Goal: Task Accomplishment & Management: Manage account settings

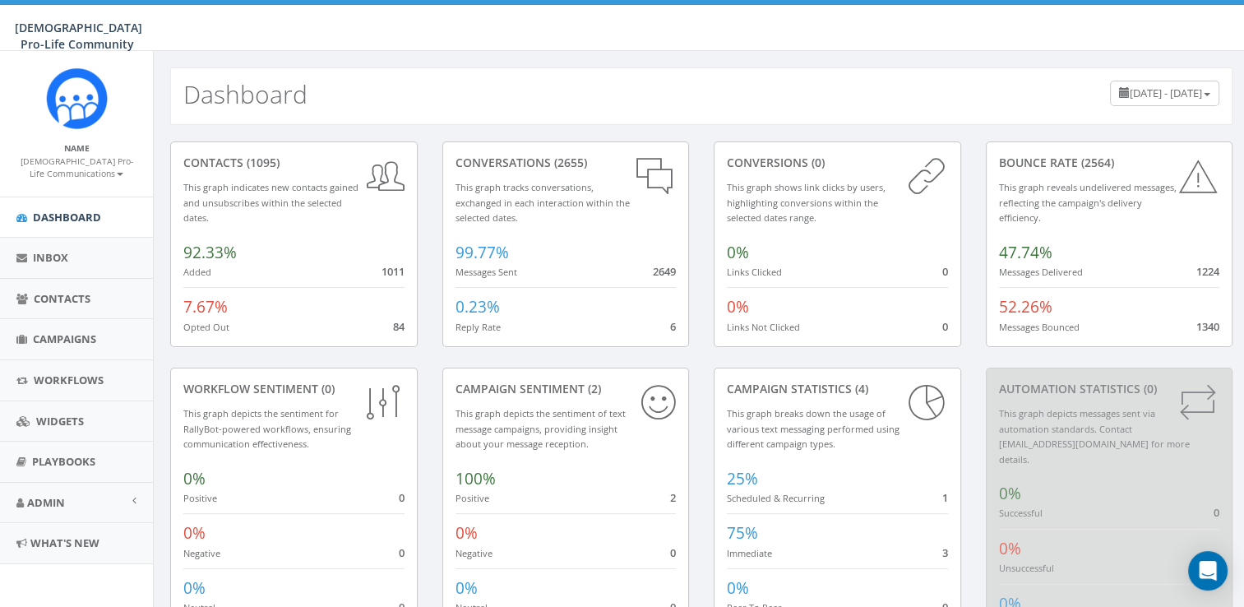
click at [1038, 322] on small "Messages Bounced" at bounding box center [1039, 327] width 81 height 12
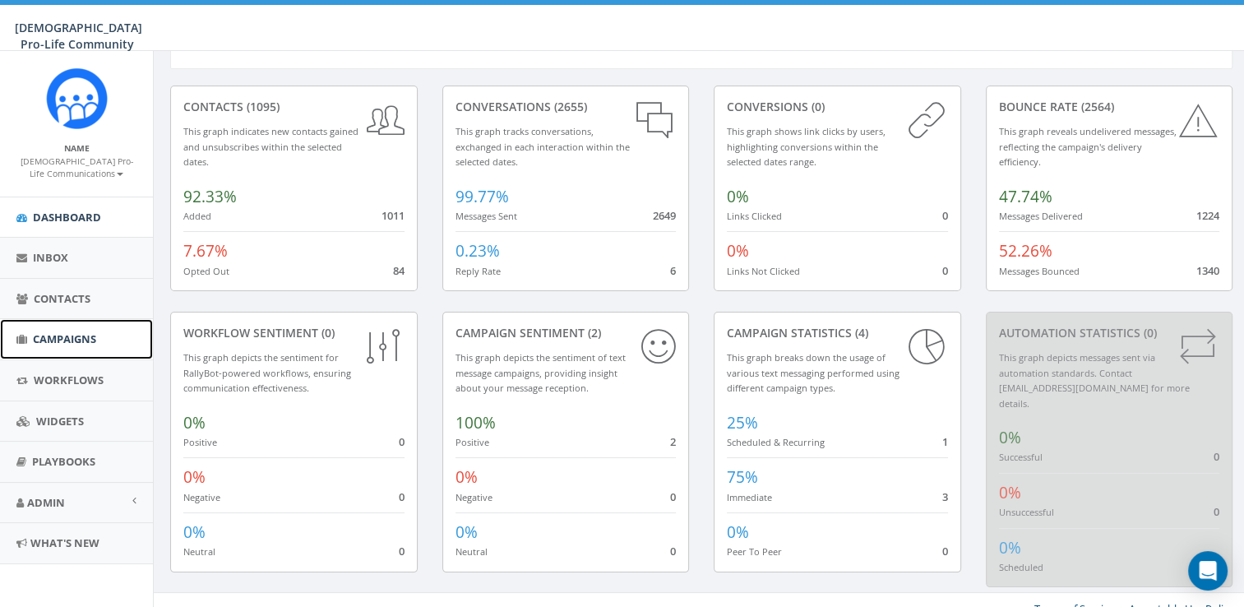
click at [60, 335] on span "Campaigns" at bounding box center [64, 338] width 63 height 15
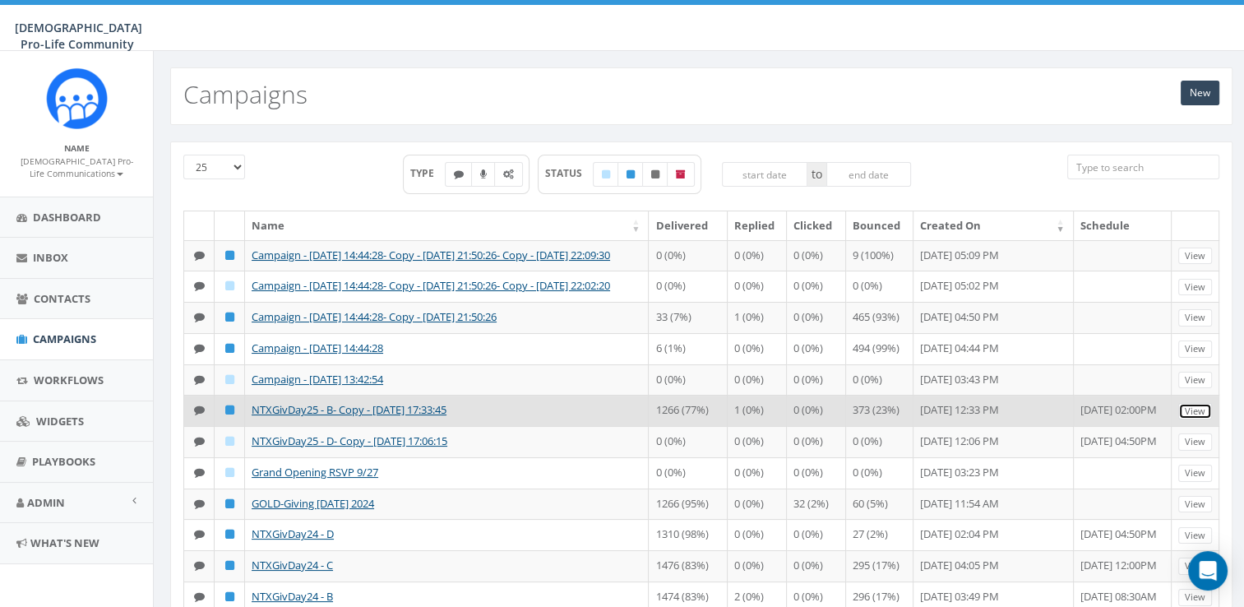
click at [1200, 420] on link "View" at bounding box center [1195, 411] width 34 height 17
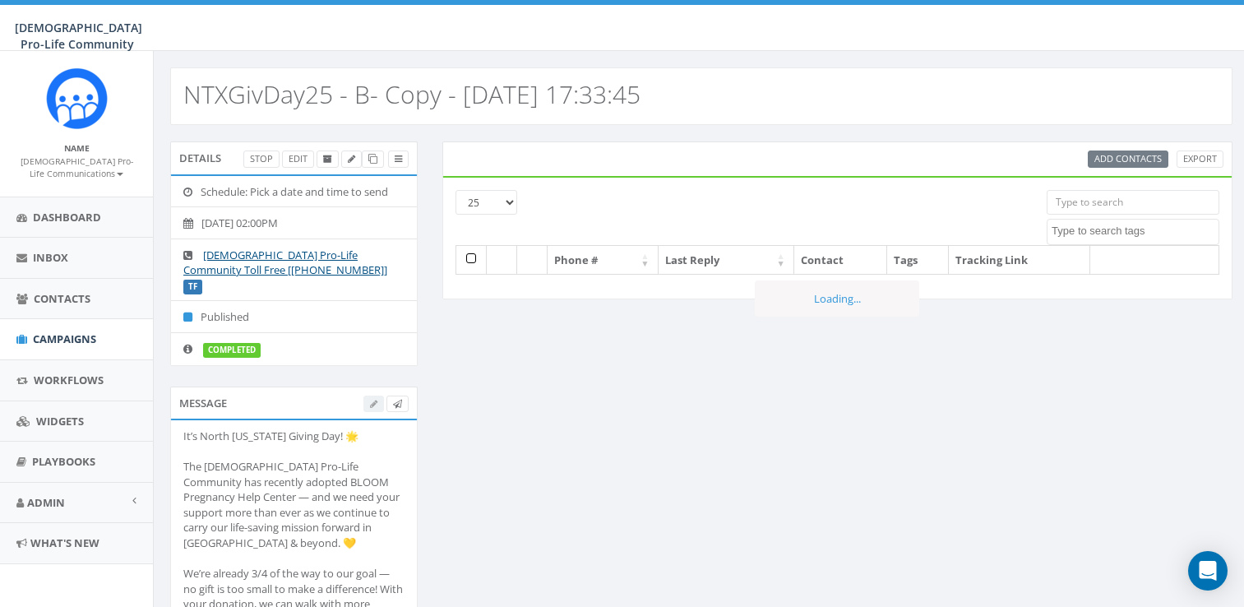
select select
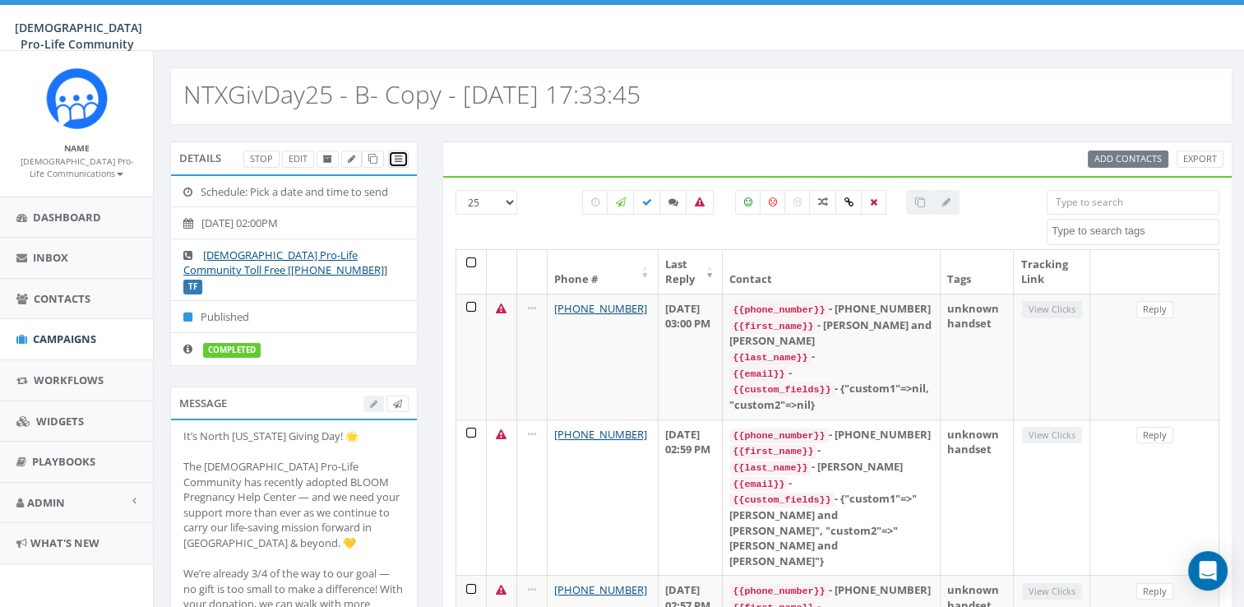
click at [398, 155] on icon at bounding box center [398, 159] width 7 height 9
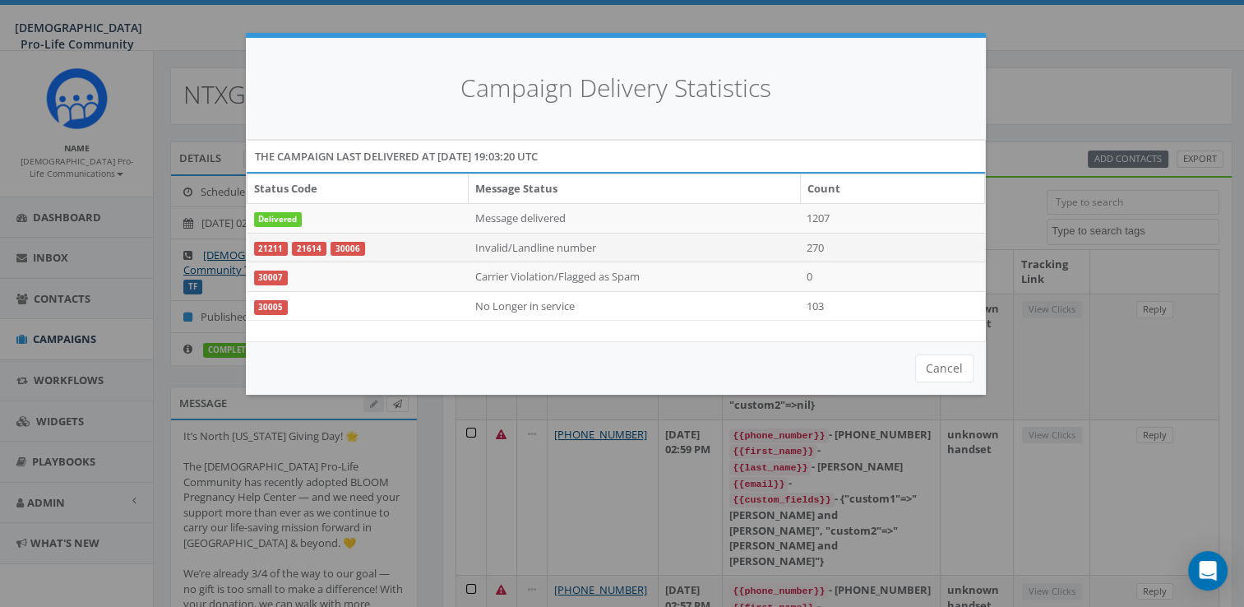
click at [543, 245] on td "Invalid/Landline number" at bounding box center [635, 248] width 332 height 30
click at [339, 247] on link "30006" at bounding box center [347, 249] width 35 height 15
click at [963, 371] on button "Cancel" at bounding box center [944, 368] width 58 height 28
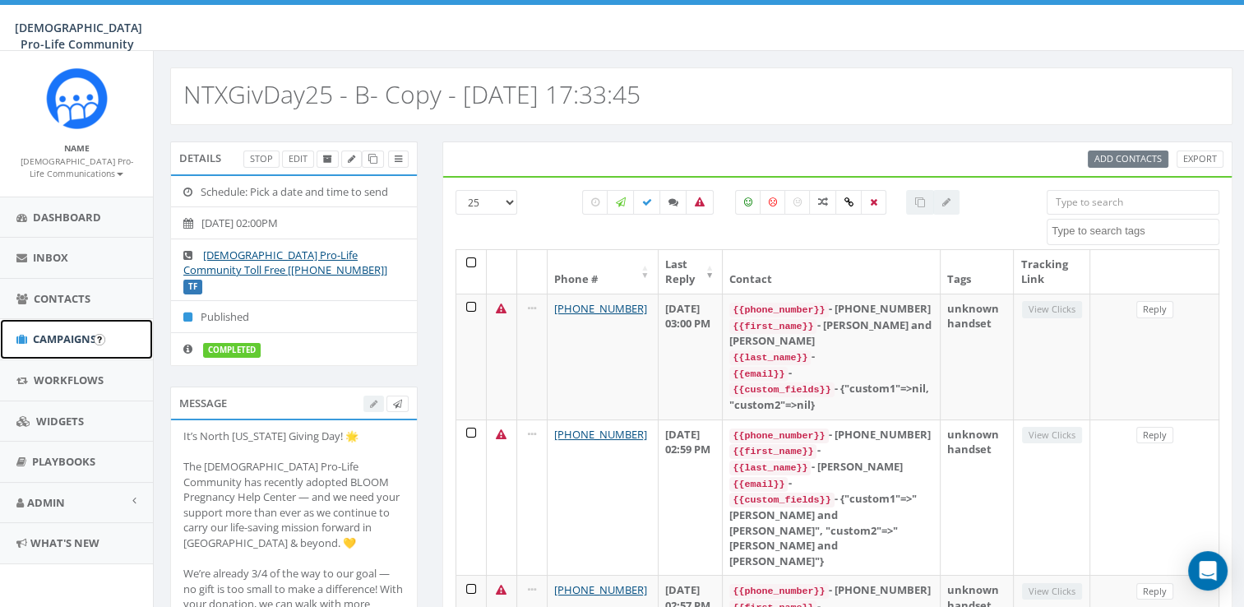
click at [91, 345] on link "Campaigns" at bounding box center [76, 339] width 153 height 40
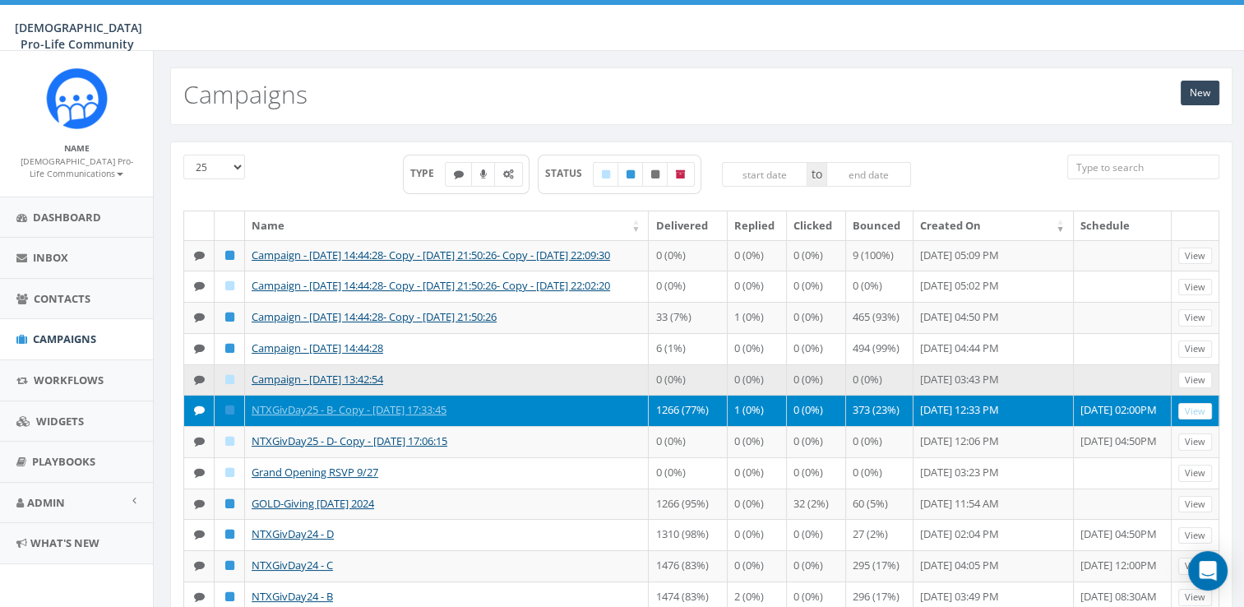
click at [506, 395] on td "Campaign - [DATE] 13:42:54" at bounding box center [447, 379] width 404 height 31
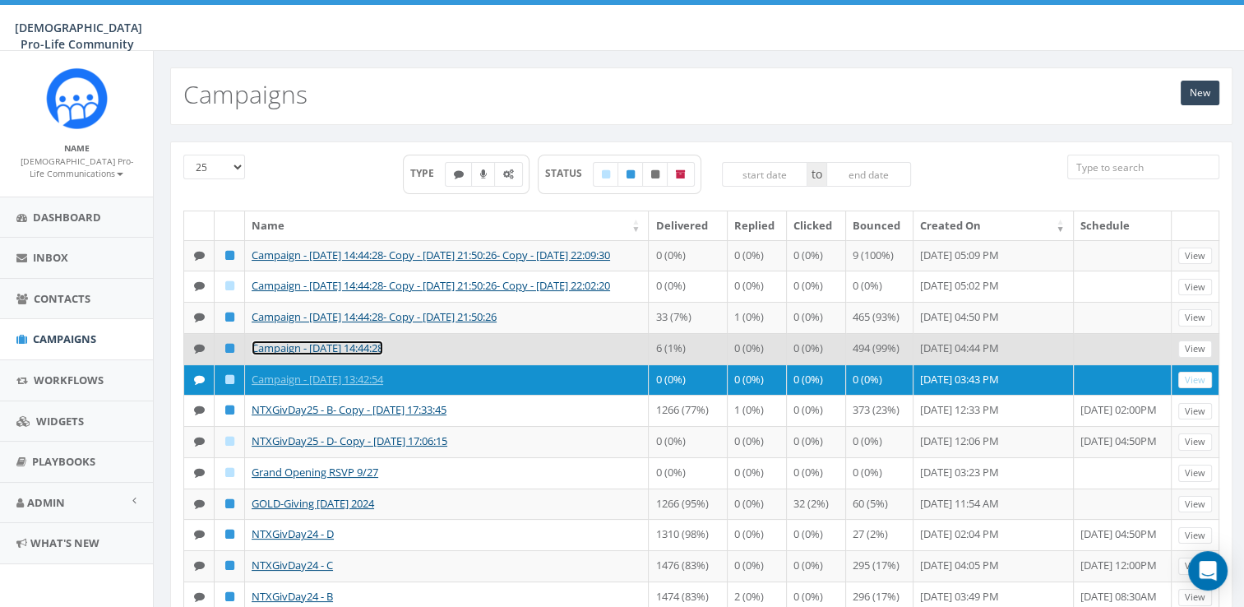
click at [383, 355] on link "Campaign - [DATE] 14:44:28" at bounding box center [318, 347] width 132 height 15
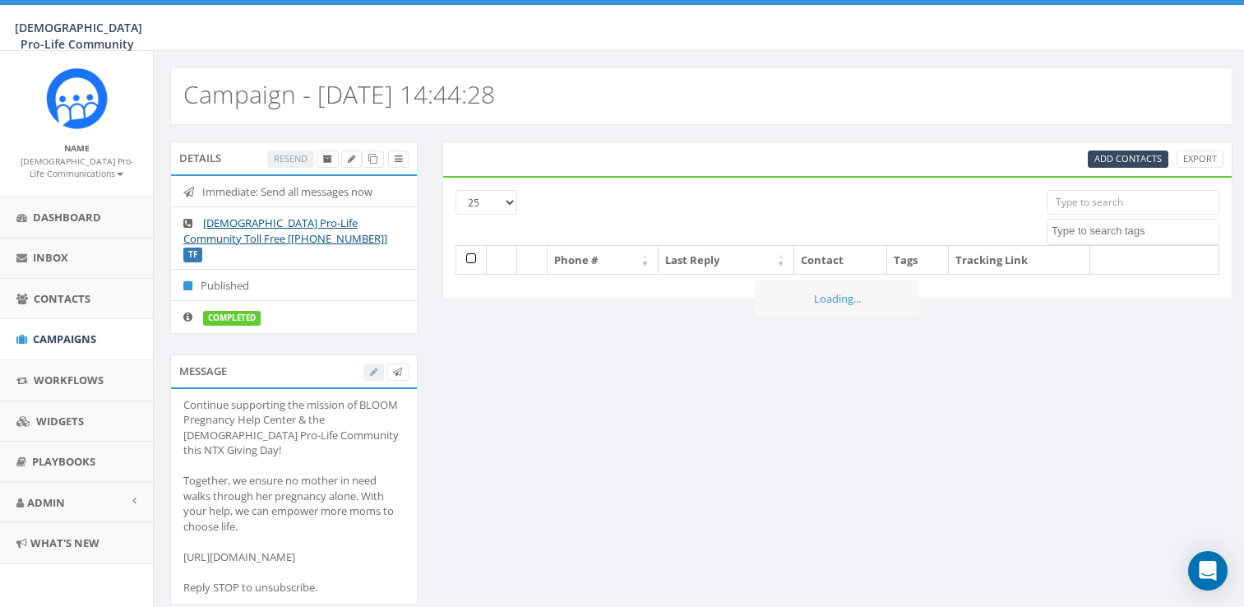
select select
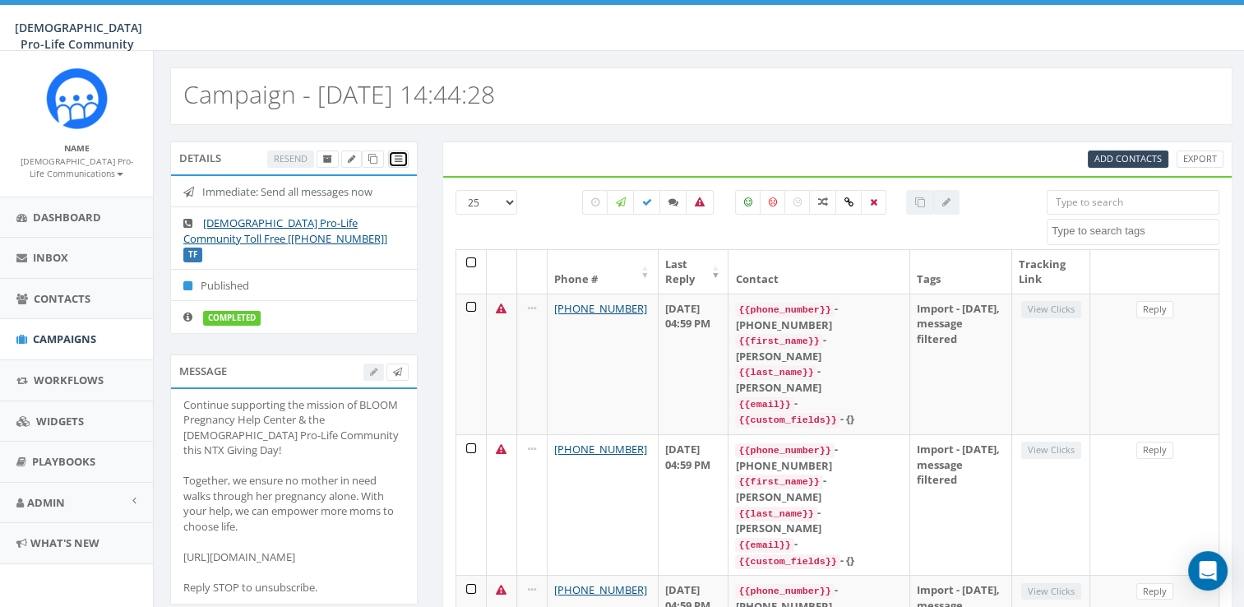
click at [398, 158] on icon at bounding box center [398, 159] width 7 height 9
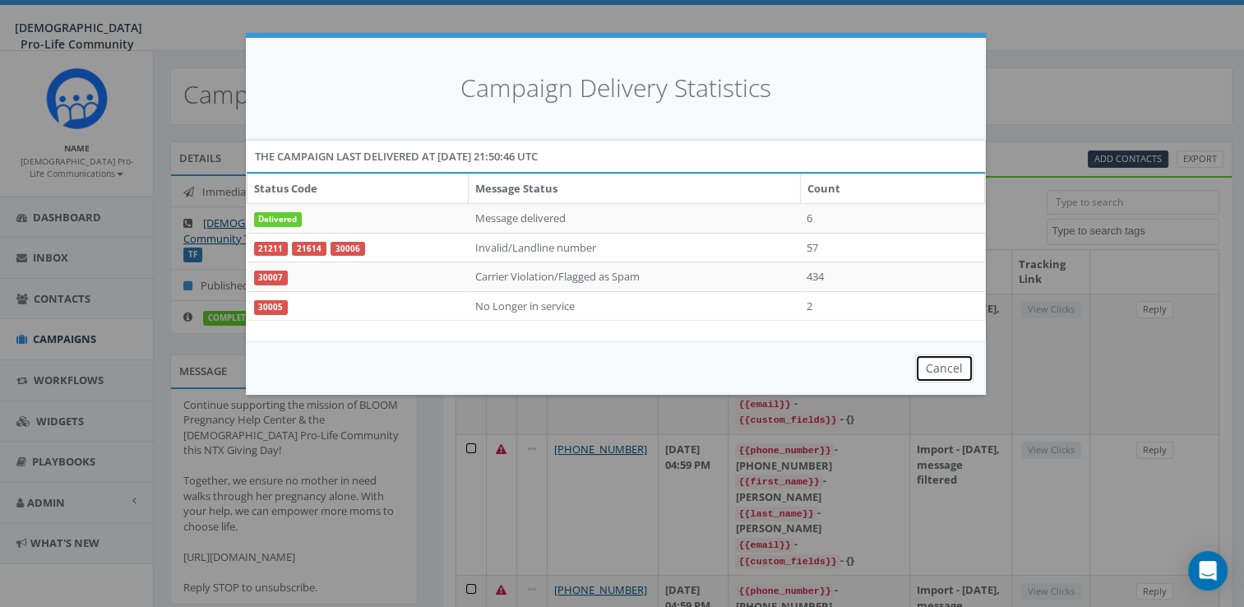
click at [957, 367] on button "Cancel" at bounding box center [944, 368] width 58 height 28
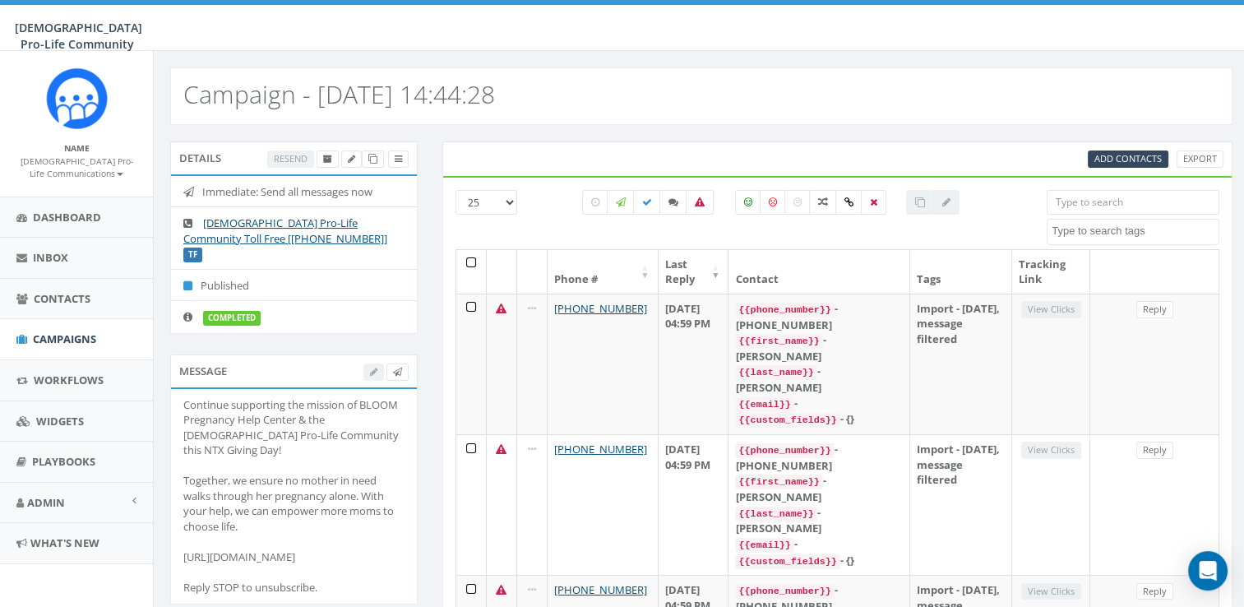
click at [504, 200] on select "25 50 100" at bounding box center [486, 202] width 62 height 25
select select "100"
click at [455, 190] on select "25 50 100" at bounding box center [486, 202] width 62 height 25
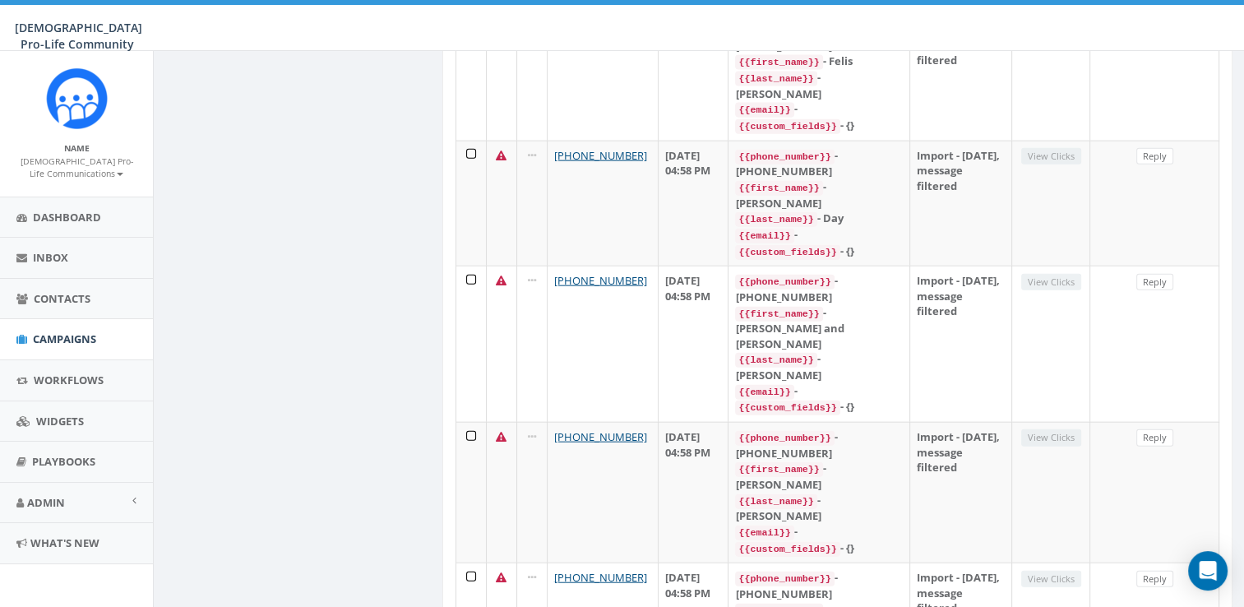
scroll to position [3824, 0]
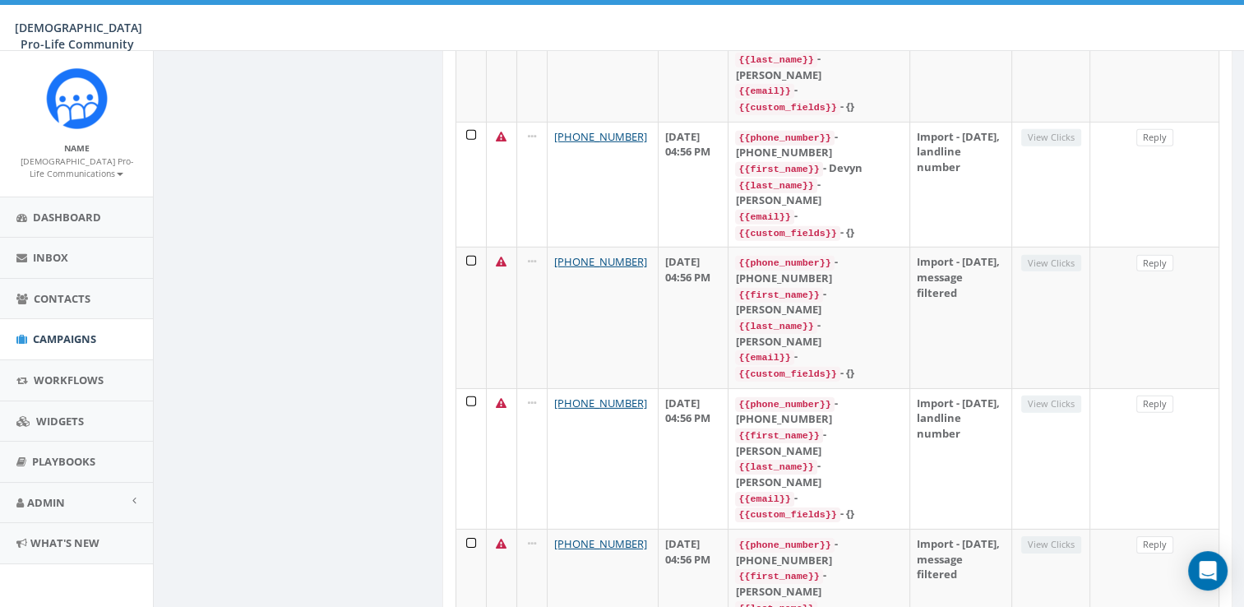
scroll to position [11314, 0]
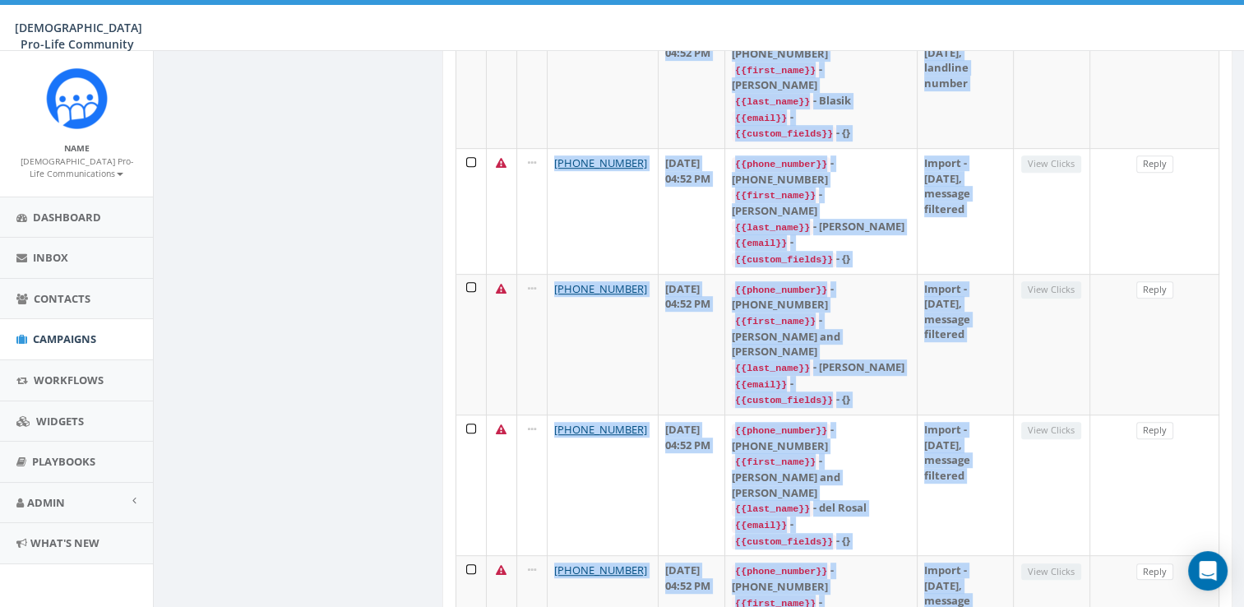
scroll to position [0, 0]
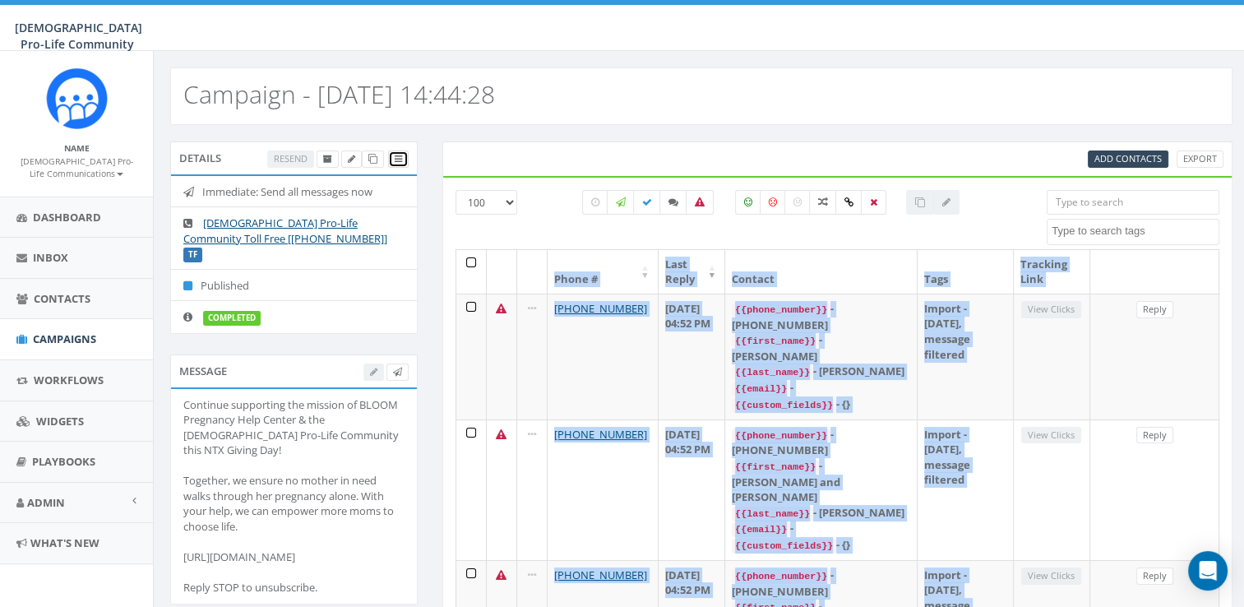
click at [395, 155] on icon at bounding box center [398, 159] width 7 height 9
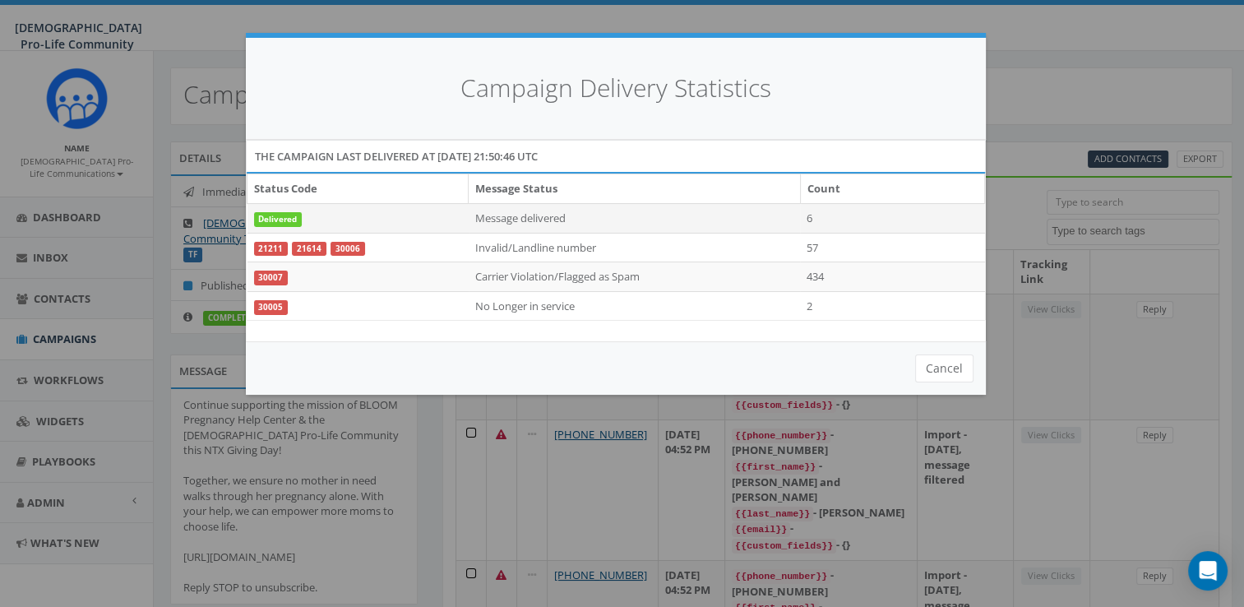
click at [269, 229] on td "Delivered" at bounding box center [357, 218] width 221 height 30
click at [552, 219] on td "Message delivered" at bounding box center [635, 218] width 332 height 30
click at [923, 360] on button "Cancel" at bounding box center [944, 368] width 58 height 28
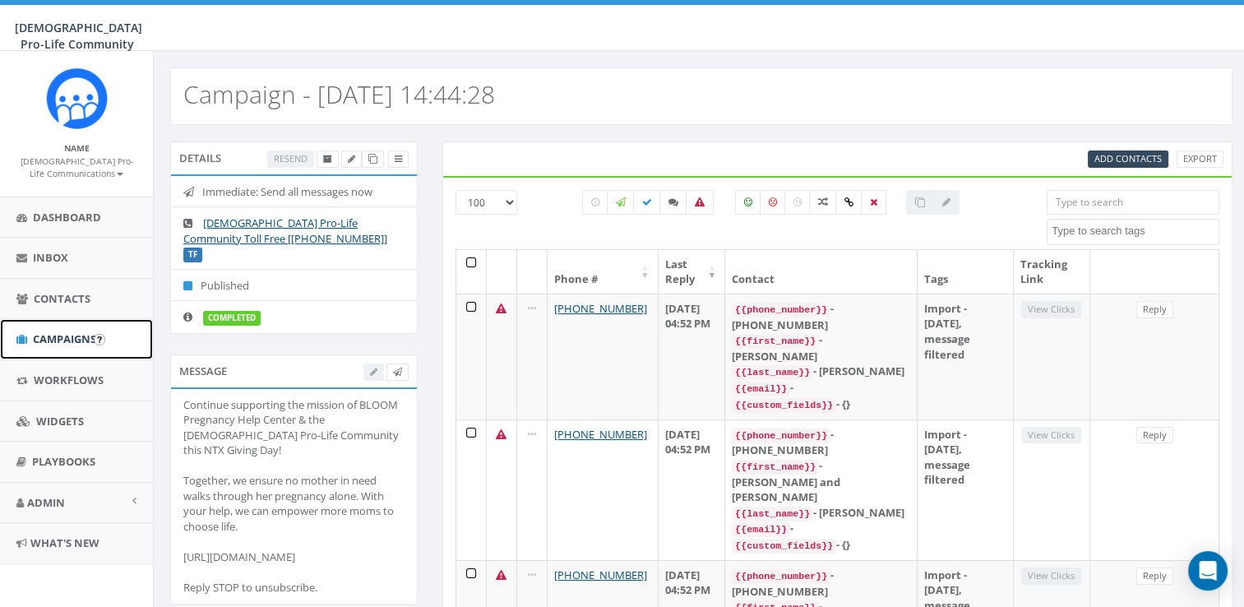
click at [82, 330] on link "Campaigns" at bounding box center [76, 339] width 153 height 40
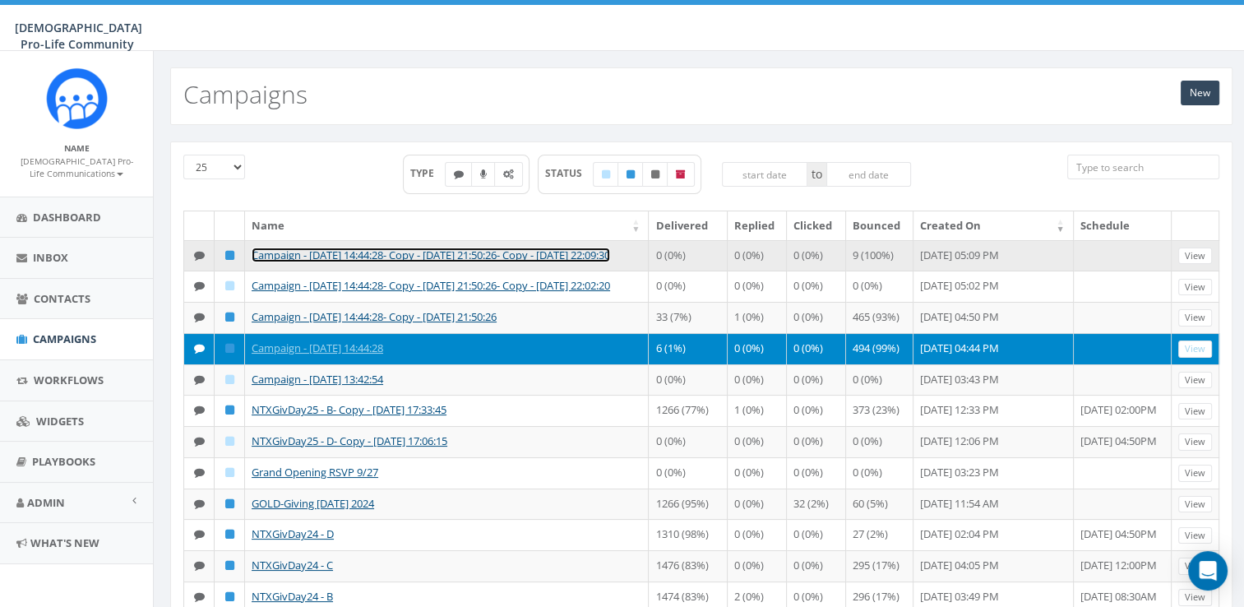
click at [331, 247] on link "Campaign - [DATE] 14:44:28- Copy - [DATE] 21:50:26- Copy - [DATE] 22:09:30" at bounding box center [431, 254] width 358 height 15
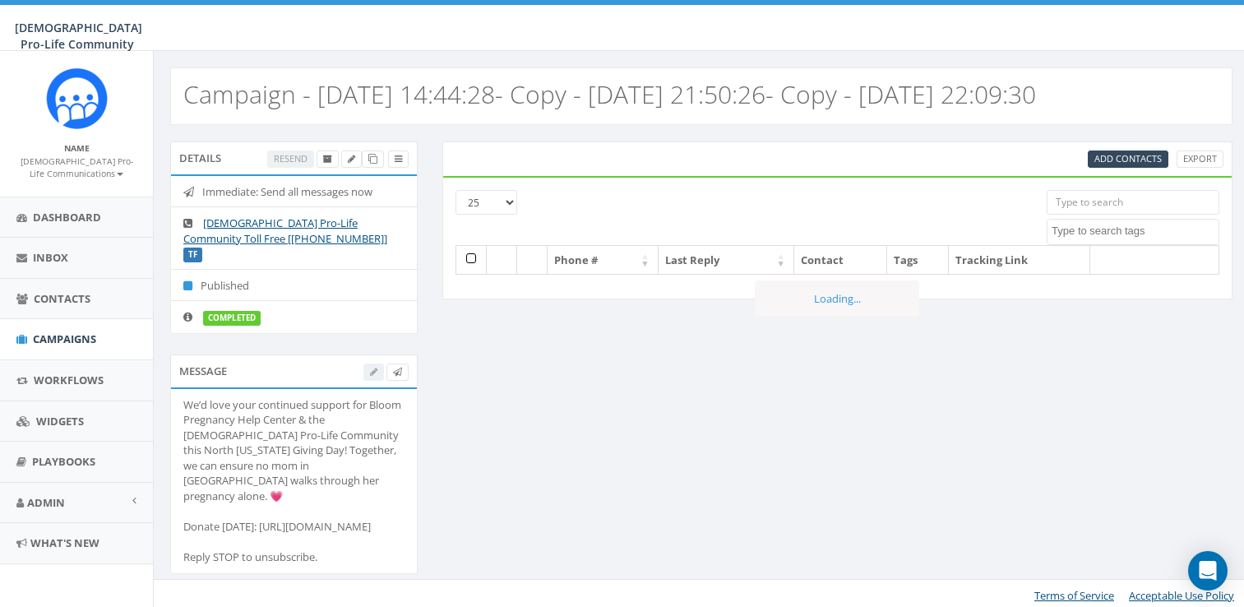
select select
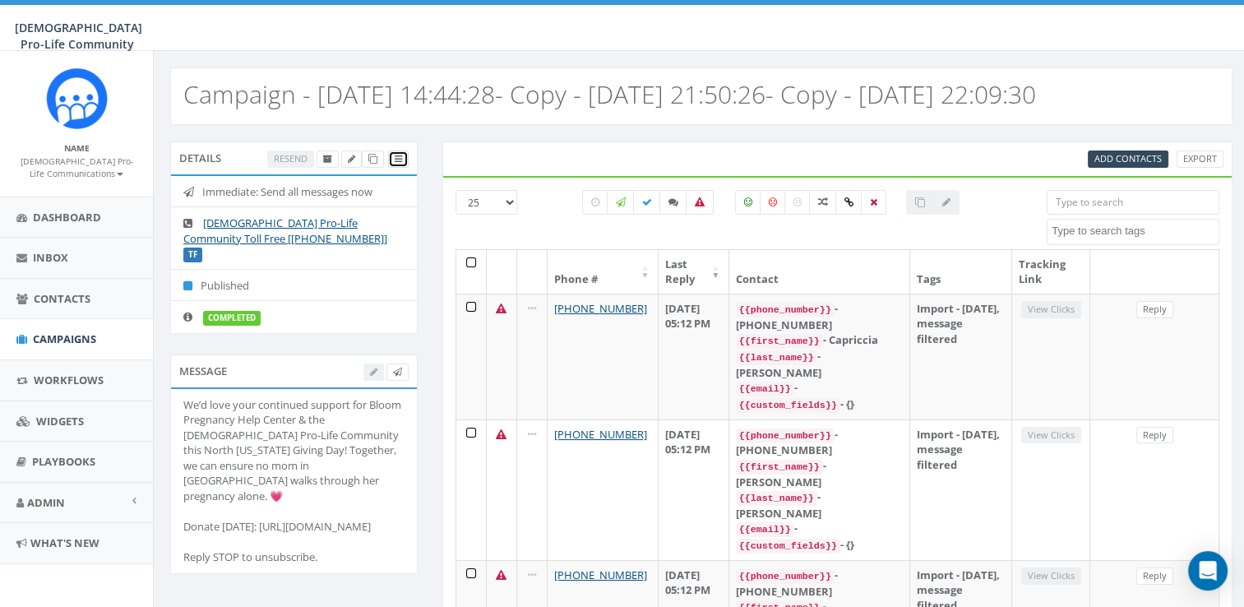
click at [401, 156] on link at bounding box center [398, 158] width 21 height 17
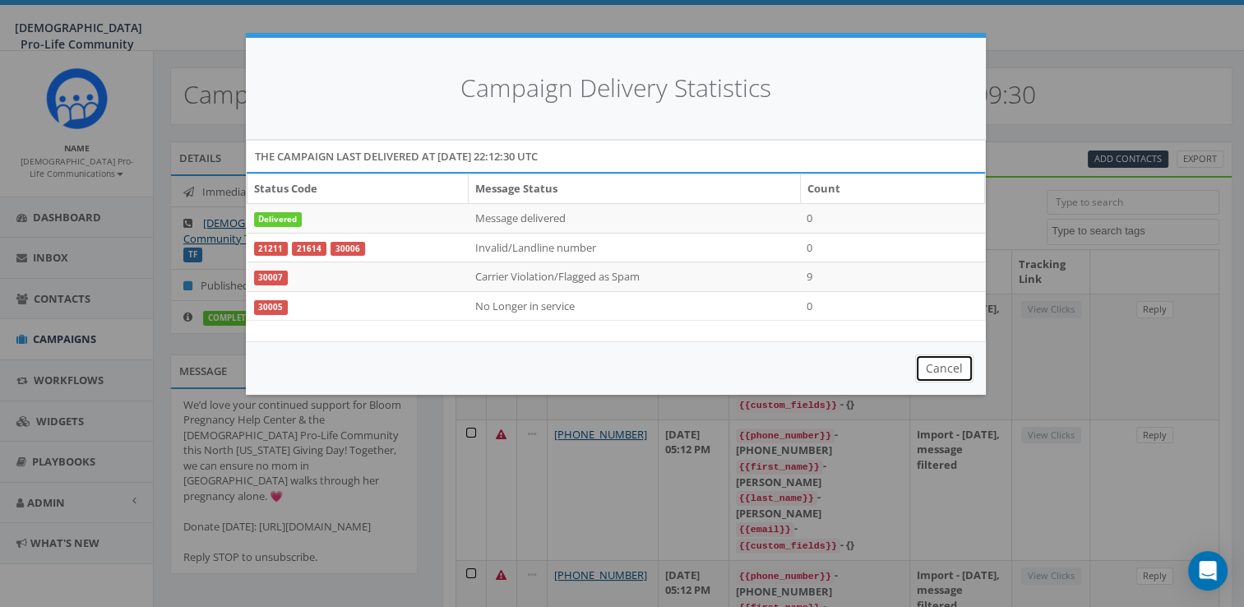
click at [949, 366] on button "Cancel" at bounding box center [944, 368] width 58 height 28
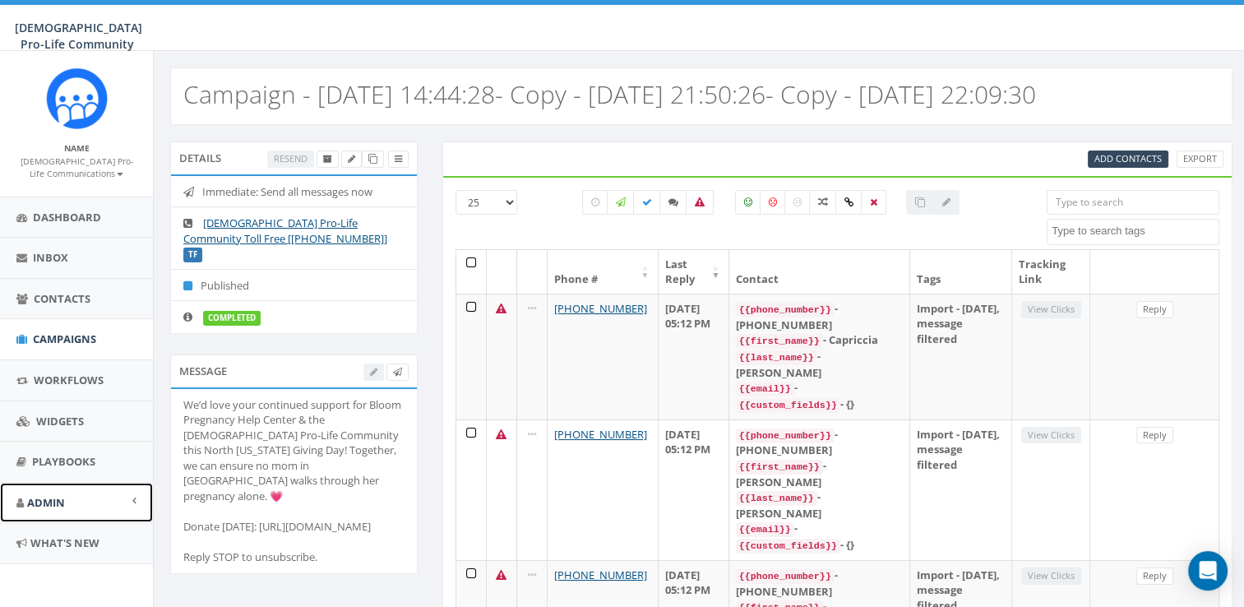
drag, startPoint x: 25, startPoint y: 3, endPoint x: 69, endPoint y: 495, distance: 493.6
click at [69, 495] on link "Admin" at bounding box center [76, 503] width 153 height 40
click at [69, 538] on link "Account" at bounding box center [76, 539] width 153 height 32
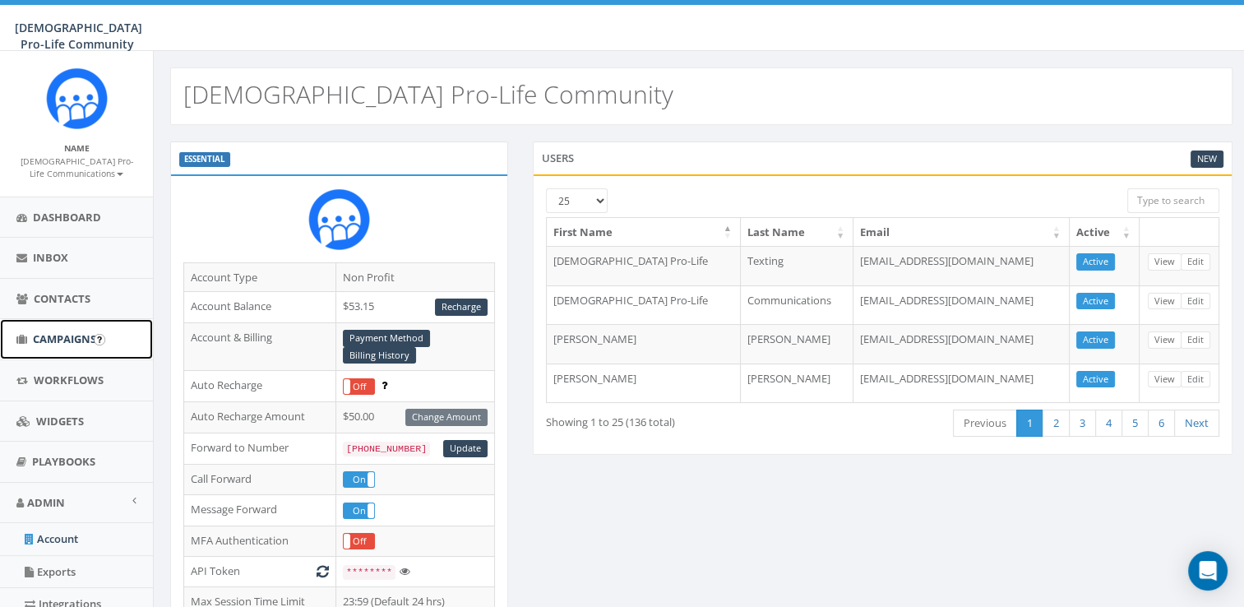
click at [60, 344] on span "Campaigns" at bounding box center [64, 338] width 63 height 15
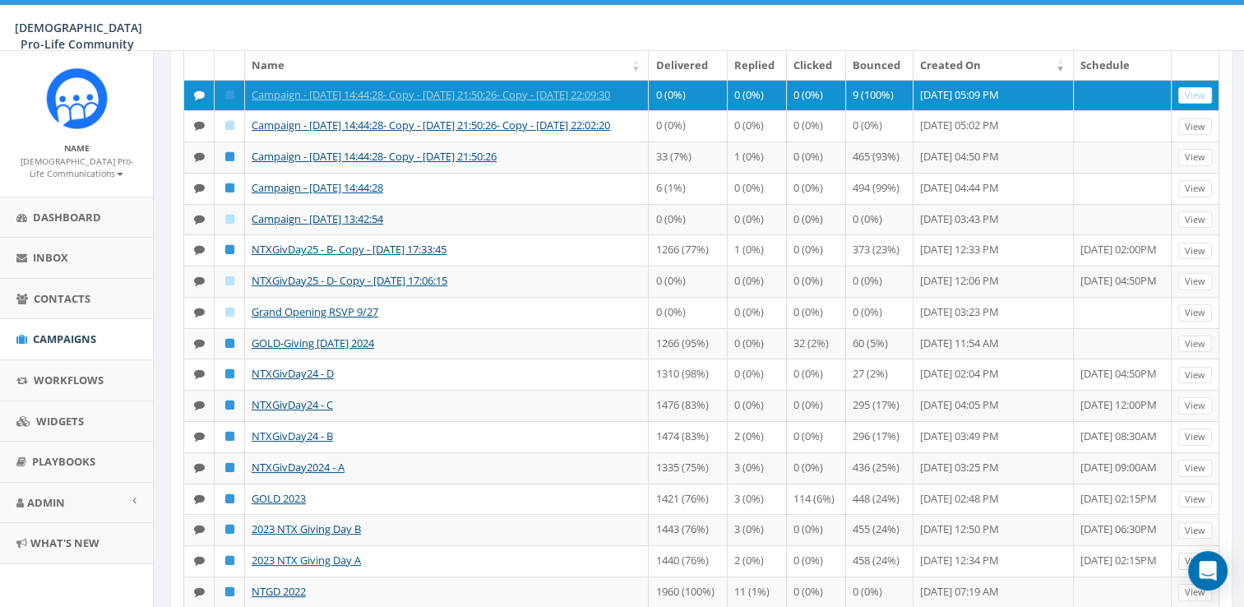
scroll to position [164, 0]
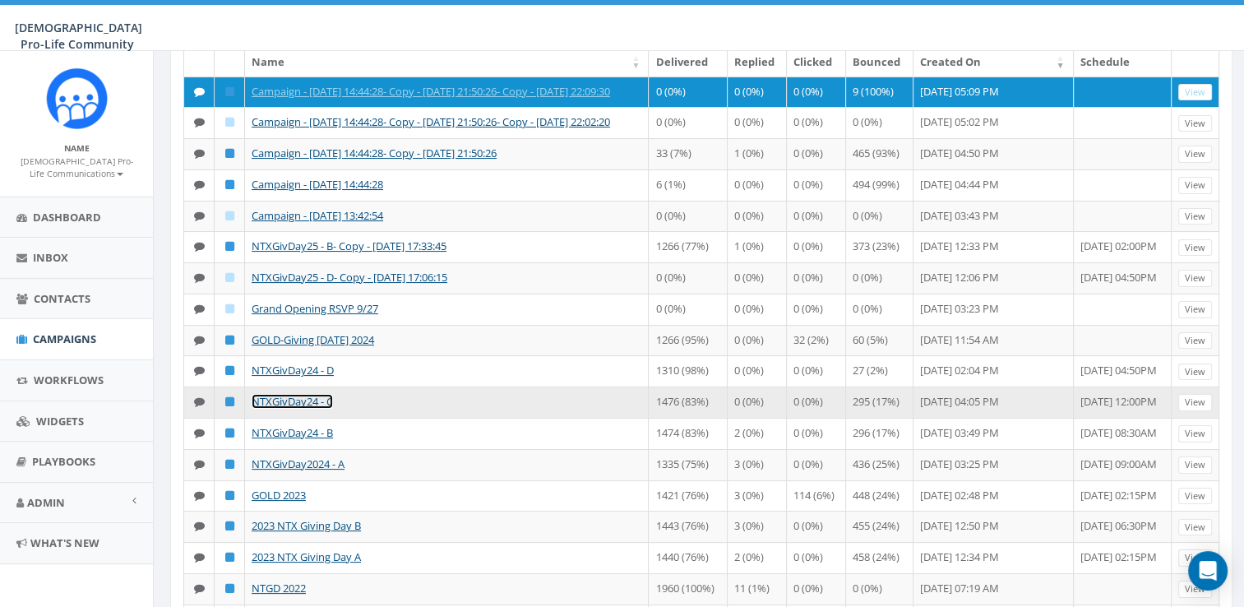
click at [310, 409] on link "NTXGivDay24 - C" at bounding box center [292, 401] width 81 height 15
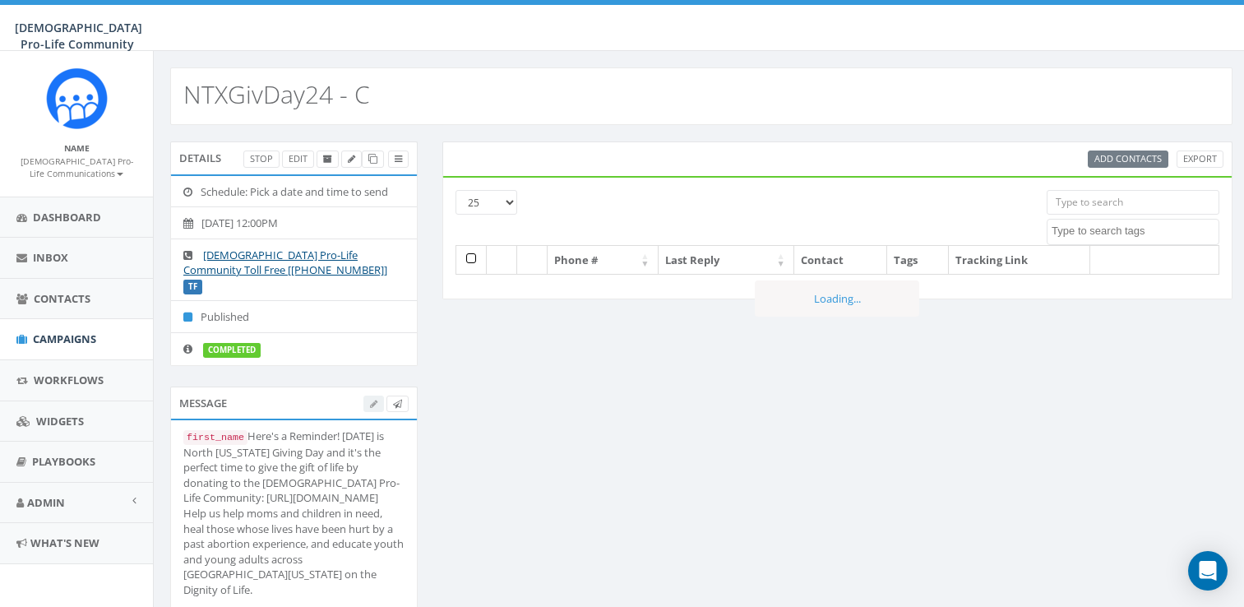
select select
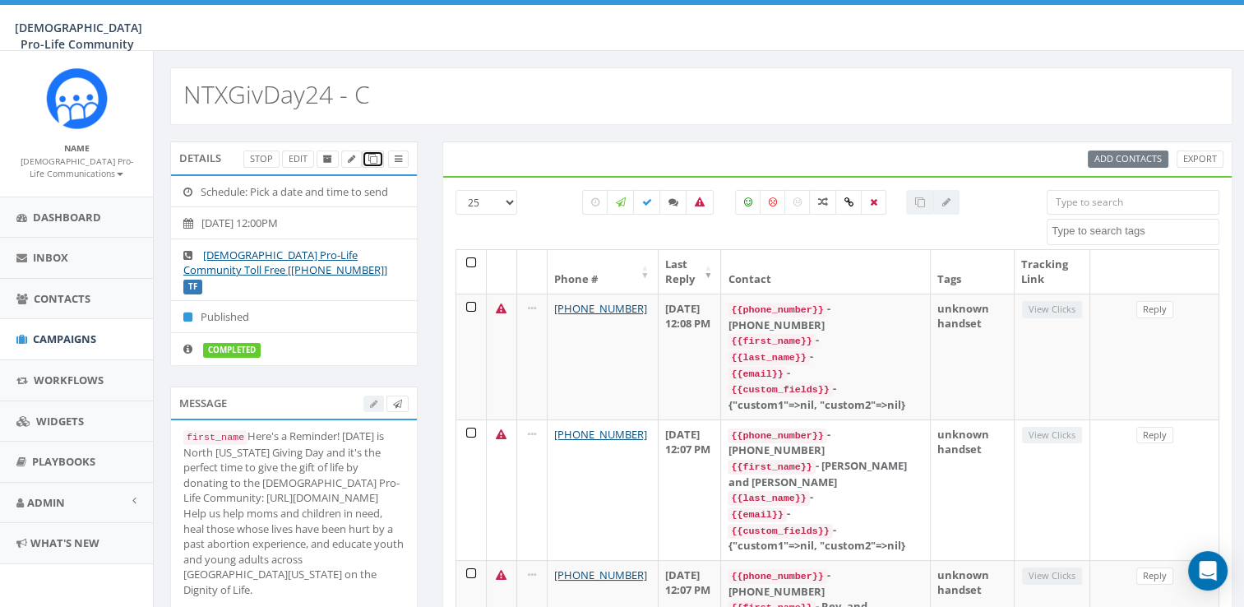
click at [368, 159] on icon at bounding box center [372, 159] width 9 height 9
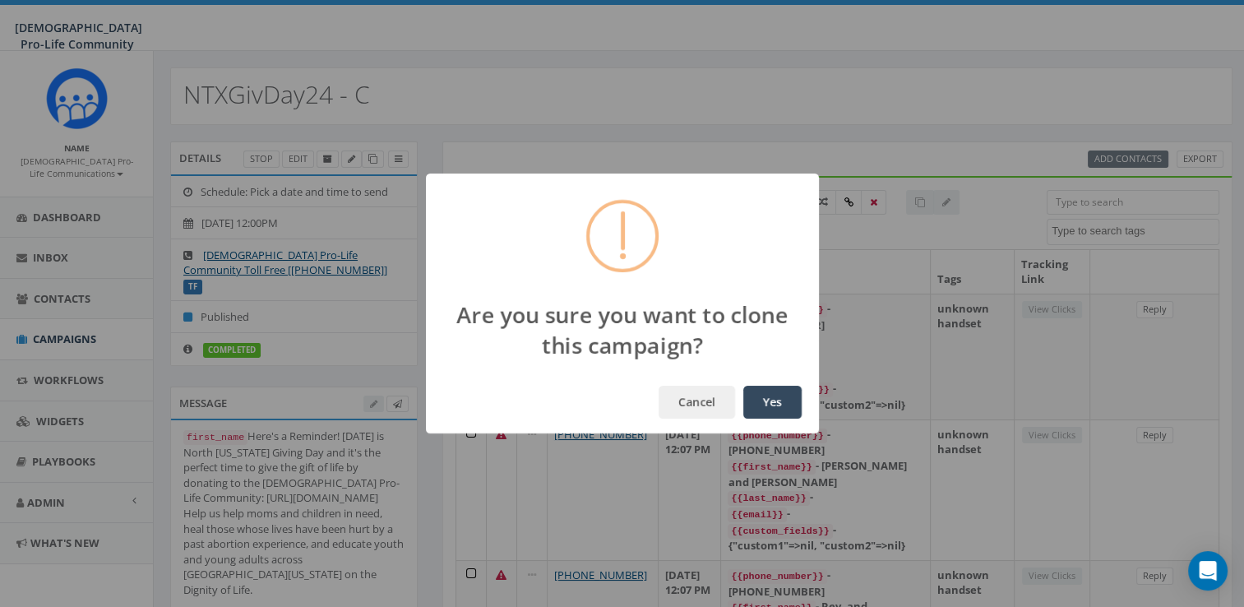
click at [763, 390] on button "Yes" at bounding box center [772, 402] width 58 height 33
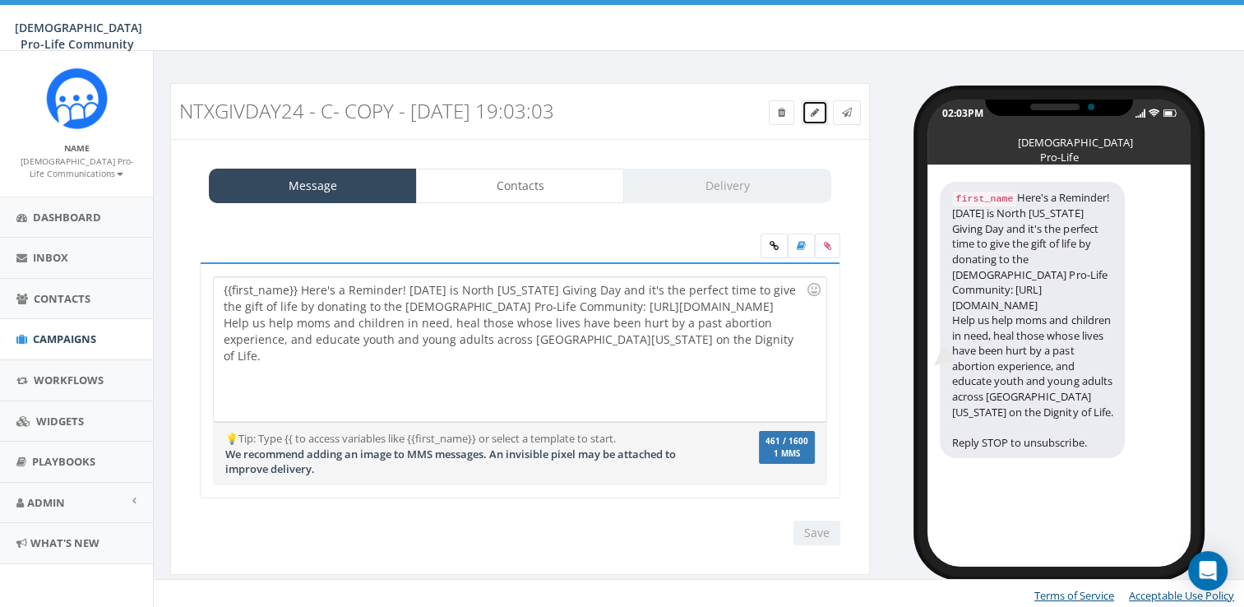
click at [806, 108] on link at bounding box center [814, 112] width 26 height 25
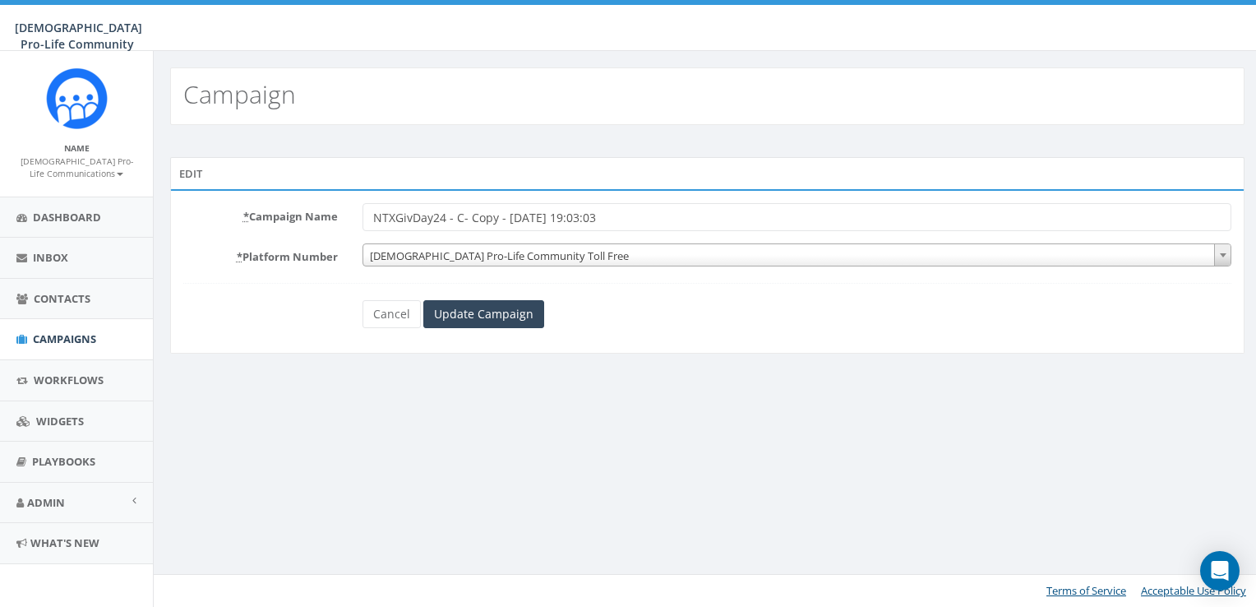
drag, startPoint x: 630, startPoint y: 210, endPoint x: 148, endPoint y: 222, distance: 482.7
click at [148, 222] on body "[DEMOGRAPHIC_DATA] Pro-Life Community [DEMOGRAPHIC_DATA] Pro-Life Community Pro…" at bounding box center [628, 303] width 1256 height 607
type input "Bloom Grand Opening"
click at [487, 302] on input "Update Campaign" at bounding box center [483, 314] width 121 height 28
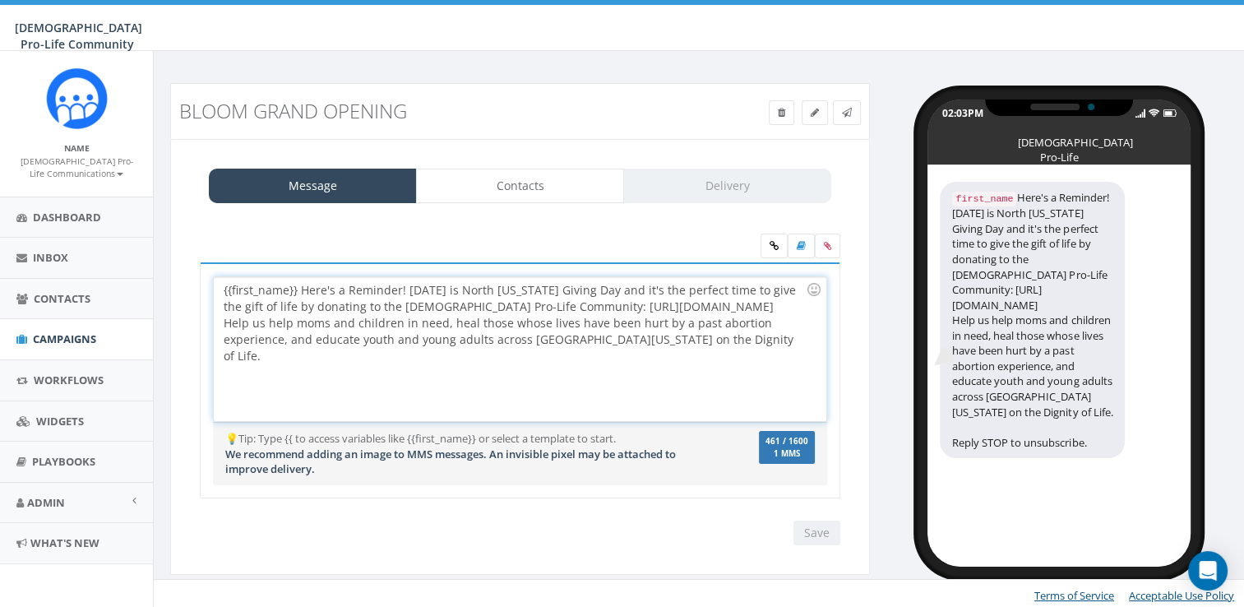
click at [707, 344] on div "{{first_name}} Here's a Reminder! Today is North Texas Giving Day and it's the …" at bounding box center [520, 349] width 612 height 144
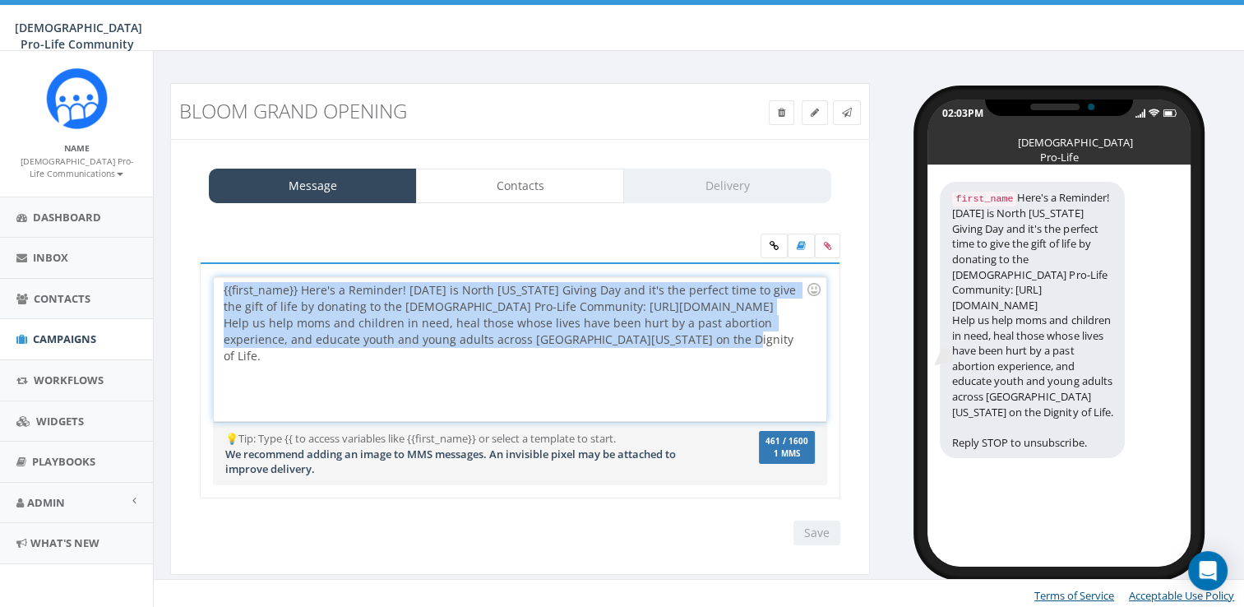
drag, startPoint x: 715, startPoint y: 358, endPoint x: 178, endPoint y: 238, distance: 550.8
click at [178, 238] on div "Message Contacts Delivery {{first_name}} Here's a Reminder! Today is North Texa…" at bounding box center [520, 357] width 700 height 436
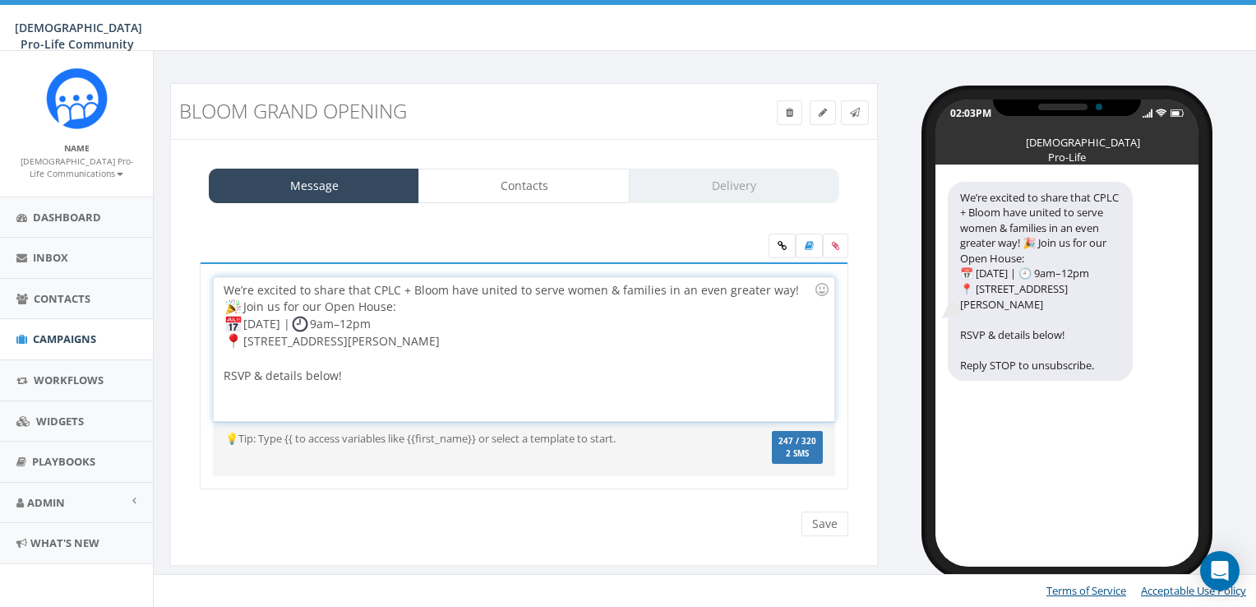
click at [224, 373] on div "We’re excited to share that CPLC + Bloom have united to serve women & families …" at bounding box center [524, 349] width 620 height 144
click at [352, 378] on div "We’re excited to share that CPLC + Bloom have united to serve women & families …" at bounding box center [524, 349] width 620 height 144
click at [217, 376] on div "We’re excited to share that CPLC + Bloom have united to serve women & families …" at bounding box center [524, 349] width 620 height 144
drag, startPoint x: 386, startPoint y: 376, endPoint x: 289, endPoint y: 383, distance: 97.2
click at [289, 383] on div "We’re excited to share that CPLC + Bloom have united to serve women & families …" at bounding box center [524, 349] width 620 height 144
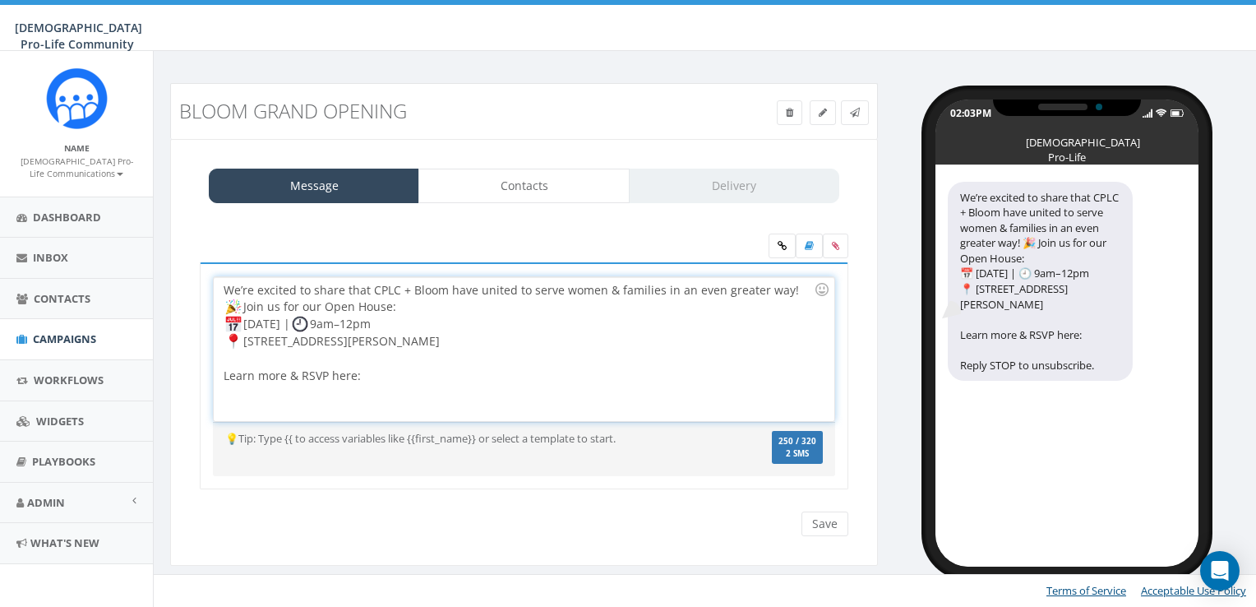
click at [221, 304] on div "We’re excited to share that CPLC + Bloom have united to serve women & families …" at bounding box center [524, 349] width 620 height 144
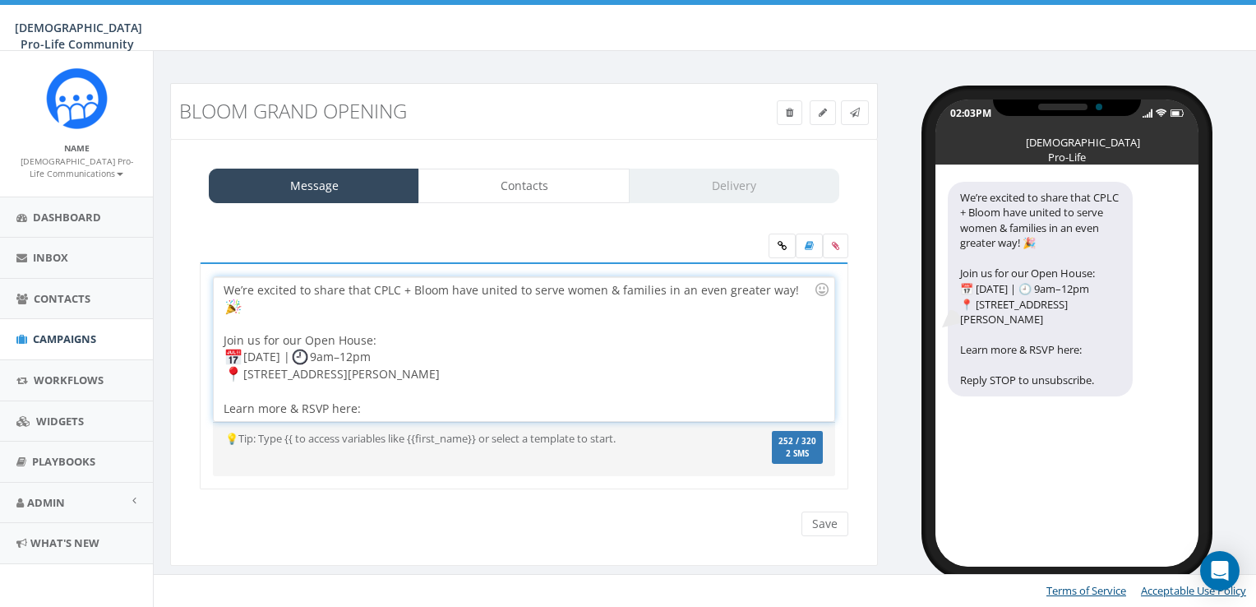
click at [436, 358] on div "Join us for our Open House: Sat, Sept 27 | 9am–12pm 17177 Preston Rd, Ste 310, …" at bounding box center [519, 374] width 590 height 85
click at [368, 337] on div "Join us for our Open House: Sat, Sept 27 | 9am–12pm 17177 Preston Rd, Ste 310, …" at bounding box center [519, 358] width 590 height 52
click at [430, 422] on div "💡Tip: Type {{ to access variables like {{first_name}} or select a template to s…" at bounding box center [524, 449] width 622 height 55
click at [427, 406] on div "We’re excited to share that CPLC + Bloom have united to serve women & families …" at bounding box center [524, 349] width 620 height 144
click at [254, 303] on div "We’re excited to share that CPLC + Bloom have united to serve women & families …" at bounding box center [524, 349] width 620 height 144
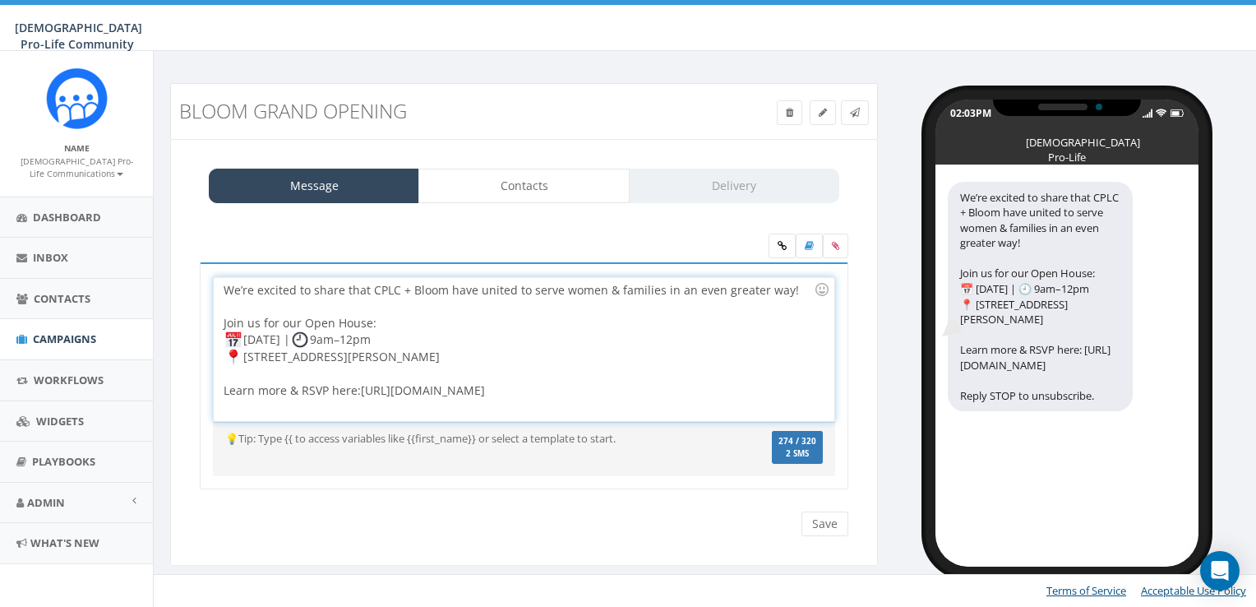
click at [440, 288] on div "We’re excited to share that CPLC + Bloom have united to serve women & families …" at bounding box center [524, 349] width 620 height 144
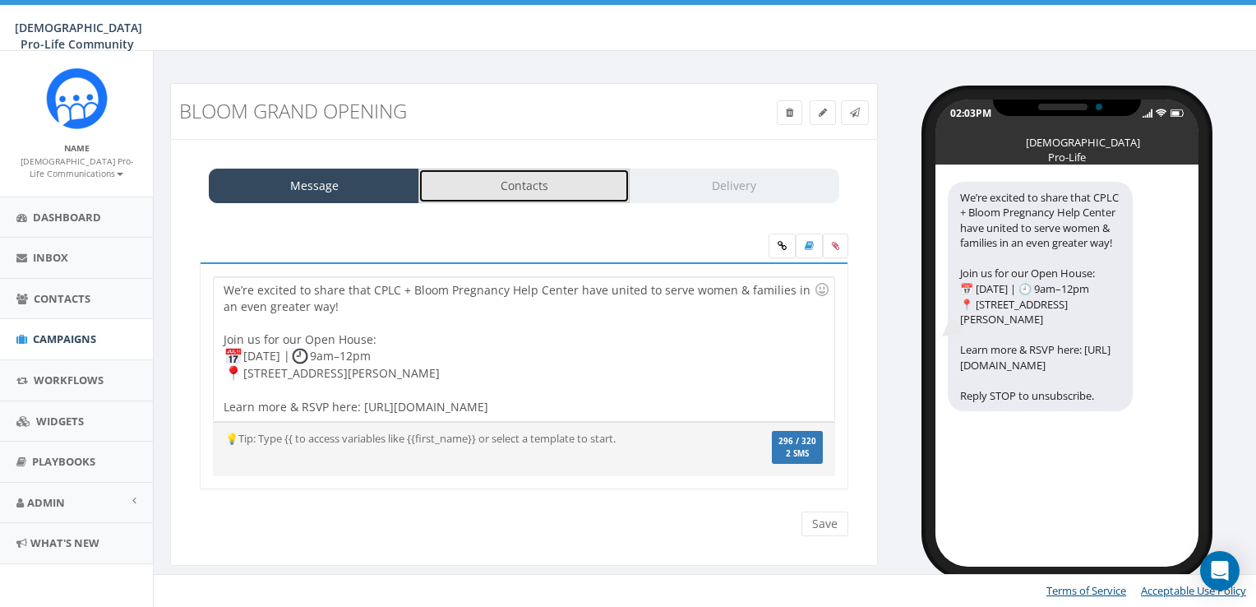
click at [564, 190] on link "Contacts" at bounding box center [523, 186] width 210 height 35
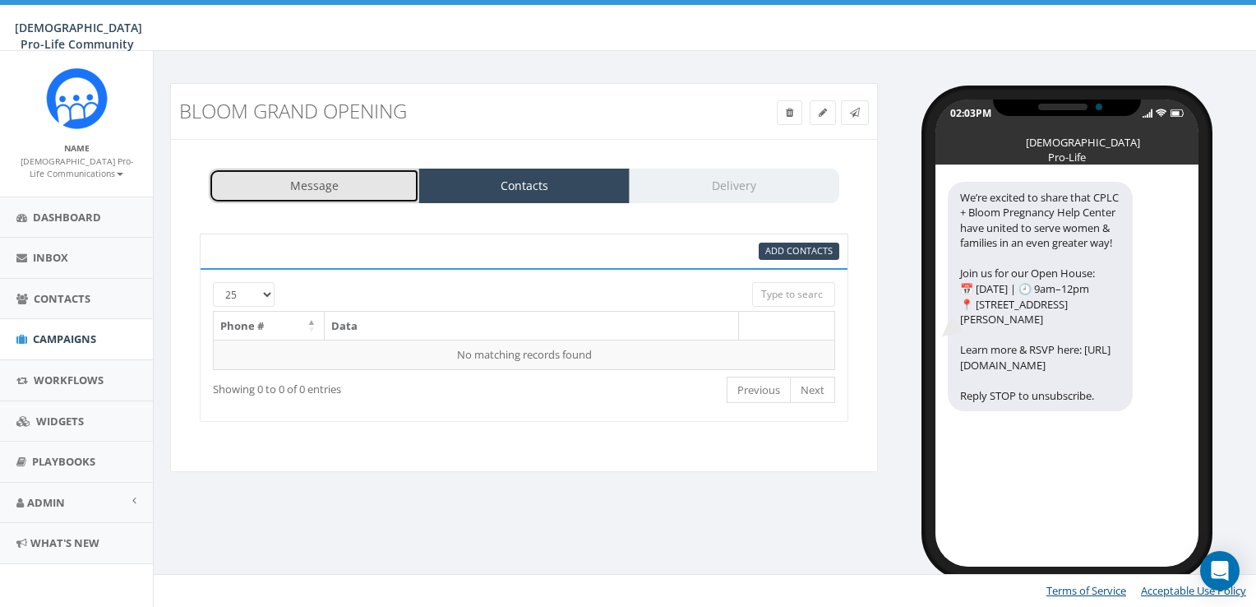
click at [361, 192] on link "Message" at bounding box center [314, 186] width 210 height 35
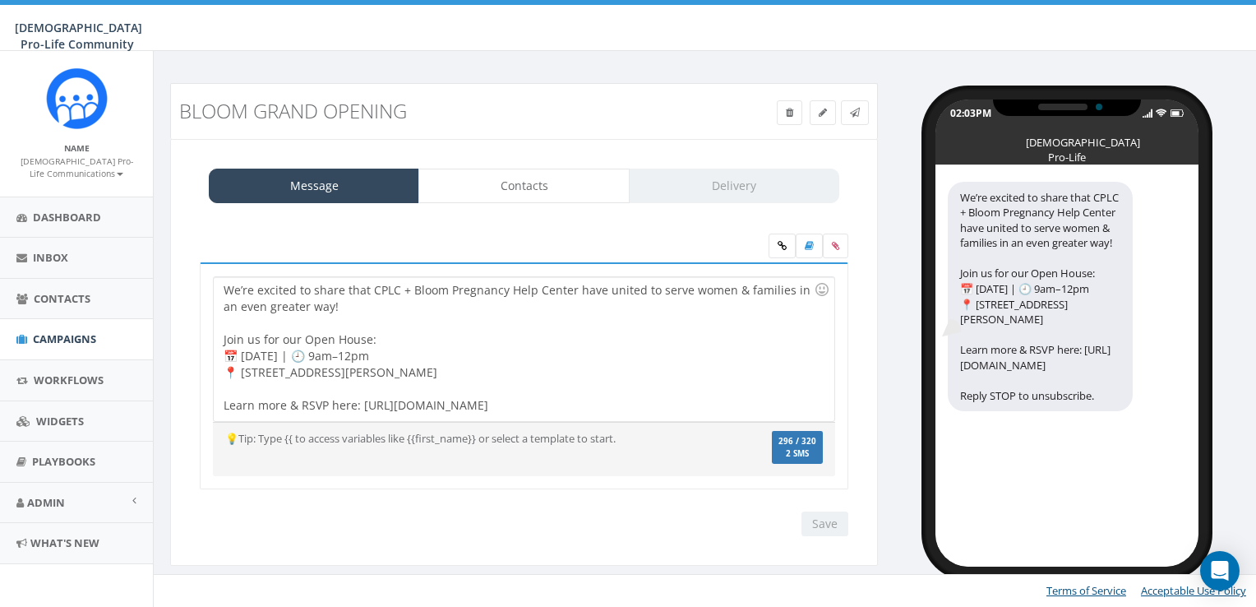
click at [298, 334] on div "We’re excited to share that CPLC + Bloom Pregnancy Help Center have united to s…" at bounding box center [524, 349] width 620 height 144
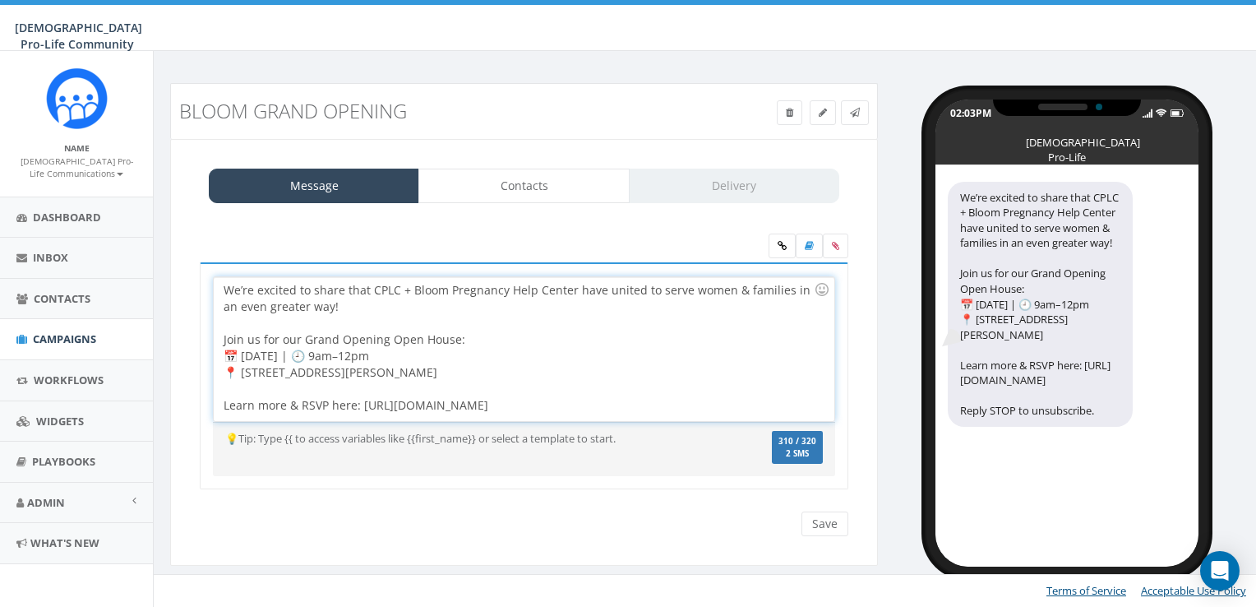
click at [309, 355] on div "We’re excited to share that CPLC + Bloom Pregnancy Help Center have united to s…" at bounding box center [524, 349] width 620 height 144
click at [229, 387] on div "📍 17177 Preston Rd, Ste 310, Dallas Learn more & RSVP here: https://conta.cc/46…" at bounding box center [519, 405] width 590 height 49
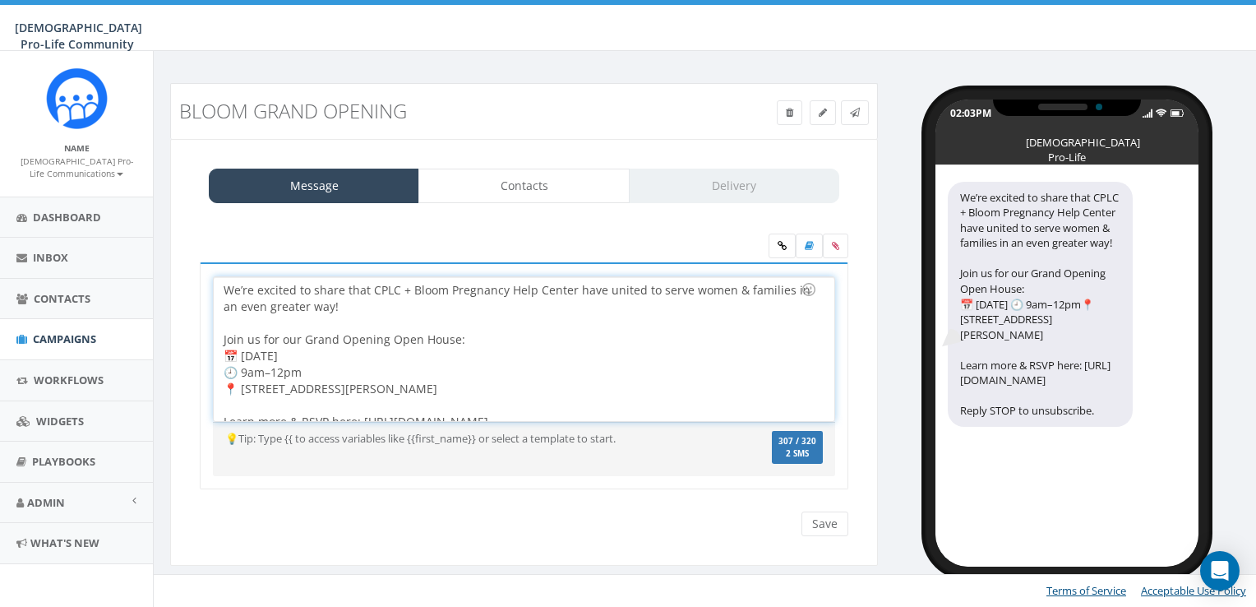
click at [231, 409] on div at bounding box center [519, 405] width 590 height 16
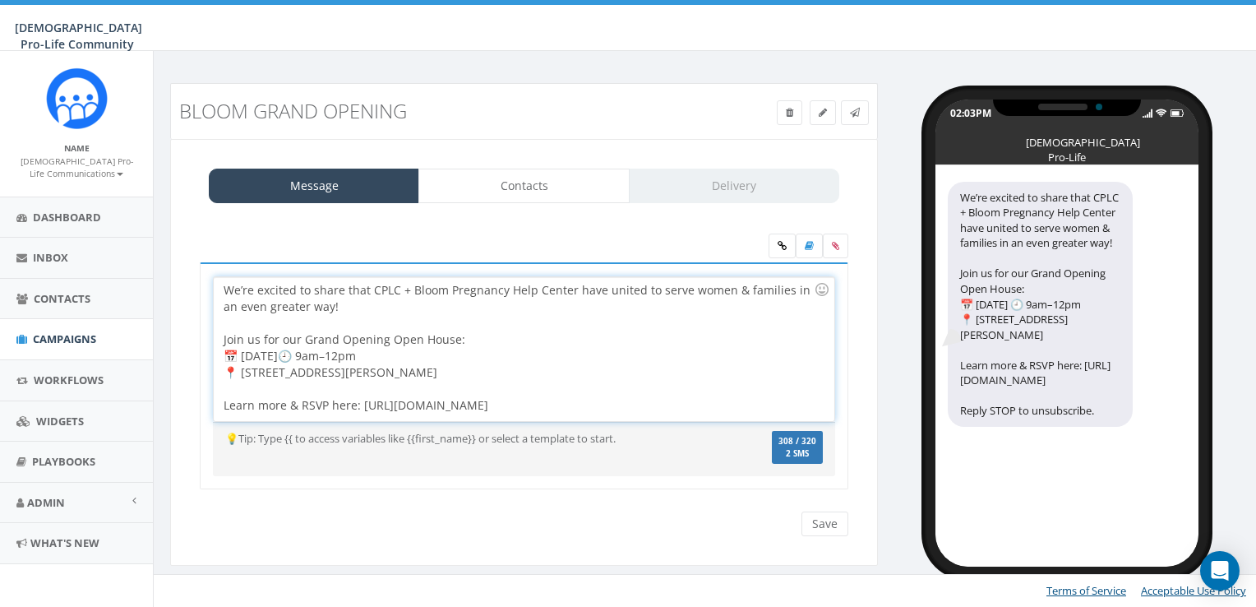
click at [242, 359] on div "We’re excited to share that CPLC + Bloom Pregnancy Help Center have united to s…" at bounding box center [524, 349] width 620 height 144
click at [335, 350] on span "🕘 9am–12pm" at bounding box center [354, 356] width 78 height 16
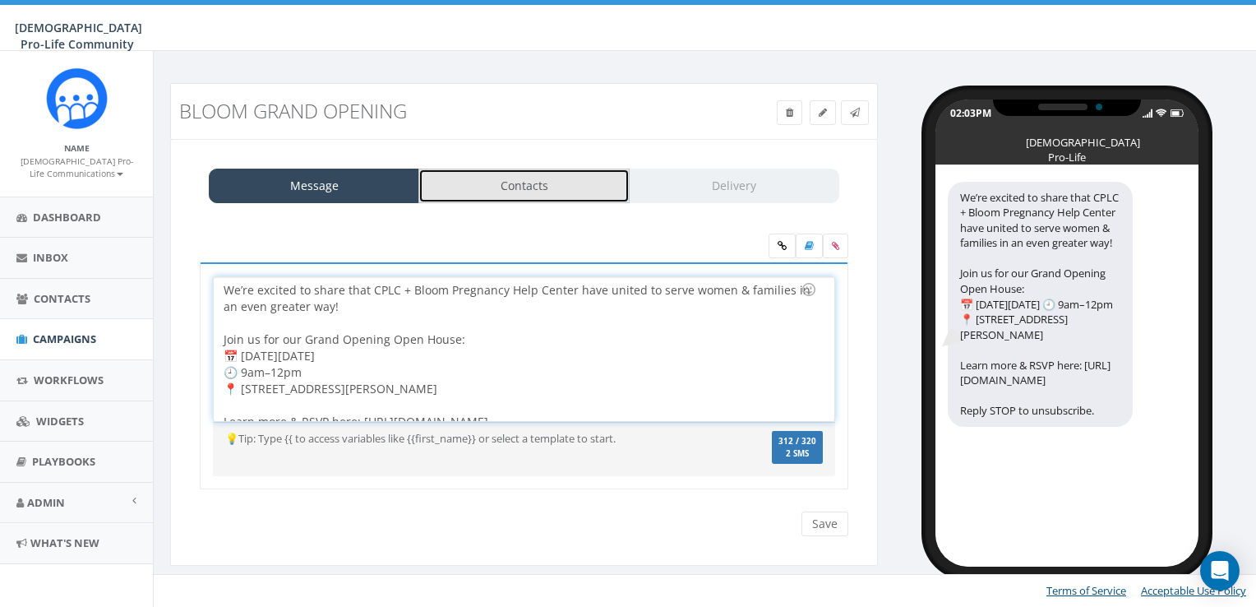
click at [503, 186] on link "Contacts" at bounding box center [523, 186] width 210 height 35
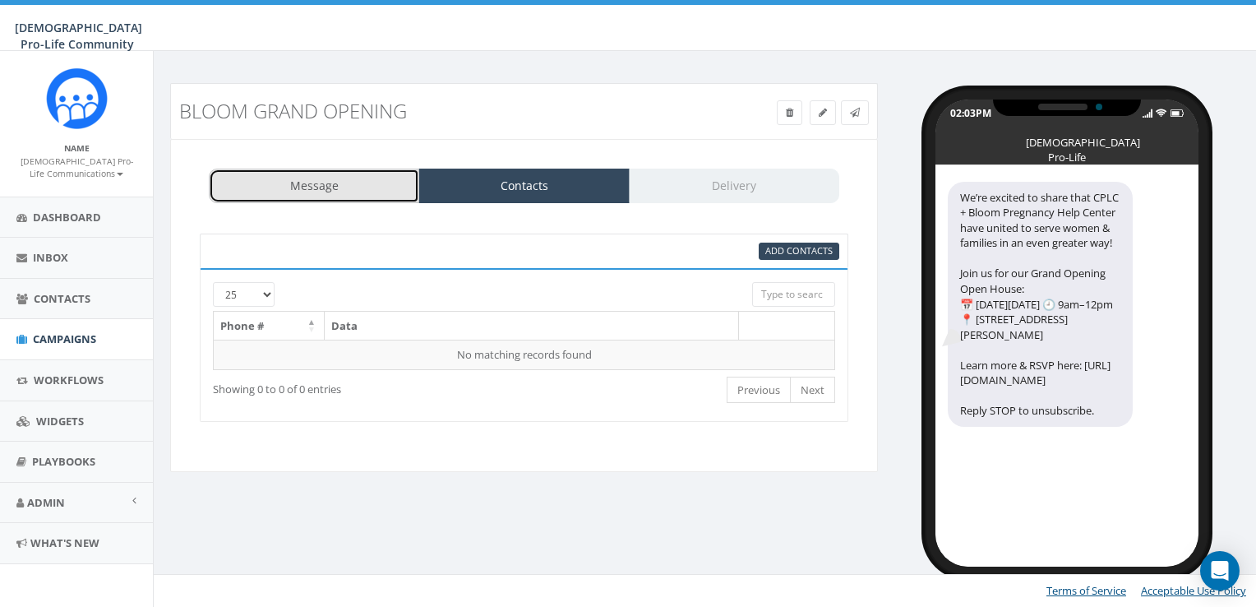
click at [373, 194] on link "Message" at bounding box center [314, 186] width 210 height 35
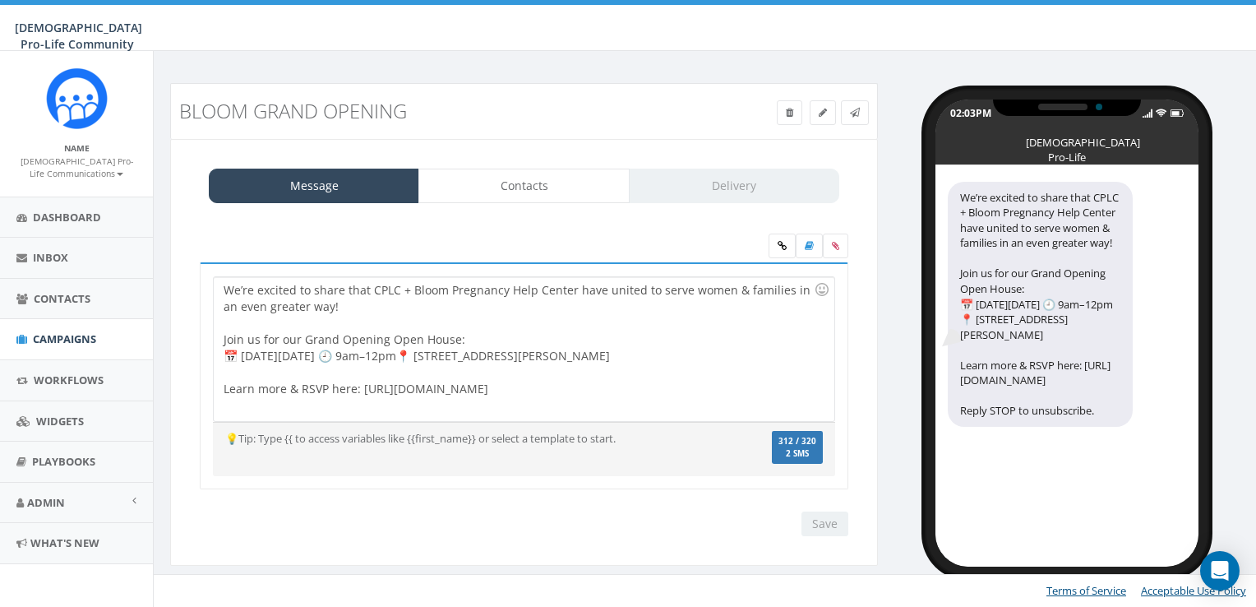
click at [414, 353] on div "We’re excited to share that CPLC + Bloom Pregnancy Help Center have united to s…" at bounding box center [524, 349] width 620 height 144
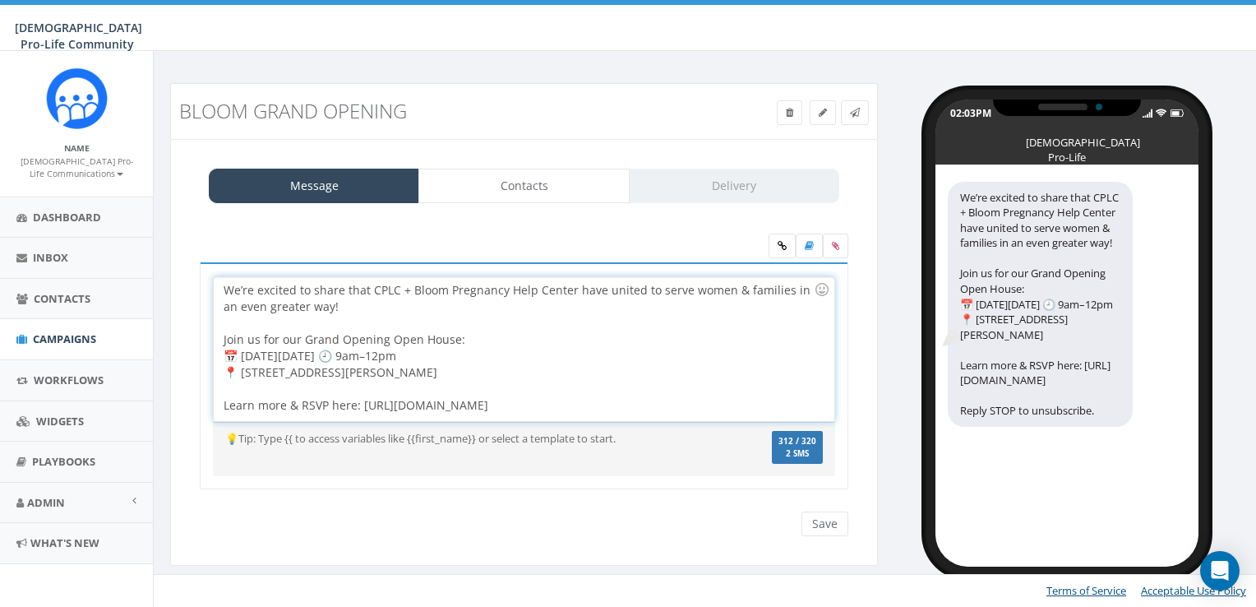
click at [335, 354] on div "We’re excited to share that CPLC + Bloom Pregnancy Help Center have united to s…" at bounding box center [524, 349] width 620 height 144
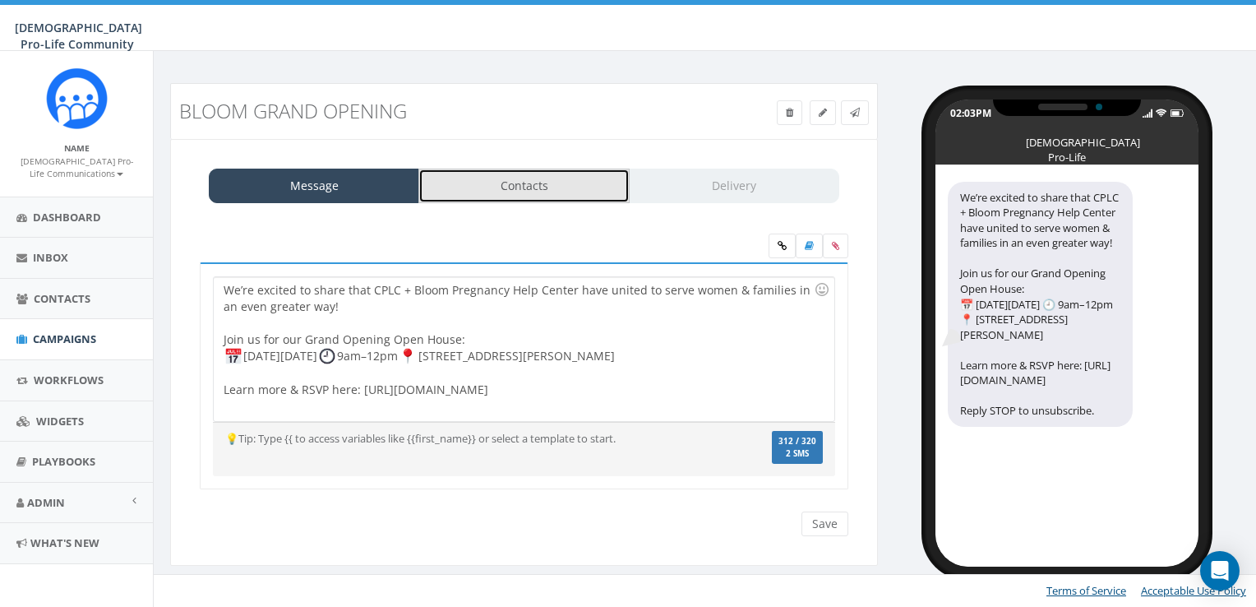
click at [486, 170] on link "Contacts" at bounding box center [523, 186] width 210 height 35
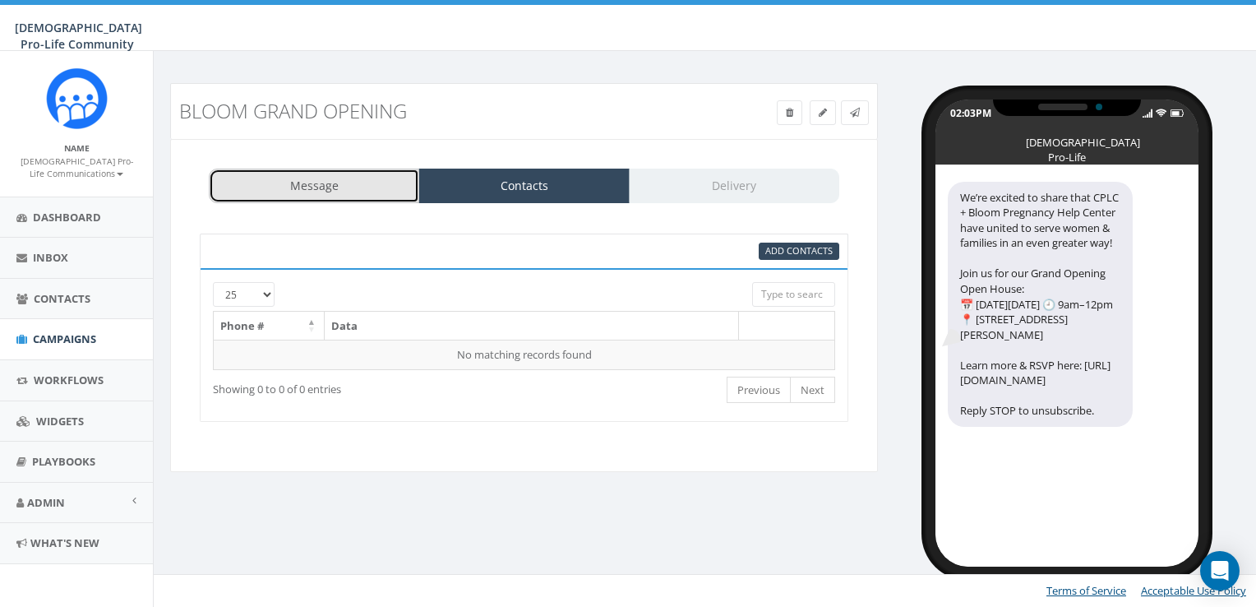
click at [358, 181] on link "Message" at bounding box center [314, 186] width 210 height 35
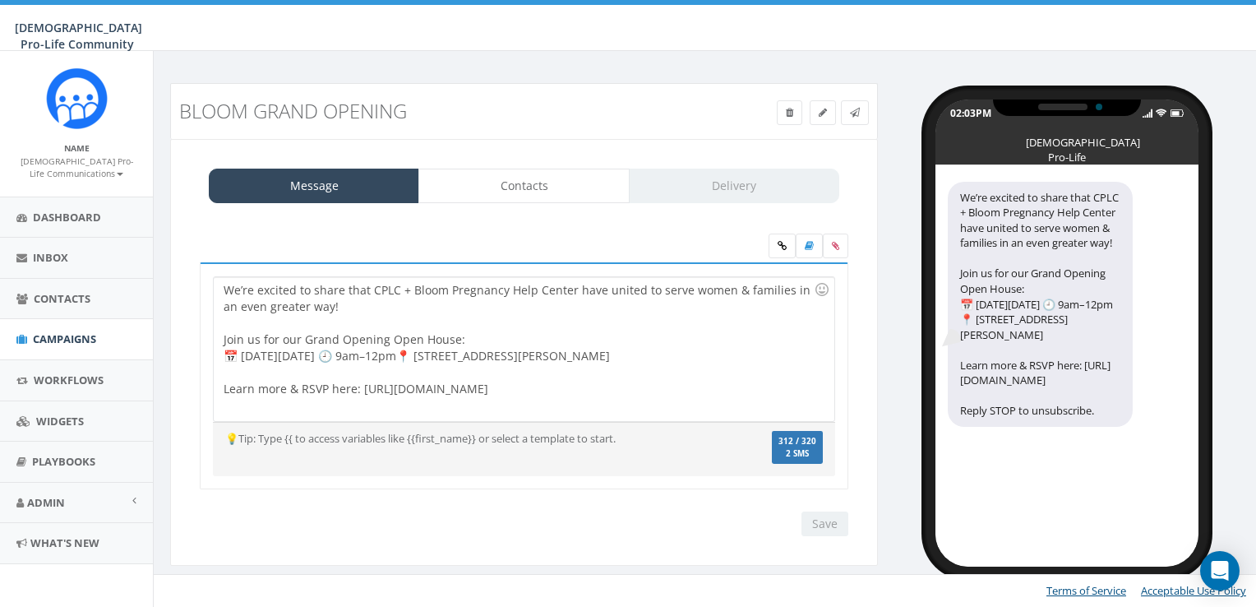
click at [332, 351] on div "We’re excited to share that CPLC + Bloom Pregnancy Help Center have united to s…" at bounding box center [524, 349] width 620 height 144
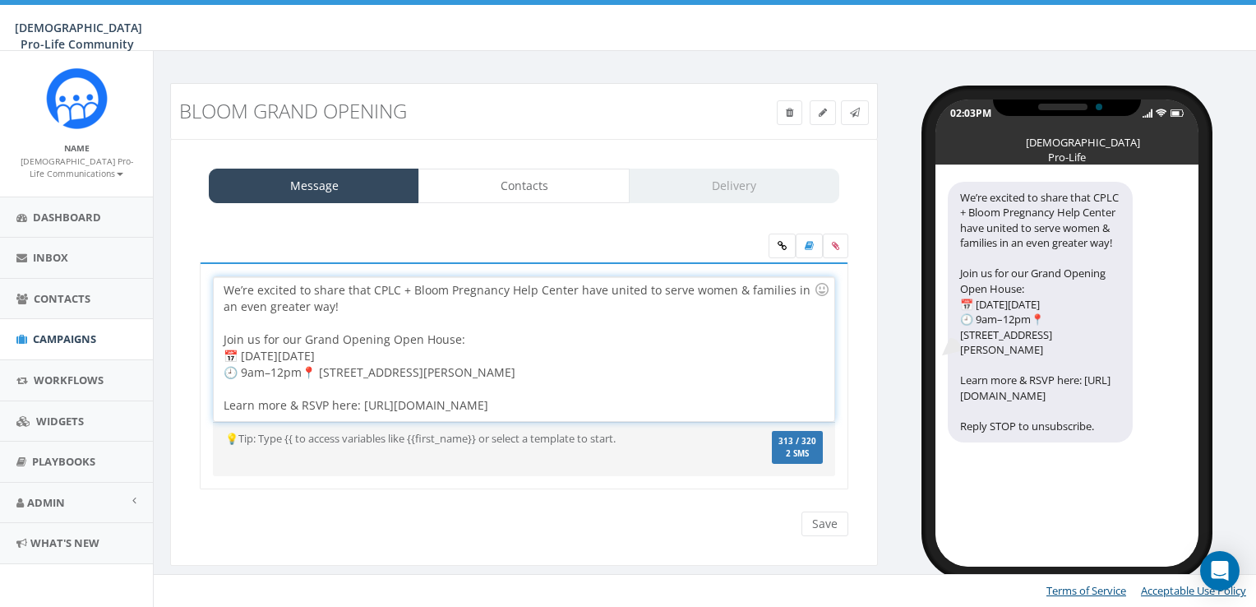
click at [305, 367] on div "🕘 9am–12pm📍 17177 Preston Rd, Ste 310, Dallas Learn more & RSVP here: https://c…" at bounding box center [519, 388] width 590 height 49
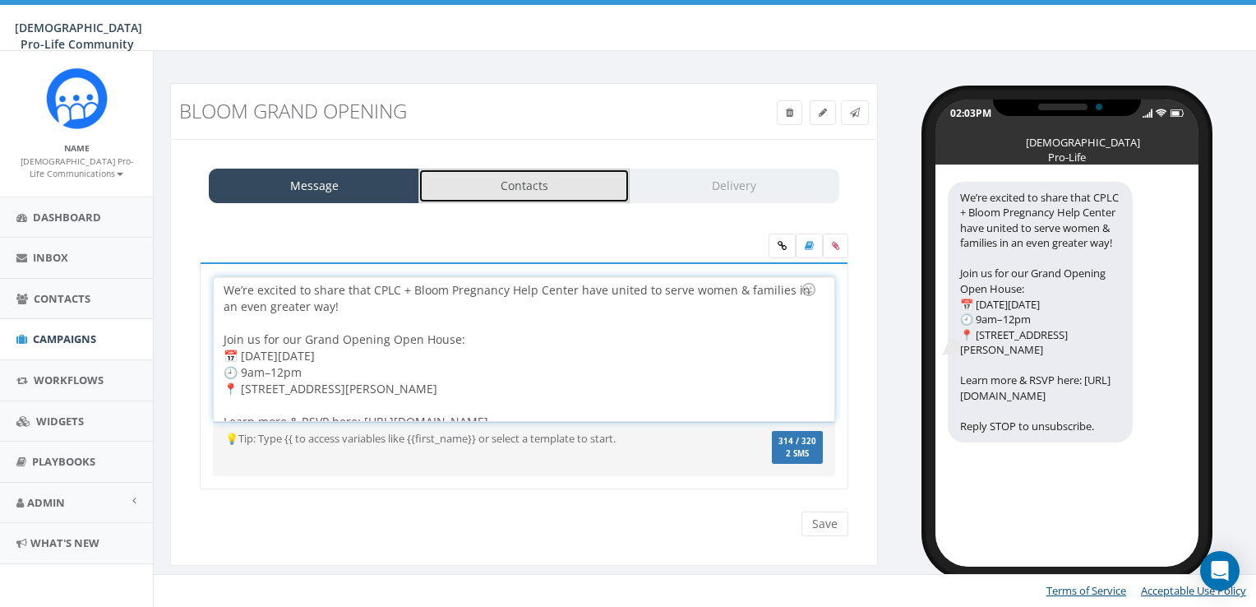
click at [558, 190] on link "Contacts" at bounding box center [523, 186] width 210 height 35
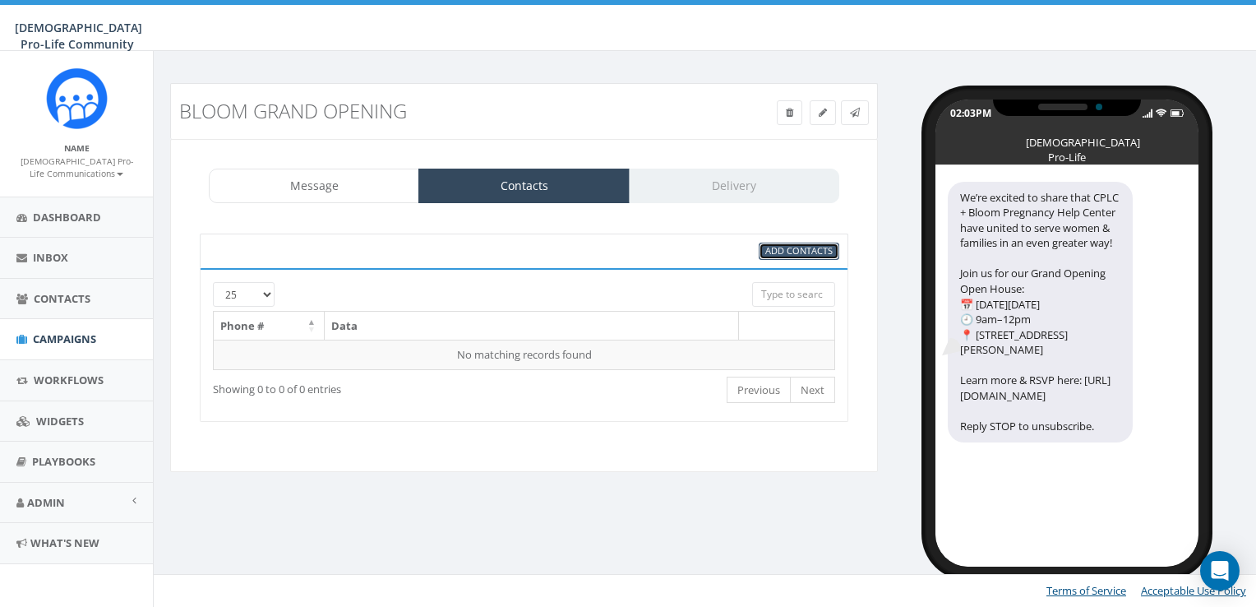
click at [769, 249] on span "Add Contacts" at bounding box center [798, 250] width 67 height 12
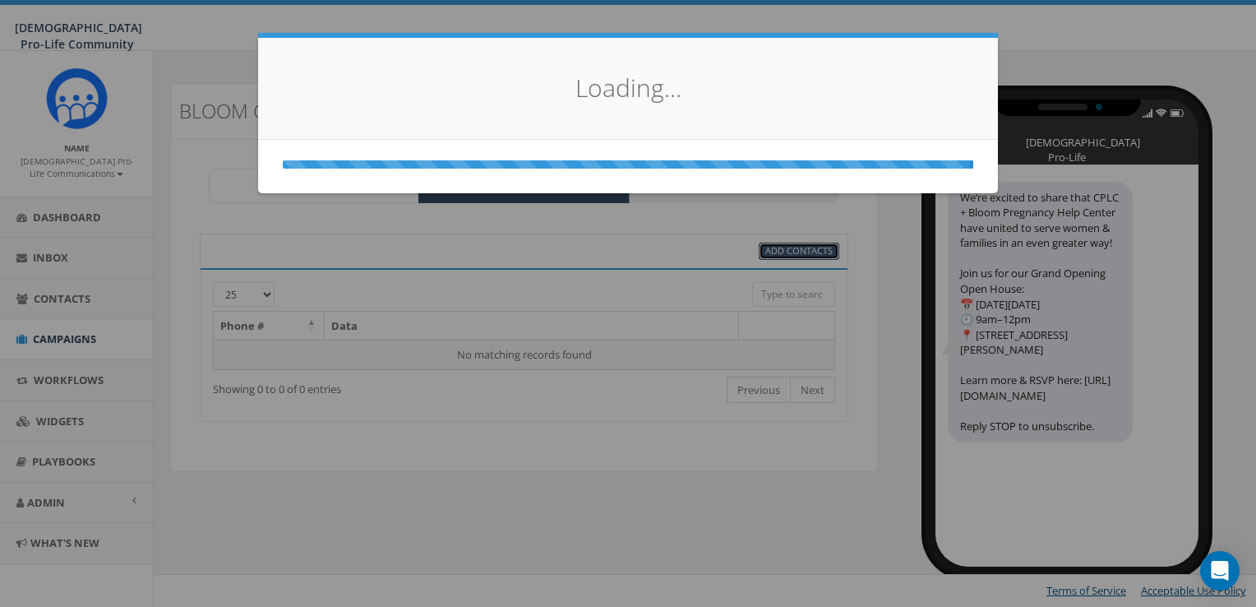
select select
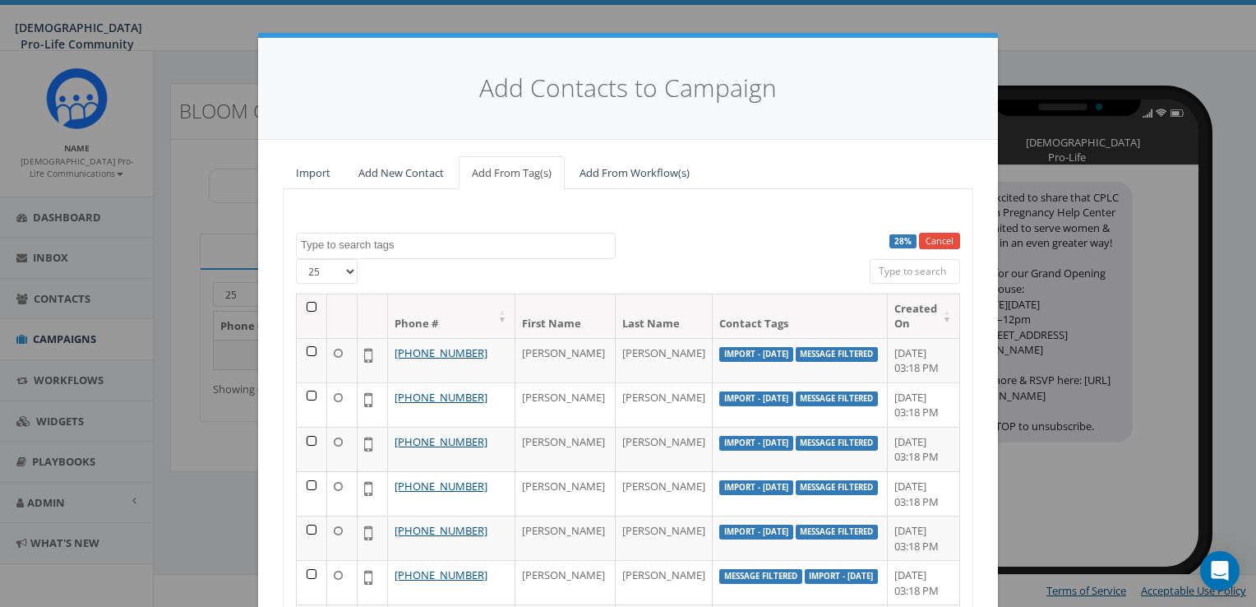
click at [321, 271] on select "25 50 100" at bounding box center [327, 271] width 62 height 25
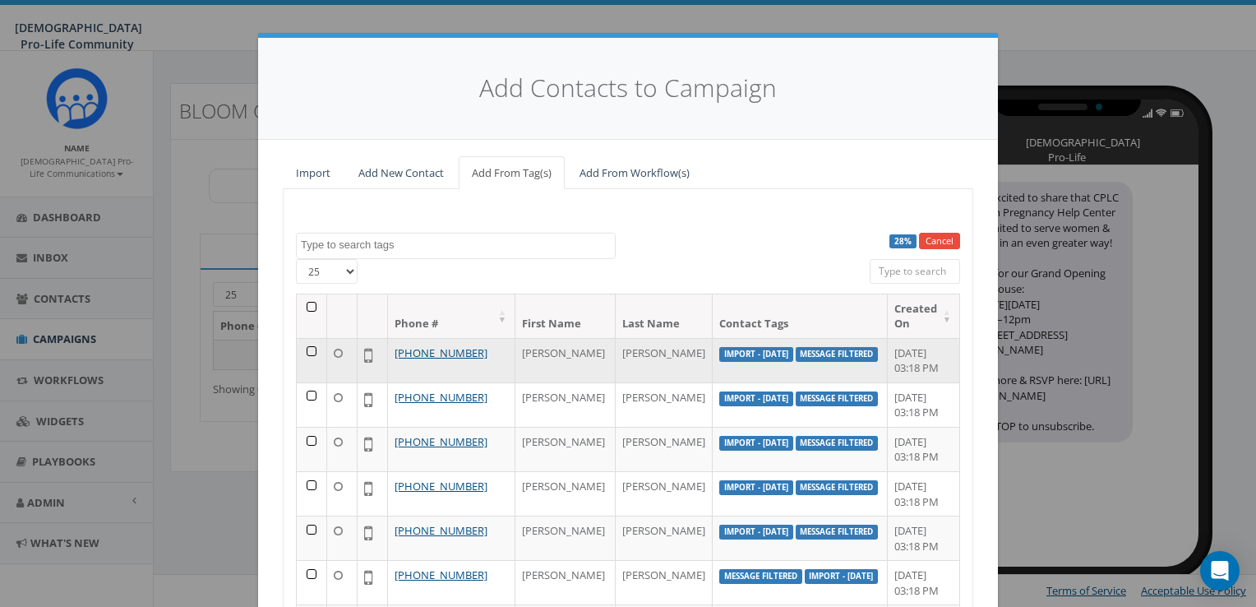
select select "100"
click at [296, 259] on select "25 50 100" at bounding box center [327, 271] width 62 height 25
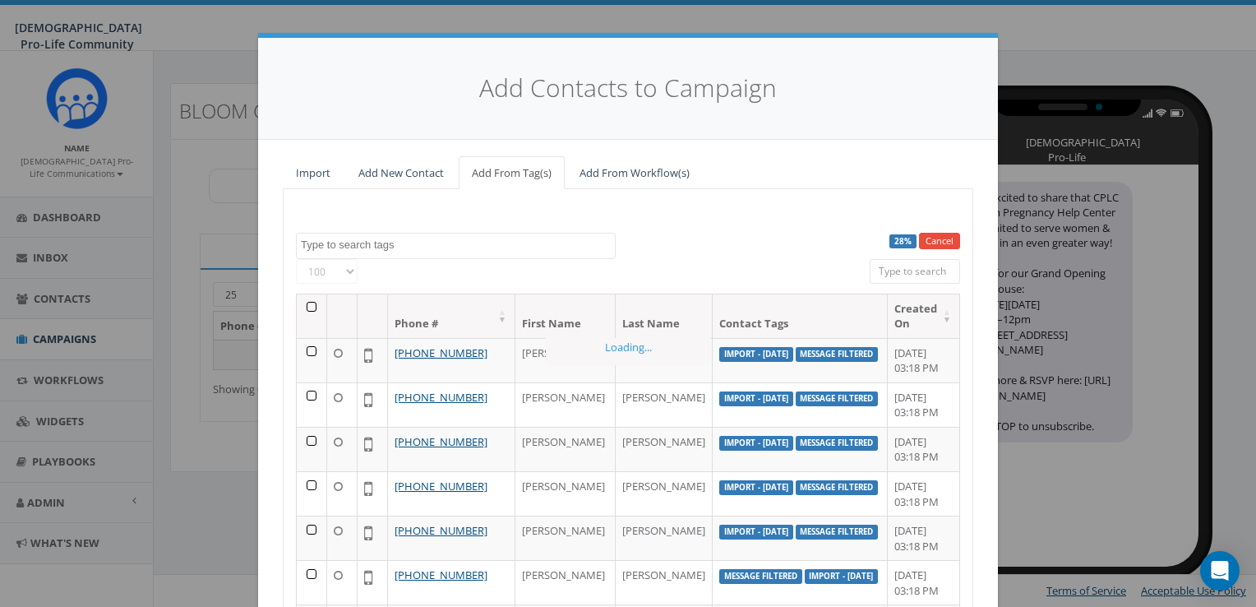
click at [307, 303] on th at bounding box center [312, 316] width 30 height 44
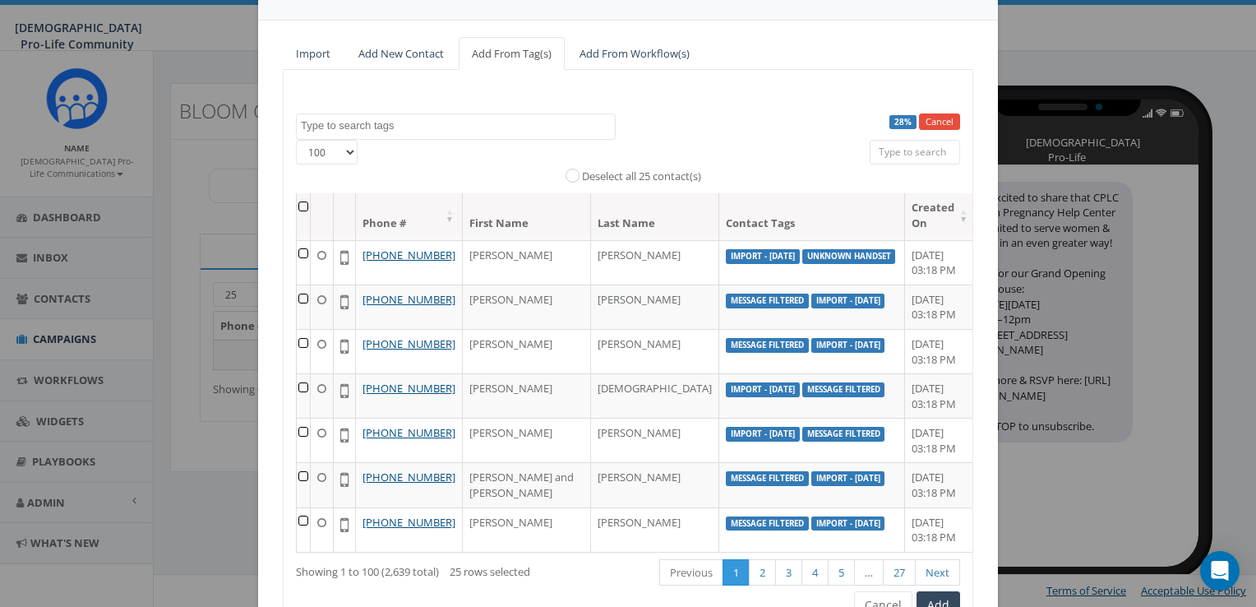
scroll to position [137, 0]
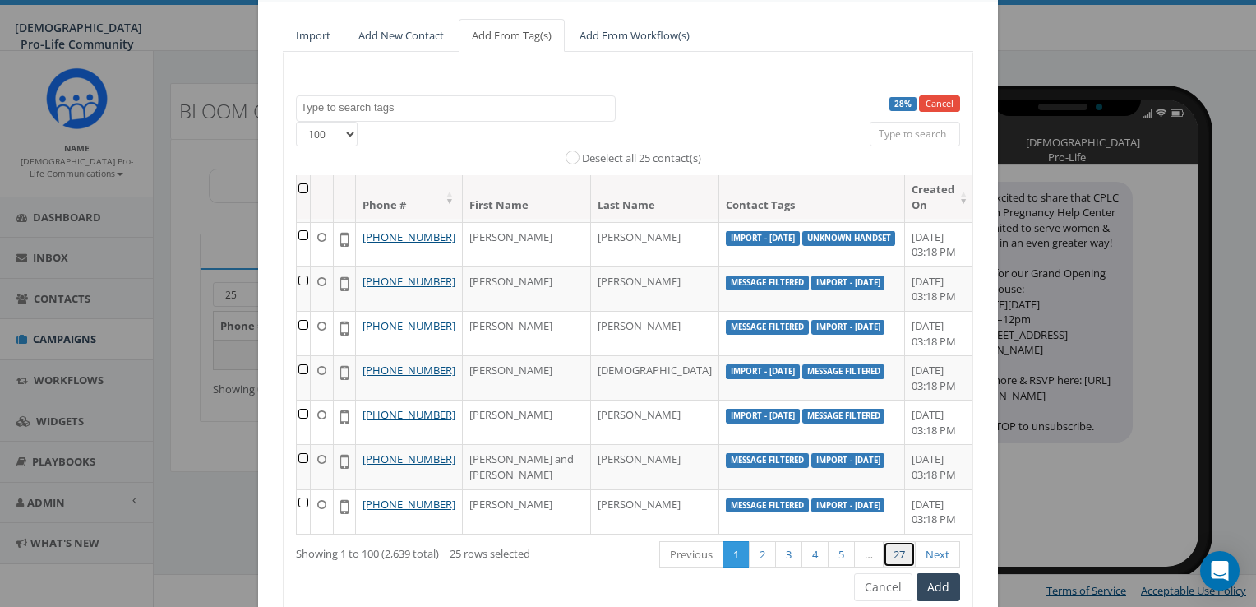
click at [901, 548] on link "27" at bounding box center [899, 554] width 33 height 27
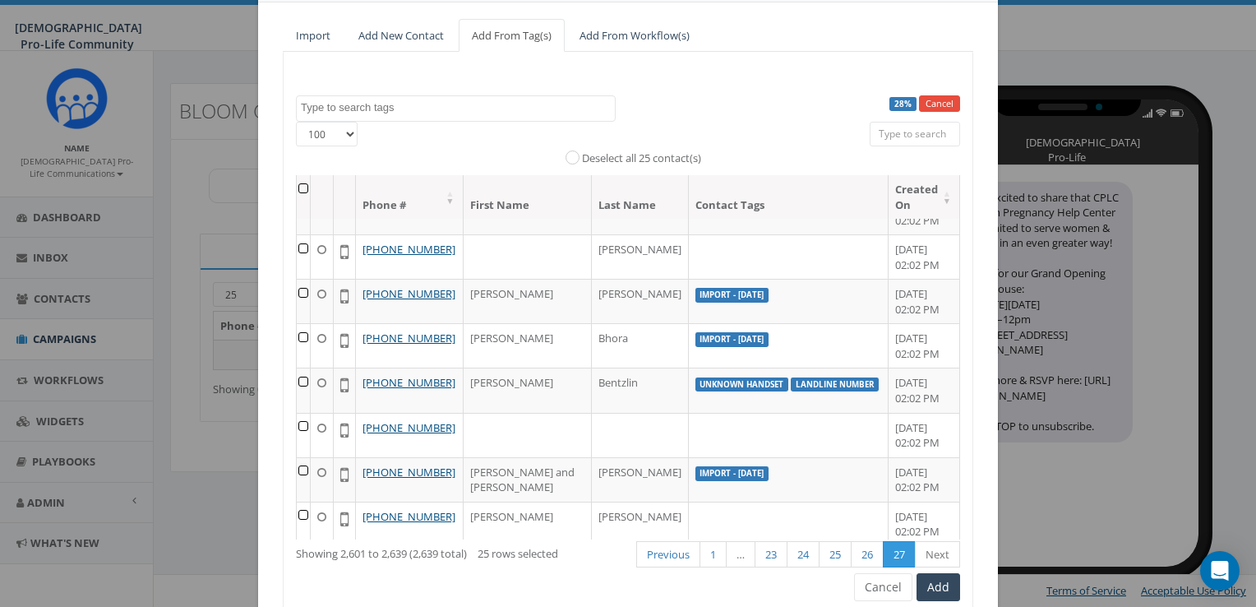
scroll to position [0, 0]
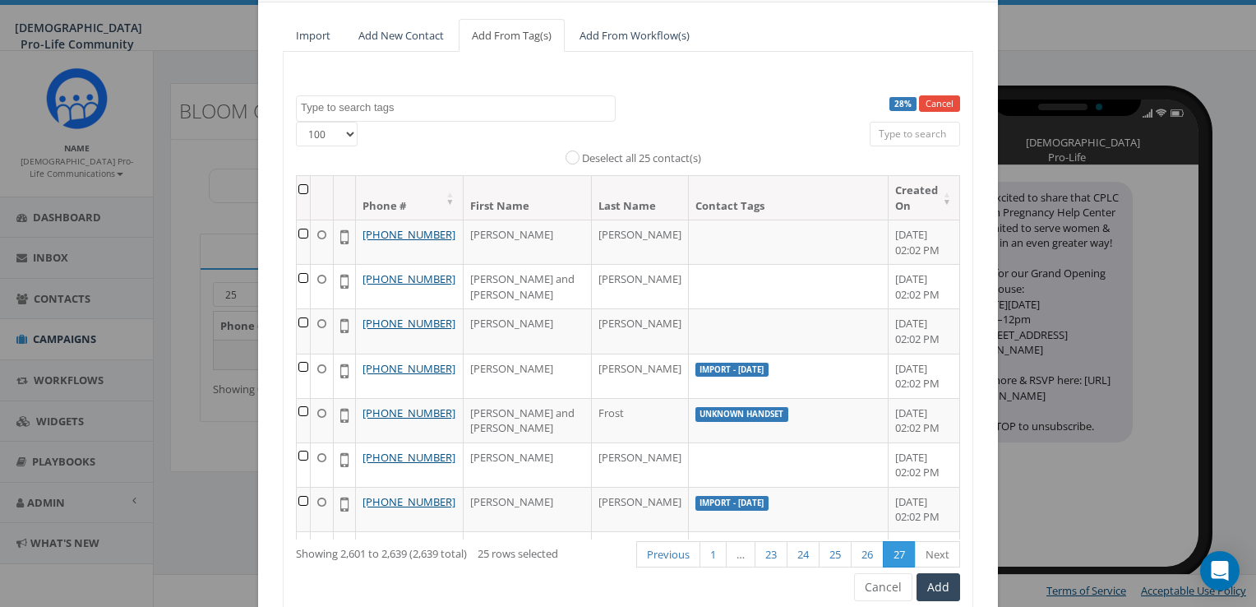
click at [305, 192] on th at bounding box center [304, 198] width 14 height 44
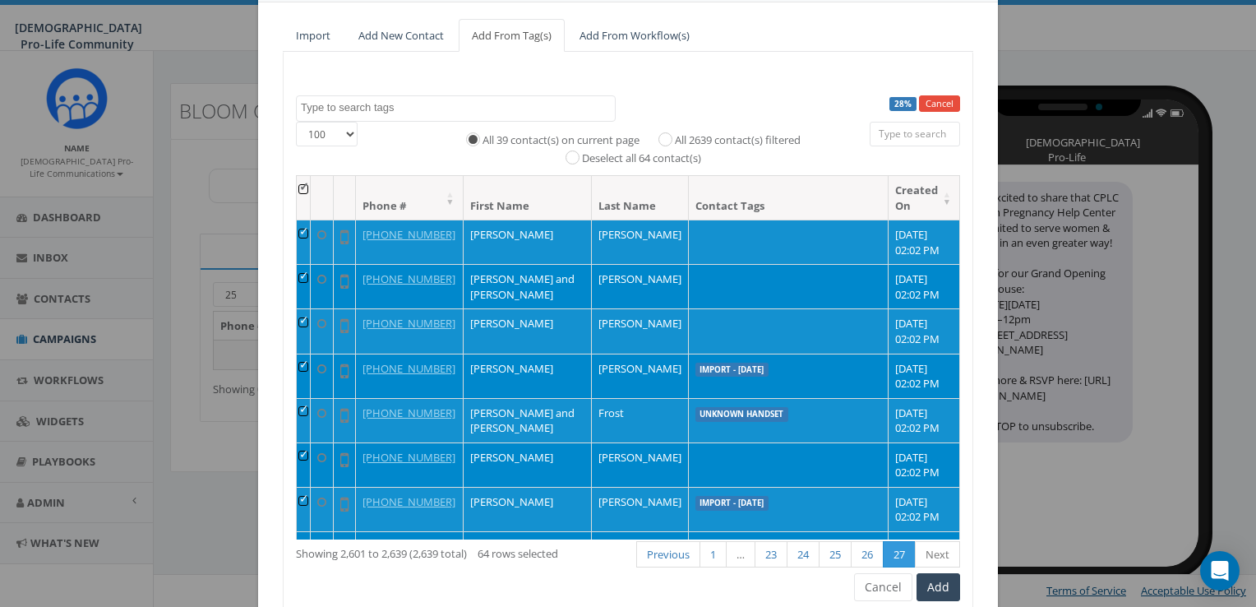
click at [677, 135] on label "All 2639 contact(s) filtered" at bounding box center [738, 140] width 126 height 16
click at [675, 135] on input "All 2639 contact(s) filtered" at bounding box center [669, 138] width 11 height 11
radio input "true"
click at [957, 586] on div "28% Cancel bloom Import - 09/18/2025 Import - 12/05/2023 landline number Manual…" at bounding box center [628, 333] width 690 height 562
click at [944, 584] on button "Add" at bounding box center [939, 587] width 44 height 28
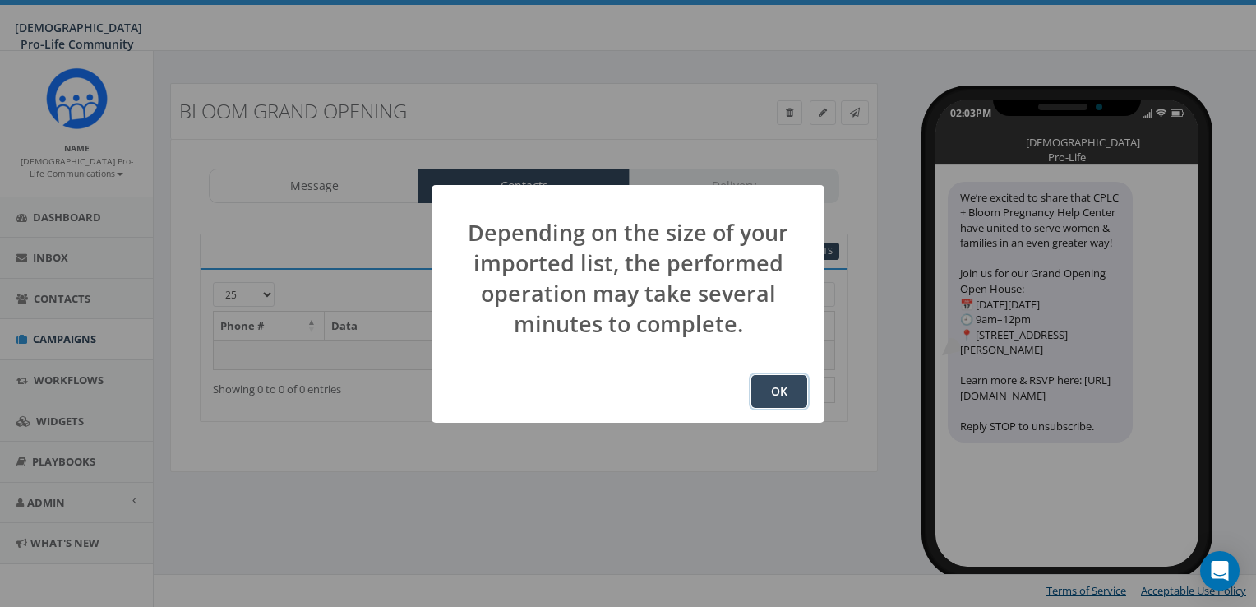
click at [754, 380] on button "OK" at bounding box center [779, 391] width 56 height 33
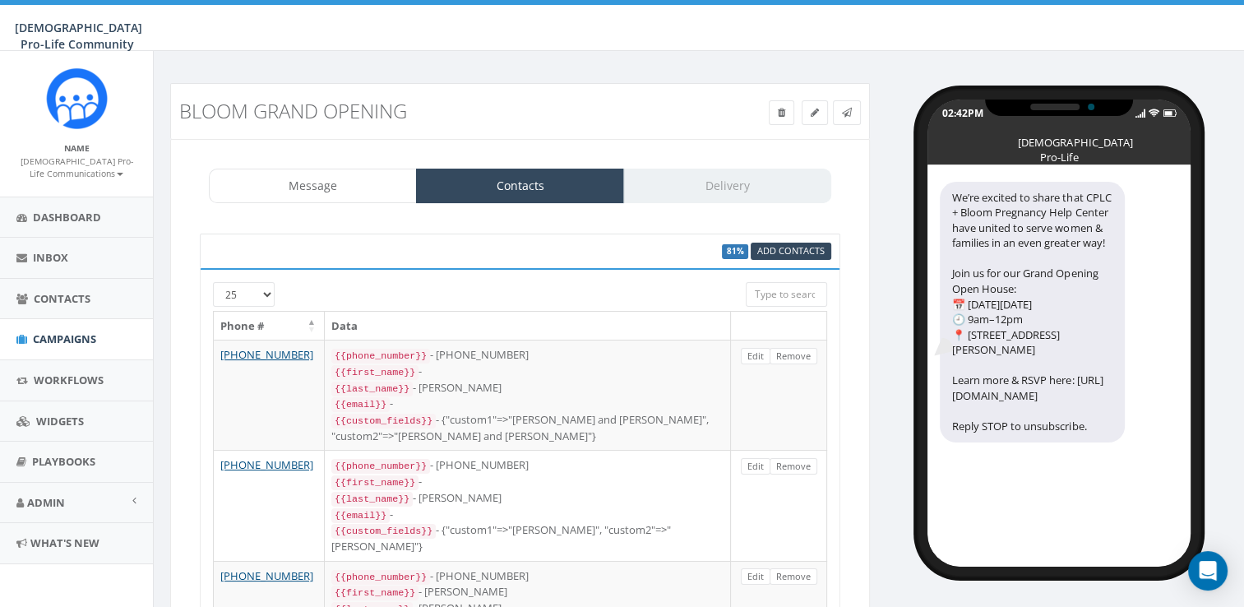
click at [753, 189] on div "Message Contacts Delivery" at bounding box center [520, 186] width 622 height 35
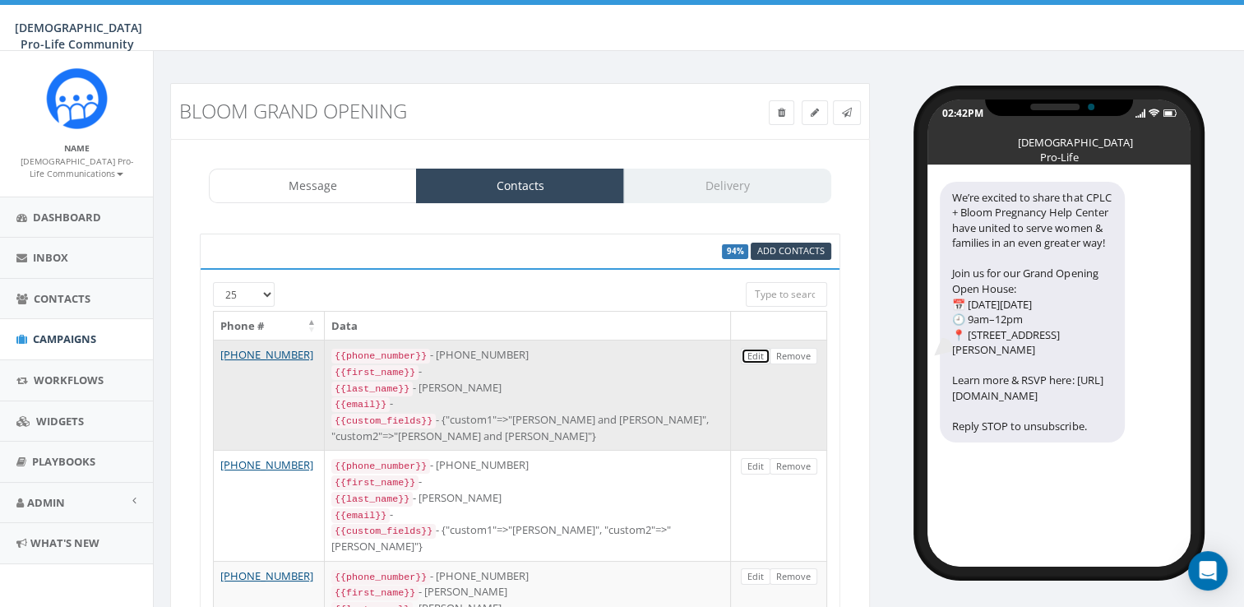
click at [748, 351] on link "Edit" at bounding box center [756, 356] width 30 height 17
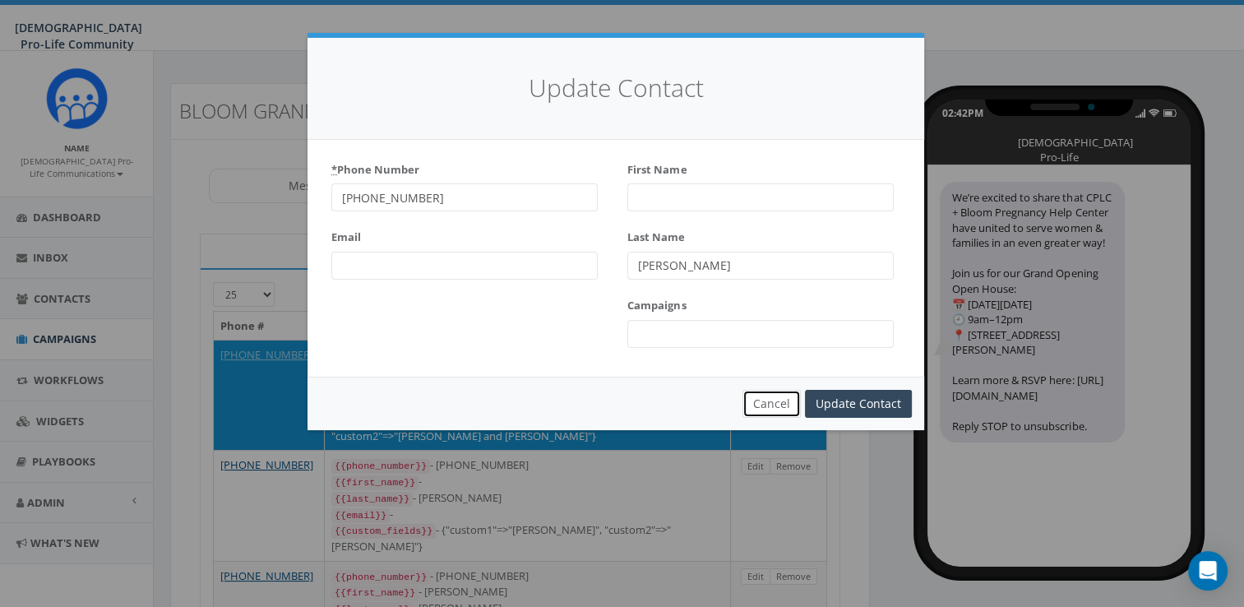
click at [753, 407] on button "Cancel" at bounding box center [771, 404] width 58 height 28
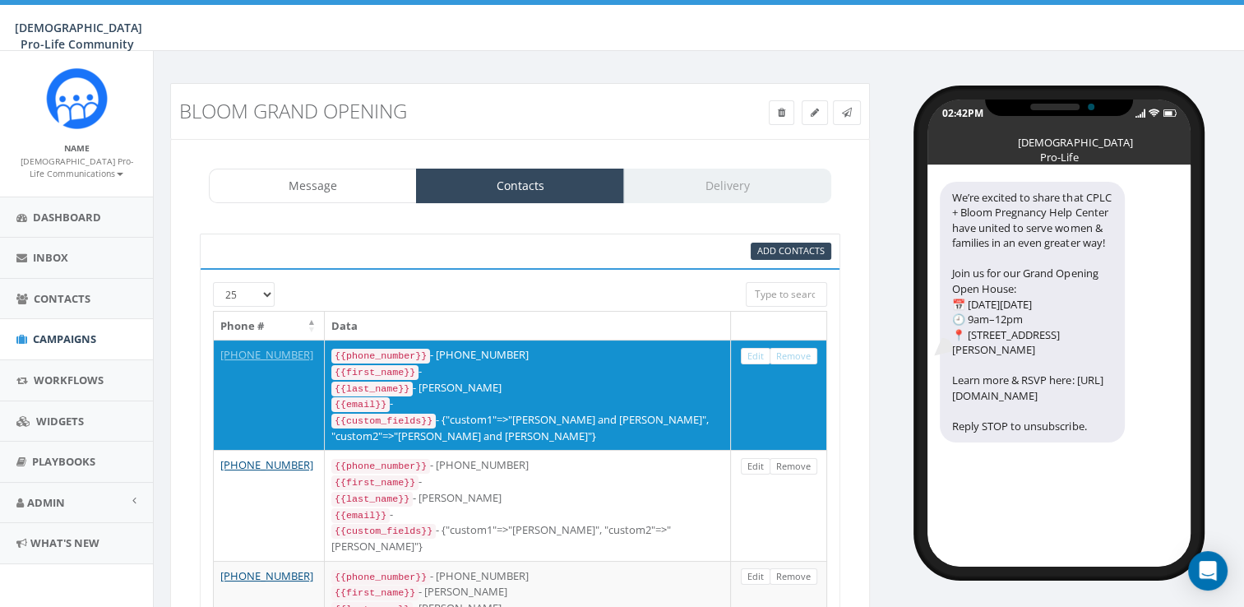
click at [685, 187] on div "Message Contacts Delivery" at bounding box center [520, 186] width 622 height 35
click at [718, 179] on div "Message Contacts Delivery" at bounding box center [520, 186] width 622 height 35
click at [257, 174] on link "Message" at bounding box center [313, 186] width 208 height 35
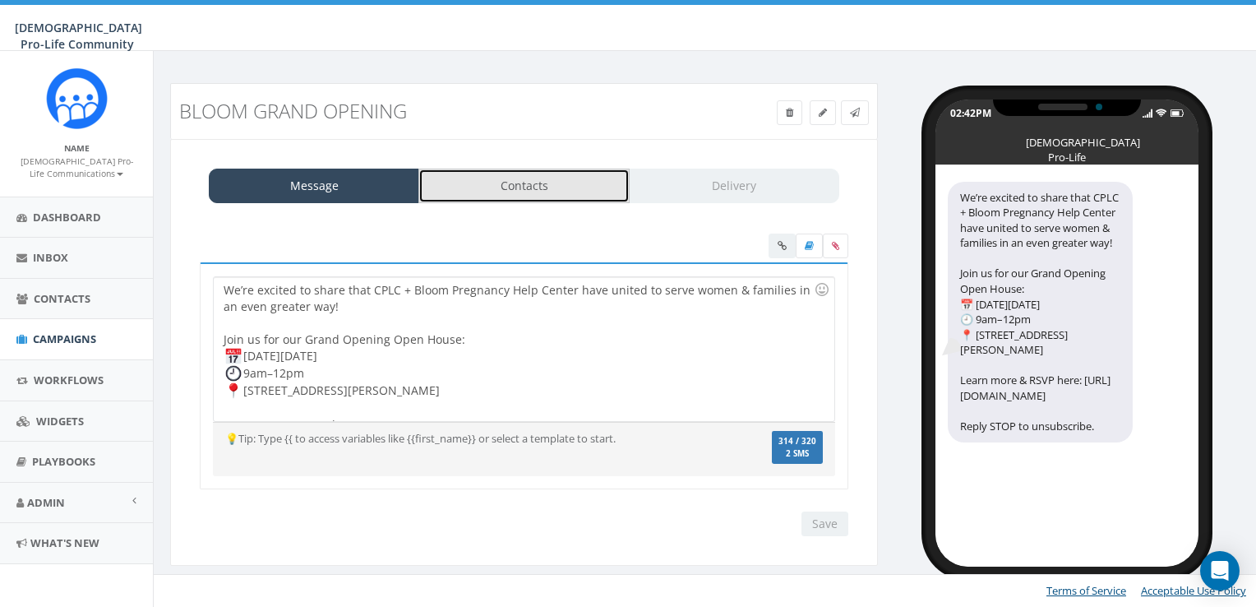
click at [450, 179] on link "Contacts" at bounding box center [523, 186] width 210 height 35
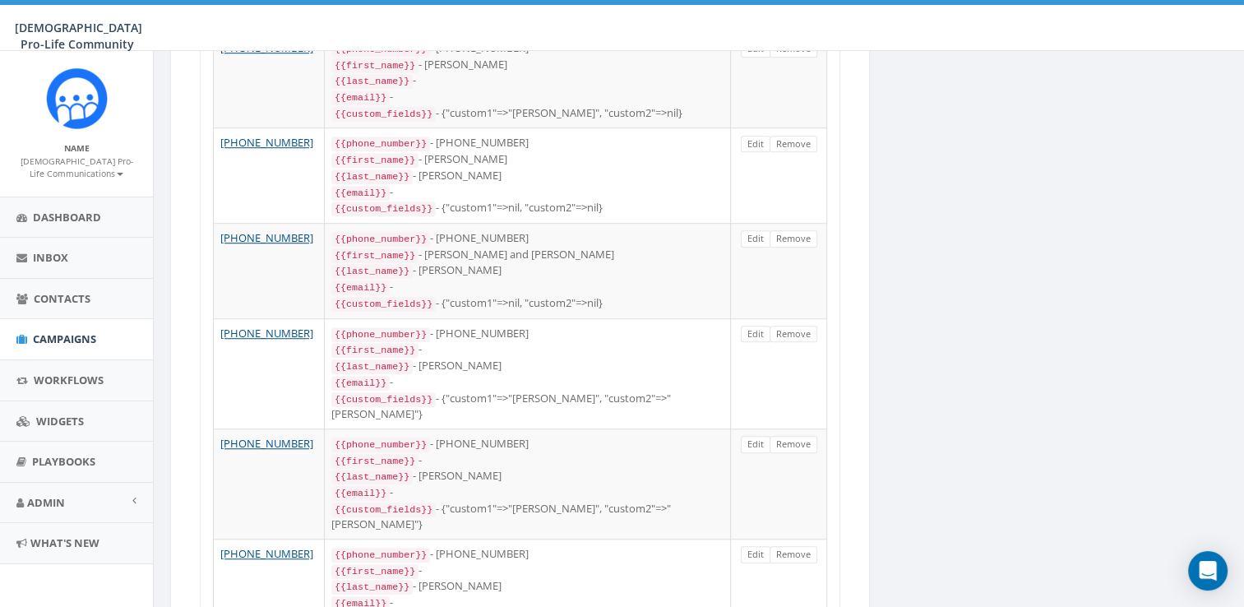
scroll to position [2331, 0]
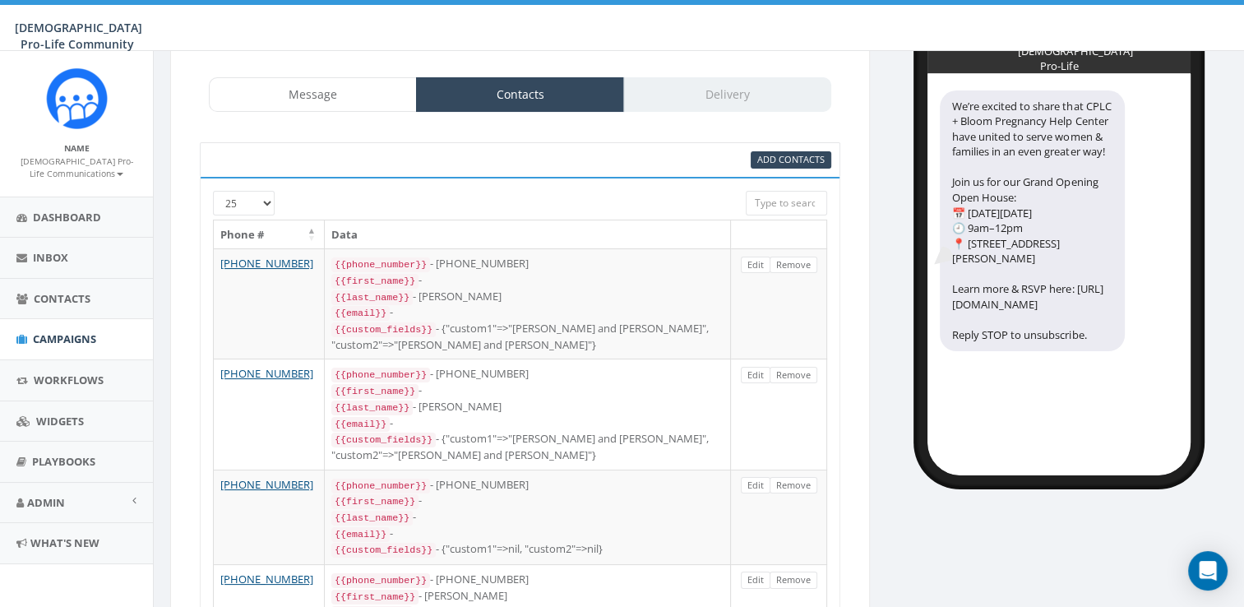
scroll to position [72, 0]
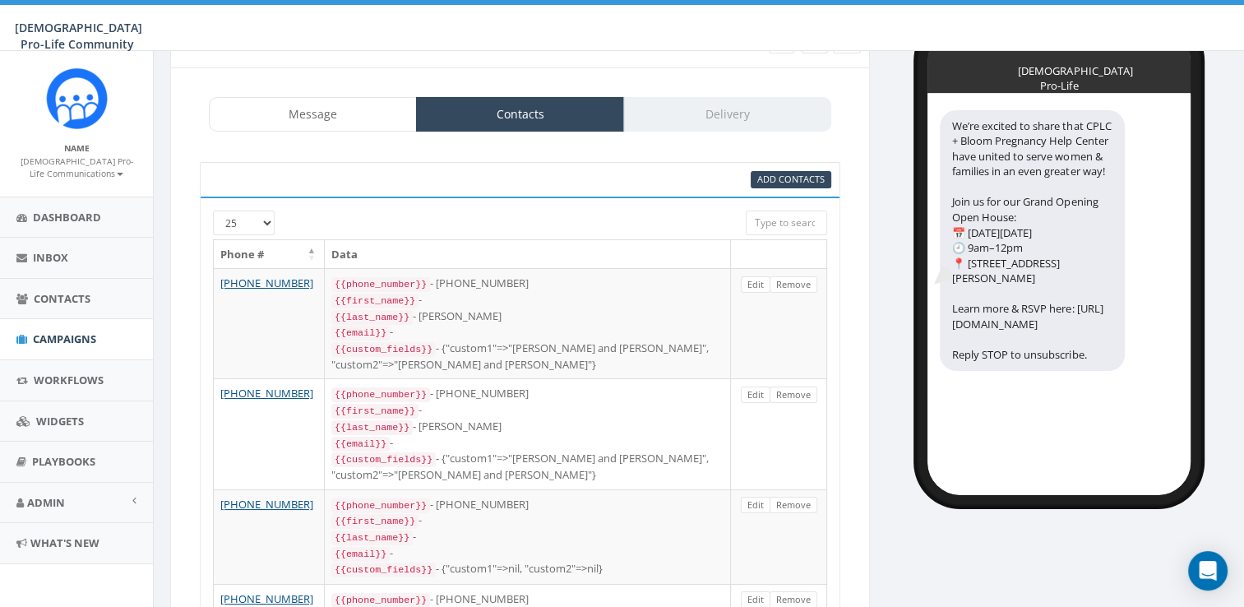
drag, startPoint x: 1225, startPoint y: 94, endPoint x: 993, endPoint y: 76, distance: 232.4
drag, startPoint x: 993, startPoint y: 76, endPoint x: 640, endPoint y: 261, distance: 398.9
click at [640, 261] on th "Data" at bounding box center [528, 254] width 406 height 29
click at [780, 173] on span "Add Contacts" at bounding box center [790, 179] width 67 height 12
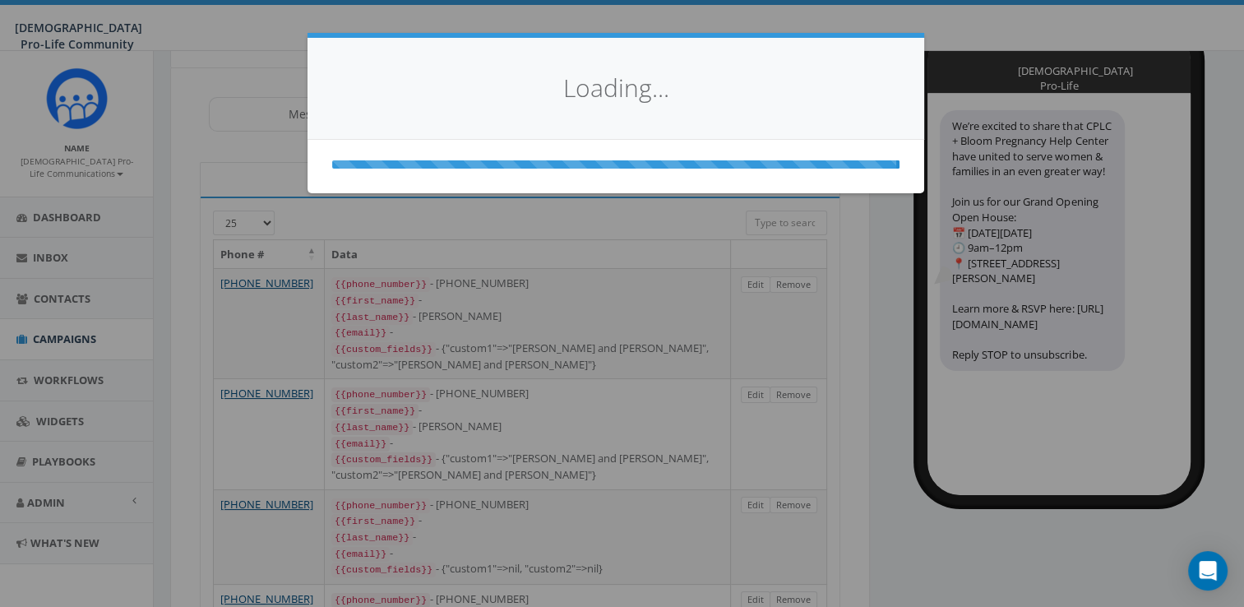
select select
select select "100"
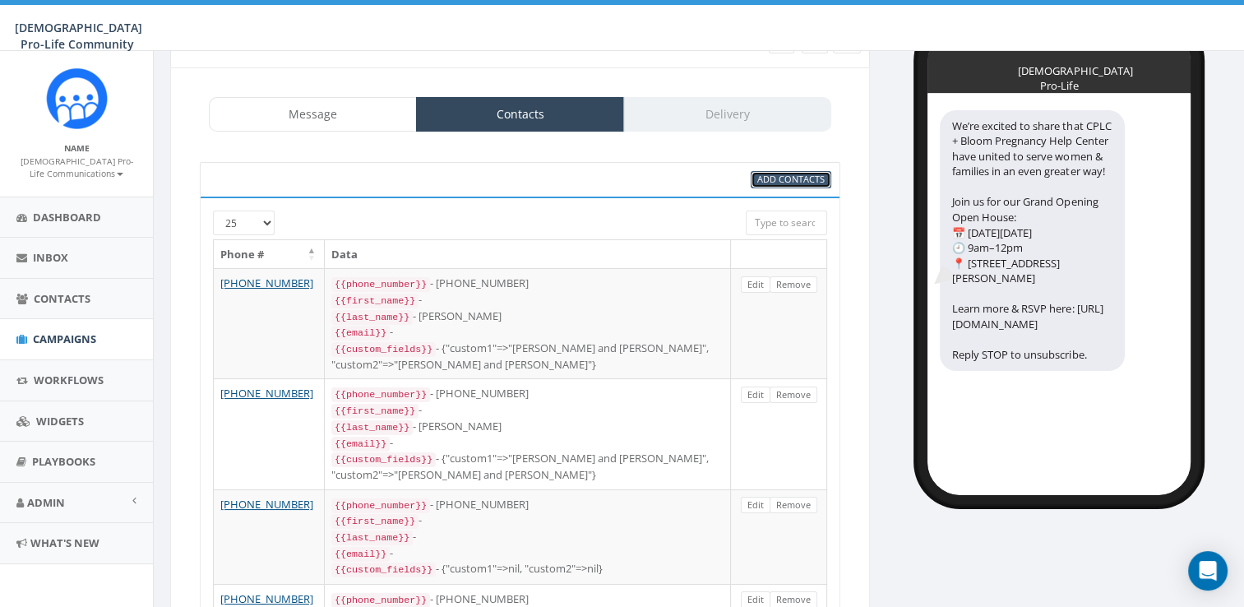
click at [780, 173] on span "Add Contacts" at bounding box center [790, 179] width 67 height 12
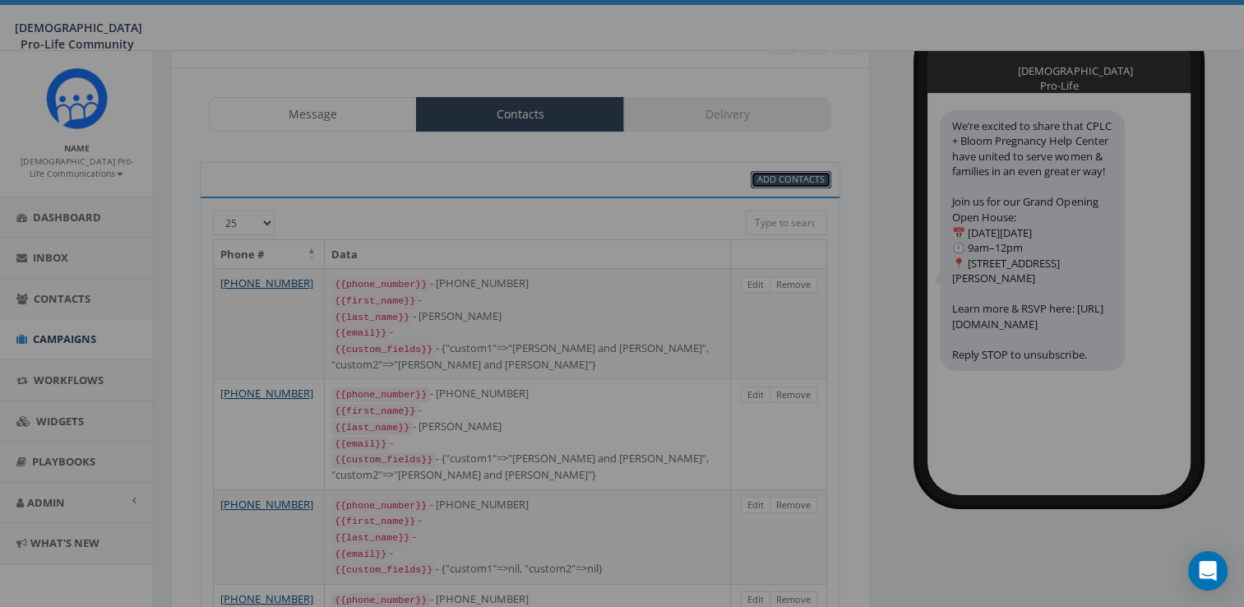
select select
select select "100"
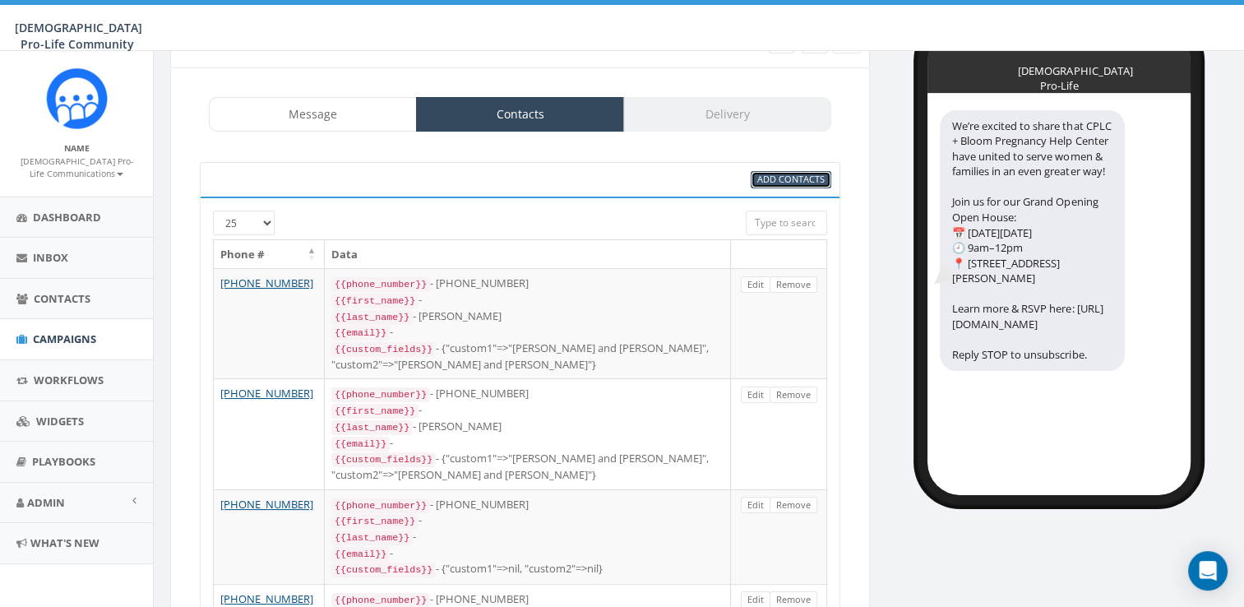
click at [780, 173] on span "Add Contacts" at bounding box center [790, 179] width 67 height 12
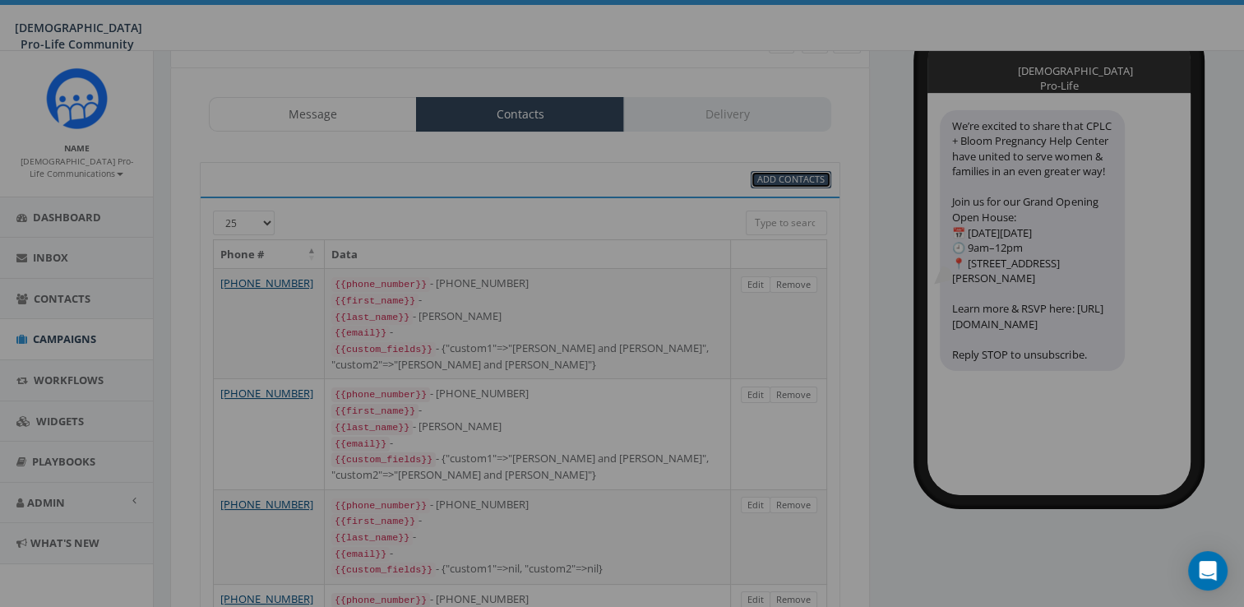
select select
select select "100"
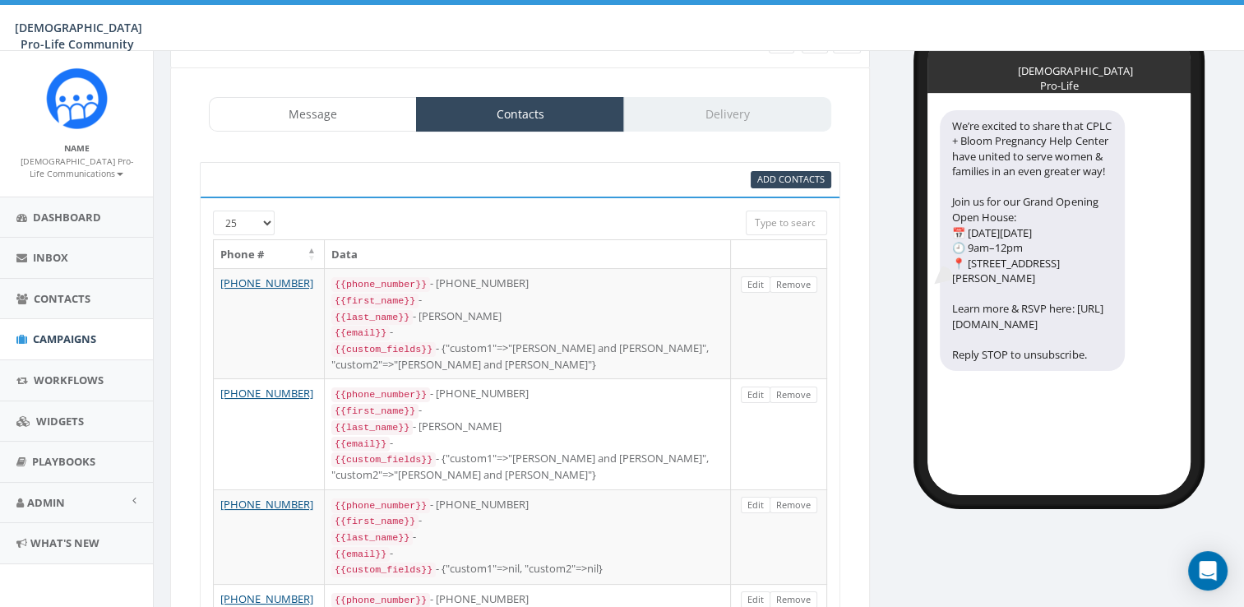
click at [737, 109] on div "Message Contacts Delivery" at bounding box center [520, 114] width 622 height 35
click at [1125, 252] on div "We’re excited to share that CPLC + Bloom Pregnancy Help Center have united to s…" at bounding box center [1058, 294] width 263 height 401
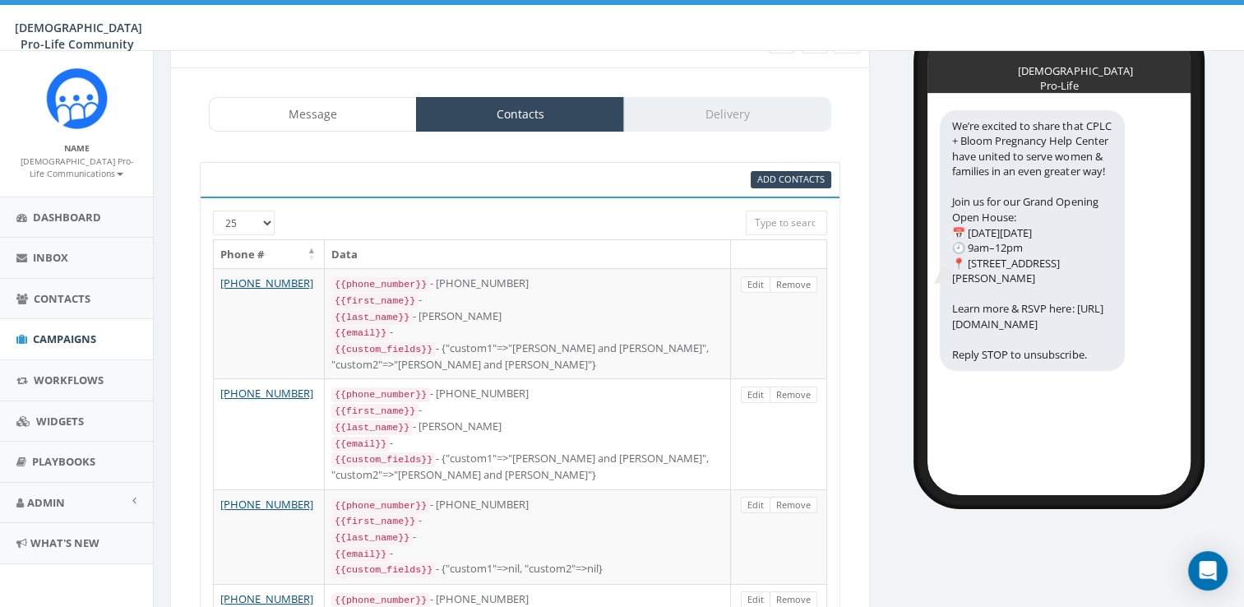
scroll to position [0, 0]
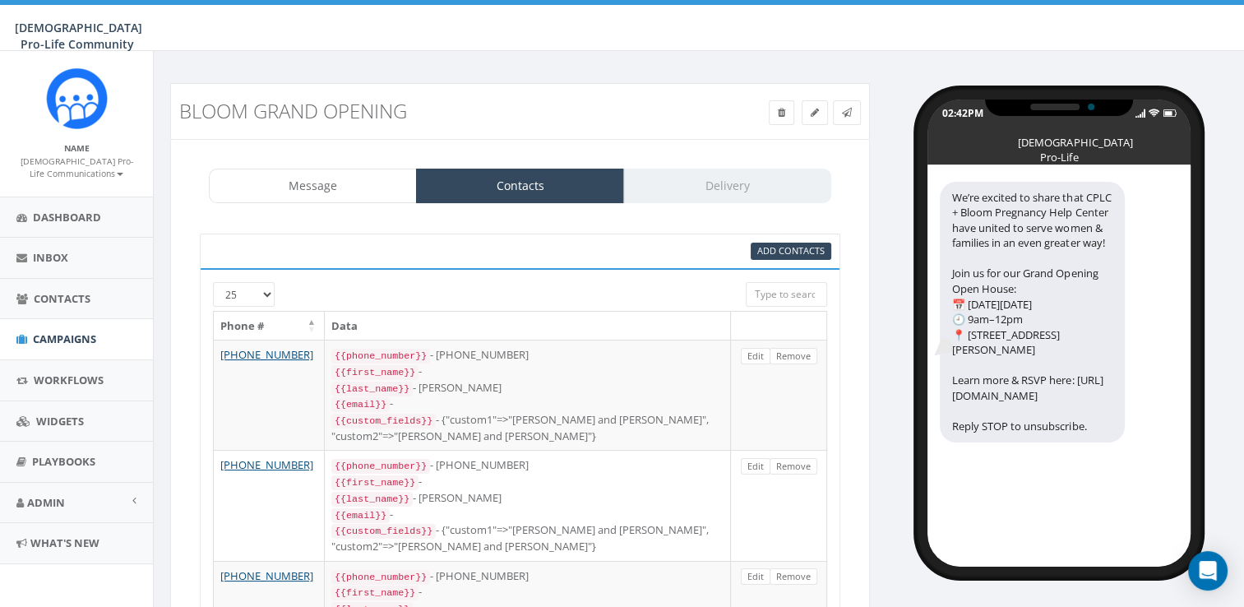
click at [240, 289] on select "25 50 100" at bounding box center [244, 294] width 62 height 25
select select "100"
click at [213, 282] on select "25 50 100" at bounding box center [244, 294] width 62 height 25
click at [809, 245] on span "Add Contacts" at bounding box center [790, 250] width 67 height 12
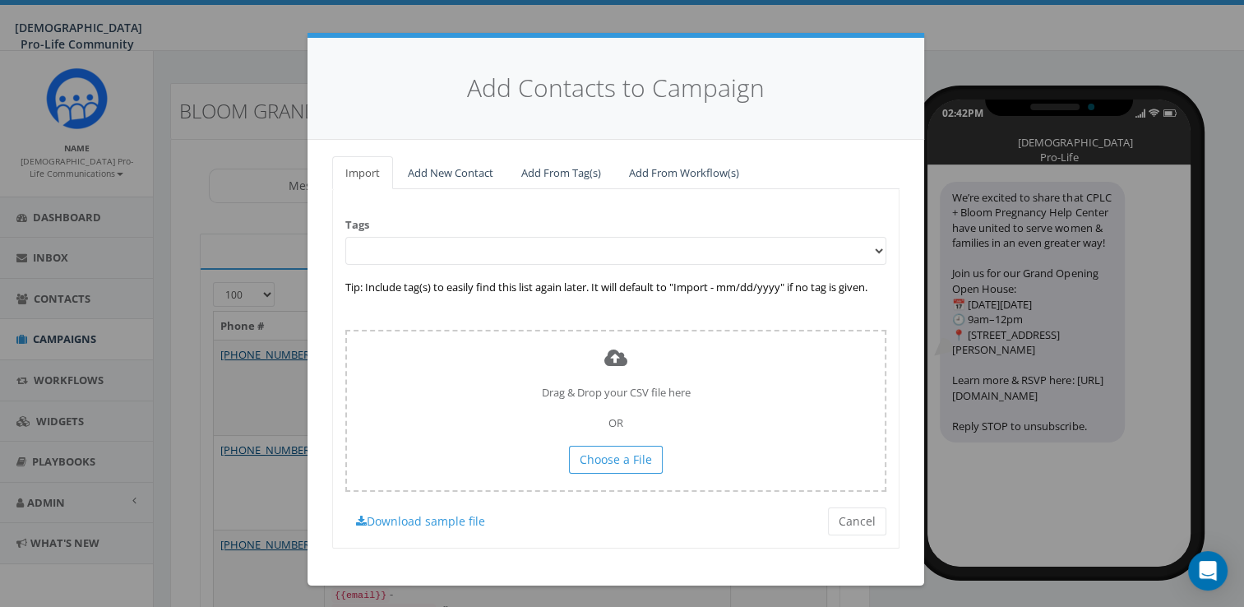
select select "100"
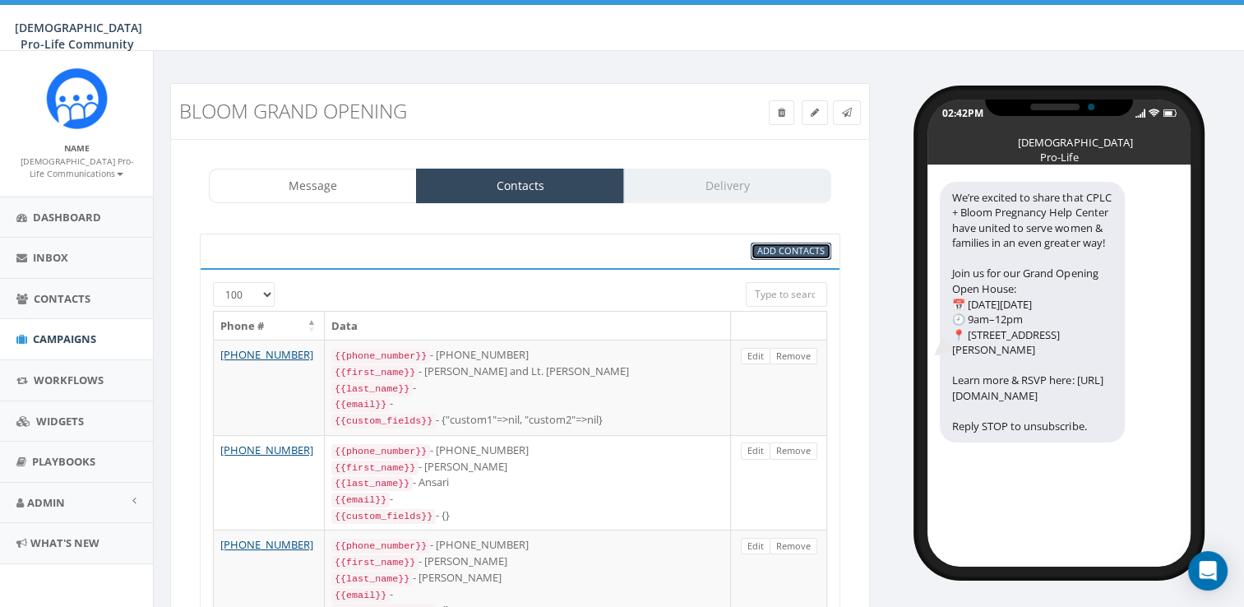
click at [766, 245] on span "Add Contacts" at bounding box center [790, 250] width 67 height 12
select select
select select "100"
click at [43, 344] on span "Campaigns" at bounding box center [64, 338] width 63 height 15
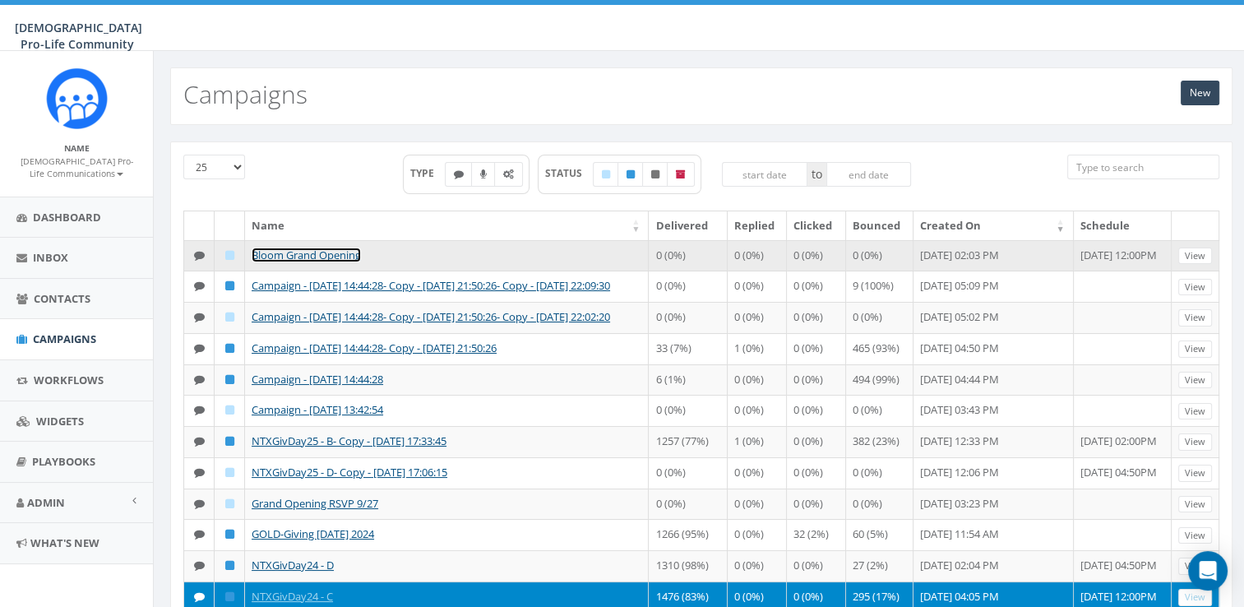
click at [335, 252] on link "Bloom Grand Opening" at bounding box center [306, 254] width 109 height 15
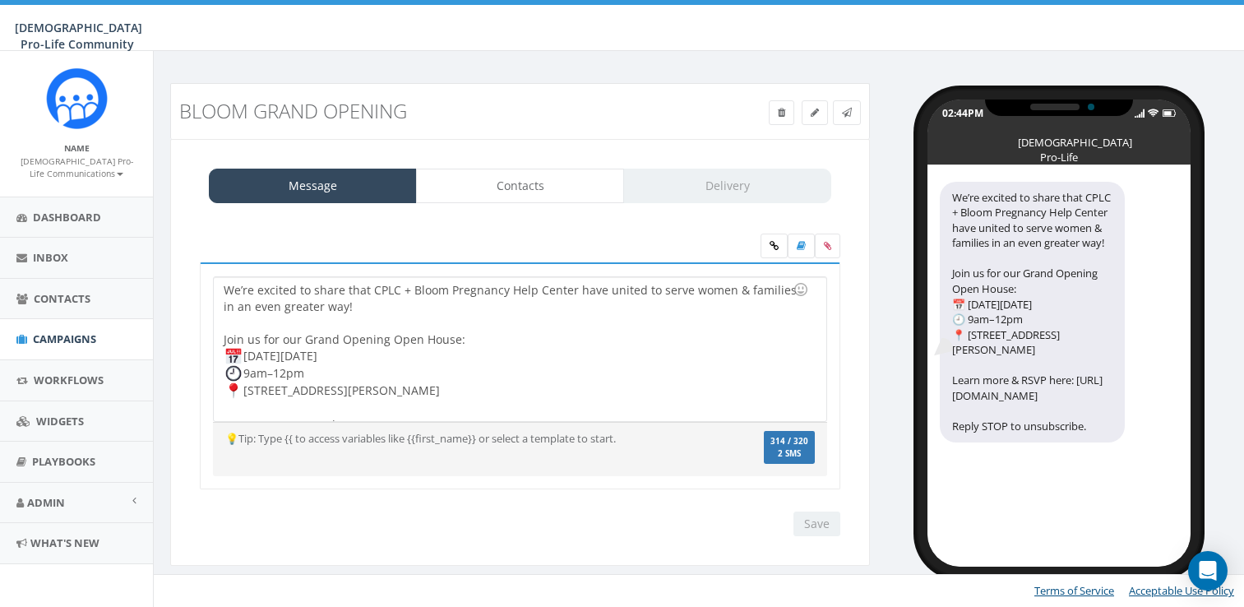
select select "100"
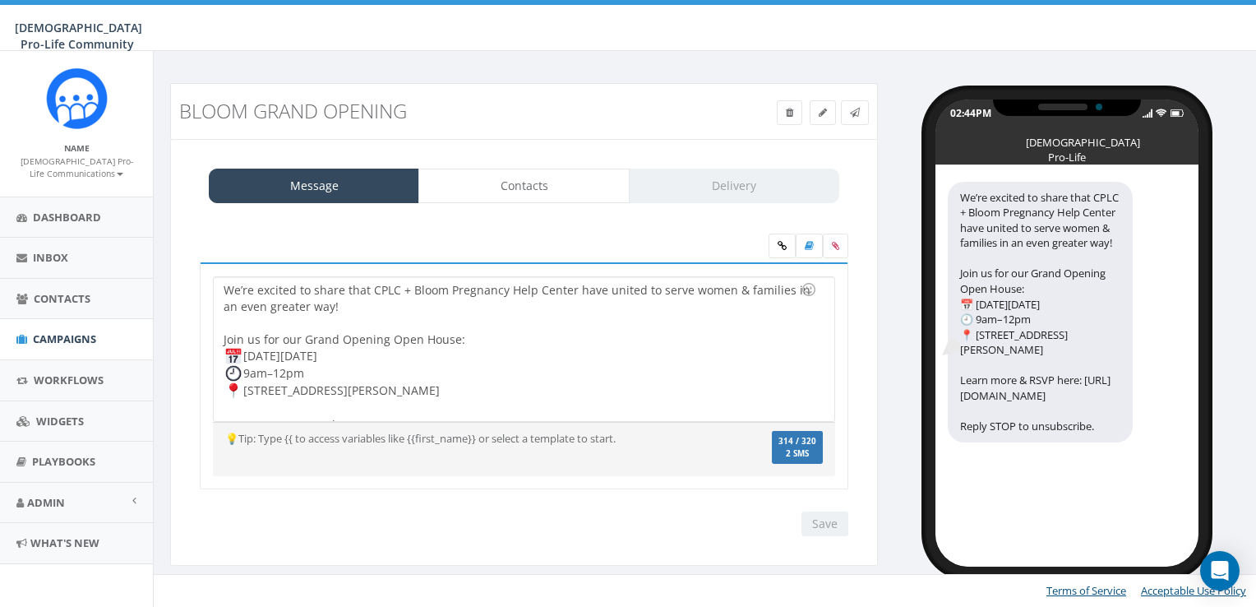
click at [688, 185] on div "Message Contacts Delivery" at bounding box center [524, 186] width 630 height 35
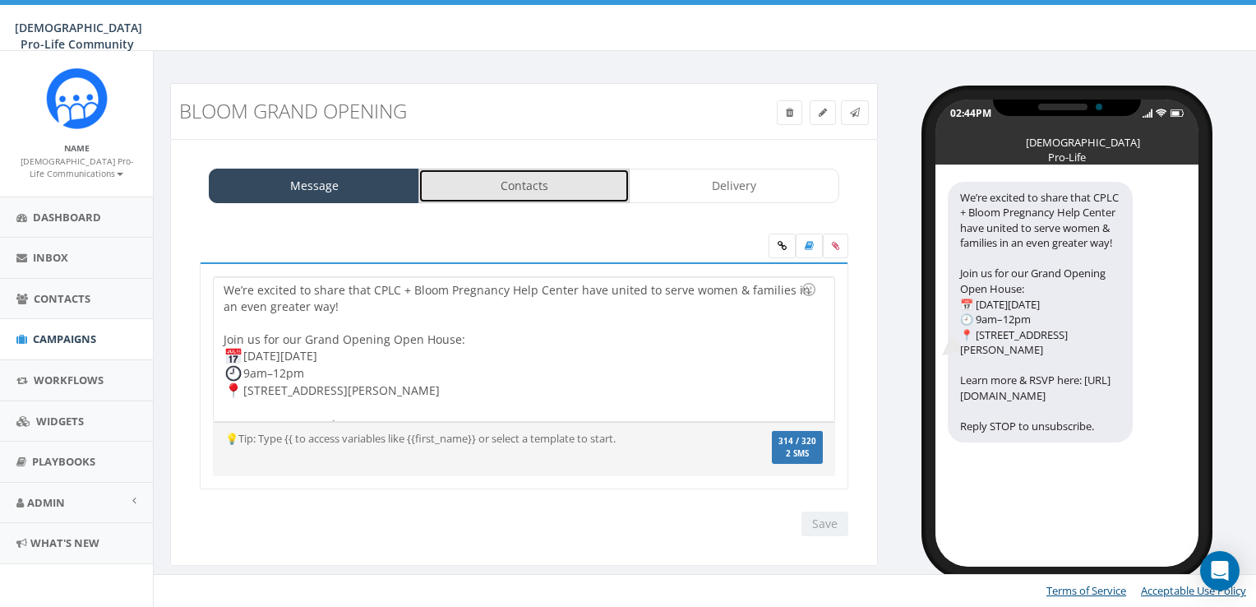
click at [561, 196] on link "Contacts" at bounding box center [523, 186] width 210 height 35
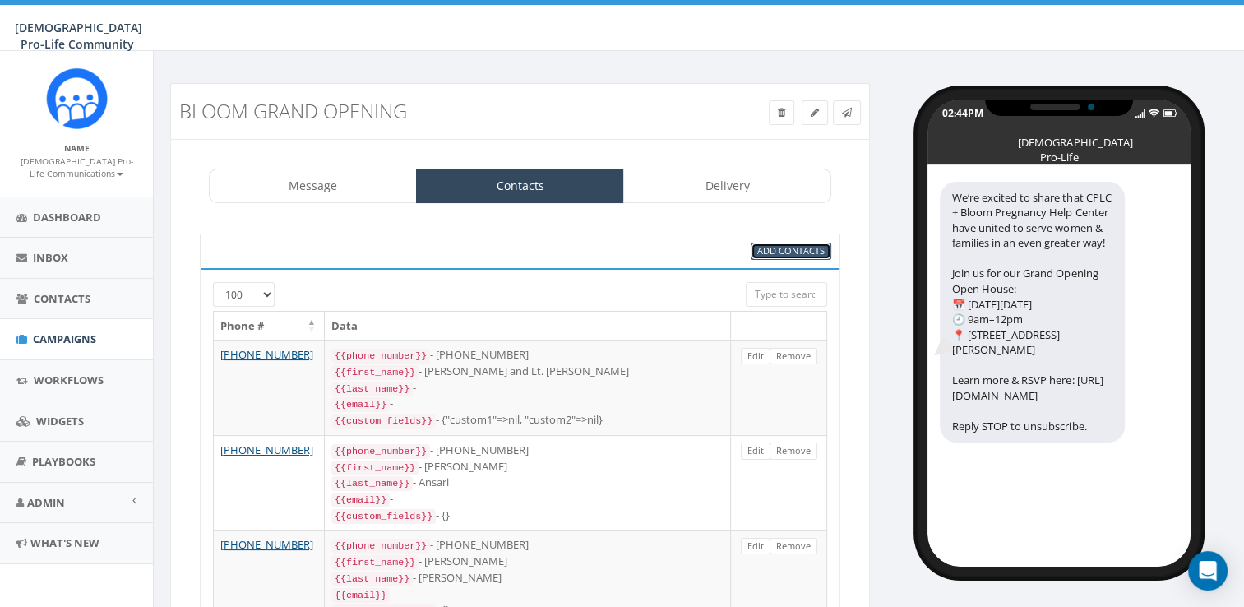
click at [799, 252] on span "Add Contacts" at bounding box center [790, 250] width 67 height 12
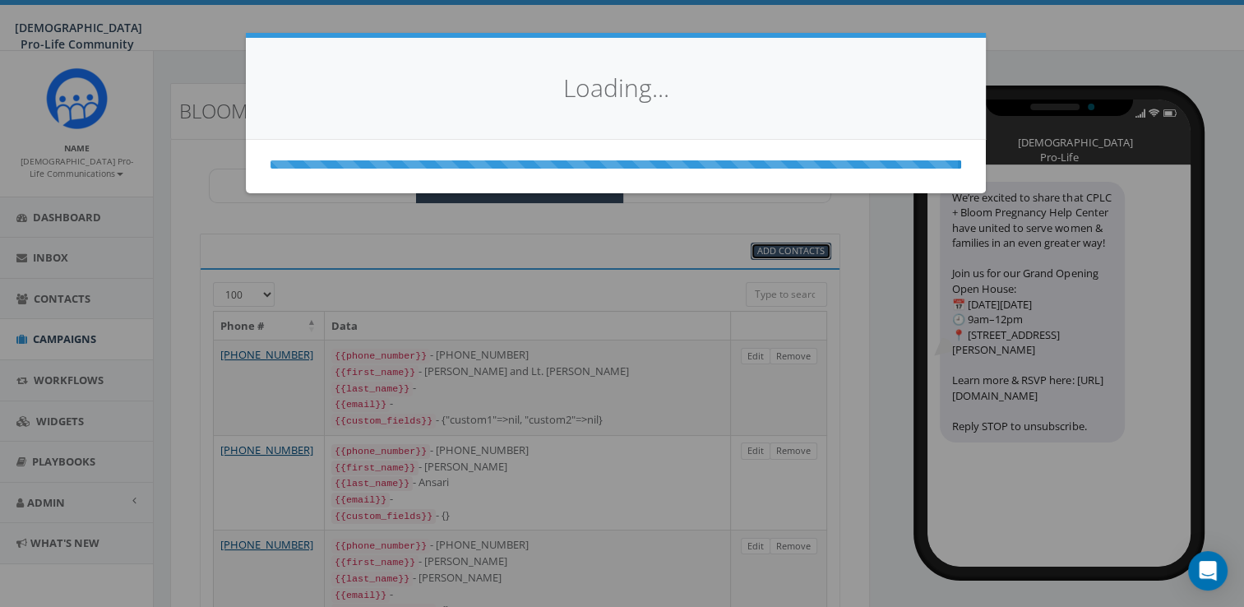
select select
select select "100"
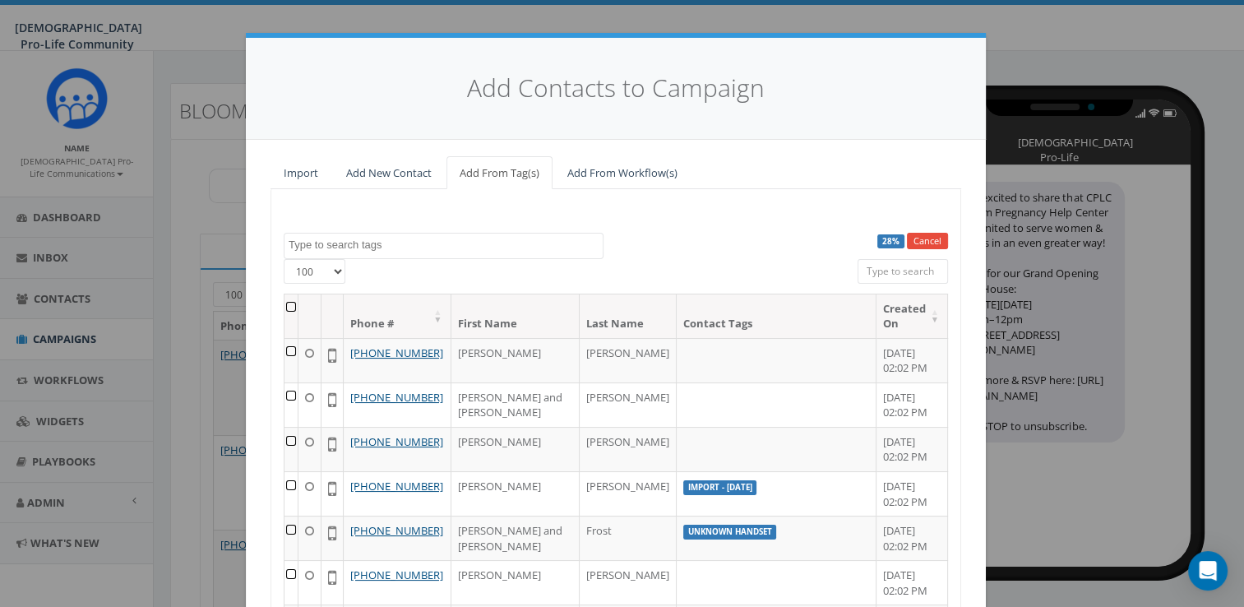
click at [535, 250] on textarea "Search" at bounding box center [446, 245] width 314 height 15
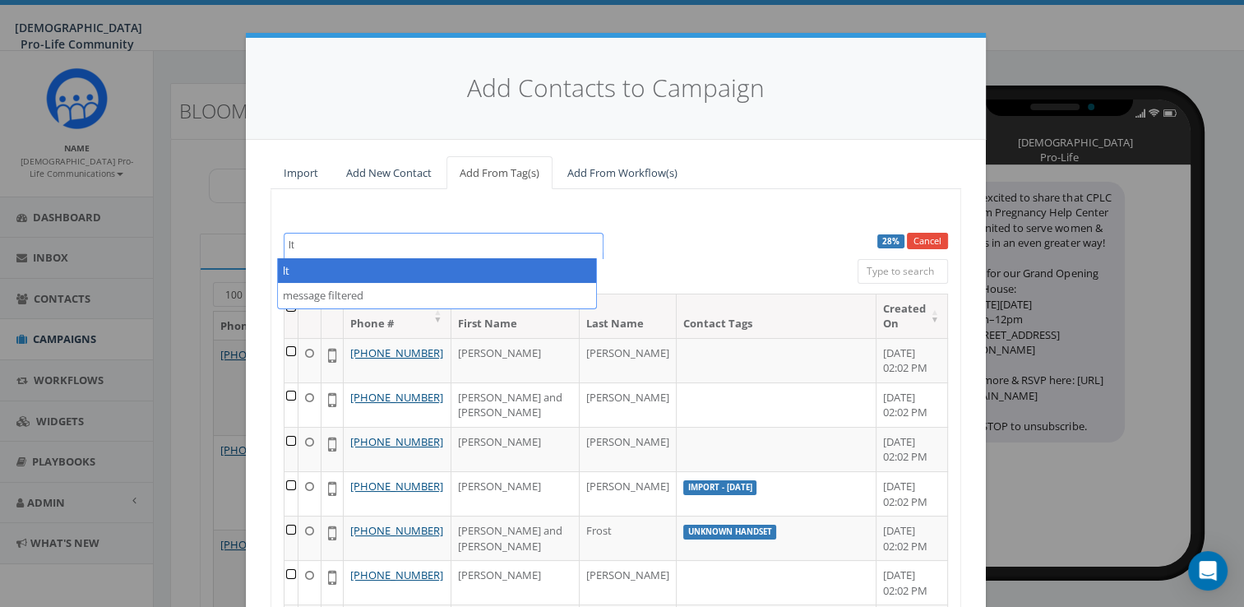
type textarea "l"
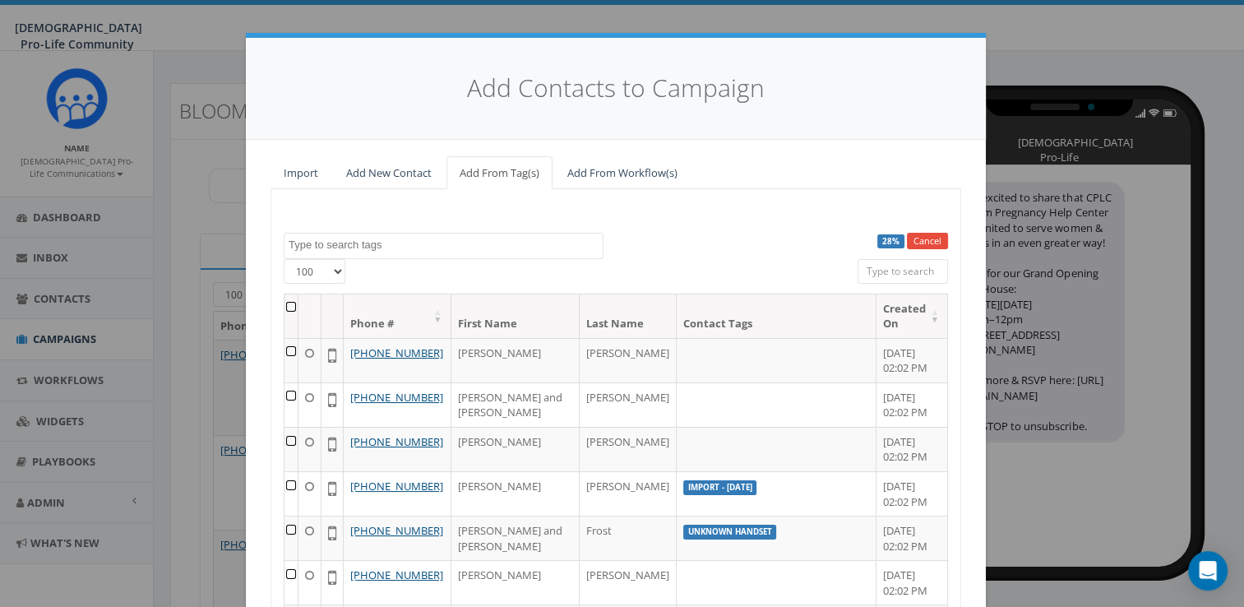
click at [1037, 138] on div "Add Contacts to Campaign Import Add New Contact Add From Tag(s) Add From Workfl…" at bounding box center [622, 303] width 1244 height 607
click at [903, 262] on input "search" at bounding box center [902, 271] width 90 height 25
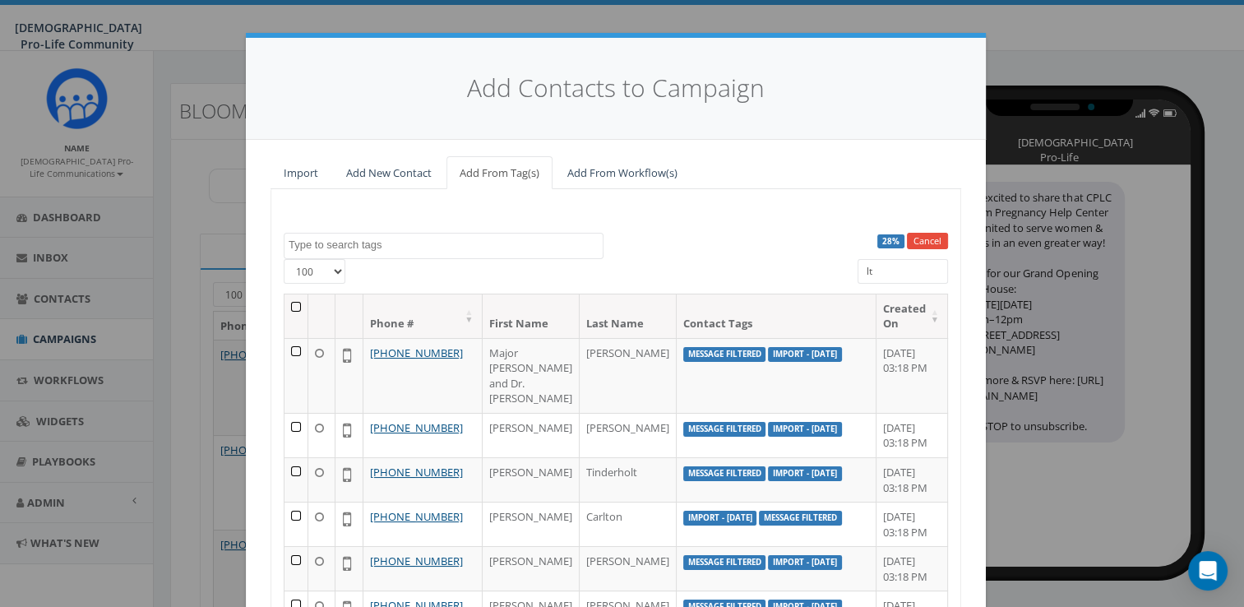
scroll to position [185, 0]
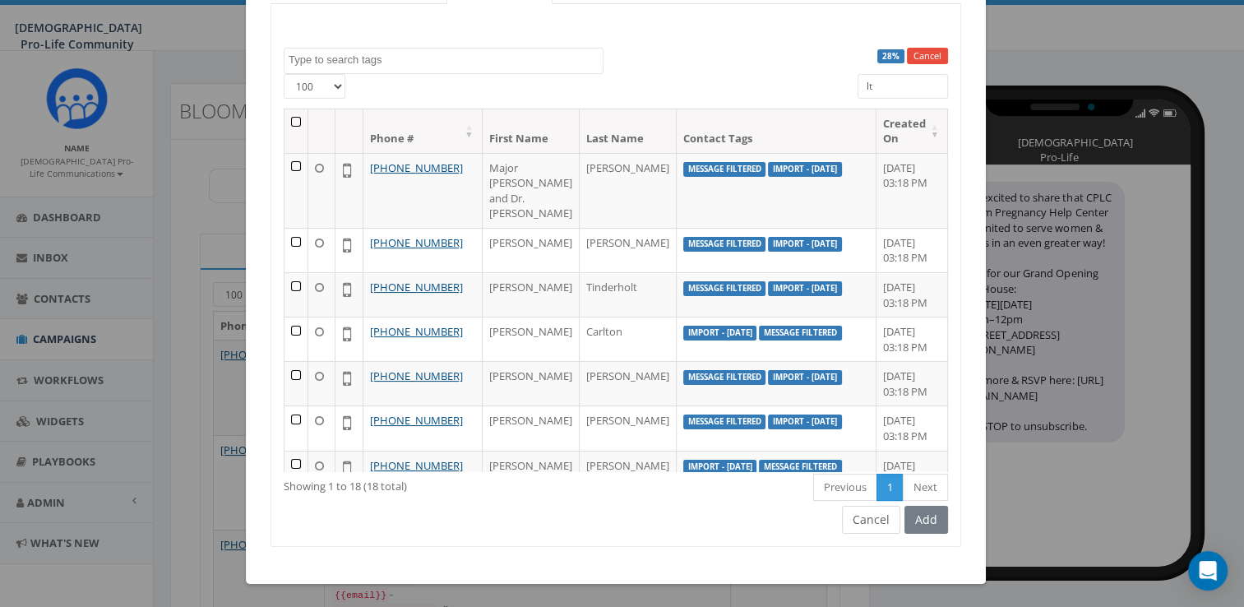
type input "lt"
click at [882, 523] on button "Cancel" at bounding box center [871, 520] width 58 height 28
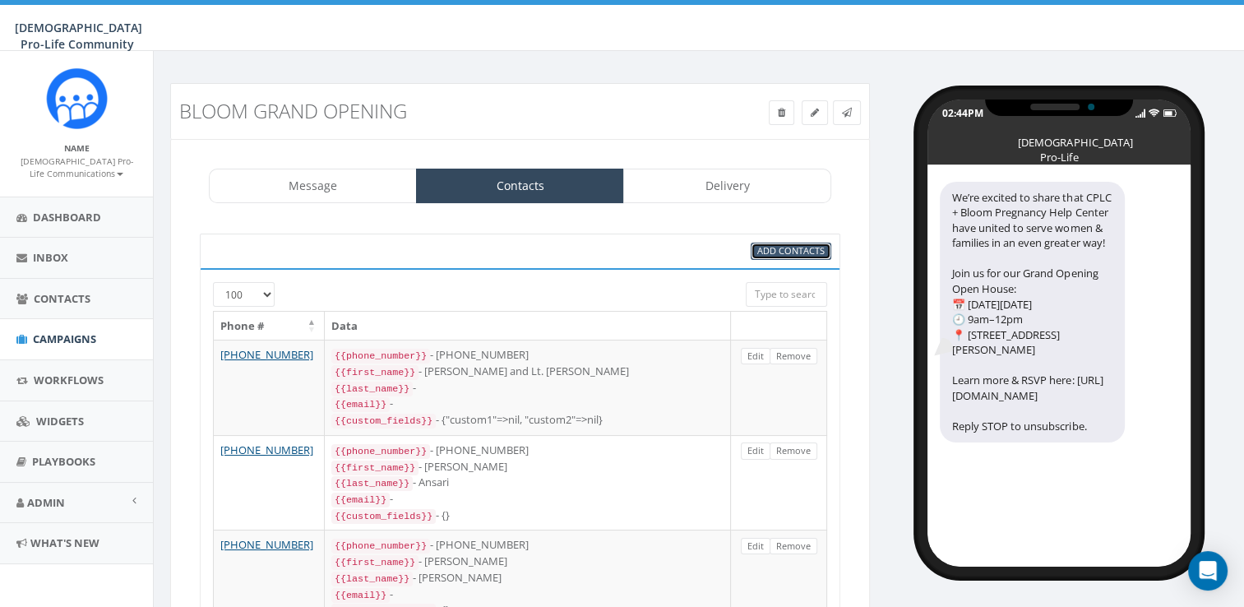
click at [769, 249] on span "Add Contacts" at bounding box center [790, 250] width 67 height 12
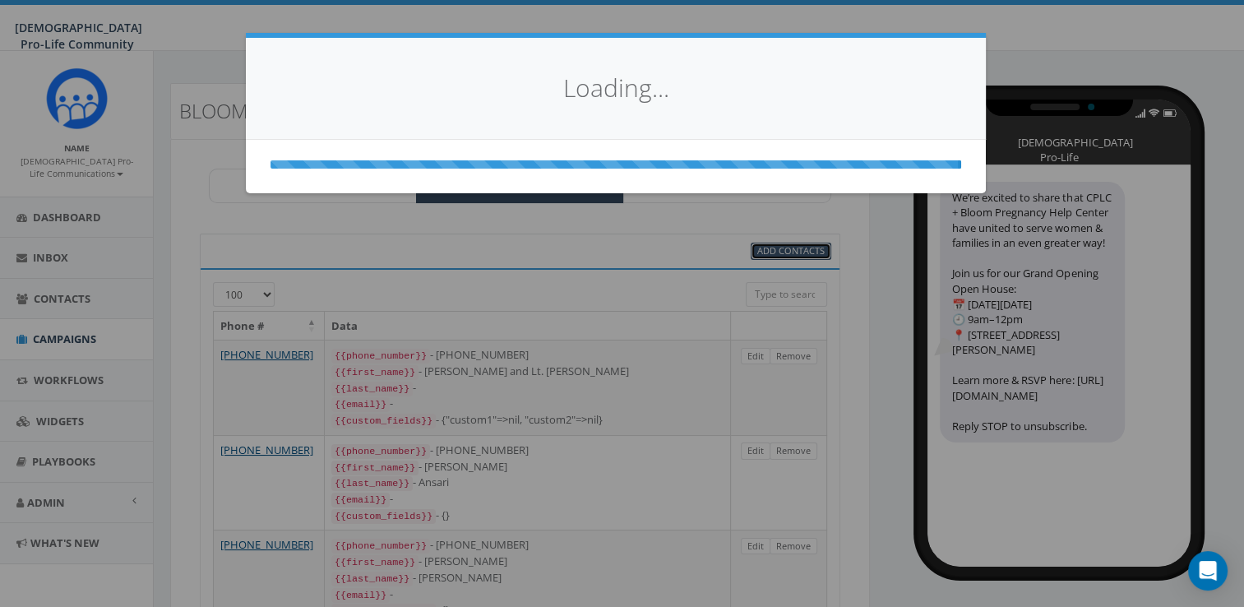
scroll to position [0, 0]
select select
select select "100"
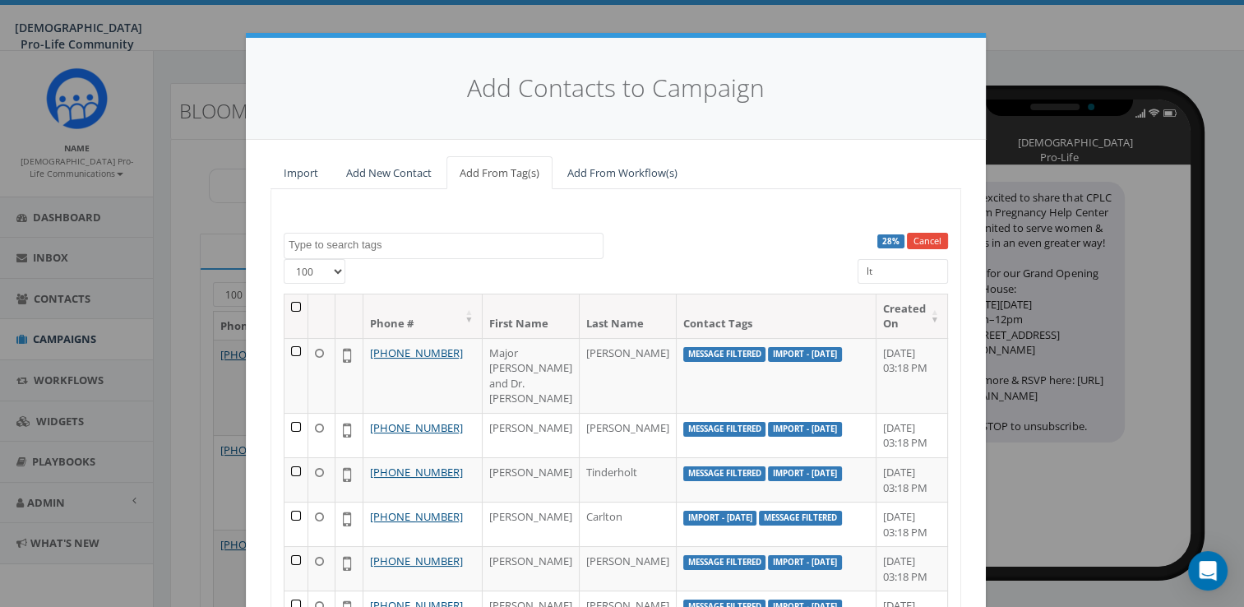
drag, startPoint x: 874, startPoint y: 270, endPoint x: 770, endPoint y: 284, distance: 104.5
click at [770, 284] on div "25 50 100 lt" at bounding box center [615, 276] width 689 height 35
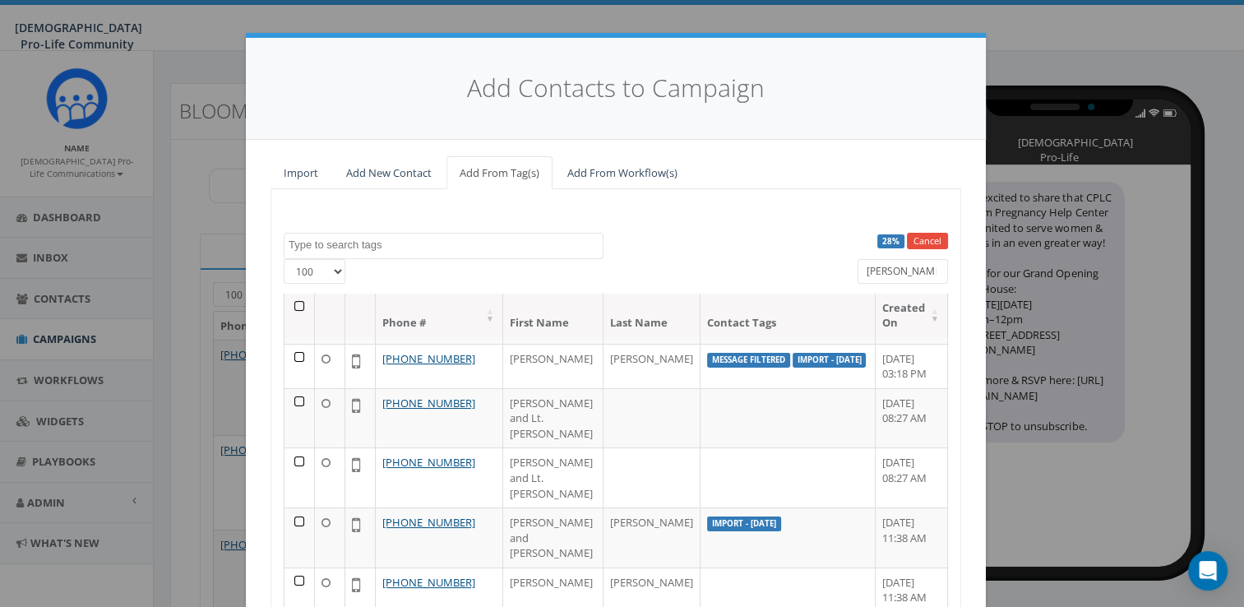
scroll to position [148, 0]
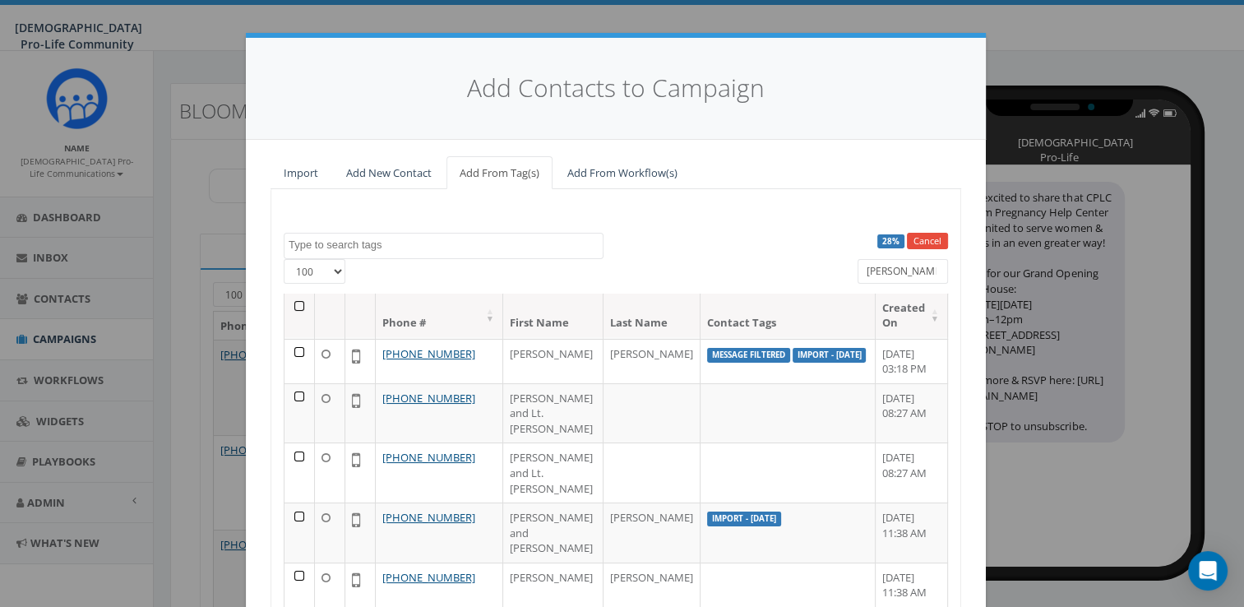
type input "kathleen"
click at [986, 490] on div "Add Contacts to Campaign Import Add New Contact Add From Tag(s) Add From Workfl…" at bounding box center [622, 303] width 1244 height 607
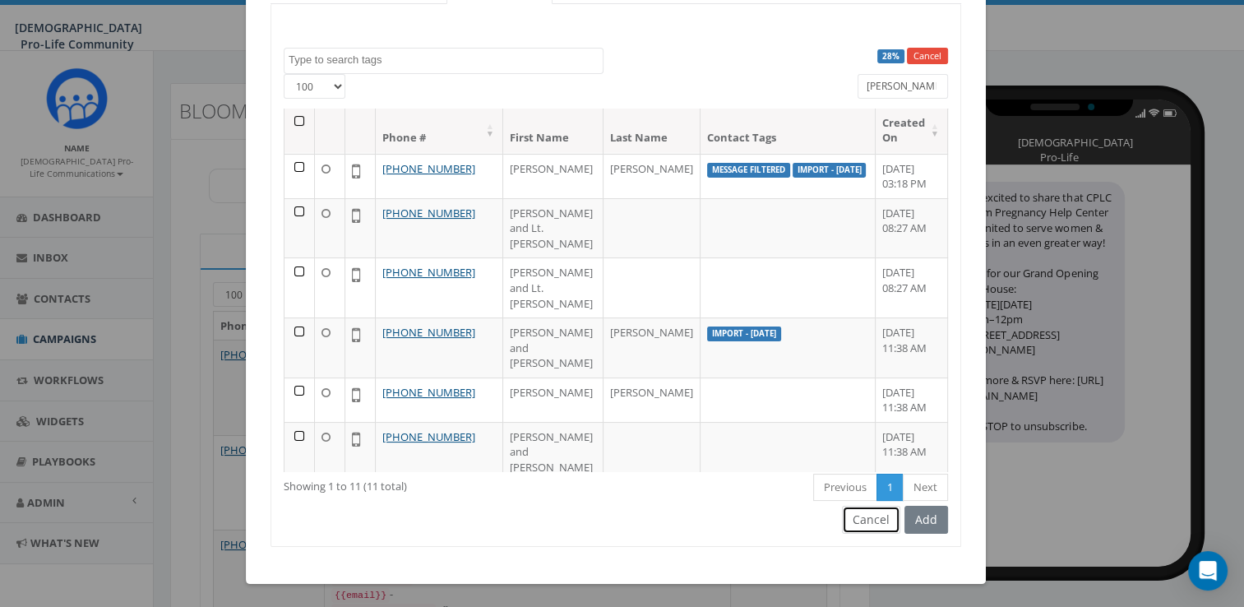
click at [856, 515] on button "Cancel" at bounding box center [871, 520] width 58 height 28
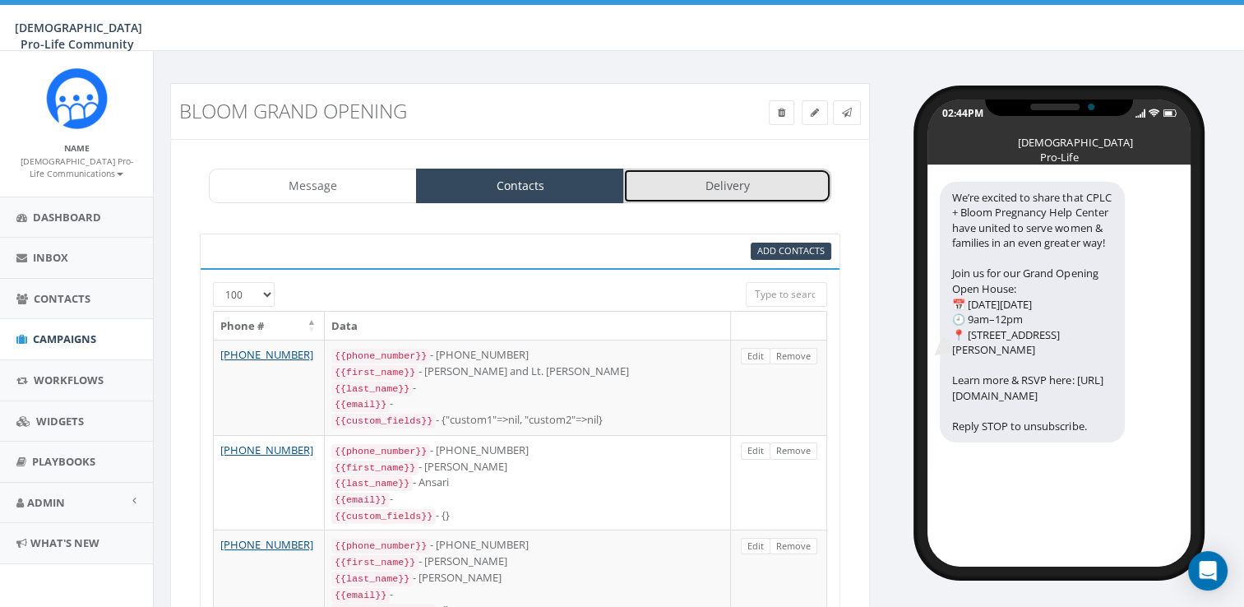
click at [735, 181] on link "Delivery" at bounding box center [727, 186] width 208 height 35
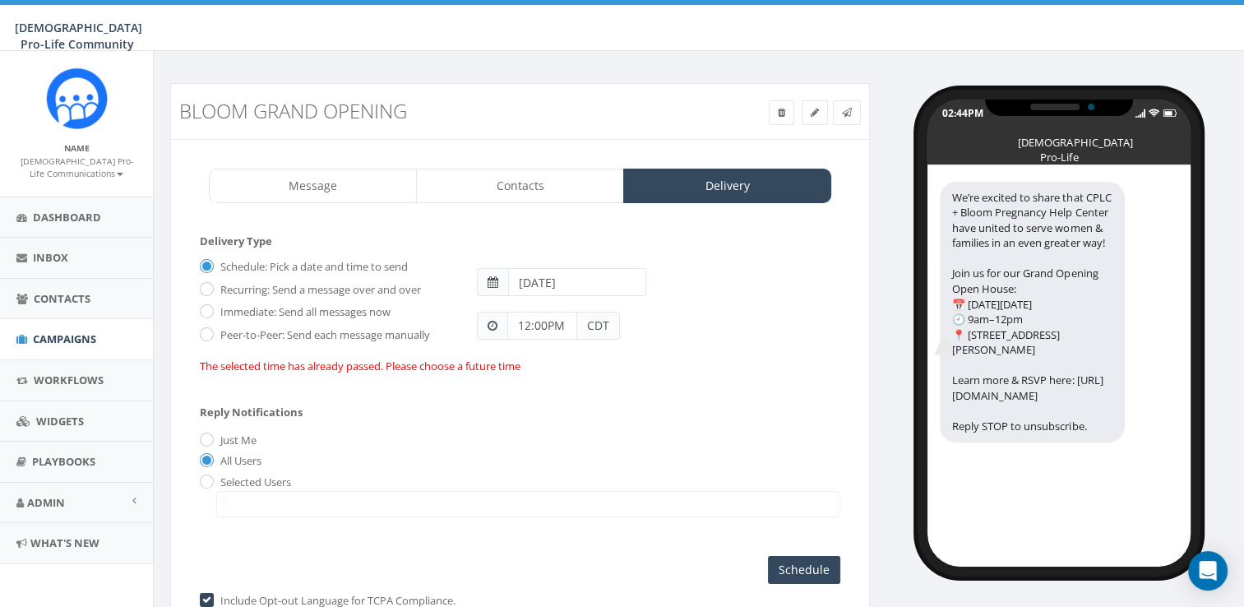
click at [248, 312] on label "Immediate: Send all messages now" at bounding box center [303, 312] width 174 height 16
click at [210, 312] on input "Immediate: Send all messages now" at bounding box center [205, 312] width 11 height 11
radio input "true"
click at [812, 563] on input "Send Now" at bounding box center [801, 570] width 77 height 28
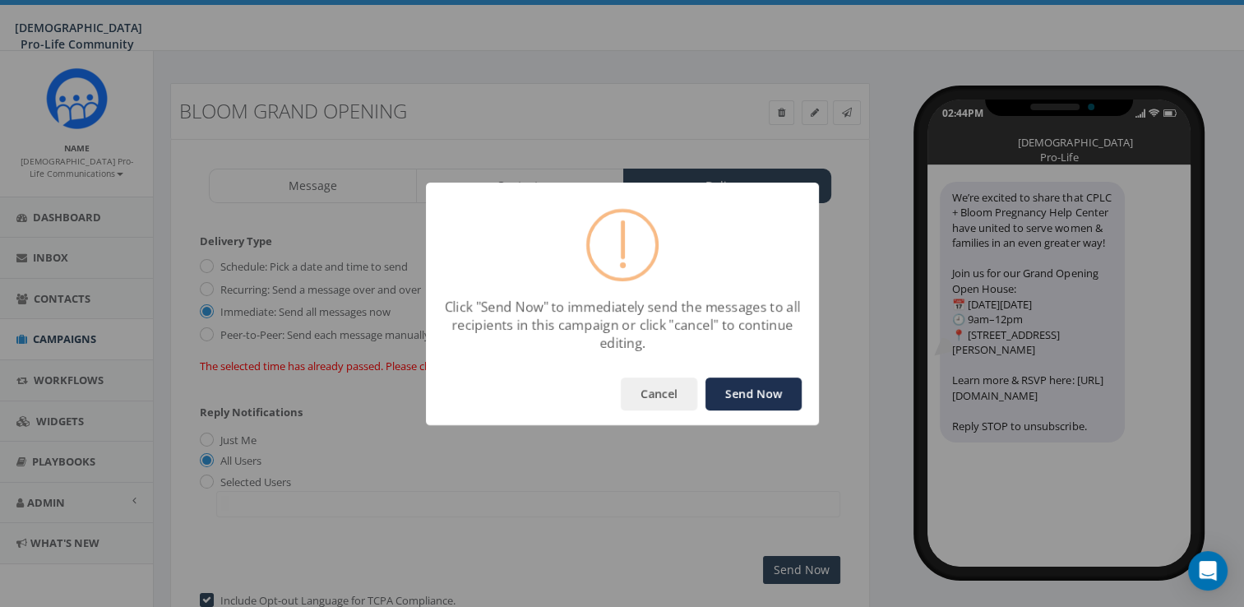
click at [781, 383] on button "Send Now" at bounding box center [753, 393] width 96 height 33
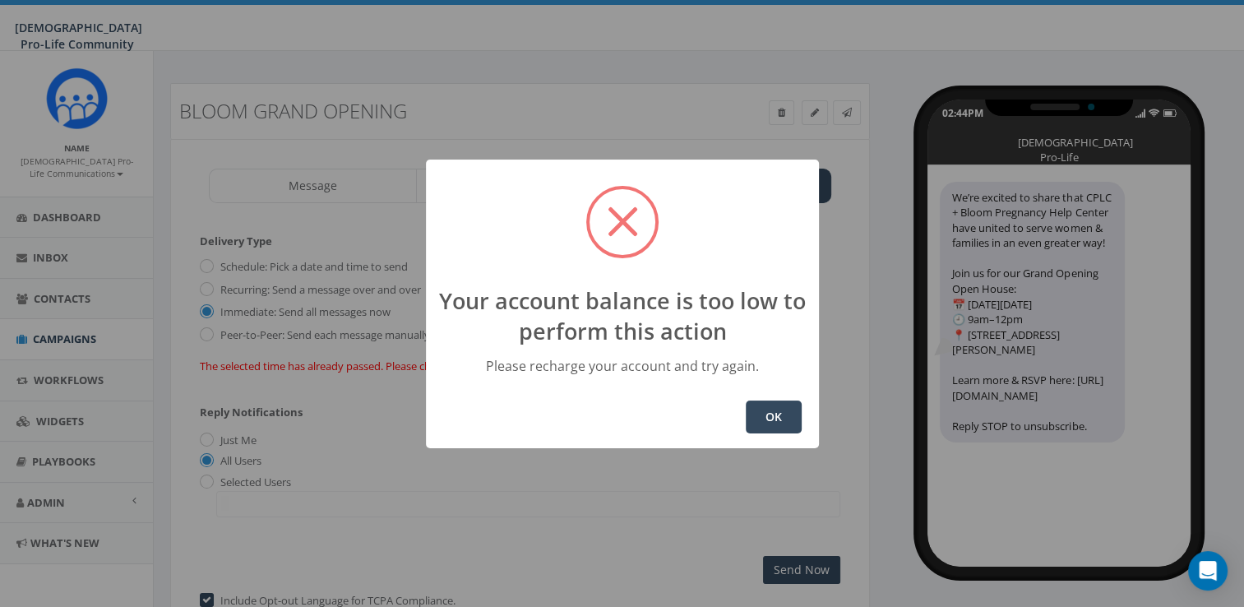
click at [776, 407] on button "OK" at bounding box center [774, 416] width 56 height 33
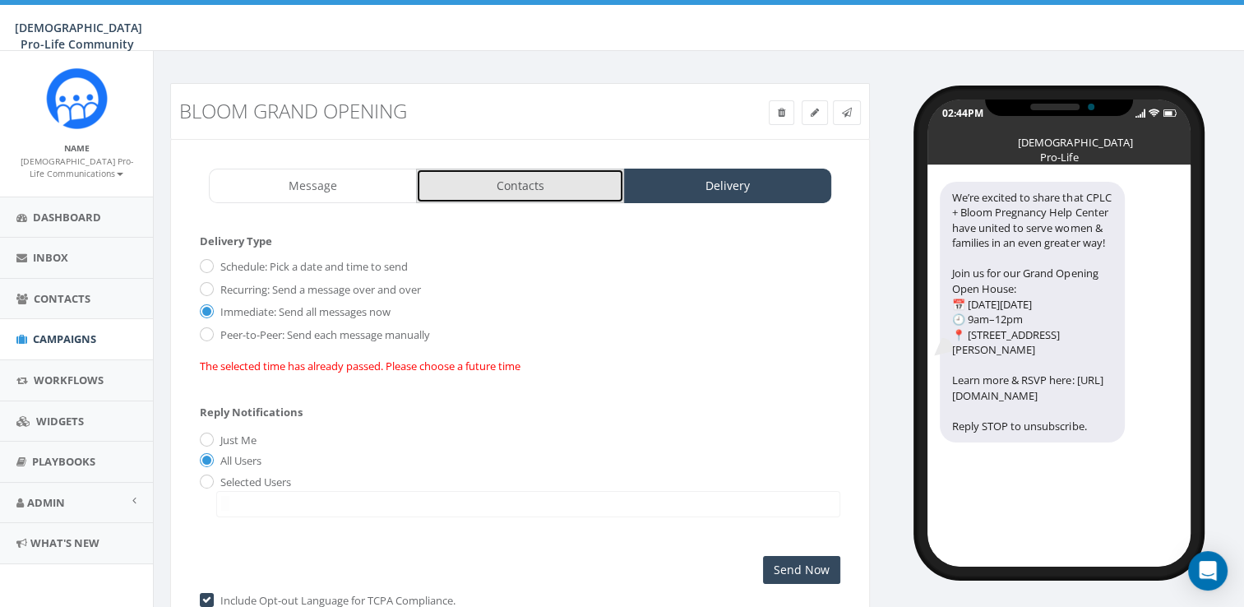
click at [549, 192] on link "Contacts" at bounding box center [520, 186] width 208 height 35
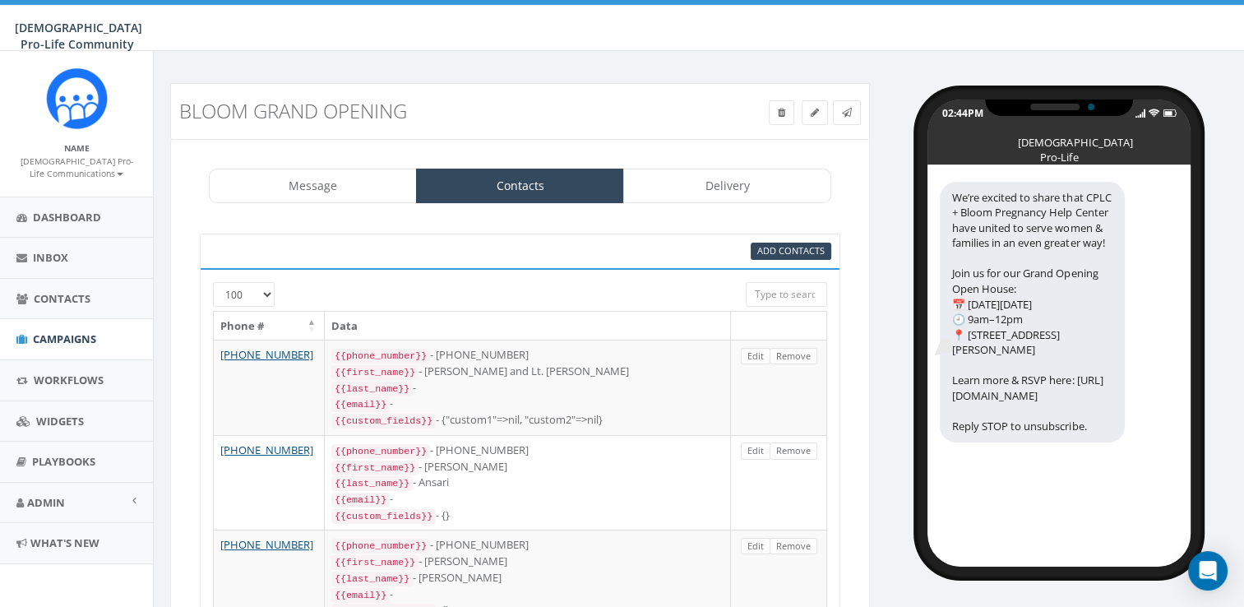
click at [269, 321] on th "Phone #" at bounding box center [269, 326] width 111 height 29
click at [269, 289] on div at bounding box center [493, 290] width 479 height 16
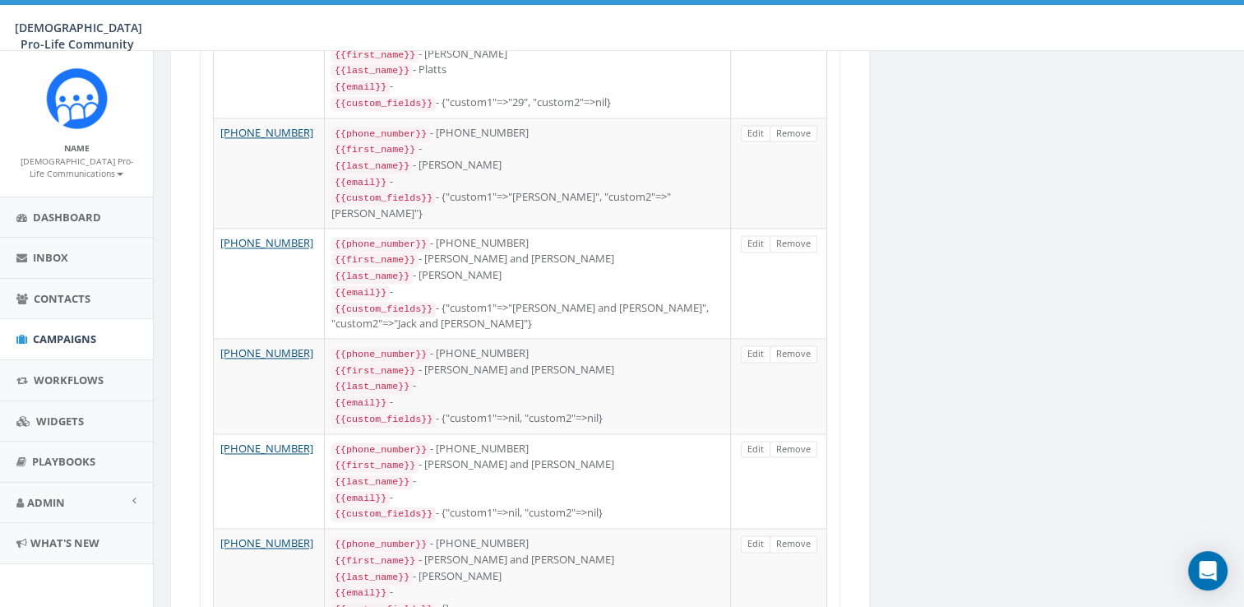
scroll to position [857, 0]
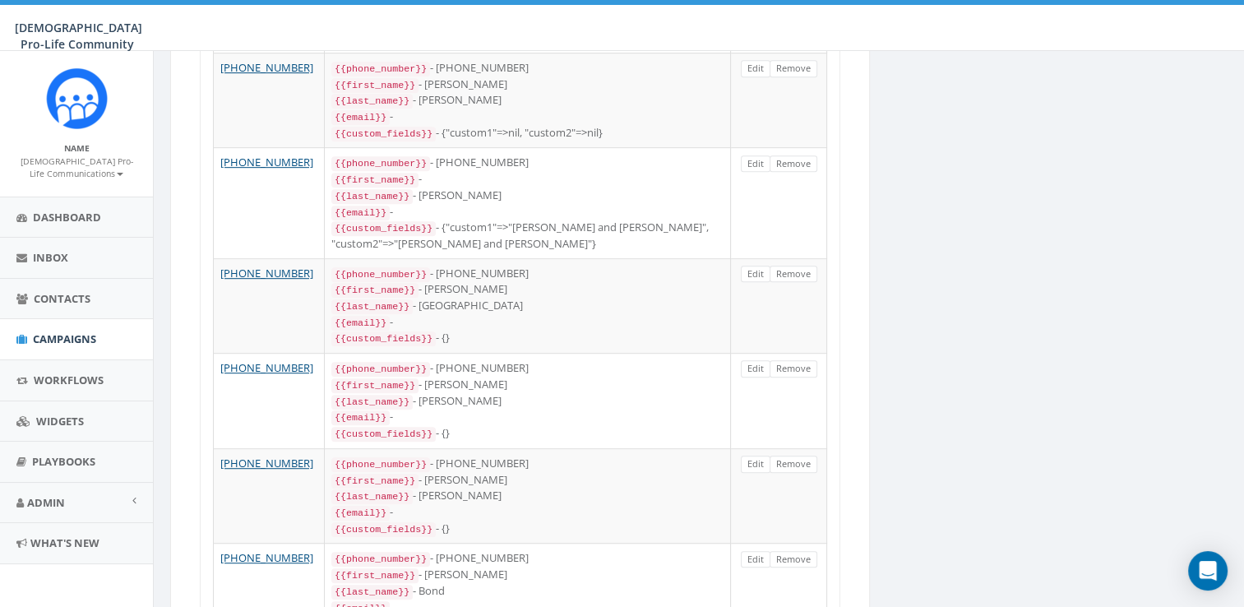
drag, startPoint x: 1189, startPoint y: 51, endPoint x: 1189, endPoint y: 25, distance: 26.3
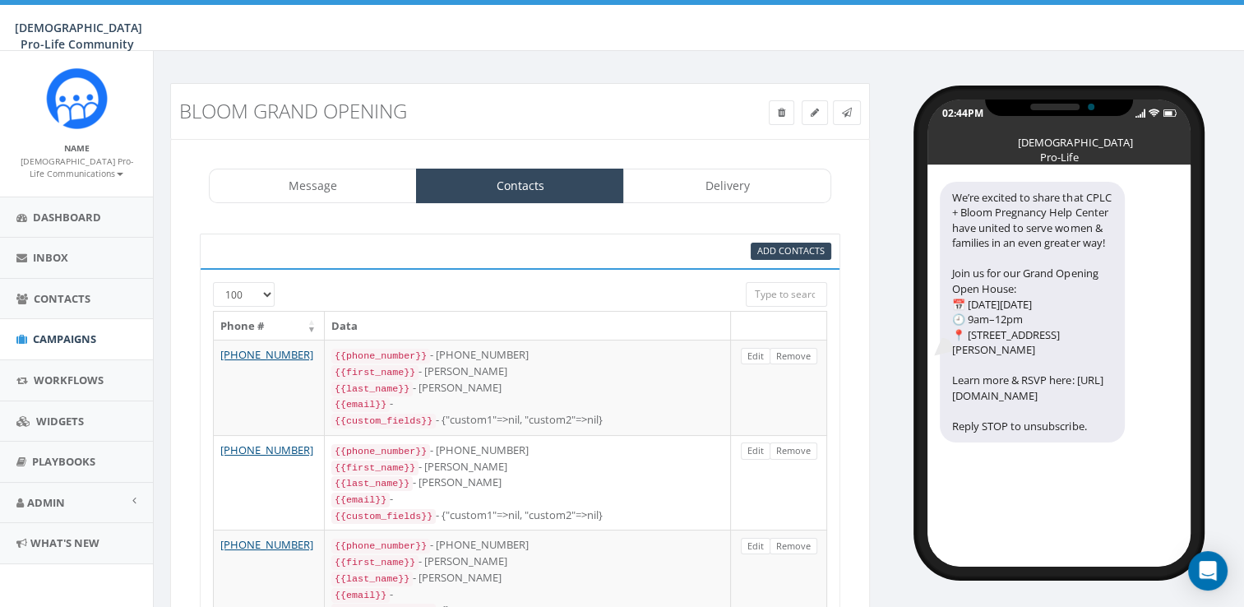
click at [264, 298] on select "25 50 100" at bounding box center [244, 294] width 62 height 25
click at [213, 282] on select "25 50 100" at bounding box center [244, 294] width 62 height 25
click at [813, 116] on icon at bounding box center [814, 113] width 8 height 10
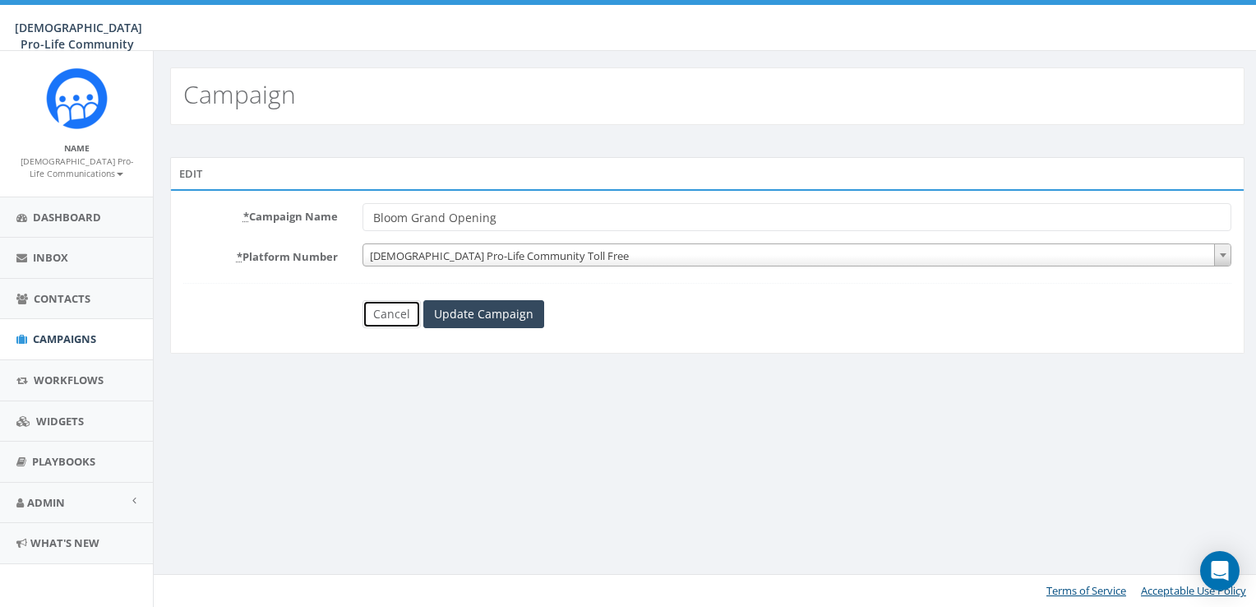
click at [383, 321] on link "Cancel" at bounding box center [392, 314] width 58 height 28
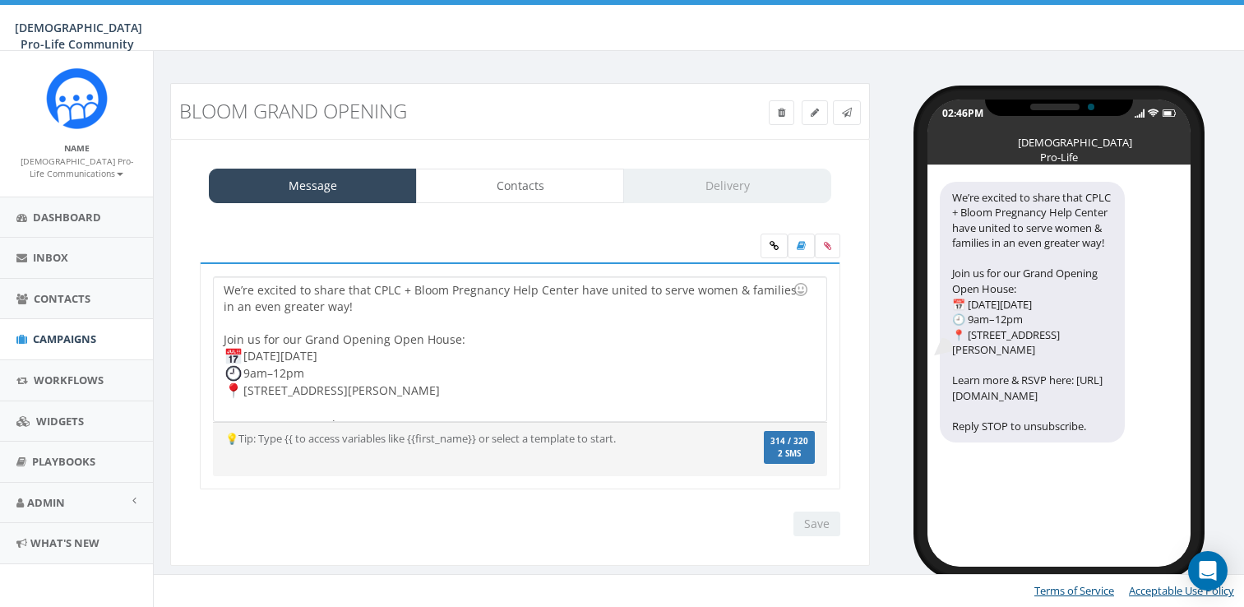
click at [69, 337] on span "Campaigns" at bounding box center [64, 338] width 63 height 15
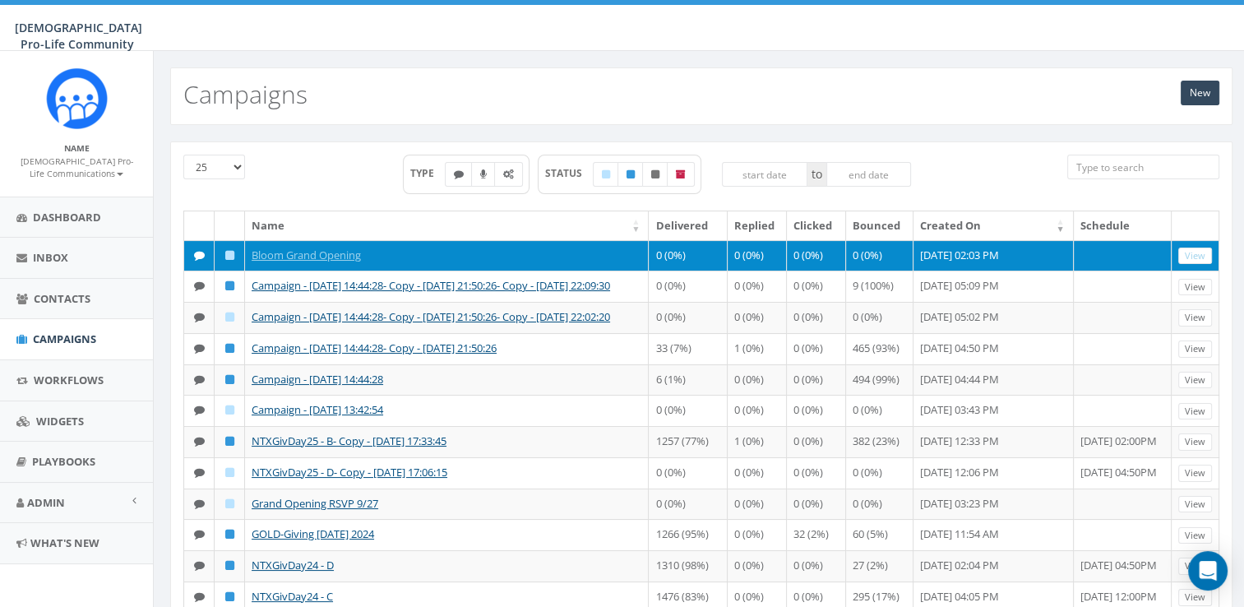
click at [225, 250] on icon at bounding box center [229, 255] width 9 height 11
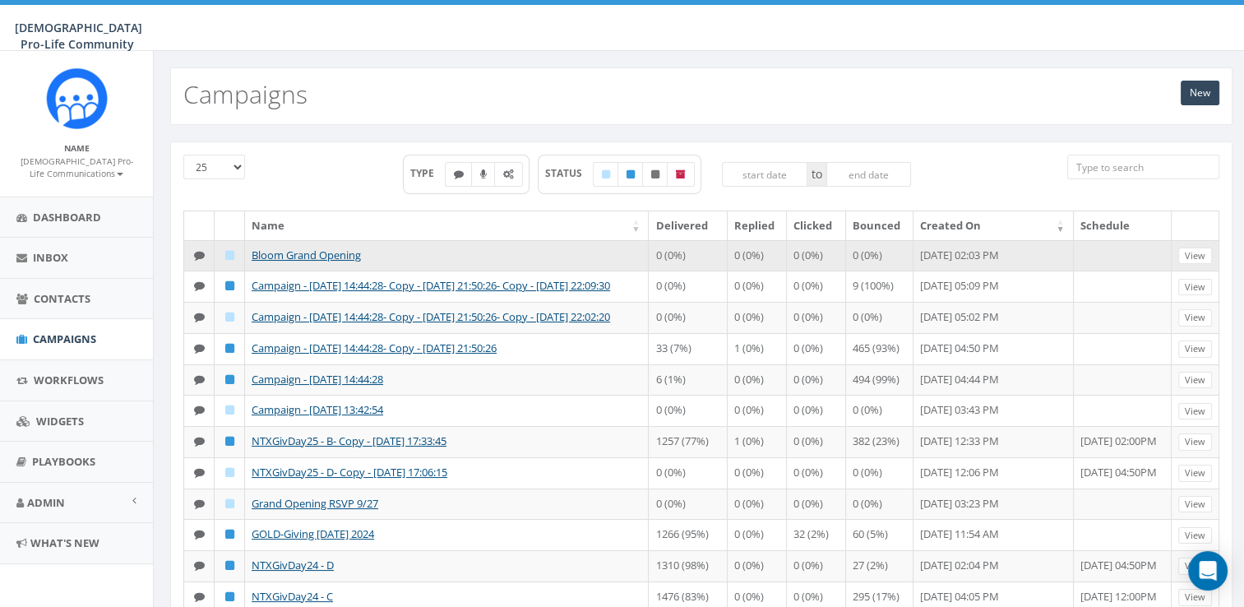
click at [230, 256] on icon at bounding box center [229, 255] width 9 height 11
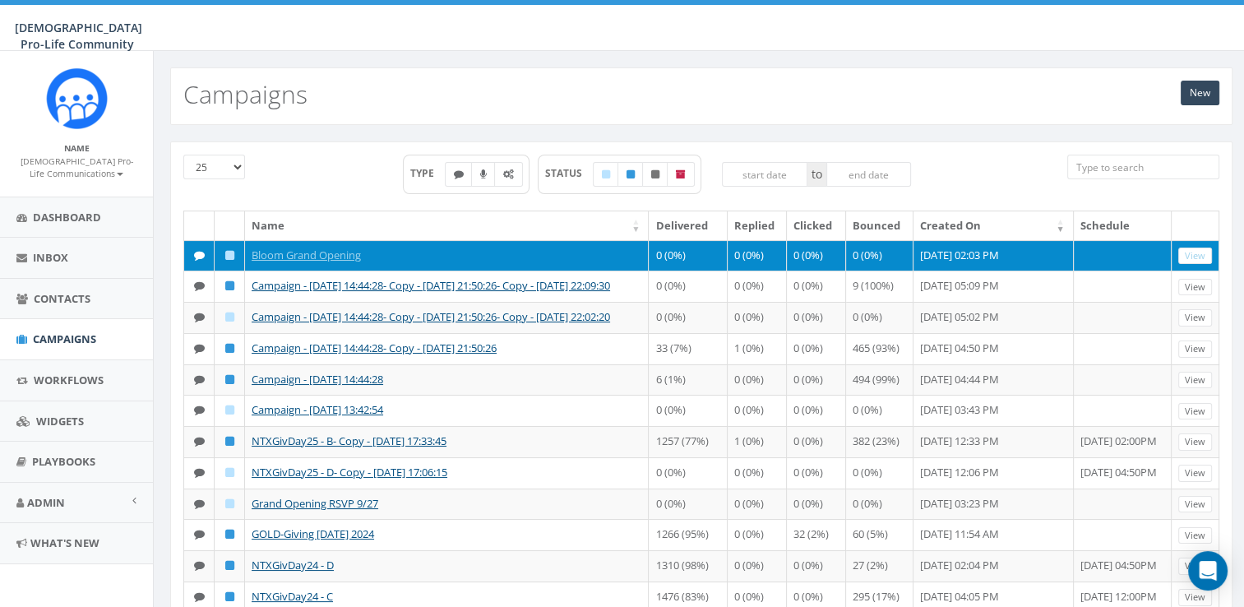
click at [228, 253] on icon at bounding box center [229, 255] width 9 height 11
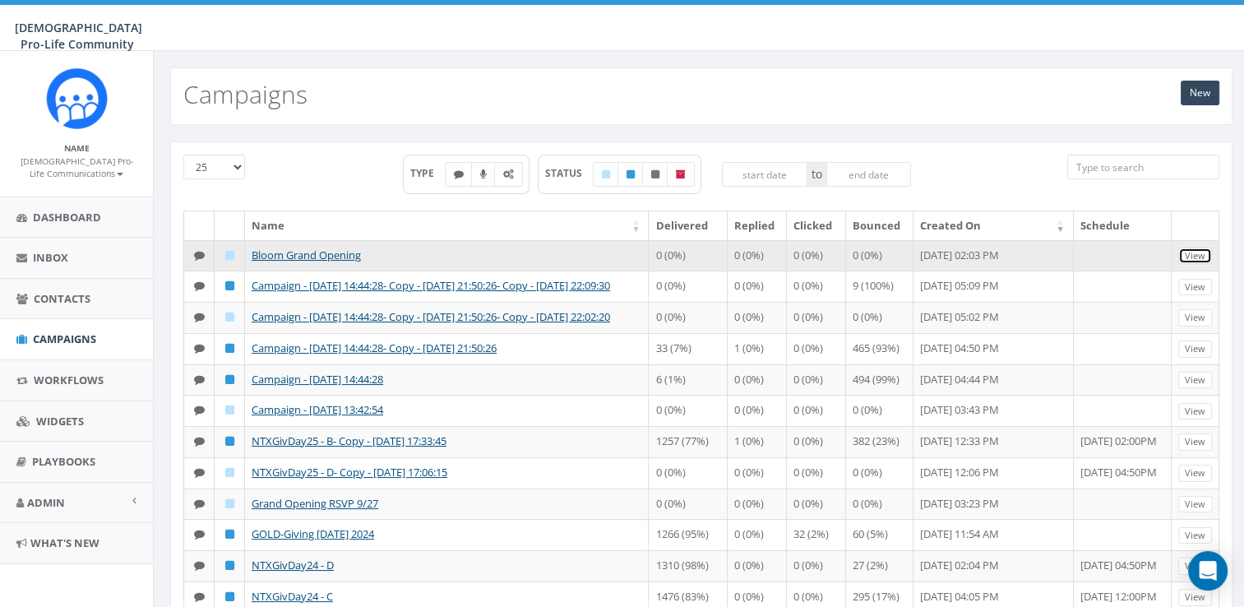
click at [1202, 247] on link "View" at bounding box center [1195, 255] width 34 height 17
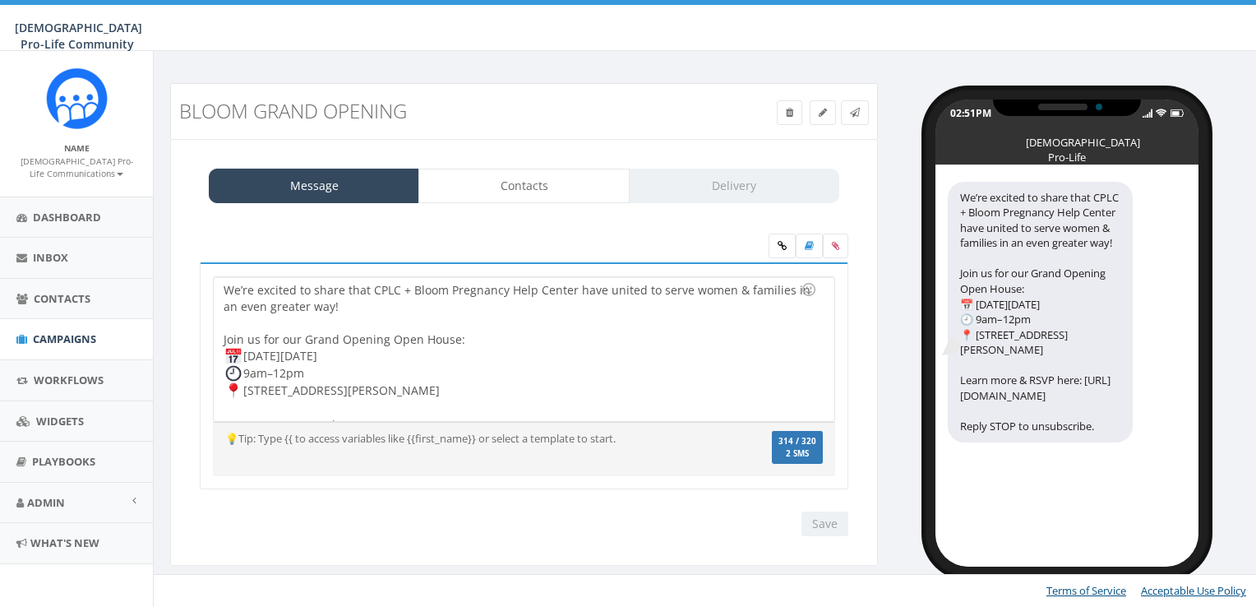
select select "100"
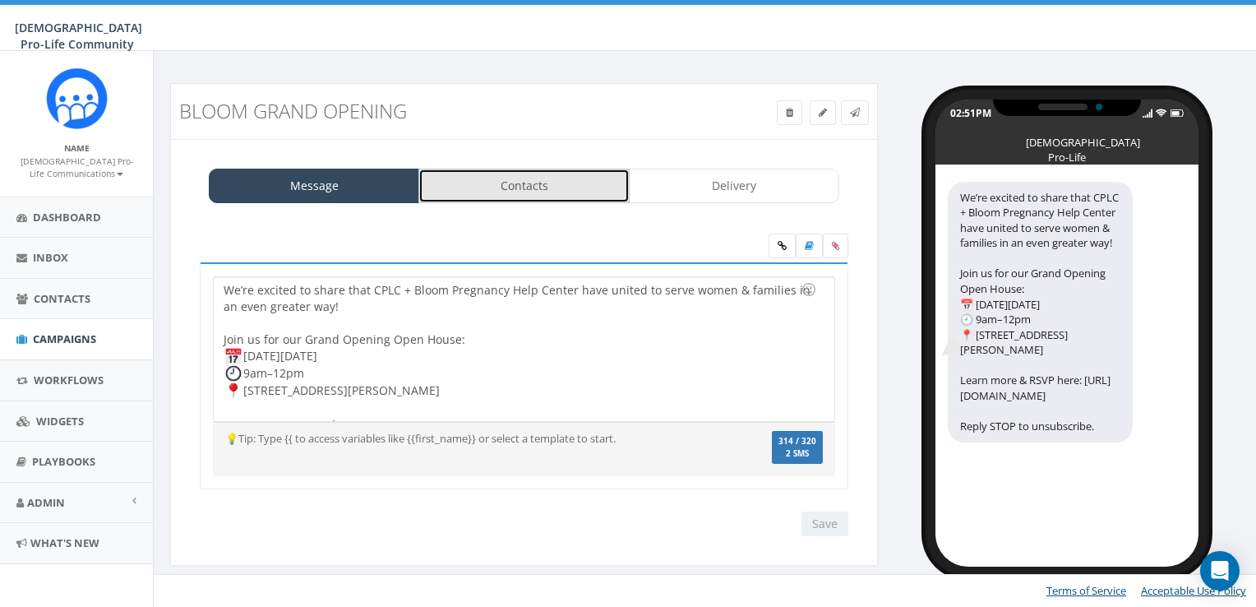
click at [565, 189] on link "Contacts" at bounding box center [523, 186] width 210 height 35
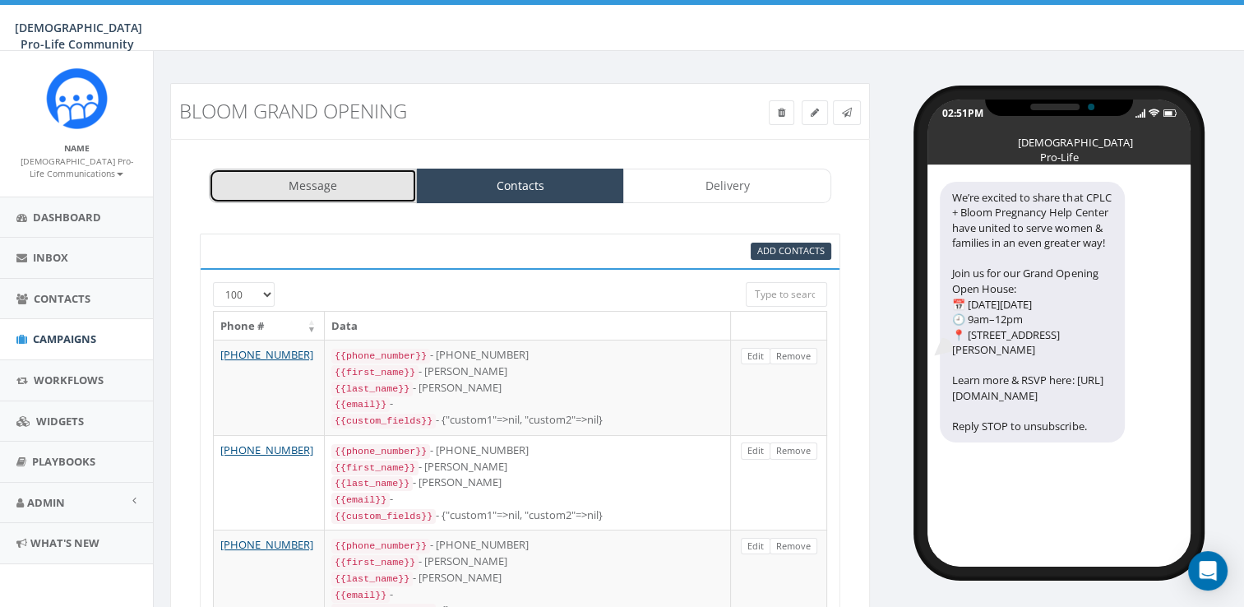
click at [386, 190] on link "Message" at bounding box center [313, 186] width 208 height 35
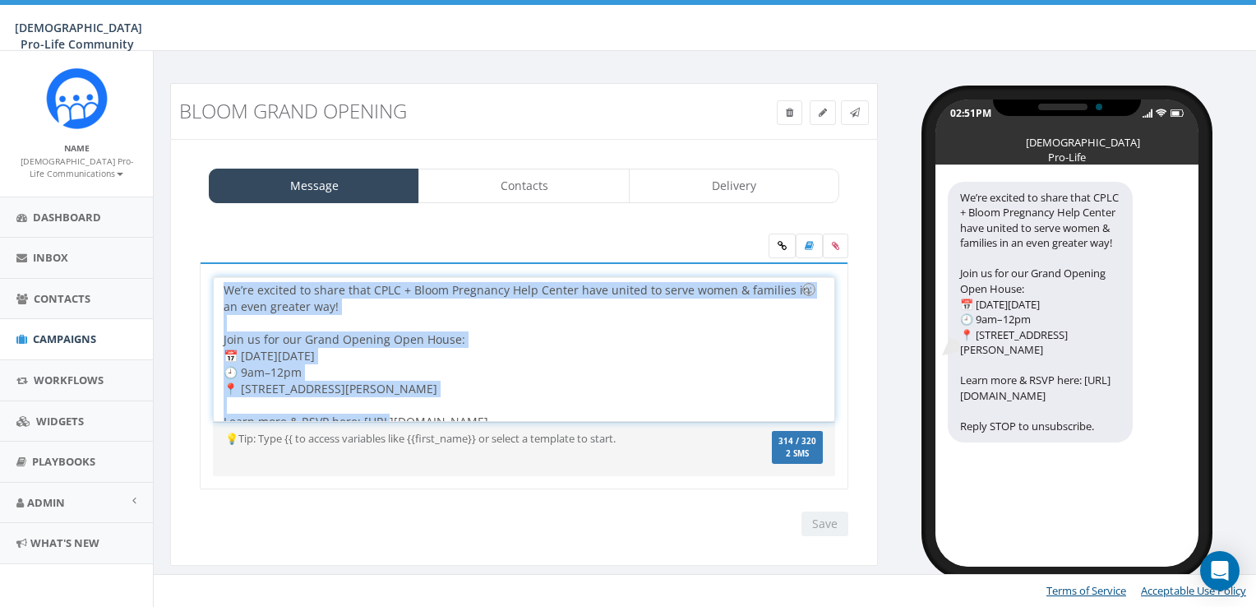
scroll to position [13, 0]
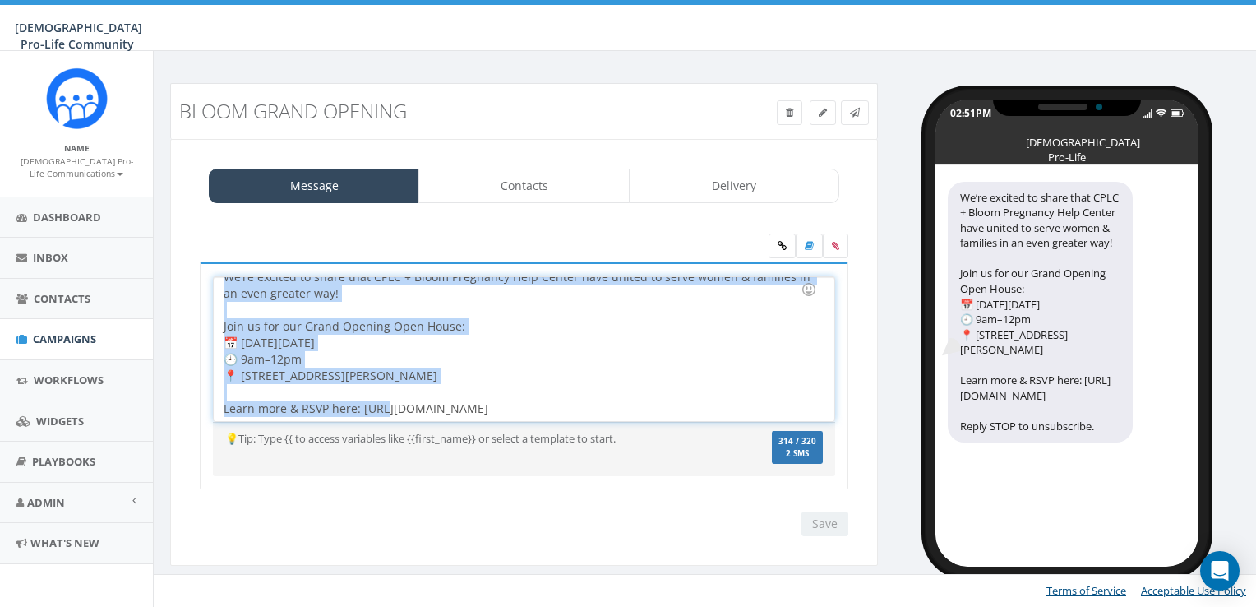
drag, startPoint x: 219, startPoint y: 290, endPoint x: 521, endPoint y: 465, distance: 348.8
click at [521, 465] on div "We’re excited to share that CPLC + Bloom Pregnancy Help Center have united to s…" at bounding box center [524, 376] width 649 height 228
copy div "We’re excited to share that CPLC + Bloom Pregnancy Help Center have united to s…"
click at [39, 342] on span "Campaigns" at bounding box center [64, 338] width 63 height 15
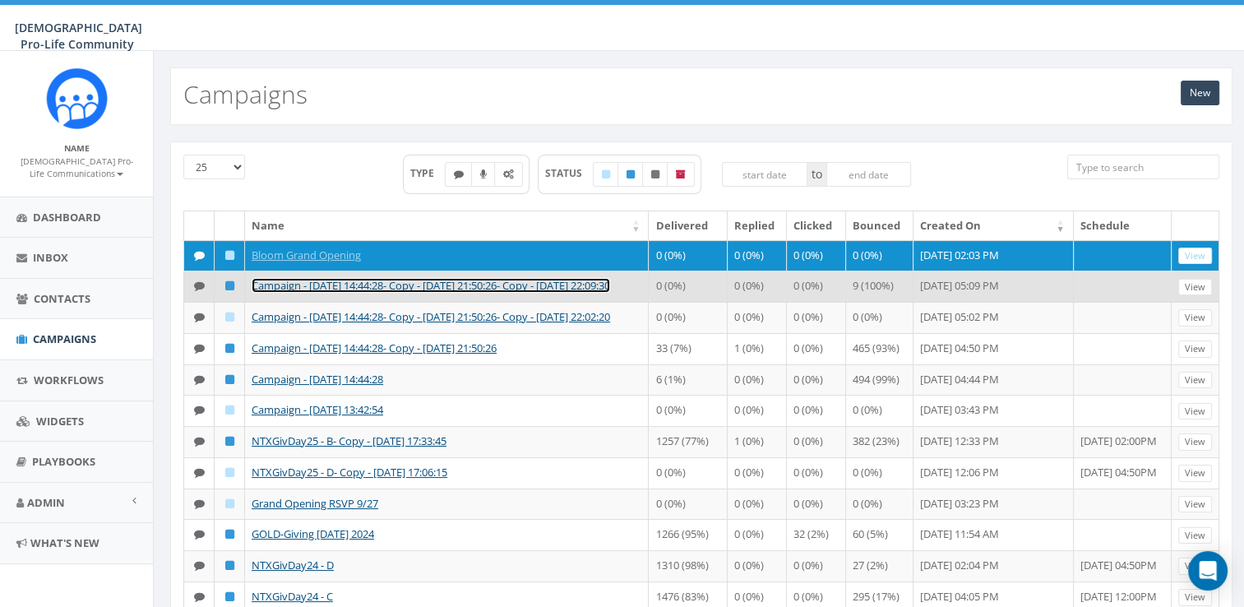
click at [344, 293] on link "Campaign - [DATE] 14:44:28- Copy - [DATE] 21:50:26- Copy - [DATE] 22:09:30" at bounding box center [431, 285] width 358 height 15
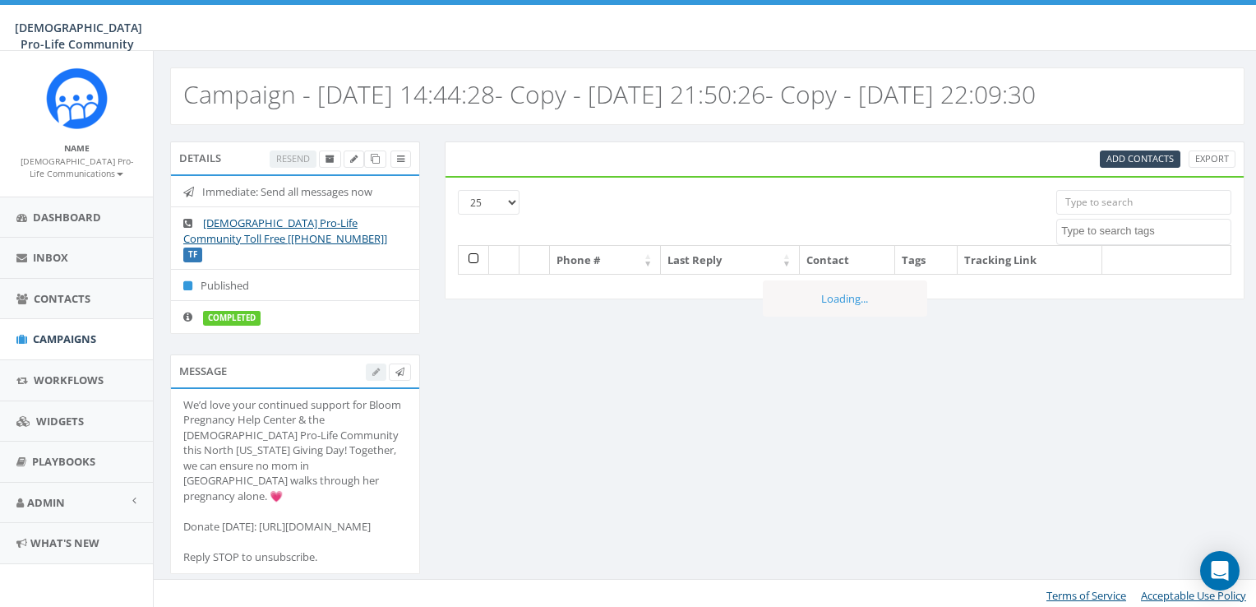
select select
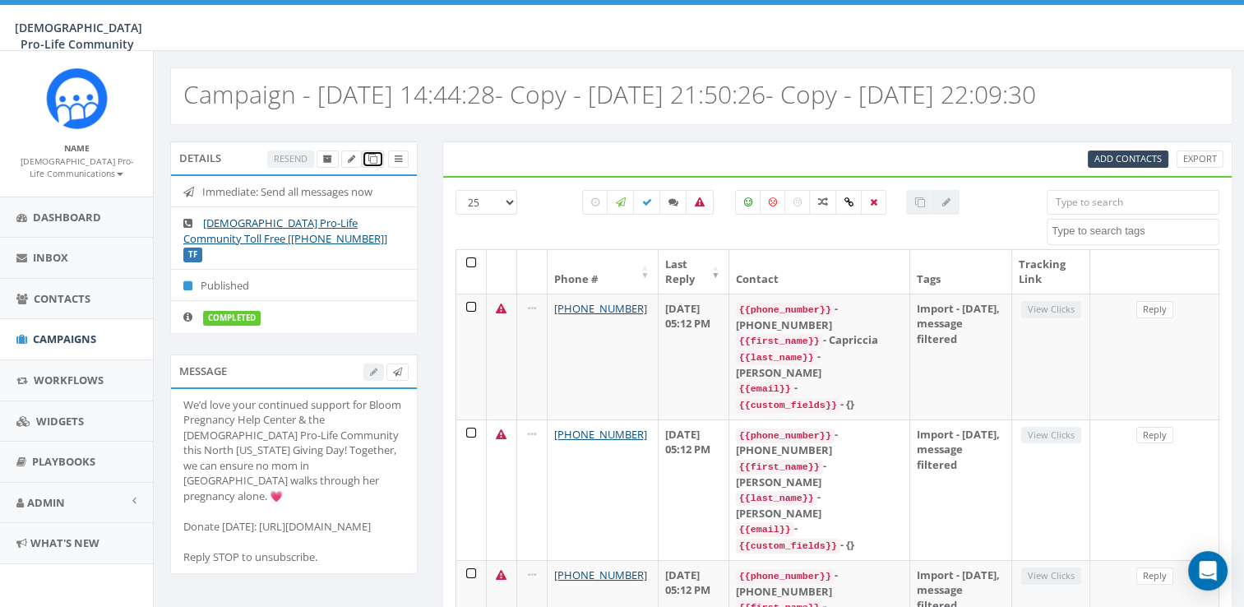
click at [373, 159] on icon at bounding box center [372, 159] width 9 height 9
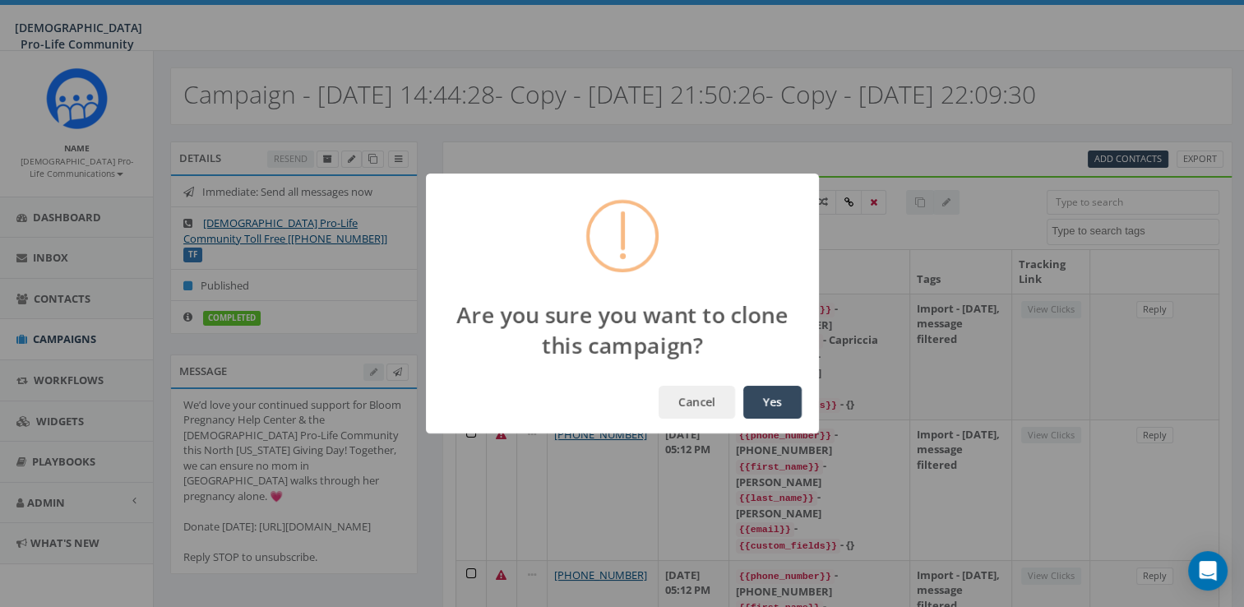
click at [747, 386] on button "Yes" at bounding box center [772, 402] width 58 height 33
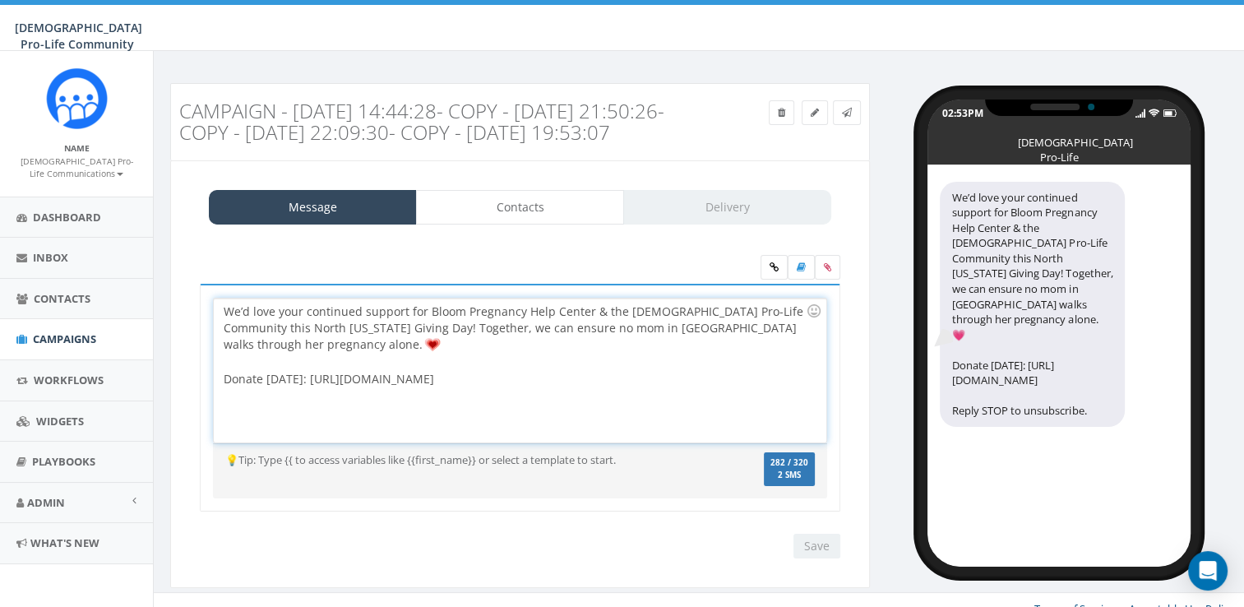
drag, startPoint x: 613, startPoint y: 392, endPoint x: 178, endPoint y: 271, distance: 452.1
click at [178, 271] on div "Message Contacts Delivery We’d love your continued support for Bloom Pregnancy …" at bounding box center [520, 373] width 700 height 427
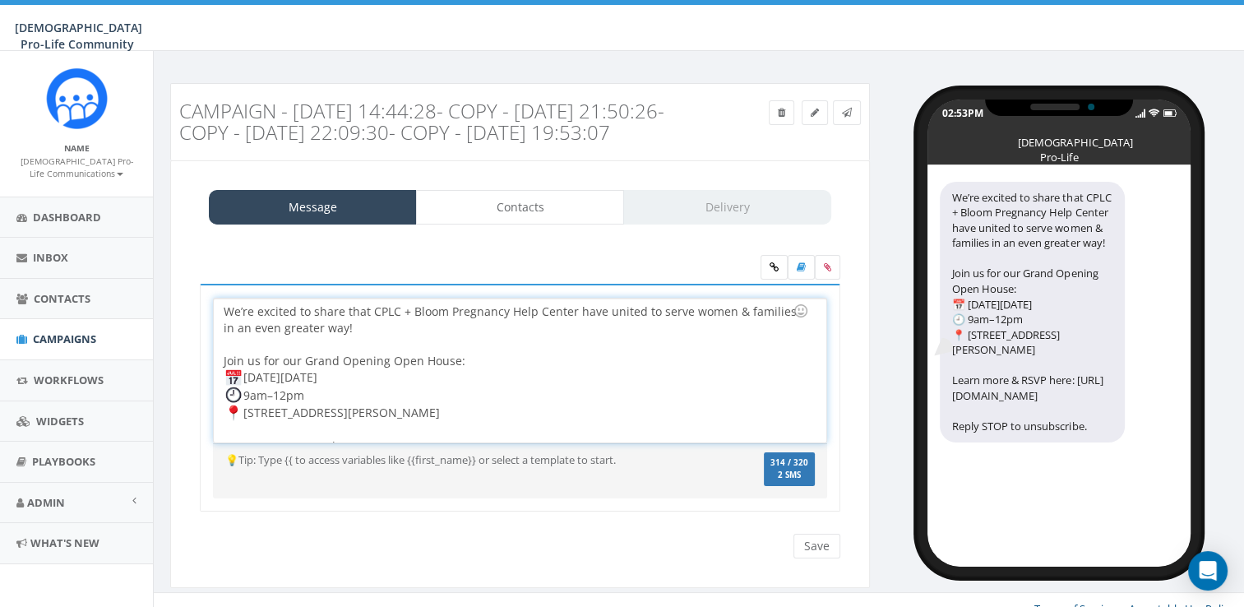
click at [446, 432] on div "We’re excited to share that CPLC + Bloom Pregnancy Help Center have united to s…" at bounding box center [520, 370] width 612 height 144
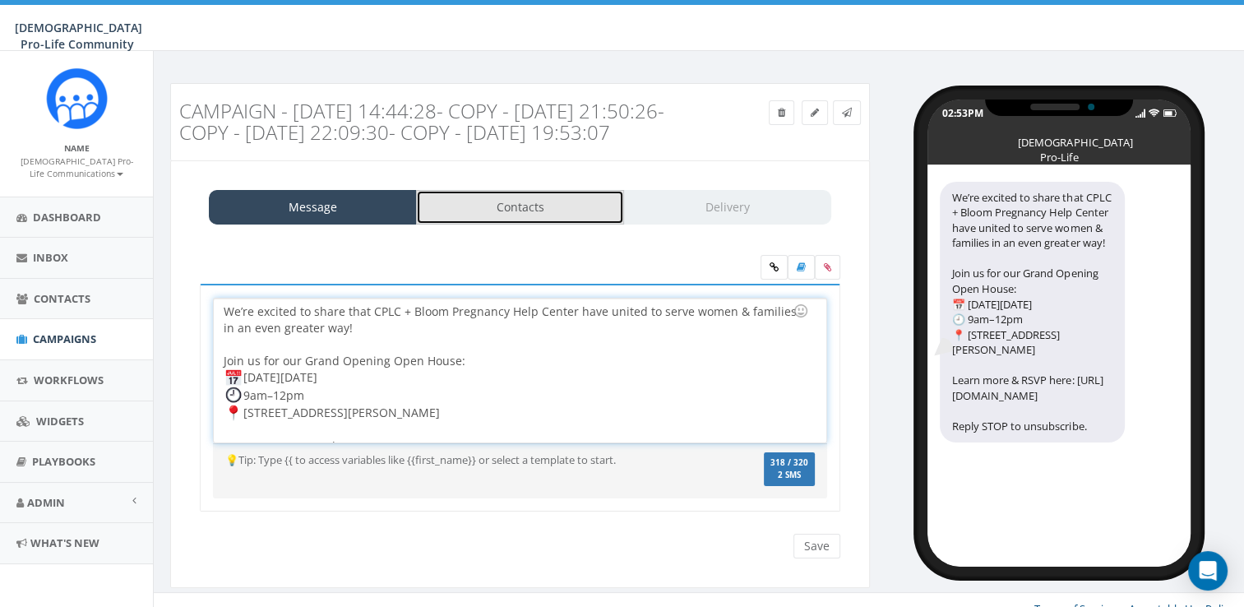
click at [507, 224] on link "Contacts" at bounding box center [520, 207] width 208 height 35
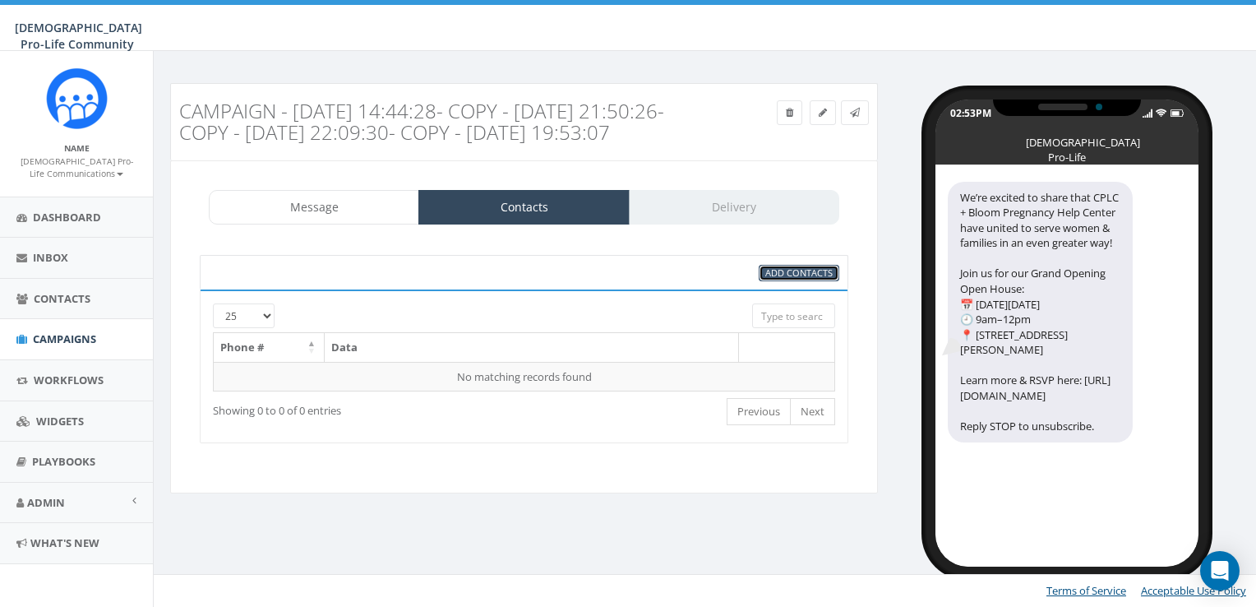
click at [772, 282] on link "Add Contacts" at bounding box center [799, 273] width 81 height 17
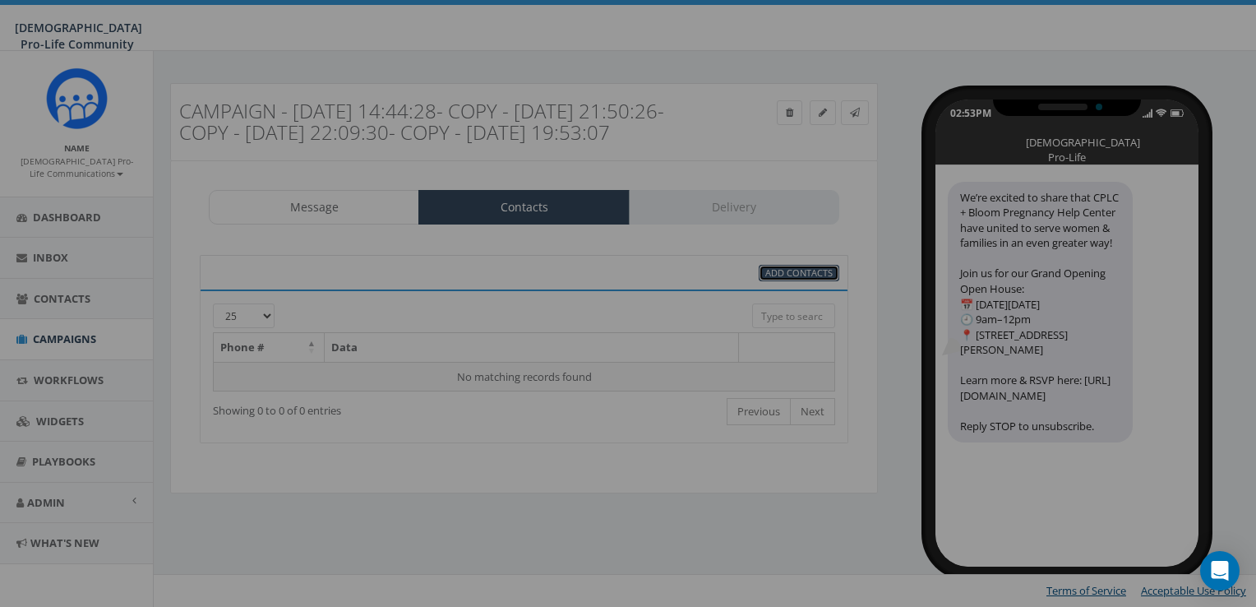
select select
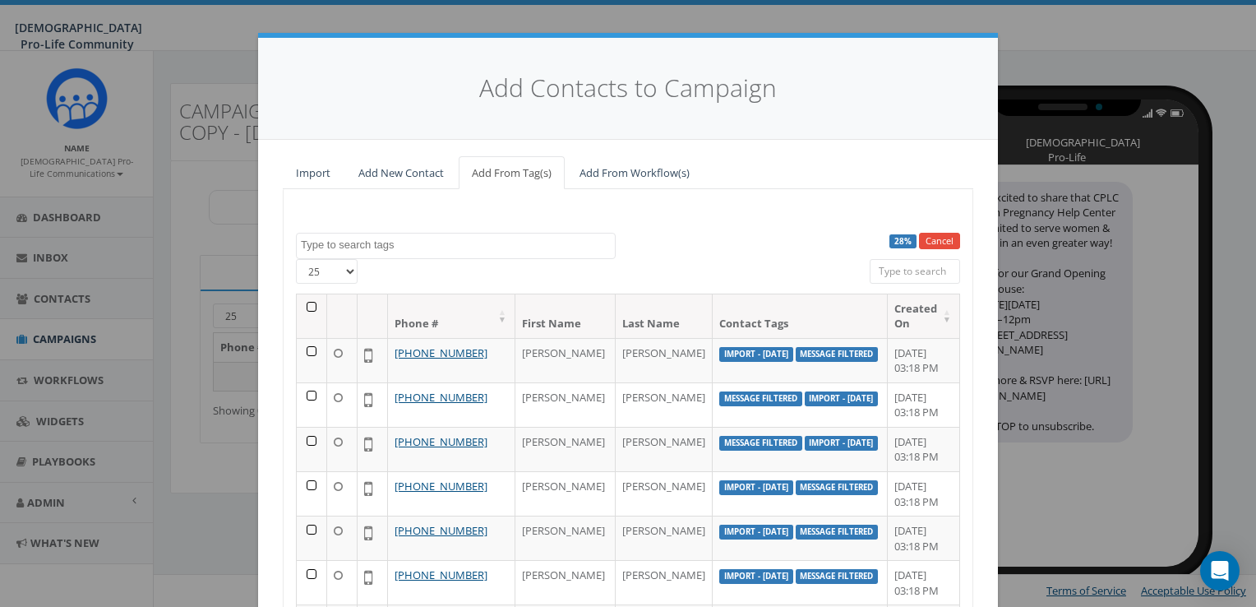
click at [322, 261] on select "25 50 100" at bounding box center [327, 271] width 62 height 25
select select "100"
click at [296, 259] on select "25 50 100" at bounding box center [327, 271] width 62 height 25
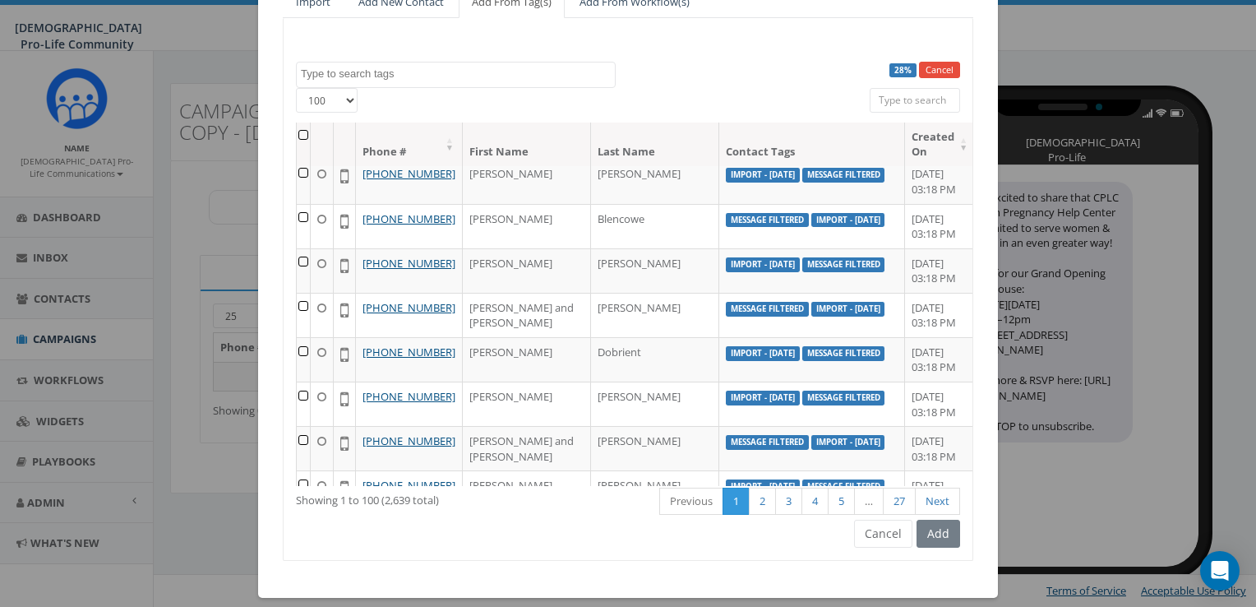
scroll to position [174, 0]
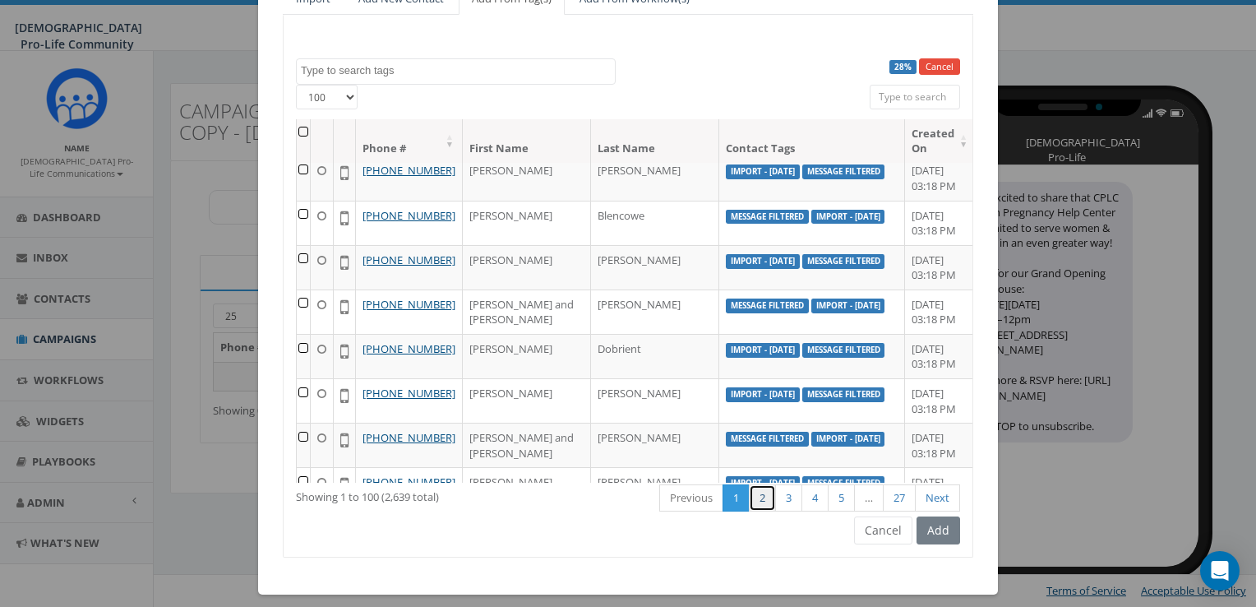
click at [749, 496] on link "2" at bounding box center [762, 497] width 27 height 27
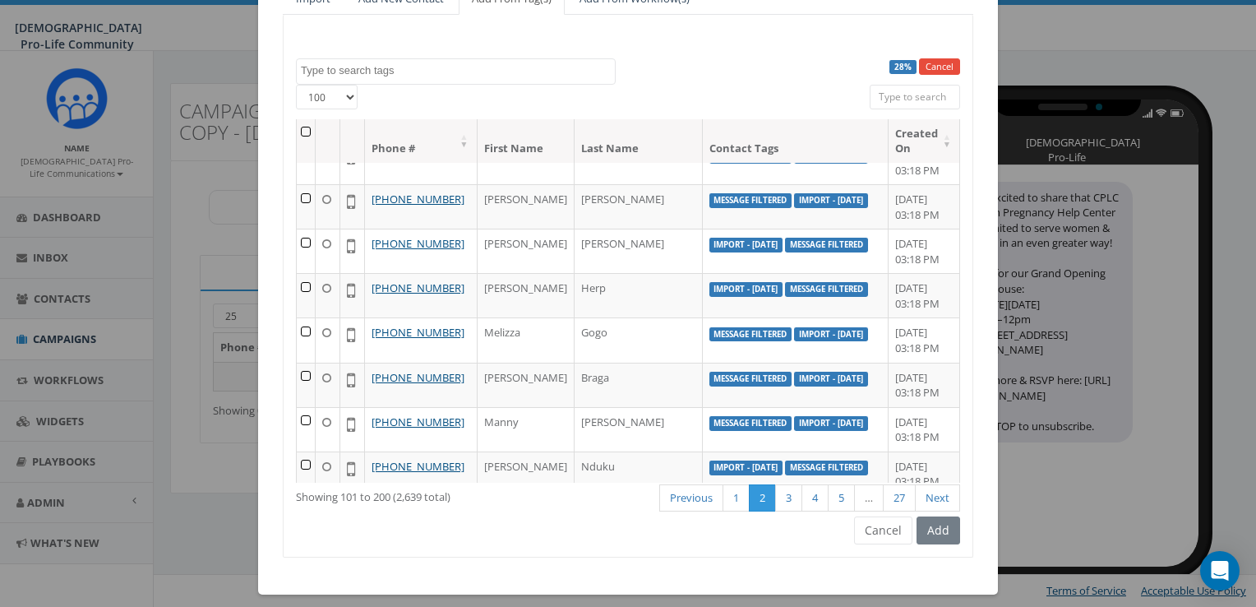
scroll to position [0, 0]
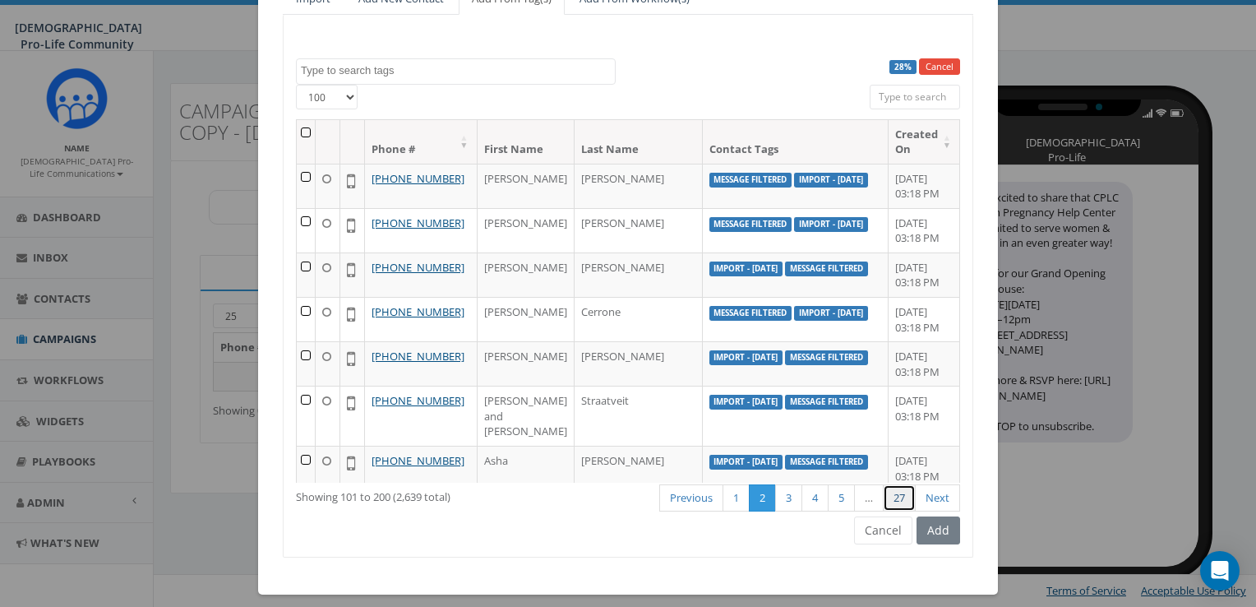
click at [889, 495] on link "27" at bounding box center [899, 497] width 33 height 27
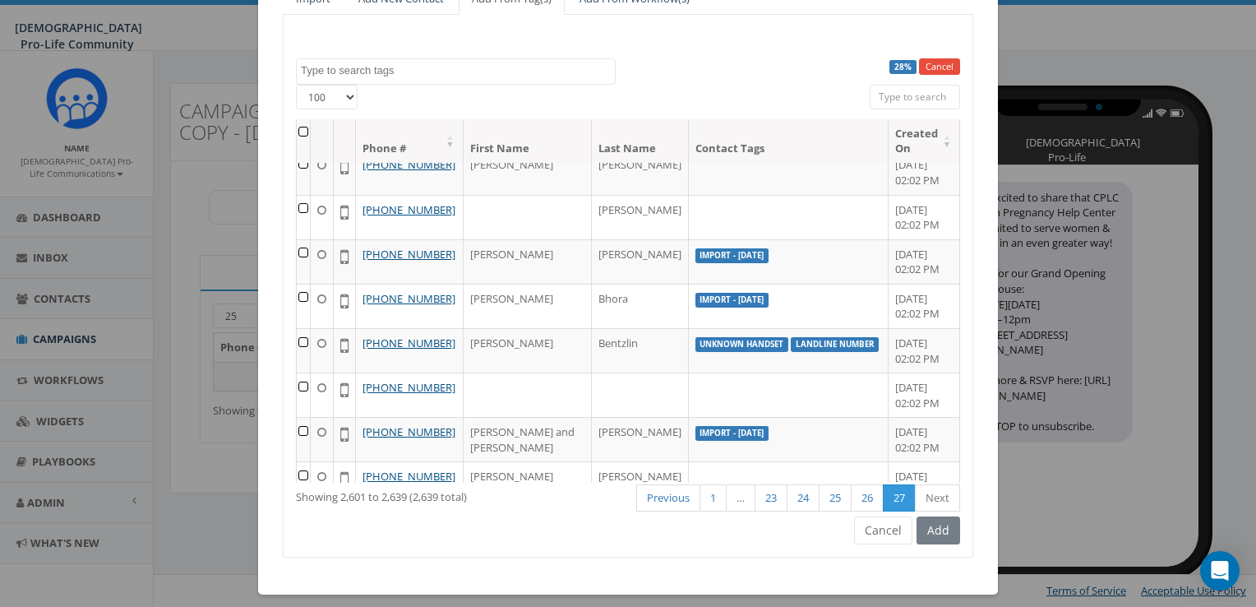
scroll to position [838, 0]
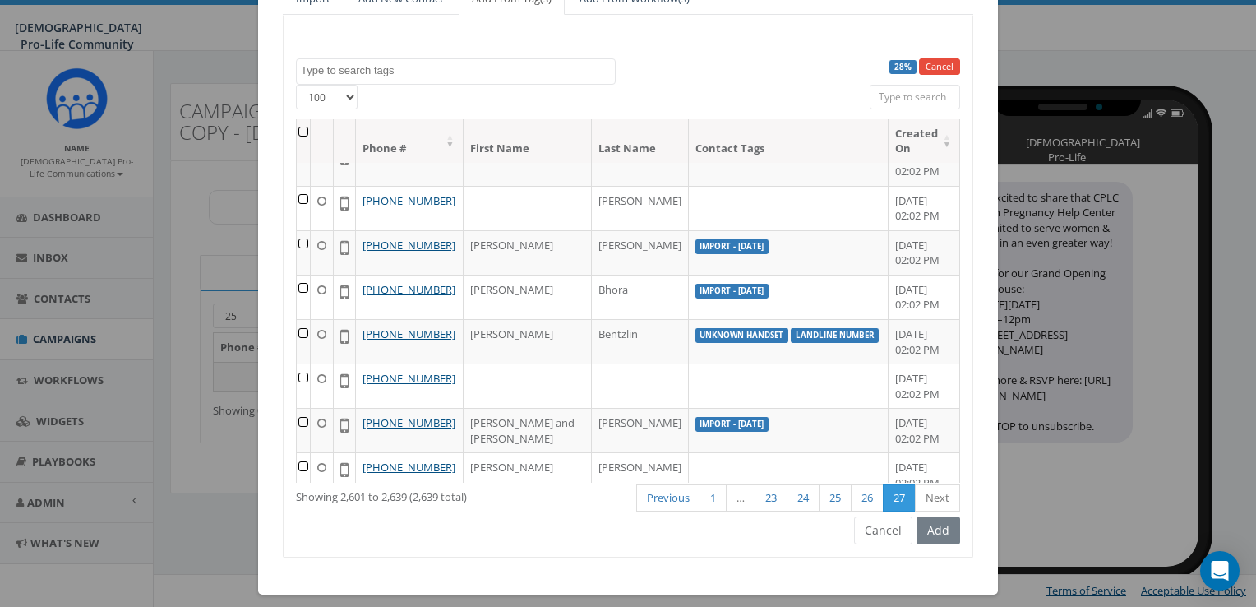
click at [306, 52] on td at bounding box center [304, 29] width 14 height 44
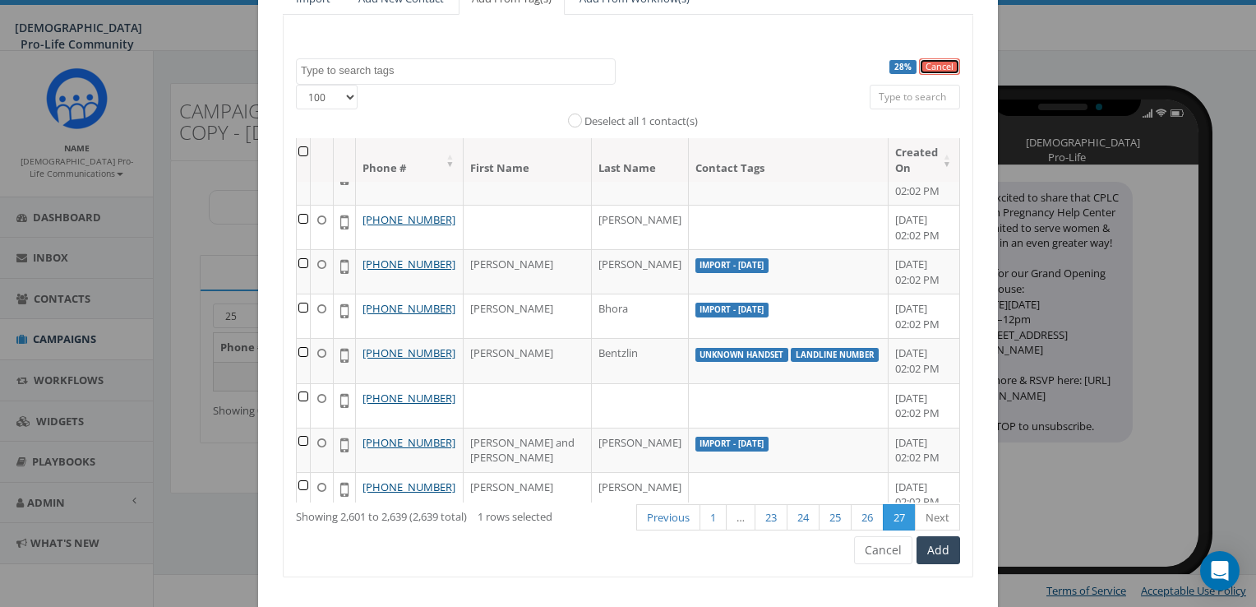
click at [947, 68] on link "Cancel" at bounding box center [939, 66] width 41 height 17
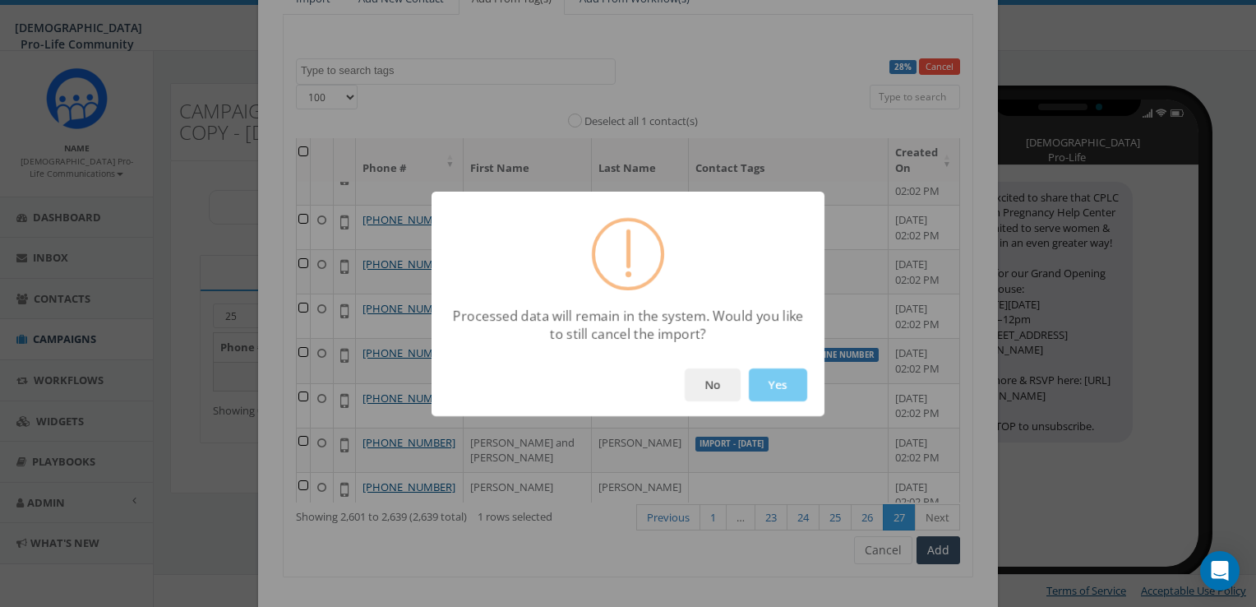
click at [756, 376] on button "Yes" at bounding box center [778, 384] width 58 height 33
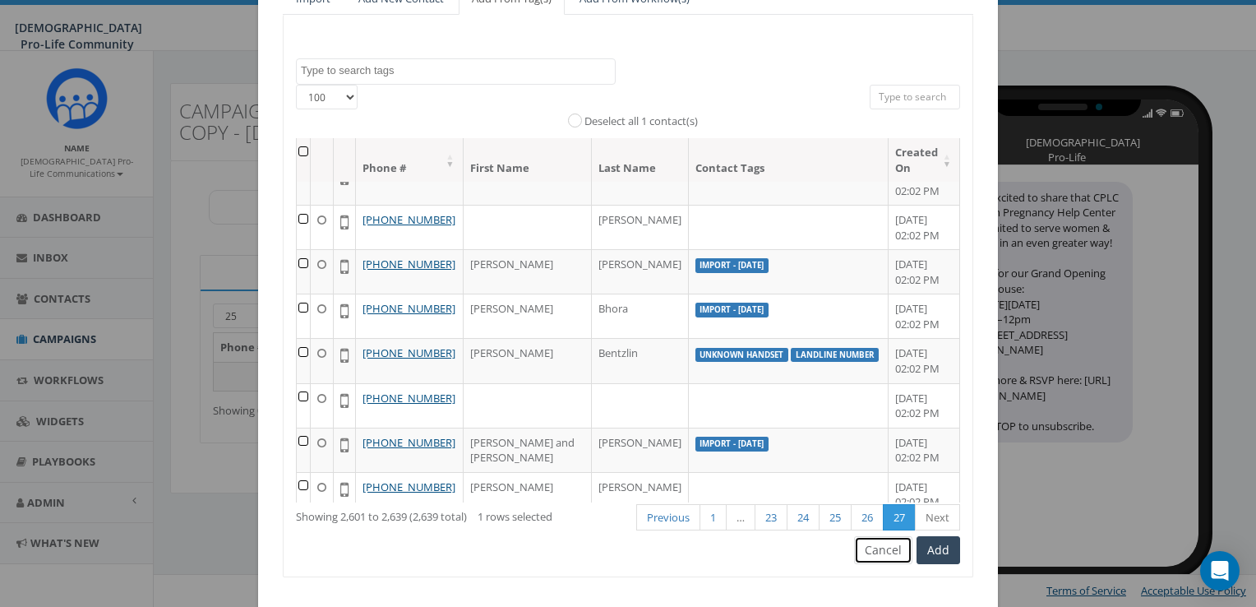
click at [883, 551] on button "Cancel" at bounding box center [883, 550] width 58 height 28
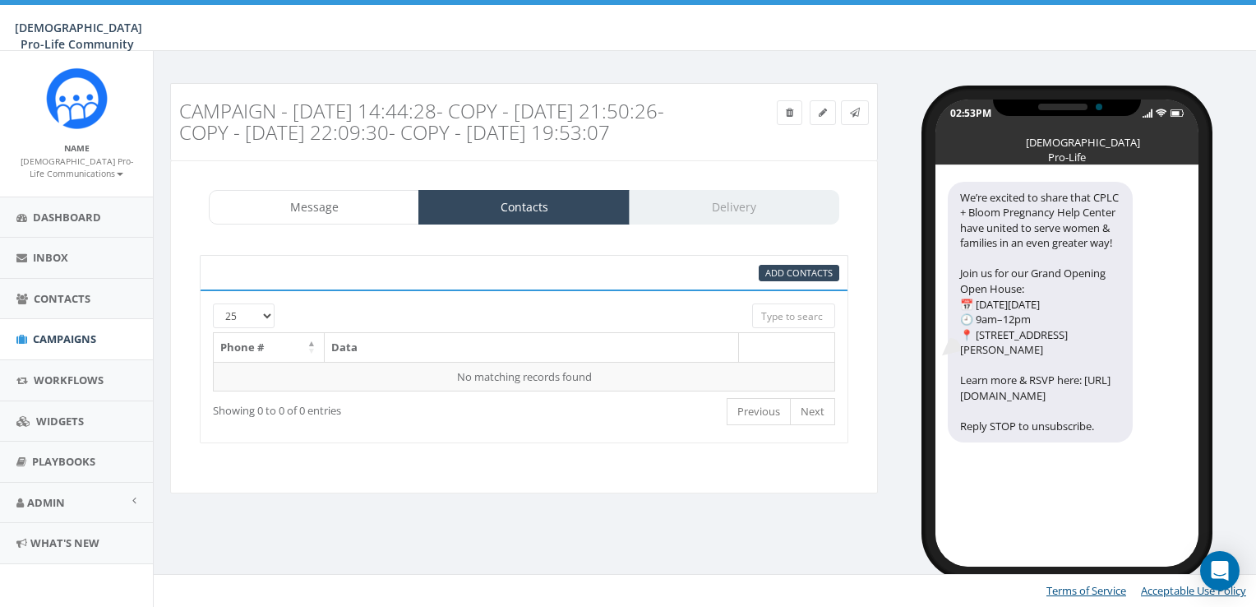
click at [835, 289] on div "Add Contacts" at bounding box center [524, 272] width 649 height 35
click at [823, 279] on span "Add Contacts" at bounding box center [798, 272] width 67 height 12
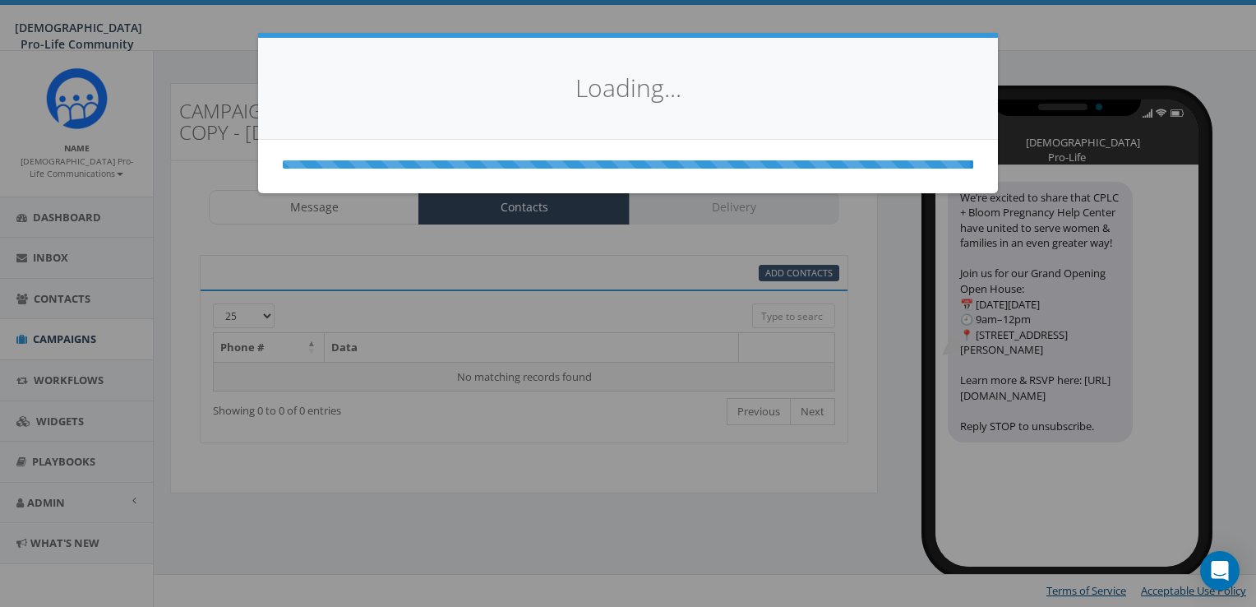
select select
select select "100"
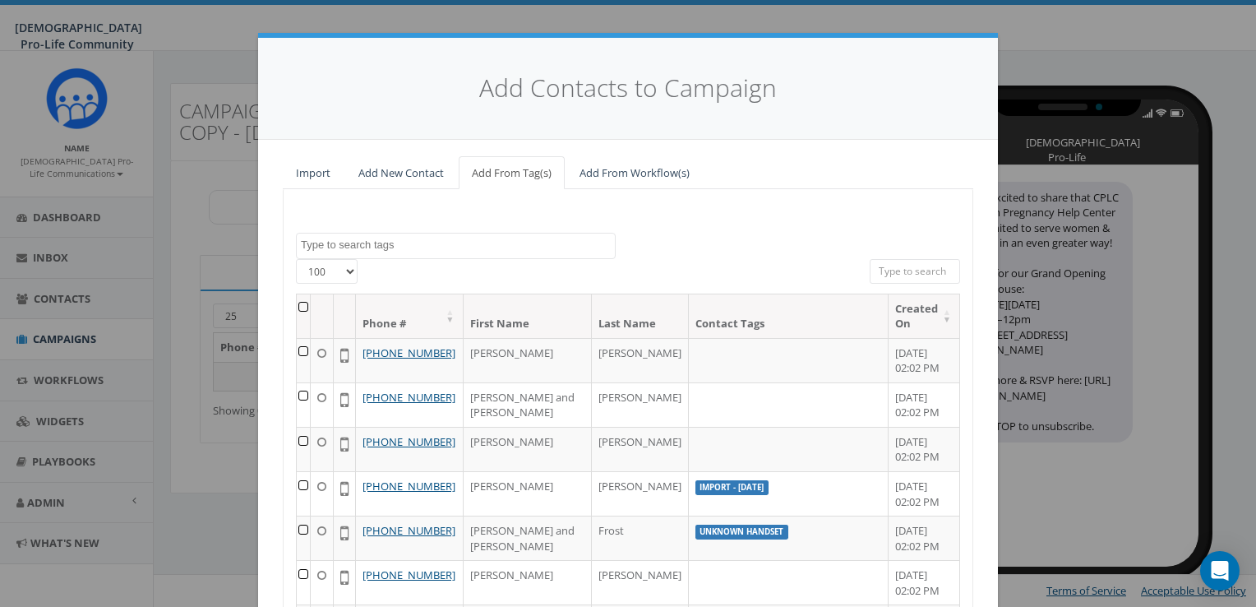
click at [309, 305] on th at bounding box center [304, 316] width 14 height 44
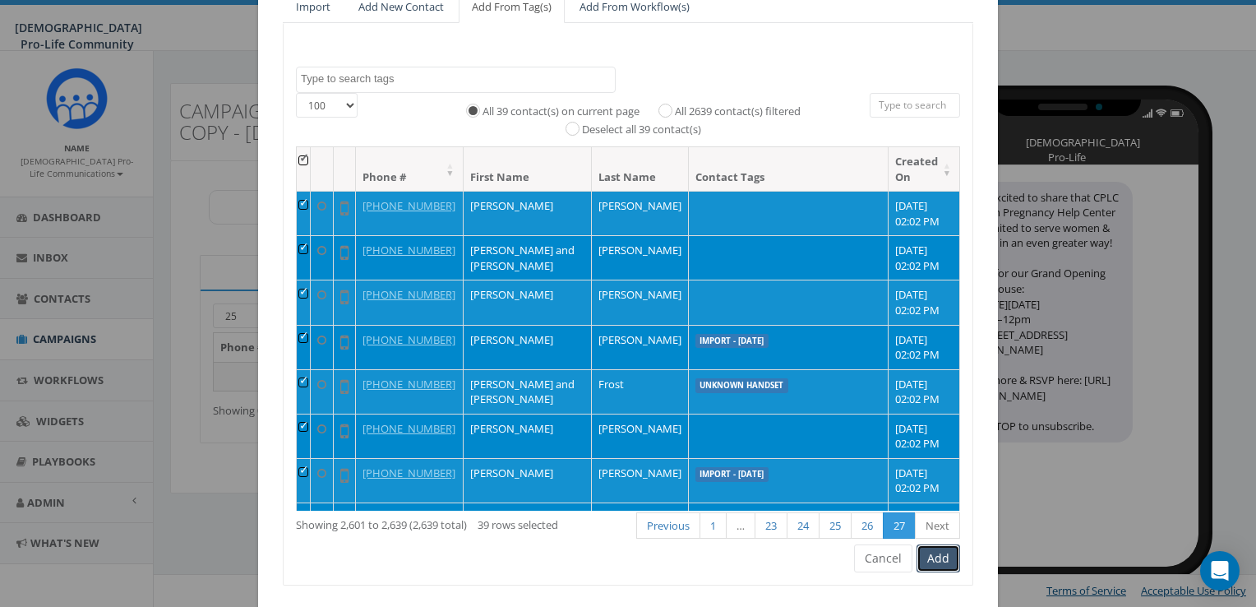
click at [947, 561] on button "Add" at bounding box center [939, 558] width 44 height 28
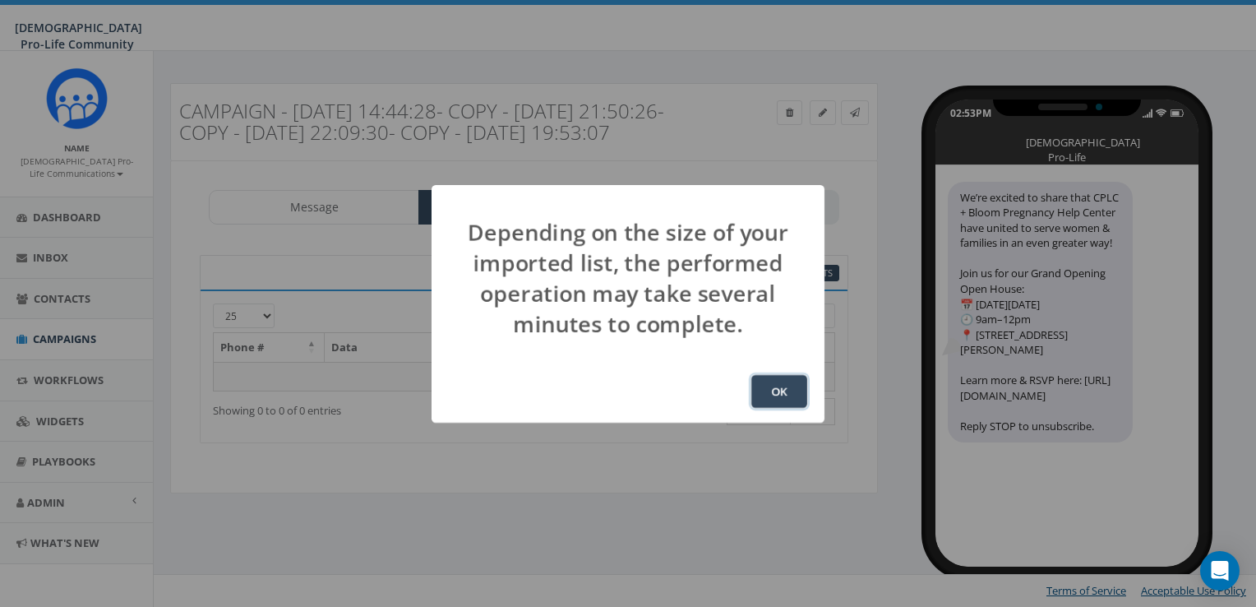
click at [796, 399] on button "OK" at bounding box center [779, 391] width 56 height 33
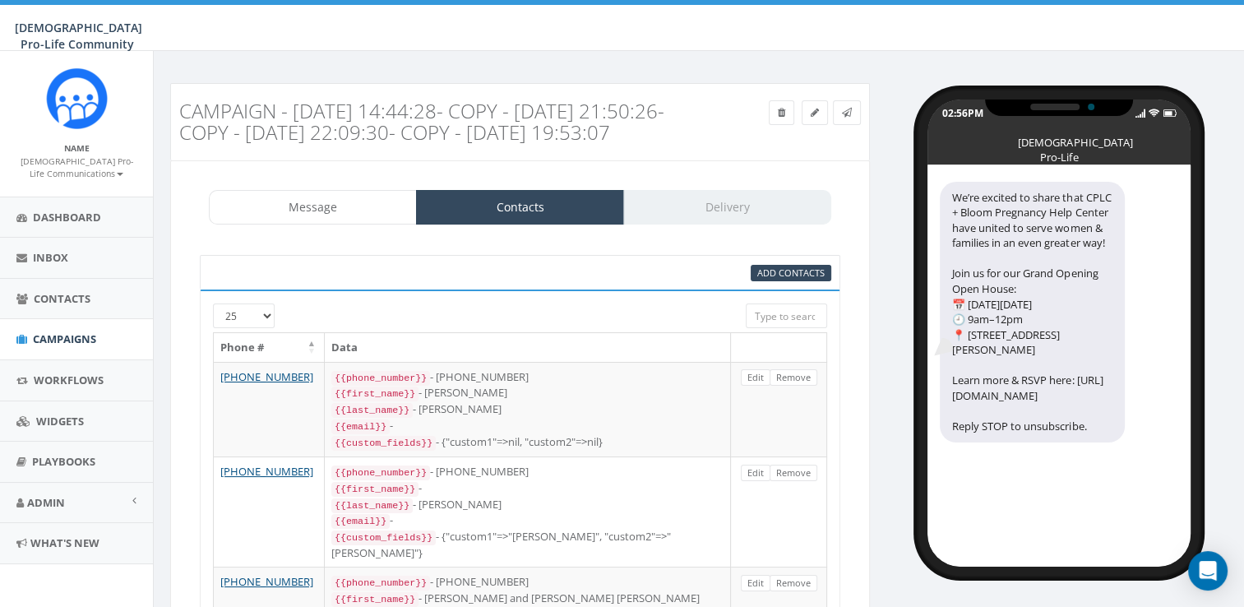
click at [252, 328] on select "25 50 100" at bounding box center [244, 315] width 62 height 25
select select "100"
click at [213, 323] on select "25 50 100" at bounding box center [244, 315] width 62 height 25
click at [772, 279] on span "Add Contacts" at bounding box center [790, 272] width 67 height 12
click at [760, 279] on span "Add Contacts" at bounding box center [790, 272] width 67 height 12
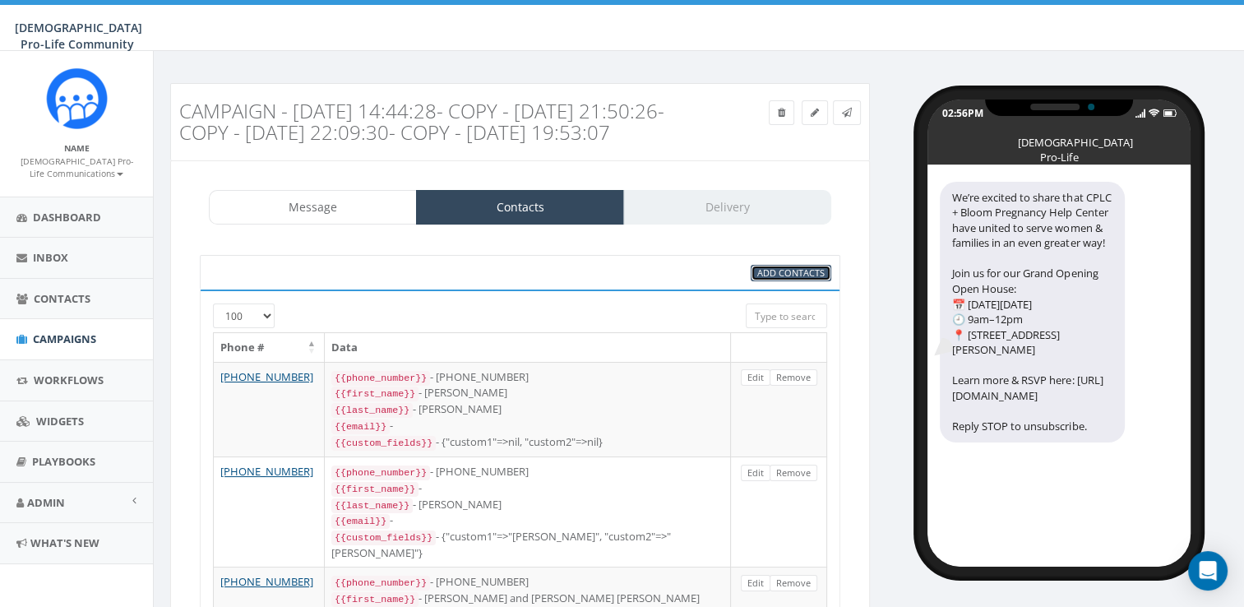
select select
select select "100"
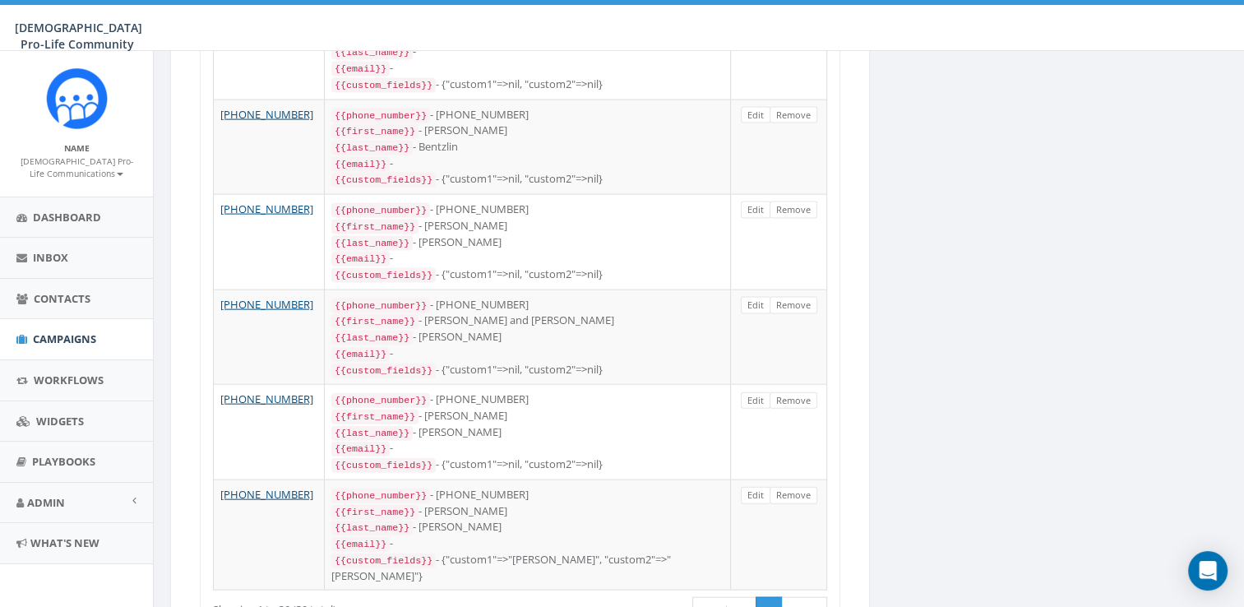
scroll to position [3546, 0]
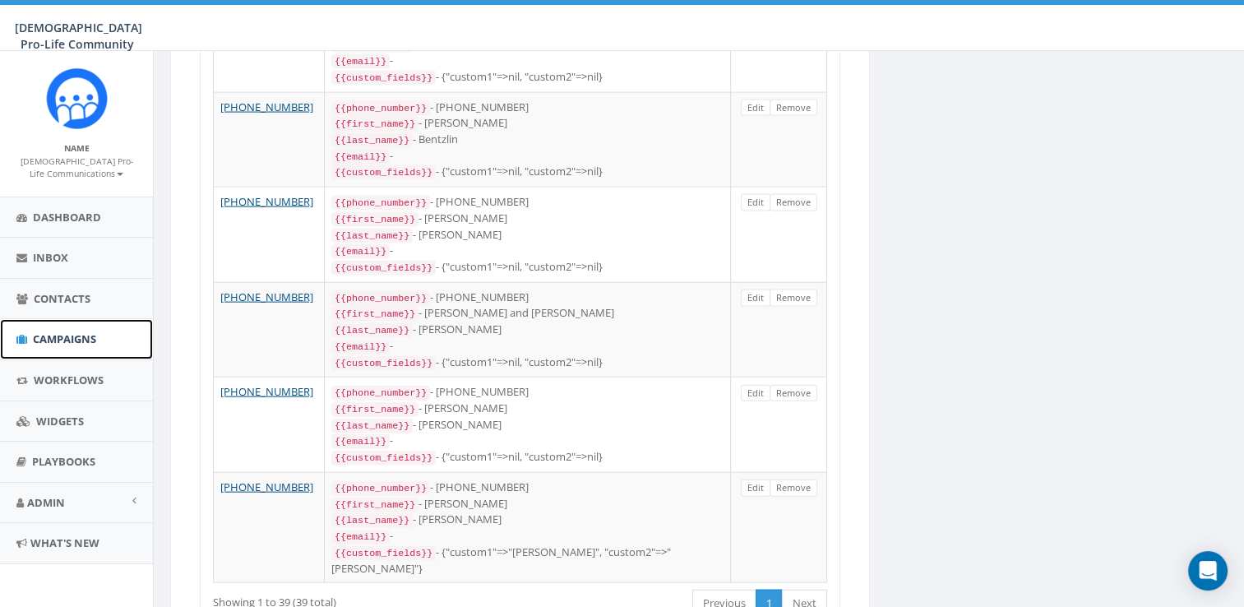
click at [75, 338] on span "Campaigns" at bounding box center [64, 338] width 63 height 15
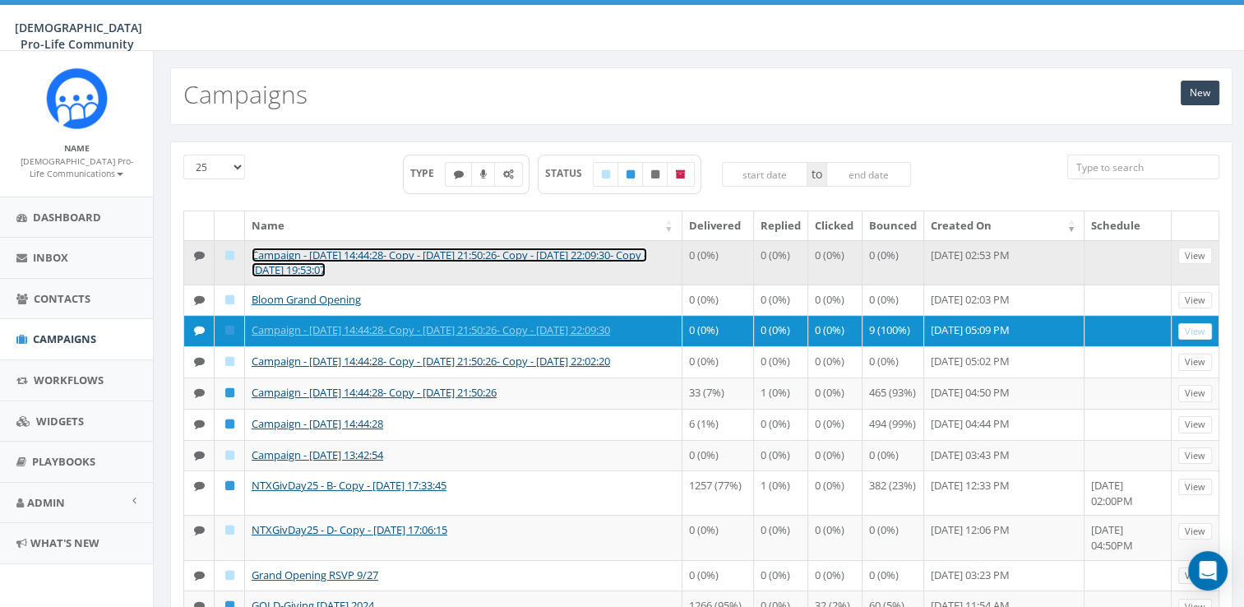
click at [290, 269] on link "Campaign - [DATE] 14:44:28- Copy - [DATE] 21:50:26- Copy - [DATE] 22:09:30- Cop…" at bounding box center [449, 262] width 395 height 30
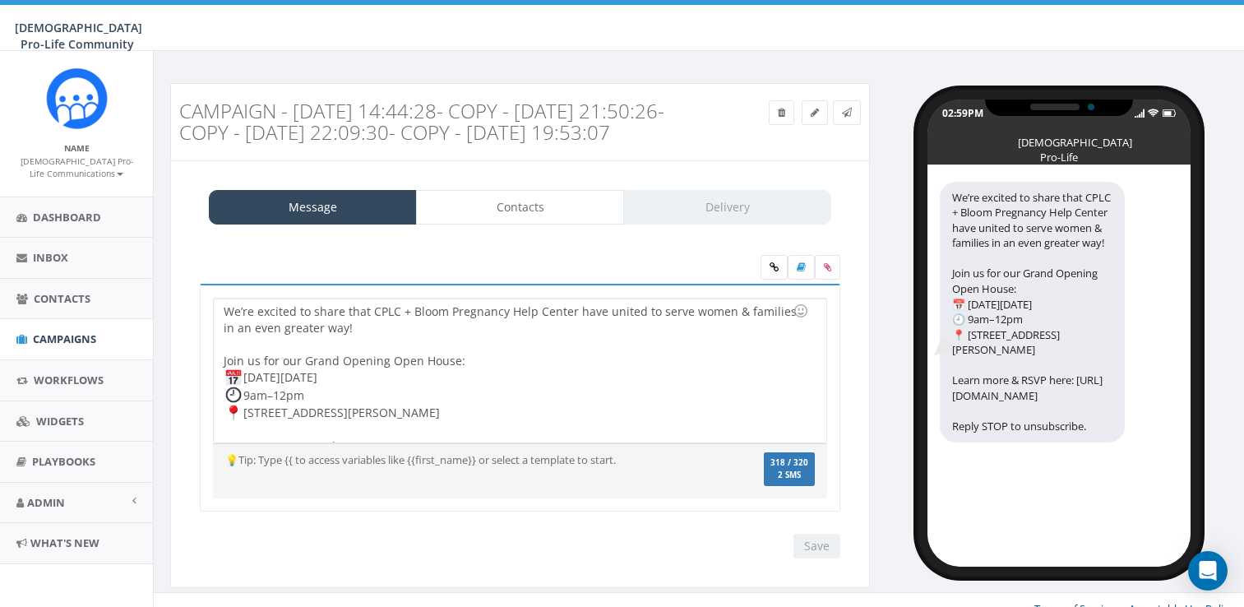
select select "100"
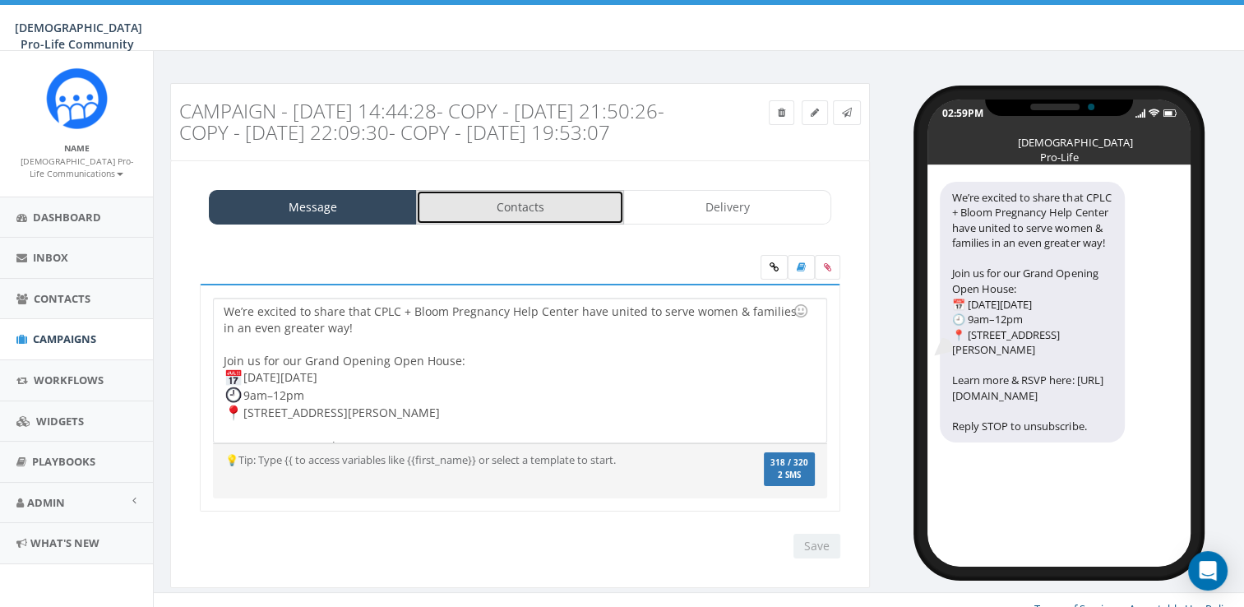
click at [471, 224] on link "Contacts" at bounding box center [520, 207] width 208 height 35
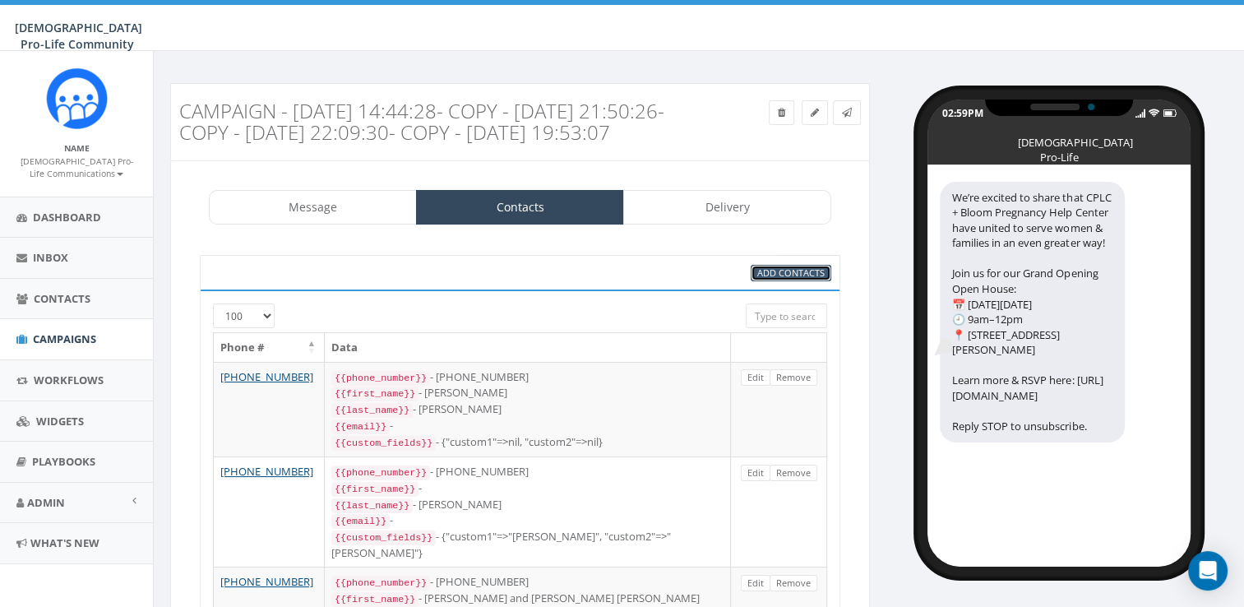
click at [776, 279] on span "Add Contacts" at bounding box center [790, 272] width 67 height 12
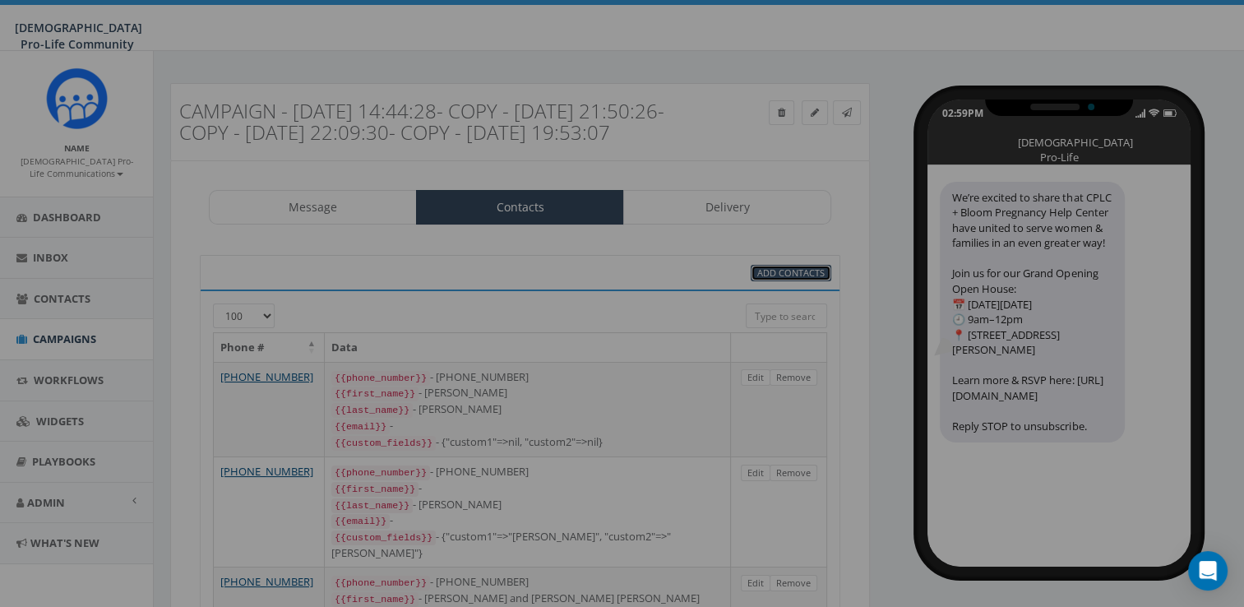
select select
select select "100"
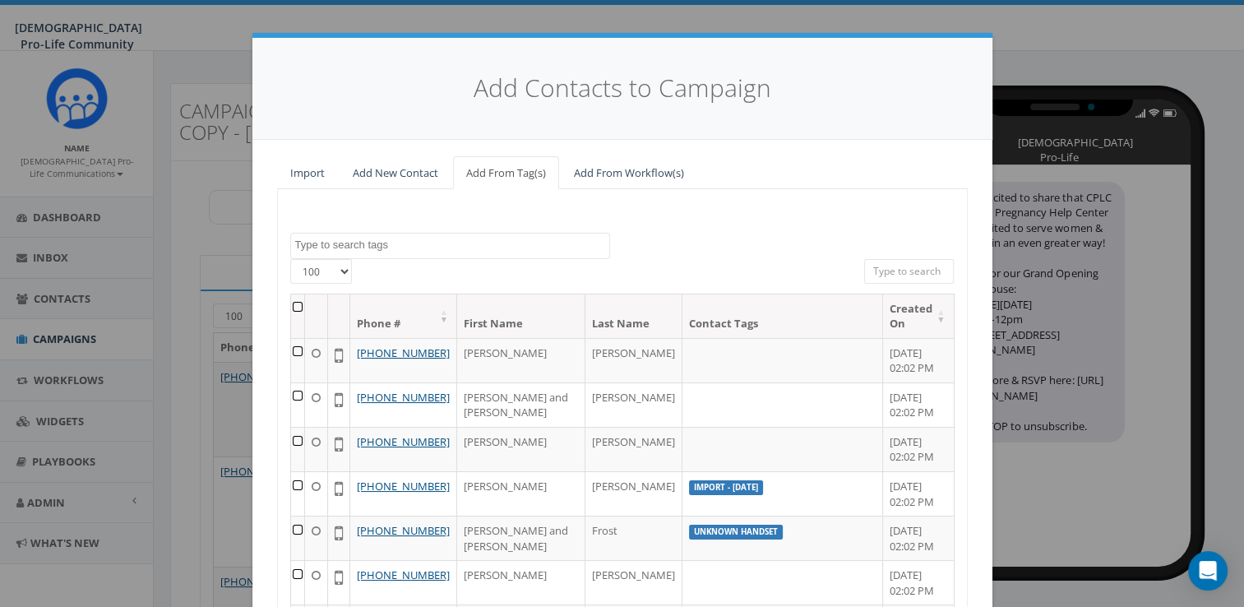
click at [291, 305] on th at bounding box center [298, 316] width 14 height 44
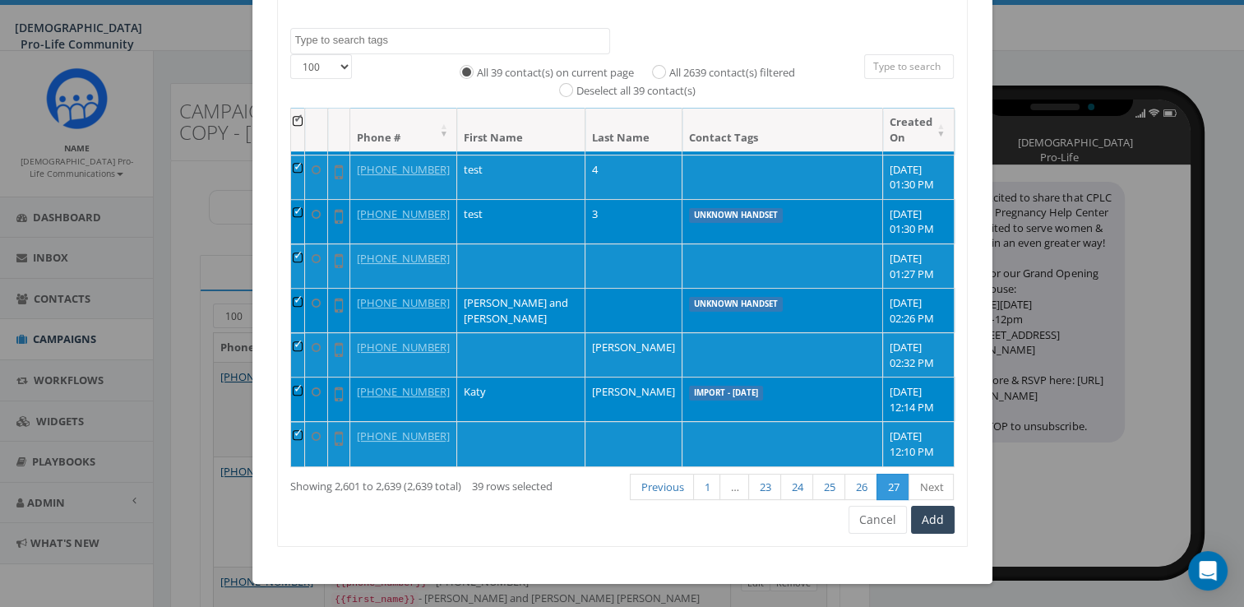
scroll to position [1948, 0]
click at [944, 526] on button "Add" at bounding box center [933, 520] width 44 height 28
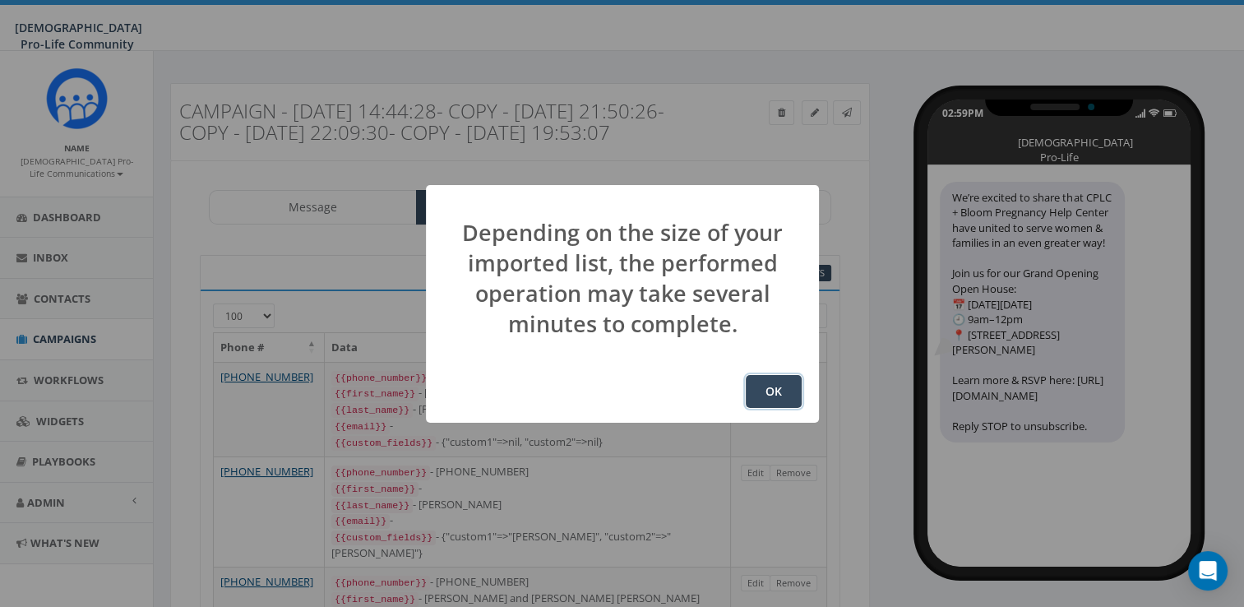
click at [792, 386] on button "OK" at bounding box center [774, 391] width 56 height 33
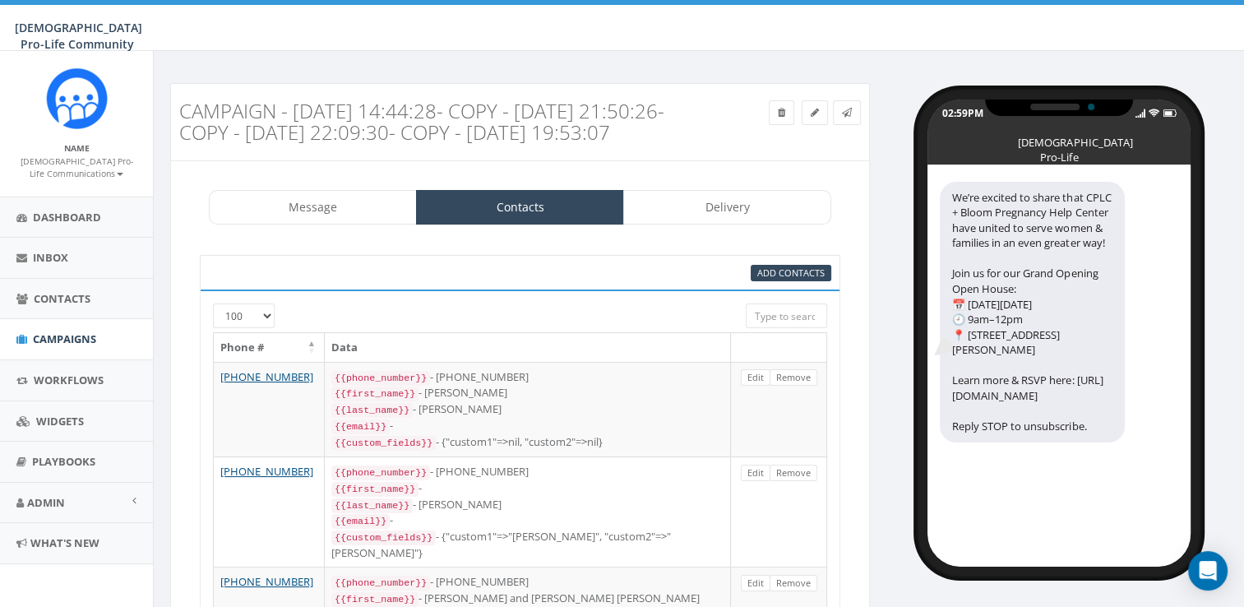
scroll to position [260, 0]
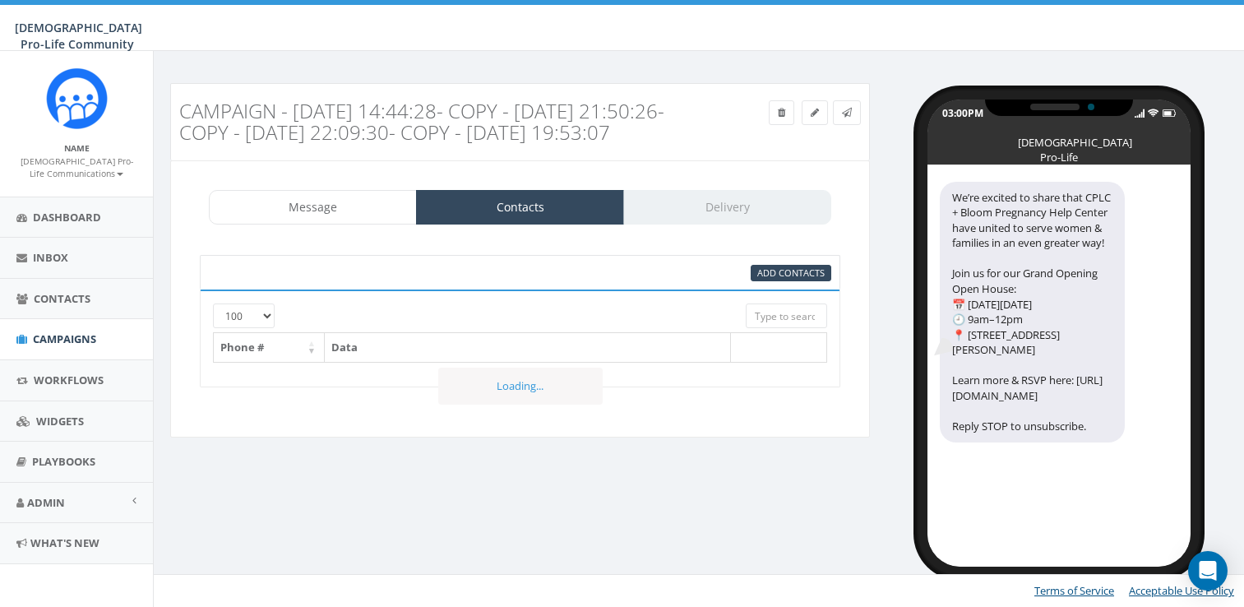
select select "100"
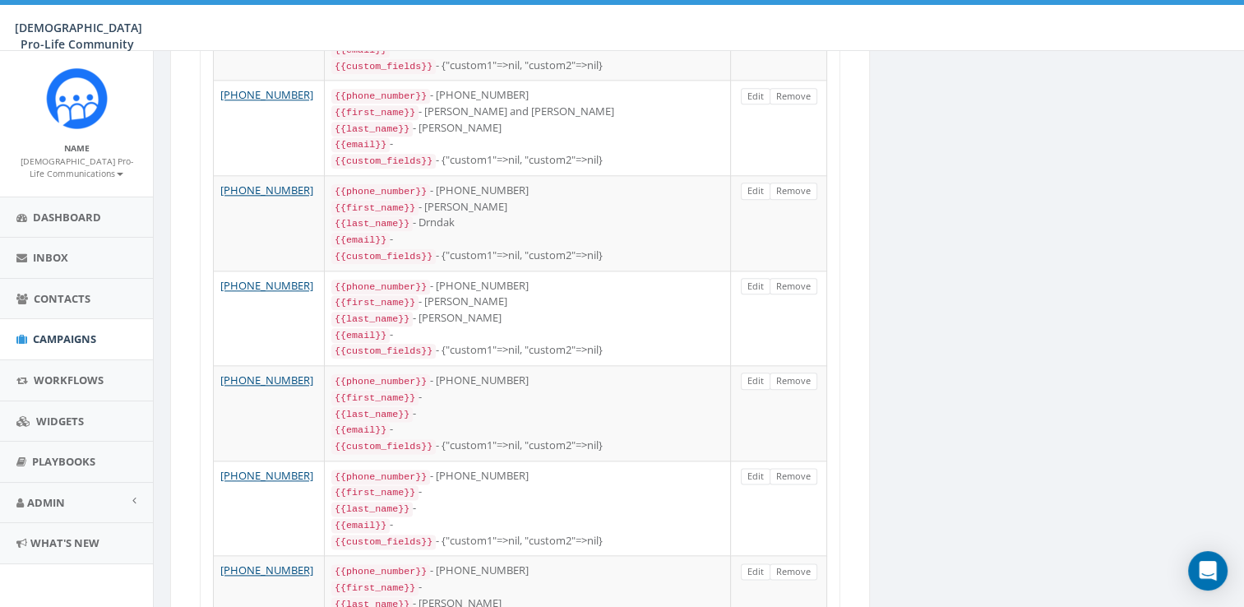
scroll to position [3546, 0]
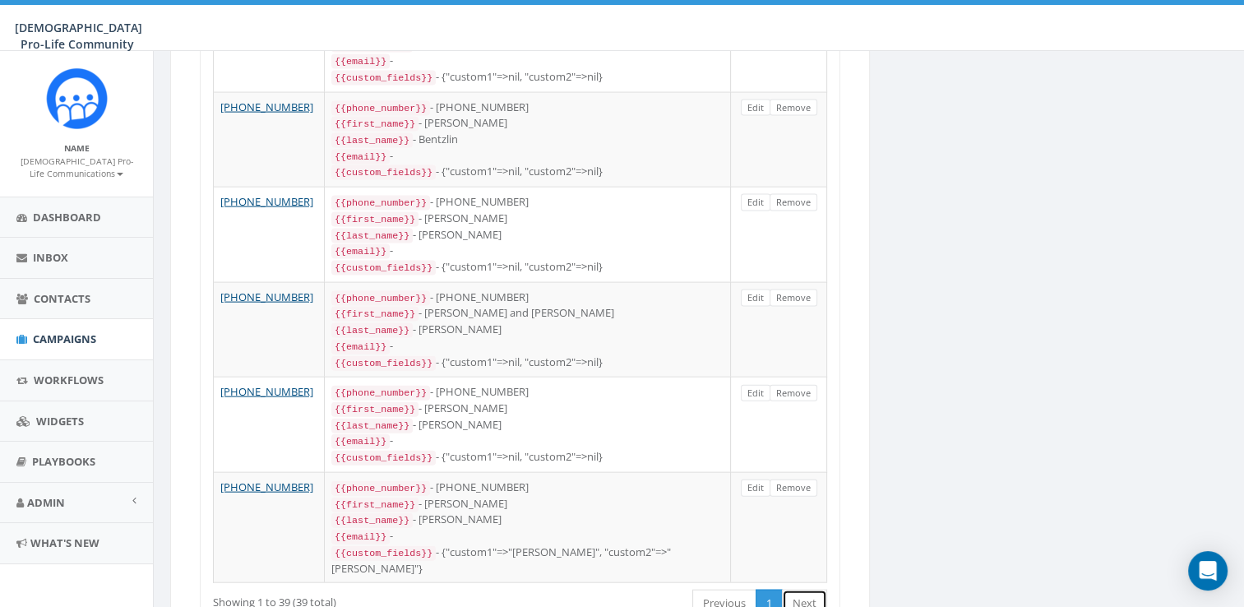
click at [811, 589] on link "Next" at bounding box center [804, 602] width 45 height 27
click at [806, 589] on link "Next" at bounding box center [804, 602] width 45 height 27
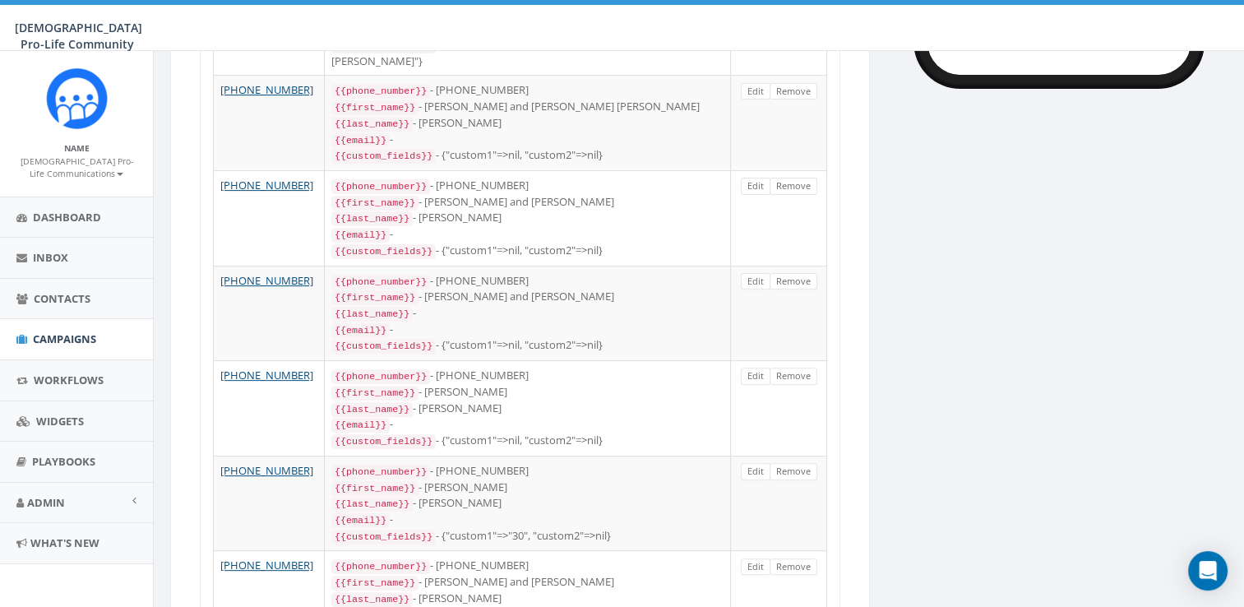
scroll to position [0, 0]
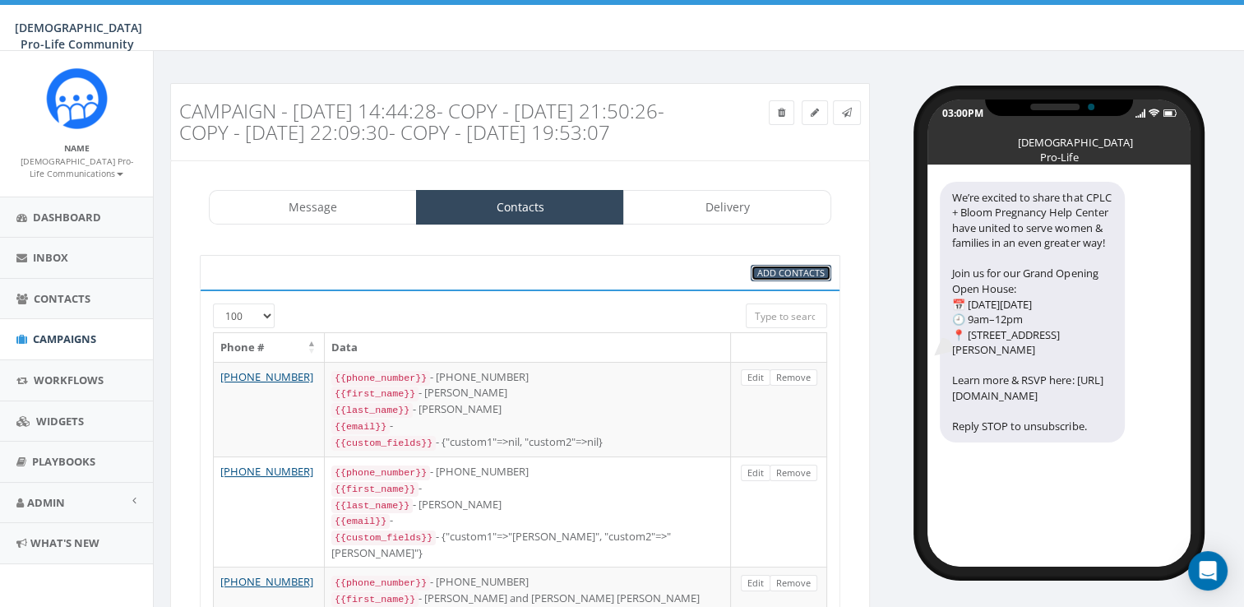
click at [793, 279] on span "Add Contacts" at bounding box center [790, 272] width 67 height 12
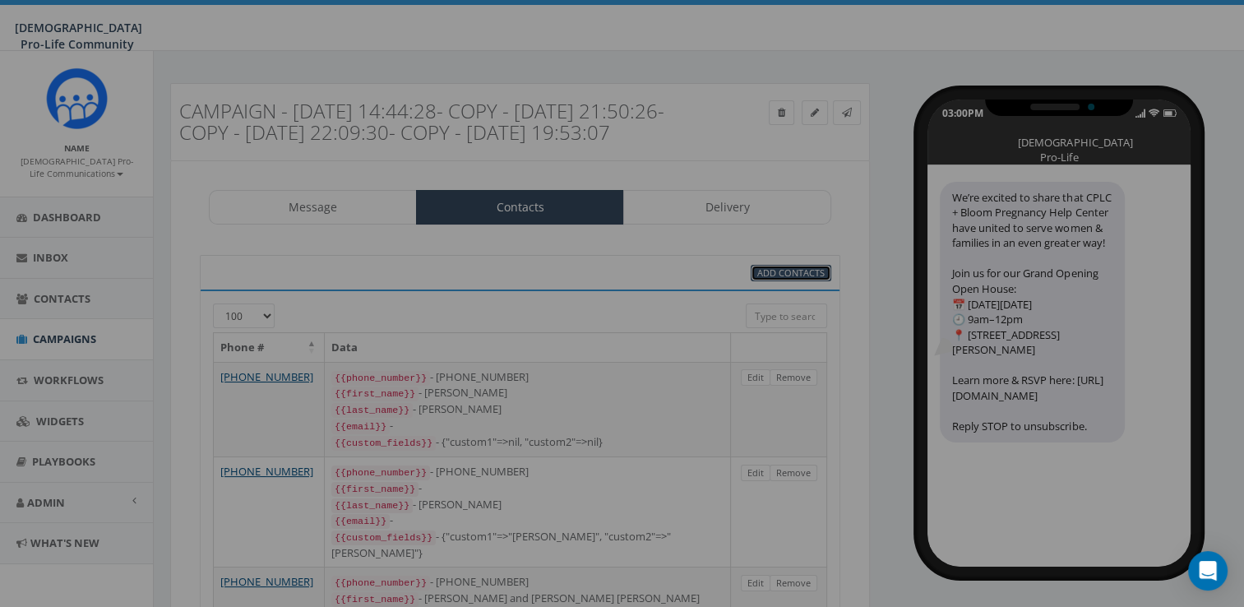
select select
select select "100"
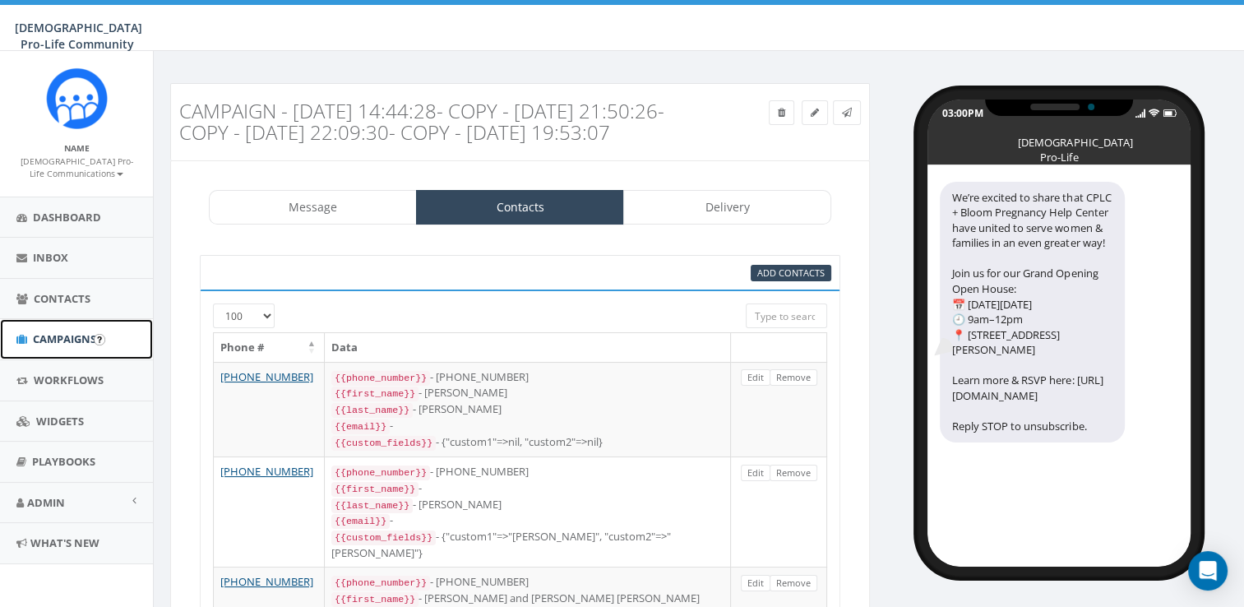
click at [39, 339] on span "Campaigns" at bounding box center [64, 338] width 63 height 15
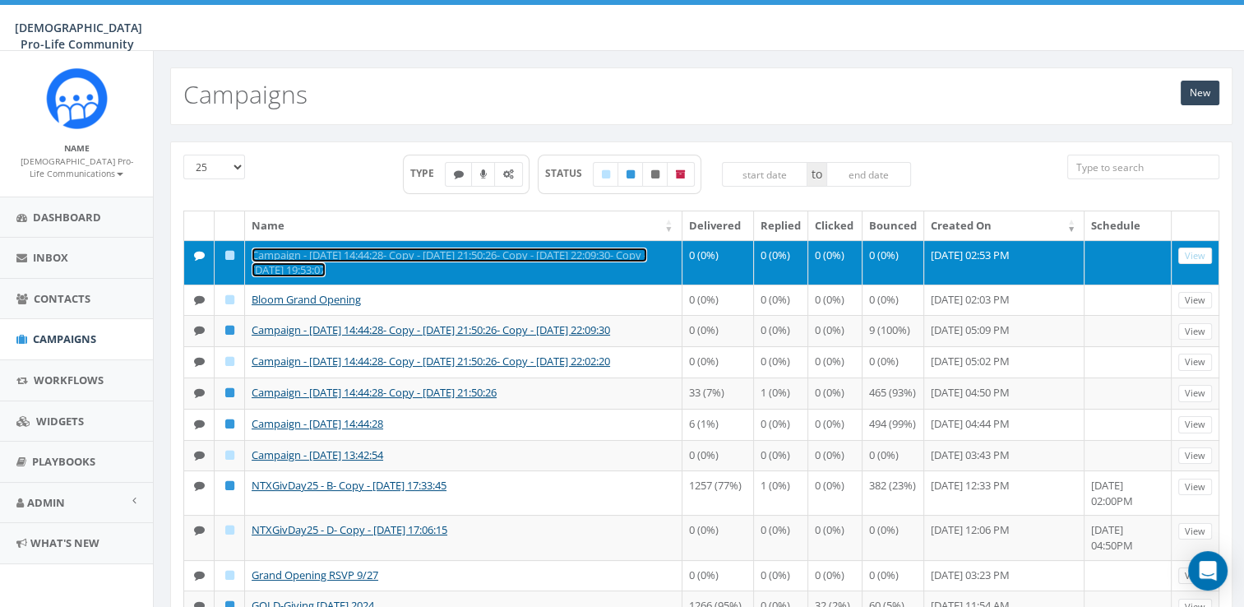
click at [358, 255] on link "Campaign - [DATE] 14:44:28- Copy - [DATE] 21:50:26- Copy - [DATE] 22:09:30- Cop…" at bounding box center [449, 262] width 395 height 30
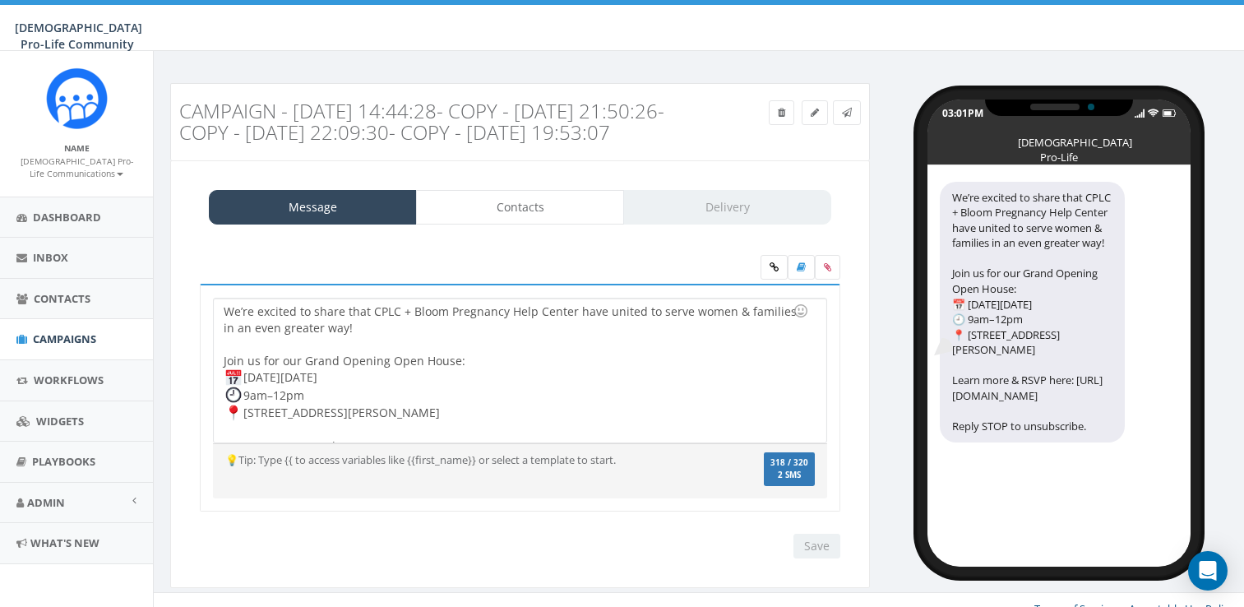
select select "100"
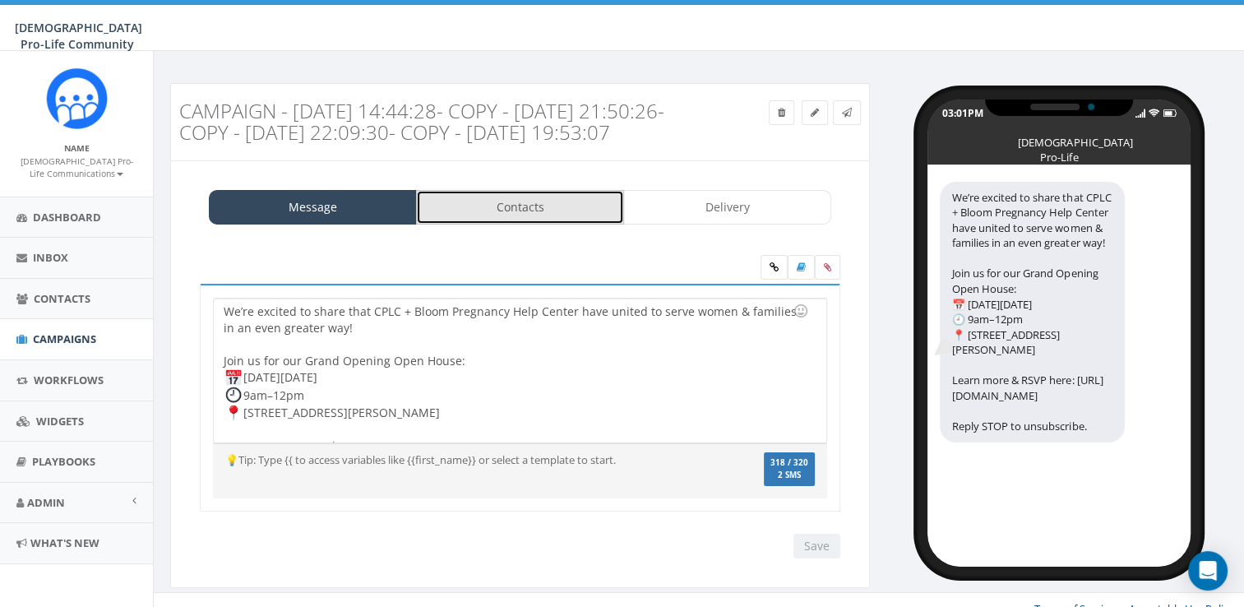
click at [516, 224] on link "Contacts" at bounding box center [520, 207] width 208 height 35
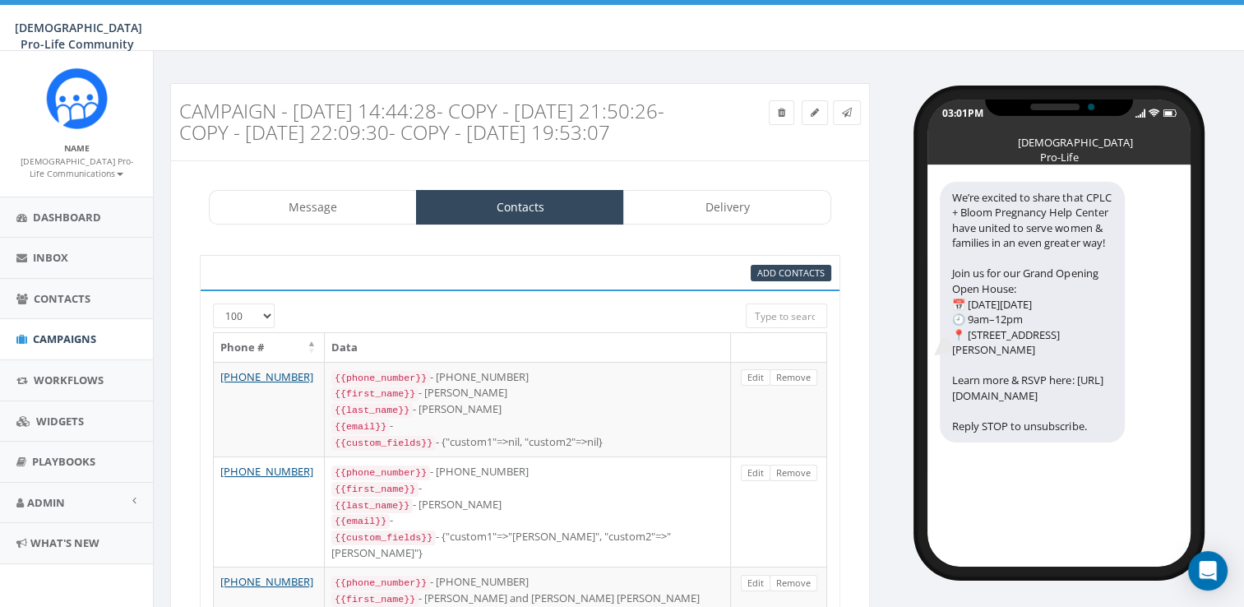
click at [1130, 515] on div "We’re excited to share that CPLC + Bloom Pregnancy Help Center have united to s…" at bounding box center [1058, 365] width 263 height 401
click at [816, 279] on span "Add Contacts" at bounding box center [790, 272] width 67 height 12
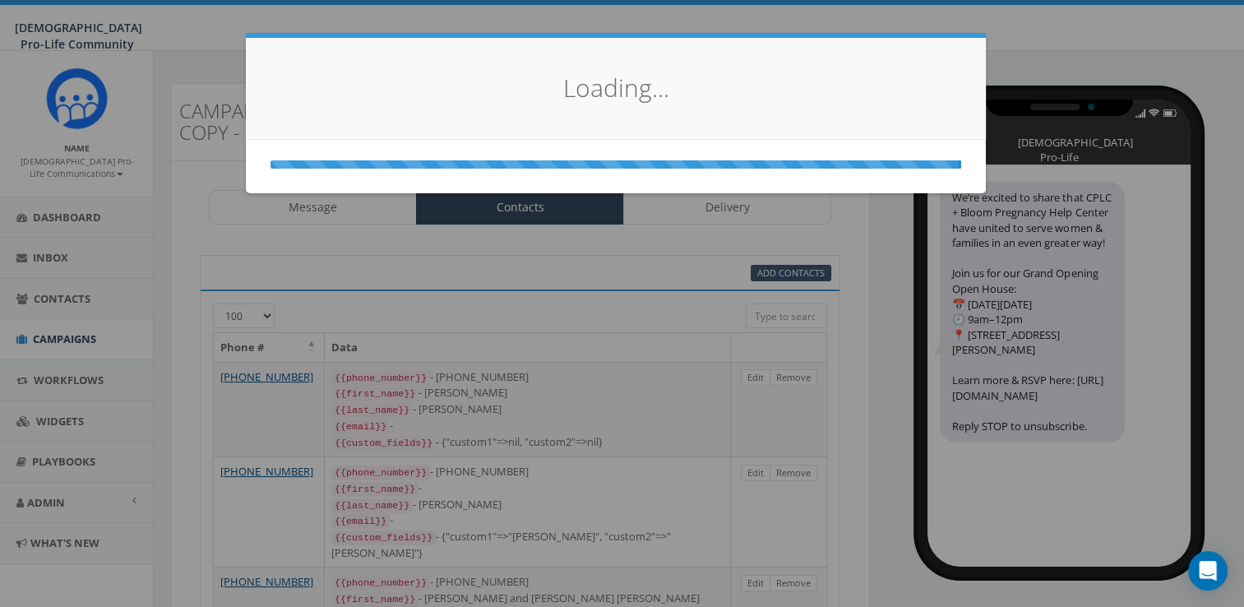
select select
select select "100"
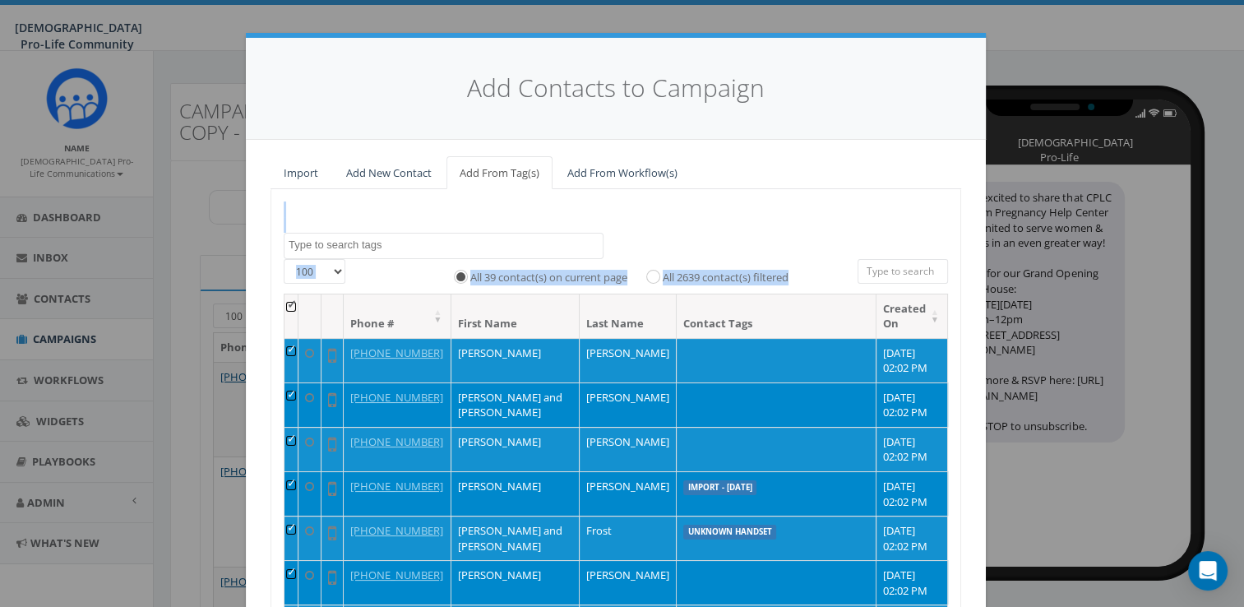
drag, startPoint x: 816, startPoint y: 289, endPoint x: 849, endPoint y: 214, distance: 81.7
click at [849, 214] on div "bloom Import - 09/18/2025 Import - 12/05/2023 landline number Manual Unsub mess…" at bounding box center [615, 460] width 690 height 543
click at [694, 238] on div "bloom Import - 09/18/2025 Import - 12/05/2023 landline number Manual Unsub mess…" at bounding box center [615, 246] width 689 height 26
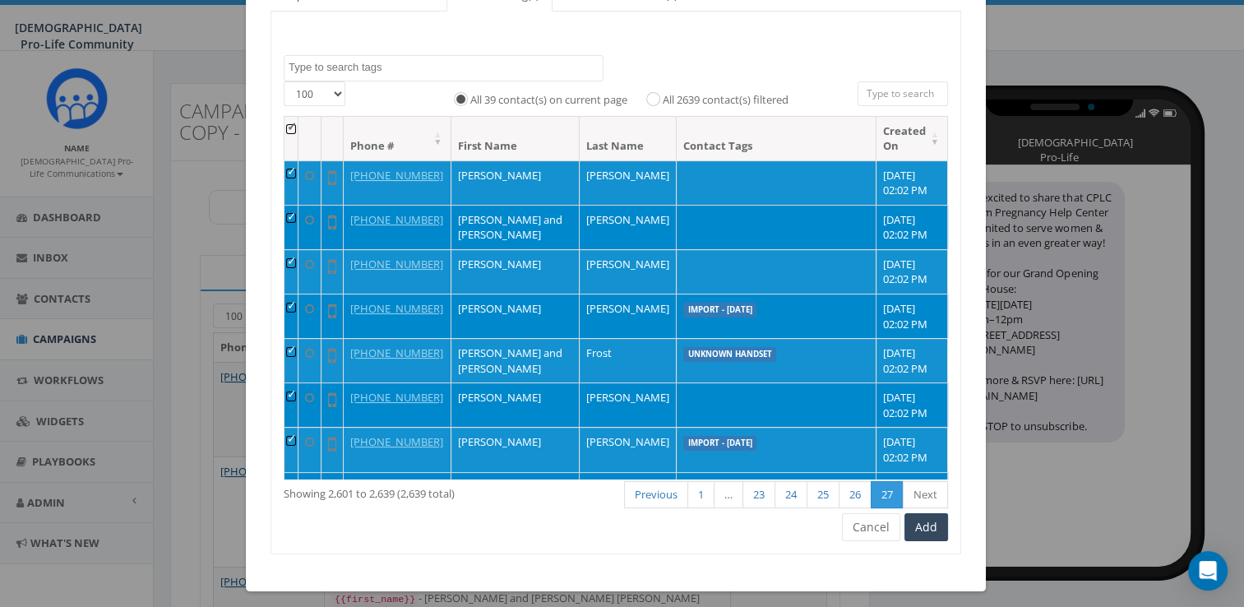
scroll to position [181, 0]
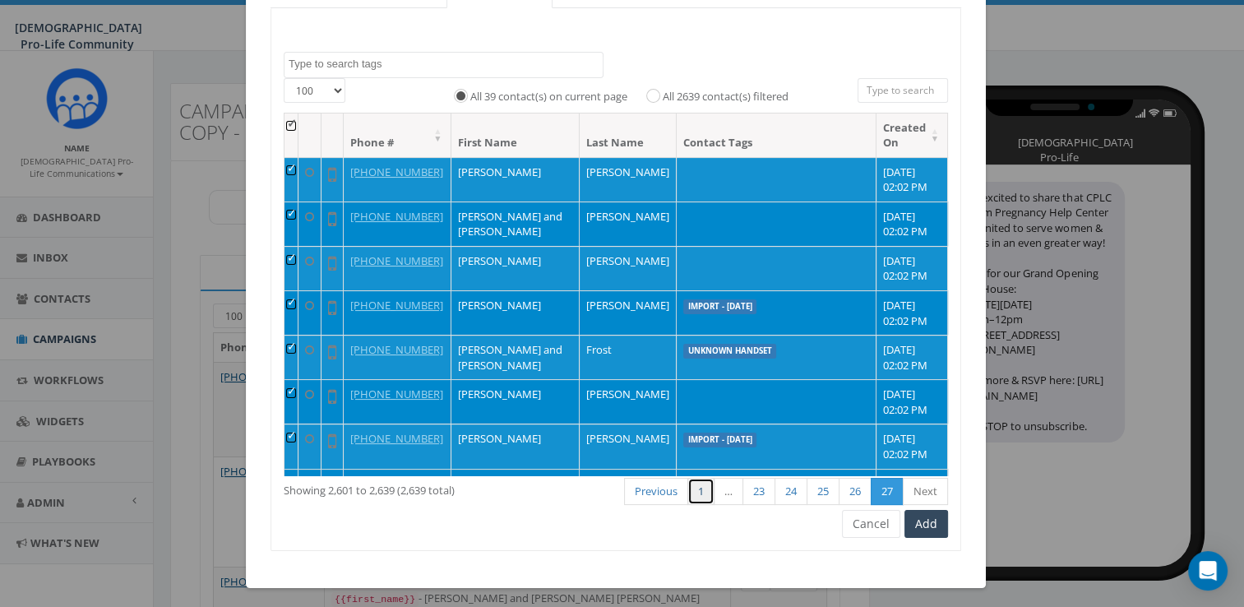
click at [695, 492] on link "1" at bounding box center [700, 491] width 27 height 27
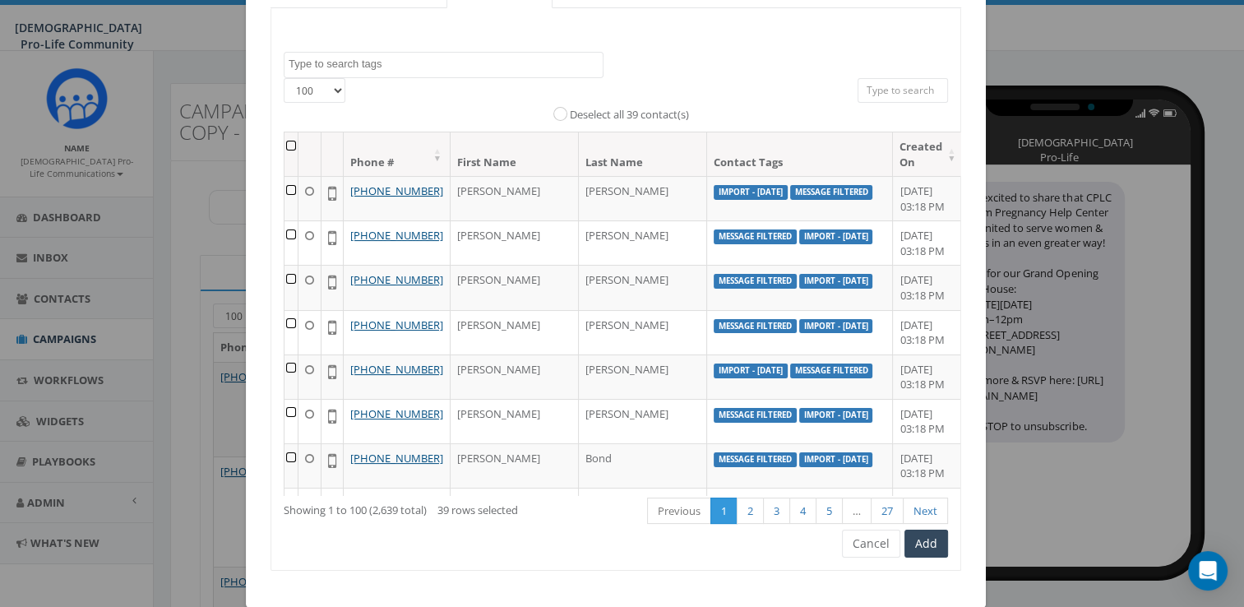
click at [293, 146] on th at bounding box center [291, 154] width 14 height 44
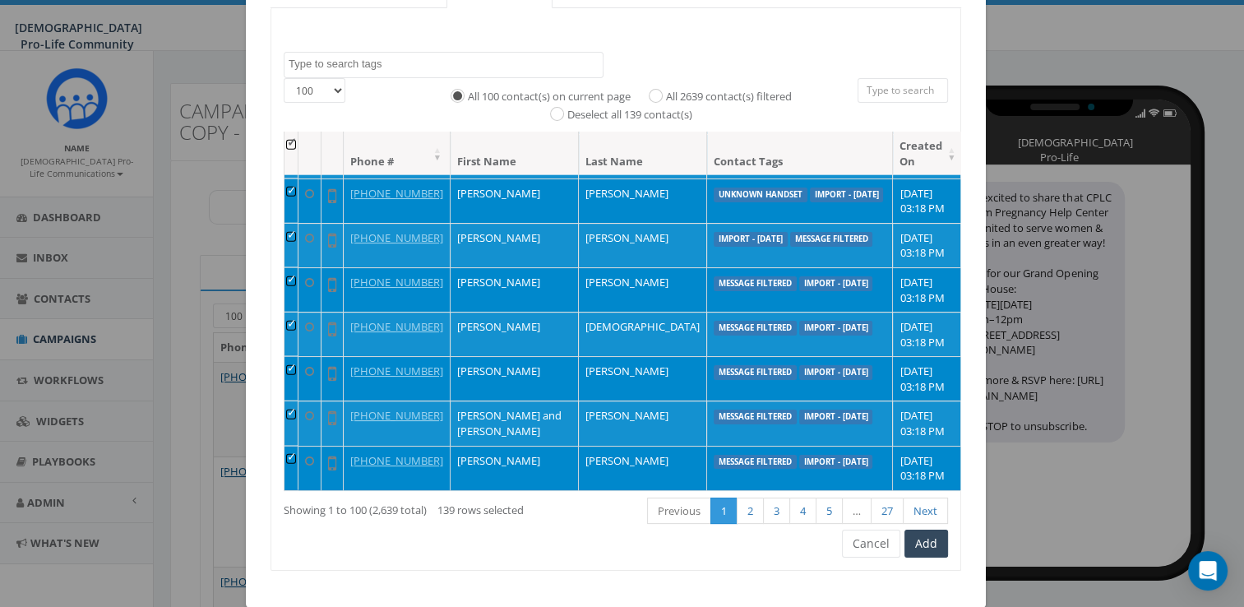
scroll to position [5644, 0]
click at [923, 550] on button "Add" at bounding box center [926, 543] width 44 height 28
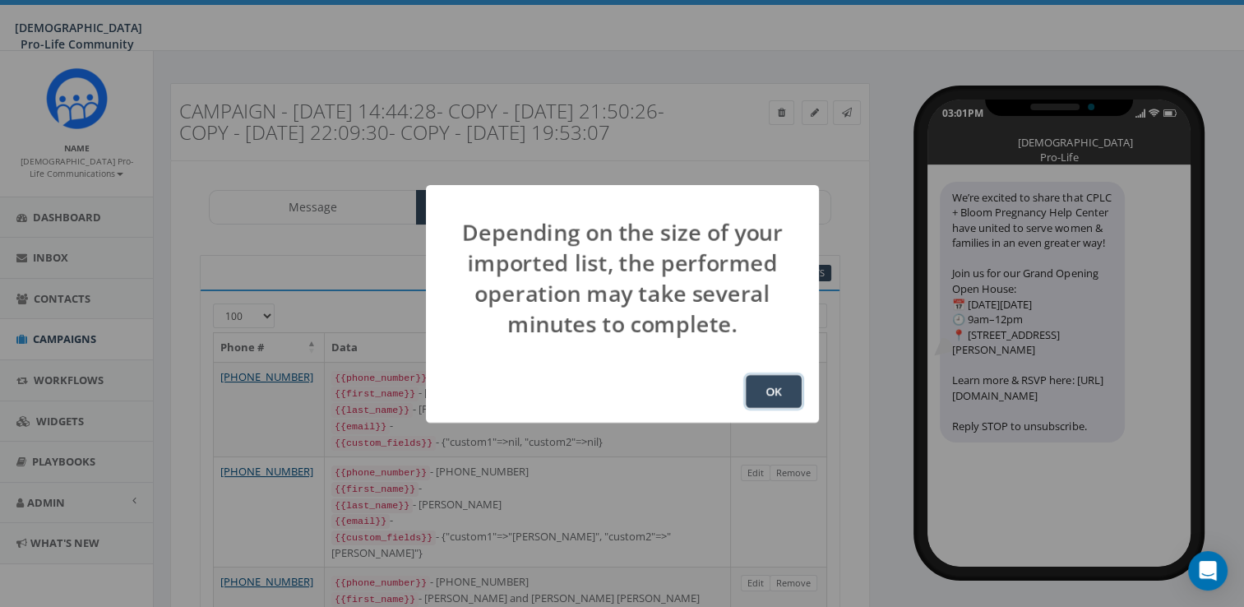
click at [760, 384] on button "OK" at bounding box center [774, 391] width 56 height 33
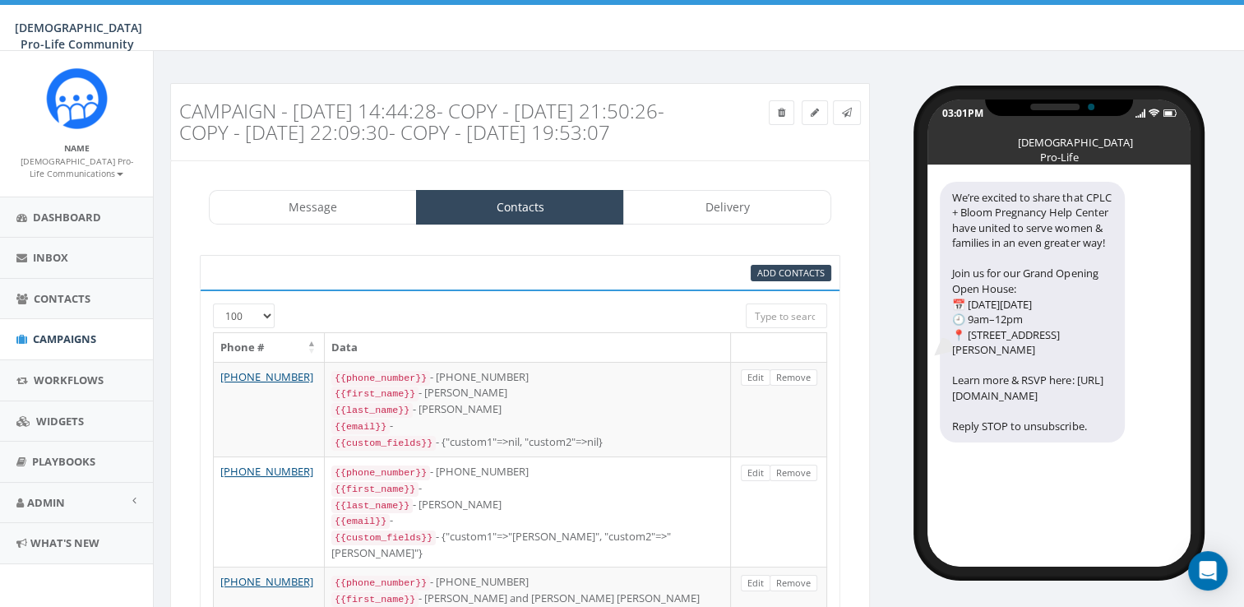
scroll to position [260, 0]
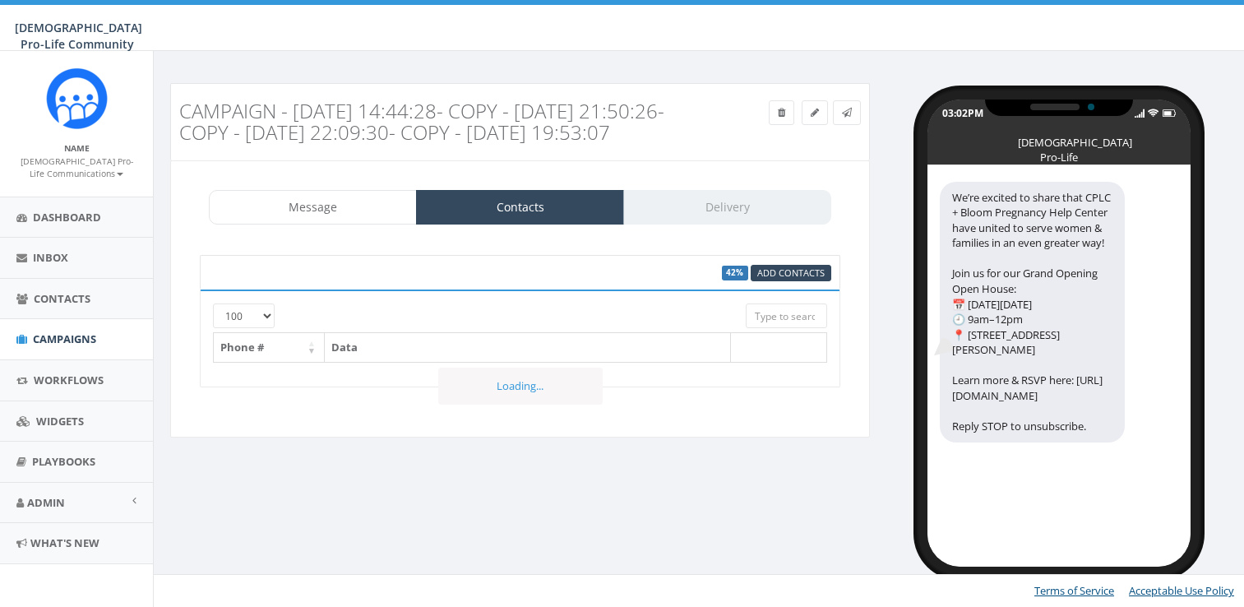
select select "100"
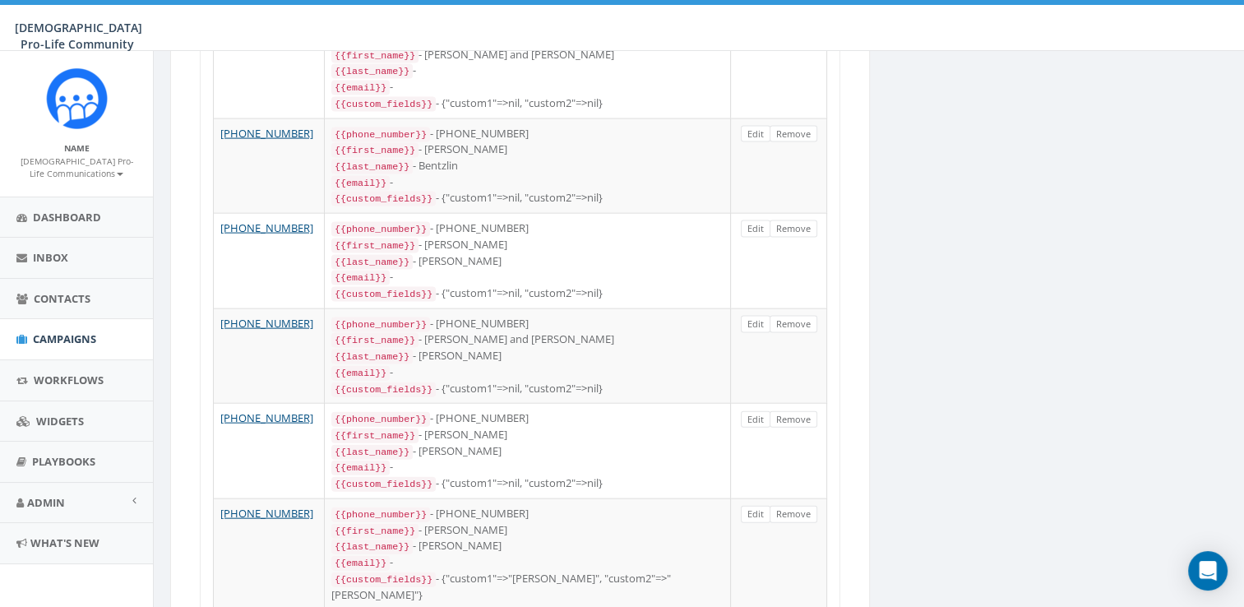
scroll to position [3546, 0]
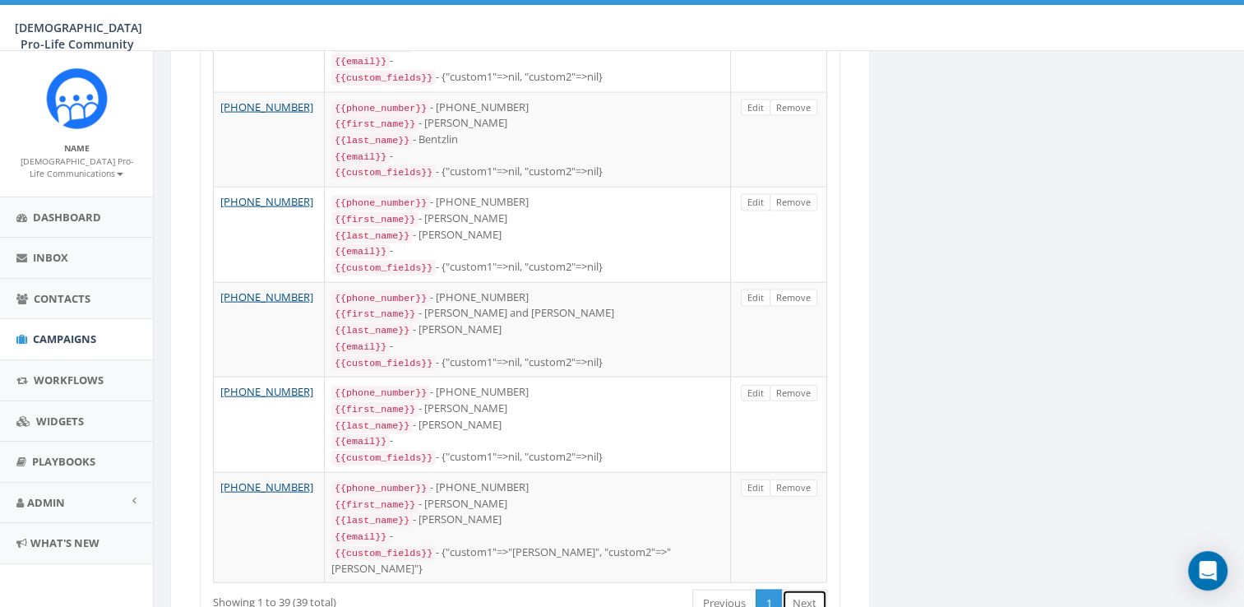
click at [813, 589] on link "Next" at bounding box center [804, 602] width 45 height 27
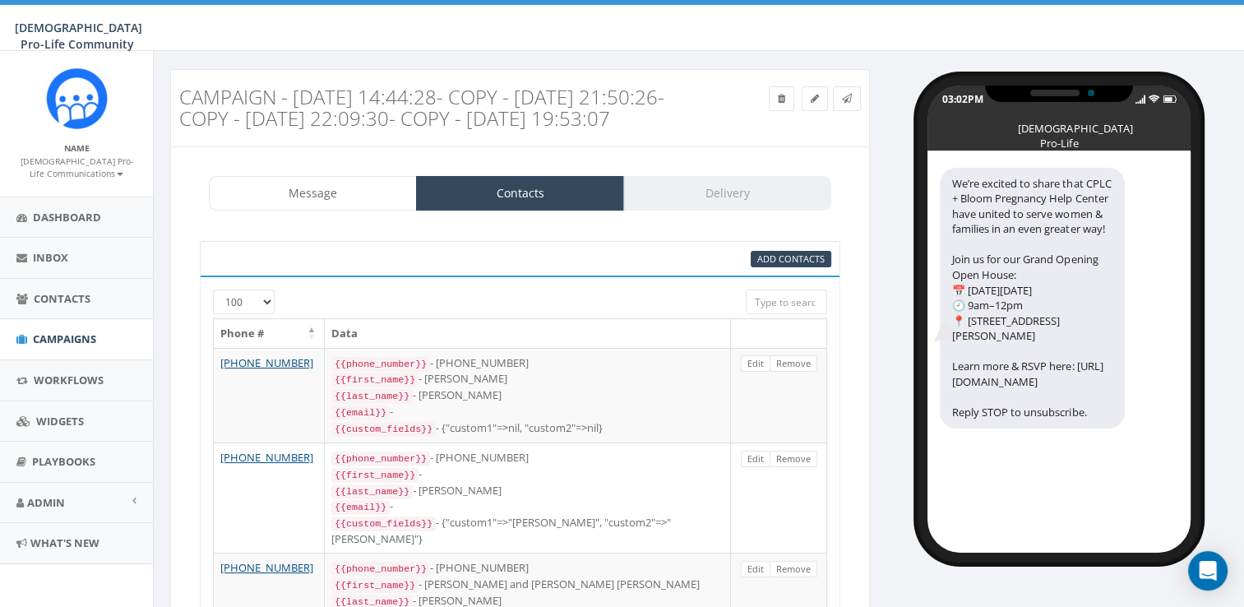
scroll to position [19, 0]
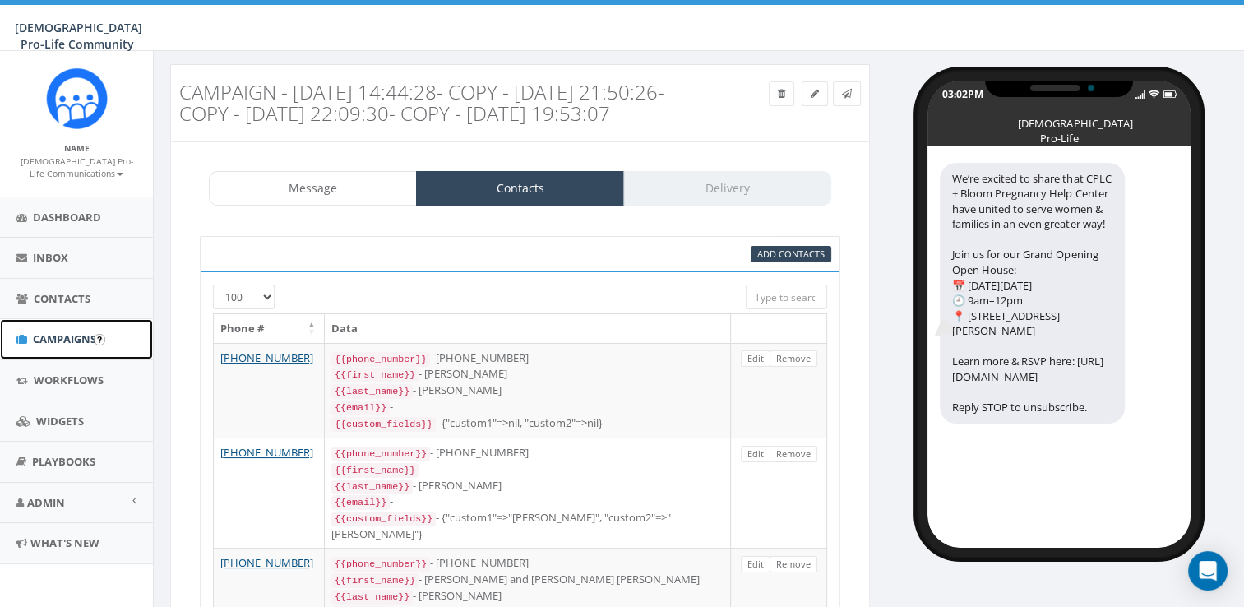
click at [37, 335] on span "Campaigns" at bounding box center [64, 338] width 63 height 15
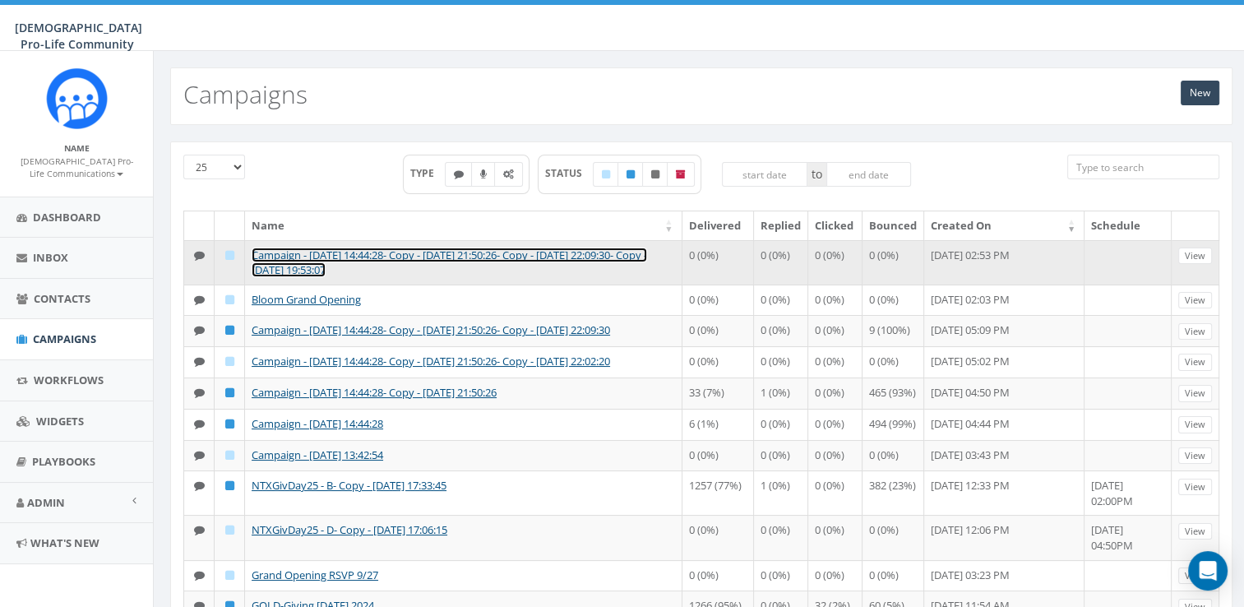
click at [275, 254] on link "Campaign - [DATE] 14:44:28- Copy - [DATE] 21:50:26- Copy - [DATE] 22:09:30- Cop…" at bounding box center [449, 262] width 395 height 30
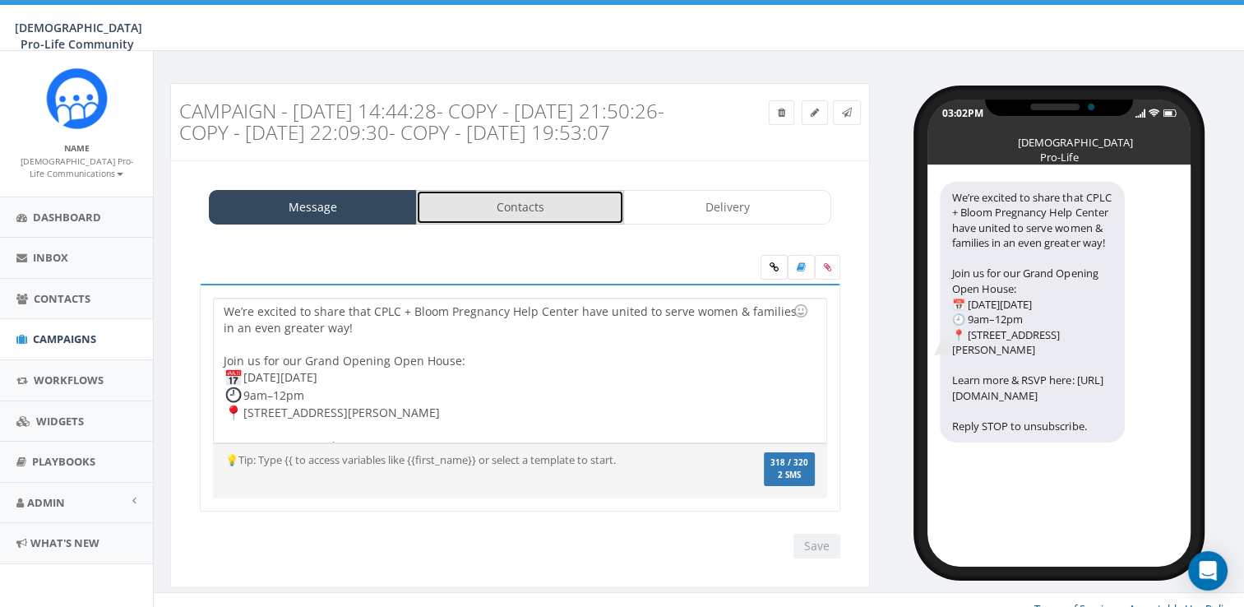
click at [425, 221] on link "Contacts" at bounding box center [520, 207] width 208 height 35
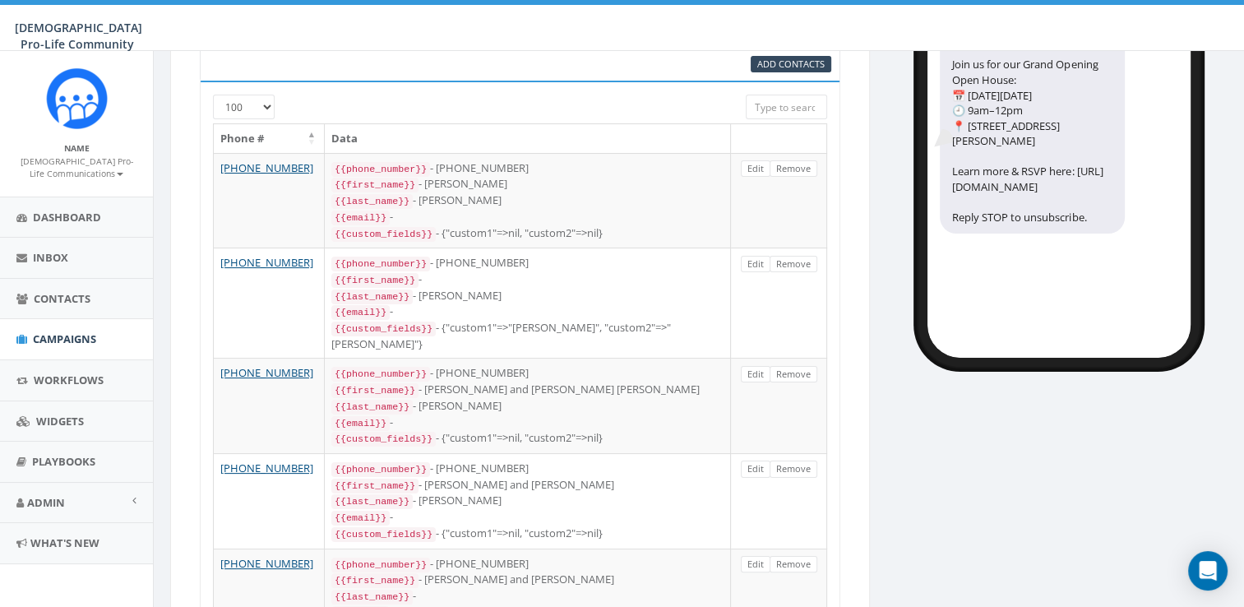
scroll to position [197, 0]
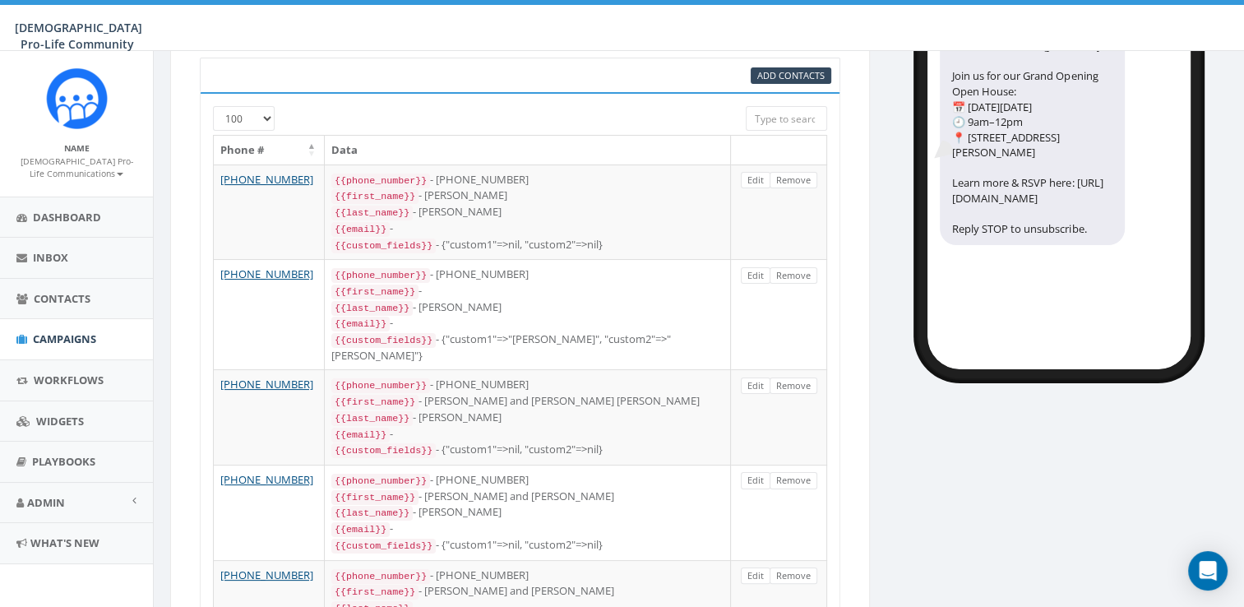
click at [1223, 30] on div "48.47 % of Available Amount Used You have used 48.47 % of your available amount." at bounding box center [1057, 28] width 398 height 46
click at [811, 81] on span "Add Contacts" at bounding box center [790, 75] width 67 height 12
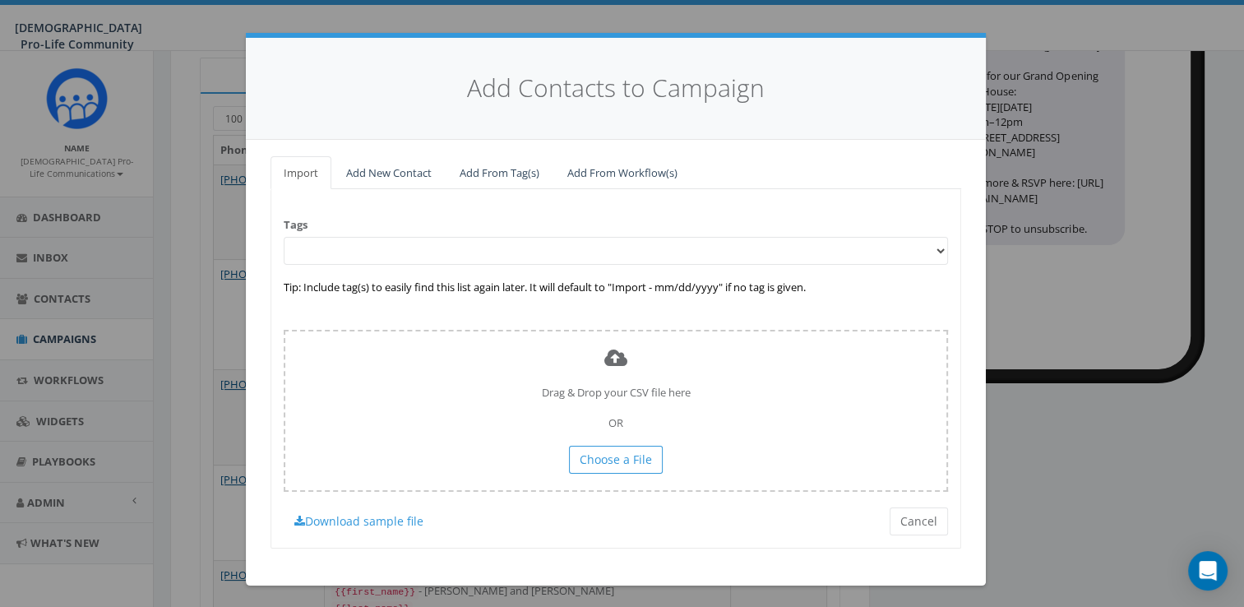
select select "100"
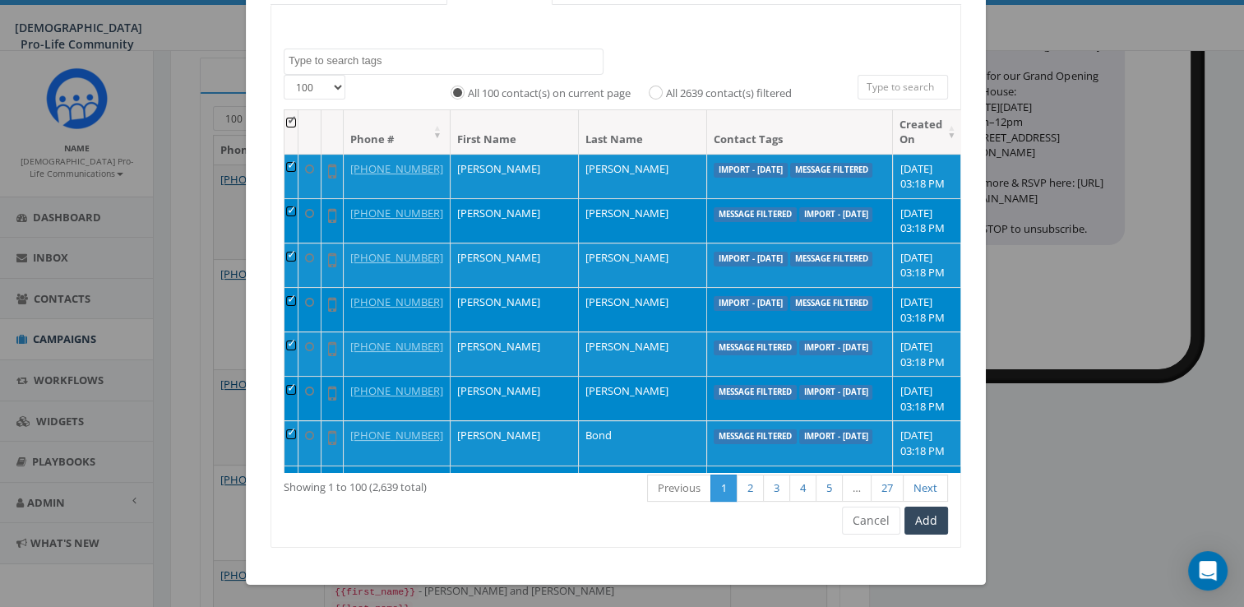
scroll to position [185, 0]
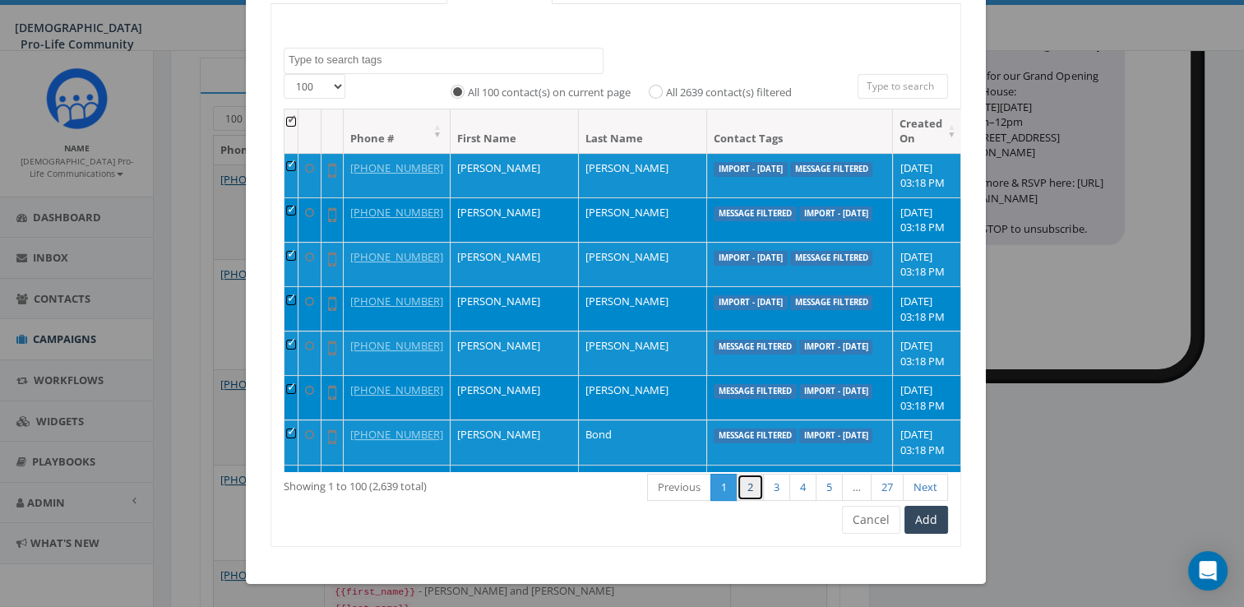
click at [742, 491] on link "2" at bounding box center [750, 486] width 27 height 27
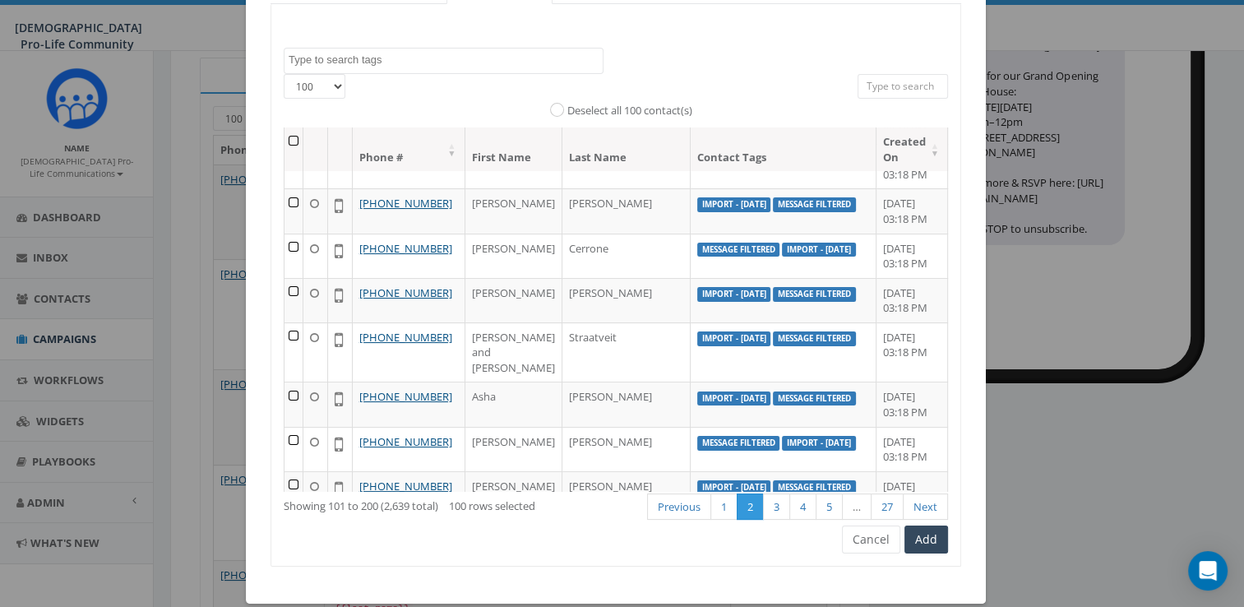
scroll to position [0, 0]
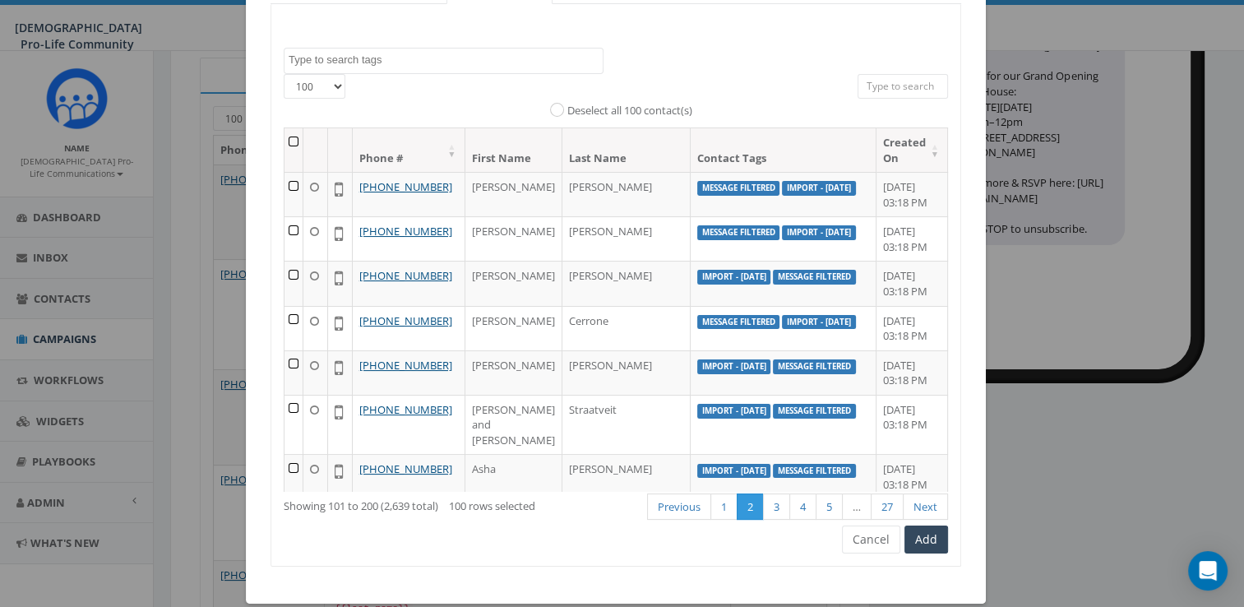
click at [297, 144] on th at bounding box center [293, 150] width 19 height 44
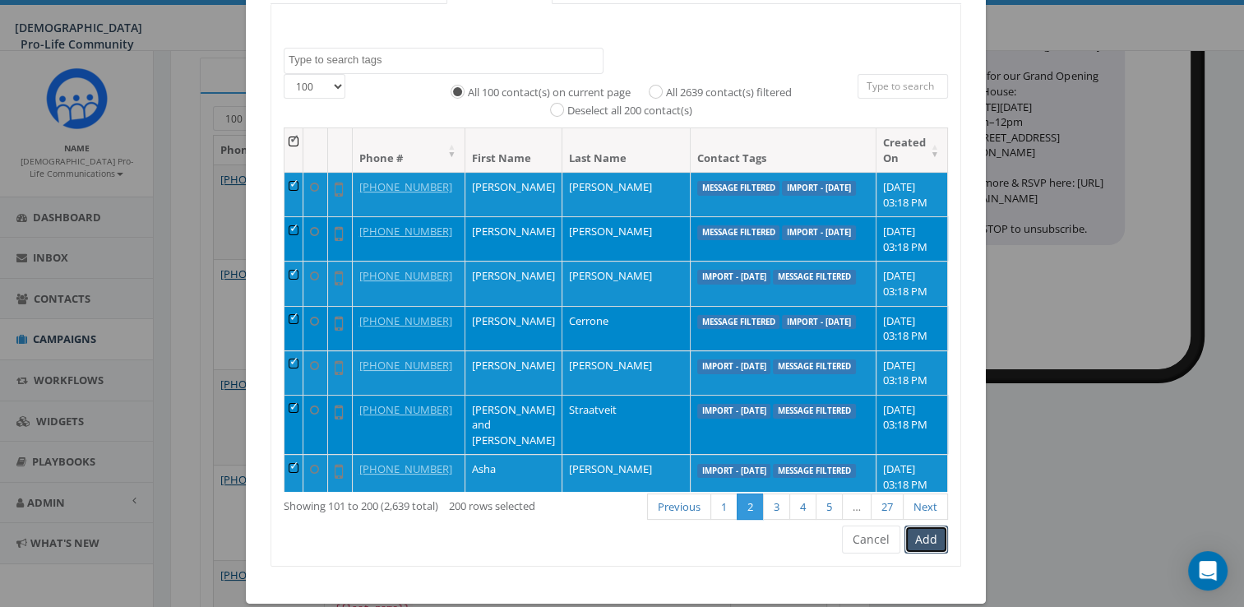
click at [932, 547] on button "Add" at bounding box center [926, 539] width 44 height 28
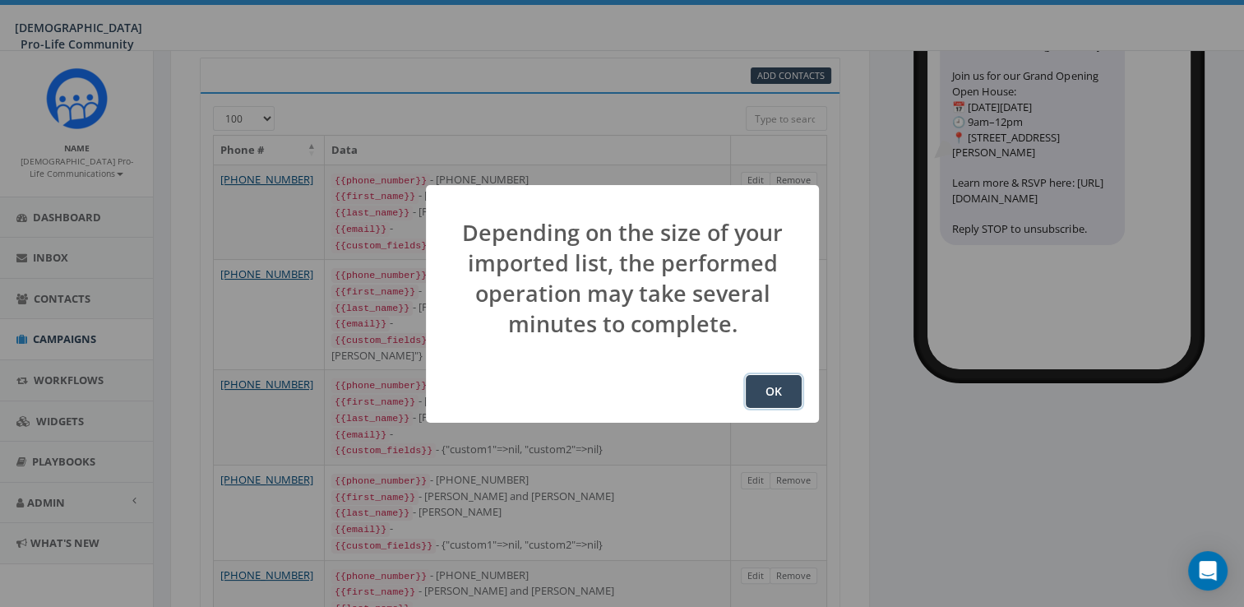
click at [774, 384] on button "OK" at bounding box center [774, 391] width 56 height 33
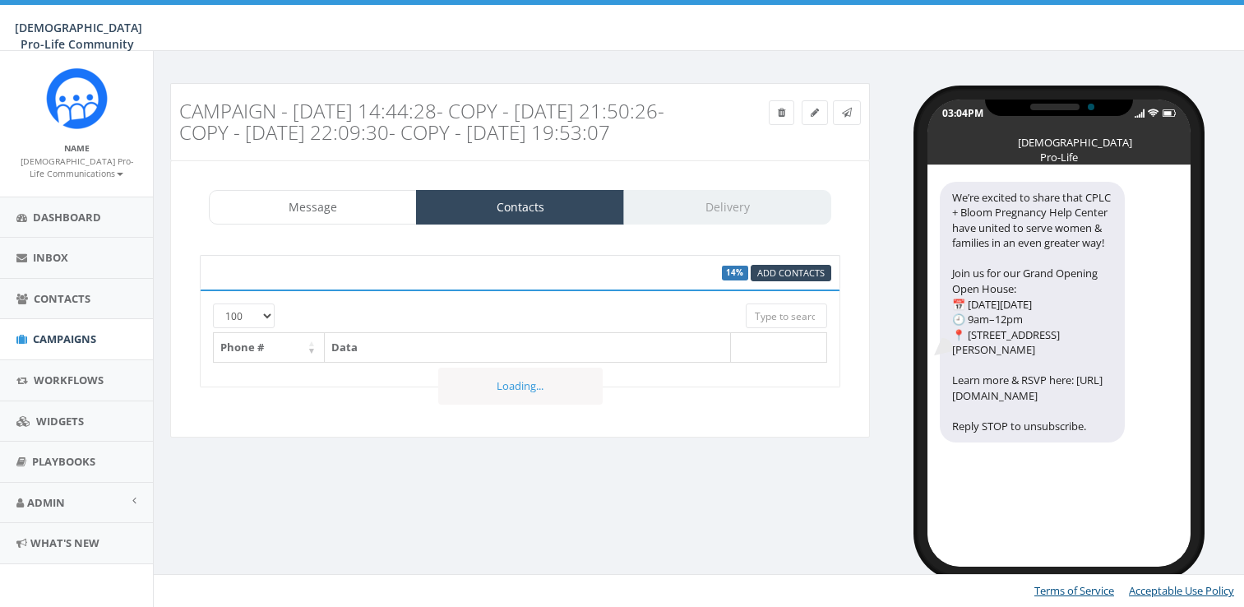
select select "100"
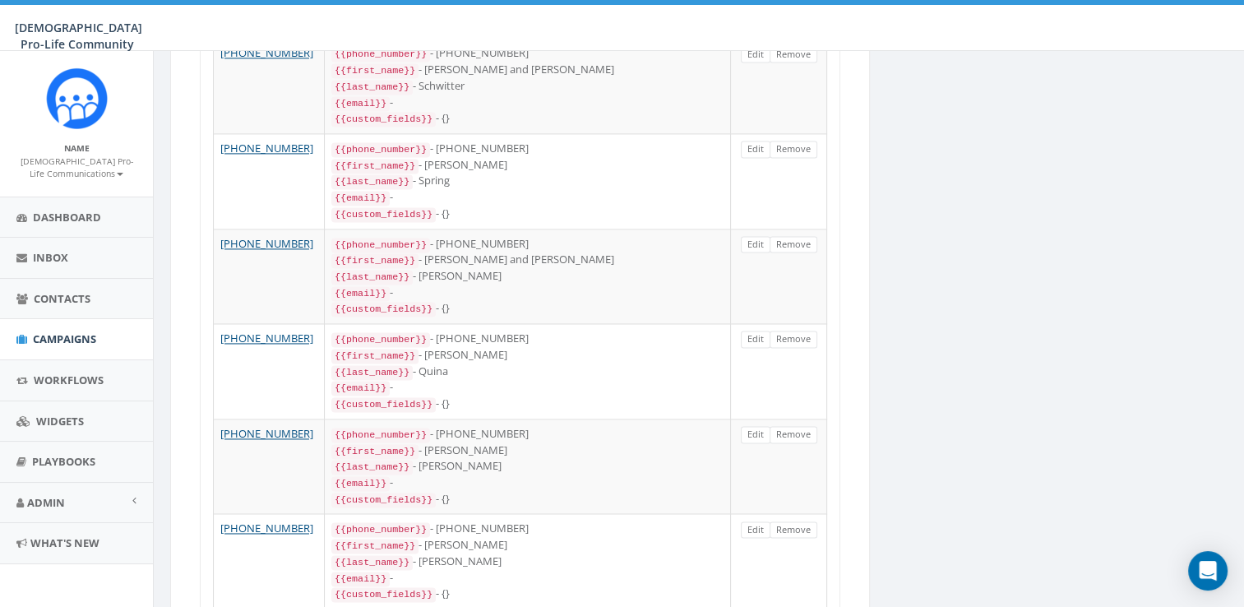
scroll to position [8611, 0]
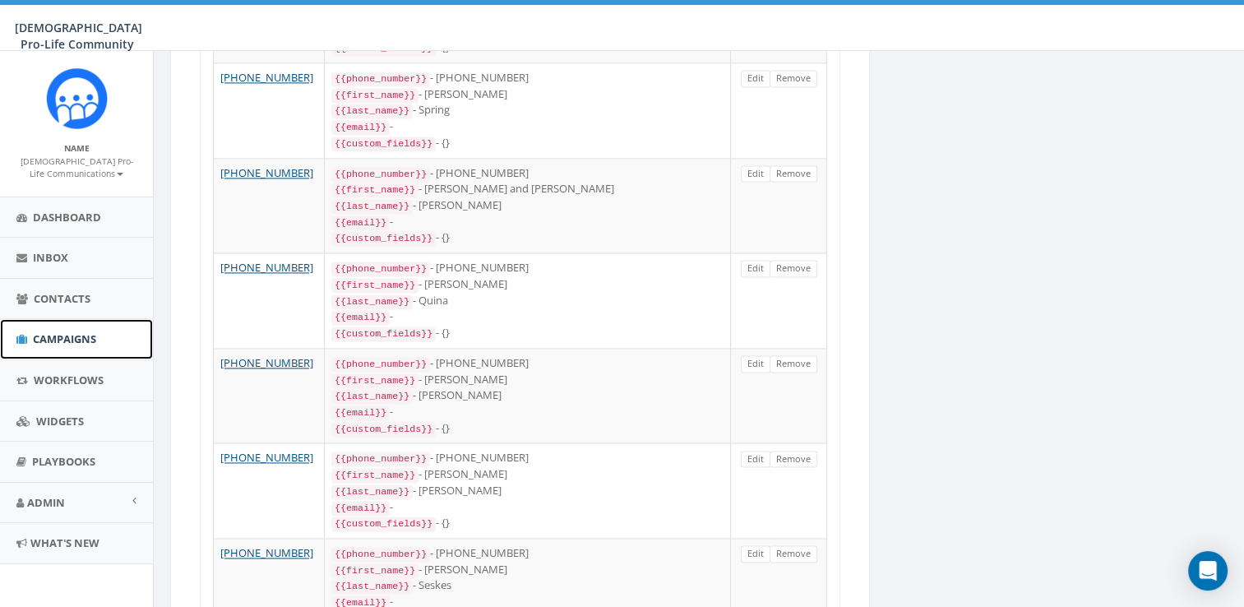
click at [59, 340] on span "Campaigns" at bounding box center [64, 338] width 63 height 15
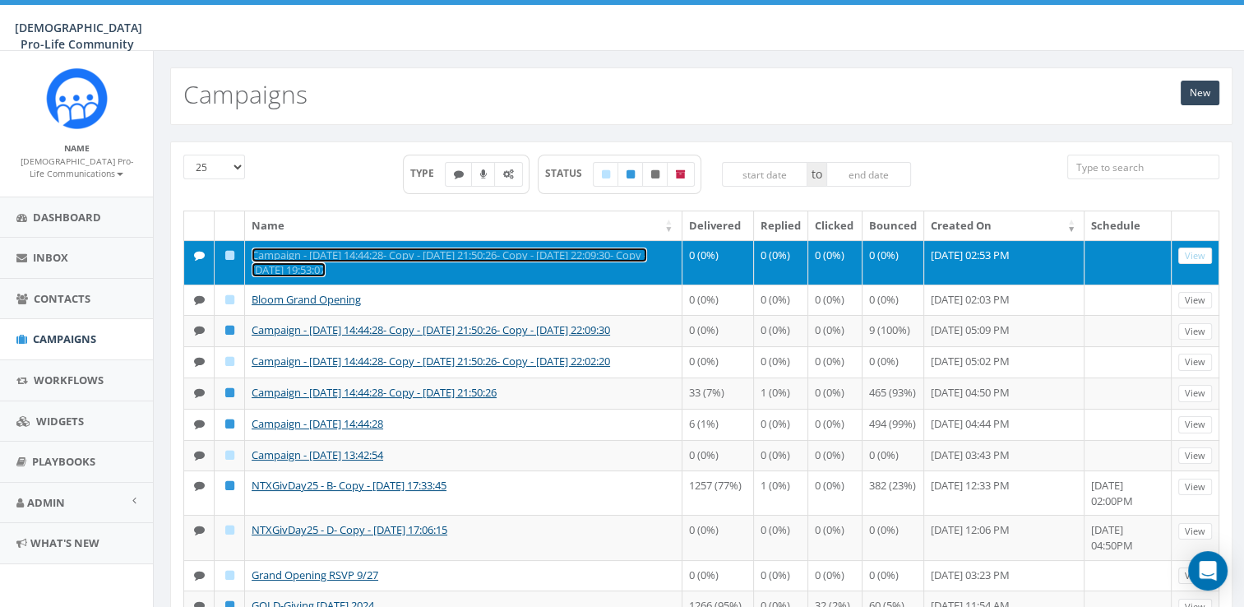
click at [279, 257] on link "Campaign - [DATE] 14:44:28- Copy - [DATE] 21:50:26- Copy - [DATE] 22:09:30- Cop…" at bounding box center [449, 262] width 395 height 30
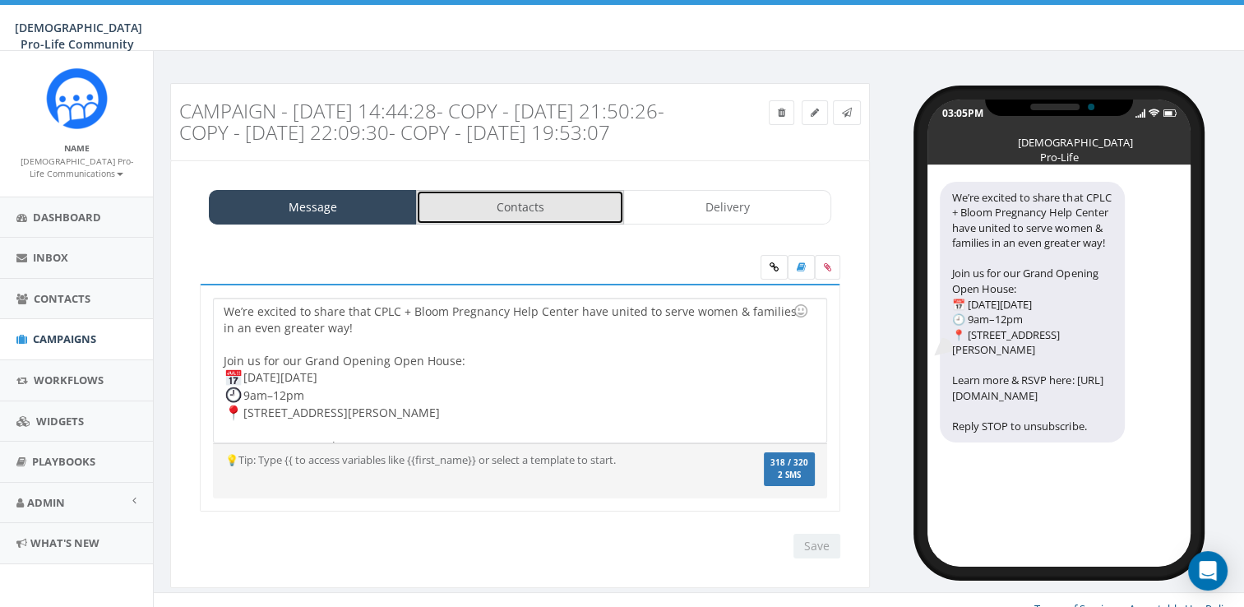
click at [500, 224] on link "Contacts" at bounding box center [520, 207] width 208 height 35
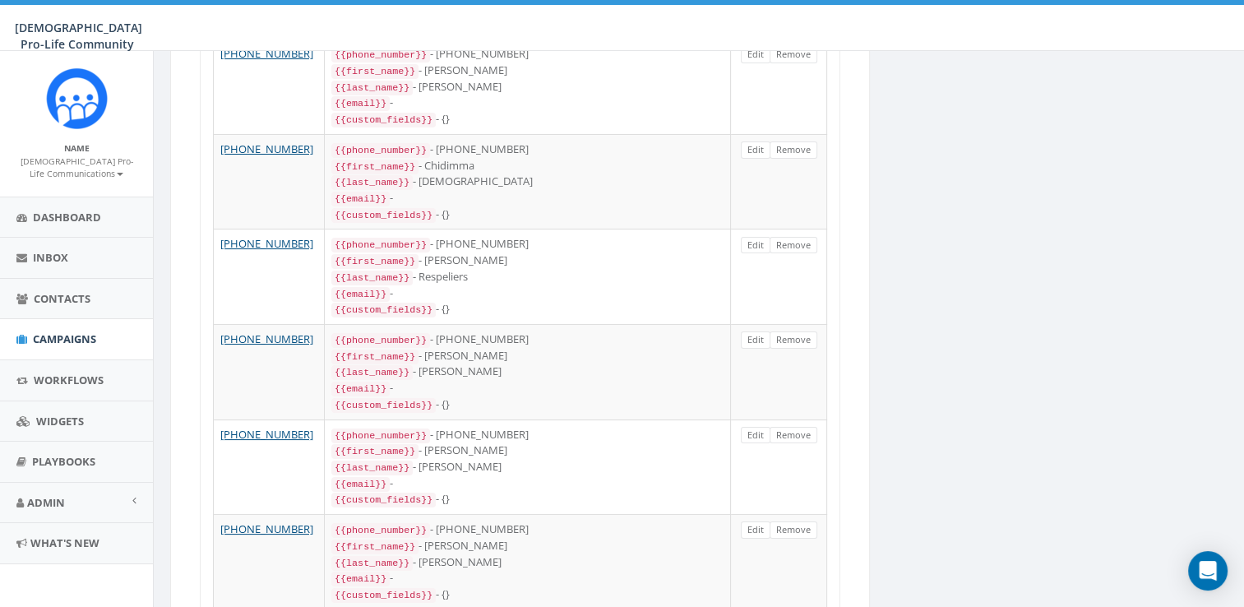
scroll to position [4715, 0]
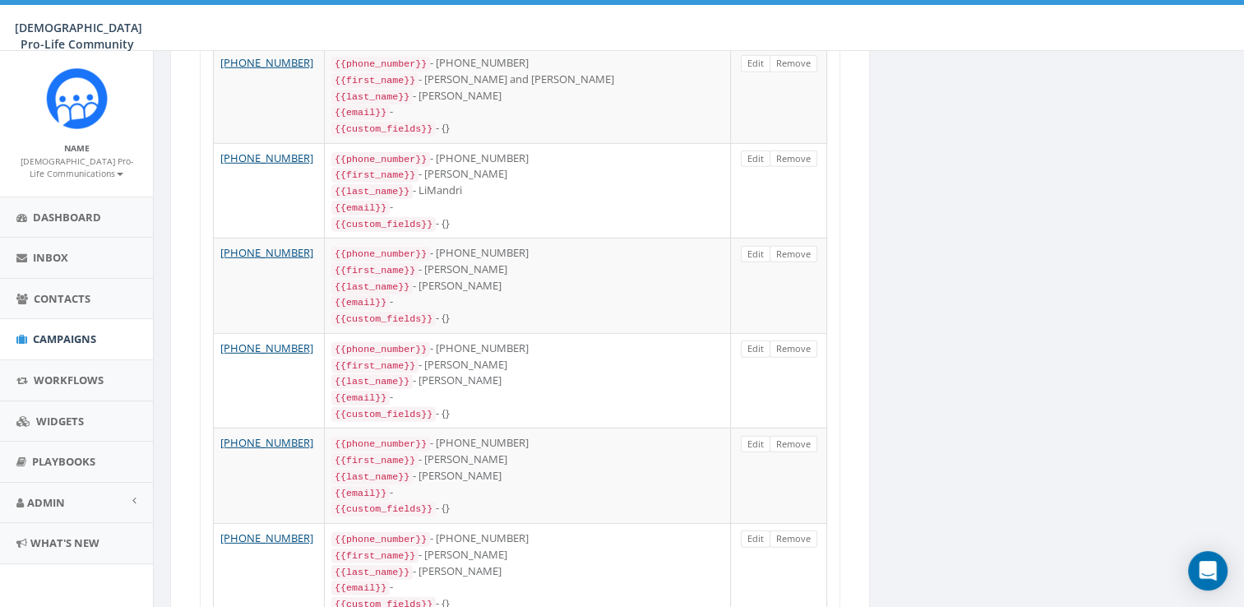
click at [1240, 303] on div "Campaign - 09/18/2025, 14:44:28- Copy - 2025-09-18 21:50:26- Copy - 2025-09-18 …" at bounding box center [701, 343] width 1087 height 9950
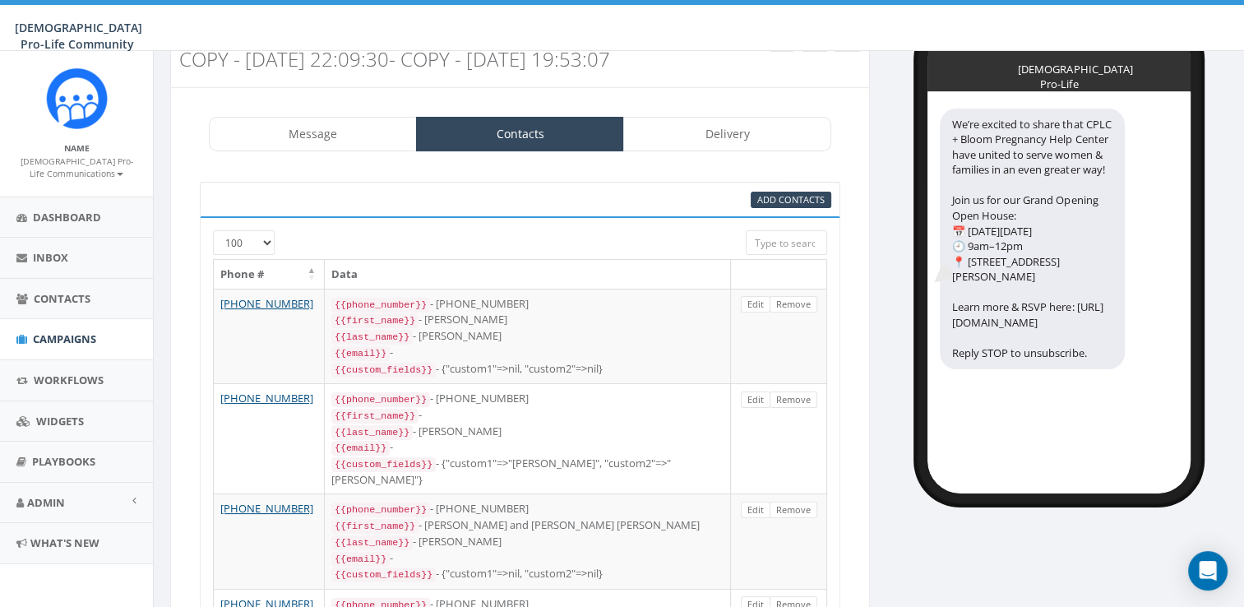
scroll to position [0, 0]
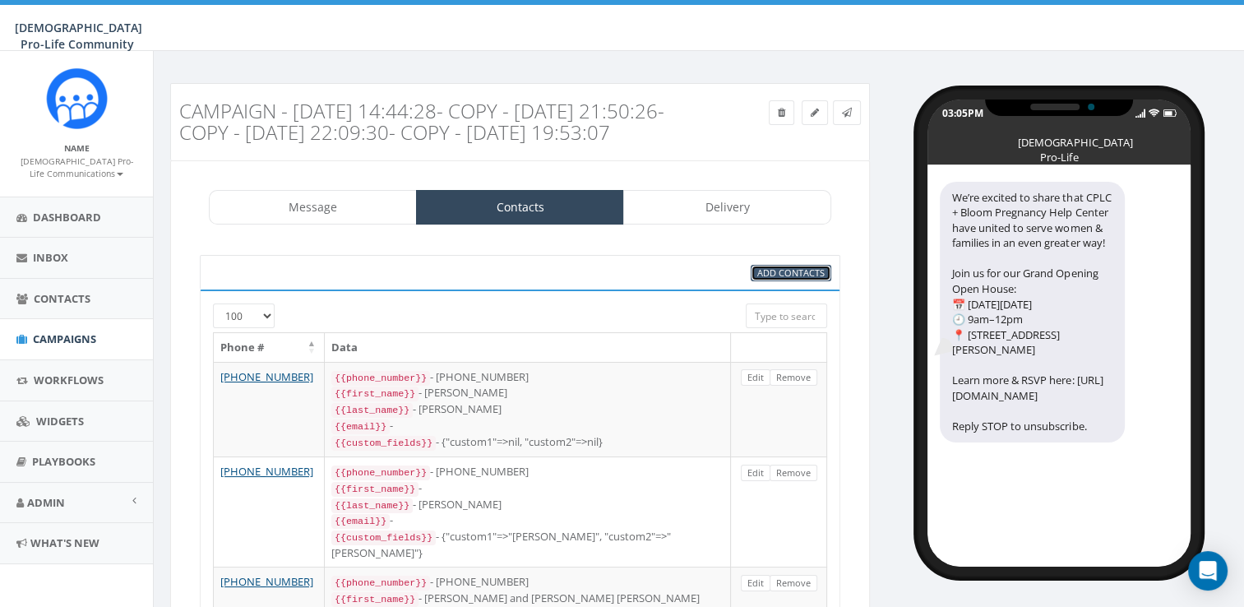
click at [825, 282] on link "Add Contacts" at bounding box center [790, 273] width 81 height 17
select select
select select "100"
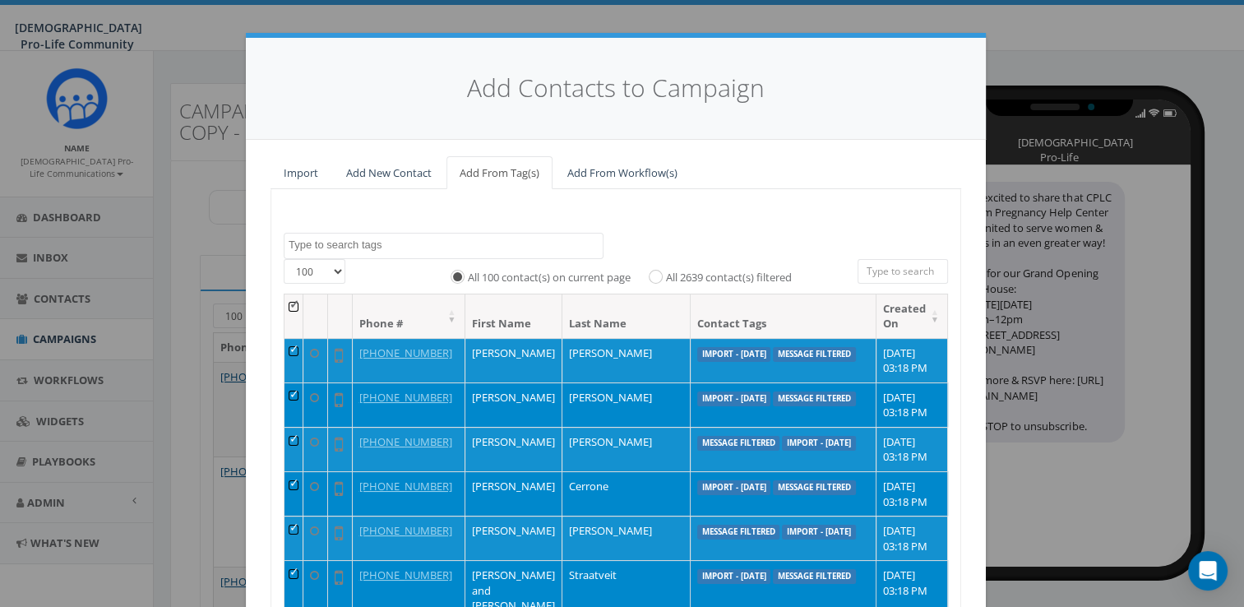
scroll to position [185, 0]
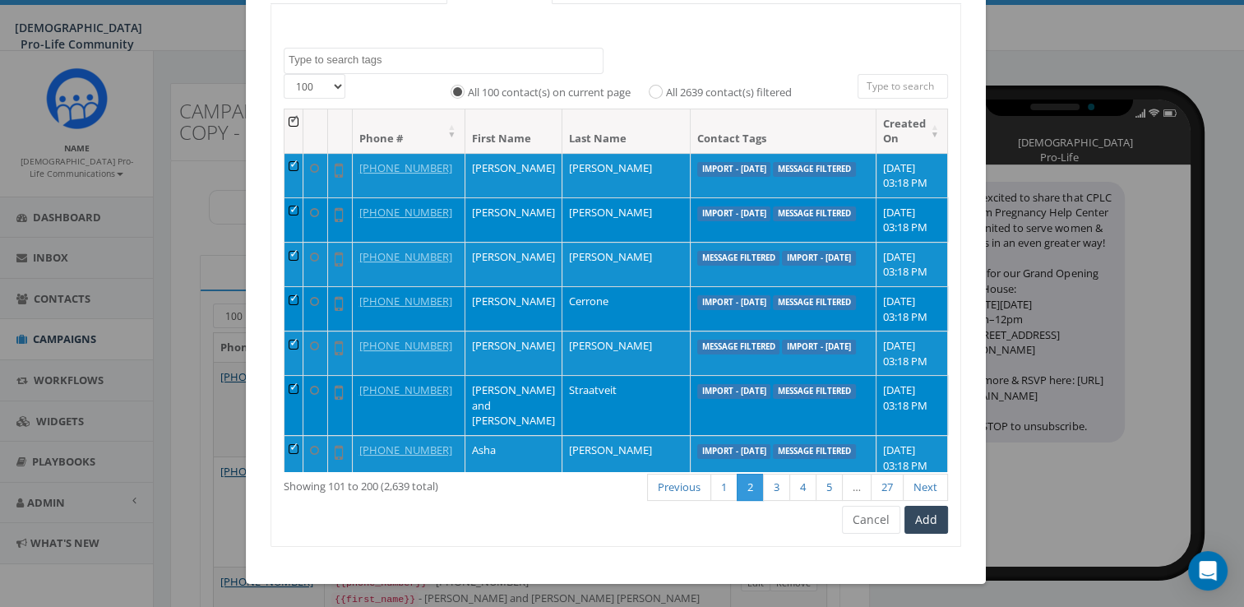
click at [291, 123] on th at bounding box center [293, 131] width 19 height 44
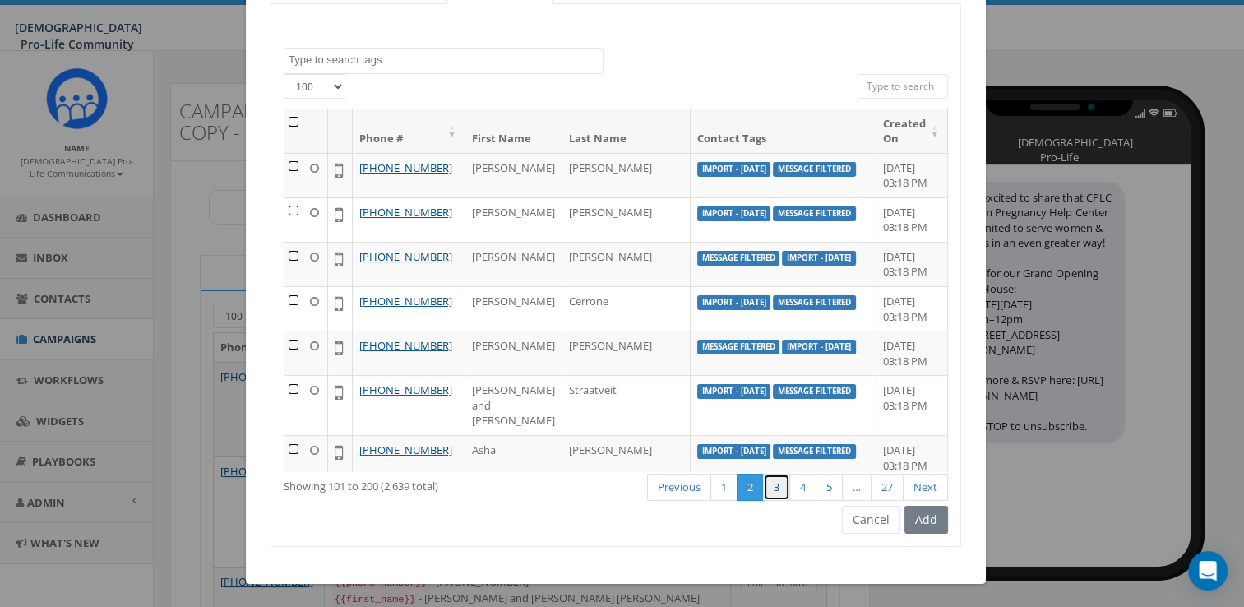
click at [768, 480] on link "3" at bounding box center [776, 486] width 27 height 27
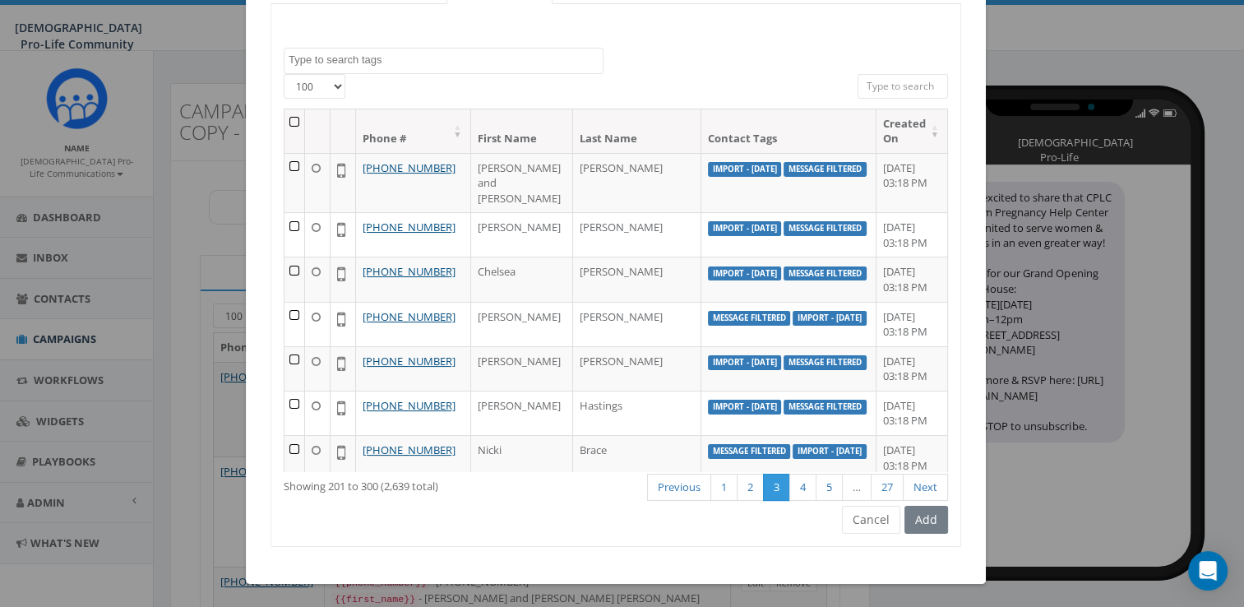
click at [289, 120] on th at bounding box center [294, 131] width 21 height 44
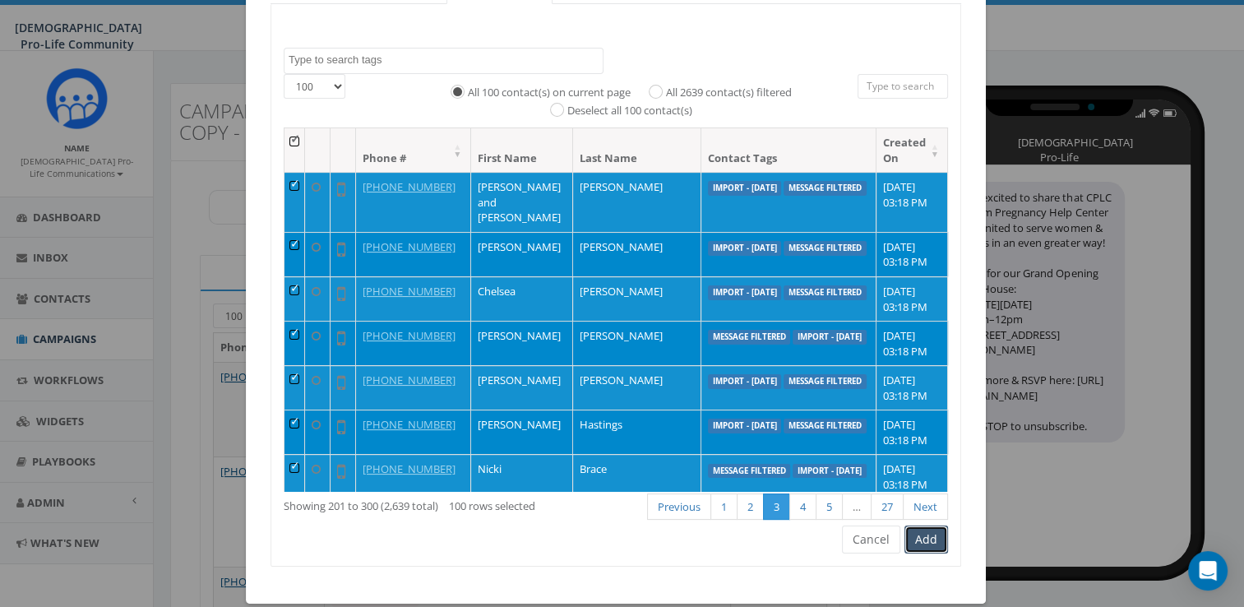
click at [906, 529] on button "Add" at bounding box center [926, 539] width 44 height 28
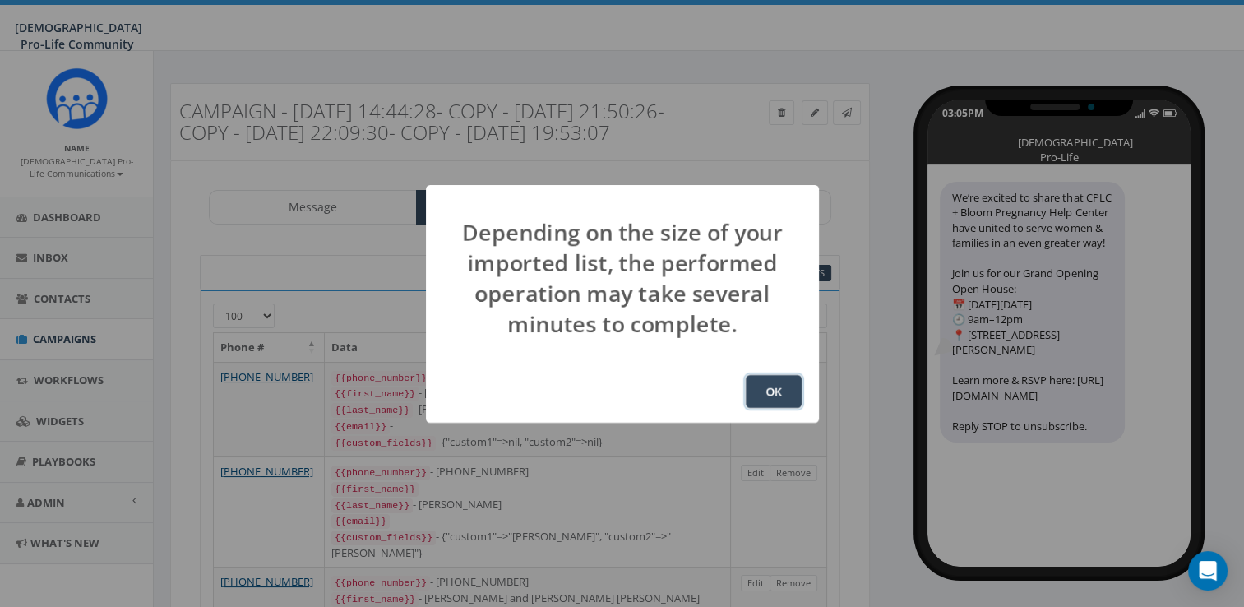
click at [760, 379] on button "OK" at bounding box center [774, 391] width 56 height 33
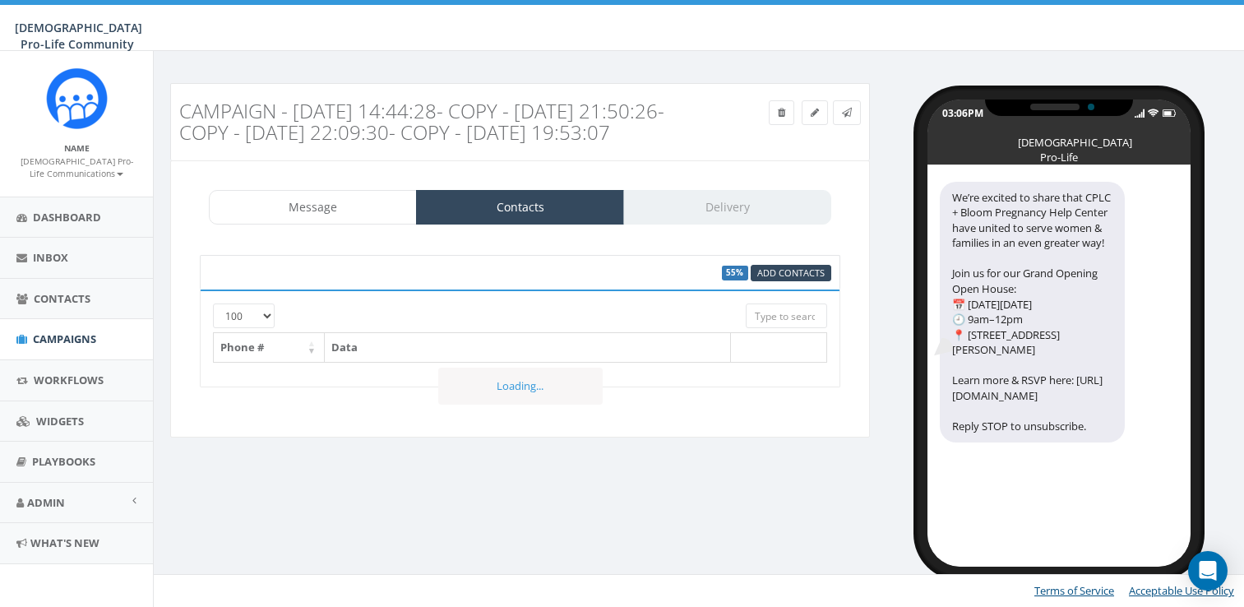
select select "100"
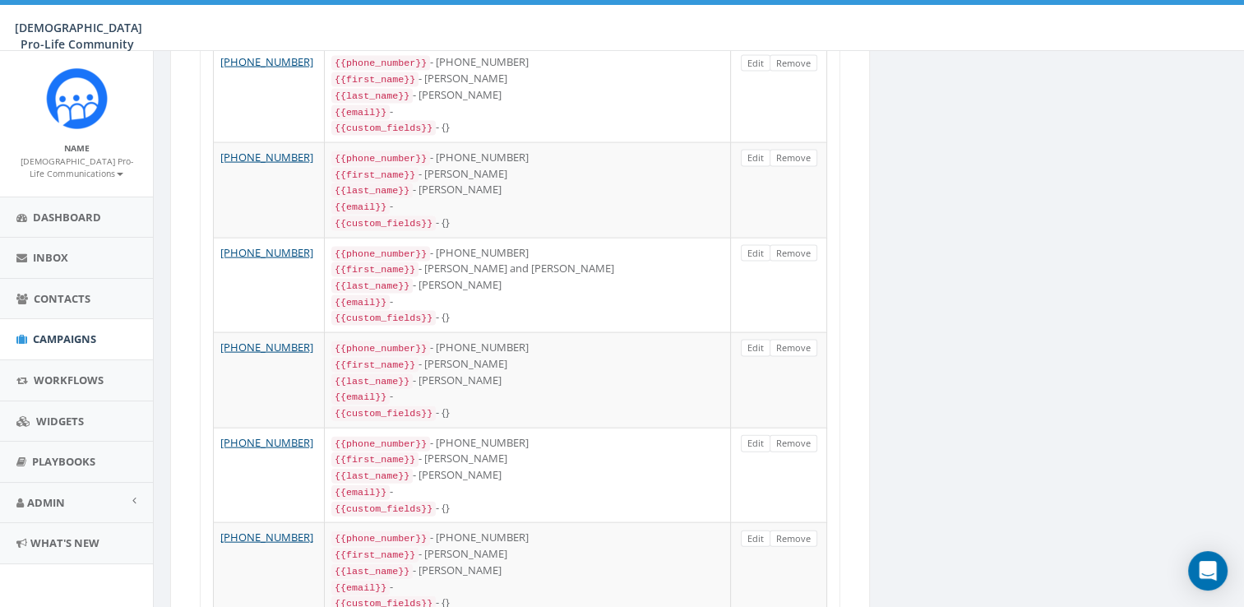
scroll to position [4522, 0]
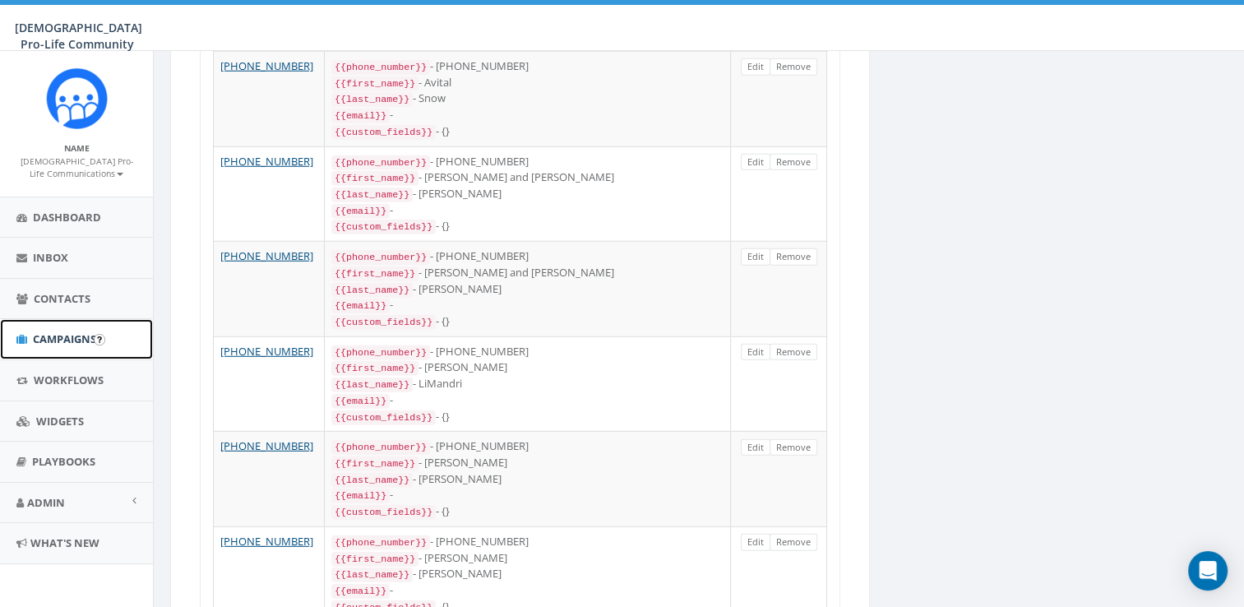
click at [70, 330] on link "Campaigns" at bounding box center [76, 339] width 153 height 40
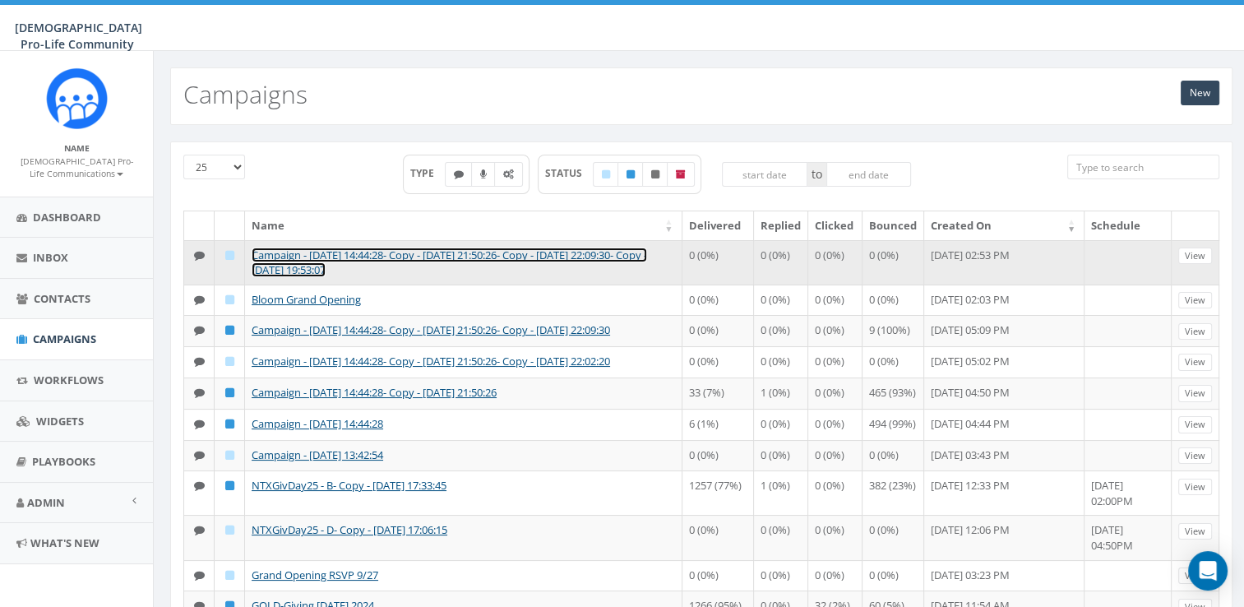
click at [273, 262] on link "Campaign - [DATE] 14:44:28- Copy - [DATE] 21:50:26- Copy - [DATE] 22:09:30- Cop…" at bounding box center [449, 262] width 395 height 30
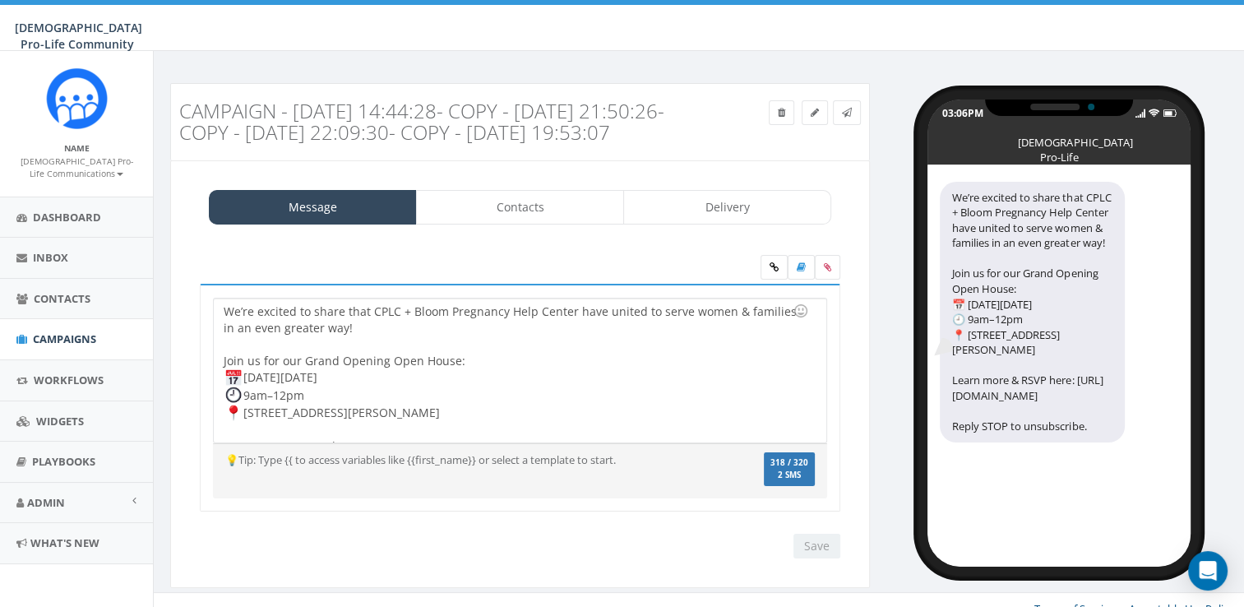
scroll to position [36, 0]
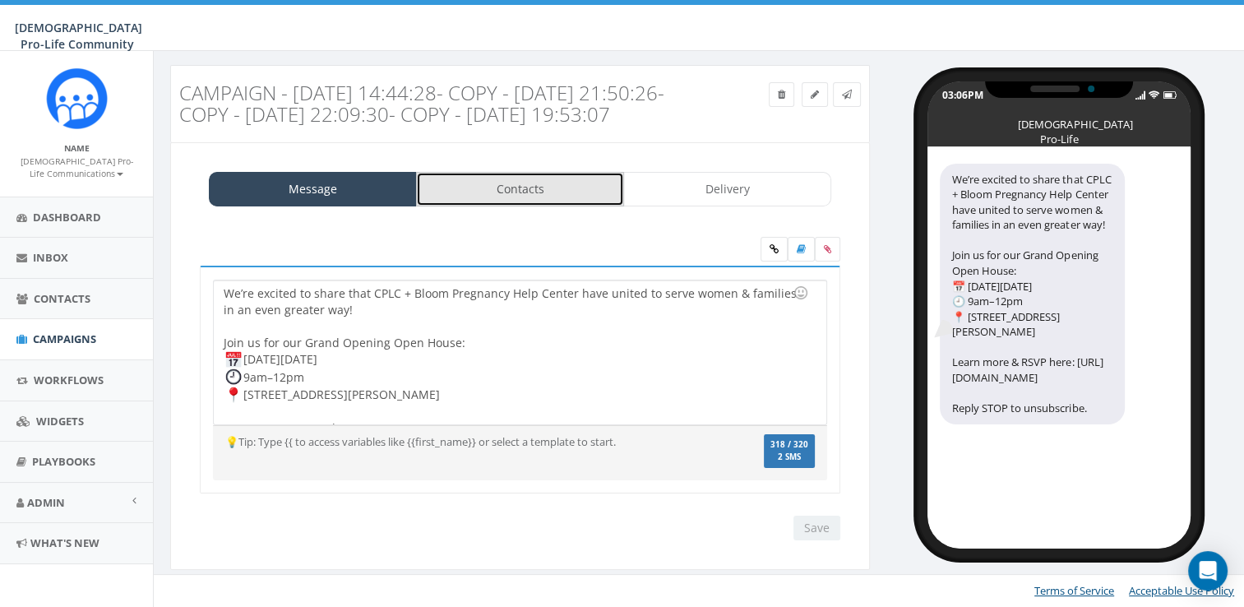
click at [503, 191] on link "Contacts" at bounding box center [520, 189] width 208 height 35
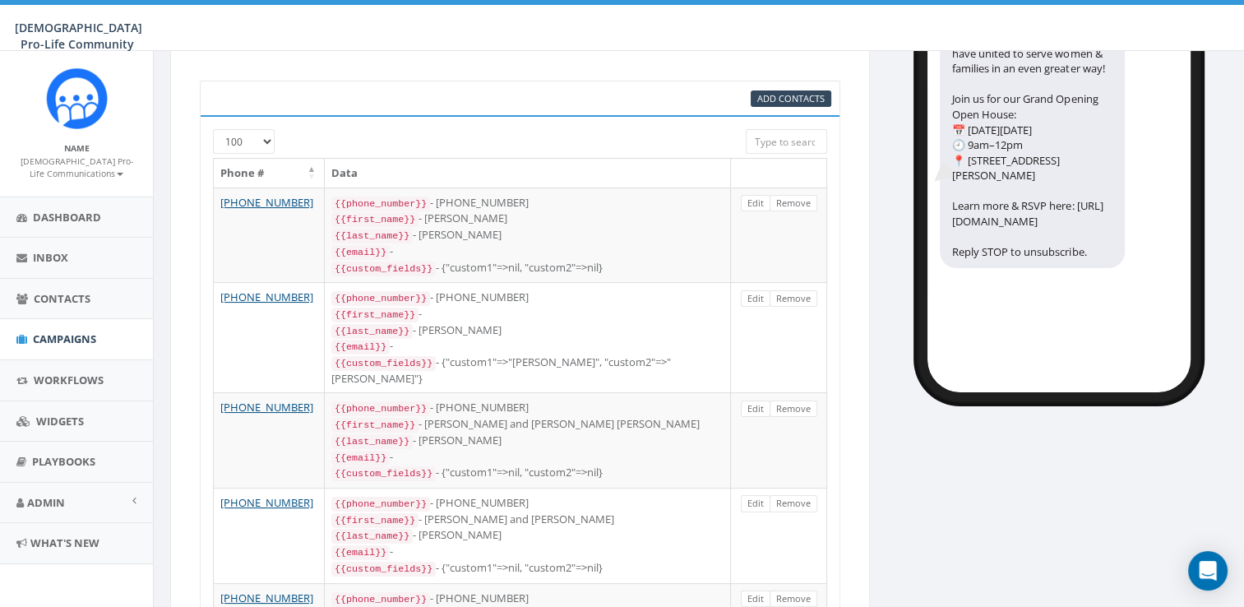
scroll to position [0, 0]
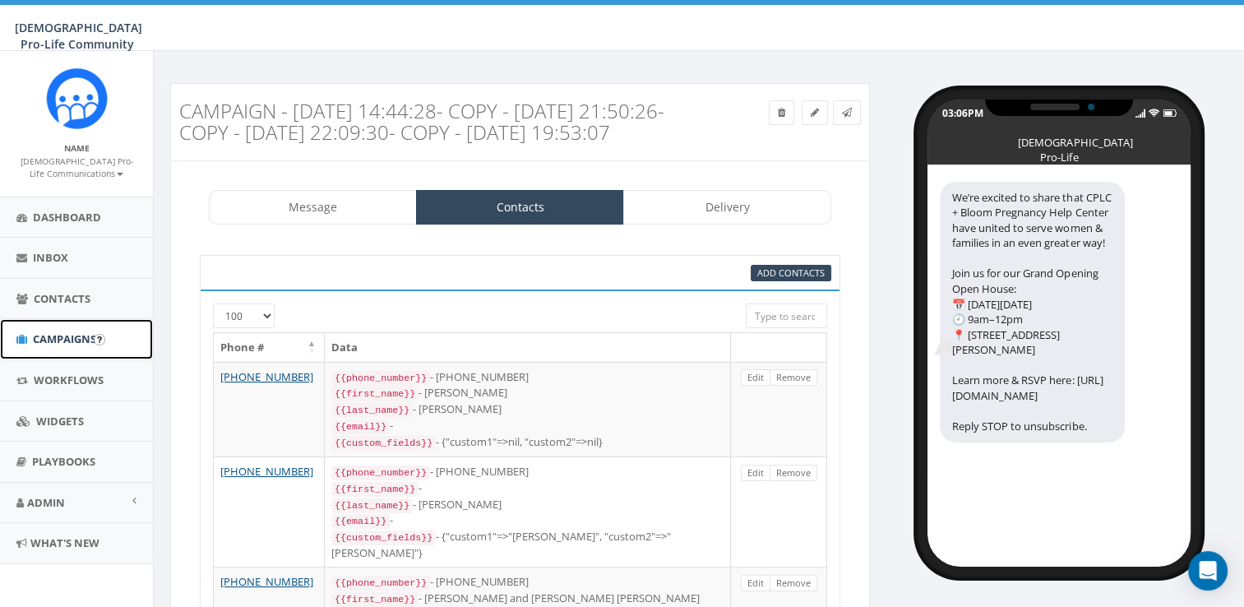
click at [20, 344] on link "Campaigns" at bounding box center [76, 339] width 153 height 40
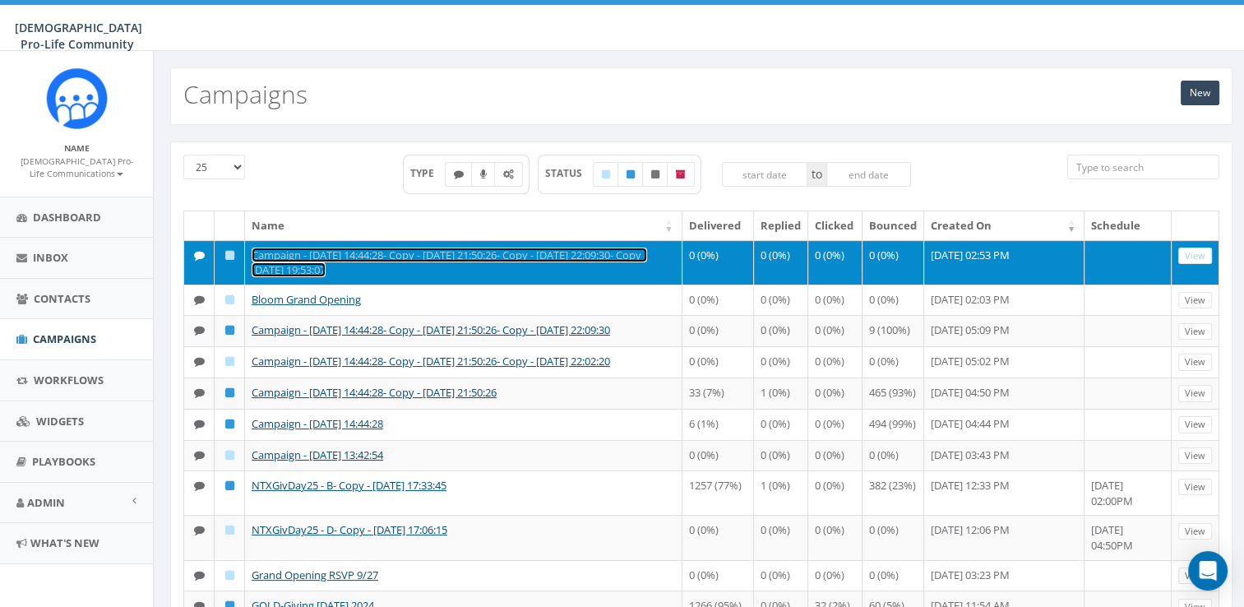
click at [461, 251] on link "Campaign - [DATE] 14:44:28- Copy - [DATE] 21:50:26- Copy - [DATE] 22:09:30- Cop…" at bounding box center [449, 262] width 395 height 30
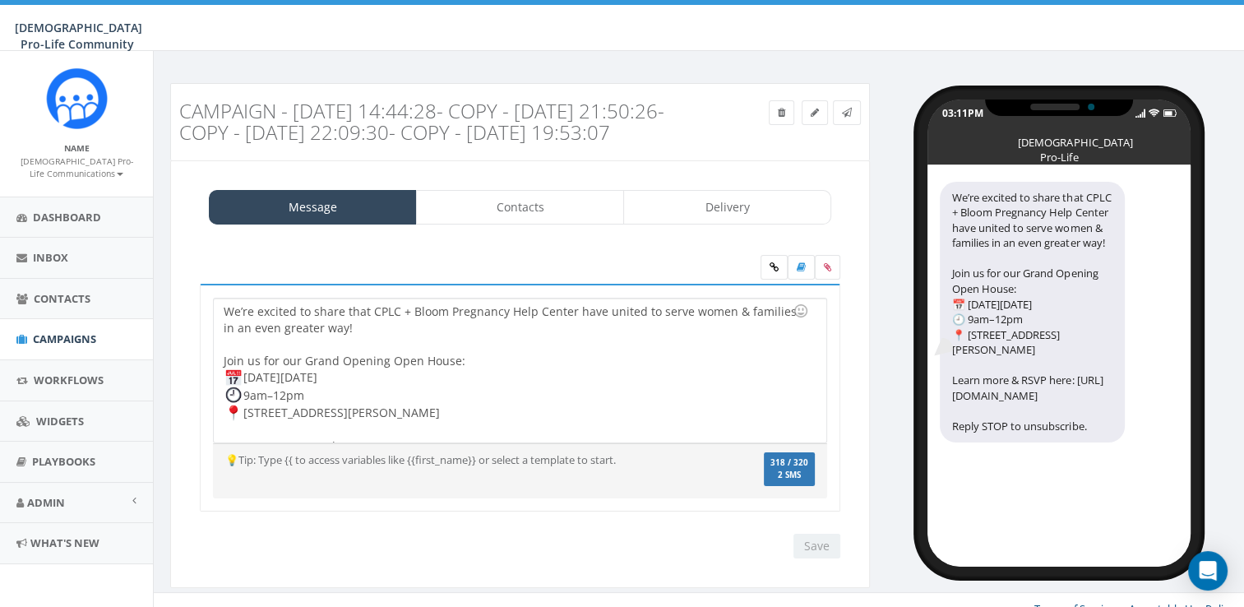
click at [461, 251] on div "Message Contacts Delivery We’re excited to share that CPLC + Bloom Pregnancy He…" at bounding box center [520, 373] width 700 height 427
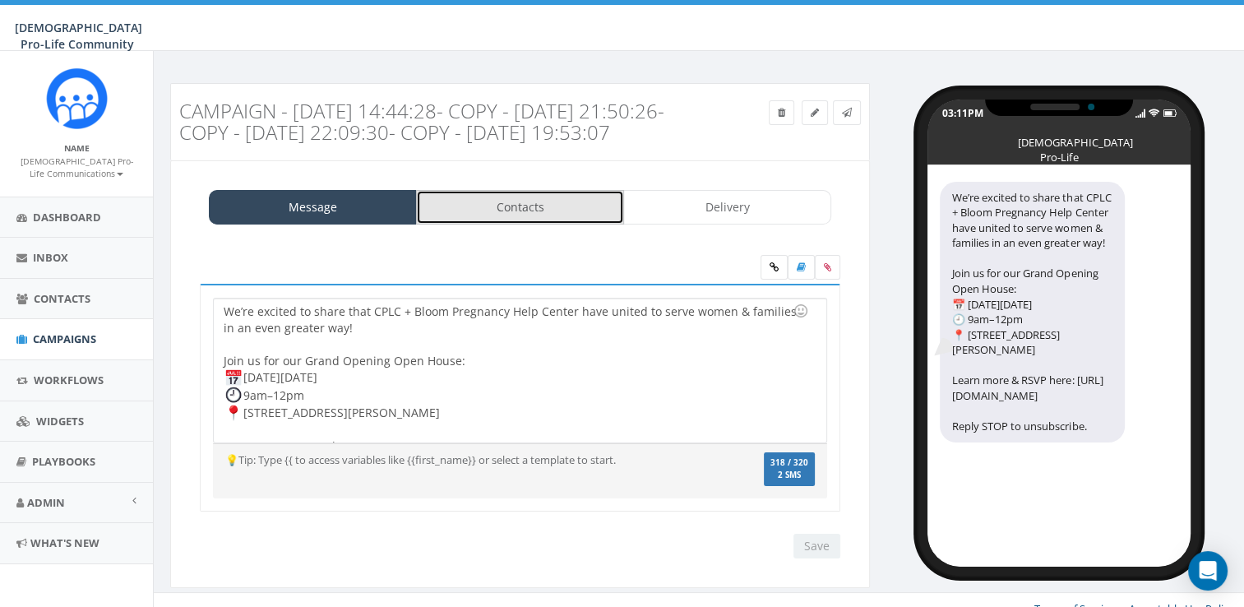
click at [469, 224] on link "Contacts" at bounding box center [520, 207] width 208 height 35
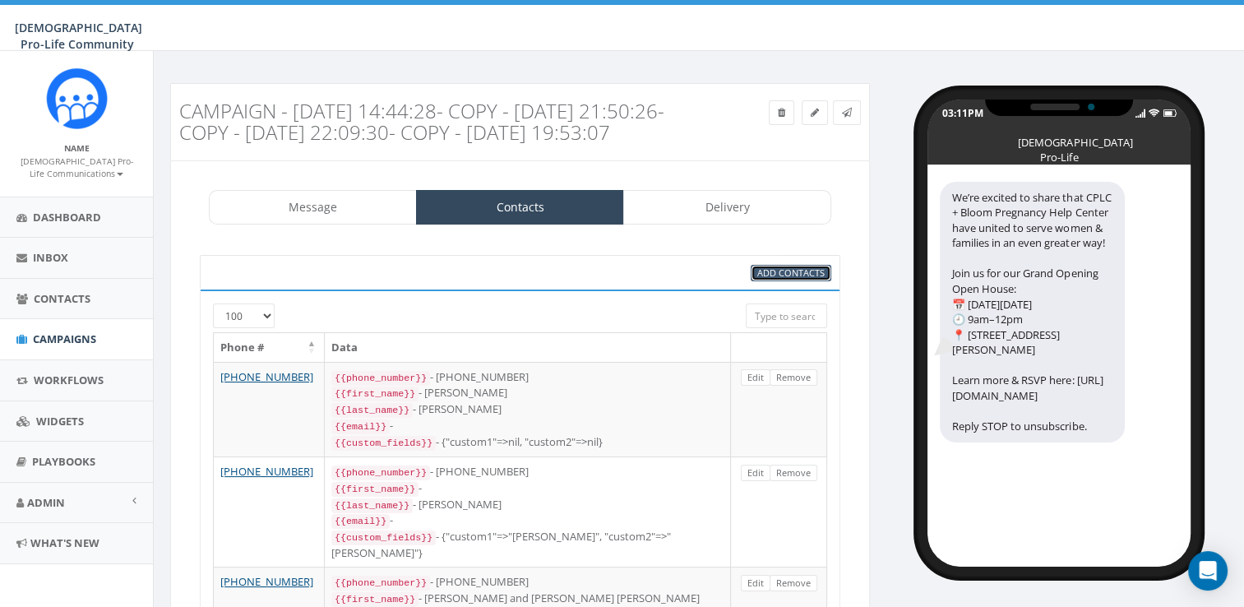
click at [758, 279] on span "Add Contacts" at bounding box center [790, 272] width 67 height 12
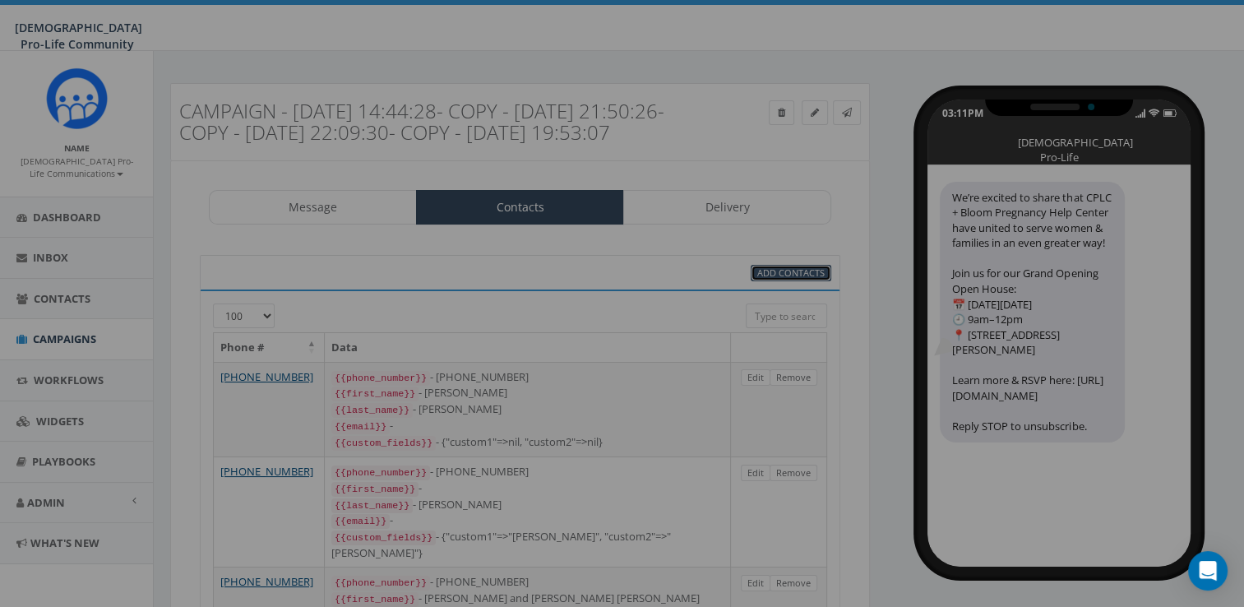
select select
select select "100"
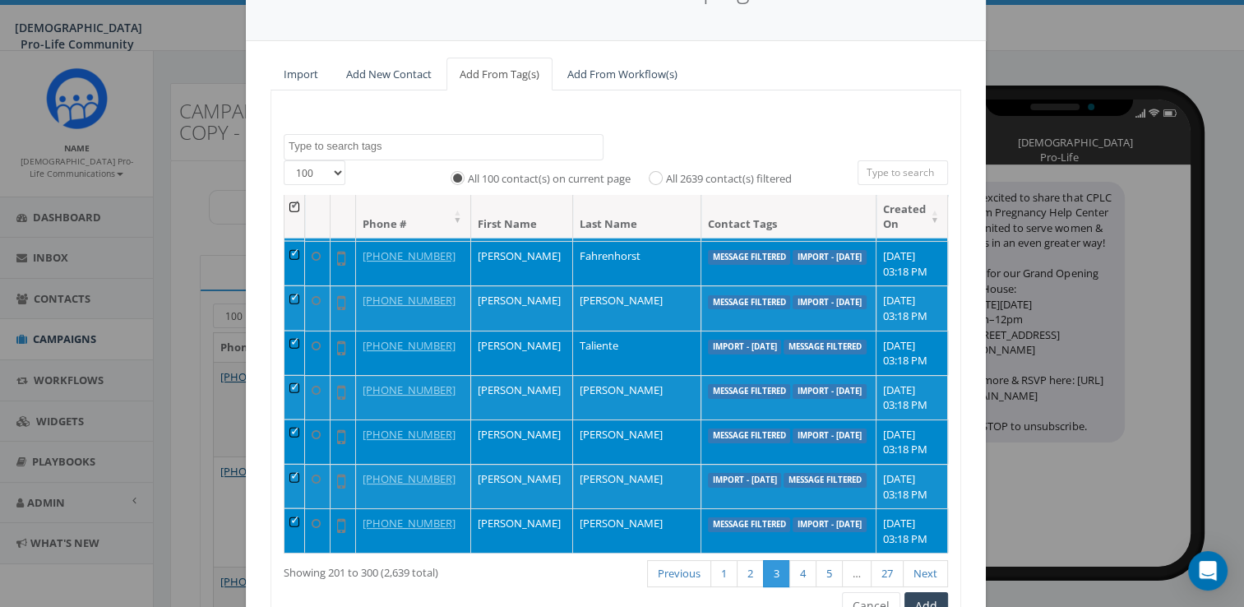
scroll to position [185, 0]
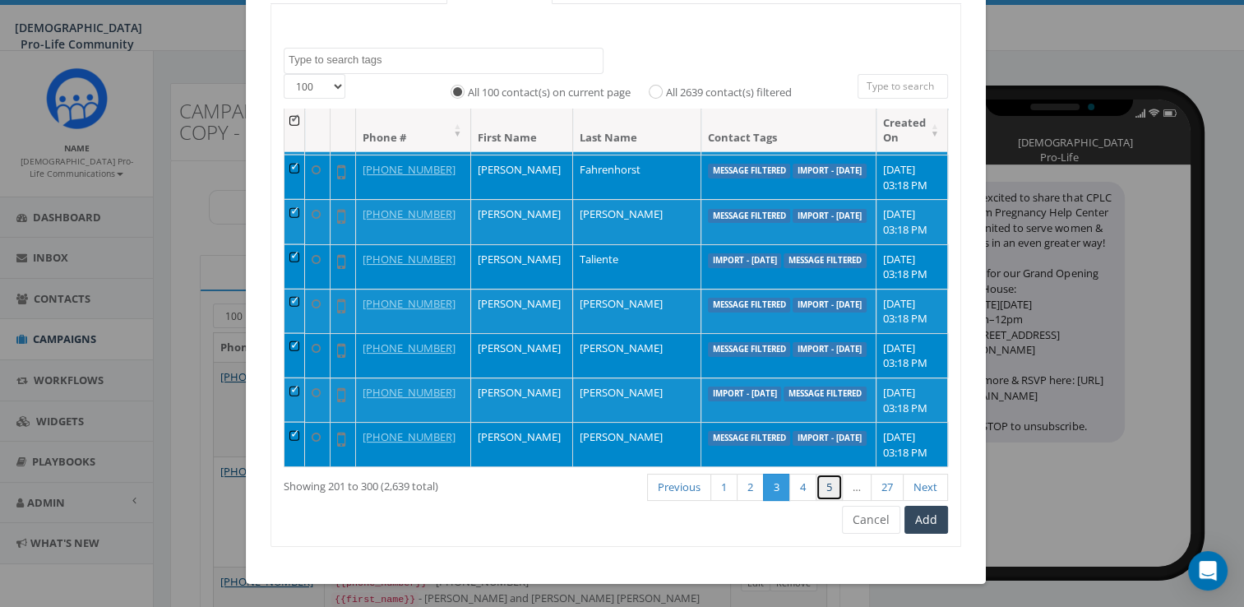
click at [824, 483] on link "5" at bounding box center [828, 486] width 27 height 27
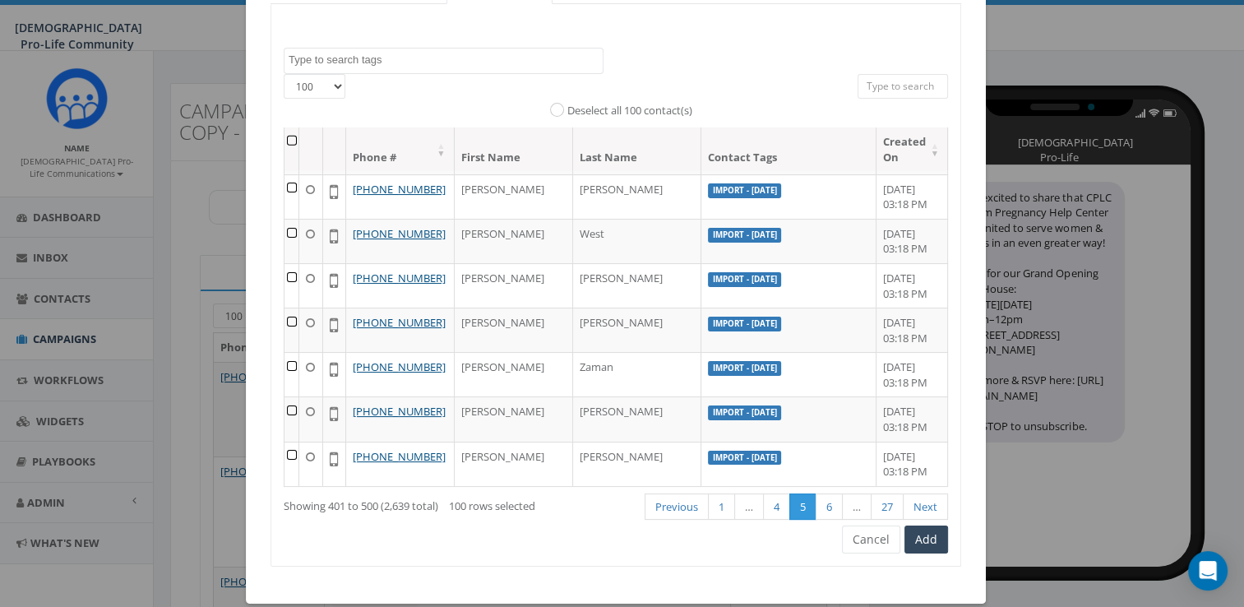
click at [290, 141] on th at bounding box center [291, 149] width 15 height 44
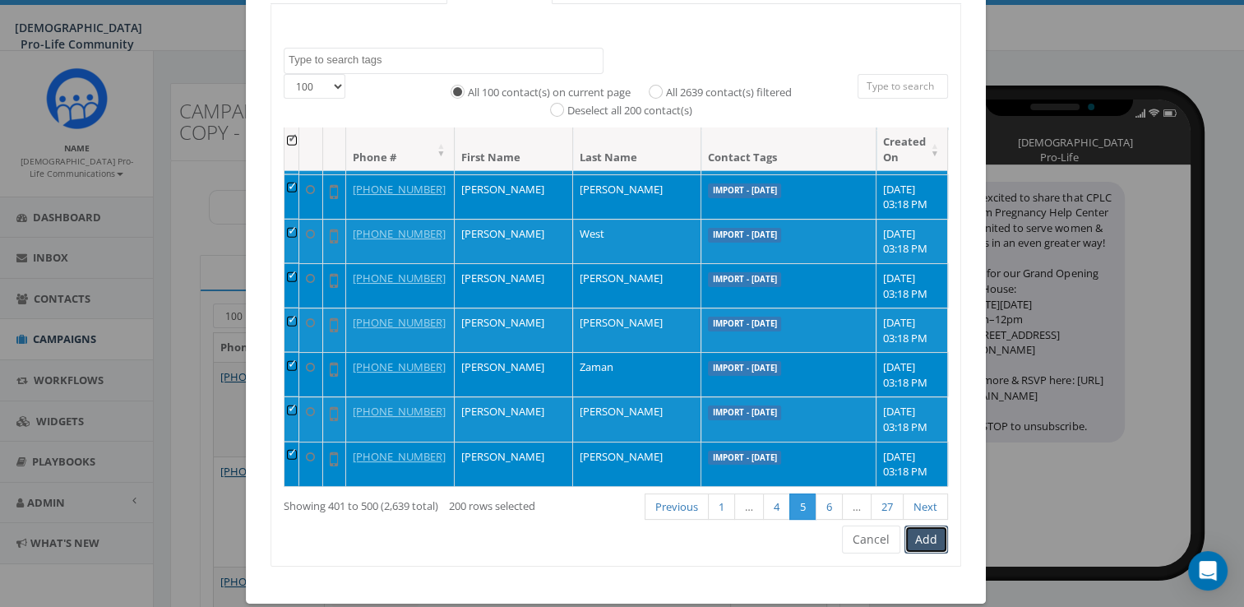
click at [935, 538] on button "Add" at bounding box center [926, 539] width 44 height 28
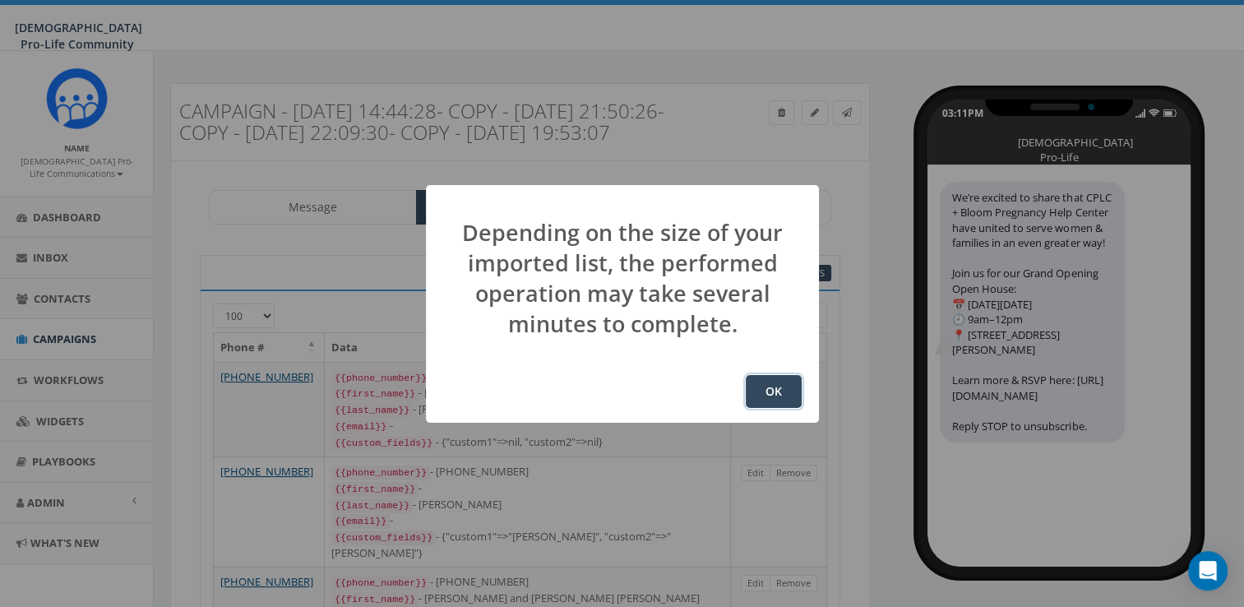
click at [769, 381] on button "OK" at bounding box center [774, 391] width 56 height 33
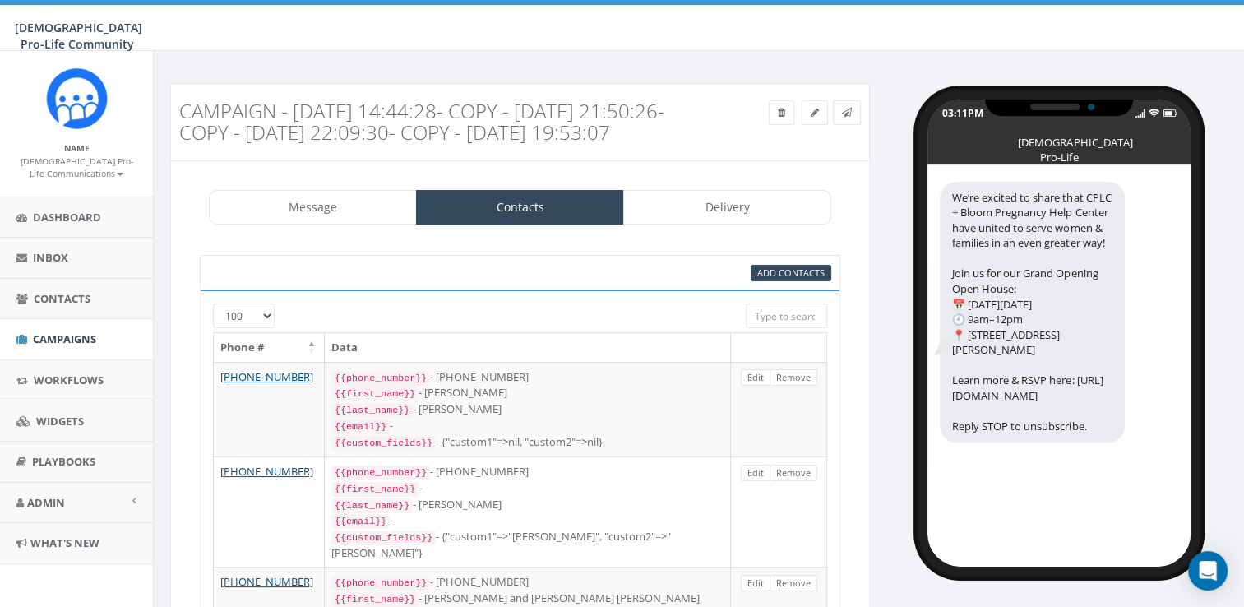
scroll to position [260, 0]
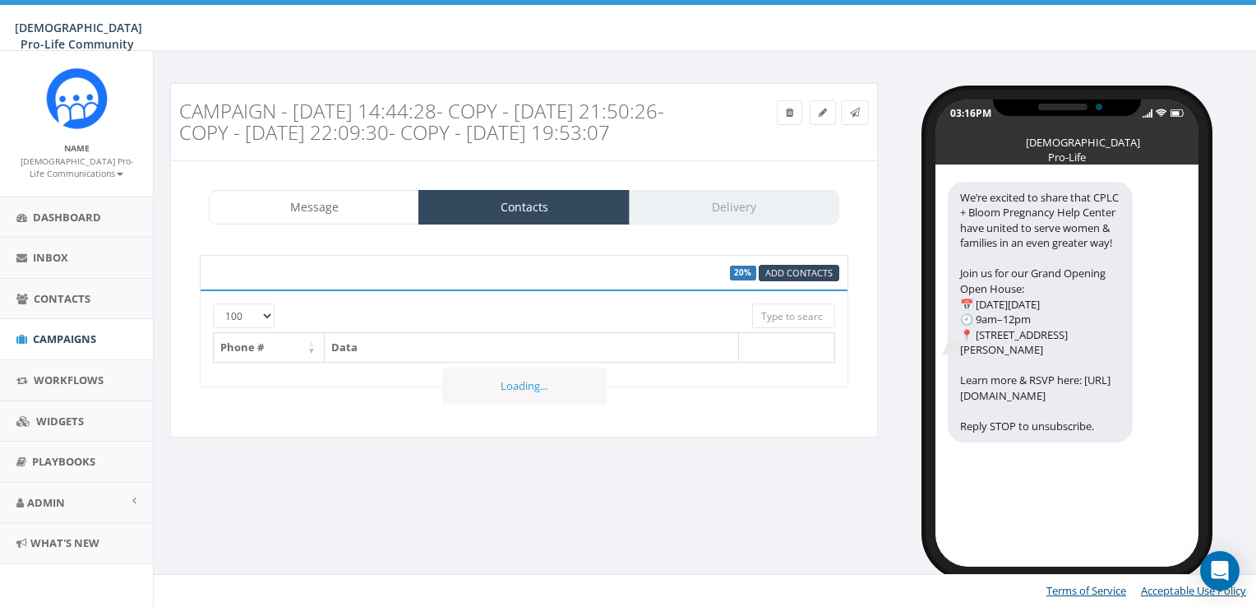
select select "100"
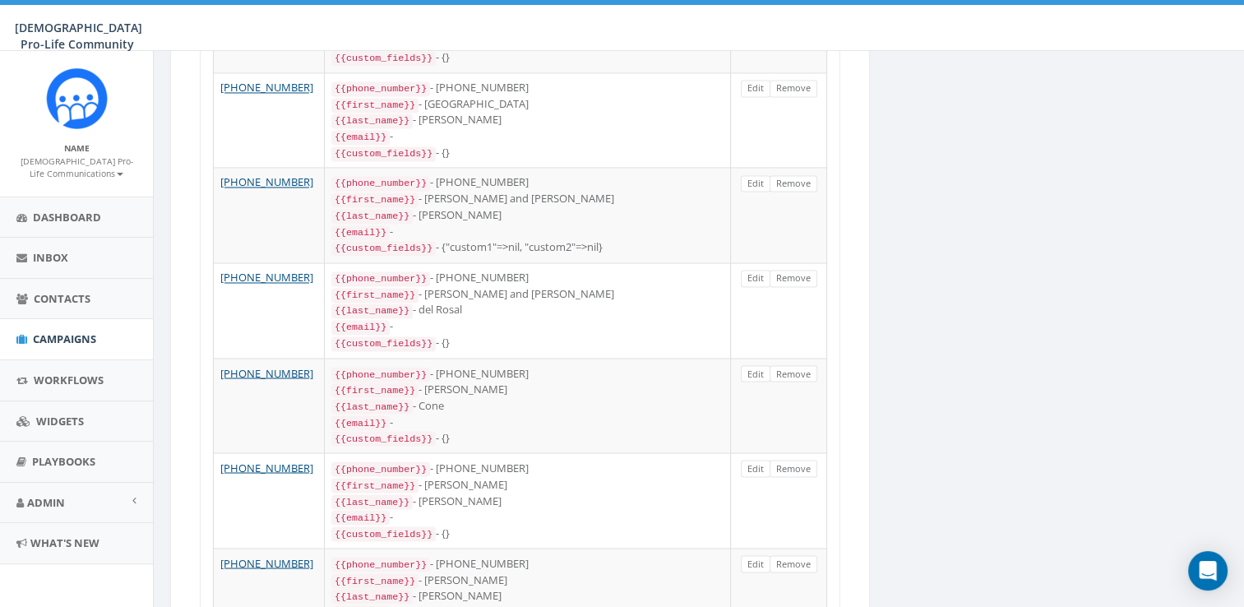
scroll to position [9165, 0]
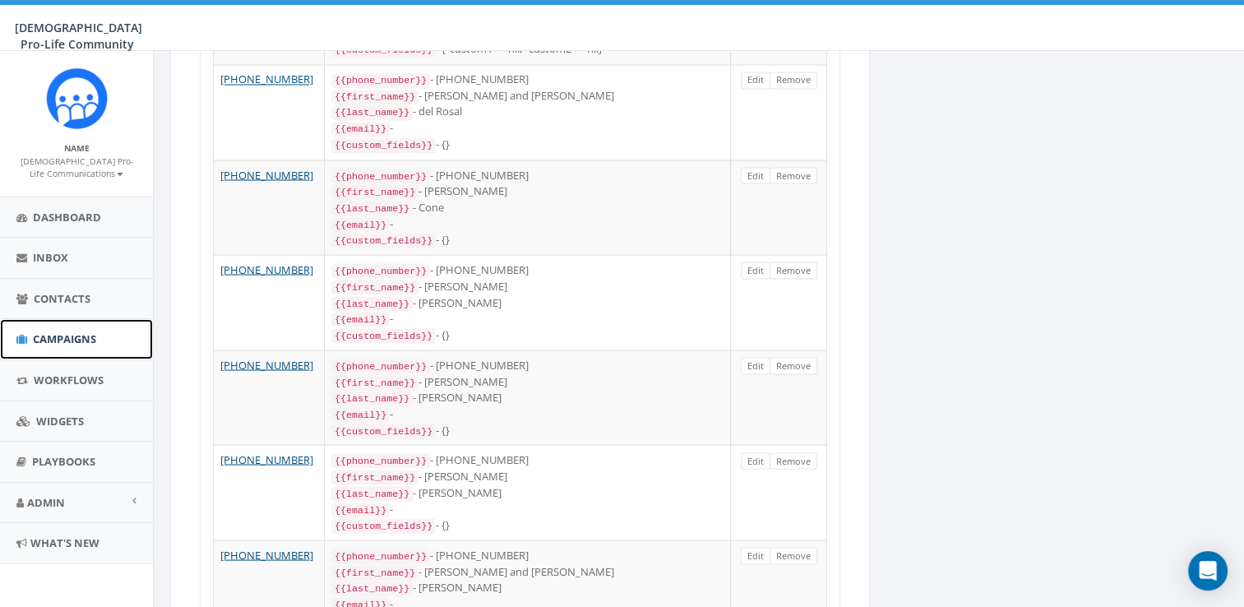
click at [47, 338] on span "Campaigns" at bounding box center [64, 338] width 63 height 15
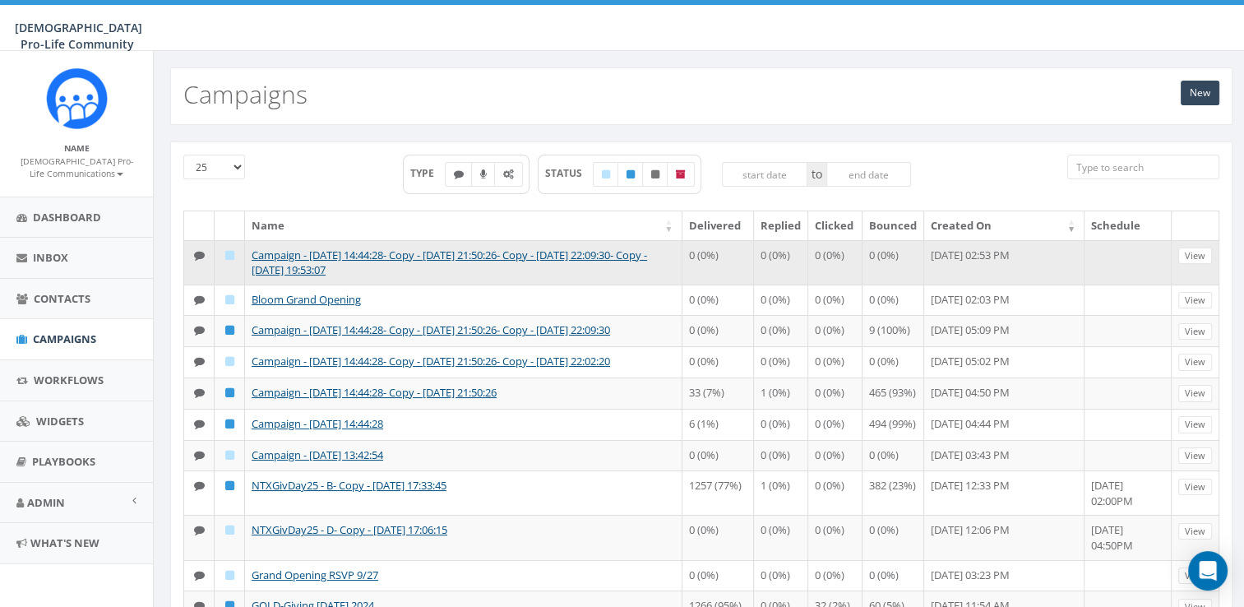
click at [356, 260] on td "Campaign - [DATE] 14:44:28- Copy - [DATE] 21:50:26- Copy - [DATE] 22:09:30- Cop…" at bounding box center [463, 262] width 437 height 44
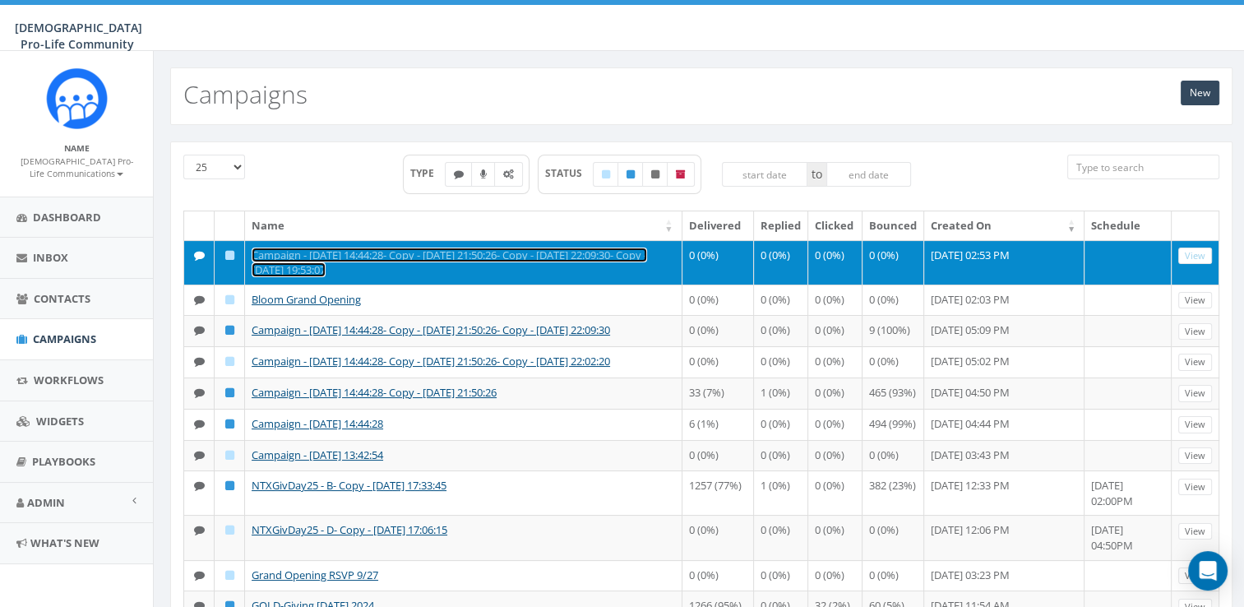
click at [379, 257] on link "Campaign - [DATE] 14:44:28- Copy - [DATE] 21:50:26- Copy - [DATE] 22:09:30- Cop…" at bounding box center [449, 262] width 395 height 30
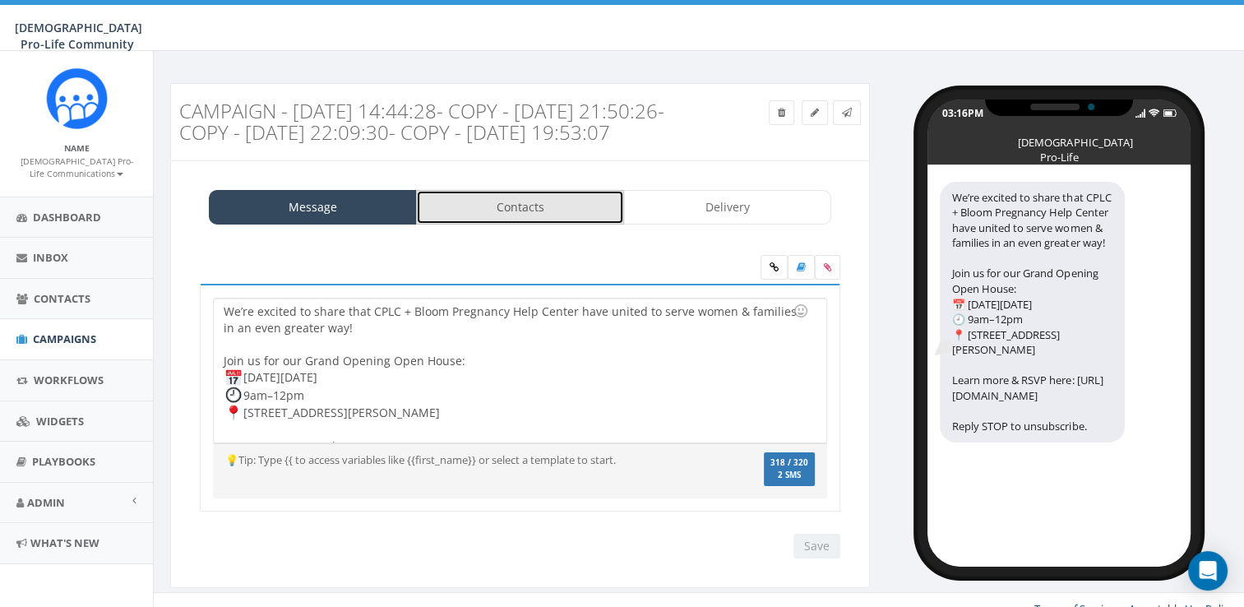
click at [467, 224] on link "Contacts" at bounding box center [520, 207] width 208 height 35
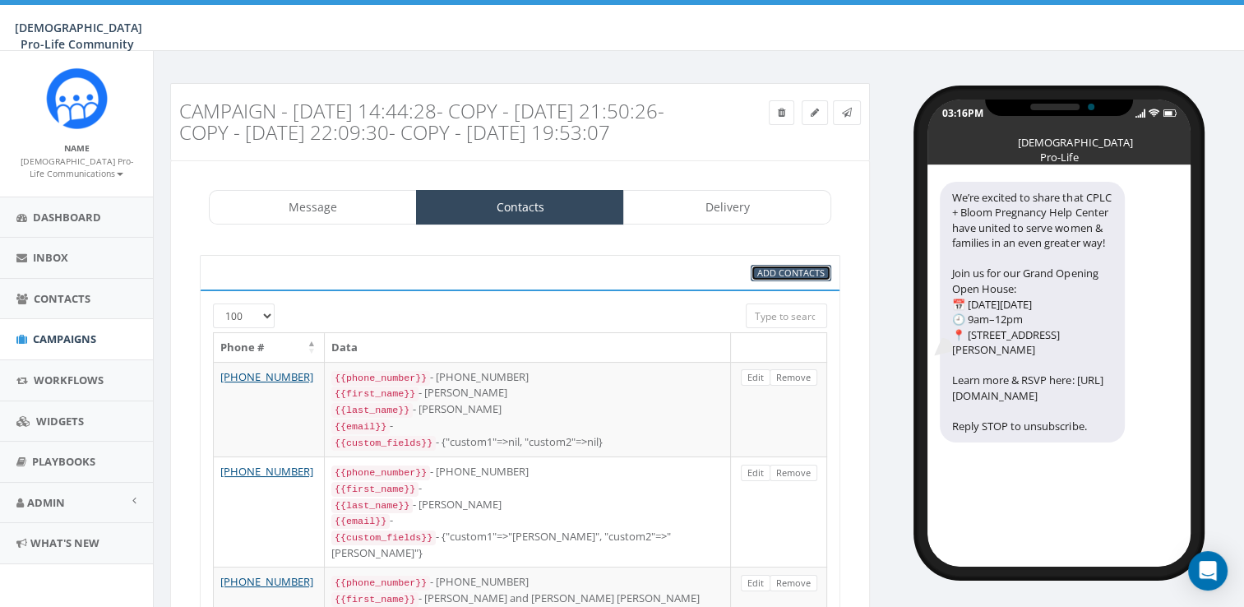
click at [759, 279] on span "Add Contacts" at bounding box center [790, 272] width 67 height 12
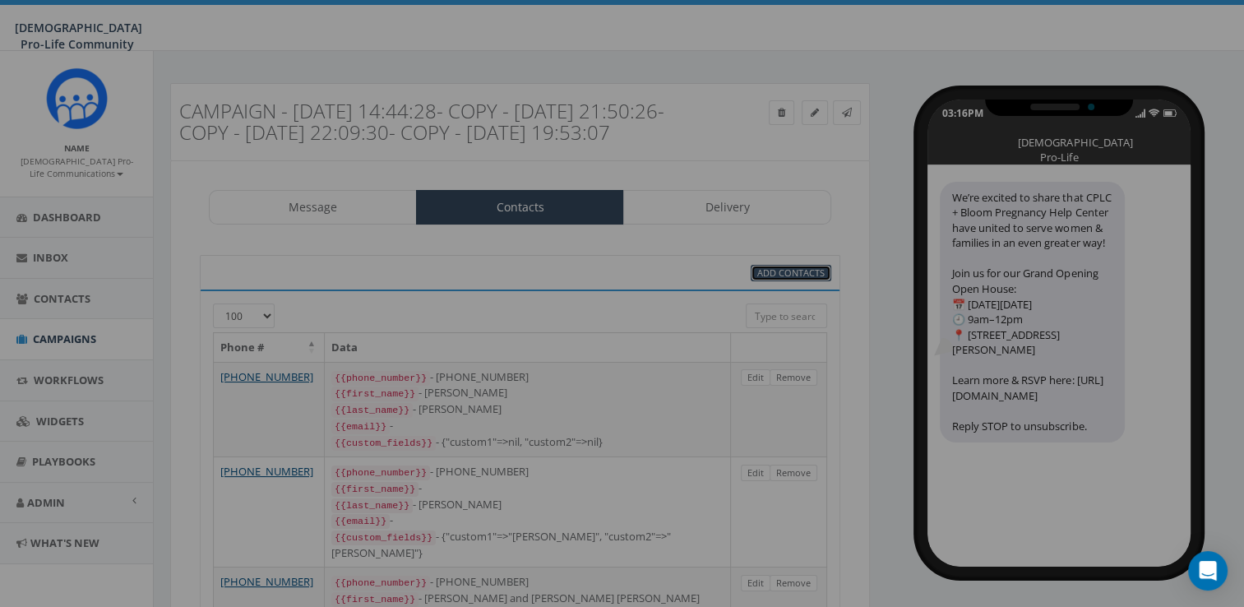
select select
select select "100"
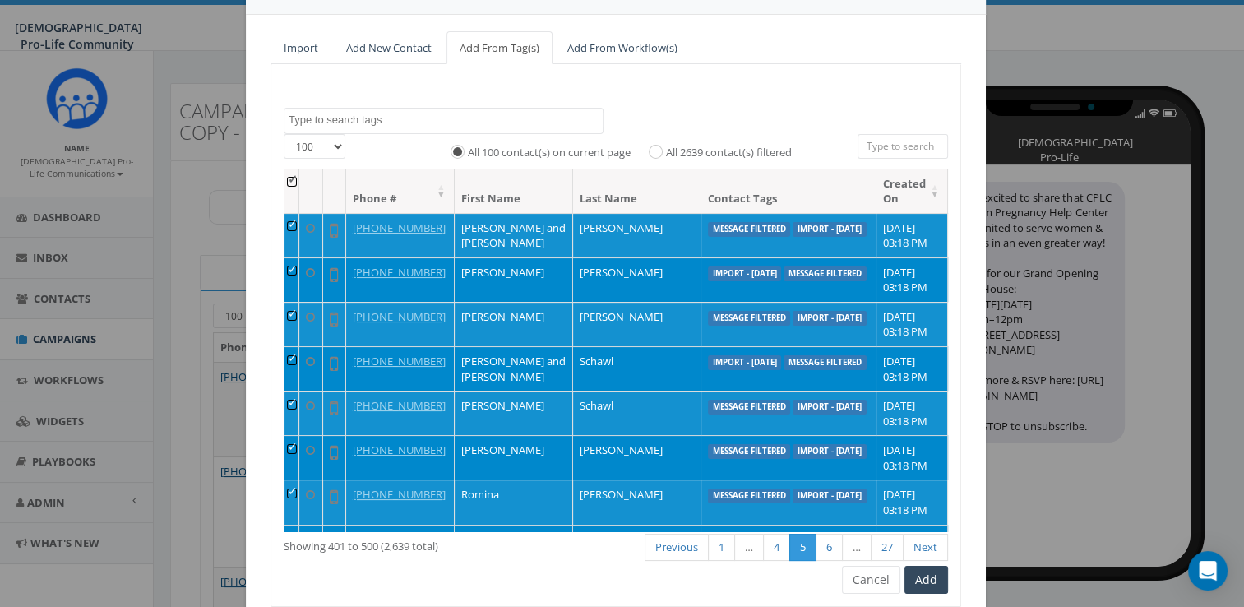
scroll to position [185, 0]
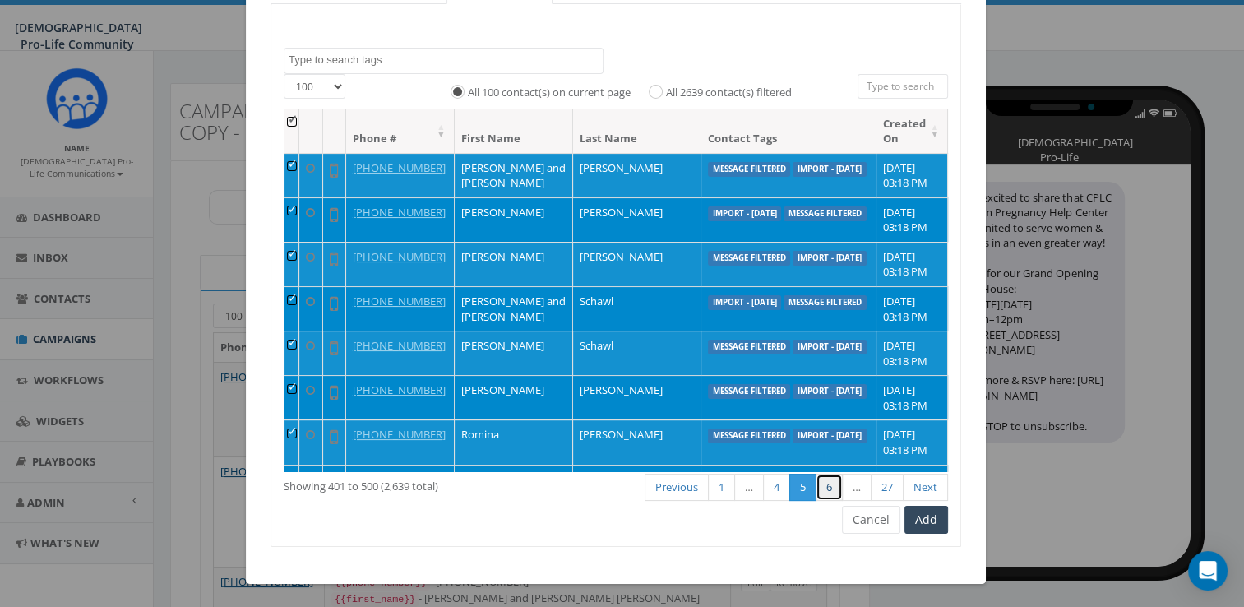
click at [824, 479] on link "6" at bounding box center [828, 486] width 27 height 27
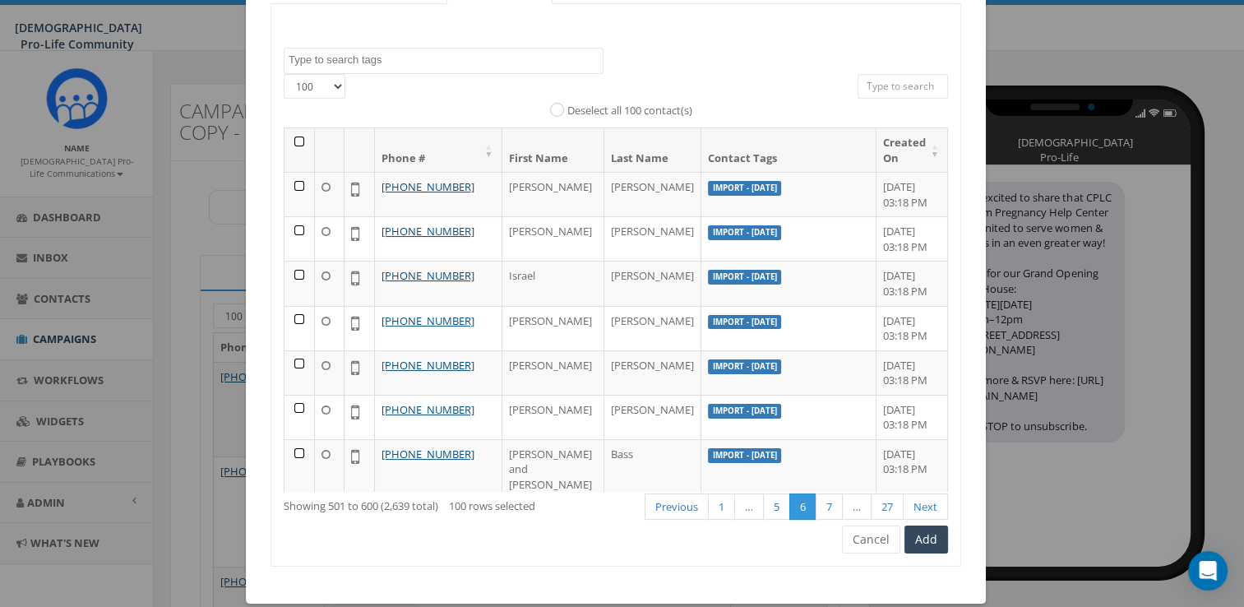
click at [289, 140] on th at bounding box center [299, 150] width 30 height 44
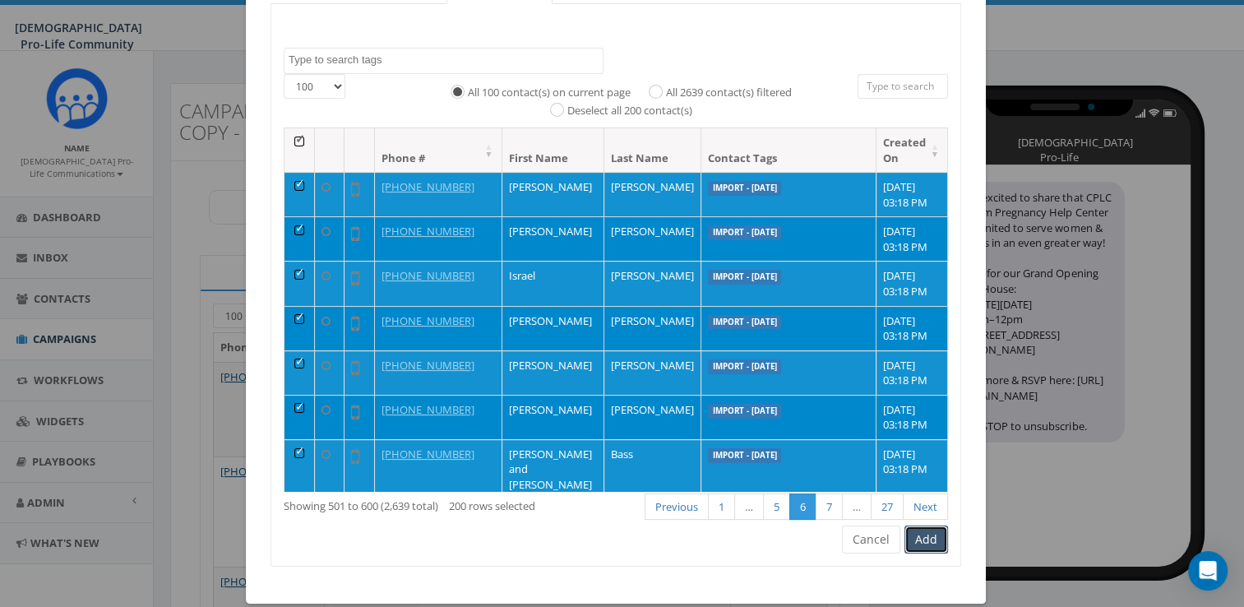
click at [924, 538] on button "Add" at bounding box center [926, 539] width 44 height 28
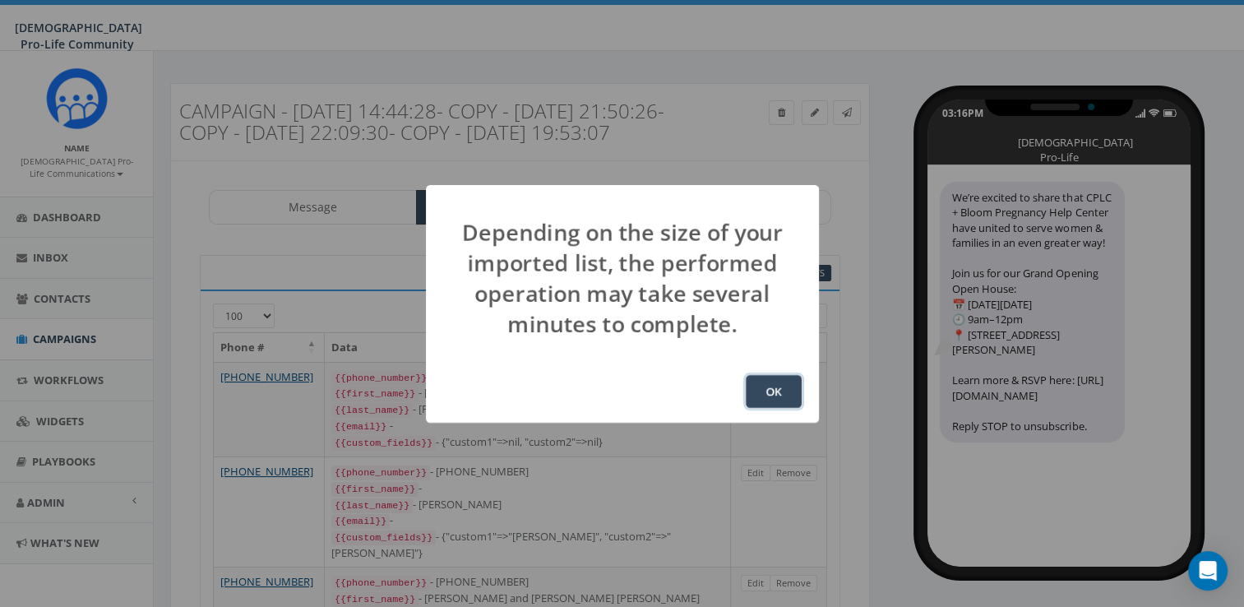
click at [783, 385] on button "OK" at bounding box center [774, 391] width 56 height 33
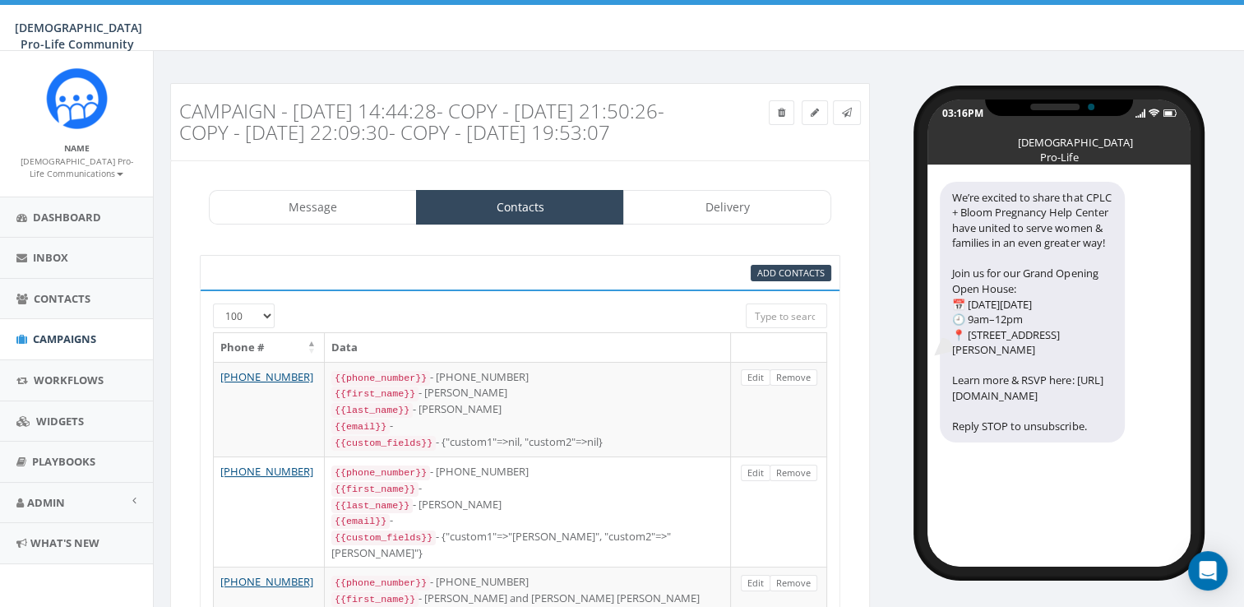
scroll to position [260, 0]
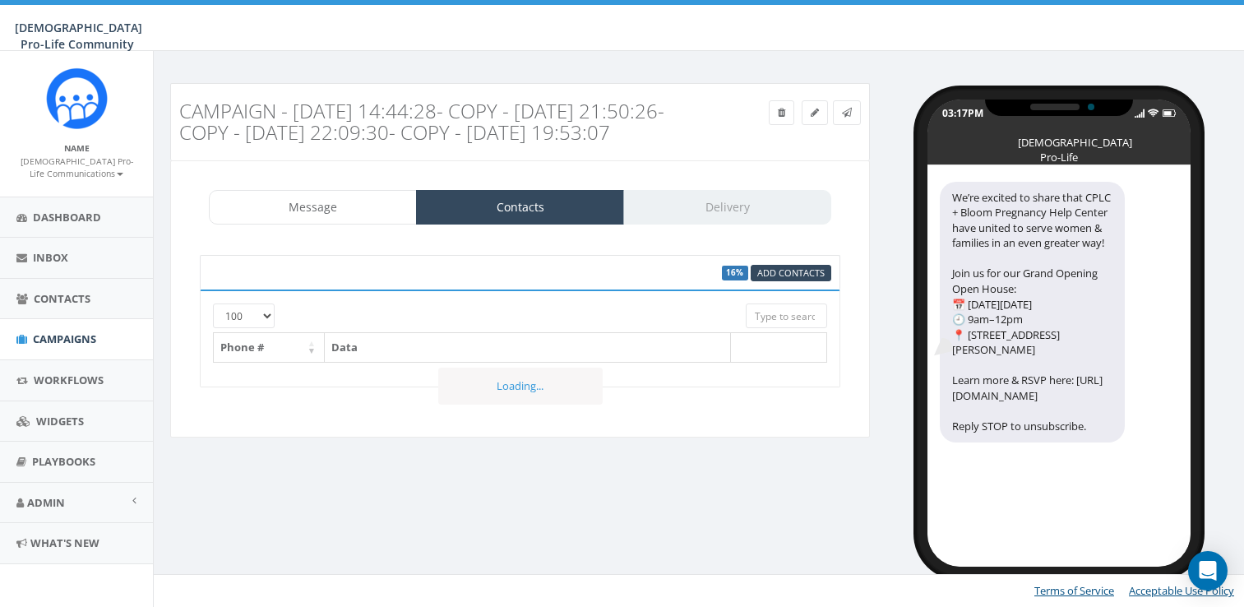
select select "100"
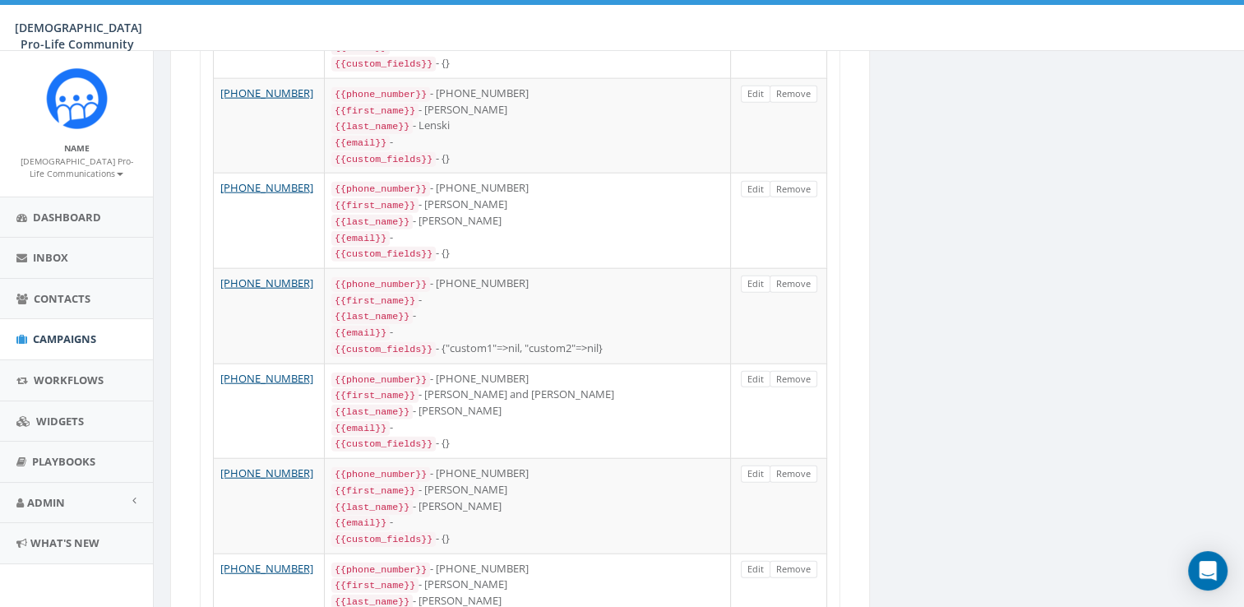
scroll to position [9165, 0]
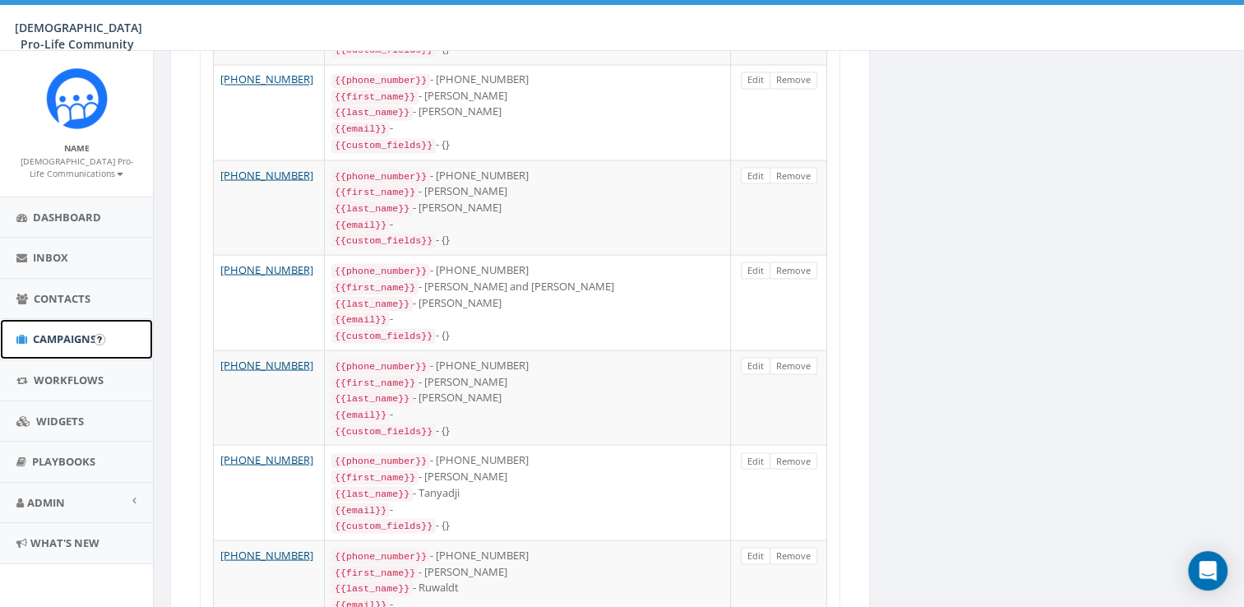
click at [59, 333] on span "Campaigns" at bounding box center [64, 338] width 63 height 15
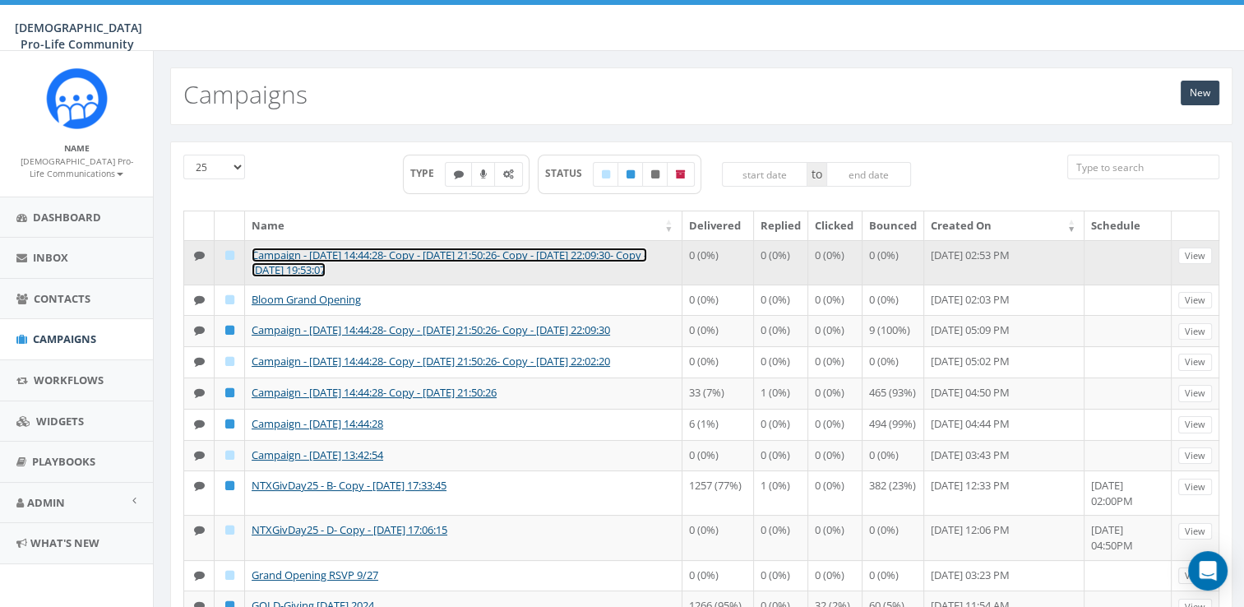
click at [296, 255] on link "Campaign - [DATE] 14:44:28- Copy - [DATE] 21:50:26- Copy - [DATE] 22:09:30- Cop…" at bounding box center [449, 262] width 395 height 30
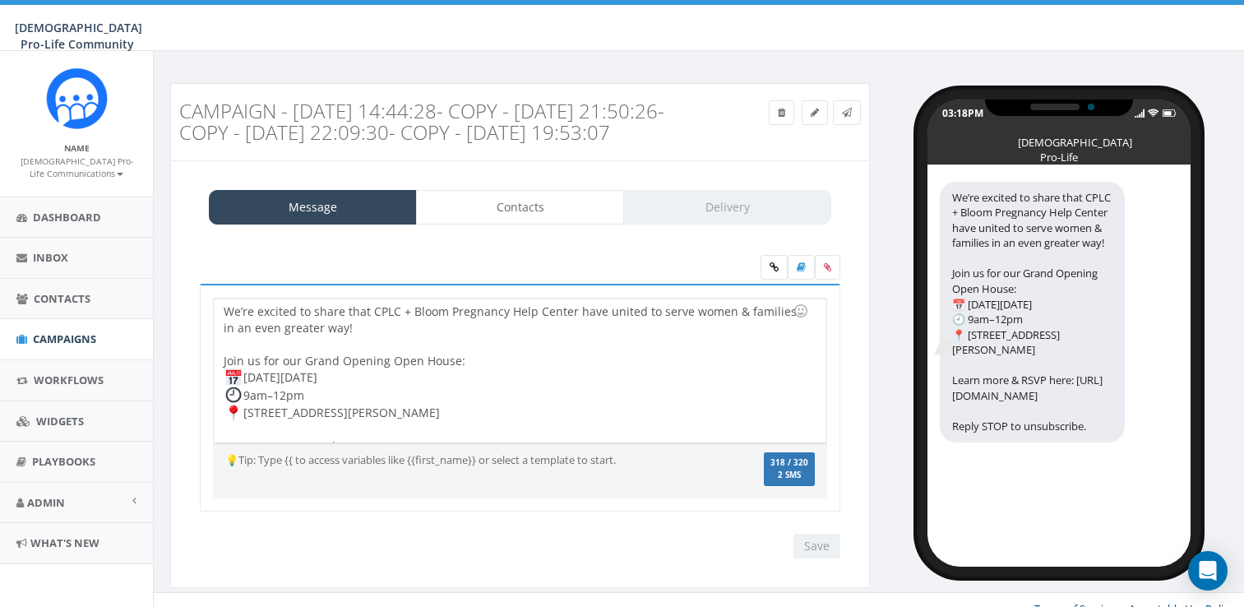
select select "100"
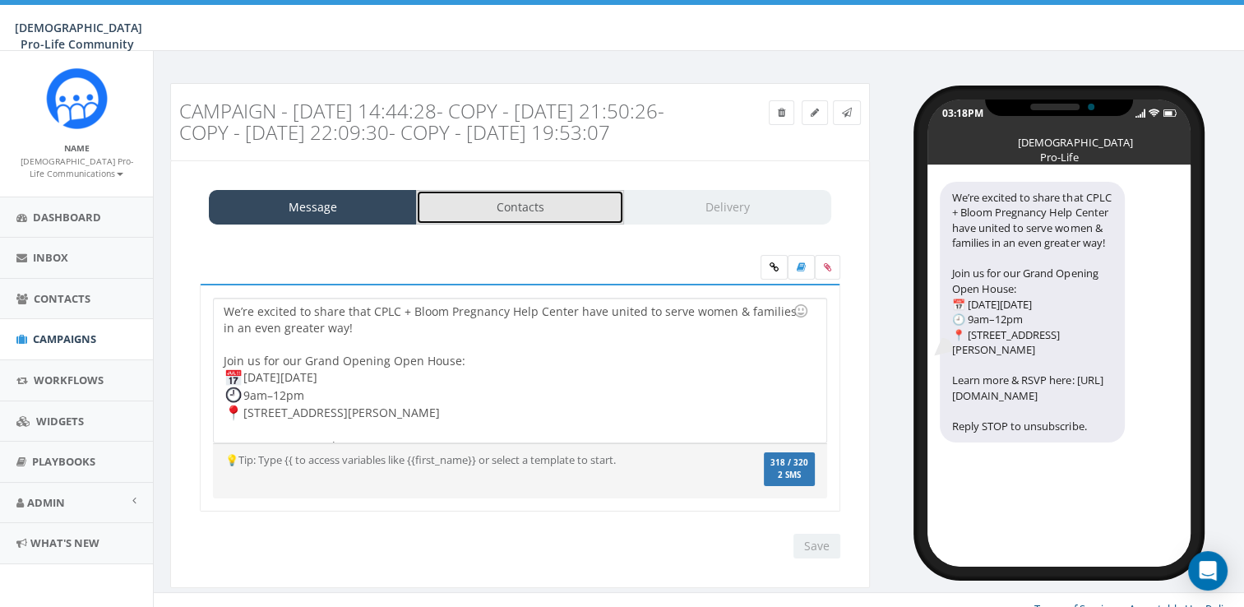
click at [466, 224] on link "Contacts" at bounding box center [520, 207] width 208 height 35
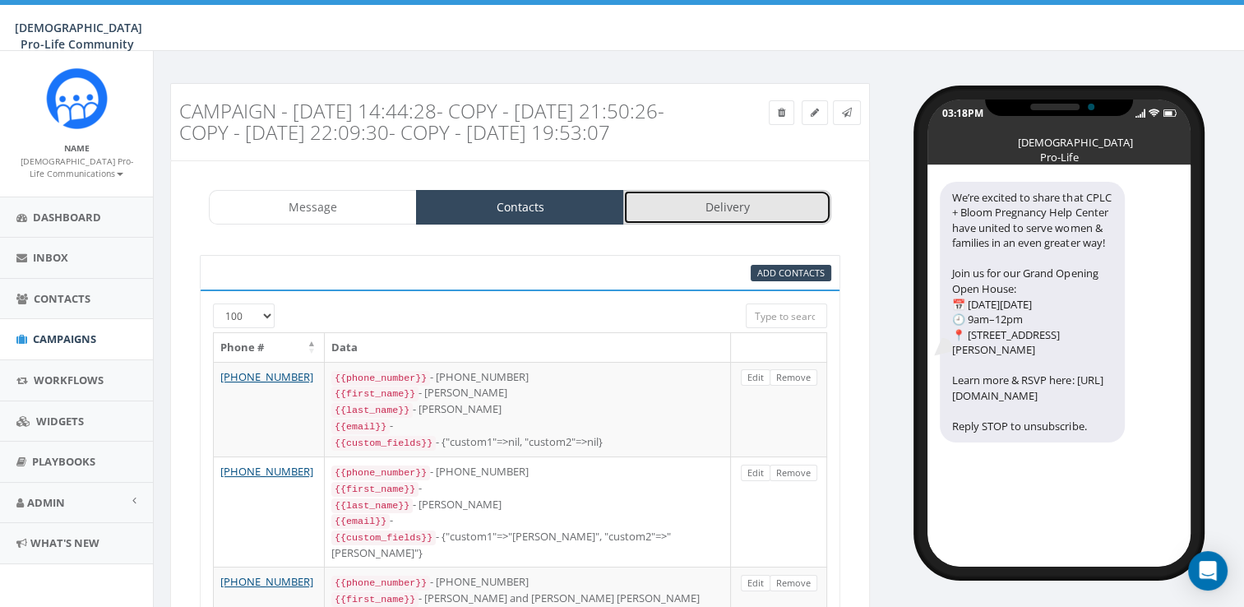
click at [772, 224] on link "Delivery" at bounding box center [727, 207] width 208 height 35
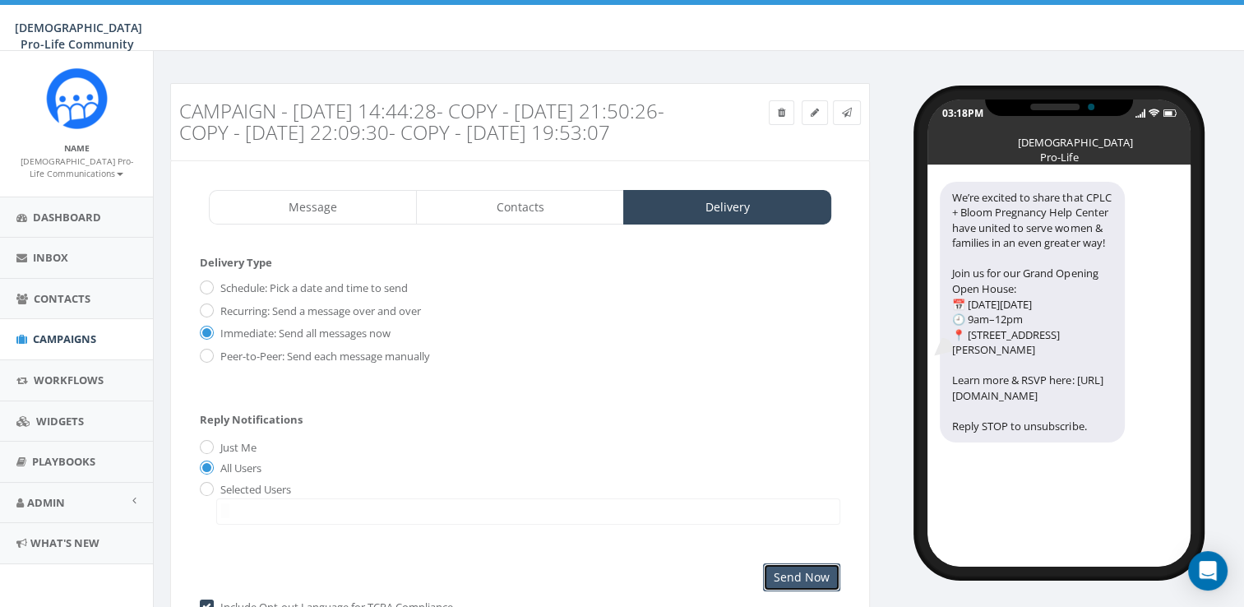
click at [801, 587] on input "Send Now" at bounding box center [801, 577] width 77 height 28
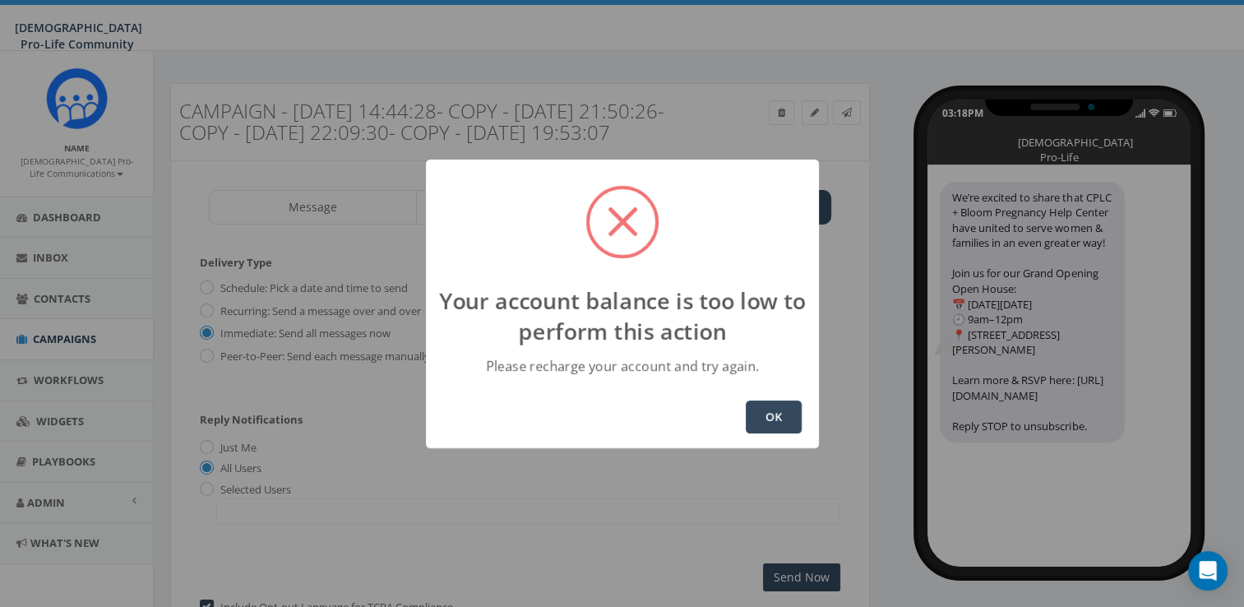
click at [771, 424] on button "OK" at bounding box center [774, 416] width 56 height 33
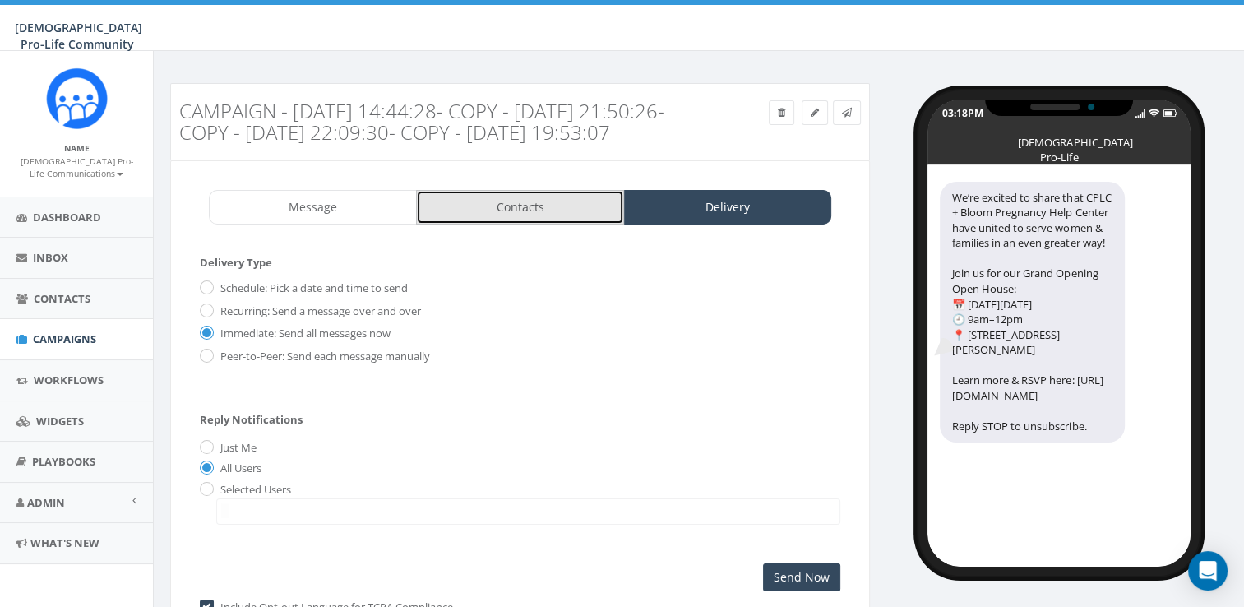
click at [533, 224] on link "Contacts" at bounding box center [520, 207] width 208 height 35
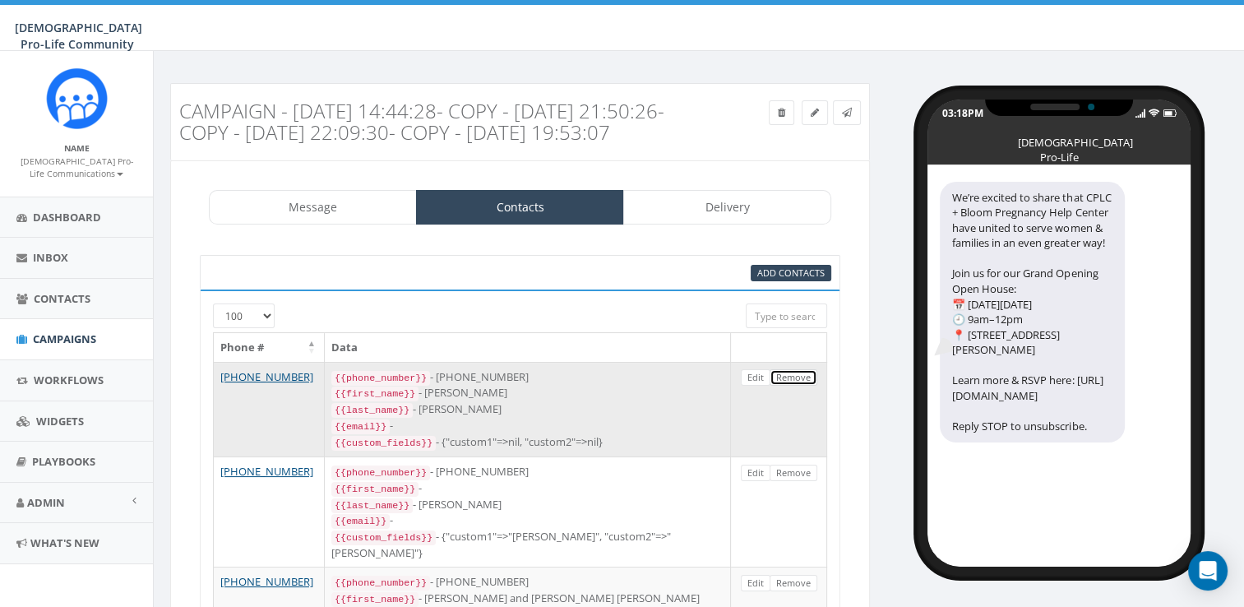
click at [795, 386] on link "Remove" at bounding box center [793, 377] width 48 height 17
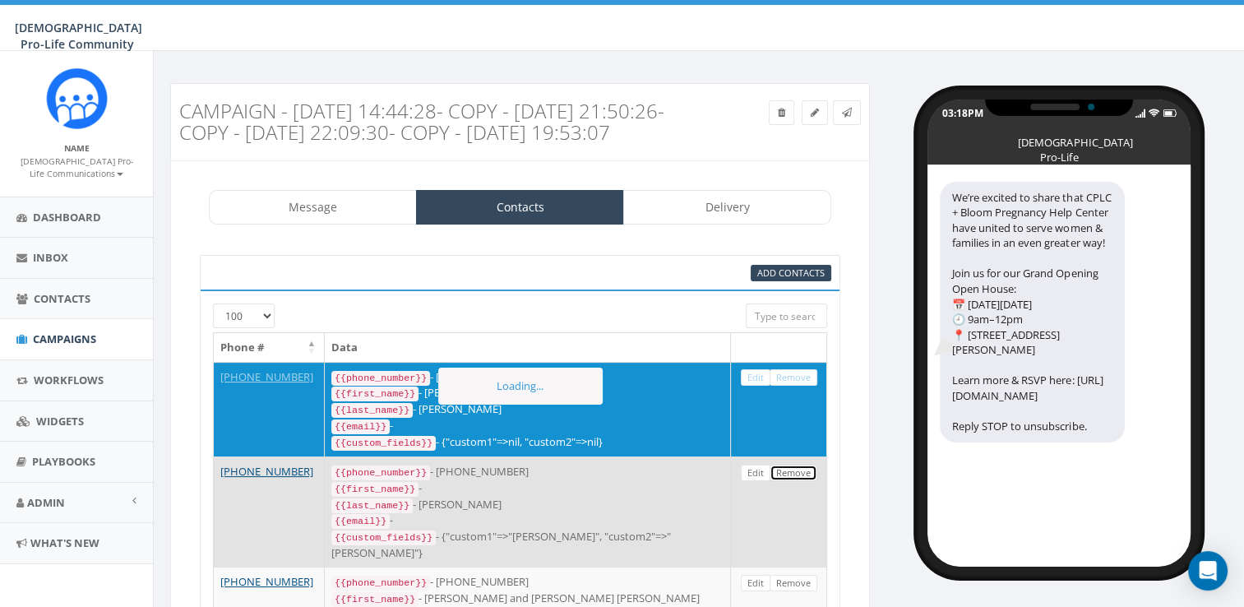
click at [796, 482] on link "Remove" at bounding box center [793, 472] width 48 height 17
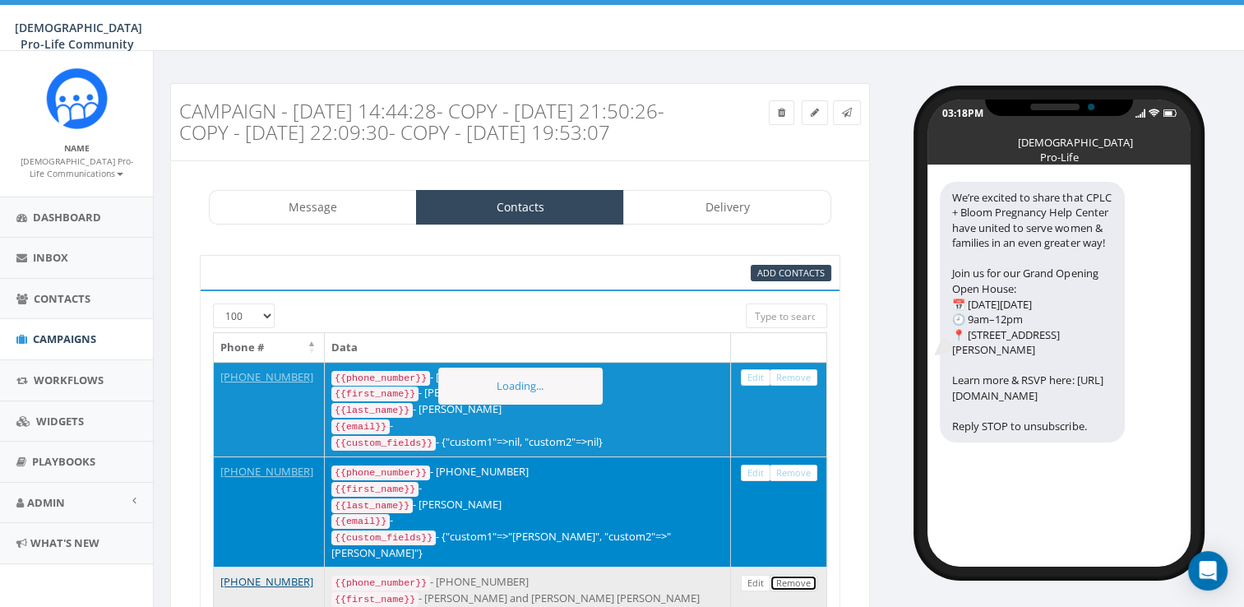
click at [796, 584] on link "Remove" at bounding box center [793, 583] width 48 height 17
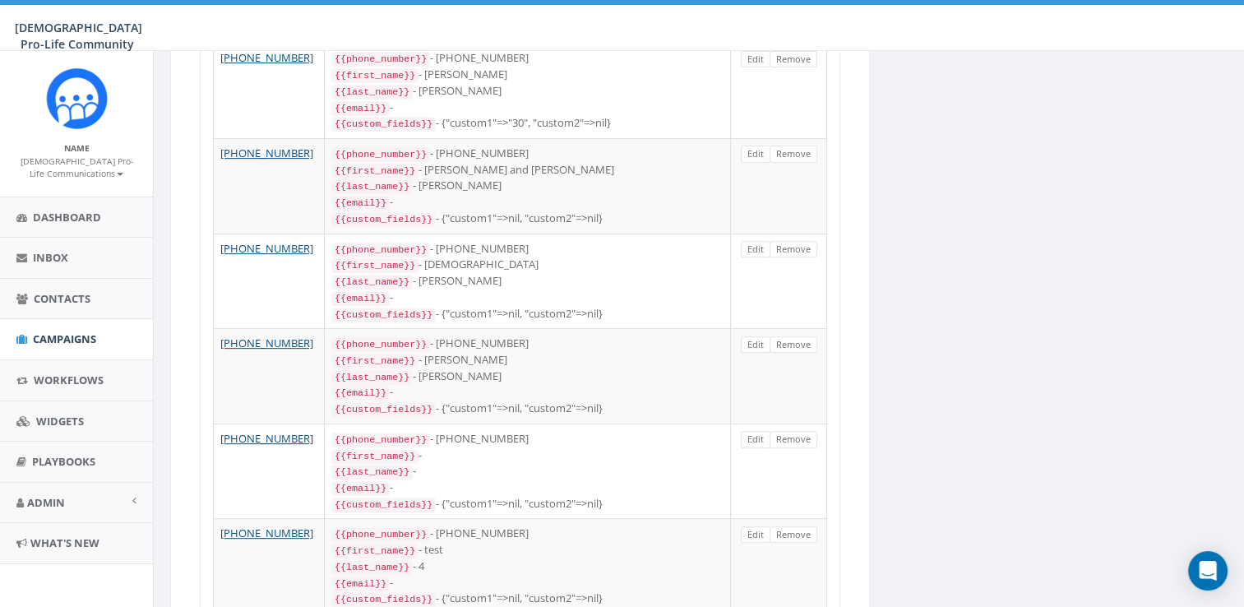
scroll to position [418, 0]
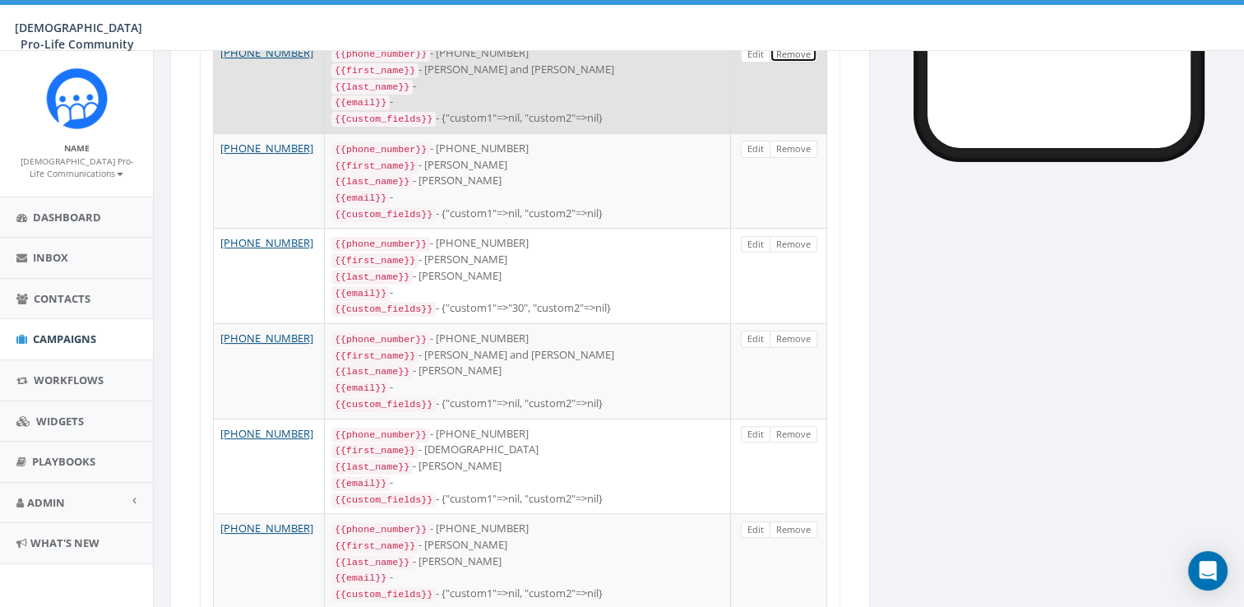
click at [799, 63] on link "Remove" at bounding box center [793, 54] width 48 height 17
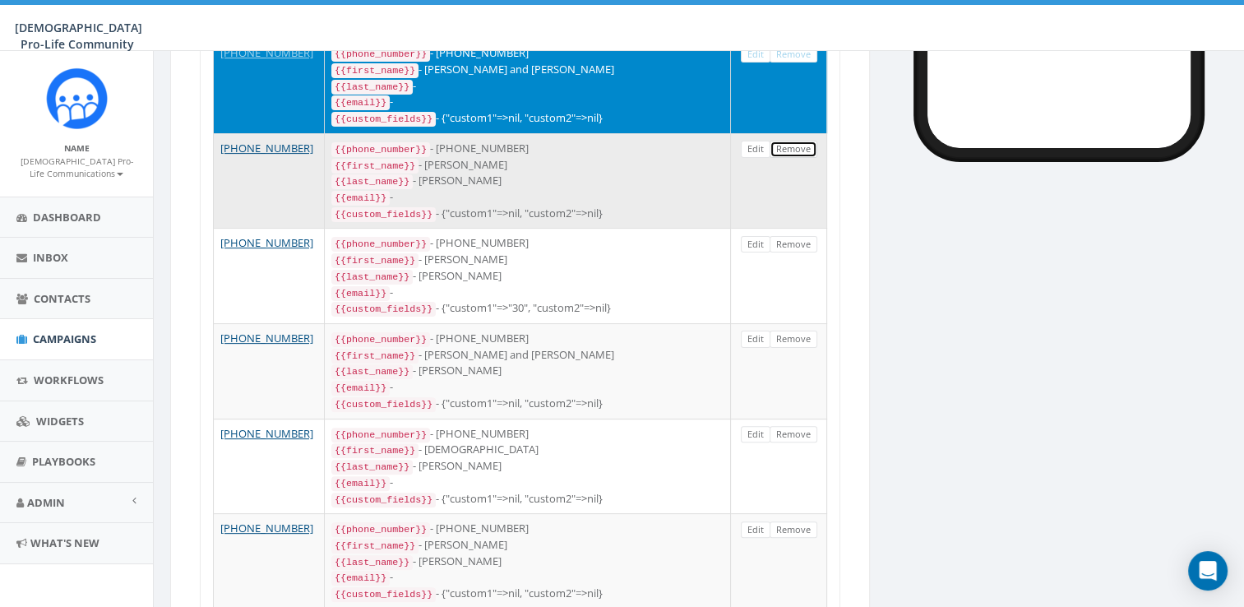
click at [787, 158] on link "Remove" at bounding box center [793, 149] width 48 height 17
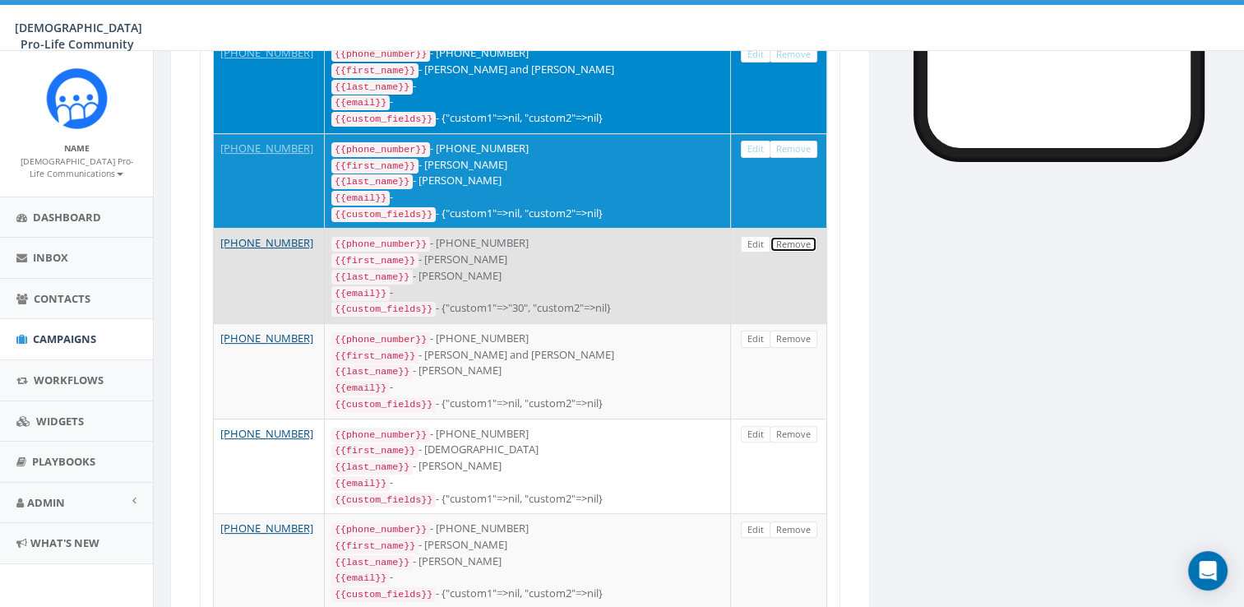
click at [797, 253] on link "Remove" at bounding box center [793, 244] width 48 height 17
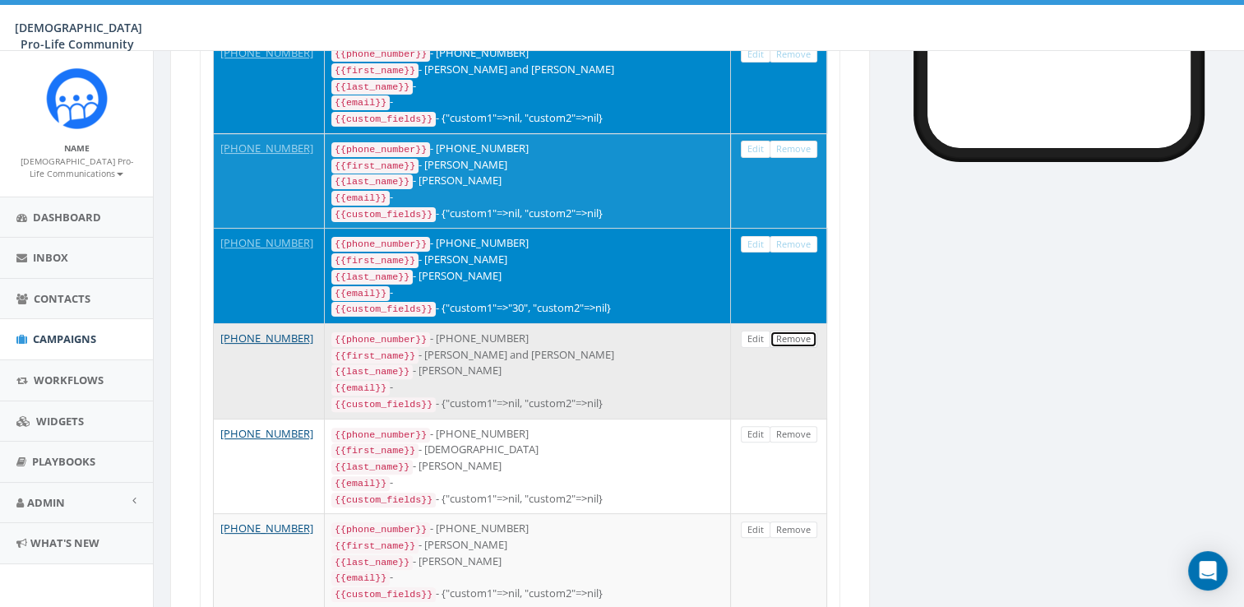
click at [789, 345] on link "Remove" at bounding box center [793, 338] width 48 height 17
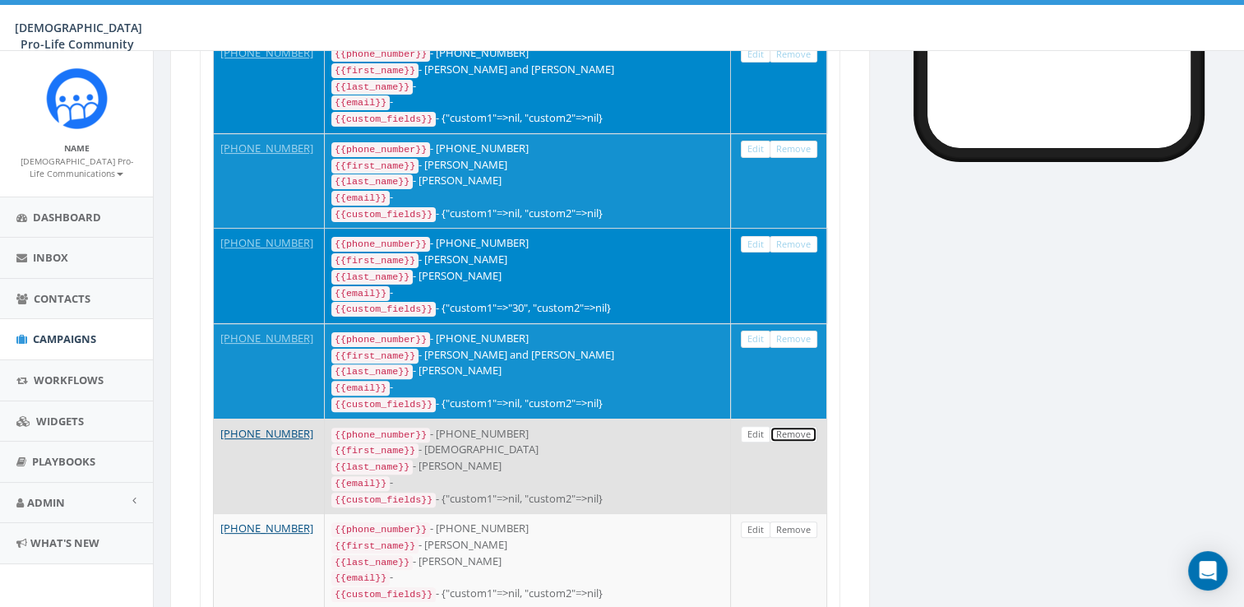
click at [791, 443] on link "Remove" at bounding box center [793, 434] width 48 height 17
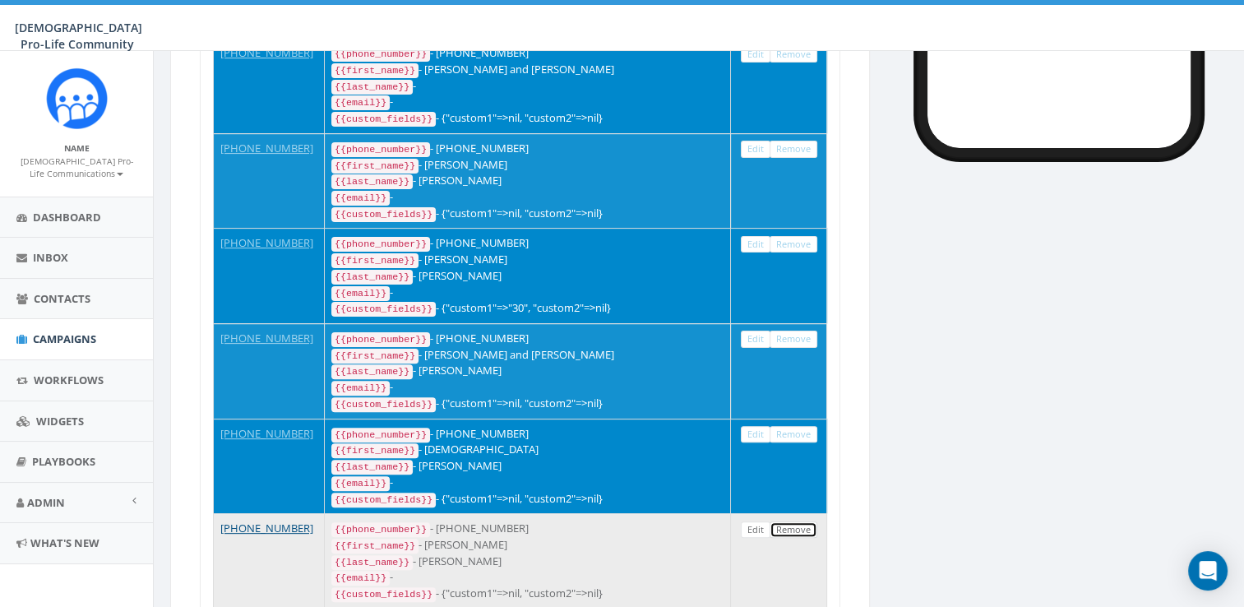
click at [802, 531] on link "Remove" at bounding box center [793, 529] width 48 height 17
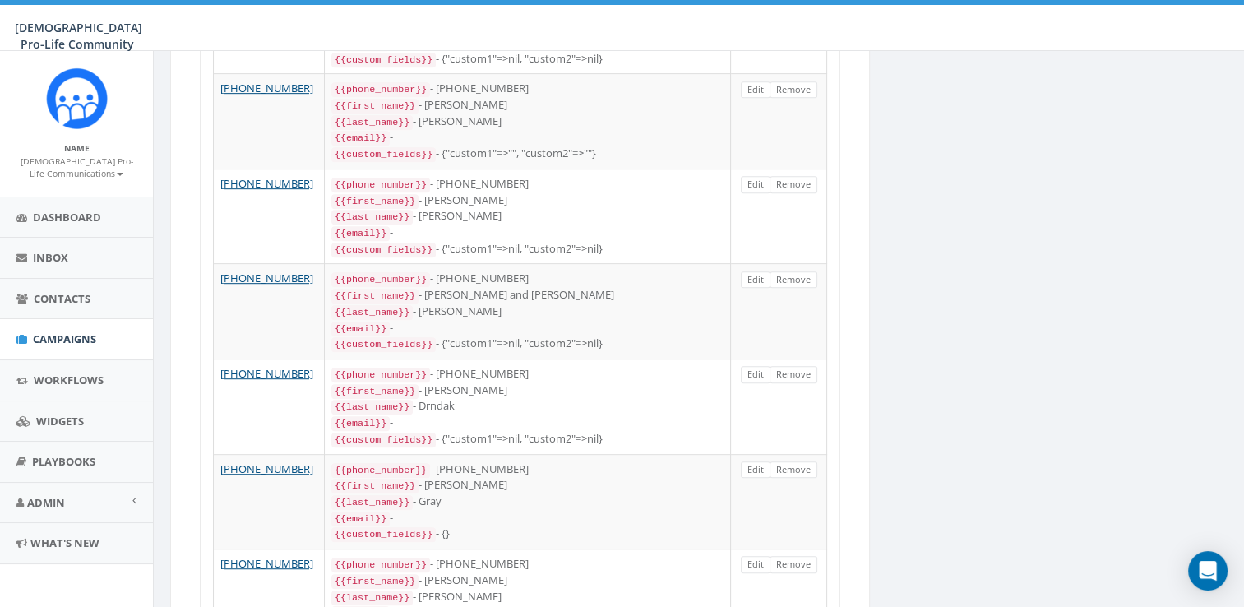
scroll to position [304, 0]
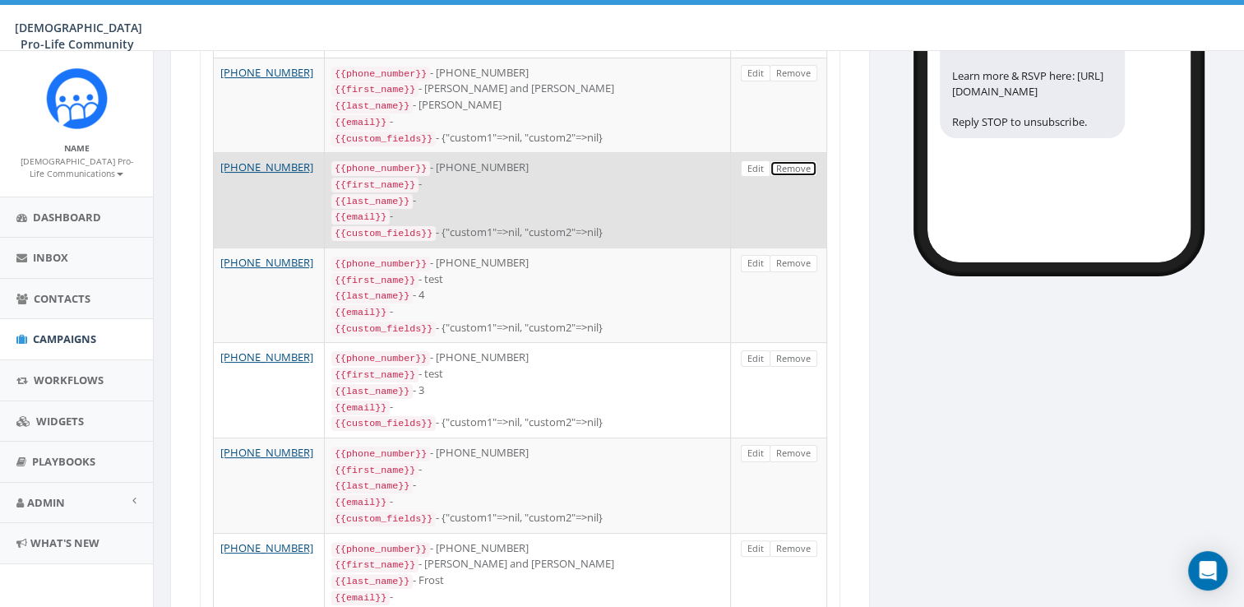
click at [786, 178] on link "Remove" at bounding box center [793, 168] width 48 height 17
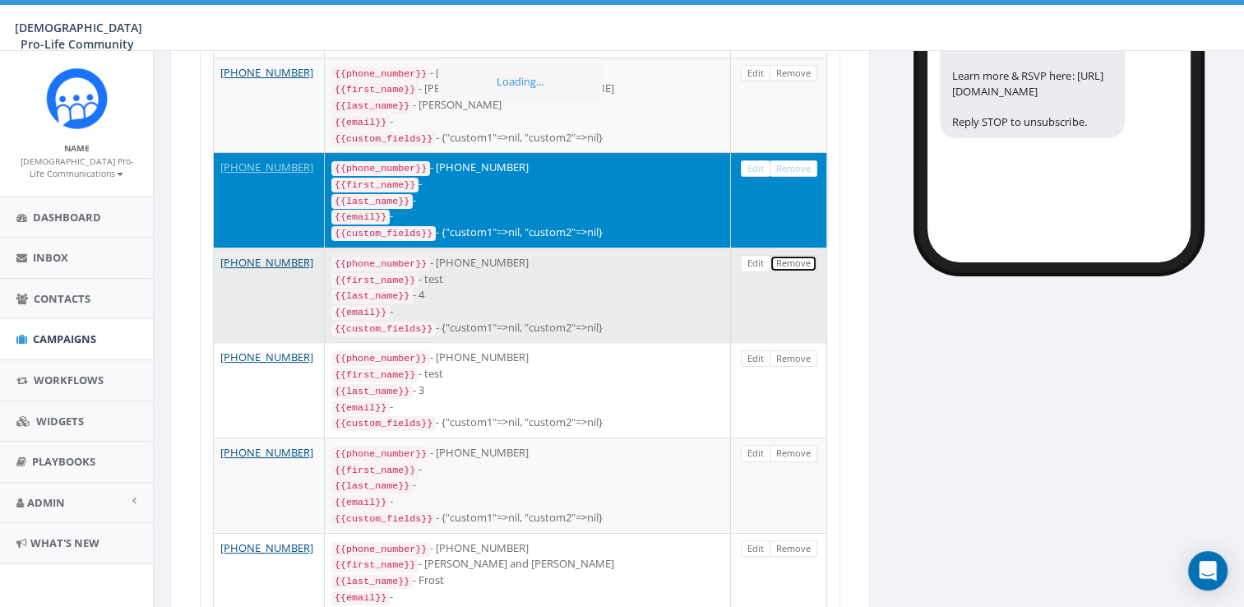
click at [799, 272] on link "Remove" at bounding box center [793, 263] width 48 height 17
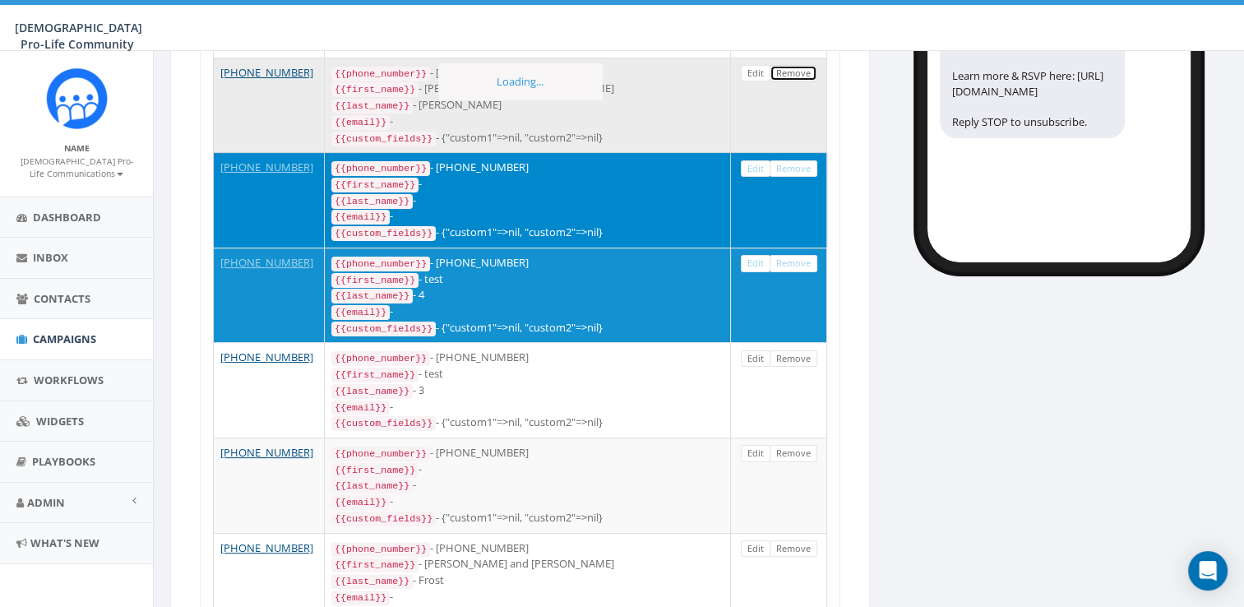
click at [796, 82] on link "Remove" at bounding box center [793, 73] width 48 height 17
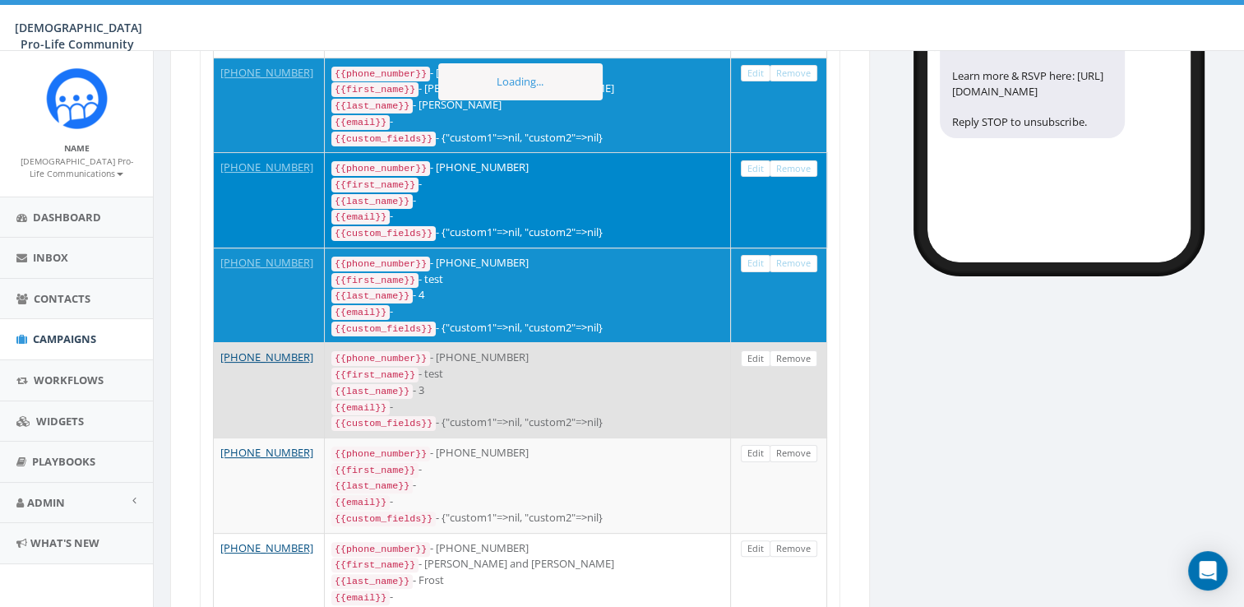
click at [787, 358] on td "Edit Remove" at bounding box center [779, 389] width 96 height 95
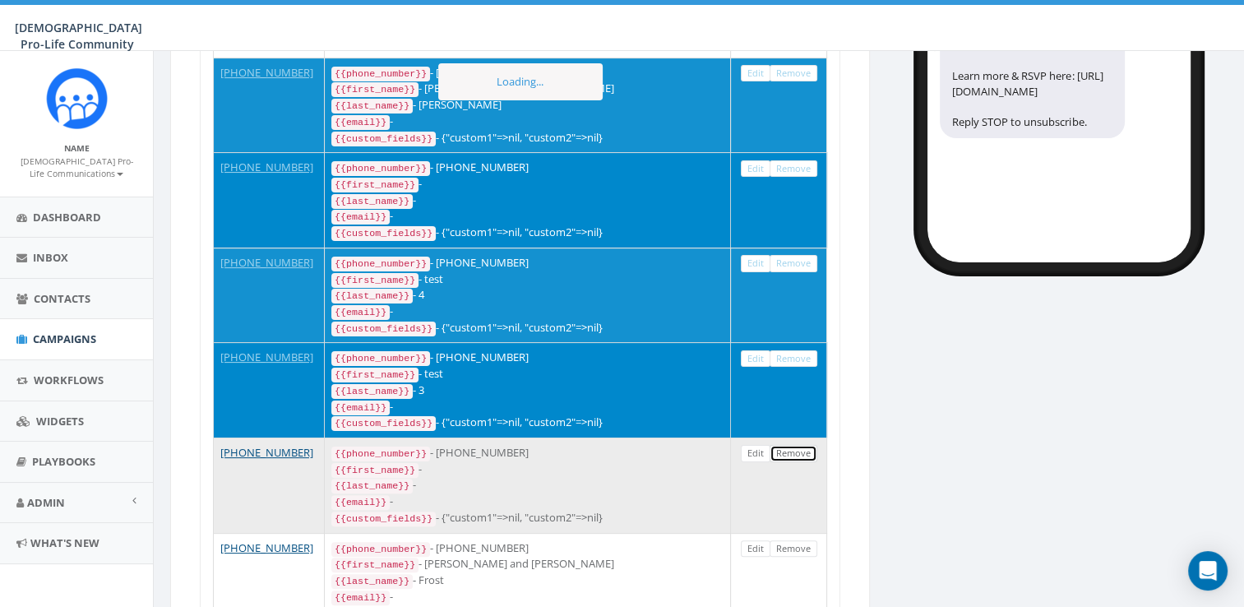
click at [792, 462] on link "Remove" at bounding box center [793, 453] width 48 height 17
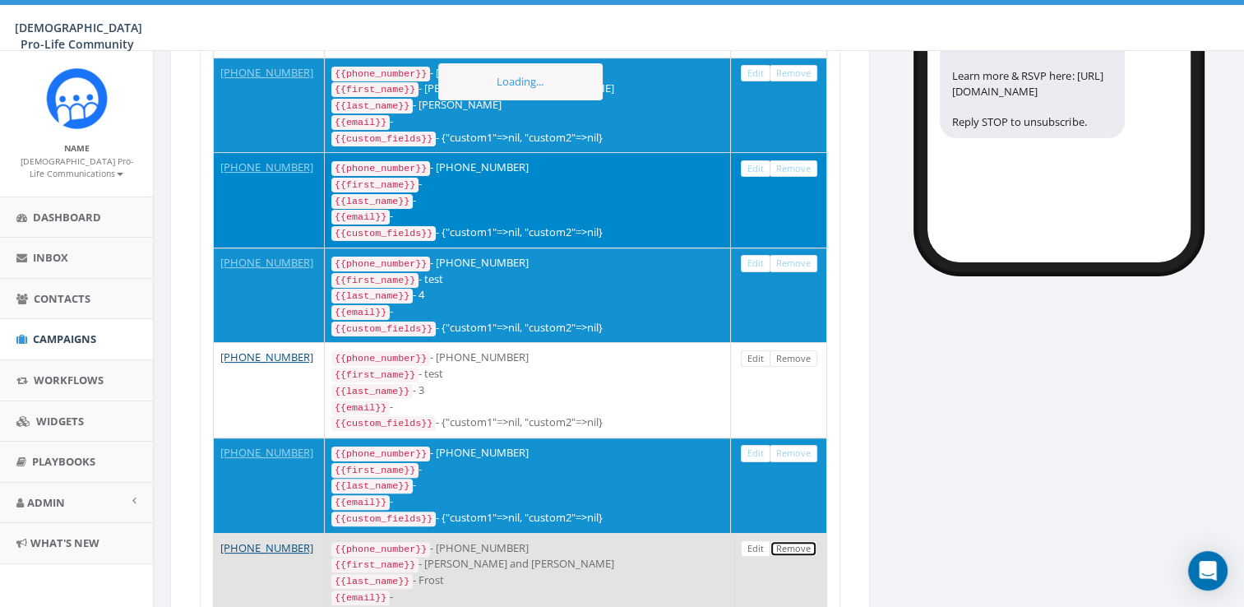
click at [792, 554] on link "Remove" at bounding box center [793, 548] width 48 height 17
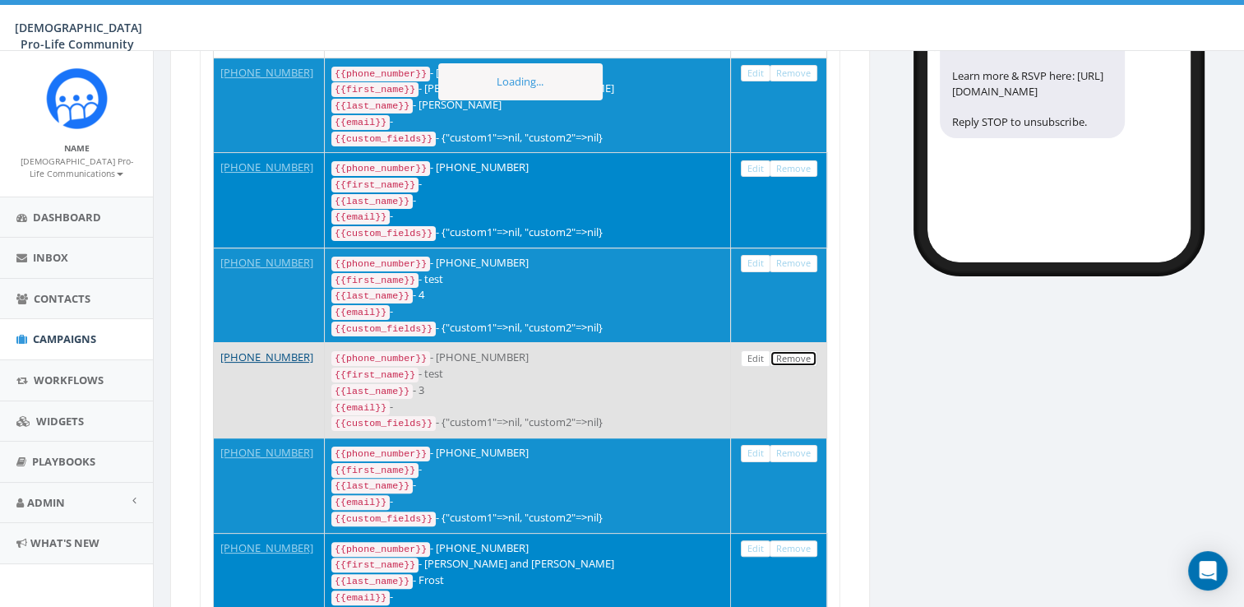
click at [798, 367] on link "Remove" at bounding box center [793, 358] width 48 height 17
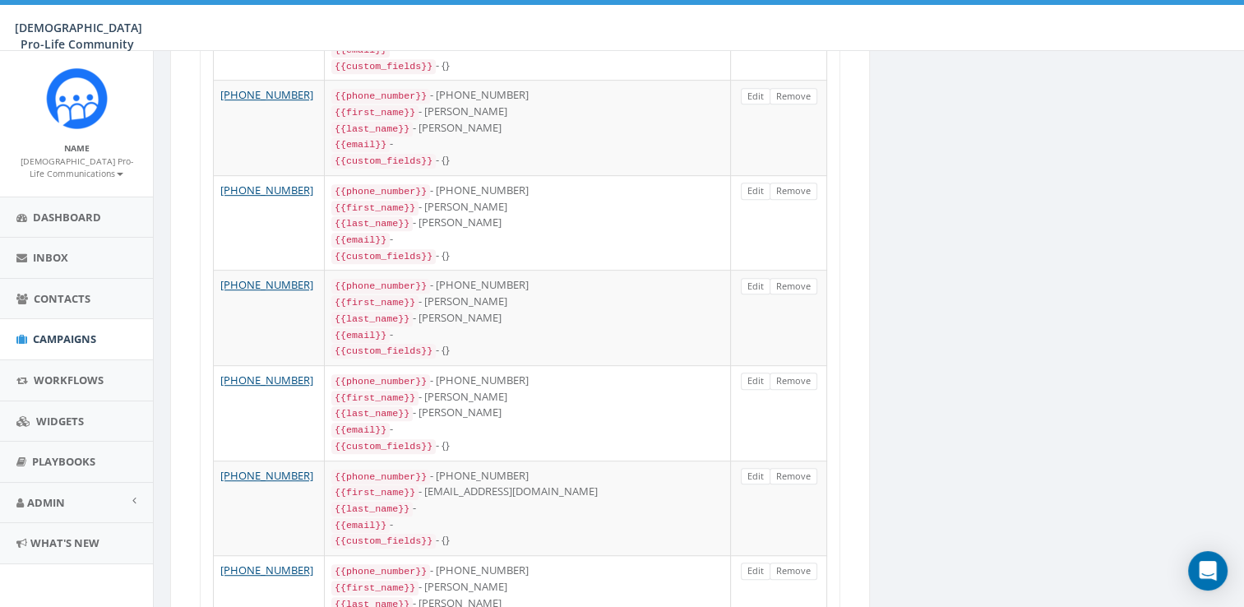
scroll to position [575, 0]
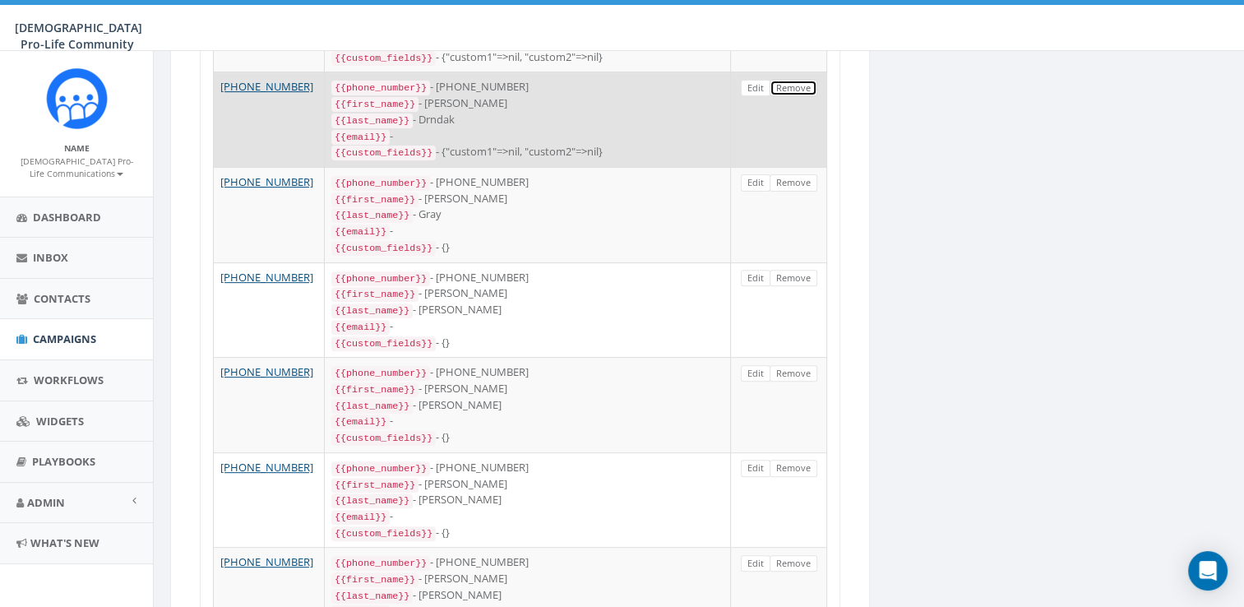
click at [804, 92] on link "Remove" at bounding box center [793, 88] width 48 height 17
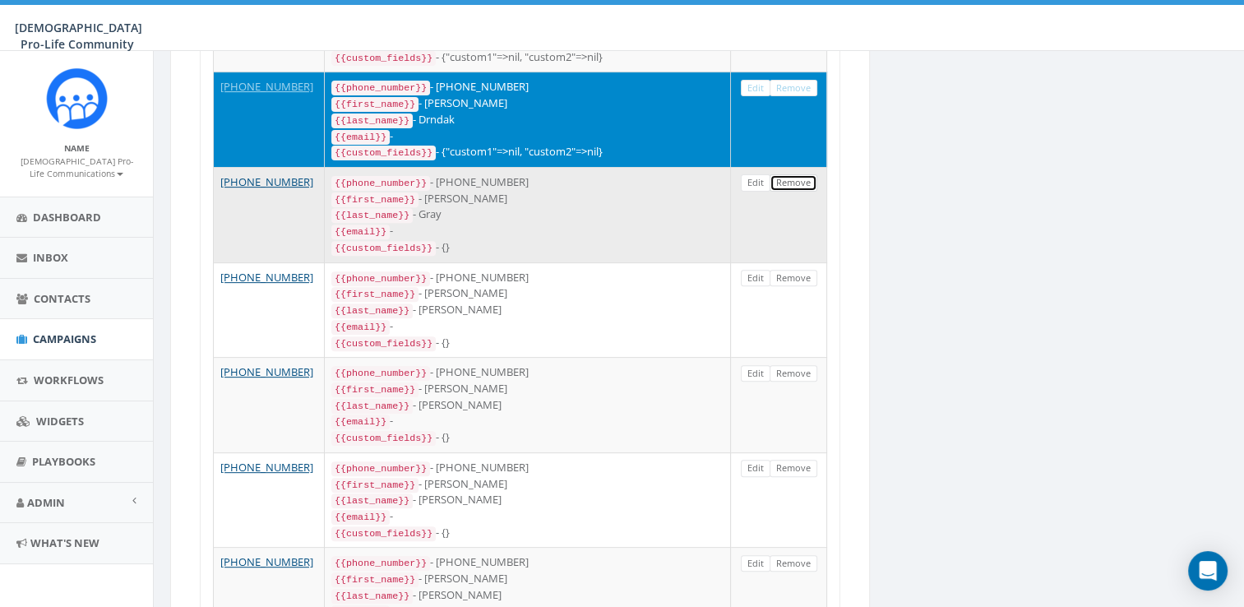
click at [783, 189] on link "Remove" at bounding box center [793, 182] width 48 height 17
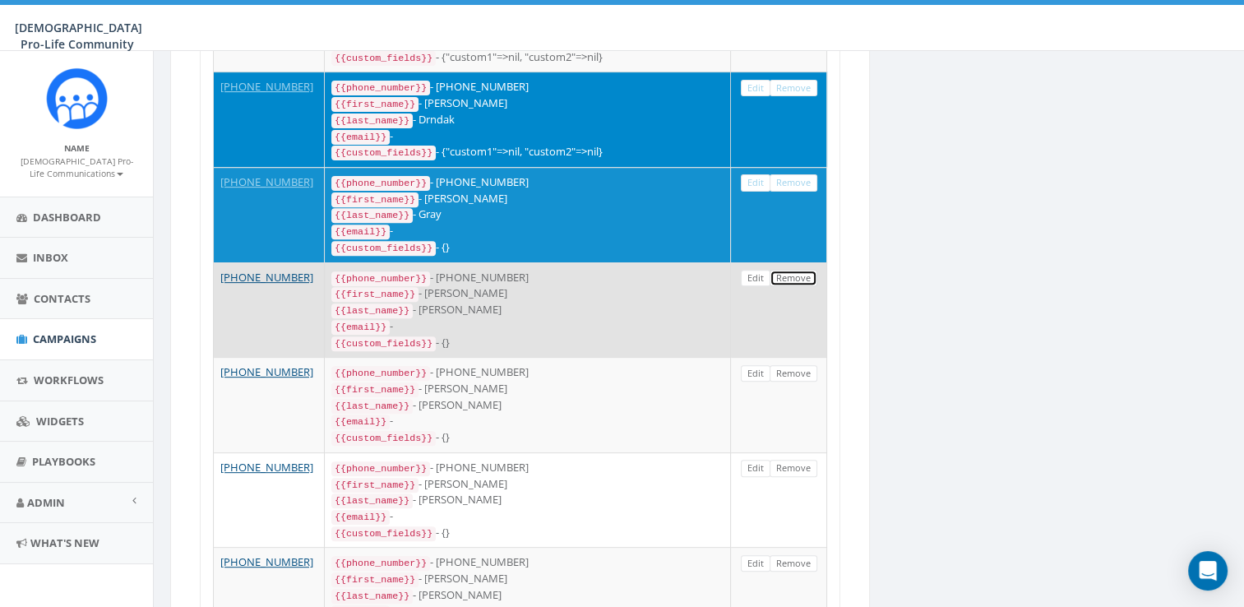
click at [790, 285] on link "Remove" at bounding box center [793, 278] width 48 height 17
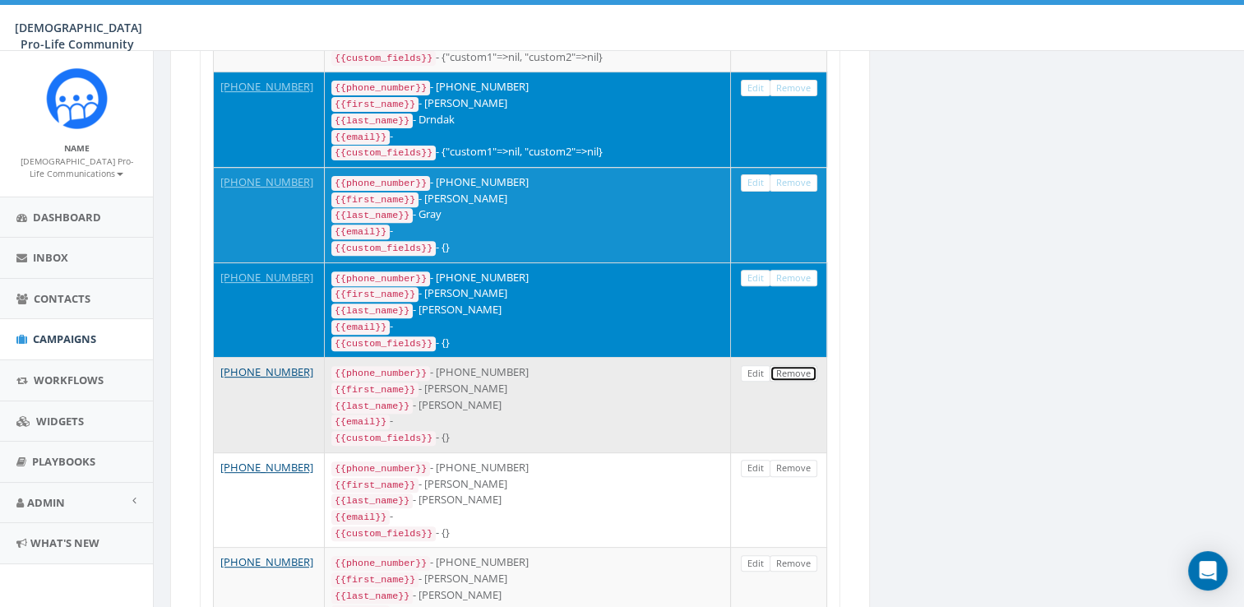
click at [783, 380] on link "Remove" at bounding box center [793, 373] width 48 height 17
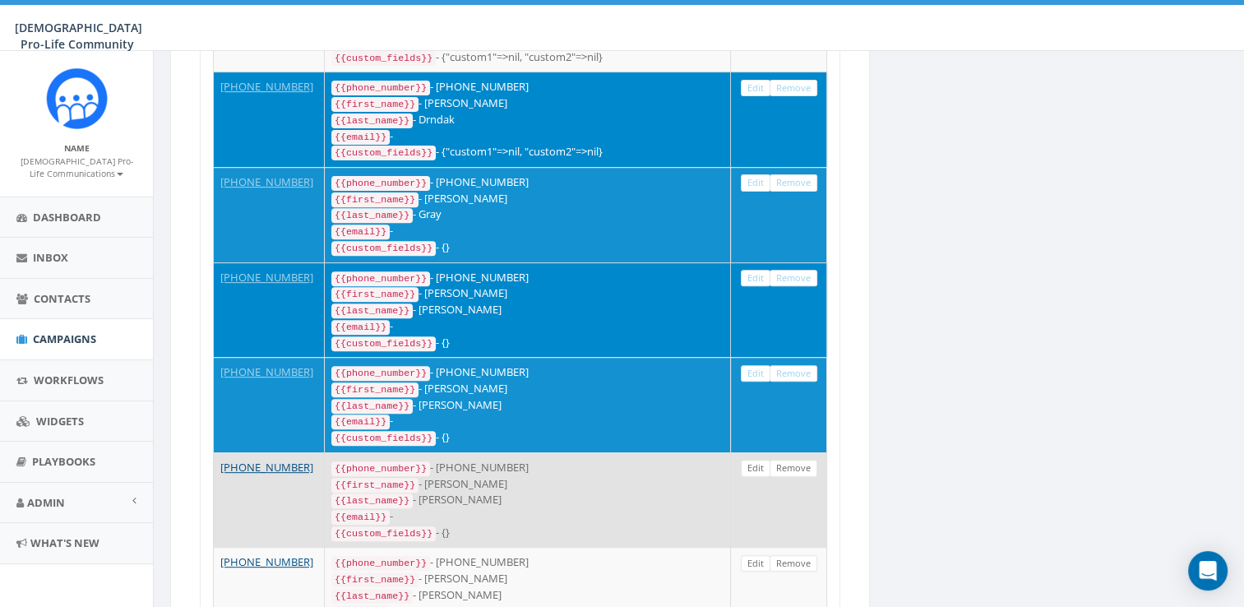
click at [784, 482] on td "Edit Remove" at bounding box center [779, 499] width 96 height 95
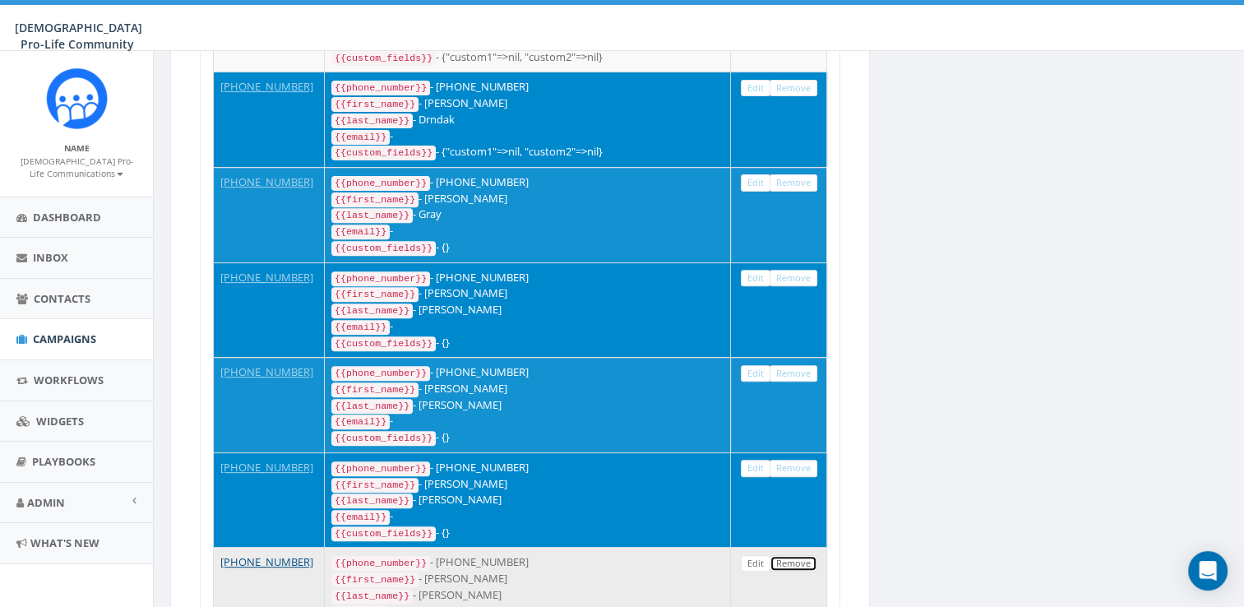
click at [787, 562] on link "Remove" at bounding box center [793, 563] width 48 height 17
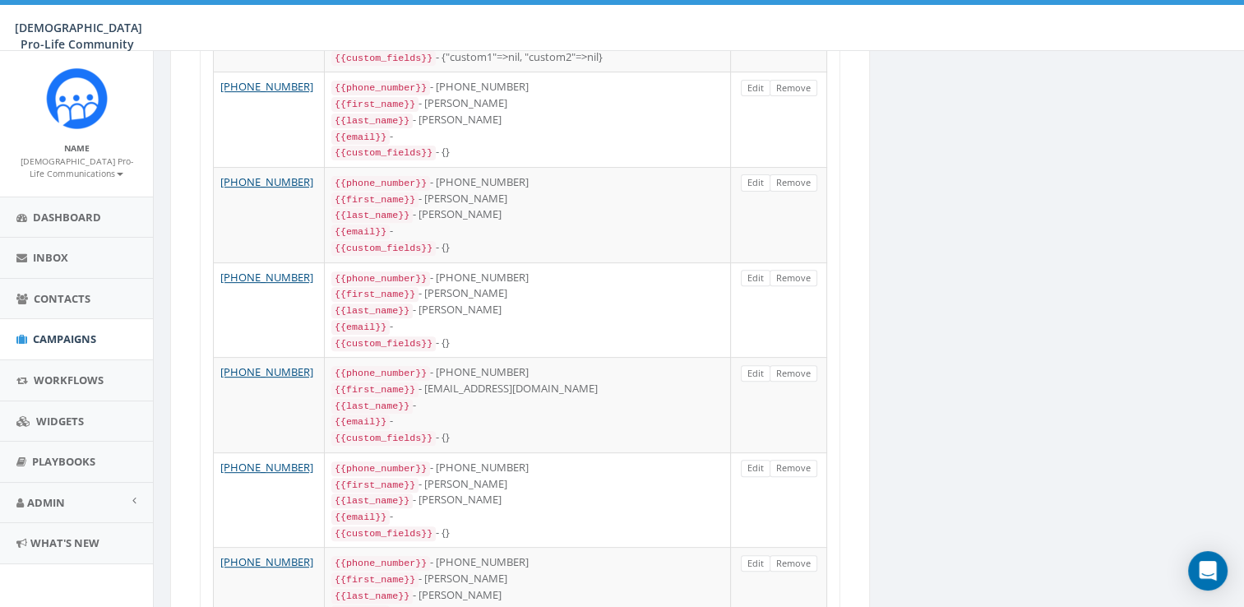
scroll to position [0, 0]
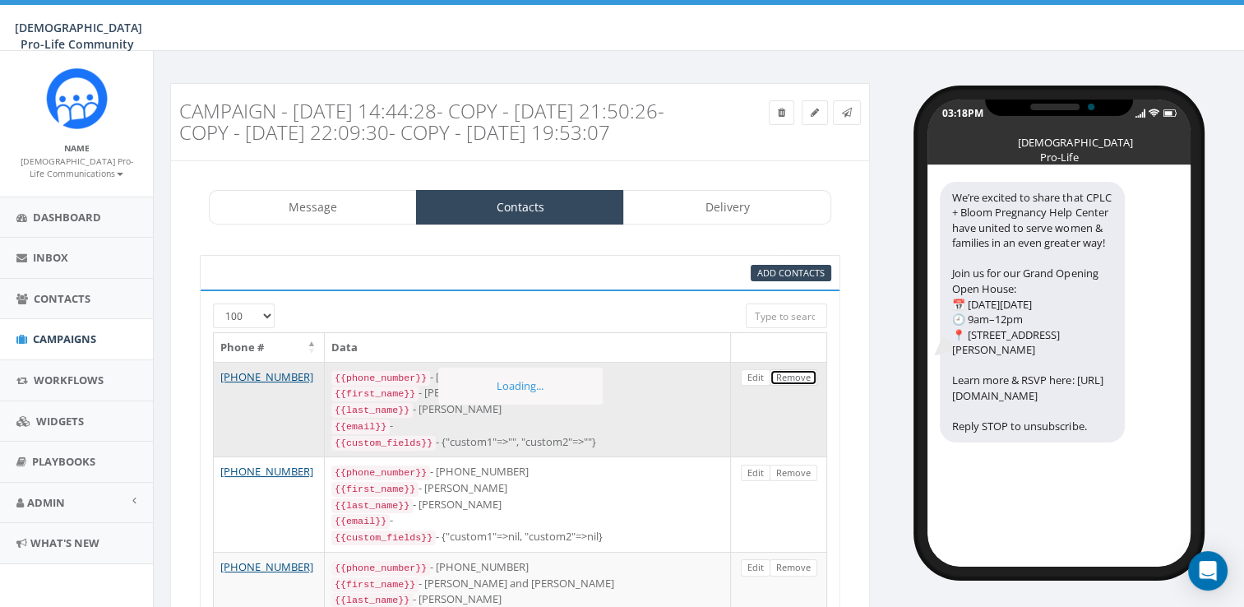
click at [786, 386] on link "Remove" at bounding box center [793, 377] width 48 height 17
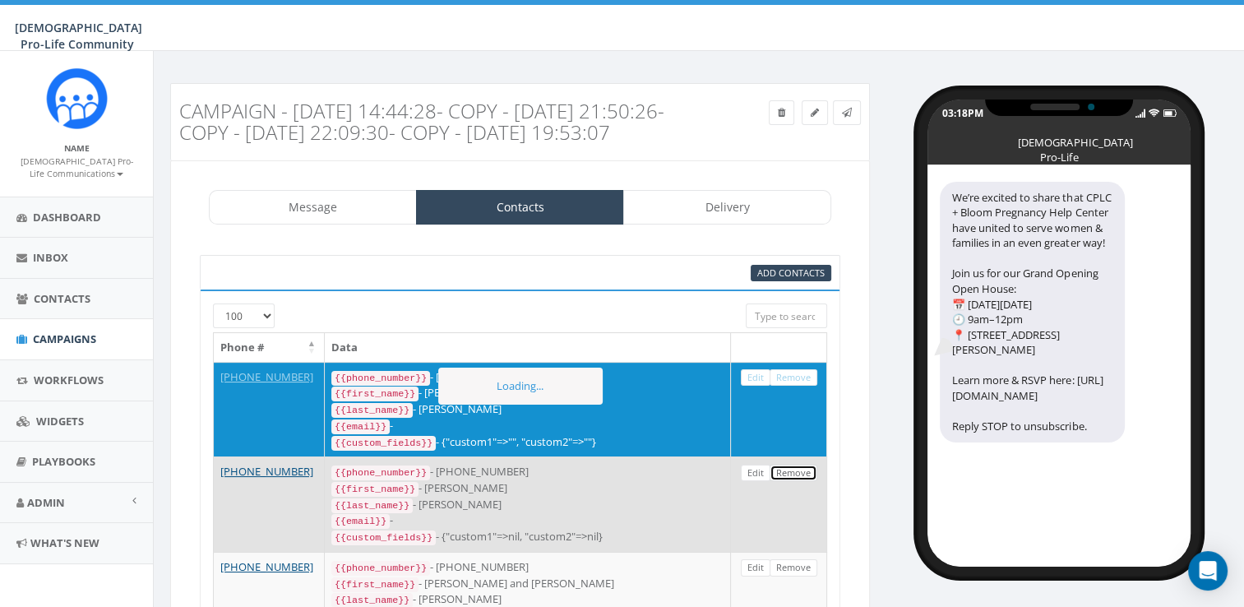
click at [794, 482] on link "Remove" at bounding box center [793, 472] width 48 height 17
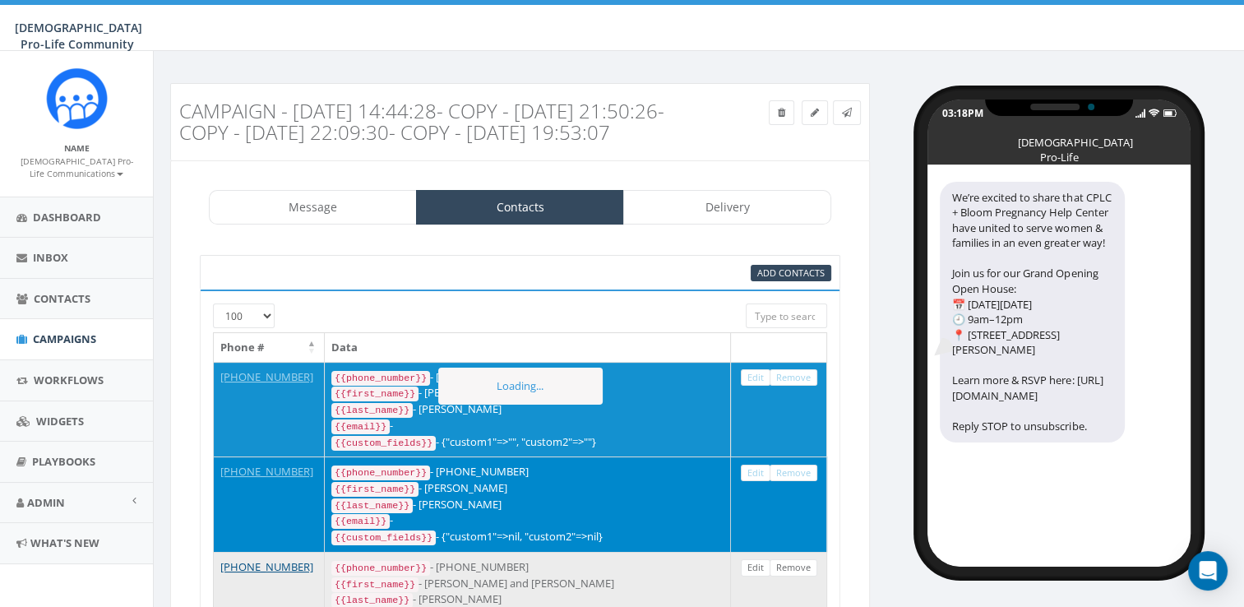
click at [790, 590] on td "Edit Remove" at bounding box center [779, 599] width 96 height 95
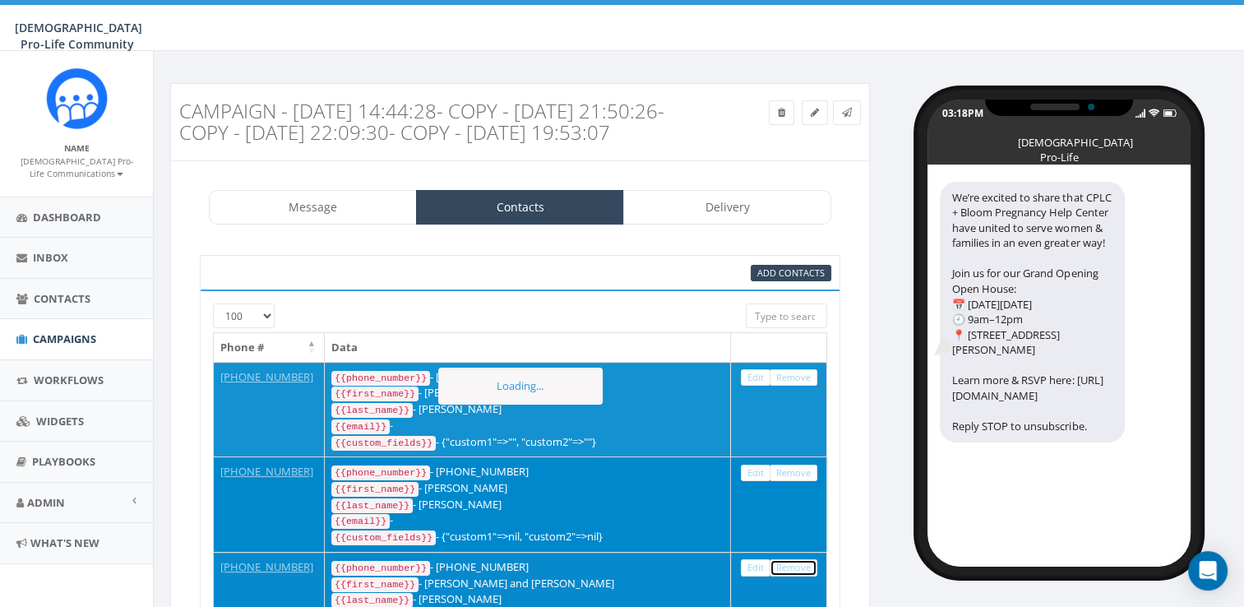
click at [789, 576] on link "Remove" at bounding box center [793, 567] width 48 height 17
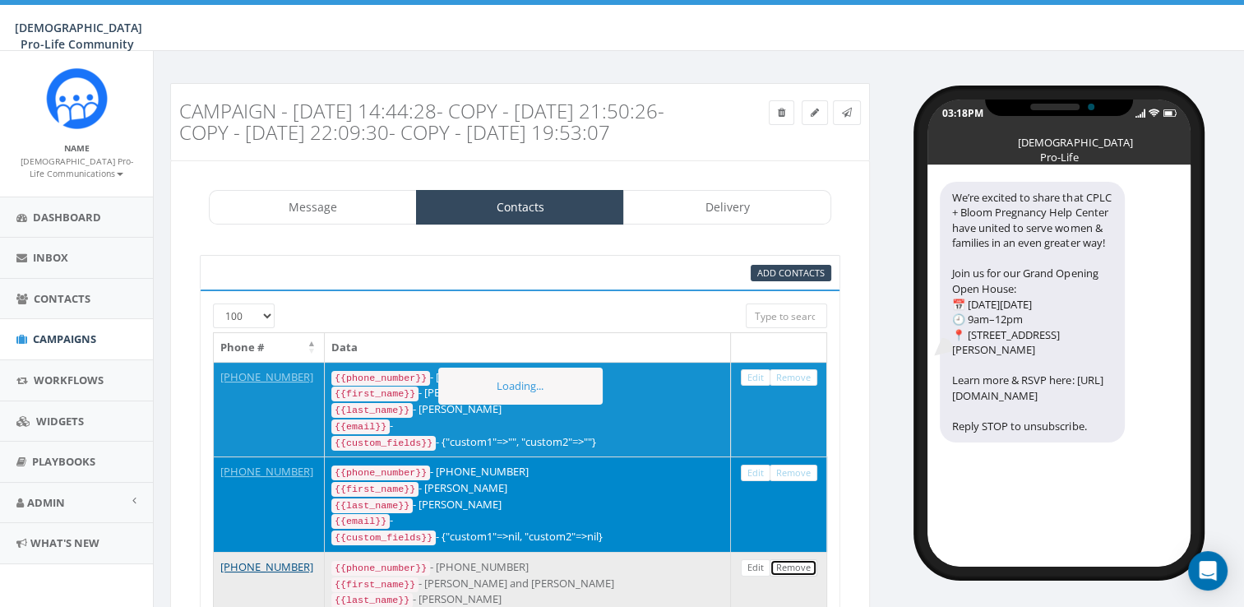
click at [790, 576] on link "Remove" at bounding box center [793, 567] width 48 height 17
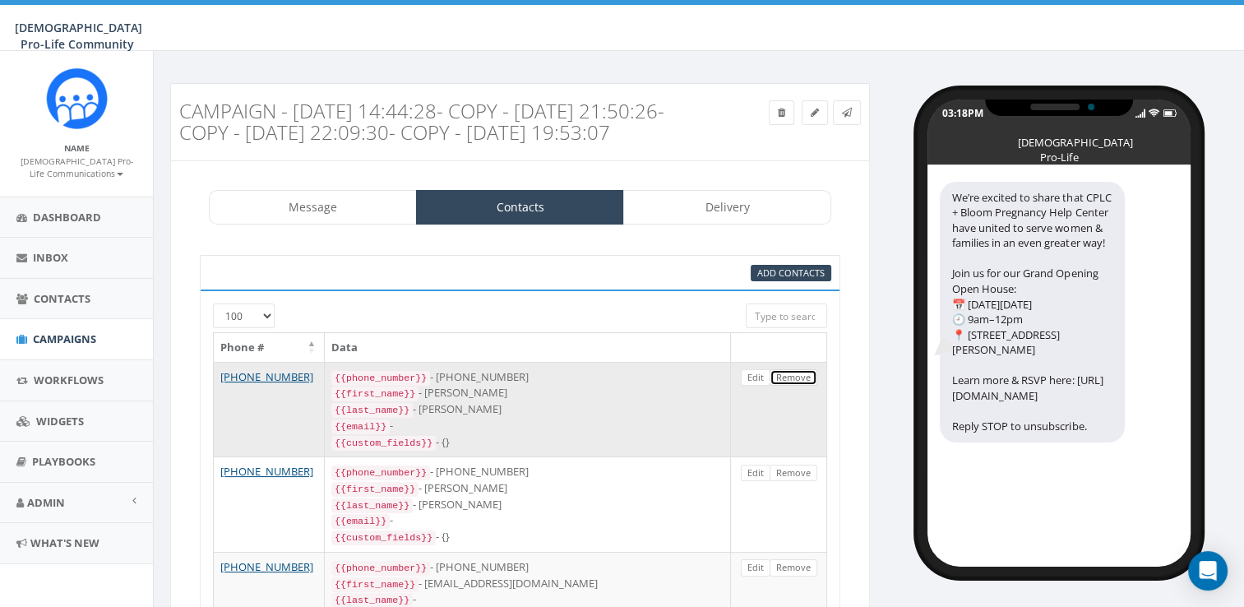
click at [792, 386] on link "Remove" at bounding box center [793, 377] width 48 height 17
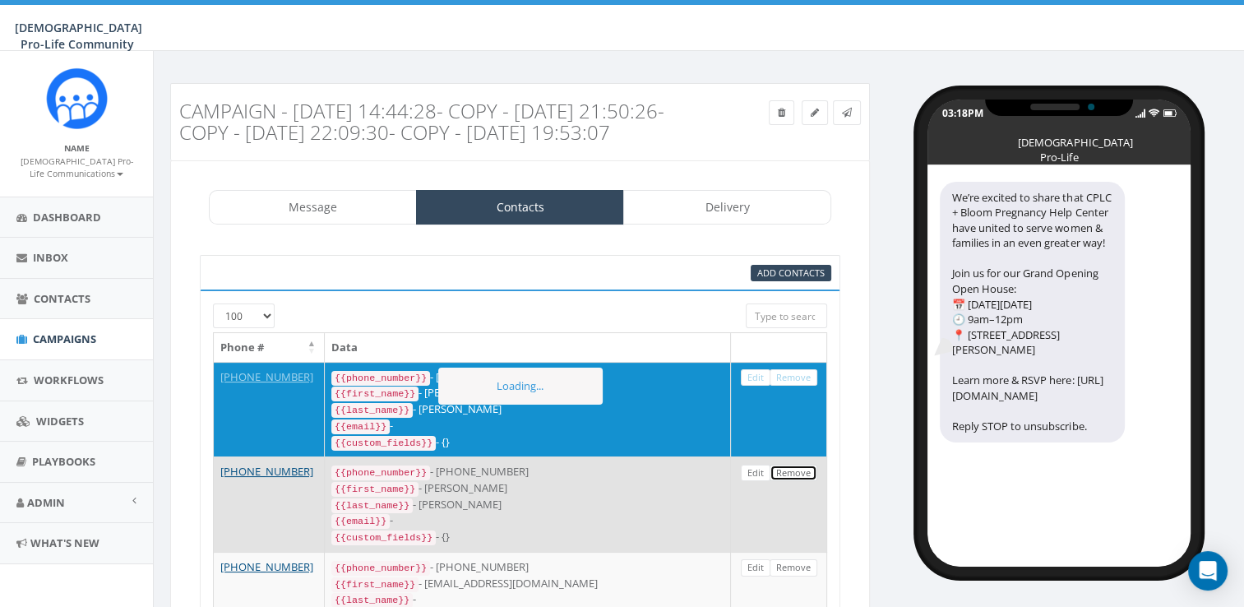
click at [797, 482] on link "Remove" at bounding box center [793, 472] width 48 height 17
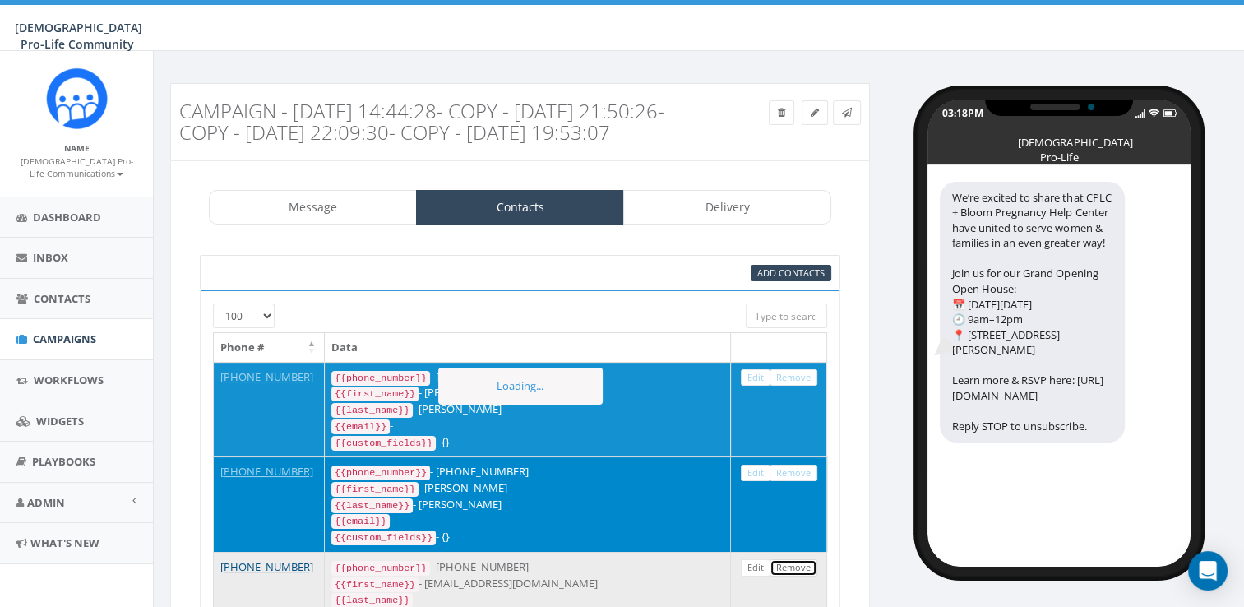
click at [800, 576] on link "Remove" at bounding box center [793, 567] width 48 height 17
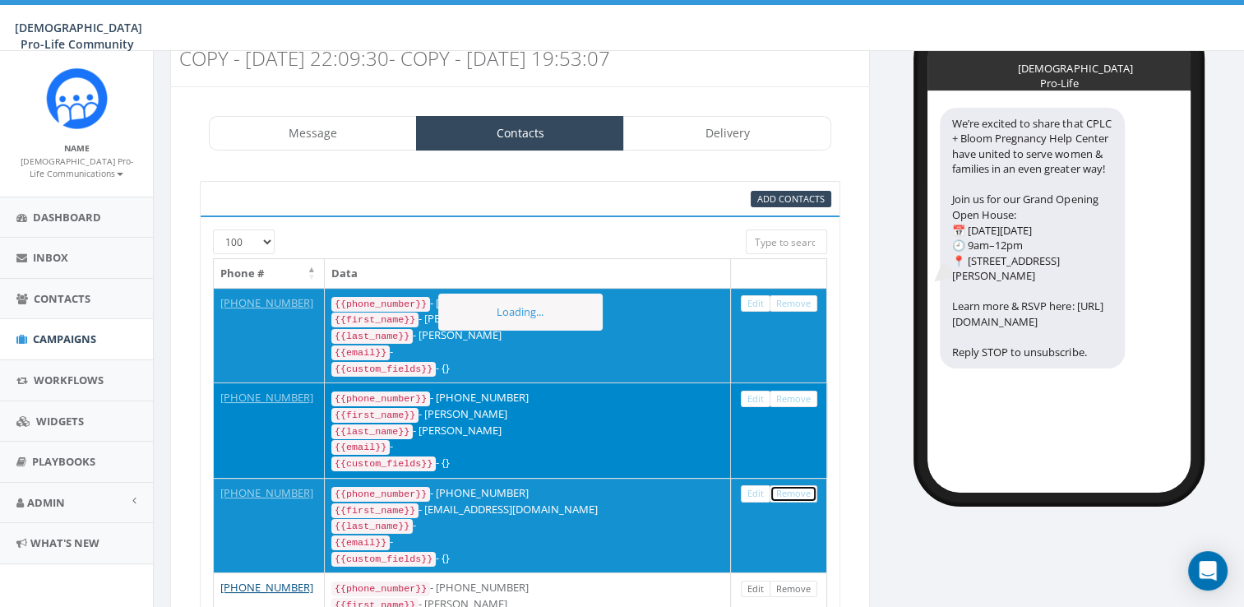
scroll to position [99, 0]
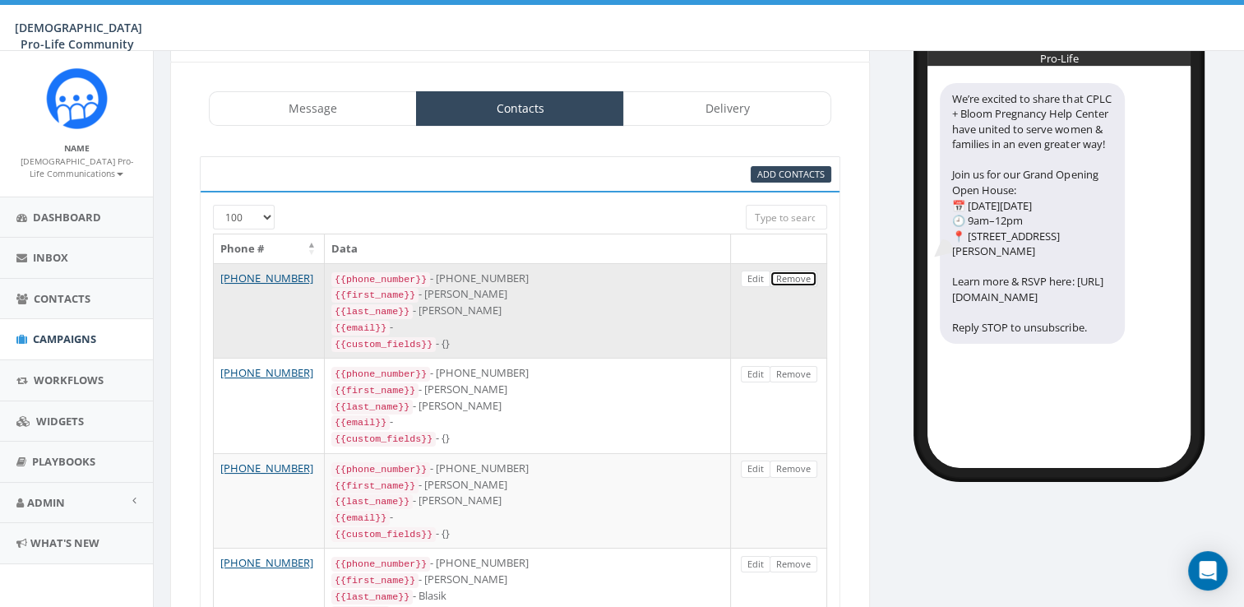
click at [793, 288] on link "Remove" at bounding box center [793, 278] width 48 height 17
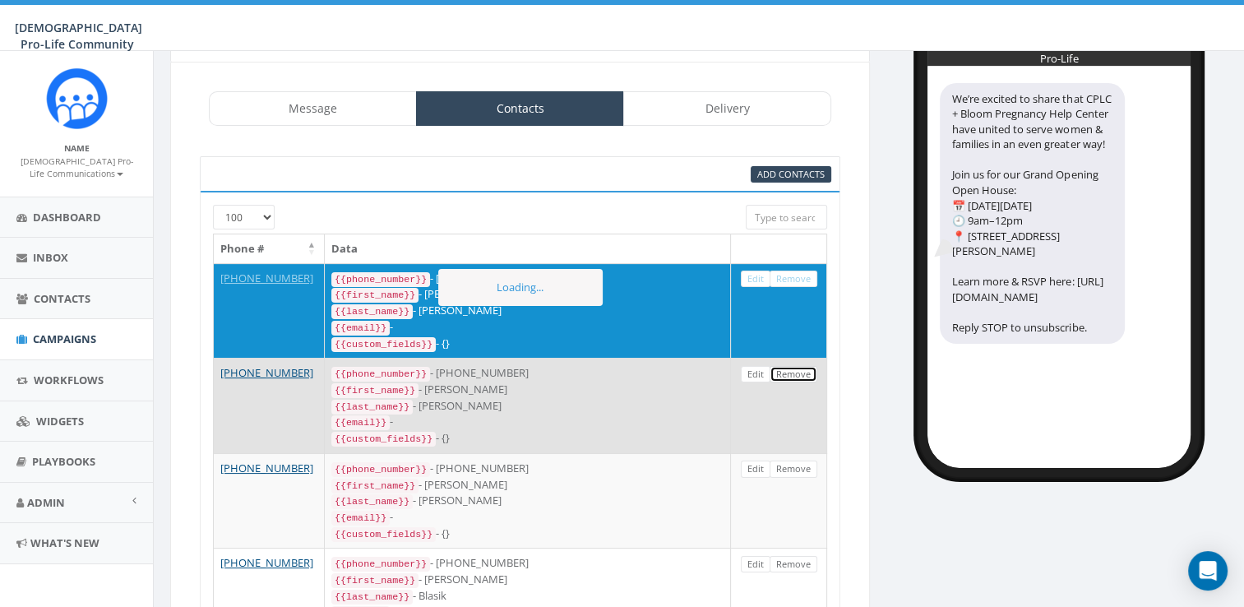
click at [804, 383] on link "Remove" at bounding box center [793, 374] width 48 height 17
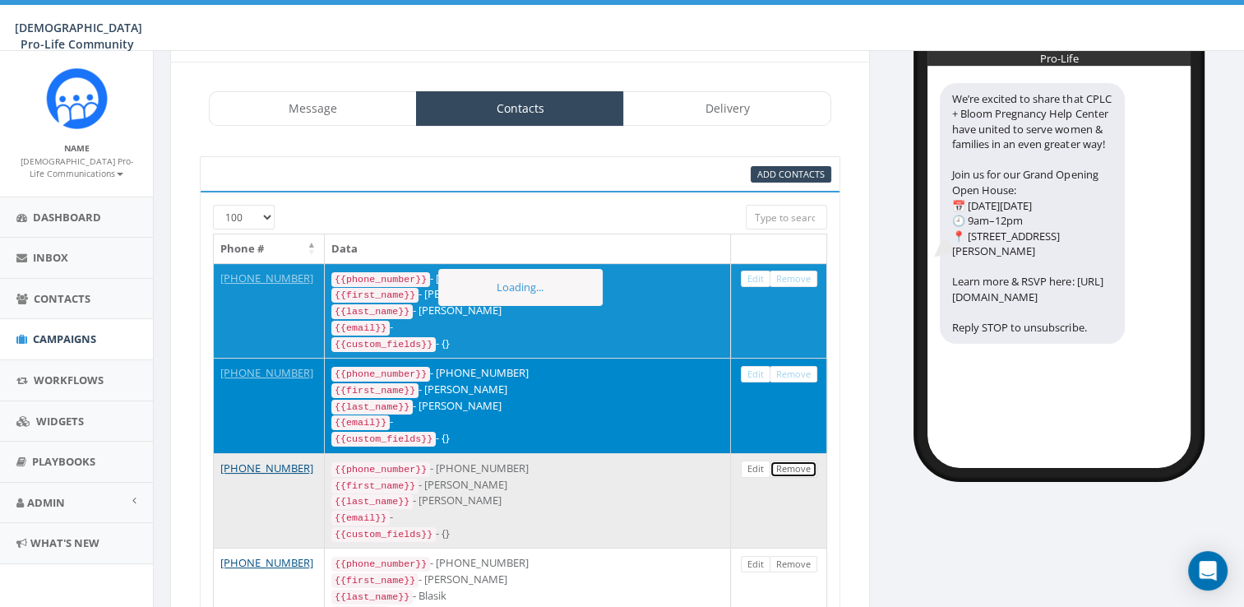
click at [792, 478] on link "Remove" at bounding box center [793, 468] width 48 height 17
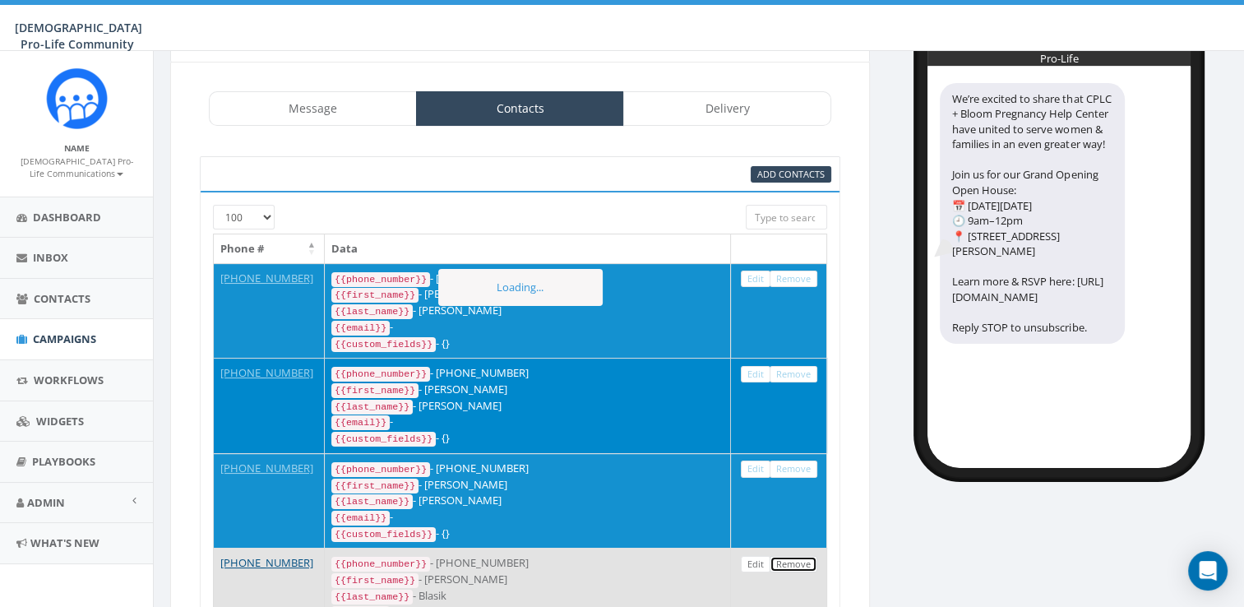
click at [799, 573] on link "Remove" at bounding box center [793, 564] width 48 height 17
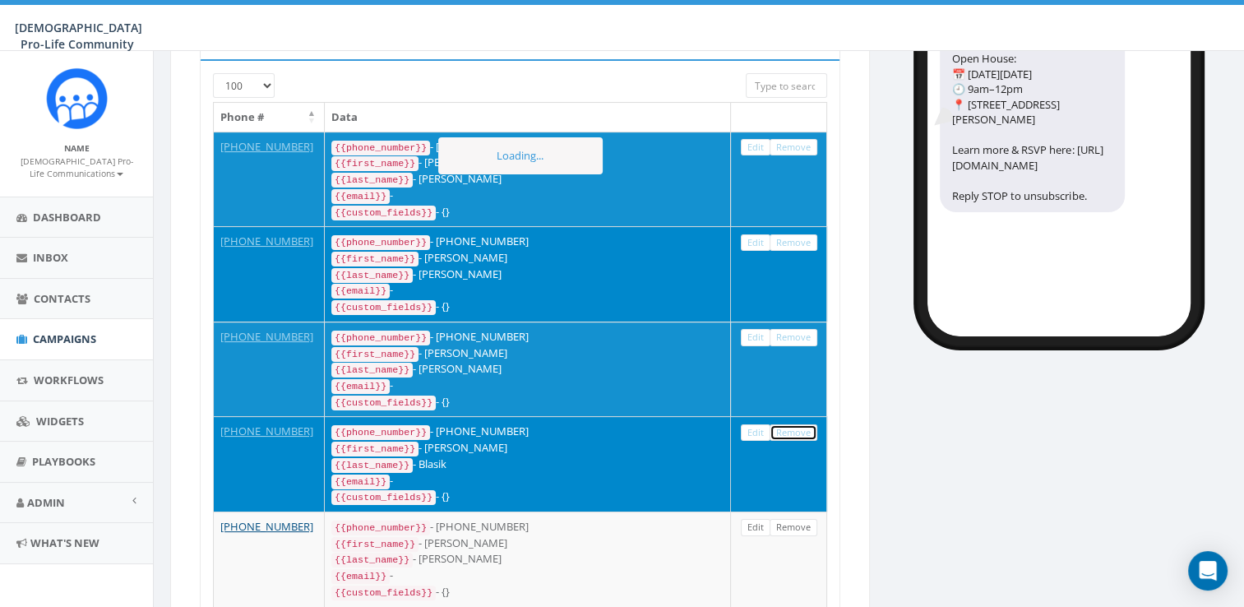
scroll to position [362, 0]
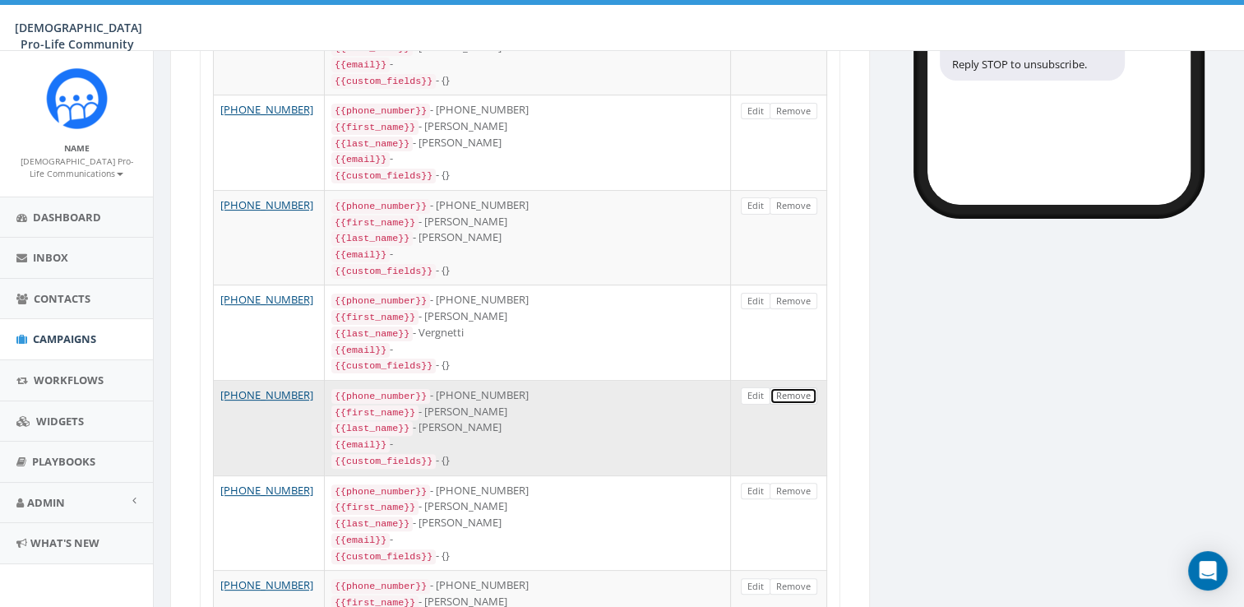
click at [797, 404] on link "Remove" at bounding box center [793, 395] width 48 height 17
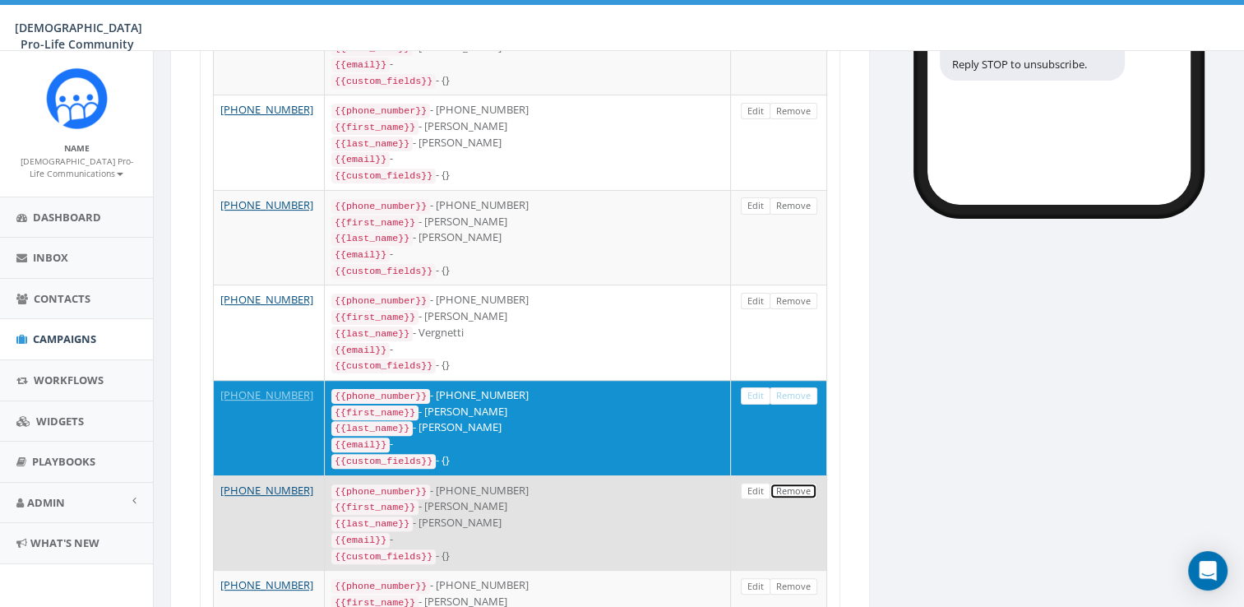
click at [807, 500] on link "Remove" at bounding box center [793, 491] width 48 height 17
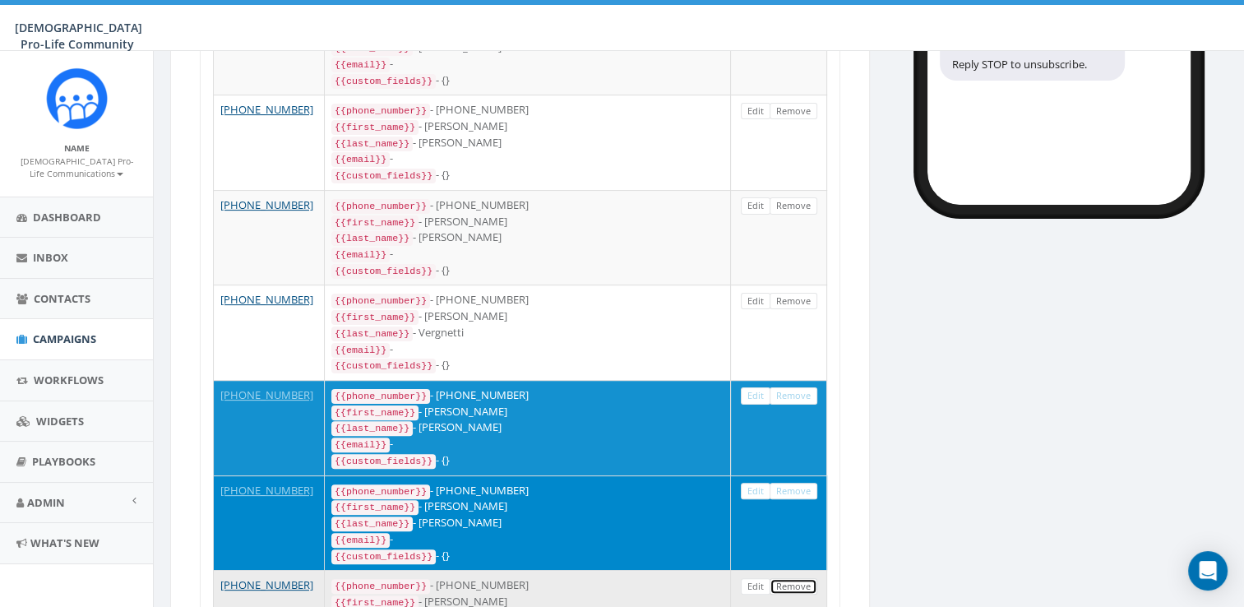
click at [802, 593] on link "Remove" at bounding box center [793, 586] width 48 height 17
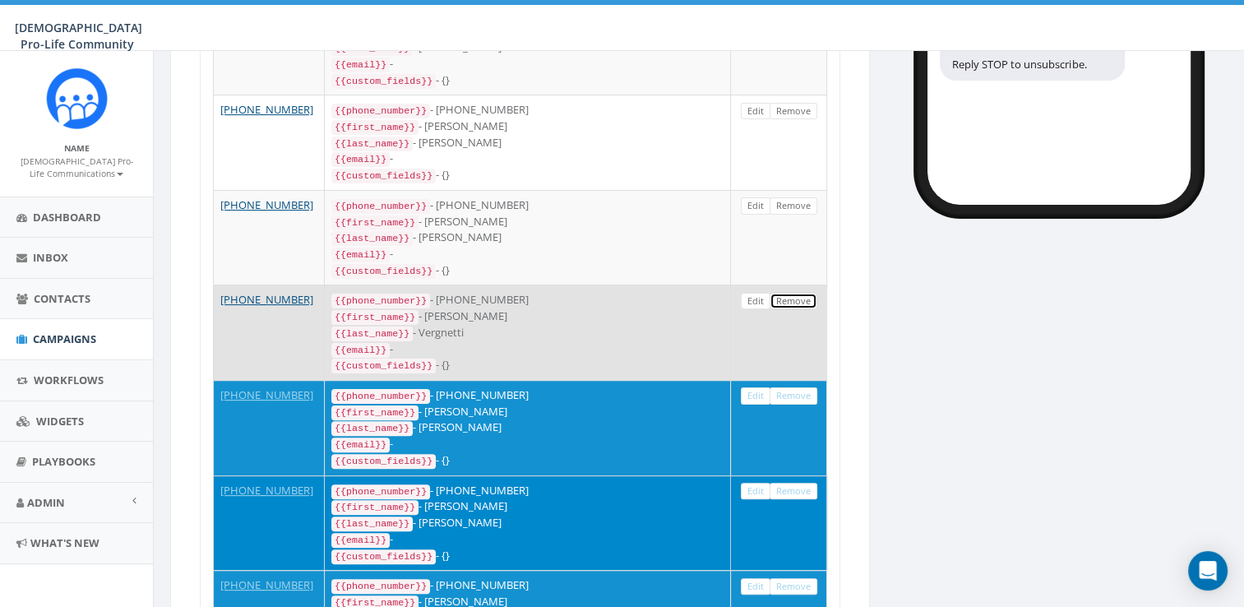
click at [792, 310] on link "Remove" at bounding box center [793, 301] width 48 height 17
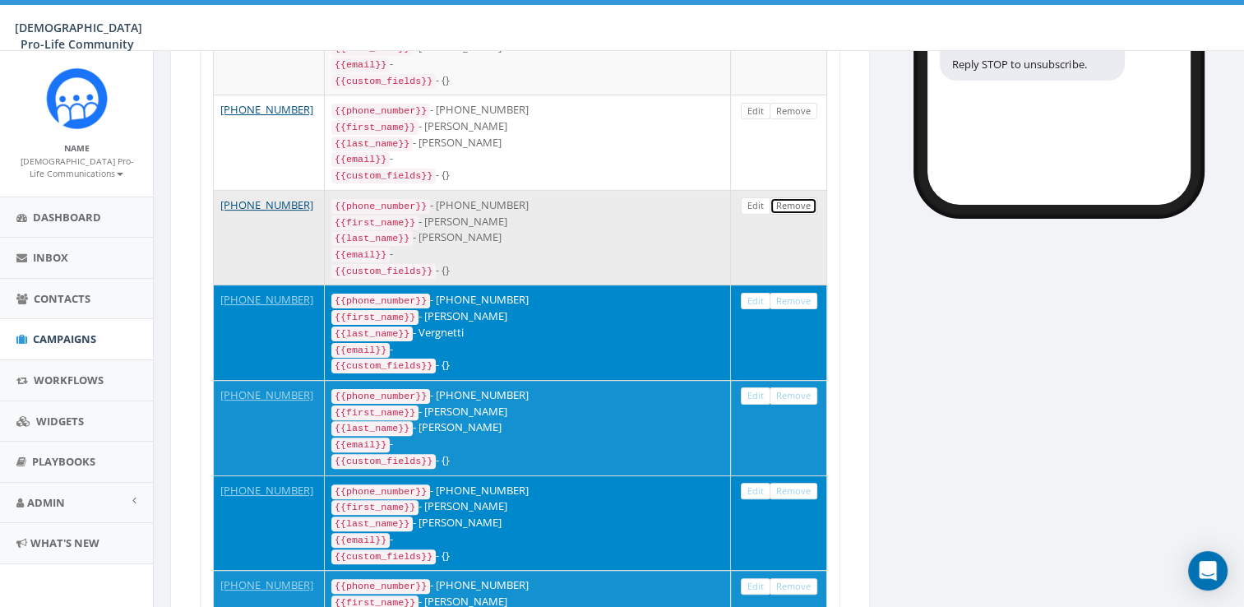
click at [804, 215] on link "Remove" at bounding box center [793, 205] width 48 height 17
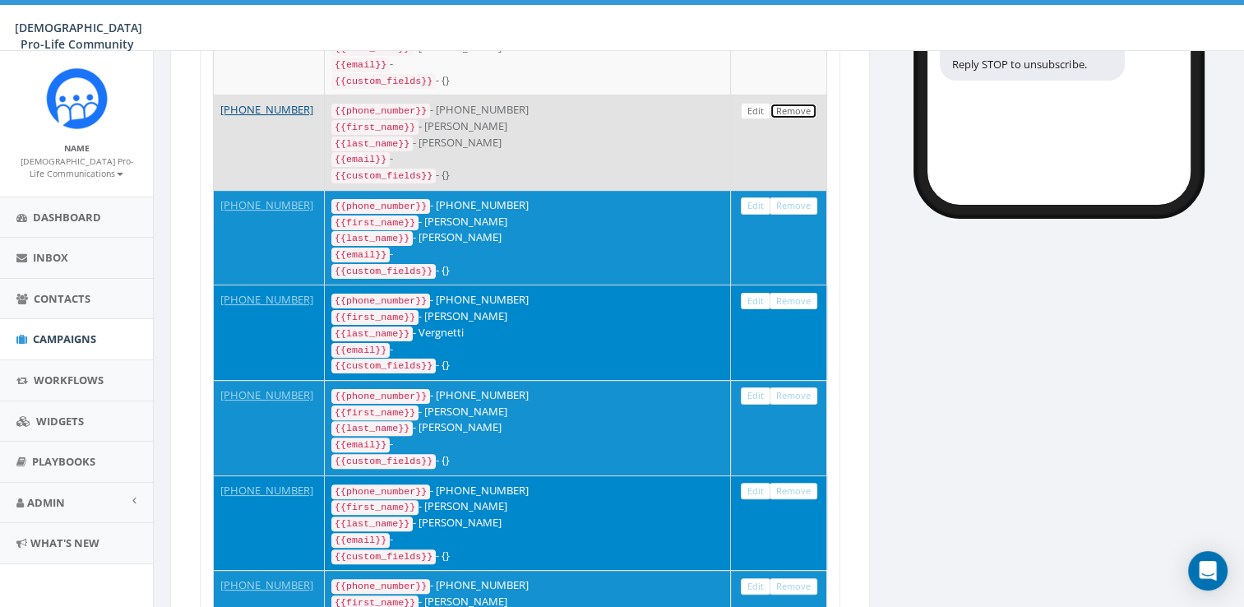
click at [804, 120] on link "Remove" at bounding box center [793, 111] width 48 height 17
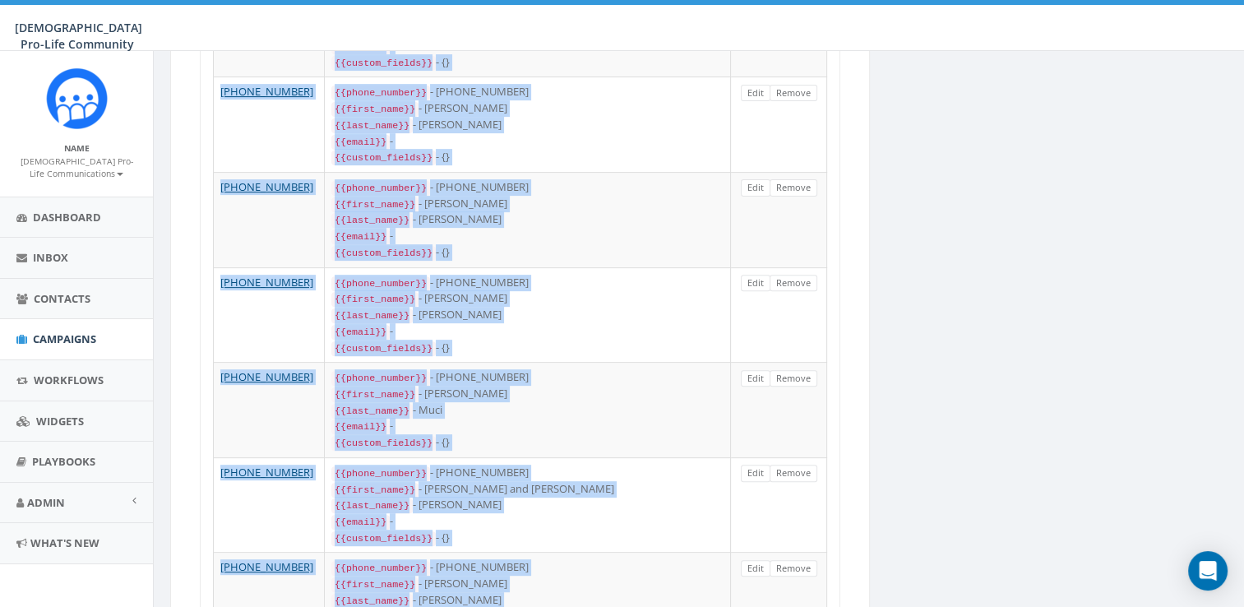
scroll to position [592, 0]
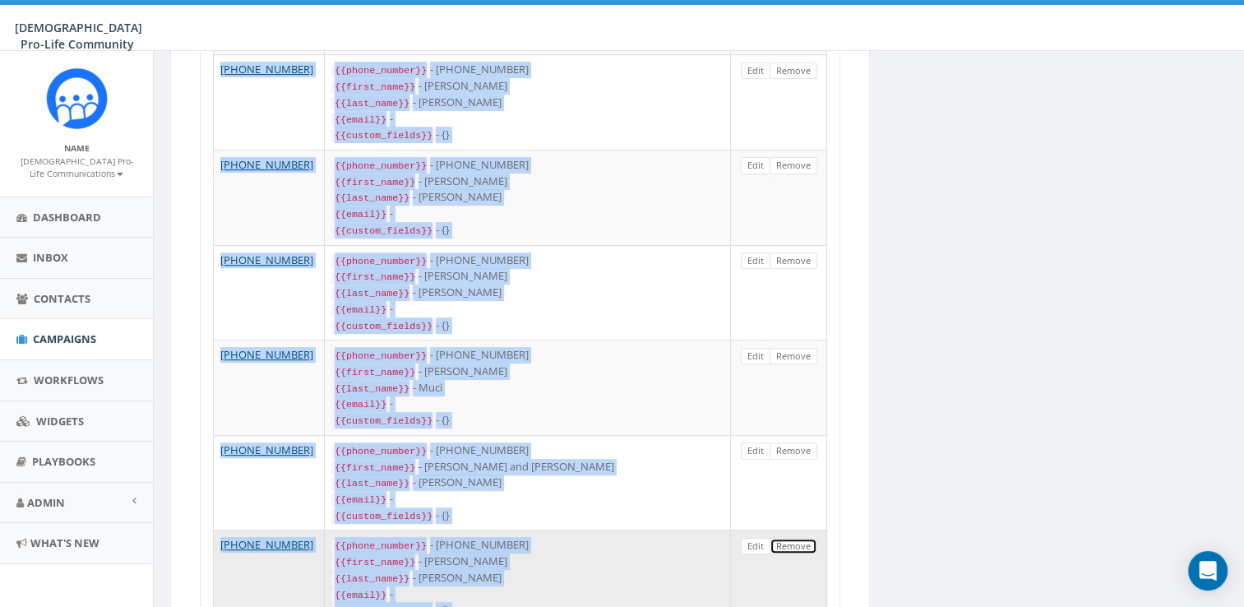
click at [789, 547] on link "Remove" at bounding box center [793, 546] width 48 height 17
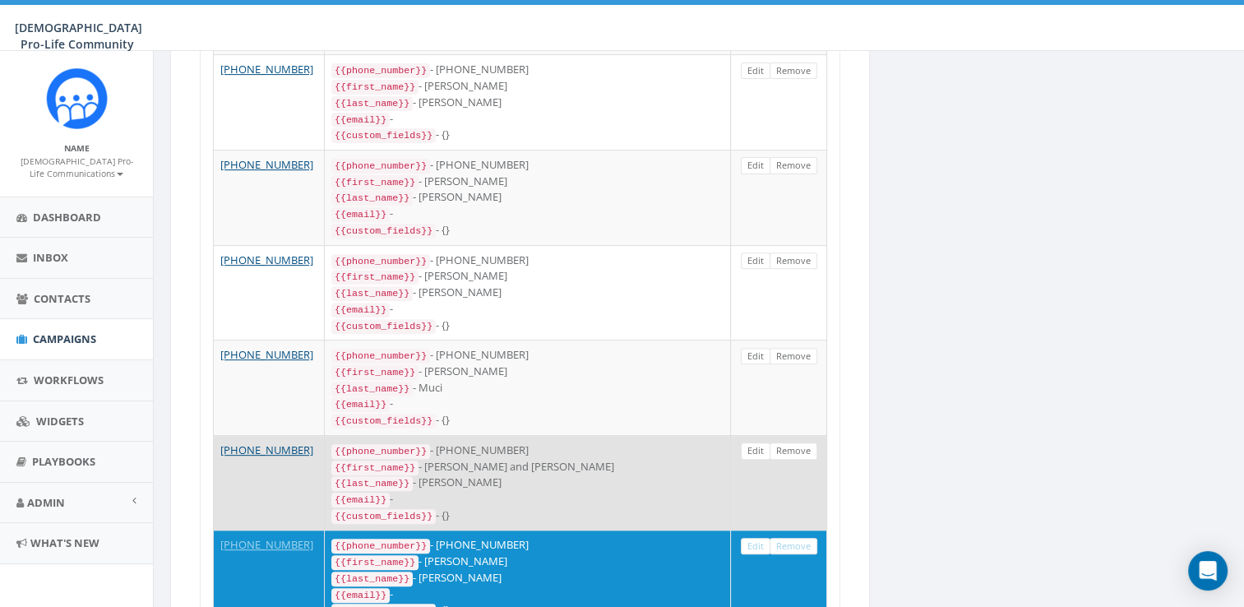
click at [794, 438] on td "Edit Remove" at bounding box center [779, 482] width 96 height 95
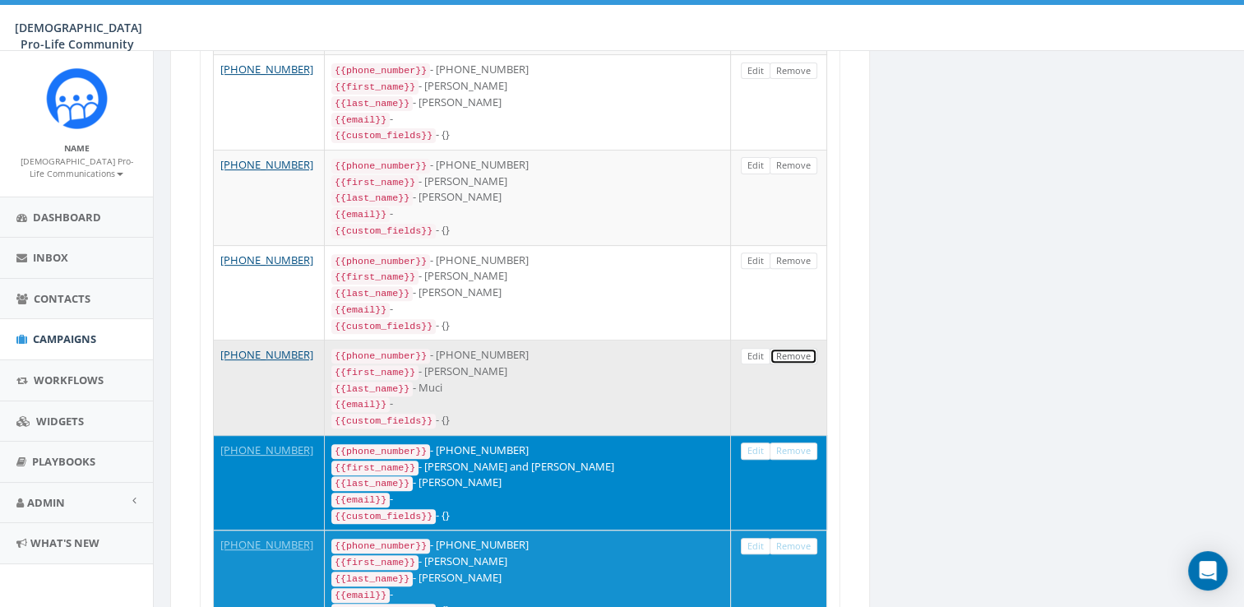
click at [792, 358] on link "Remove" at bounding box center [793, 356] width 48 height 17
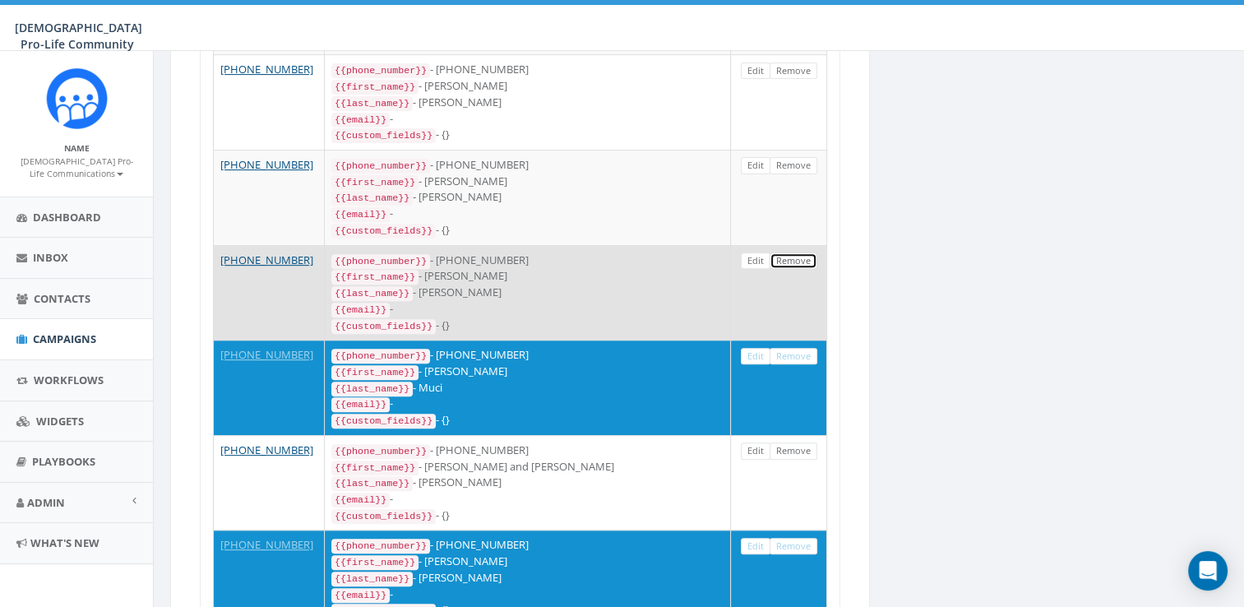
click at [801, 261] on link "Remove" at bounding box center [793, 260] width 48 height 17
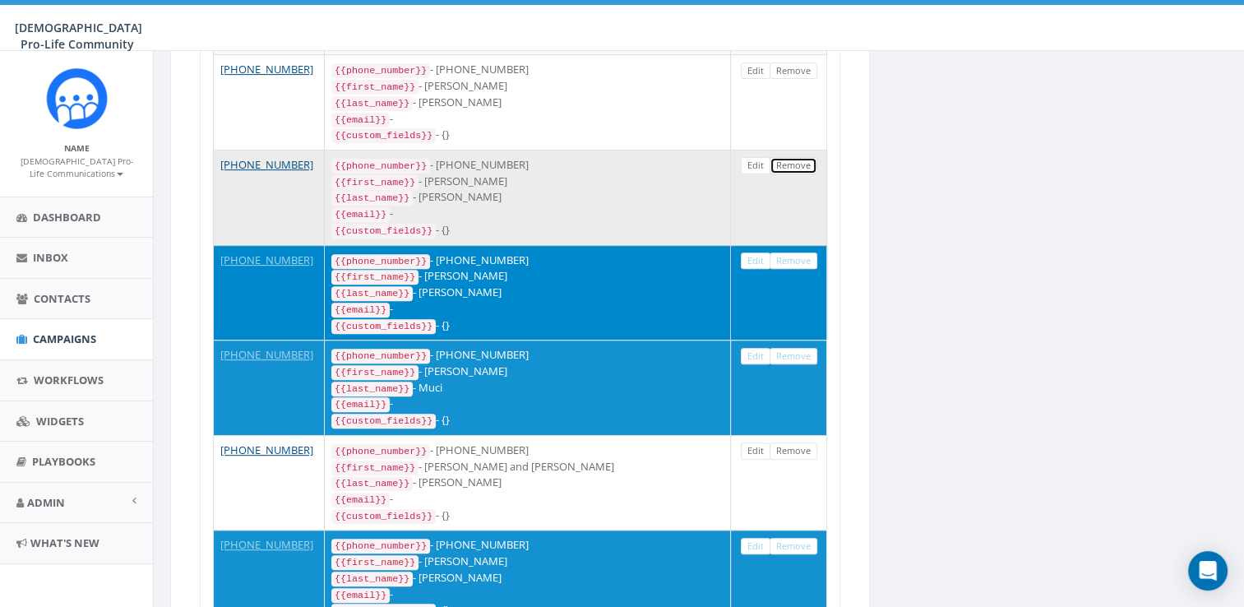
click at [792, 173] on link "Remove" at bounding box center [793, 165] width 48 height 17
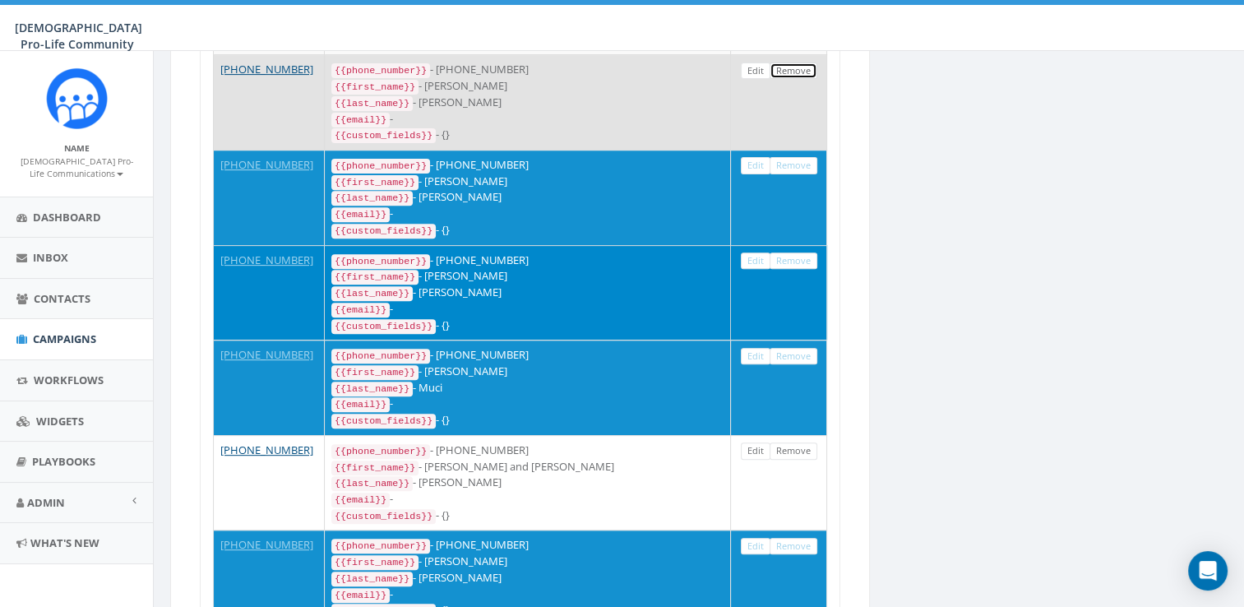
click at [796, 80] on link "Remove" at bounding box center [793, 70] width 48 height 17
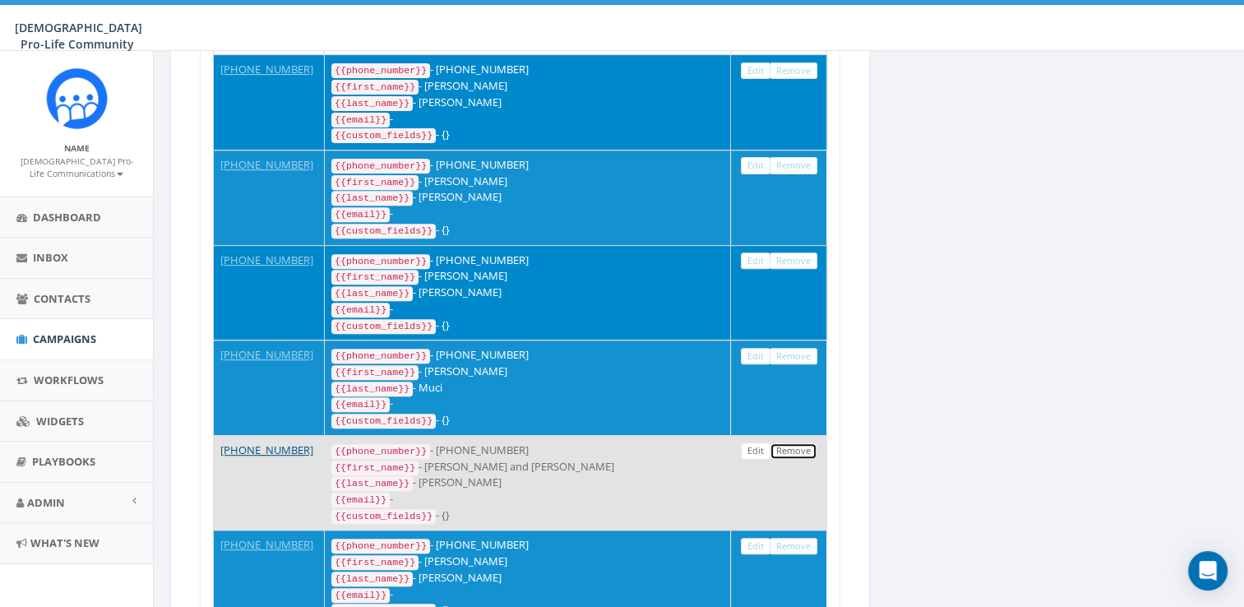
click at [804, 445] on link "Remove" at bounding box center [793, 450] width 48 height 17
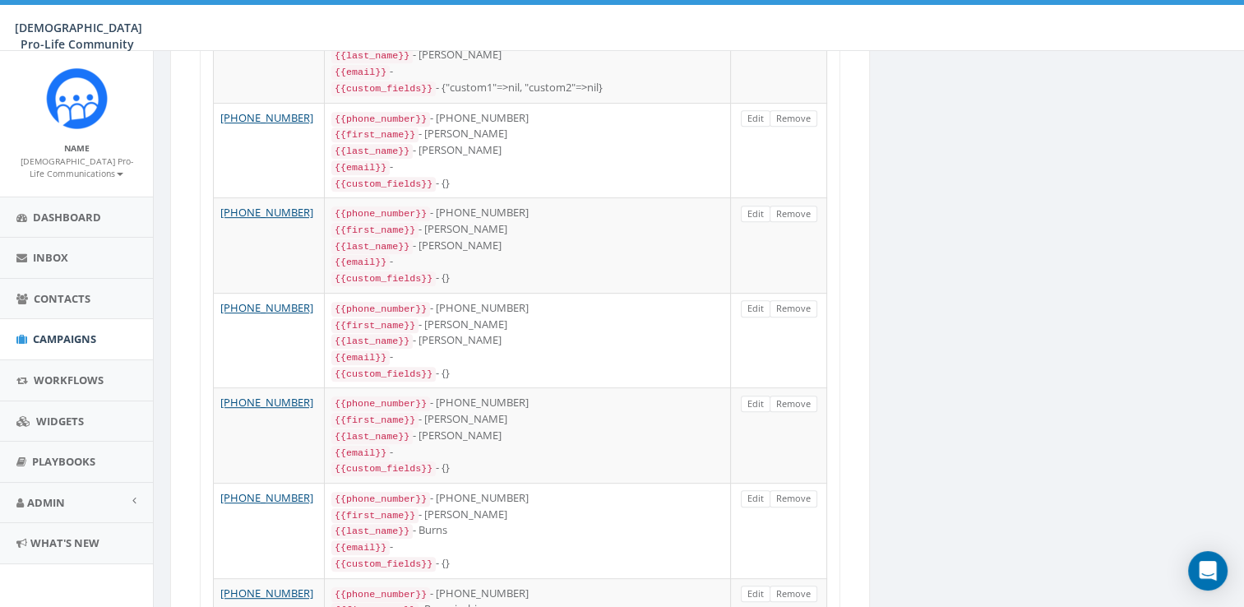
scroll to position [175, 0]
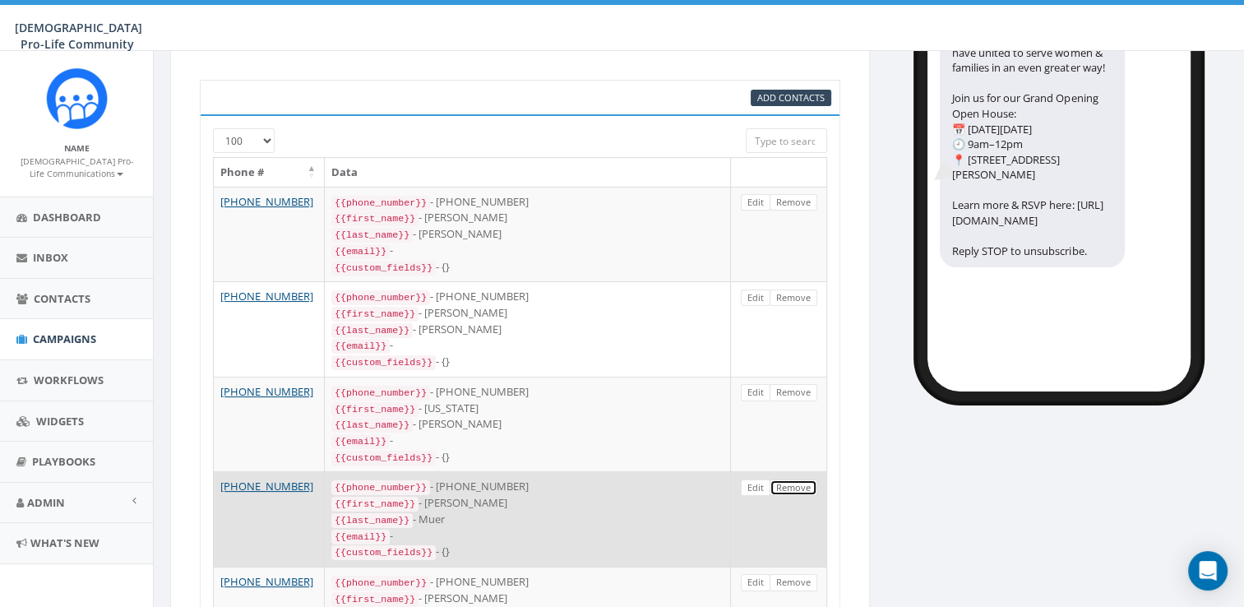
click at [774, 496] on link "Remove" at bounding box center [793, 487] width 48 height 17
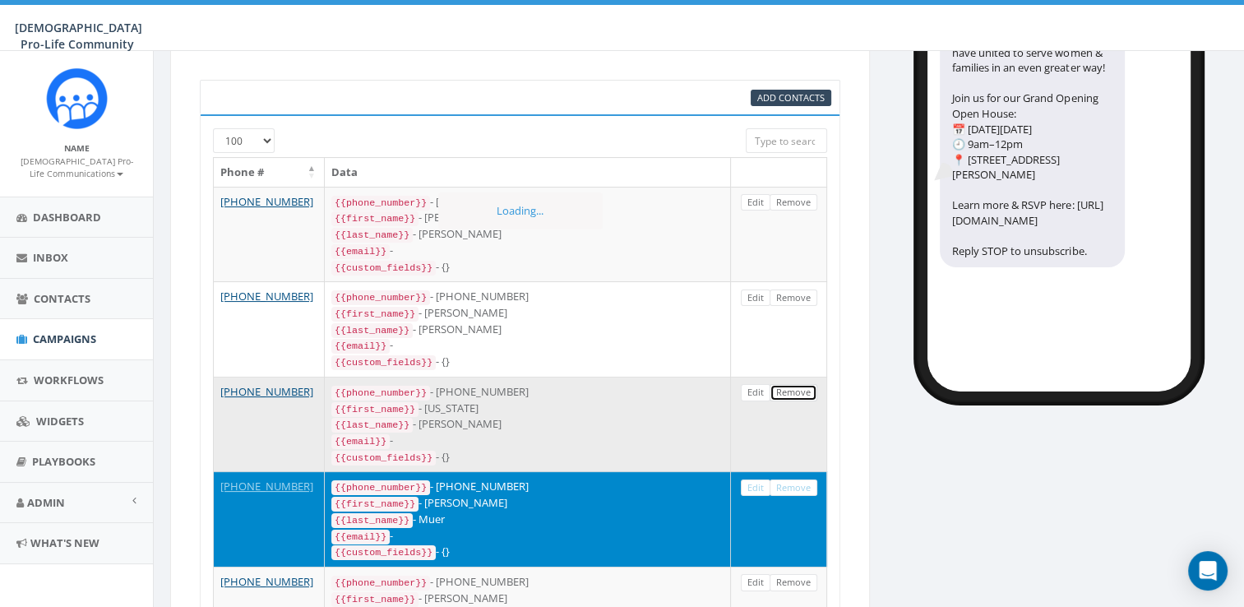
click at [797, 401] on link "Remove" at bounding box center [793, 392] width 48 height 17
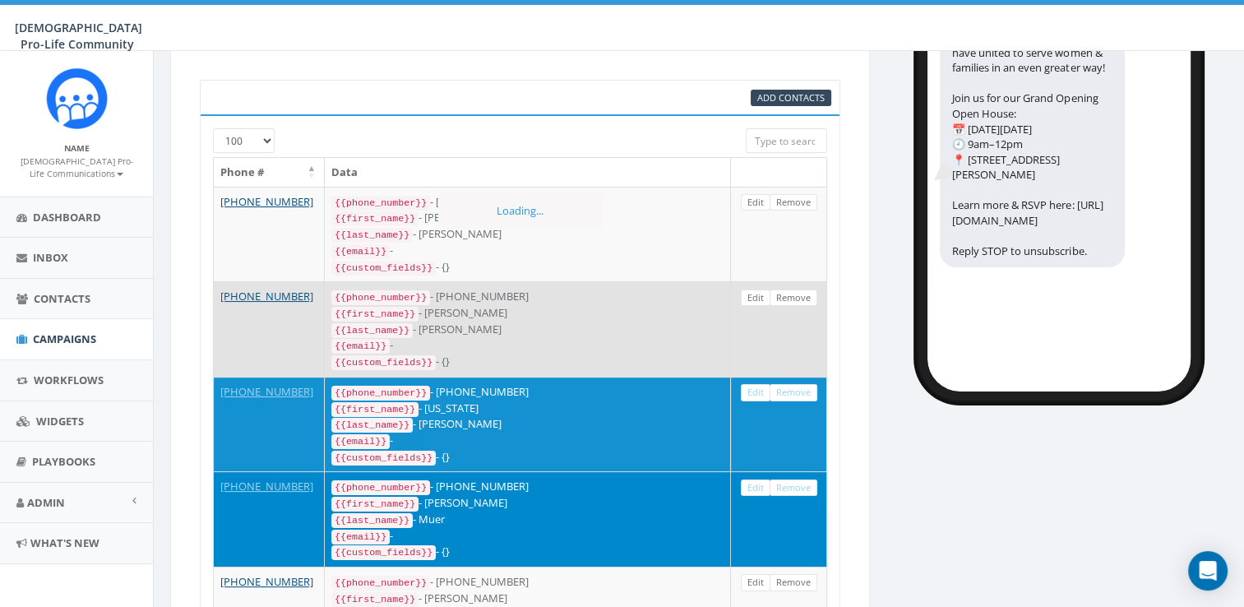
click at [796, 324] on td "Edit Remove" at bounding box center [779, 328] width 96 height 95
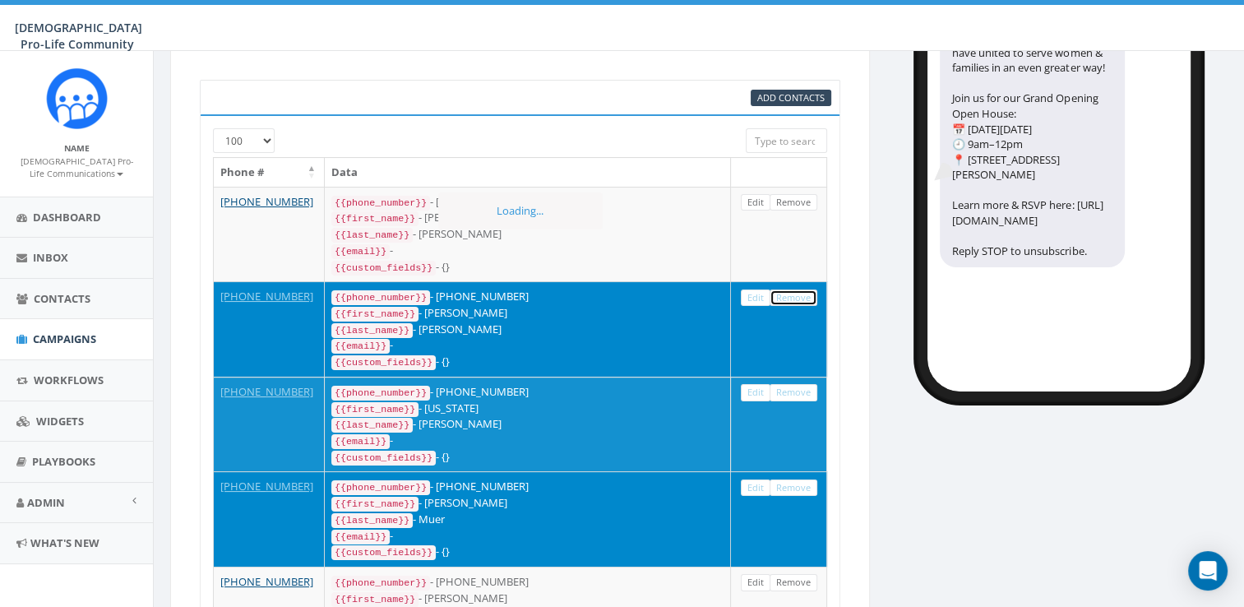
click at [795, 307] on link "Remove" at bounding box center [793, 297] width 48 height 17
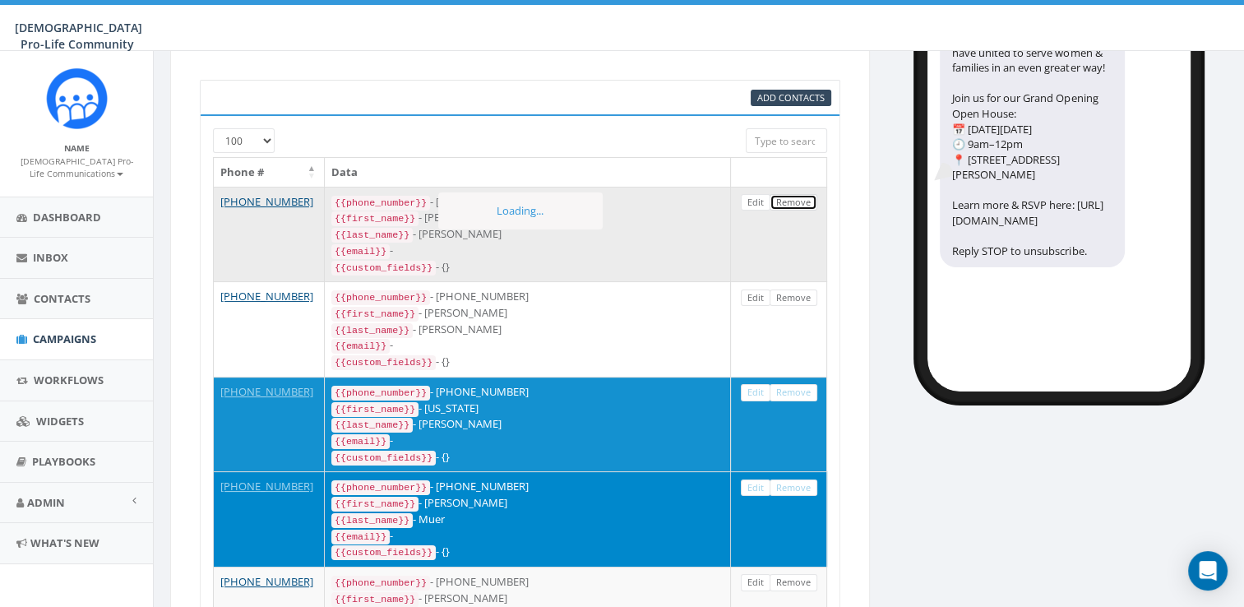
click at [799, 211] on link "Remove" at bounding box center [793, 202] width 48 height 17
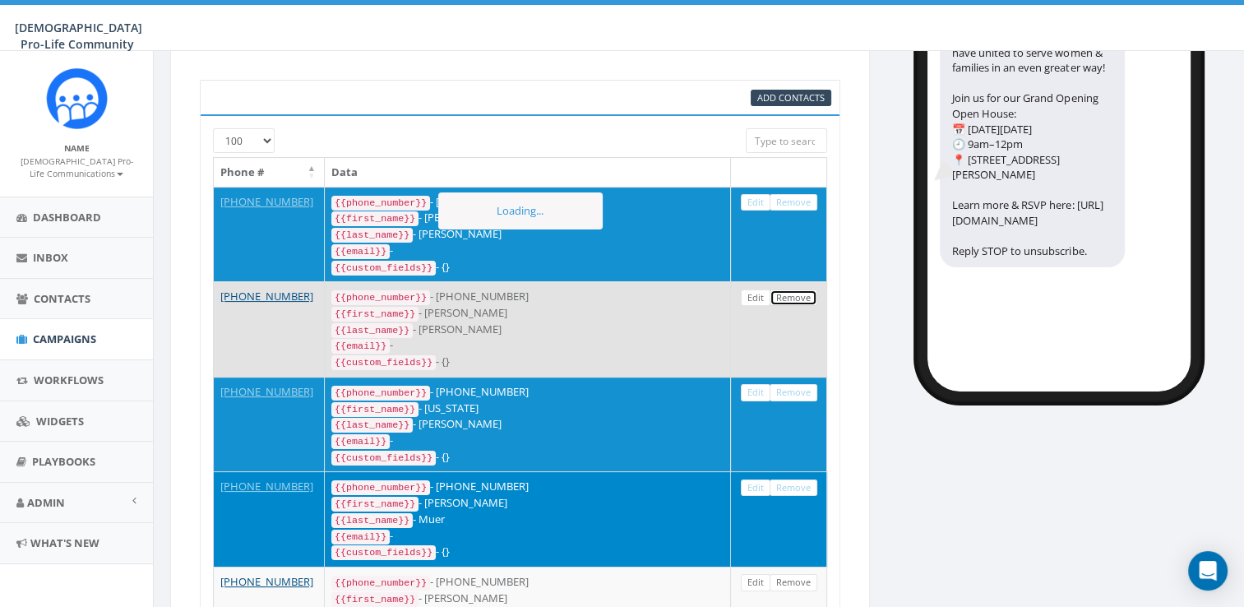
click at [800, 307] on link "Remove" at bounding box center [793, 297] width 48 height 17
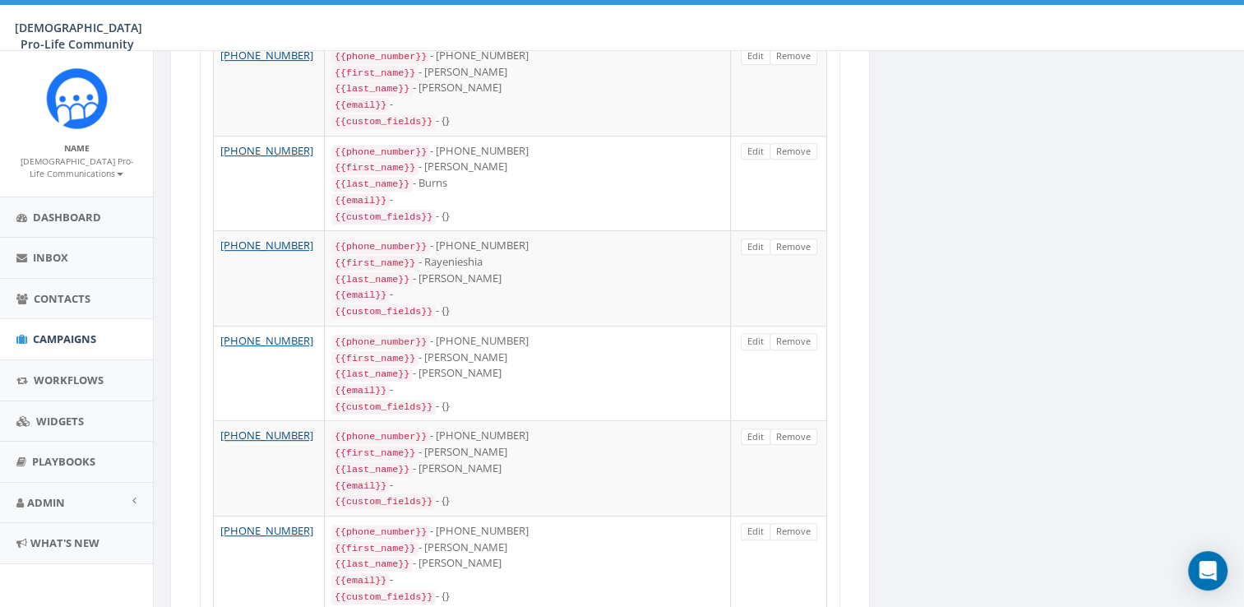
scroll to position [756, 0]
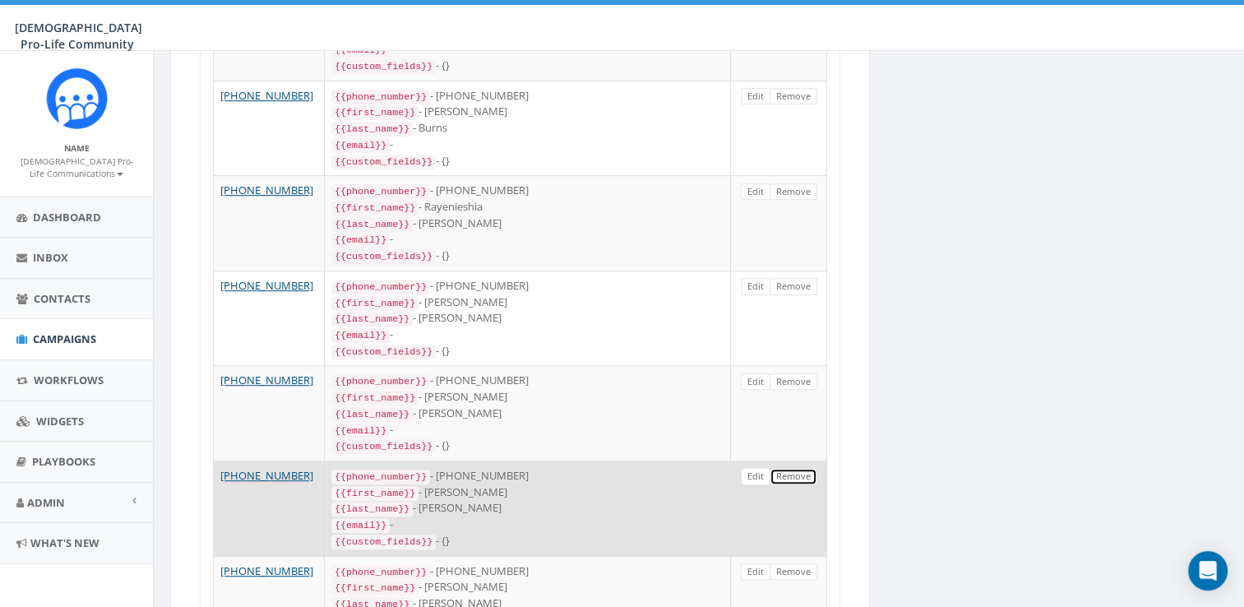
click at [800, 470] on link "Remove" at bounding box center [793, 476] width 48 height 17
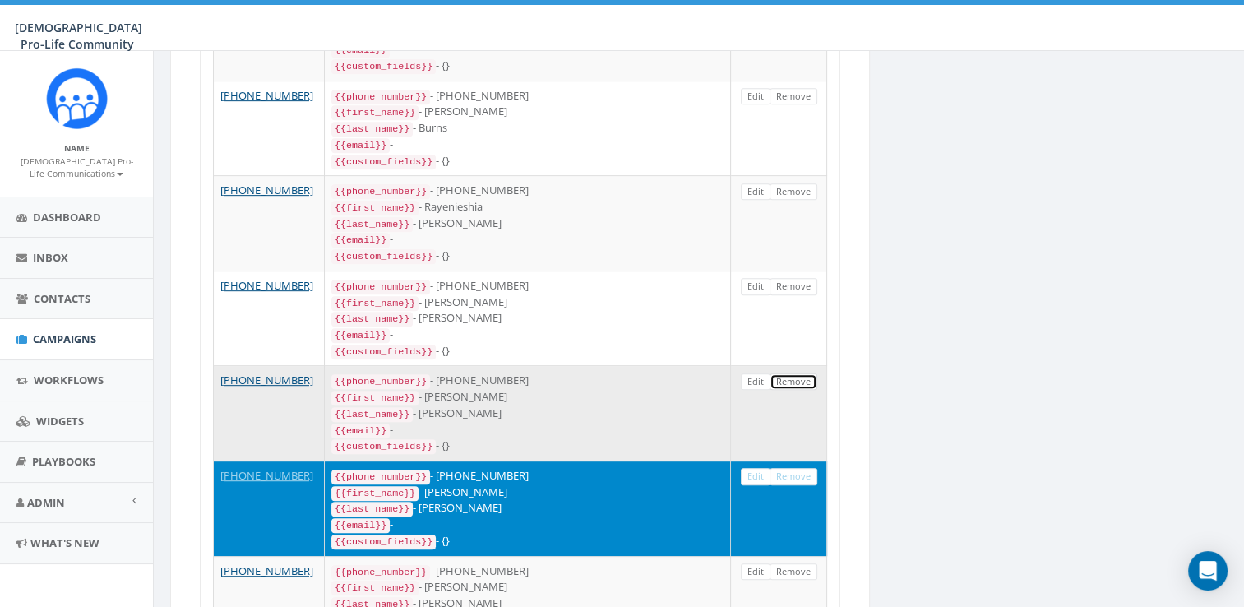
click at [796, 375] on link "Remove" at bounding box center [793, 381] width 48 height 17
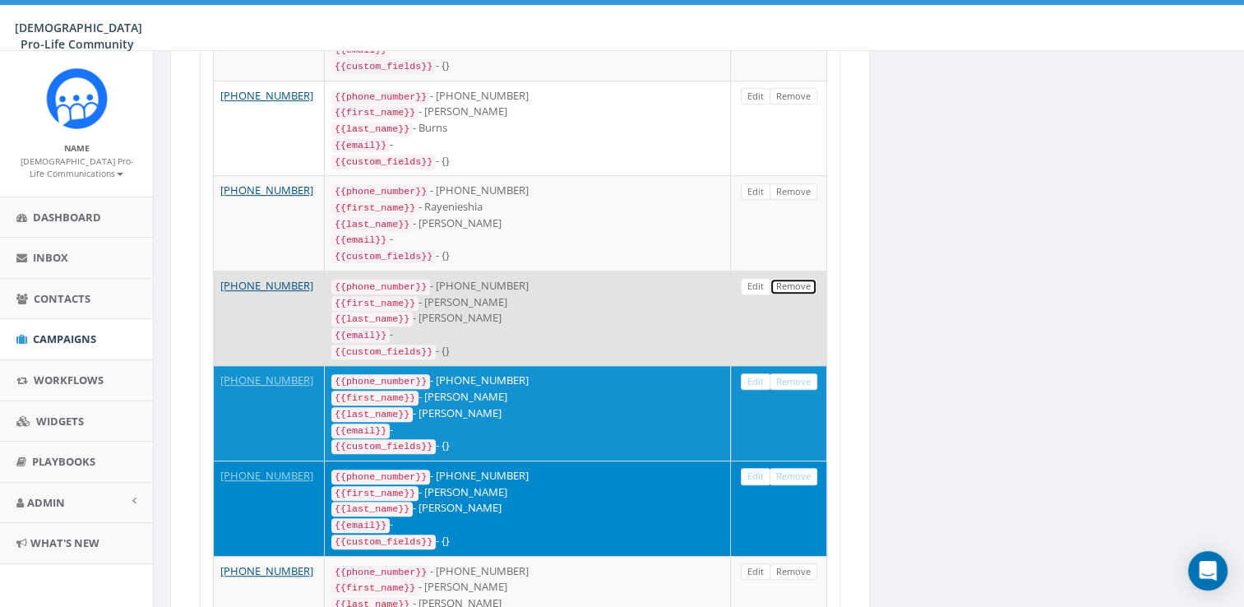
click at [795, 290] on link "Remove" at bounding box center [793, 286] width 48 height 17
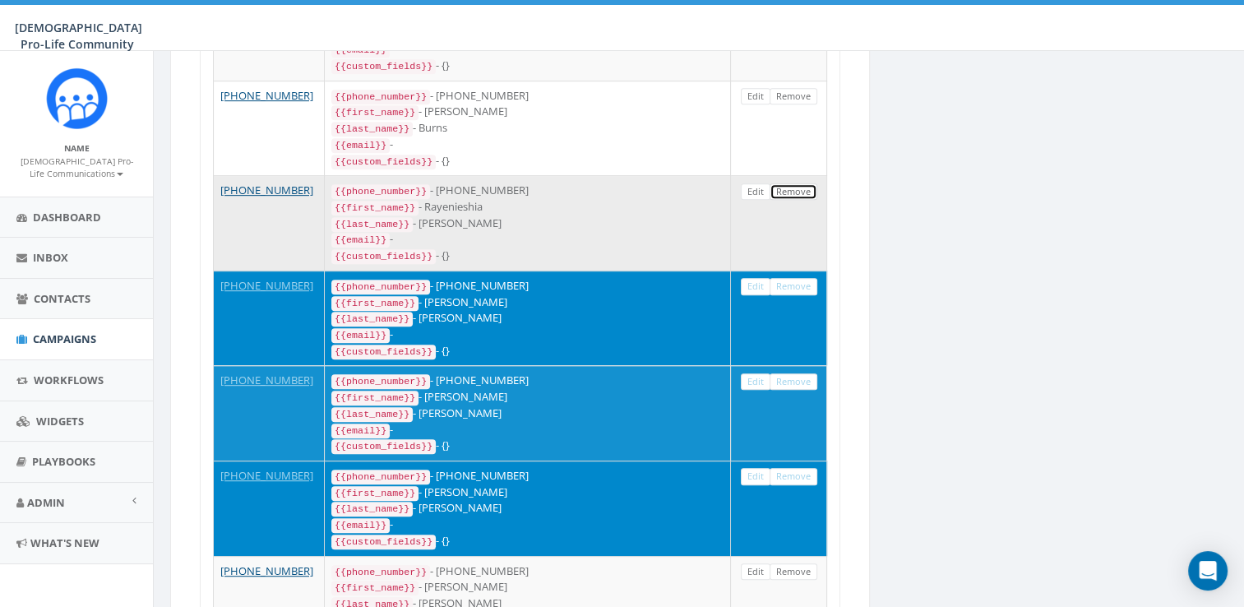
click at [789, 196] on link "Remove" at bounding box center [793, 191] width 48 height 17
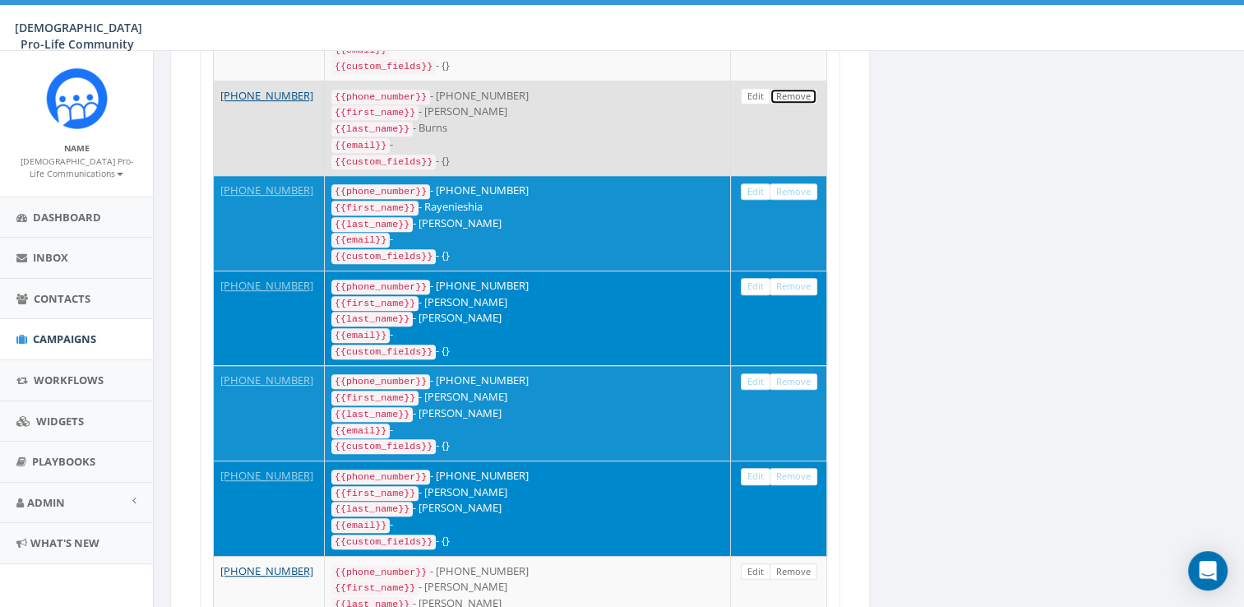
click at [809, 97] on link "Remove" at bounding box center [793, 96] width 48 height 17
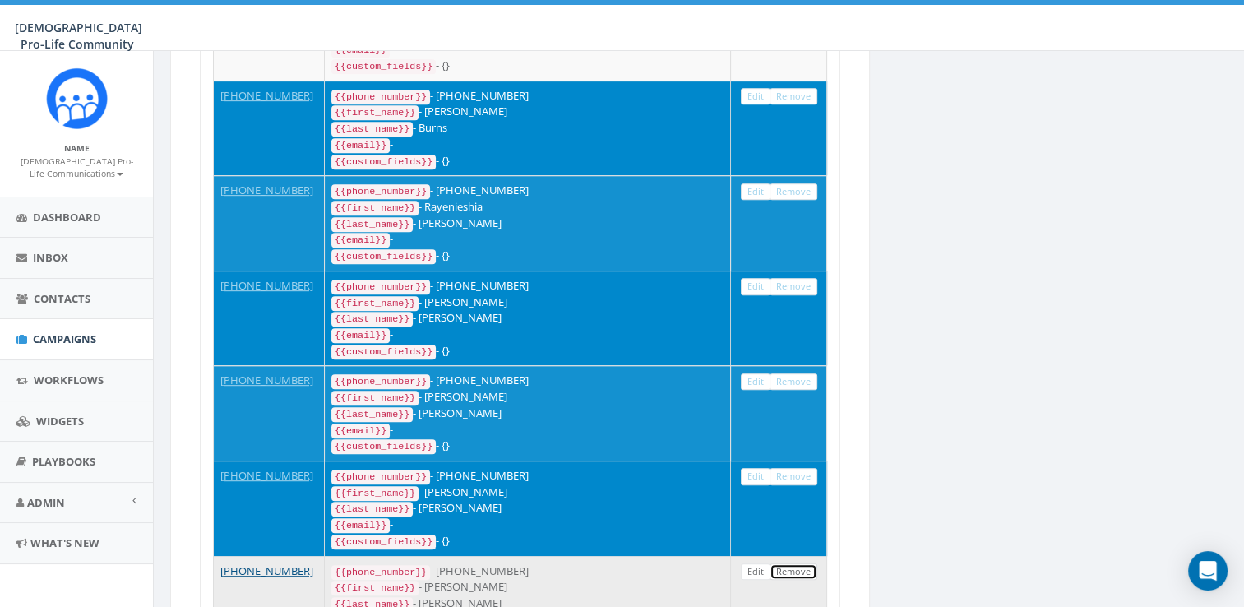
click at [802, 563] on link "Remove" at bounding box center [793, 571] width 48 height 17
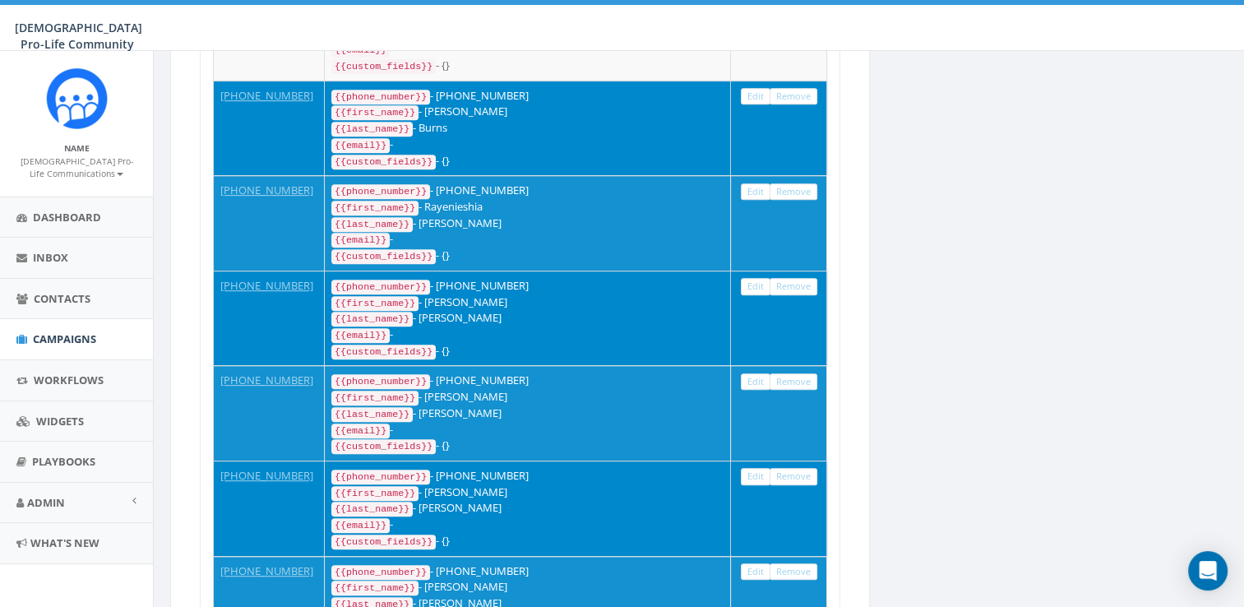
scroll to position [0, 0]
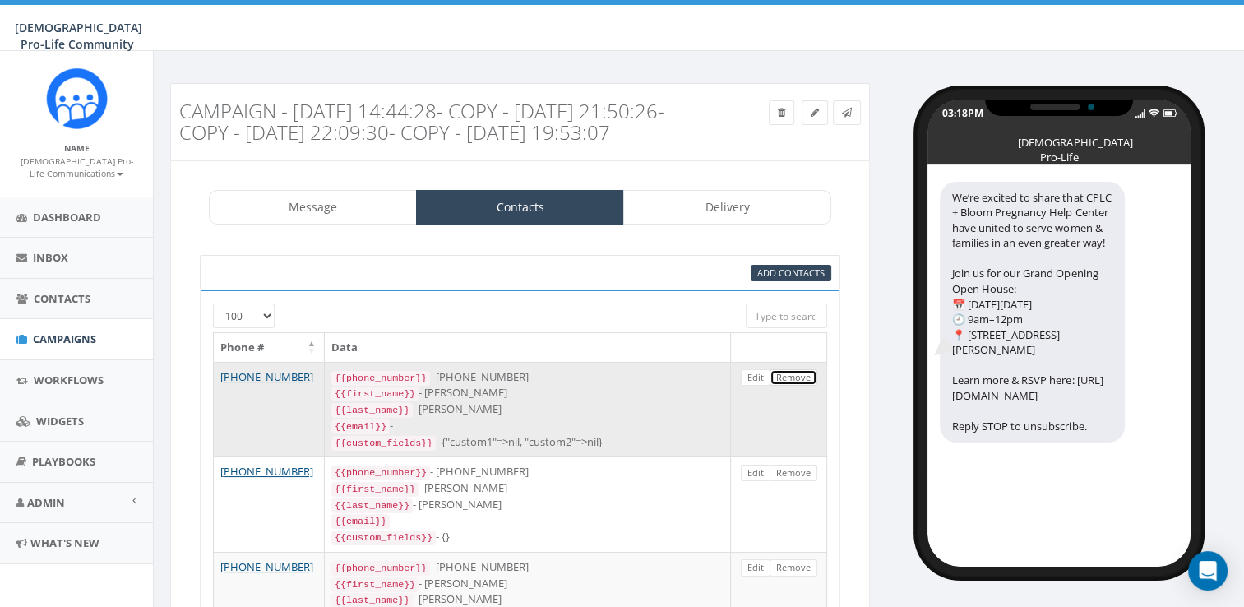
click at [791, 386] on link "Remove" at bounding box center [793, 377] width 48 height 17
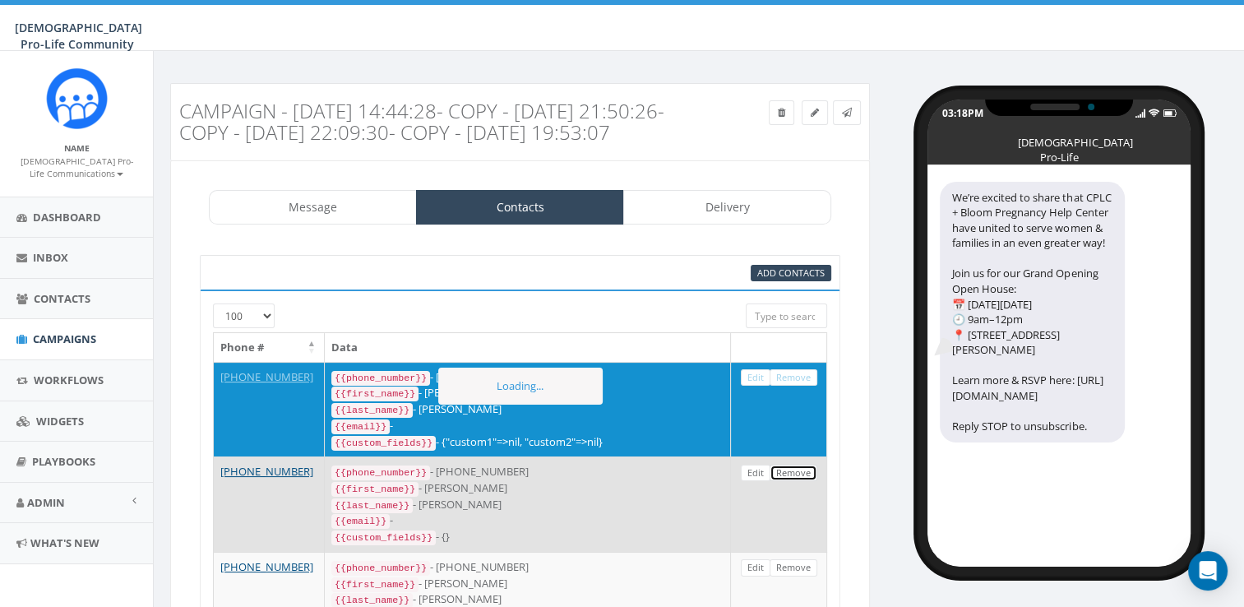
click at [798, 482] on link "Remove" at bounding box center [793, 472] width 48 height 17
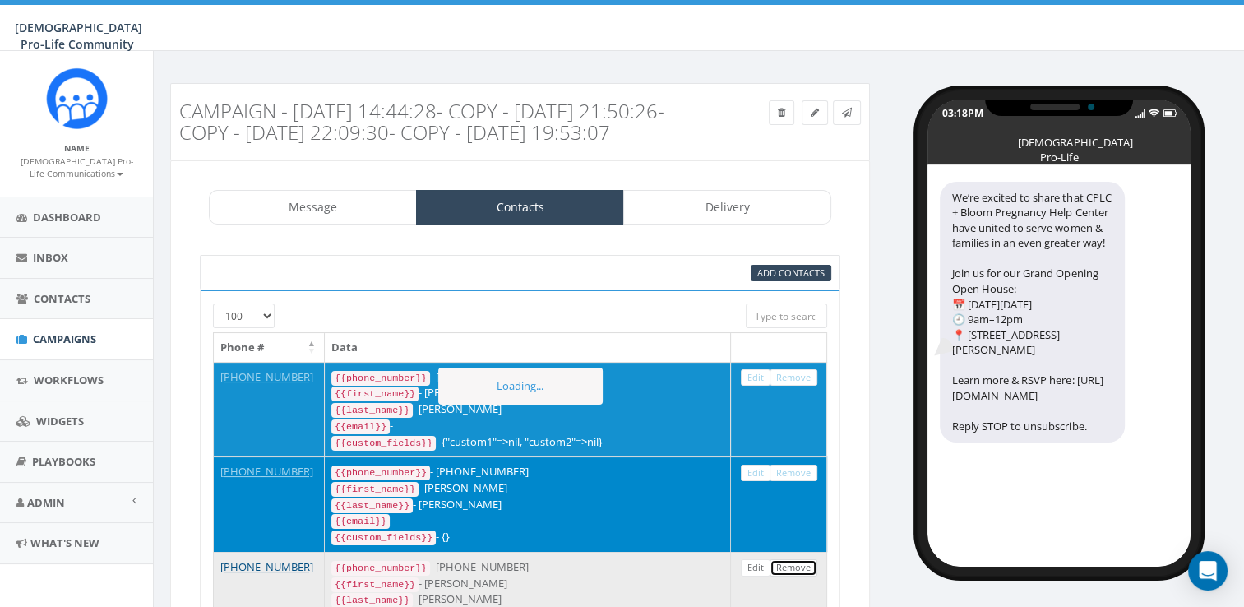
click at [787, 576] on link "Remove" at bounding box center [793, 567] width 48 height 17
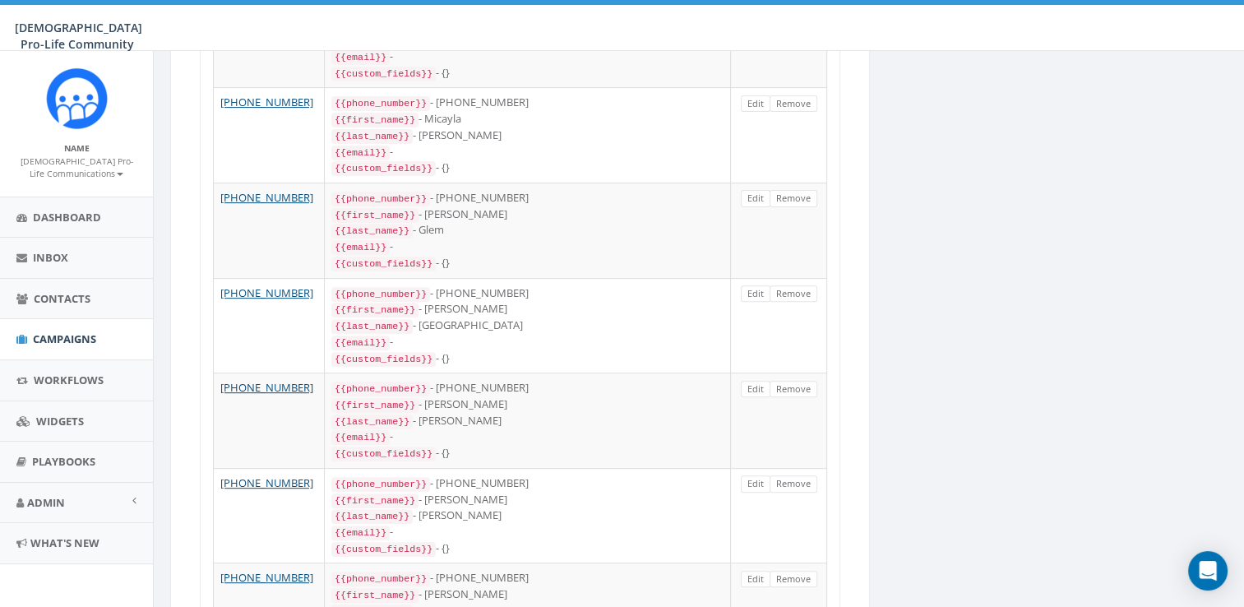
scroll to position [374, 0]
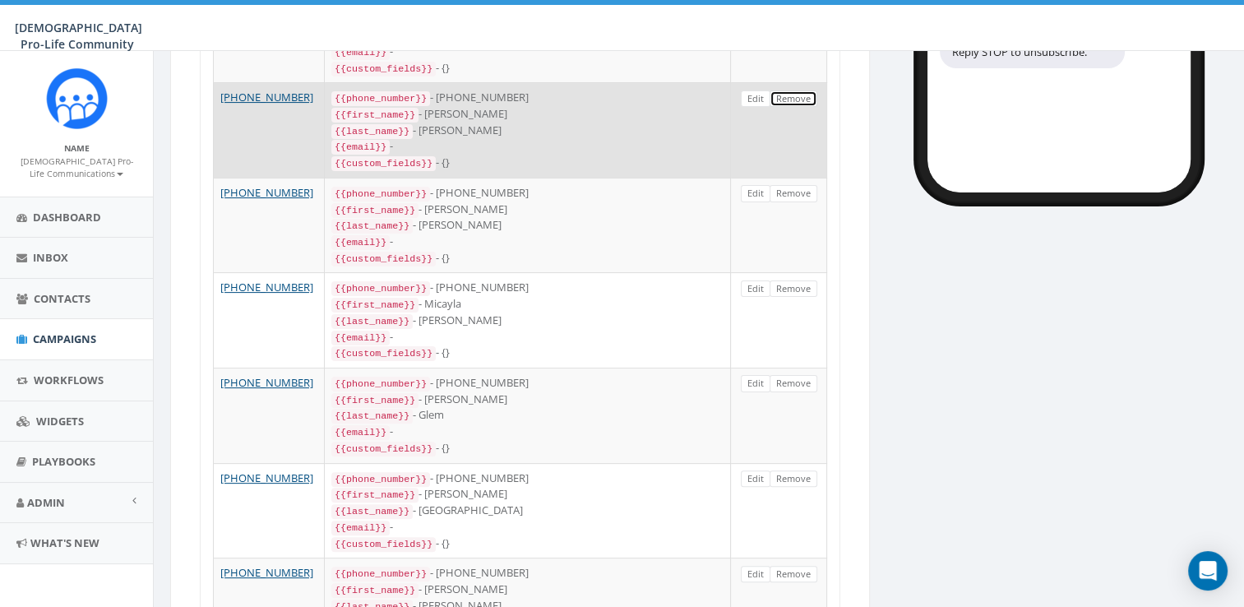
click at [792, 108] on link "Remove" at bounding box center [793, 98] width 48 height 17
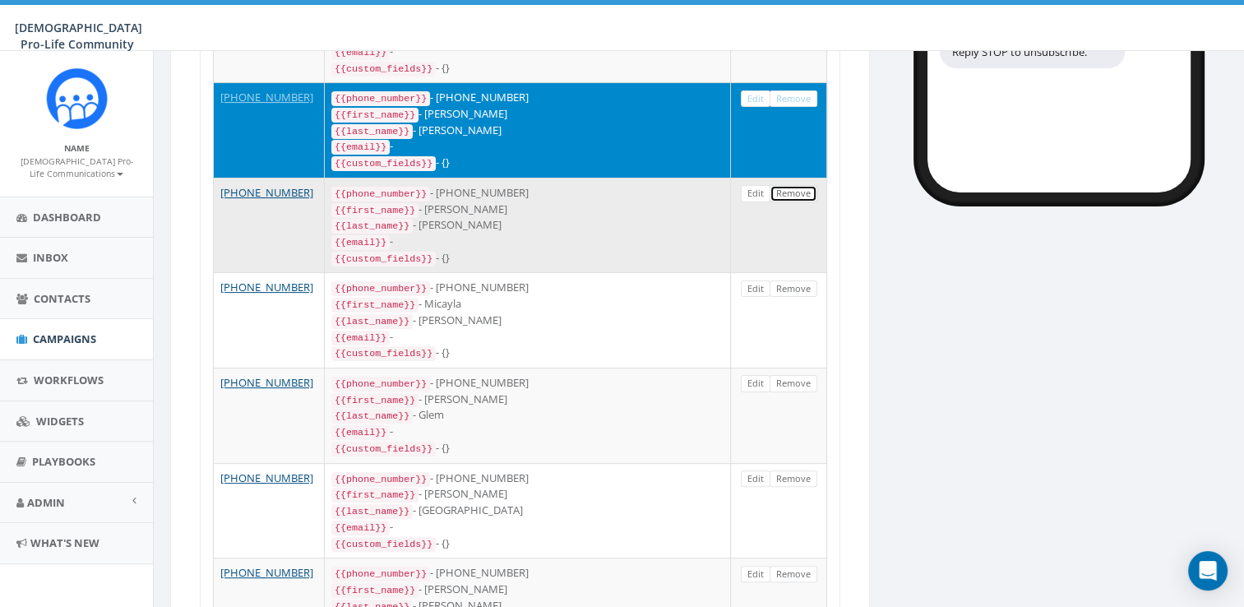
click at [795, 202] on link "Remove" at bounding box center [793, 193] width 48 height 17
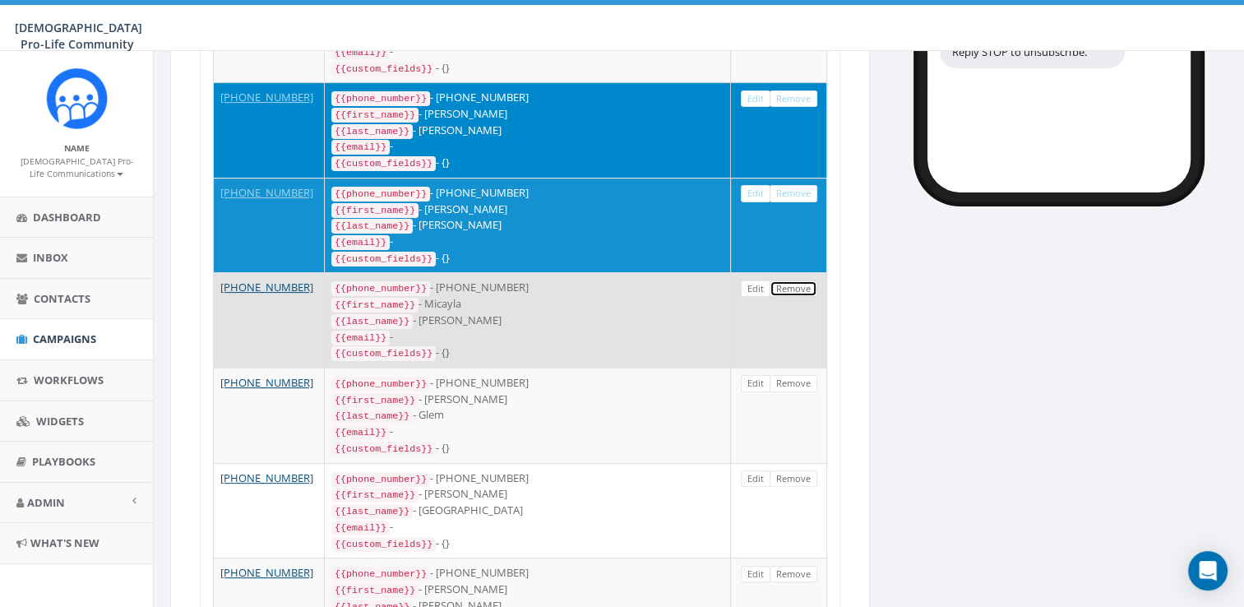
click at [779, 298] on link "Remove" at bounding box center [793, 288] width 48 height 17
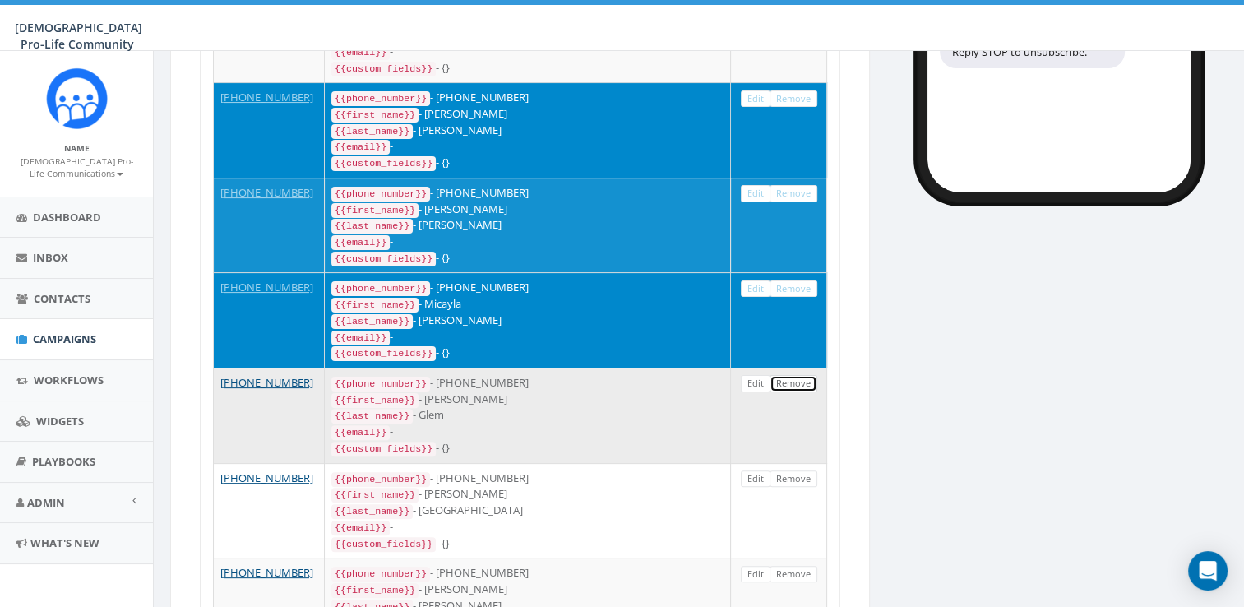
click at [792, 392] on link "Remove" at bounding box center [793, 383] width 48 height 17
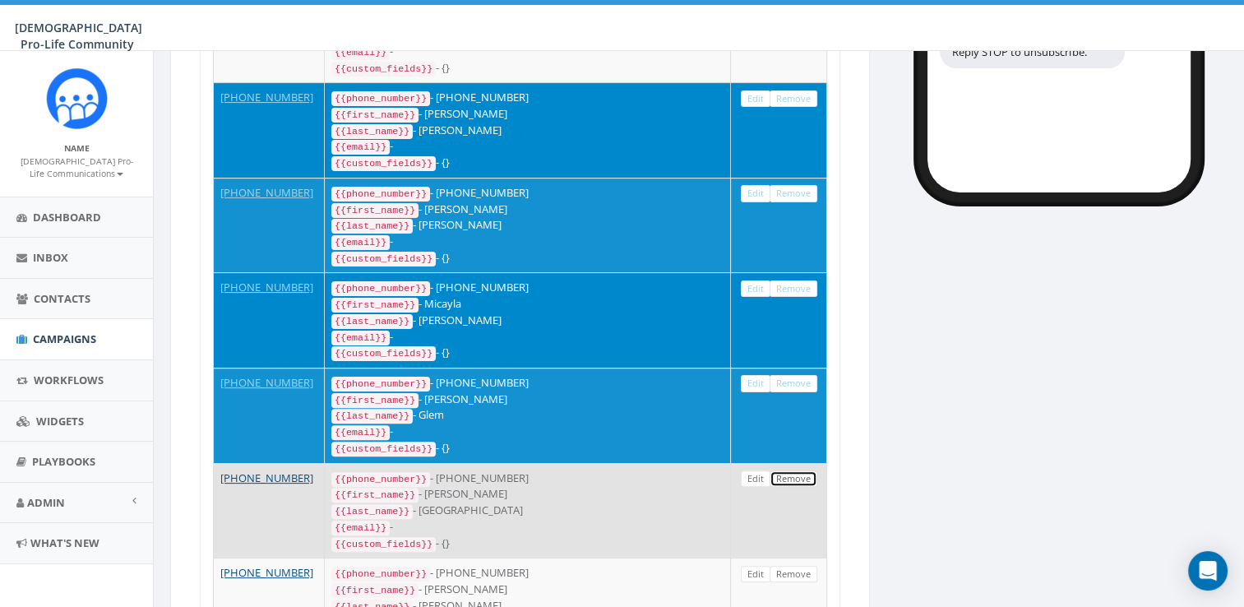
click at [790, 483] on link "Remove" at bounding box center [793, 478] width 48 height 17
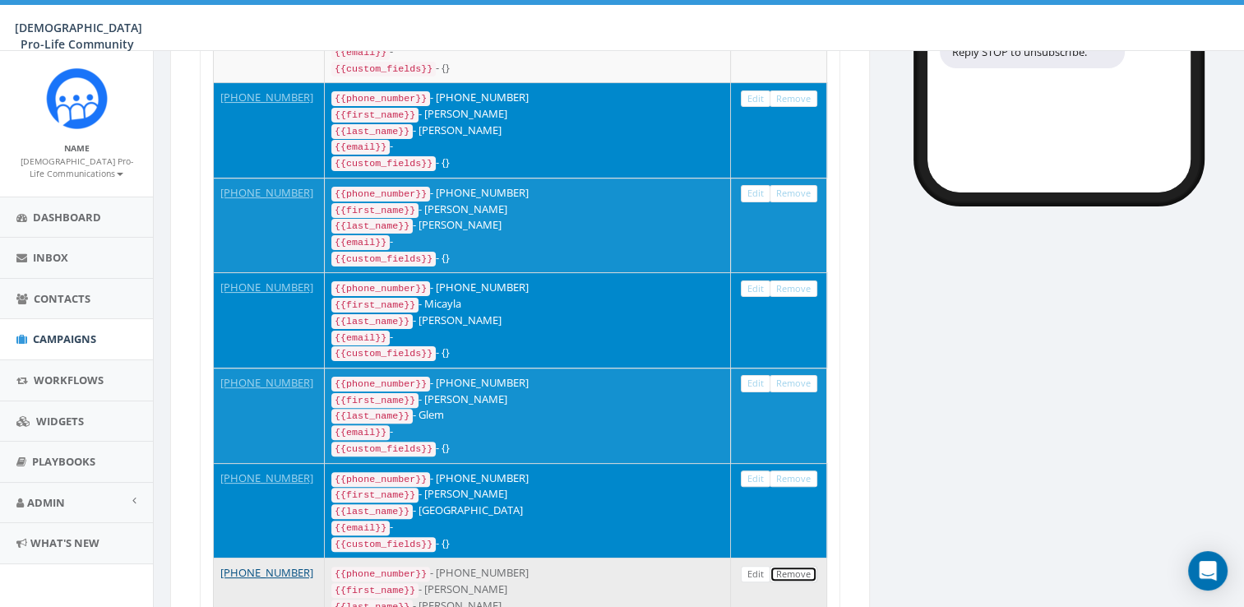
click at [803, 571] on link "Remove" at bounding box center [793, 574] width 48 height 17
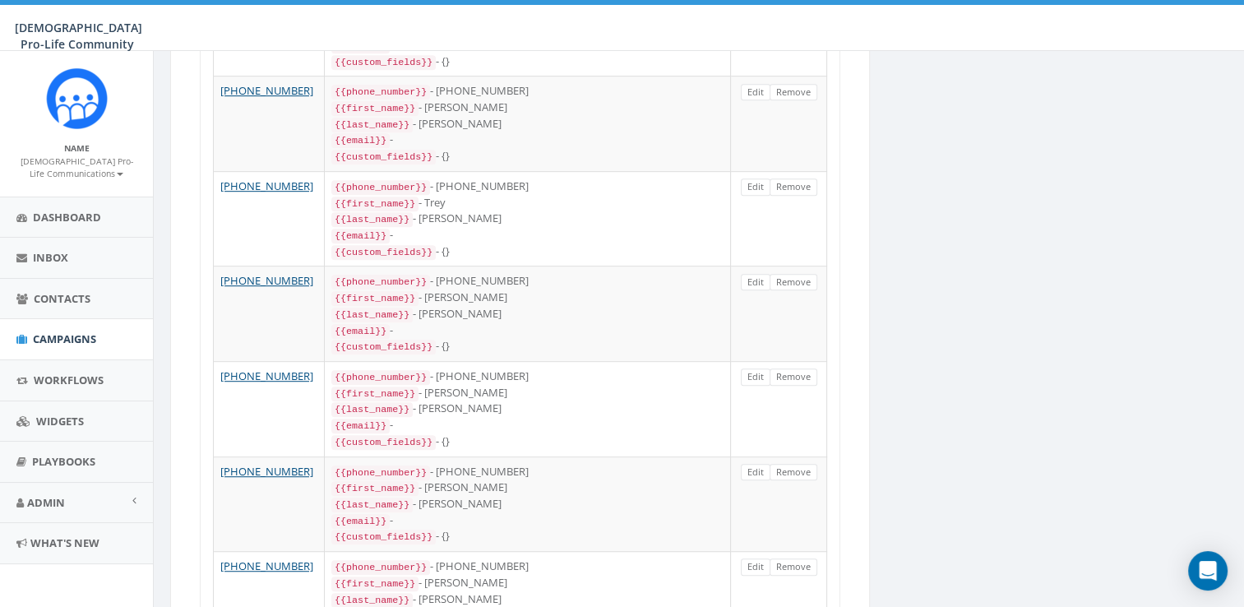
scroll to position [302, 0]
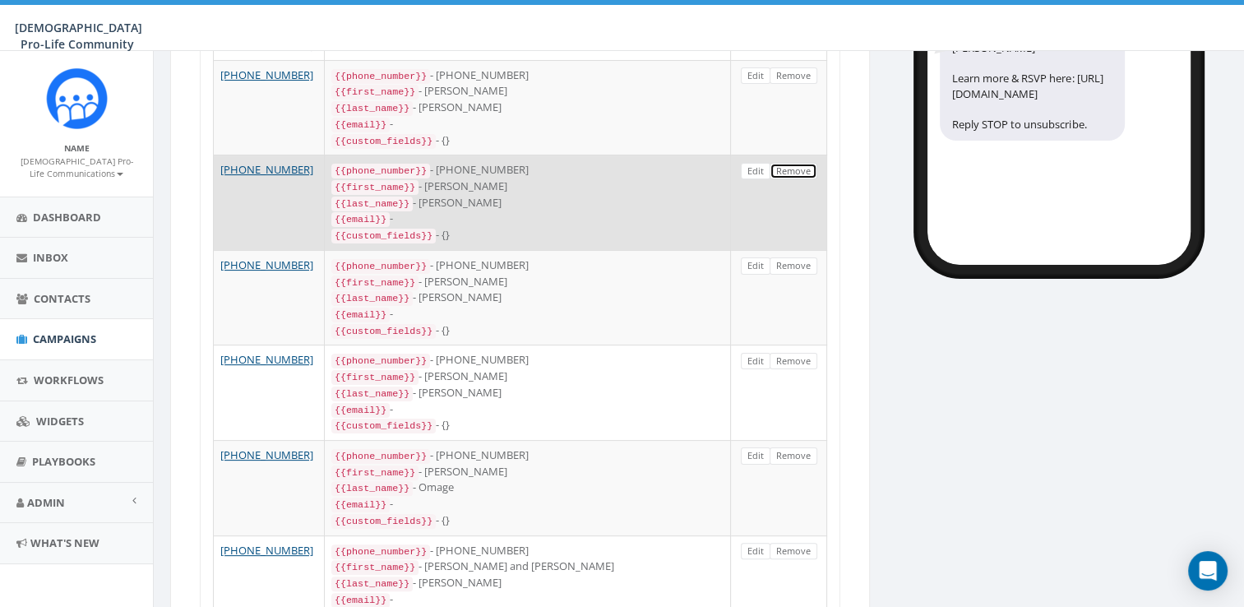
click at [809, 180] on link "Remove" at bounding box center [793, 171] width 48 height 17
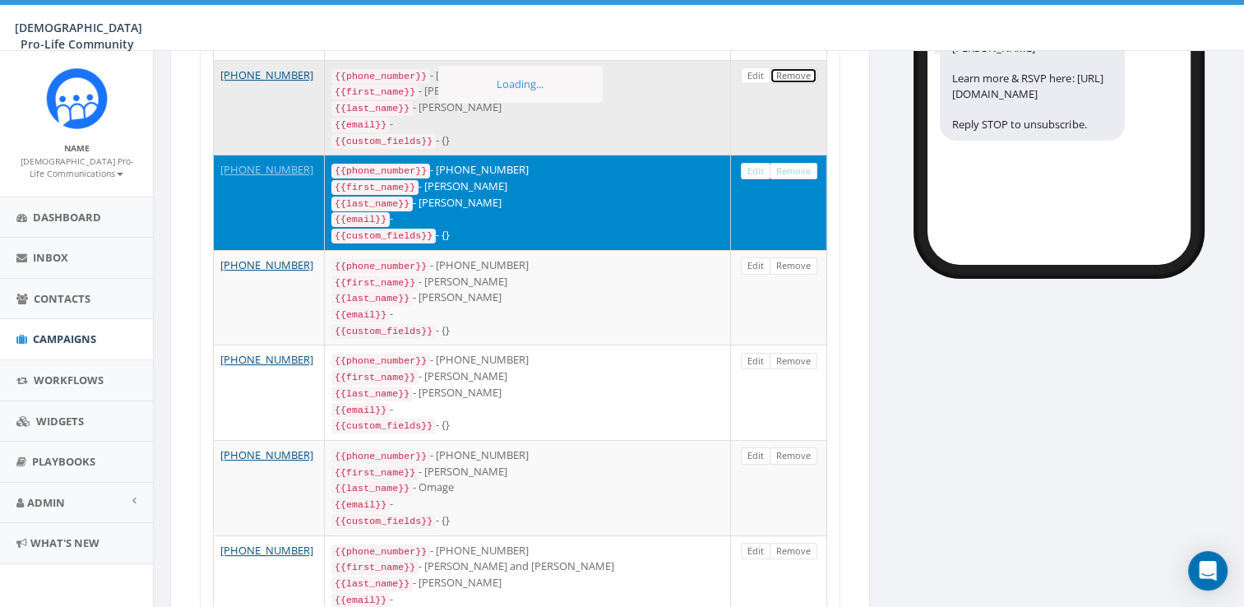
click at [803, 85] on link "Remove" at bounding box center [793, 75] width 48 height 17
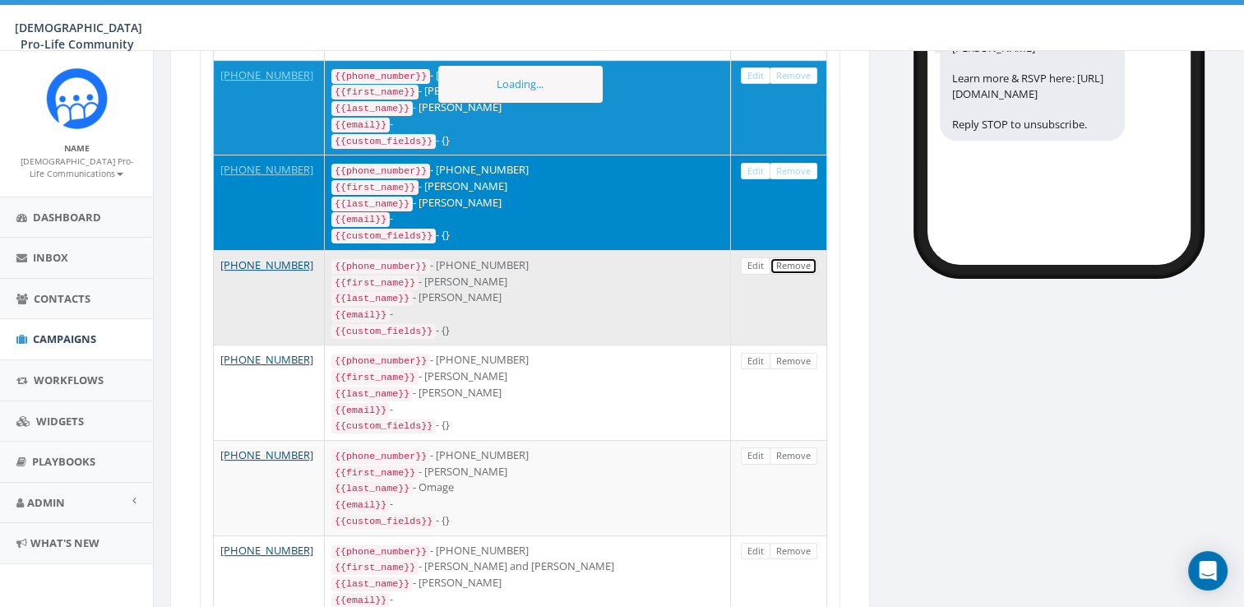
click at [801, 275] on link "Remove" at bounding box center [793, 265] width 48 height 17
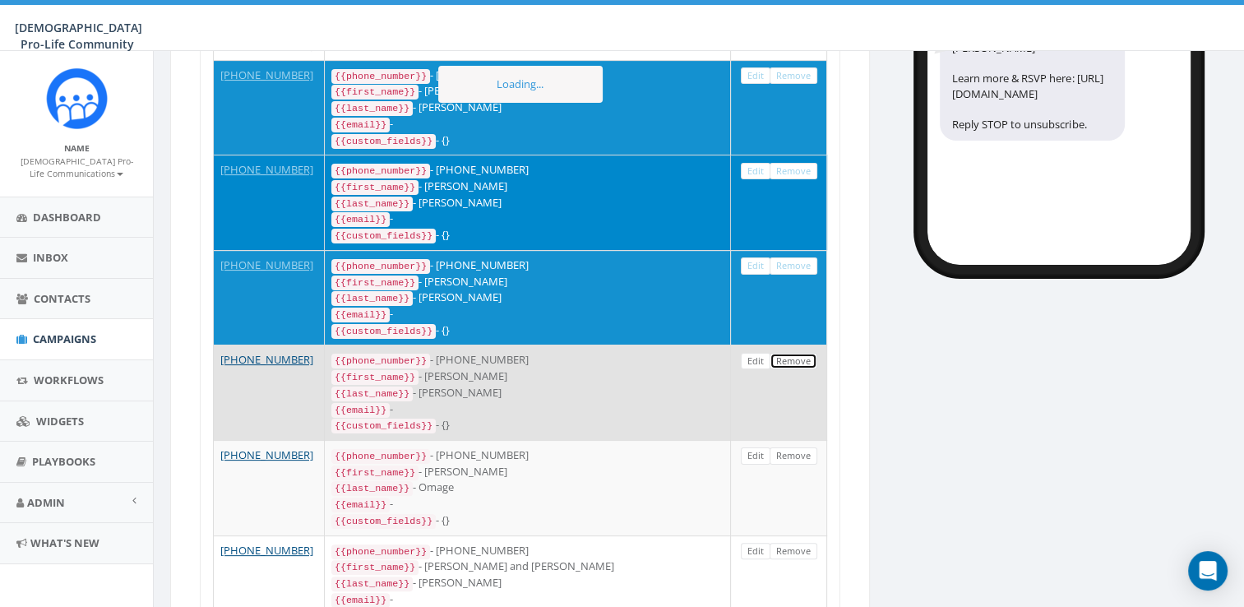
click at [789, 364] on link "Remove" at bounding box center [793, 361] width 48 height 17
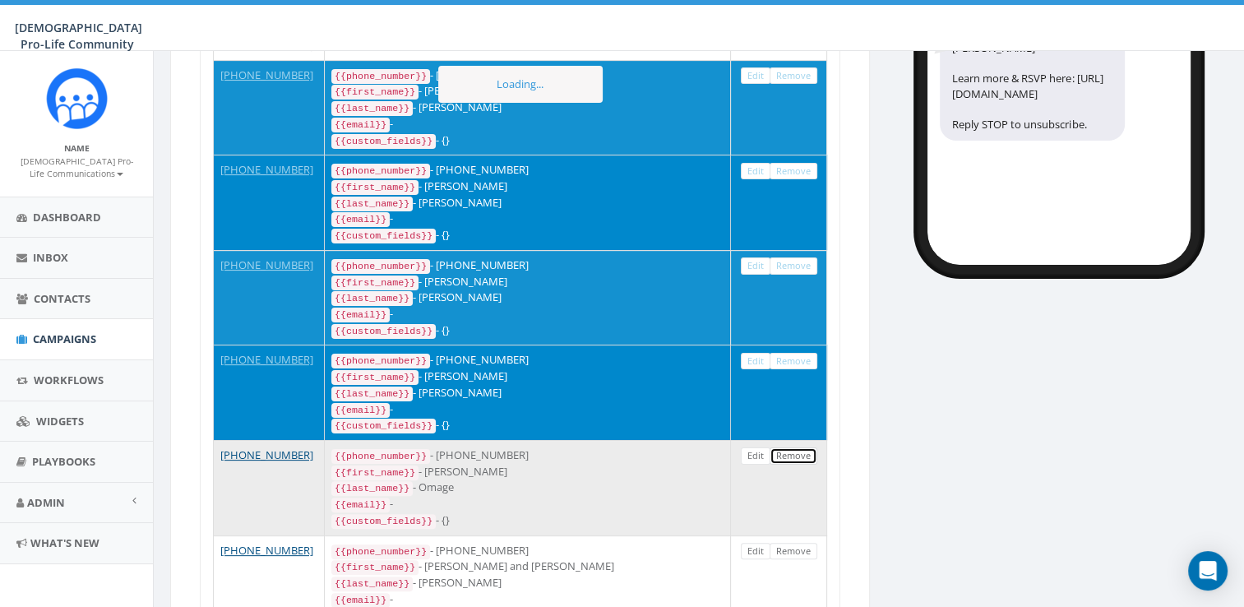
click at [796, 463] on link "Remove" at bounding box center [793, 455] width 48 height 17
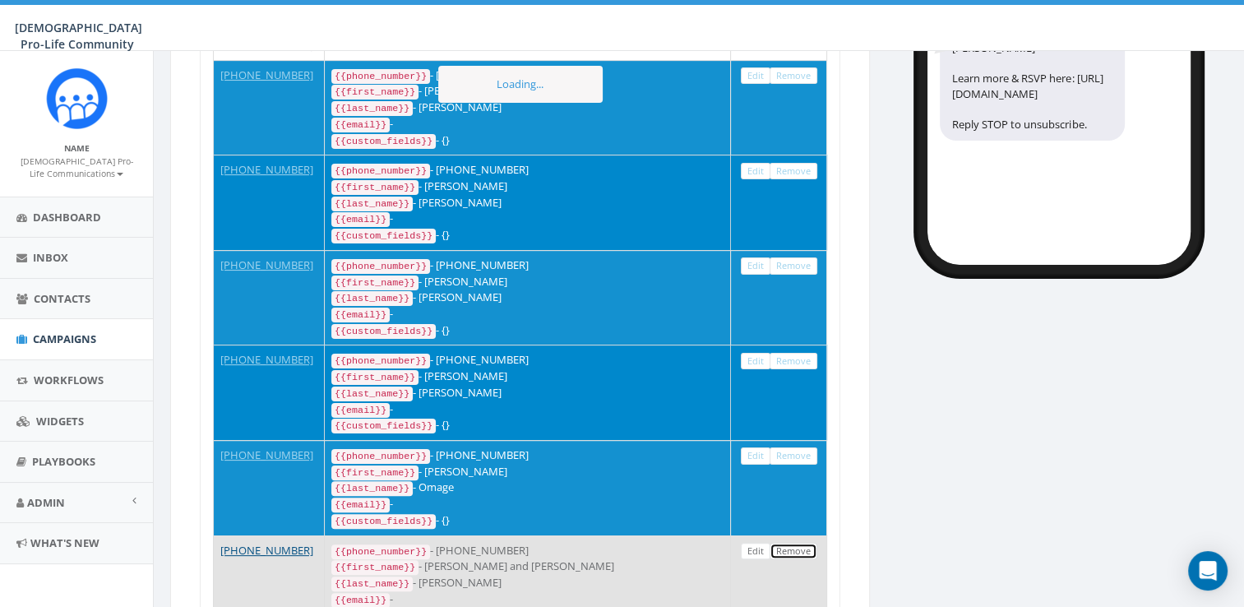
click at [807, 552] on link "Remove" at bounding box center [793, 551] width 48 height 17
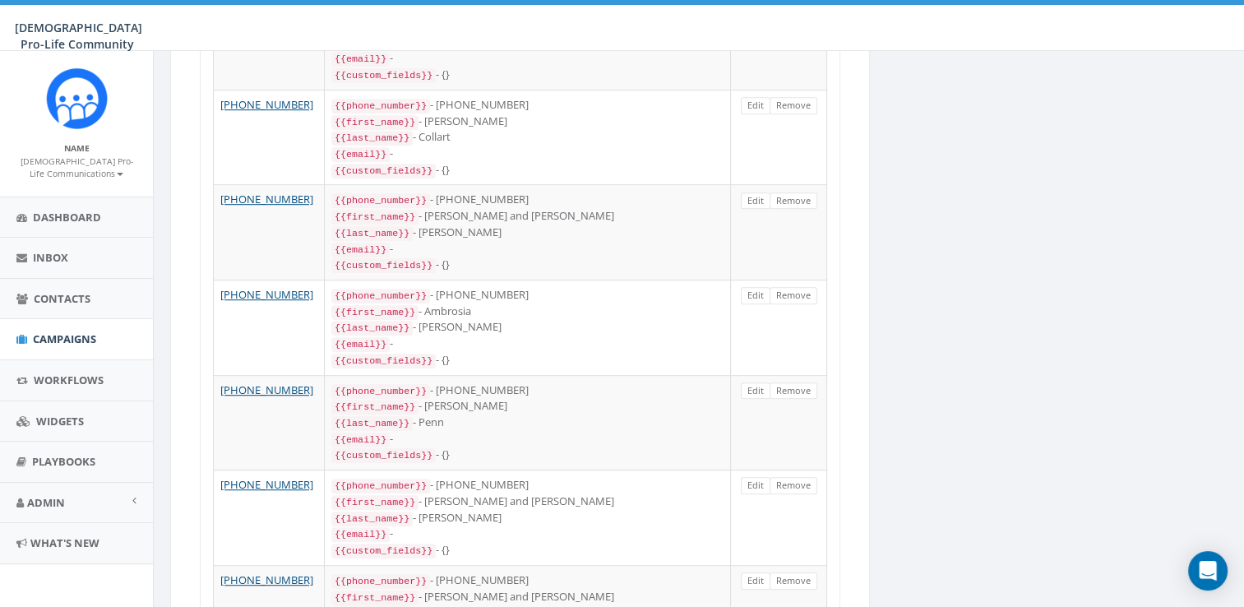
scroll to position [475, 0]
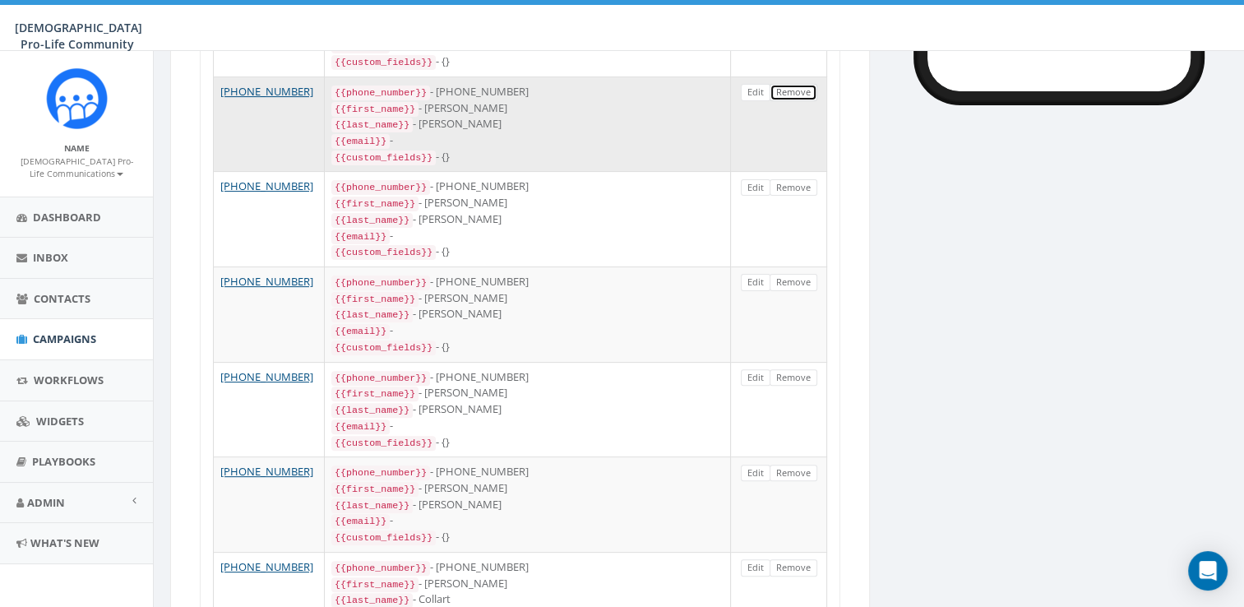
click at [784, 101] on link "Remove" at bounding box center [793, 92] width 48 height 17
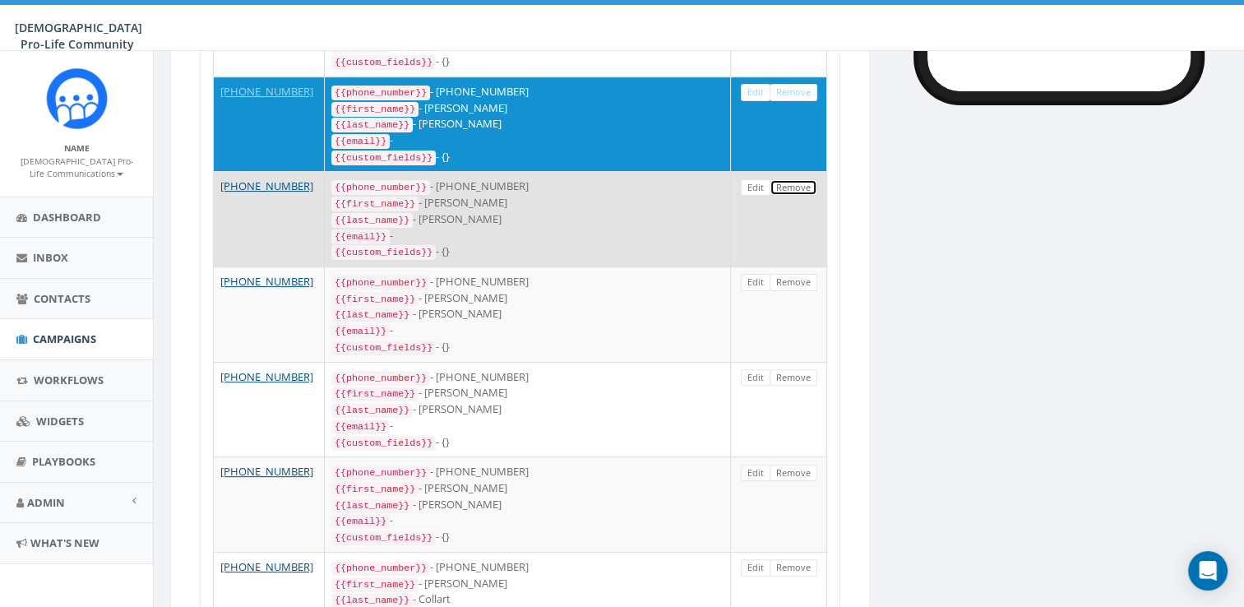
click at [810, 196] on link "Remove" at bounding box center [793, 187] width 48 height 17
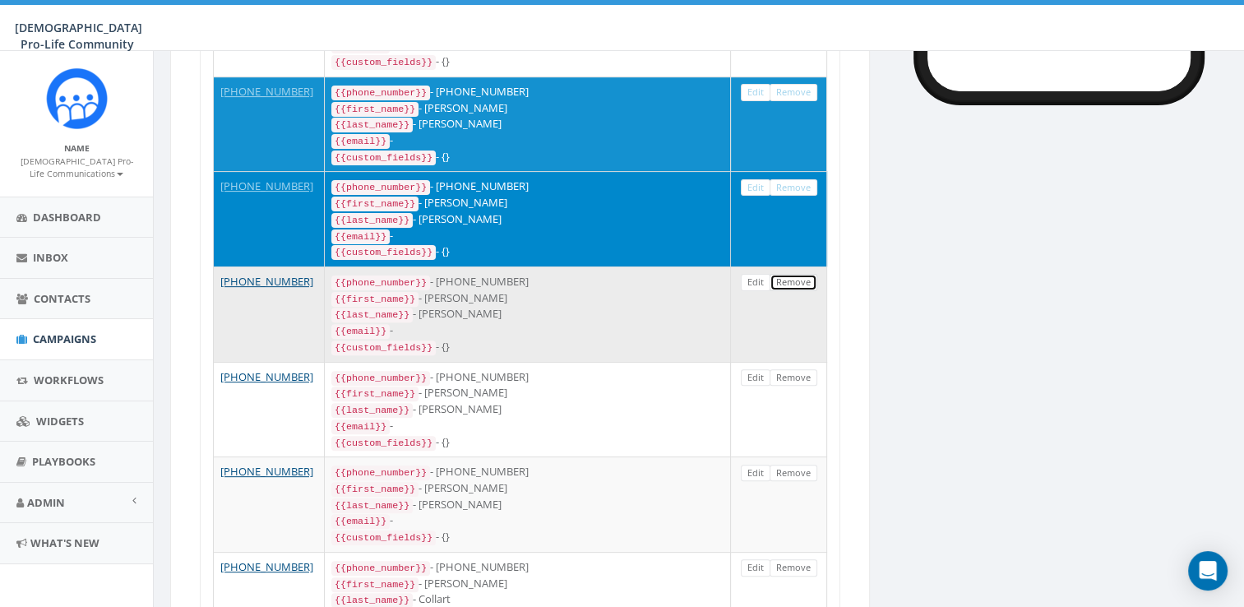
click at [808, 286] on link "Remove" at bounding box center [793, 282] width 48 height 17
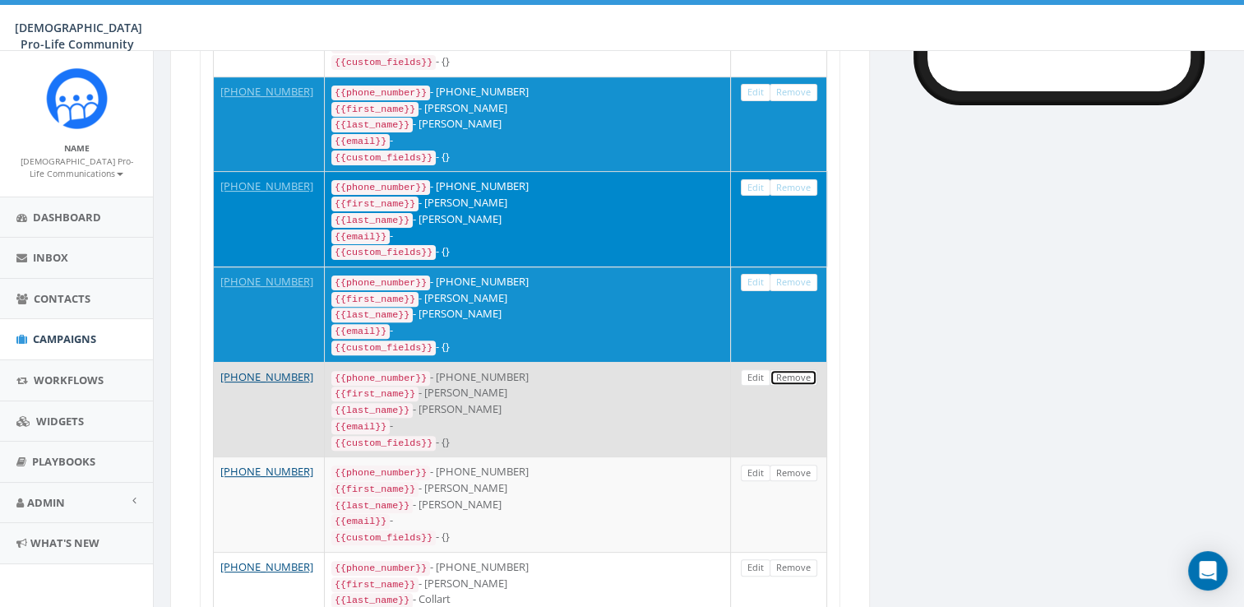
click at [801, 379] on link "Remove" at bounding box center [793, 377] width 48 height 17
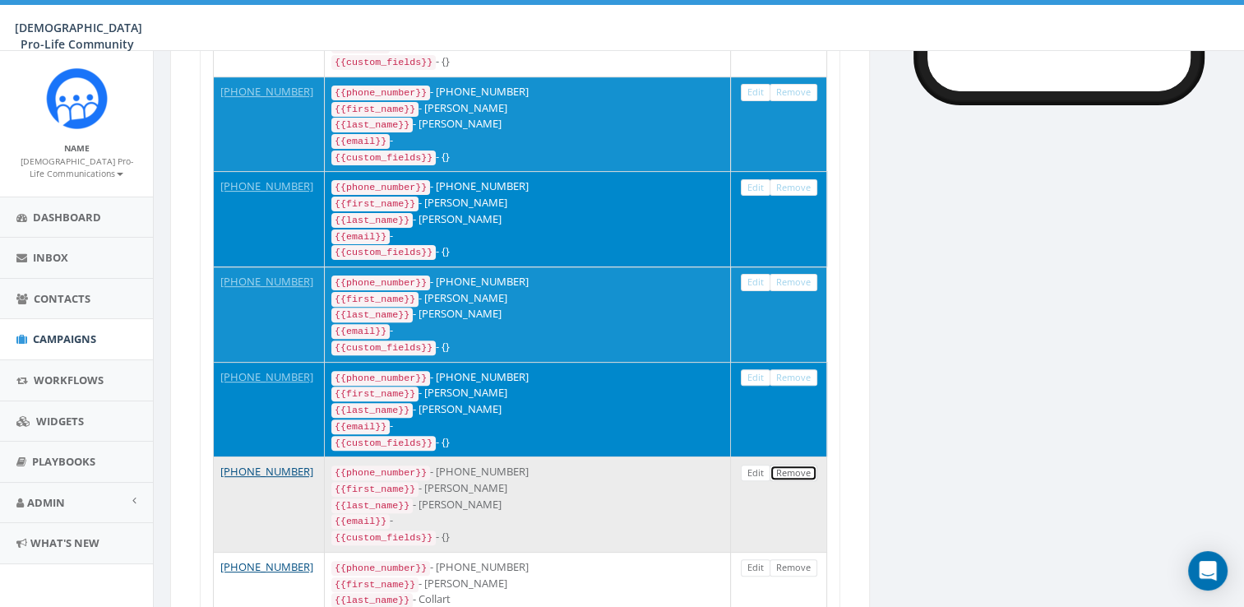
click at [788, 478] on link "Remove" at bounding box center [793, 472] width 48 height 17
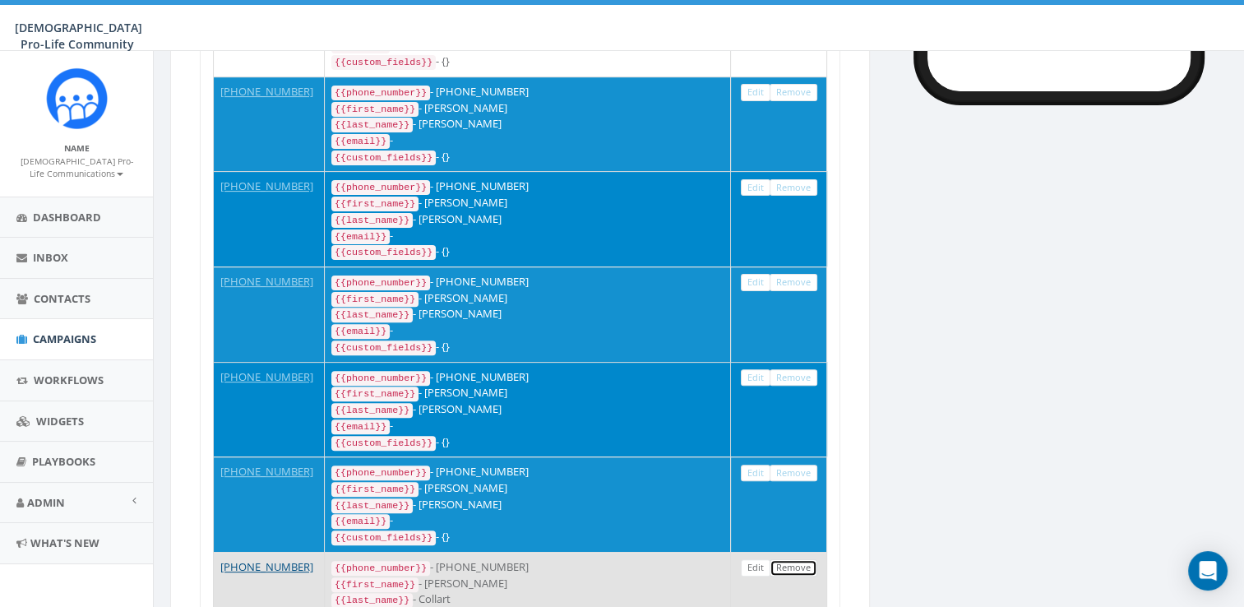
click at [785, 566] on link "Remove" at bounding box center [793, 567] width 48 height 17
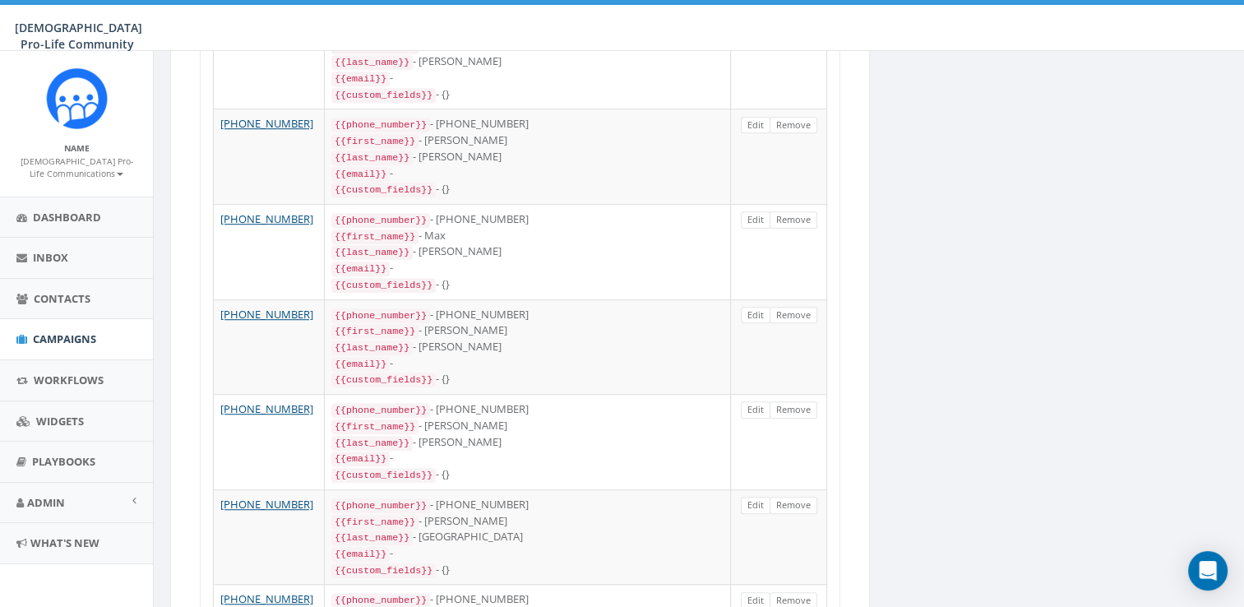
scroll to position [399, 0]
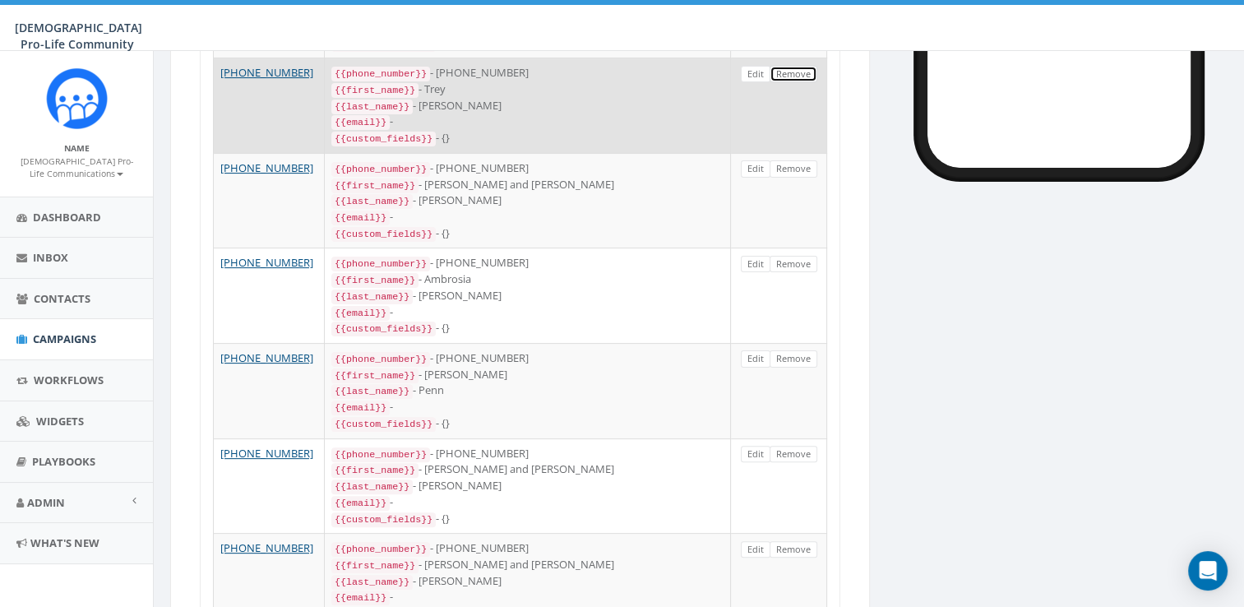
click at [805, 83] on link "Remove" at bounding box center [793, 74] width 48 height 17
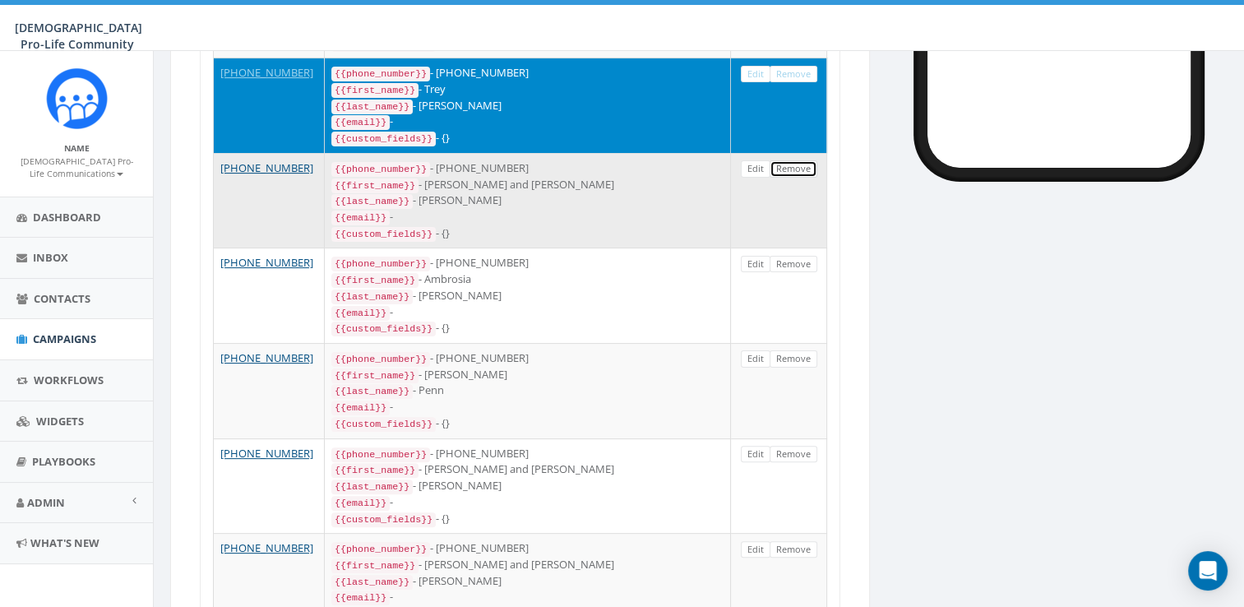
click at [781, 178] on link "Remove" at bounding box center [793, 168] width 48 height 17
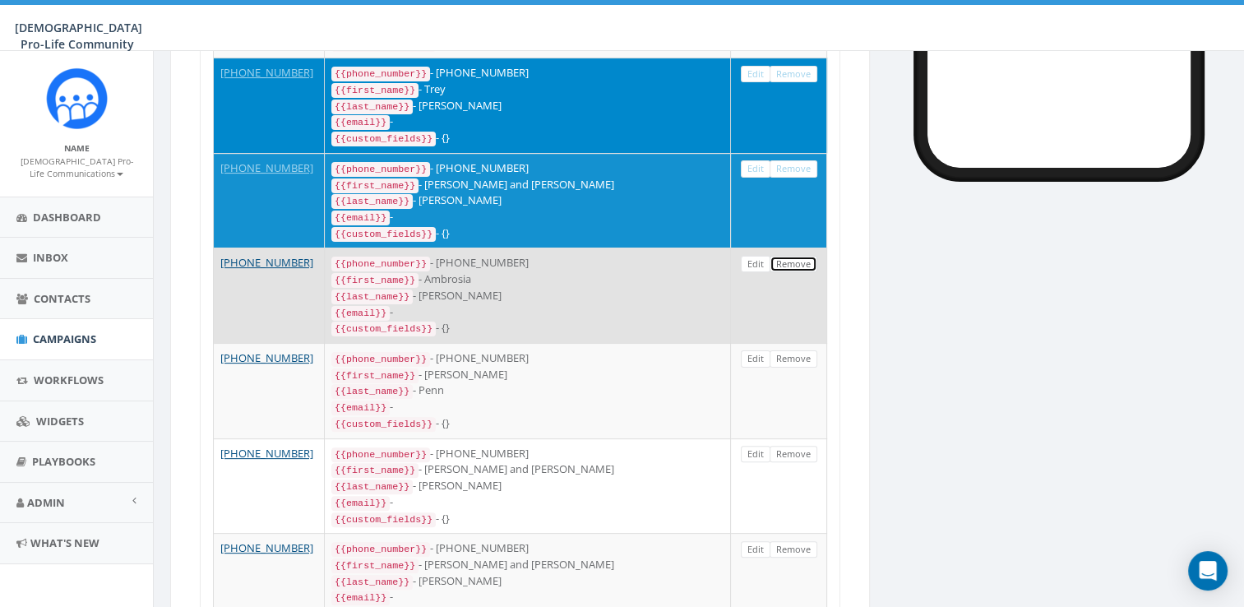
click at [807, 270] on link "Remove" at bounding box center [793, 264] width 48 height 17
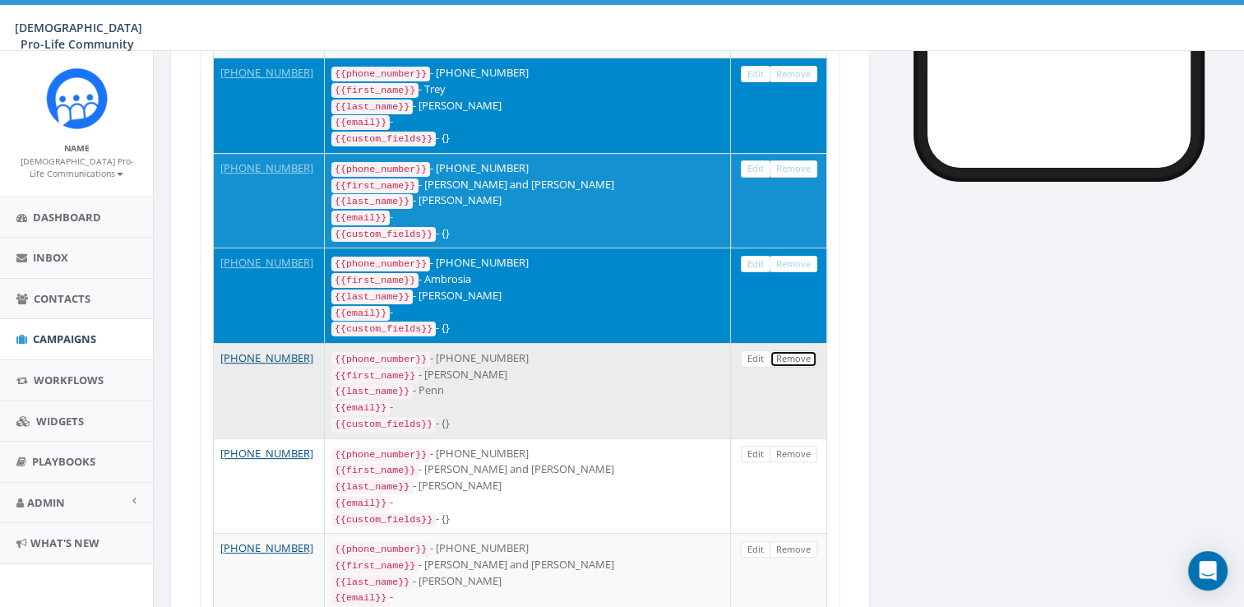
click at [789, 367] on link "Remove" at bounding box center [793, 358] width 48 height 17
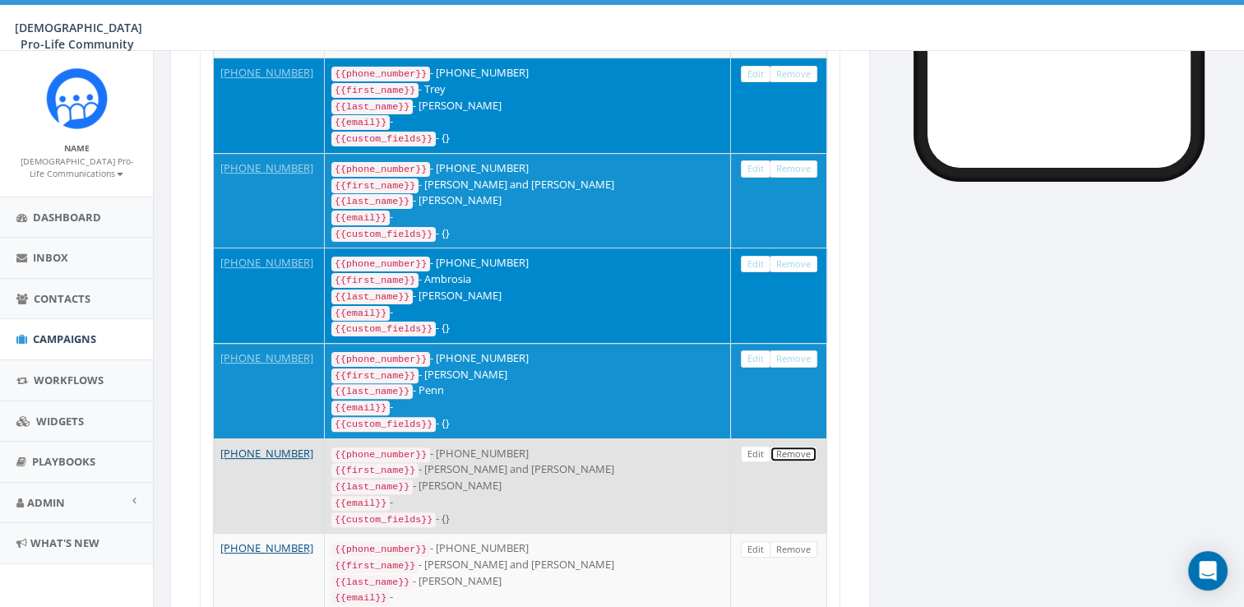
click at [808, 462] on link "Remove" at bounding box center [793, 454] width 48 height 17
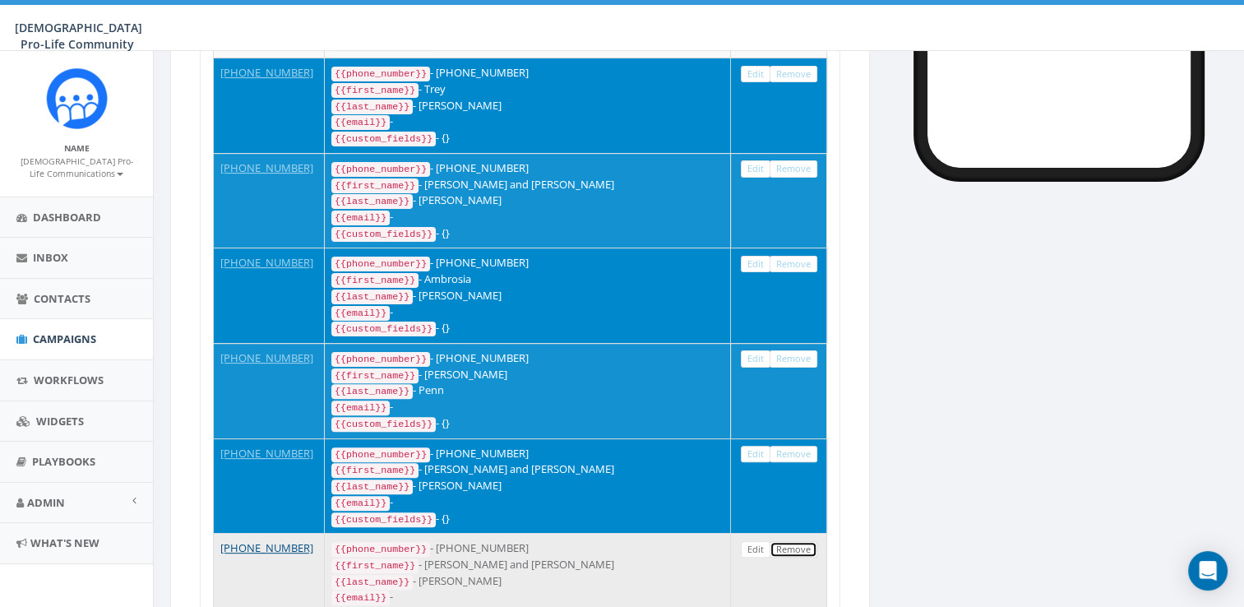
click at [789, 554] on link "Remove" at bounding box center [793, 549] width 48 height 17
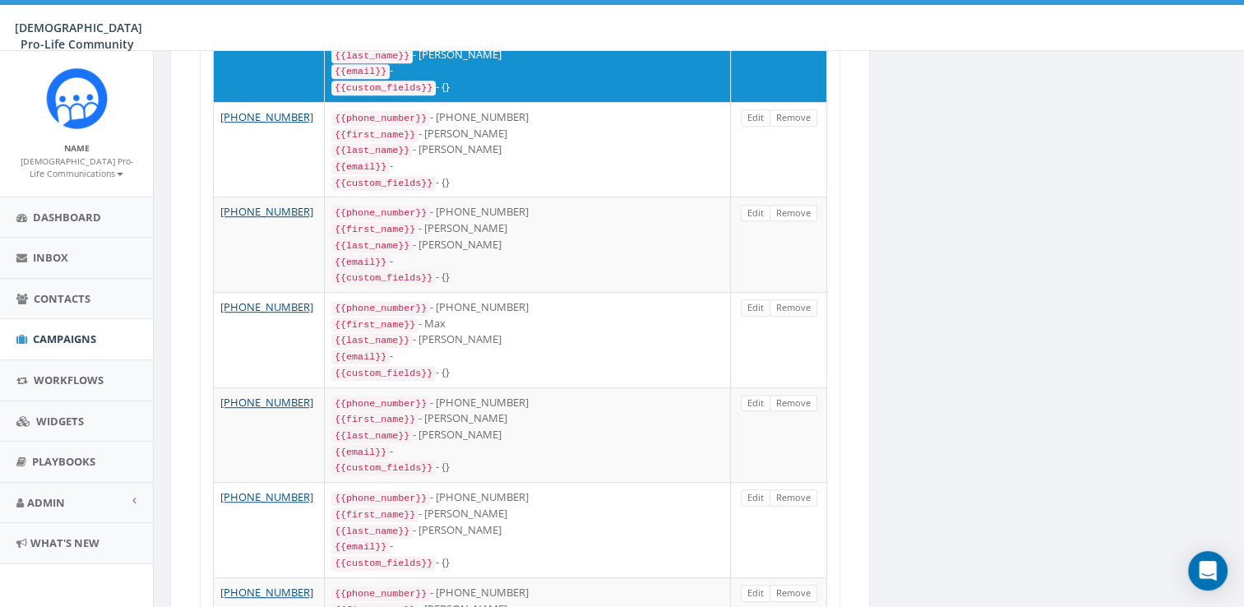
scroll to position [371, 0]
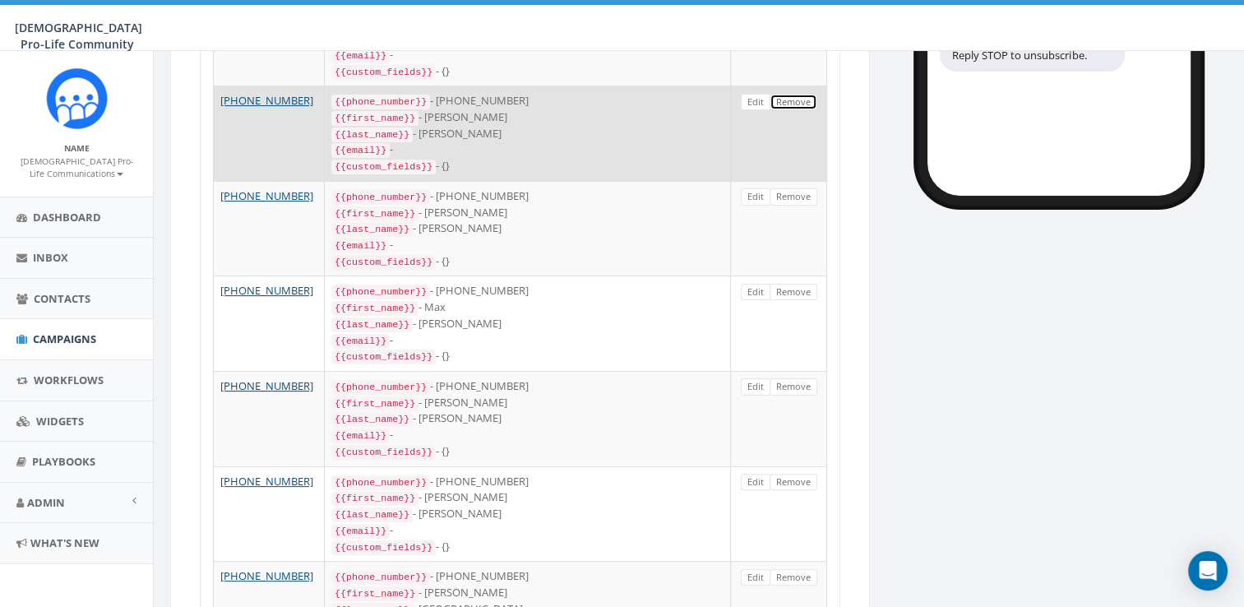
click at [810, 111] on link "Remove" at bounding box center [793, 102] width 48 height 17
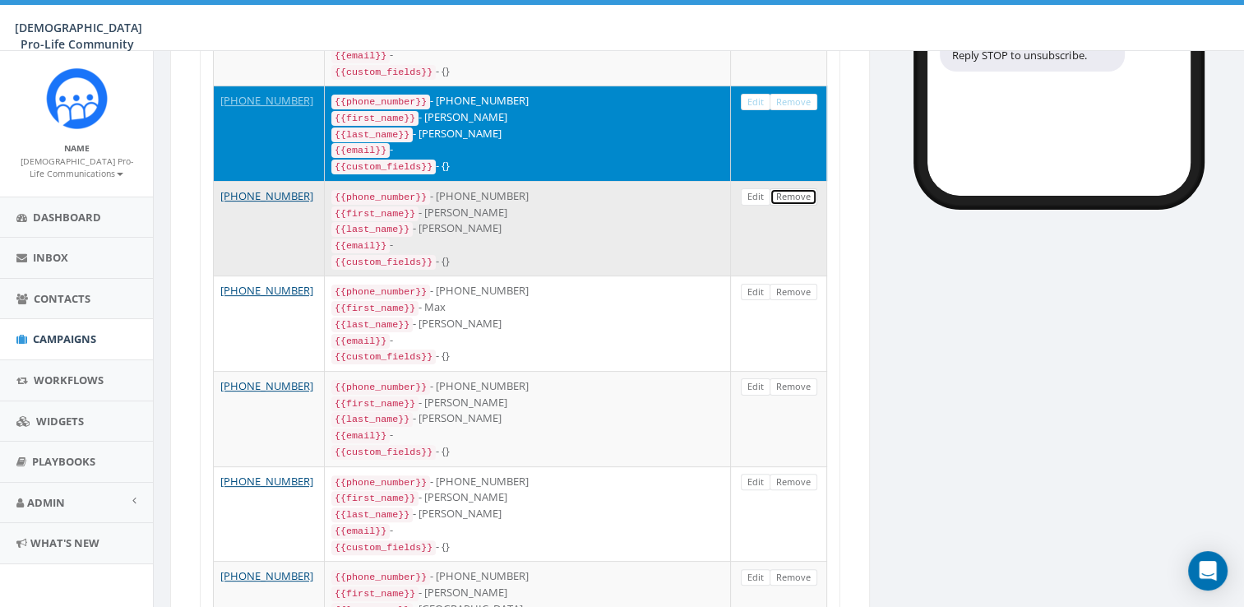
click at [799, 206] on link "Remove" at bounding box center [793, 196] width 48 height 17
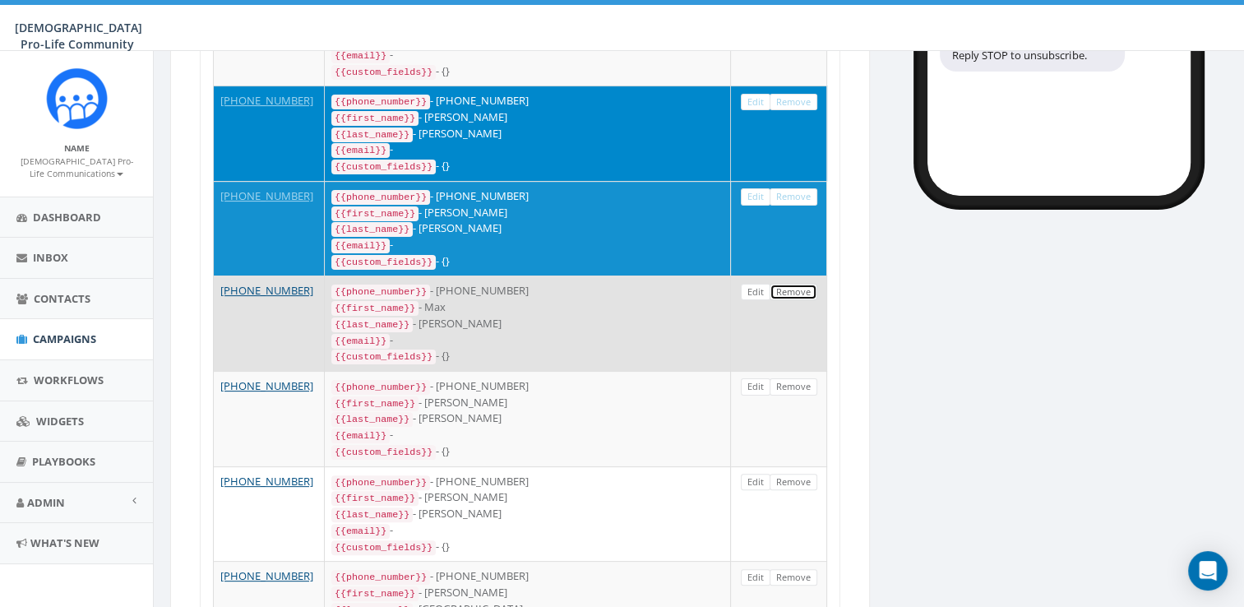
click at [801, 301] on link "Remove" at bounding box center [793, 292] width 48 height 17
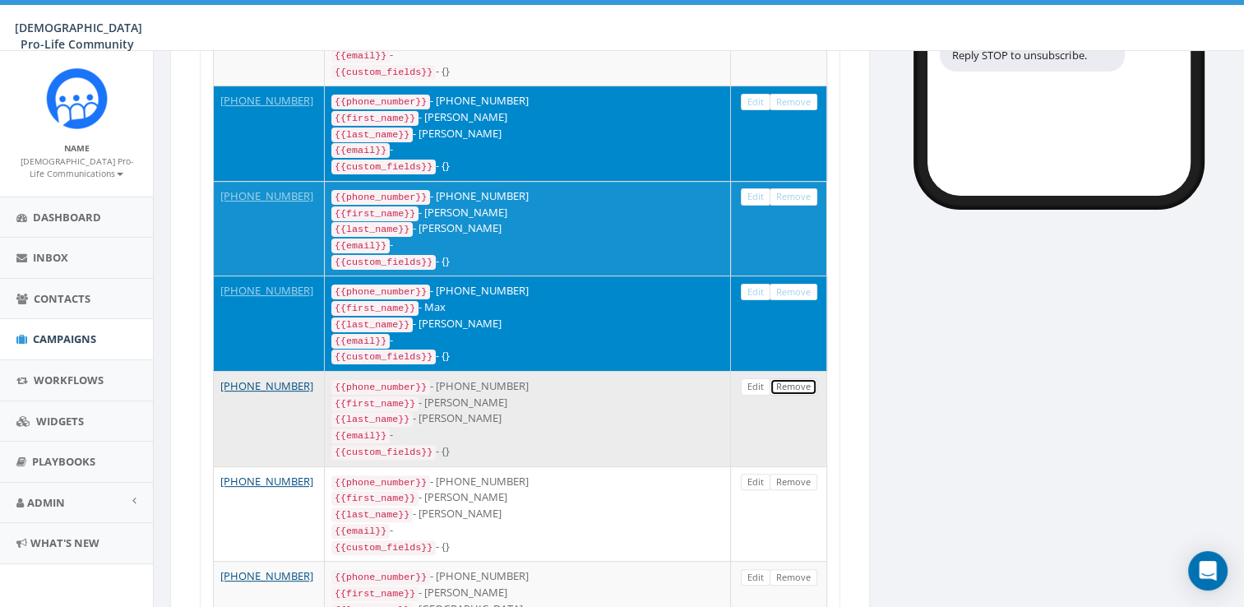
click at [806, 390] on link "Remove" at bounding box center [793, 386] width 48 height 17
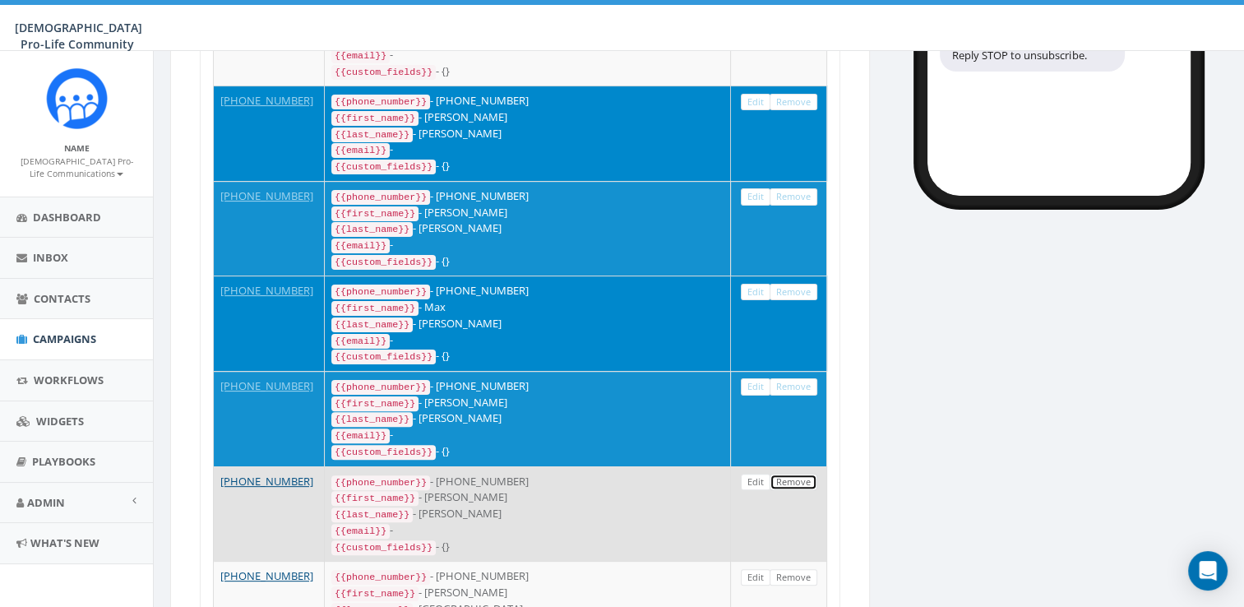
click at [775, 488] on link "Remove" at bounding box center [793, 481] width 48 height 17
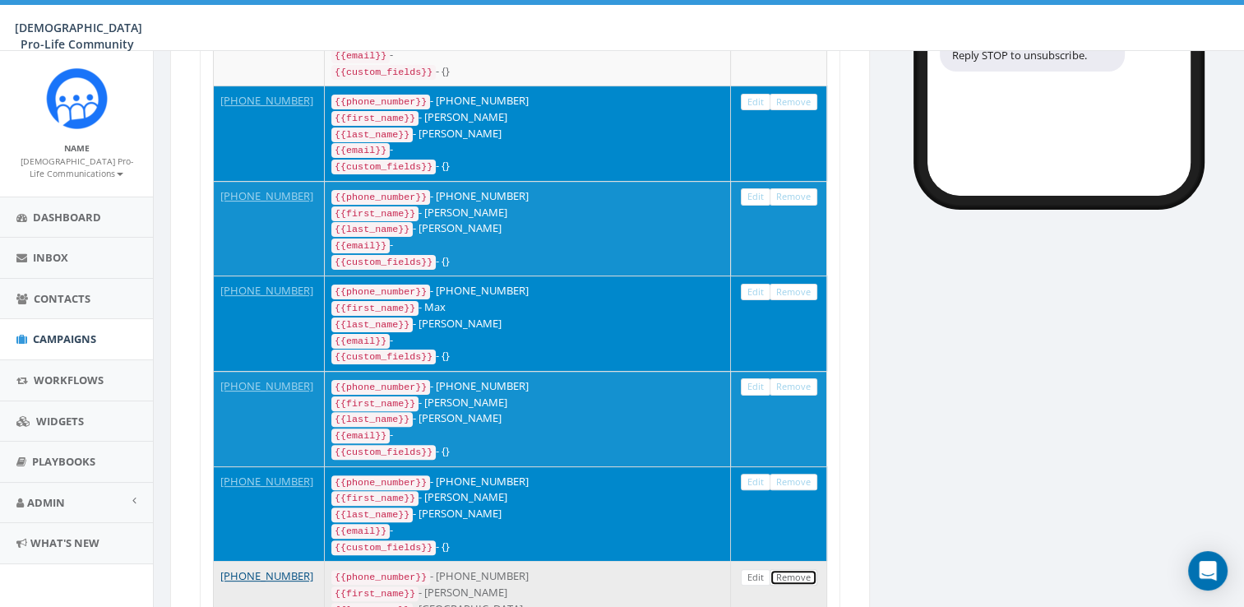
click at [807, 581] on link "Remove" at bounding box center [793, 577] width 48 height 17
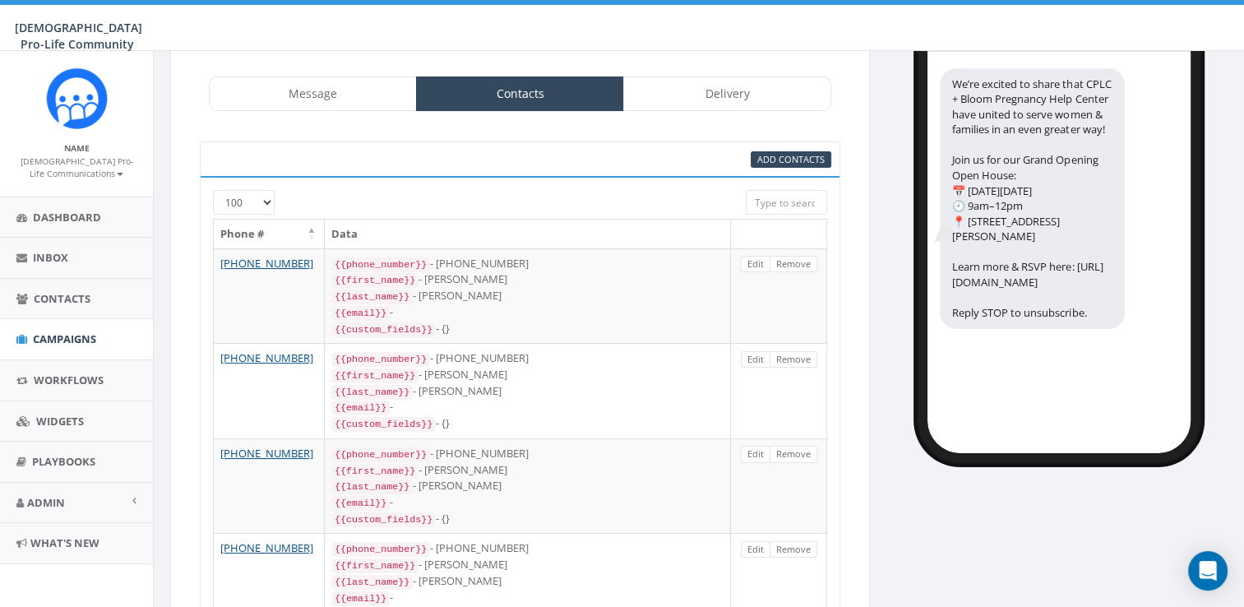
scroll to position [0, 0]
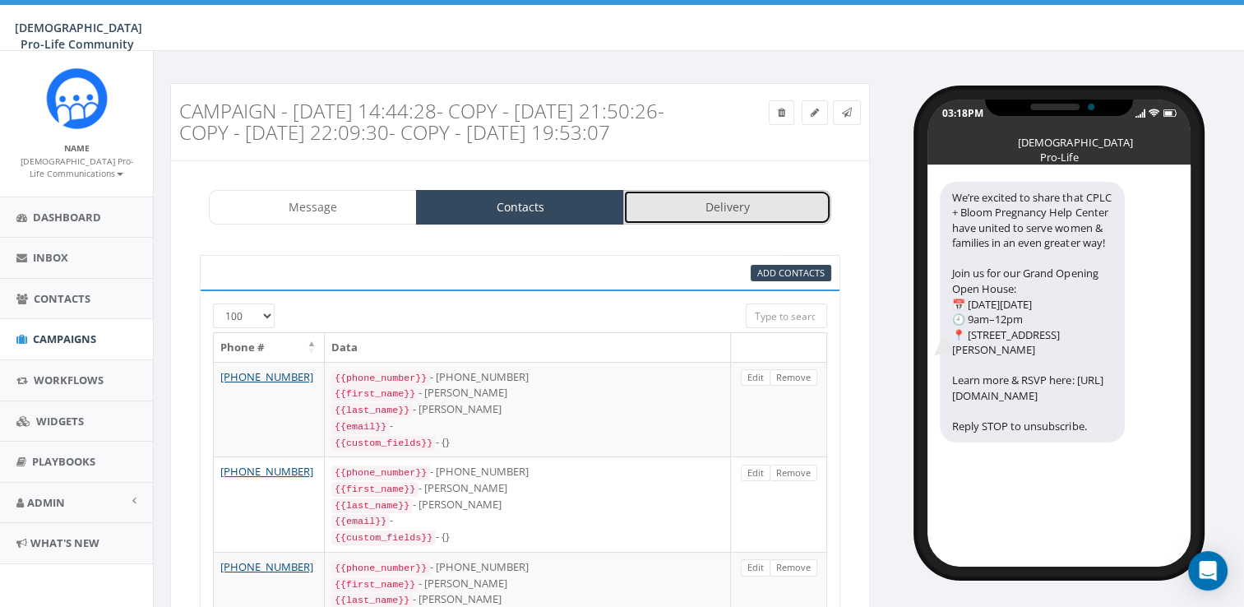
click at [746, 219] on link "Delivery" at bounding box center [727, 207] width 208 height 35
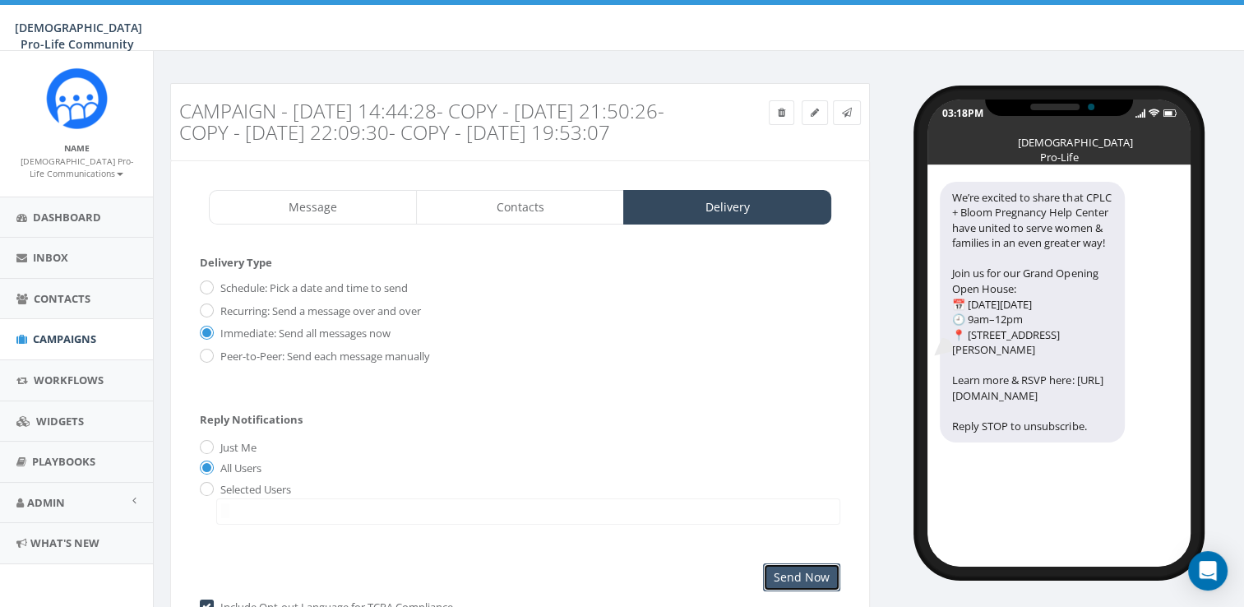
click at [825, 591] on input "Send Now" at bounding box center [801, 577] width 77 height 28
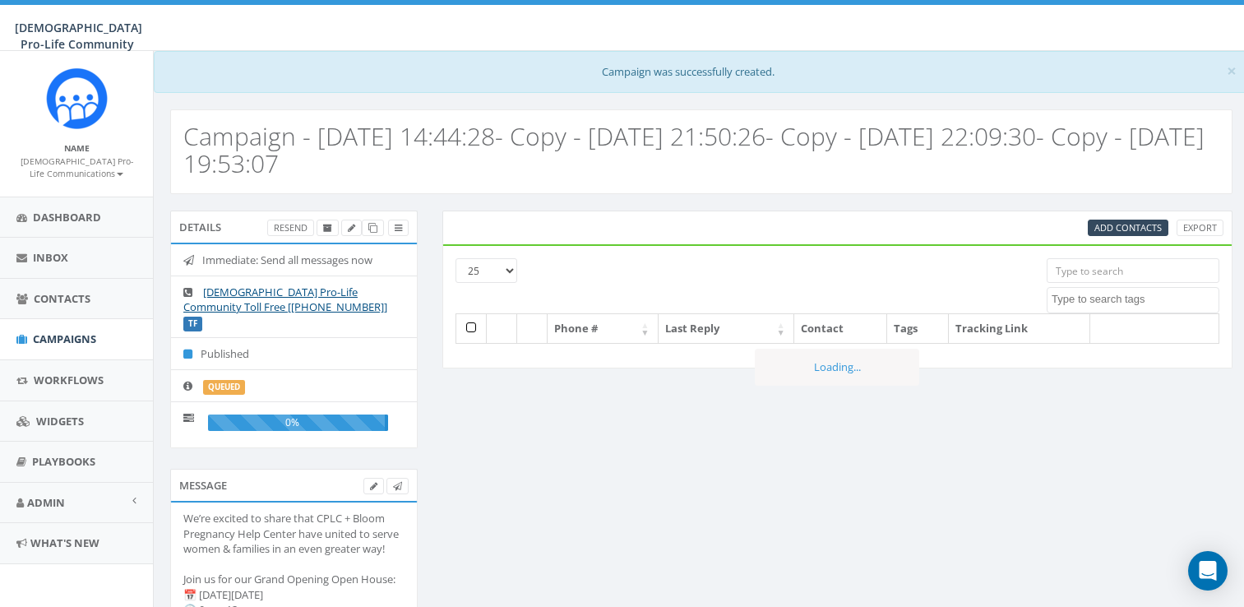
select select
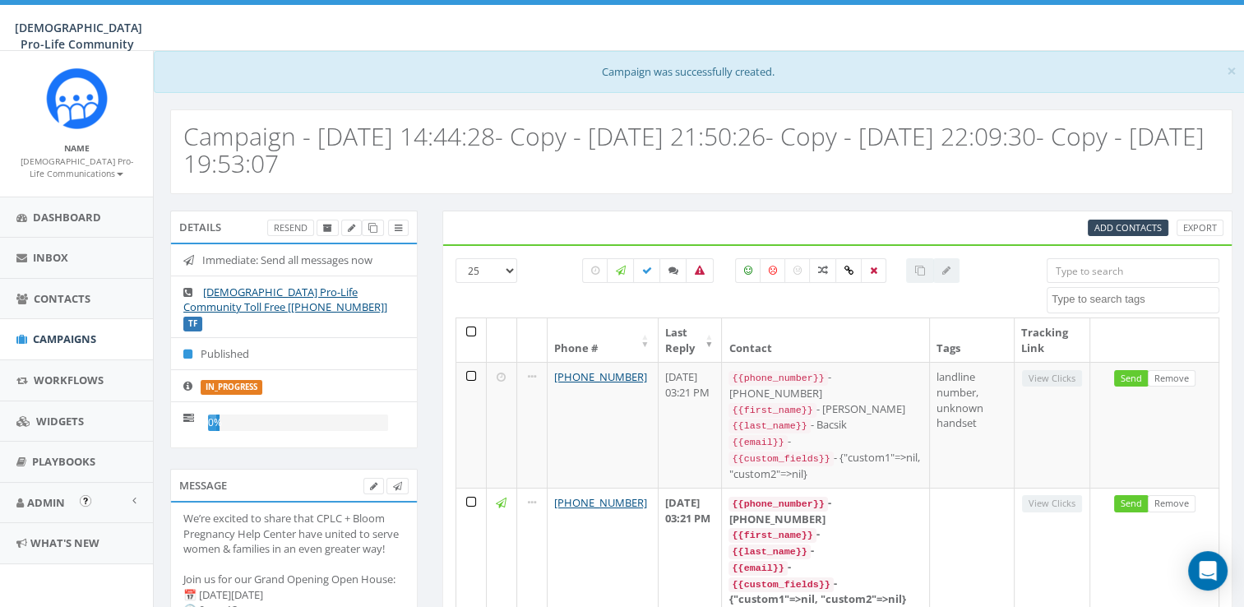
click at [87, 498] on img "Open In-App Guide" at bounding box center [86, 501] width 12 height 12
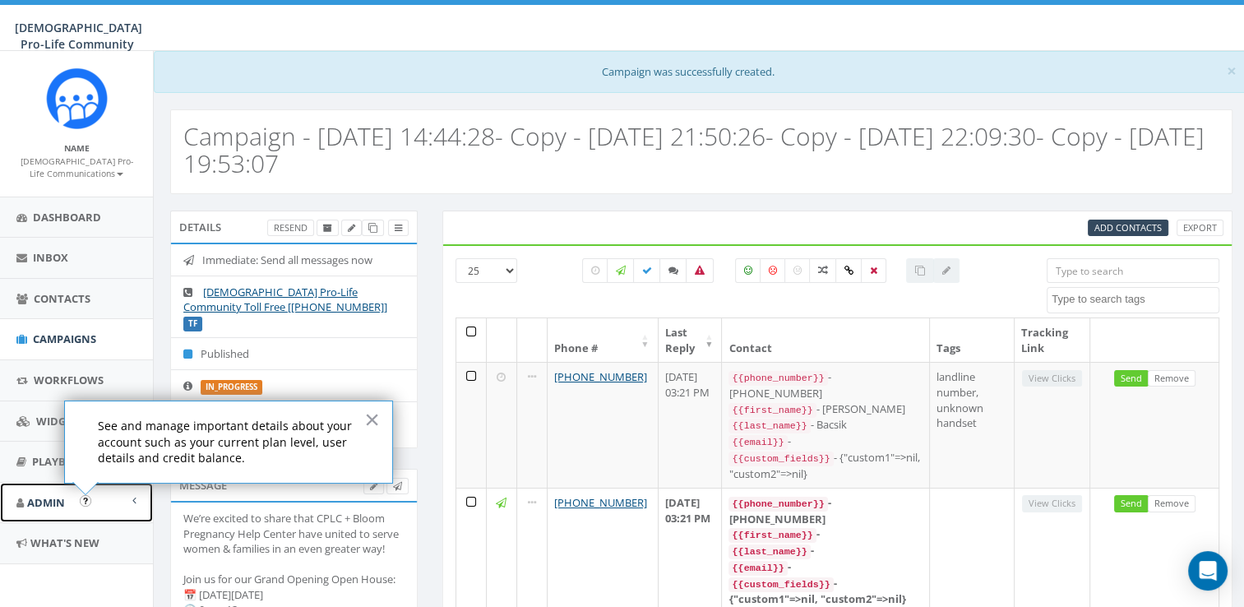
click at [53, 498] on span "Admin" at bounding box center [46, 502] width 38 height 15
click at [78, 539] on link "Account" at bounding box center [76, 539] width 153 height 32
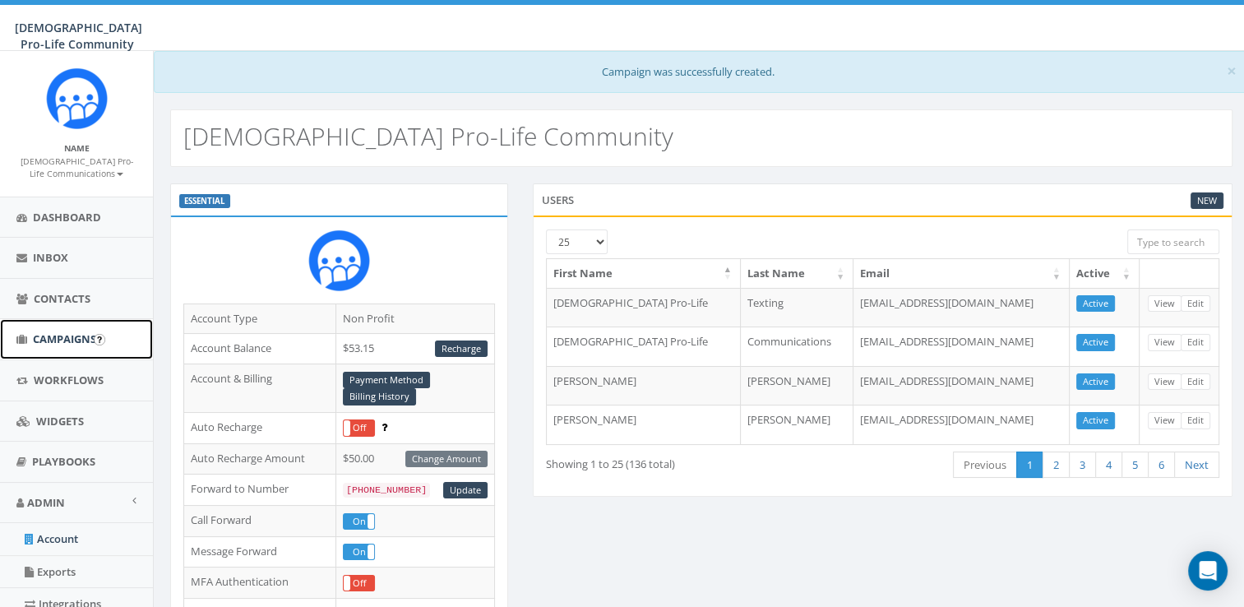
click at [79, 340] on span "Campaigns" at bounding box center [64, 338] width 63 height 15
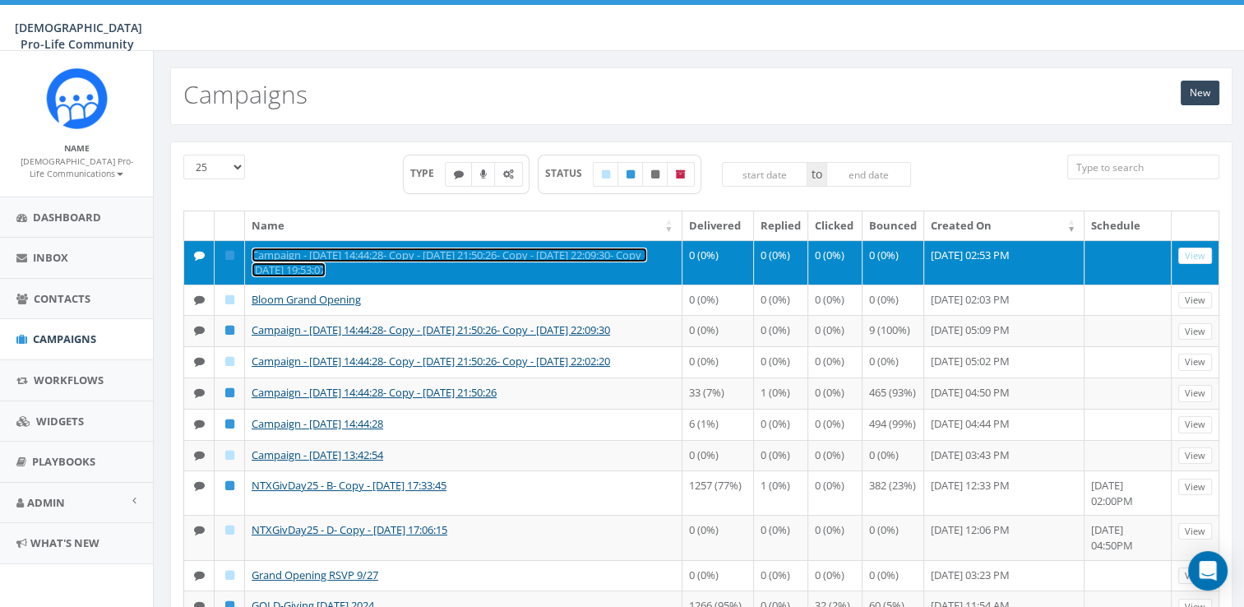
click at [469, 249] on link "Campaign - 09/18/2025, 14:44:28- Copy - 2025-09-18 21:50:26- Copy - 2025-09-18 …" at bounding box center [449, 262] width 395 height 30
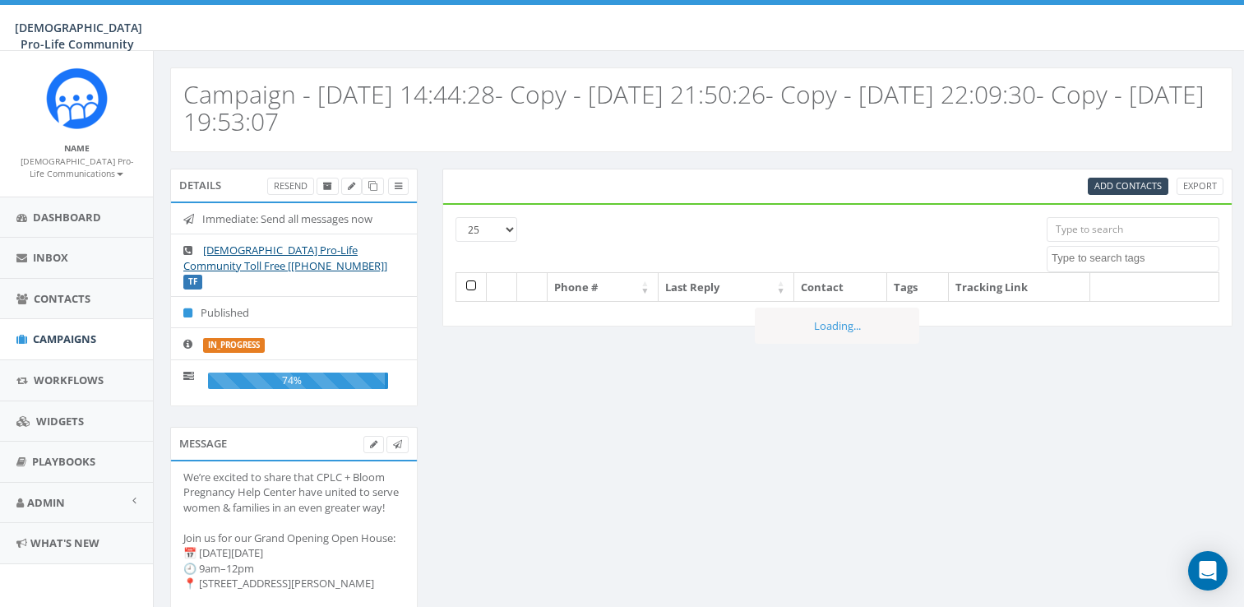
select select
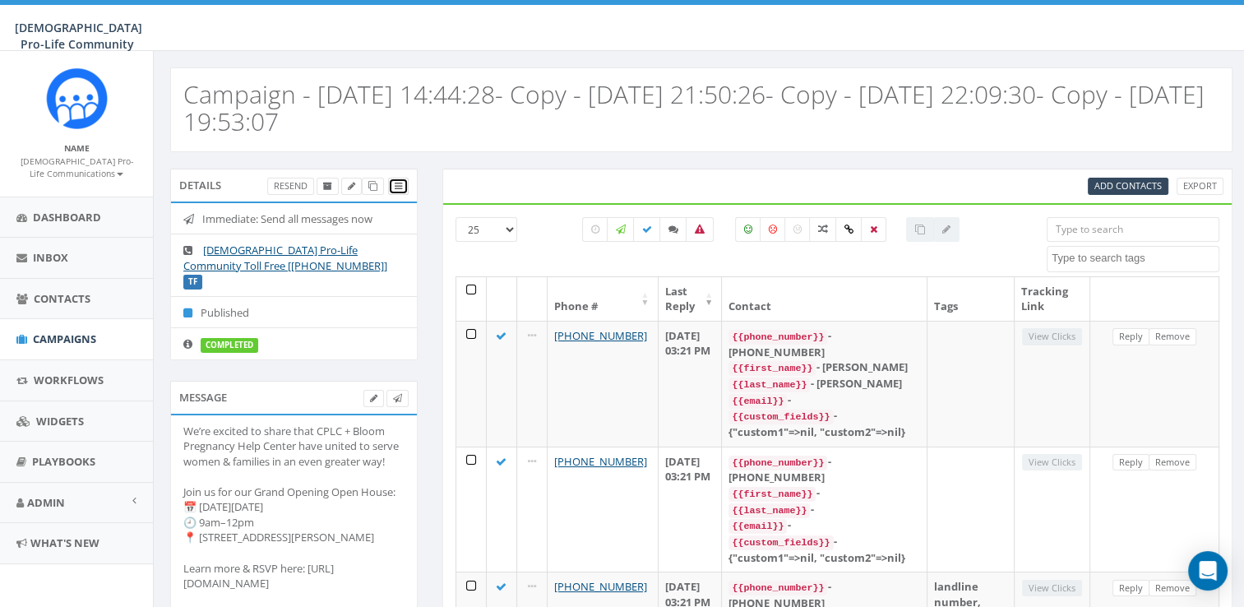
click at [404, 178] on link at bounding box center [398, 186] width 21 height 17
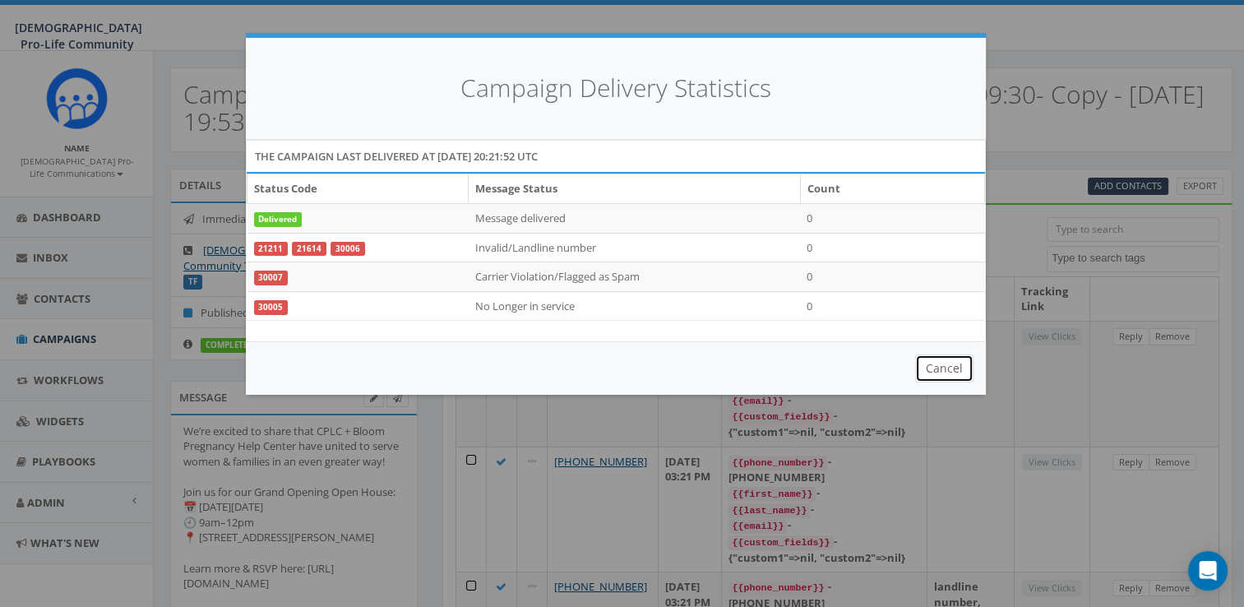
click at [944, 372] on button "Cancel" at bounding box center [944, 368] width 58 height 28
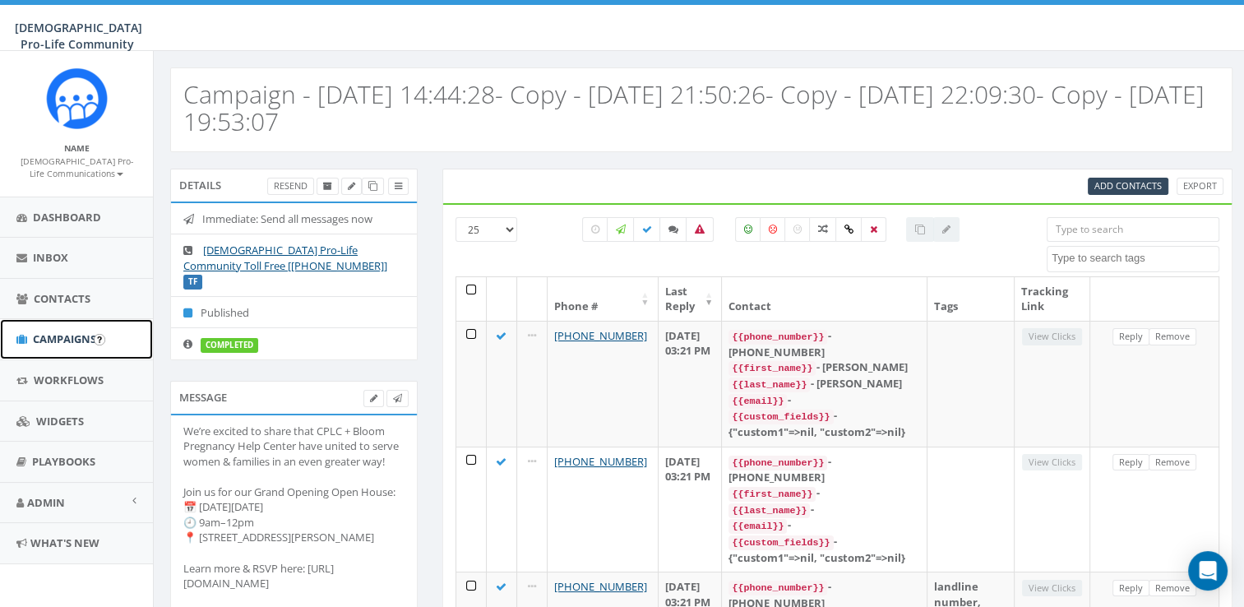
click at [75, 337] on span "Campaigns" at bounding box center [64, 338] width 63 height 15
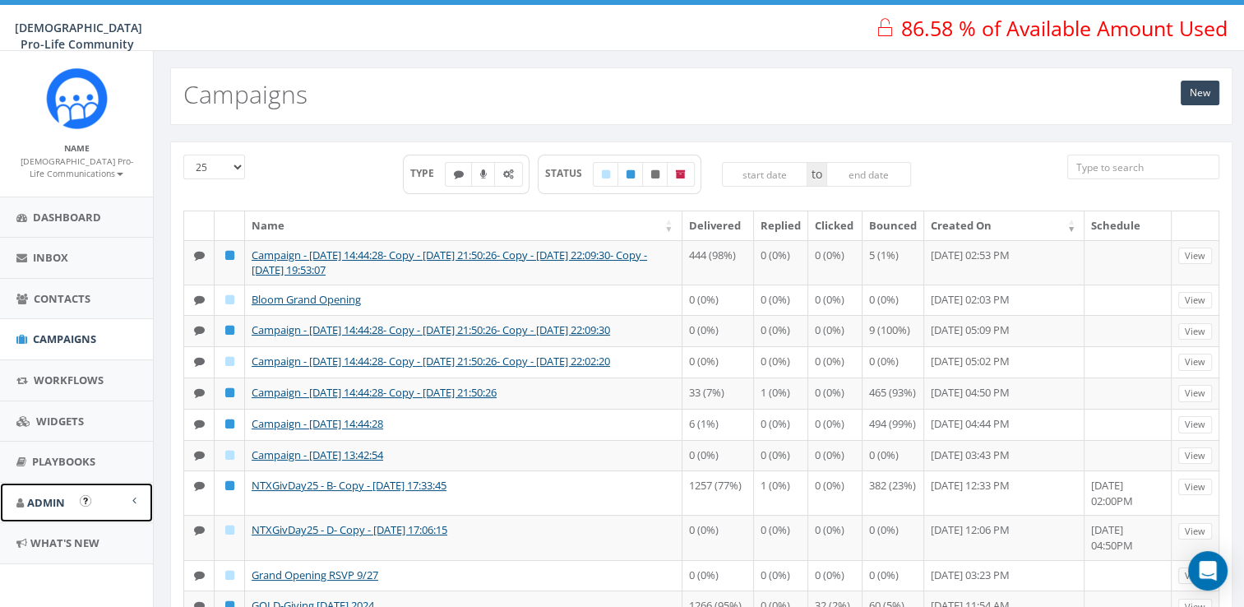
click at [118, 499] on link "Admin" at bounding box center [76, 503] width 153 height 40
click at [92, 532] on link "Account" at bounding box center [76, 539] width 153 height 32
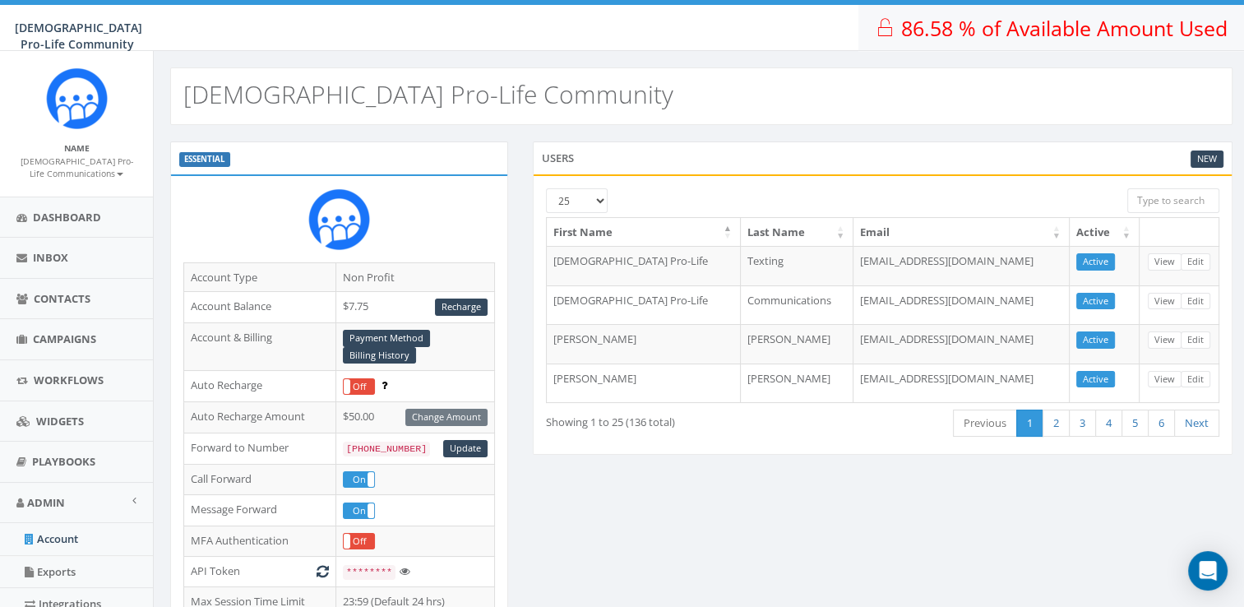
click at [1116, 24] on span "86.58 % of Available Amount Used" at bounding box center [1064, 28] width 326 height 28
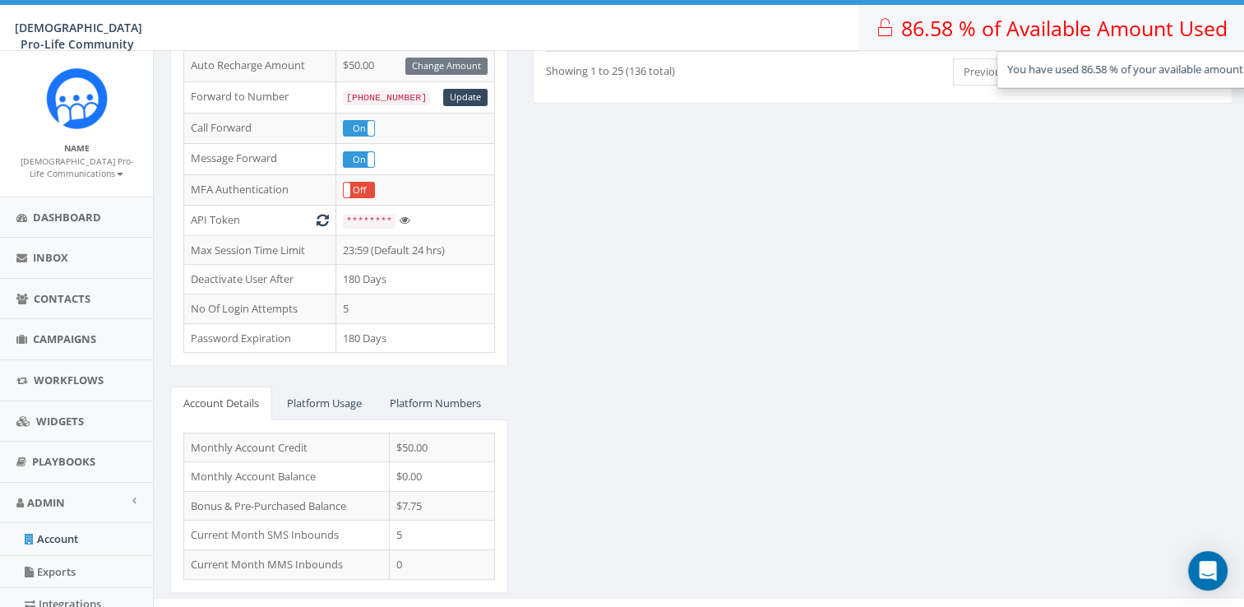
scroll to position [364, 0]
